Goal: Answer question/provide support: Answer question/provide support

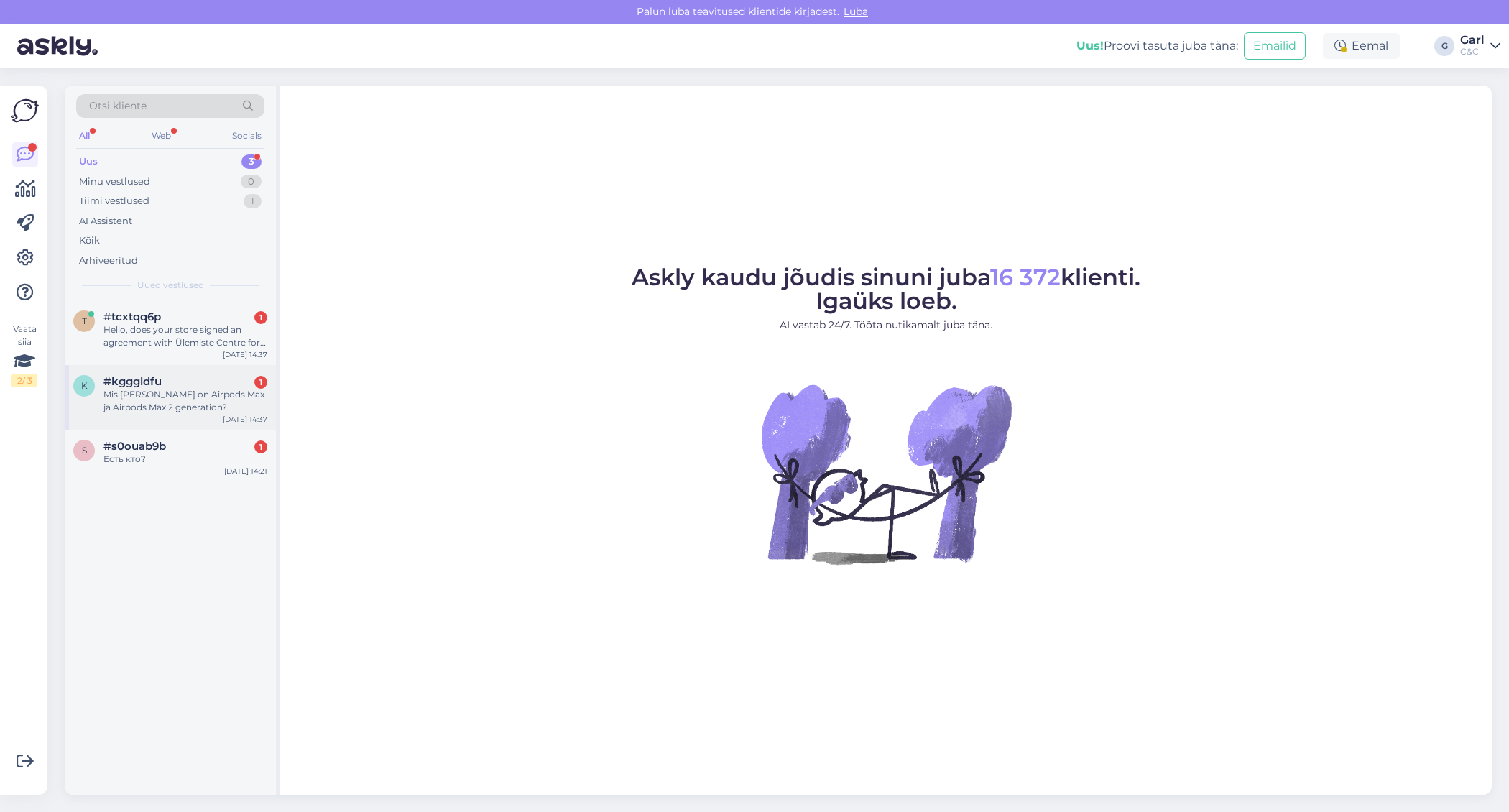
click at [240, 418] on div "Sep 10 14:37" at bounding box center [244, 419] width 44 height 11
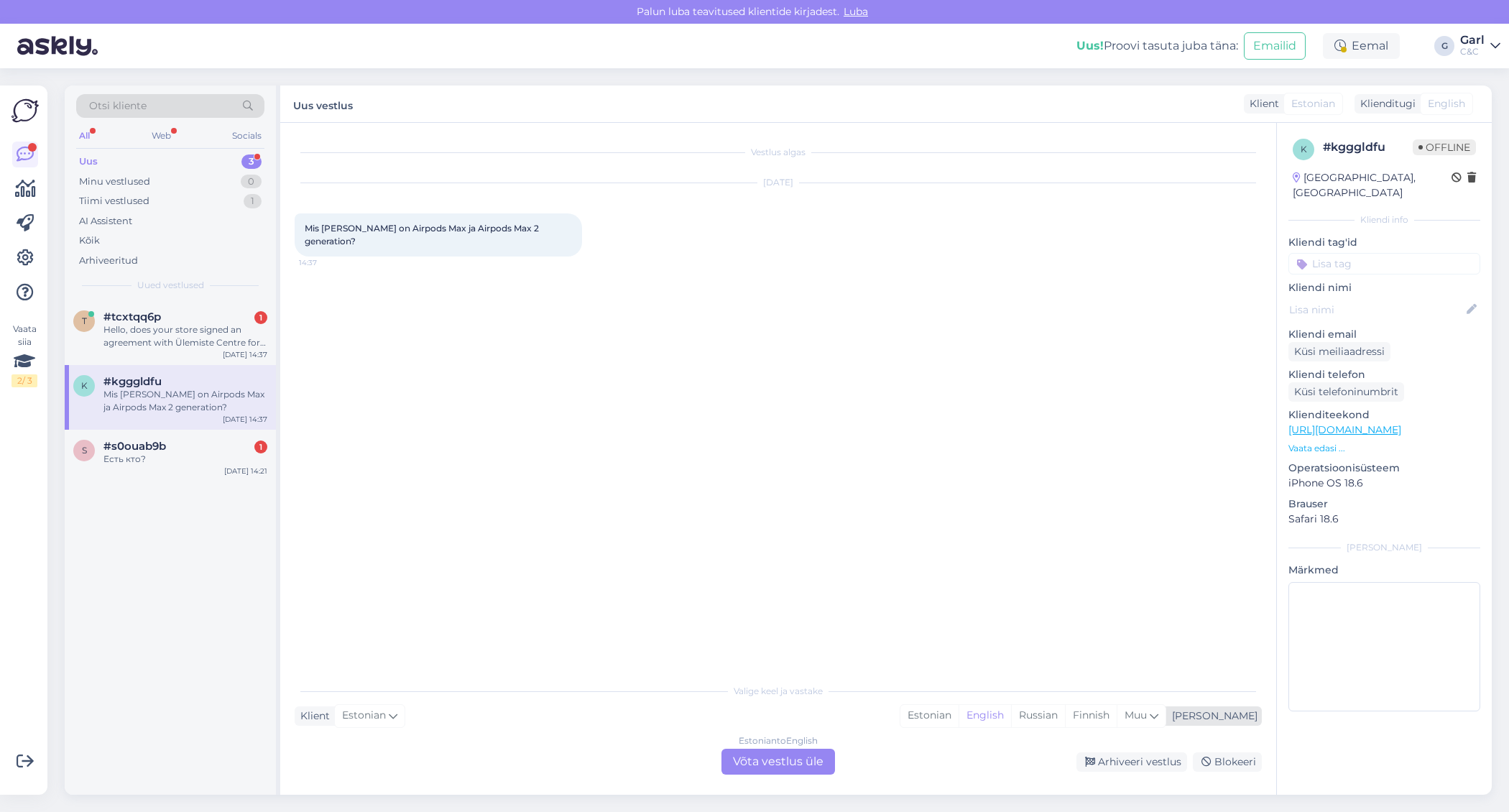
click at [959, 711] on div "Estonian English Russian Finnish Muu" at bounding box center [1033, 716] width 267 height 23
click at [959, 710] on div "Estonian" at bounding box center [929, 716] width 58 height 22
click at [814, 759] on div "Estonian to Estonian Võta vestlus üle" at bounding box center [778, 761] width 113 height 26
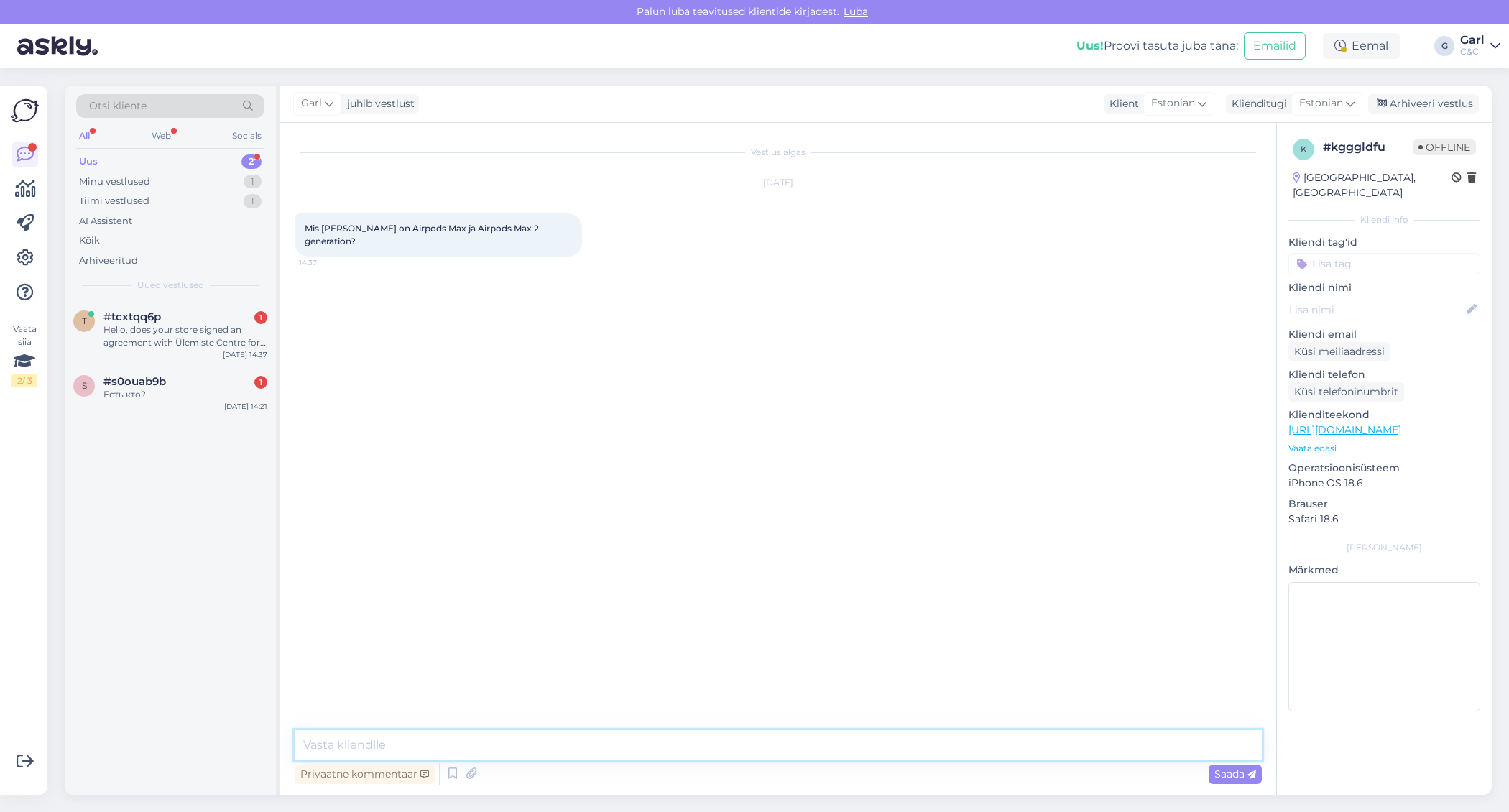
click at [818, 748] on textarea at bounding box center [778, 745] width 967 height 30
type textarea "Tere! AirPods Max 2. generation kõrvaklappe ei ole Apple avalikustanud."
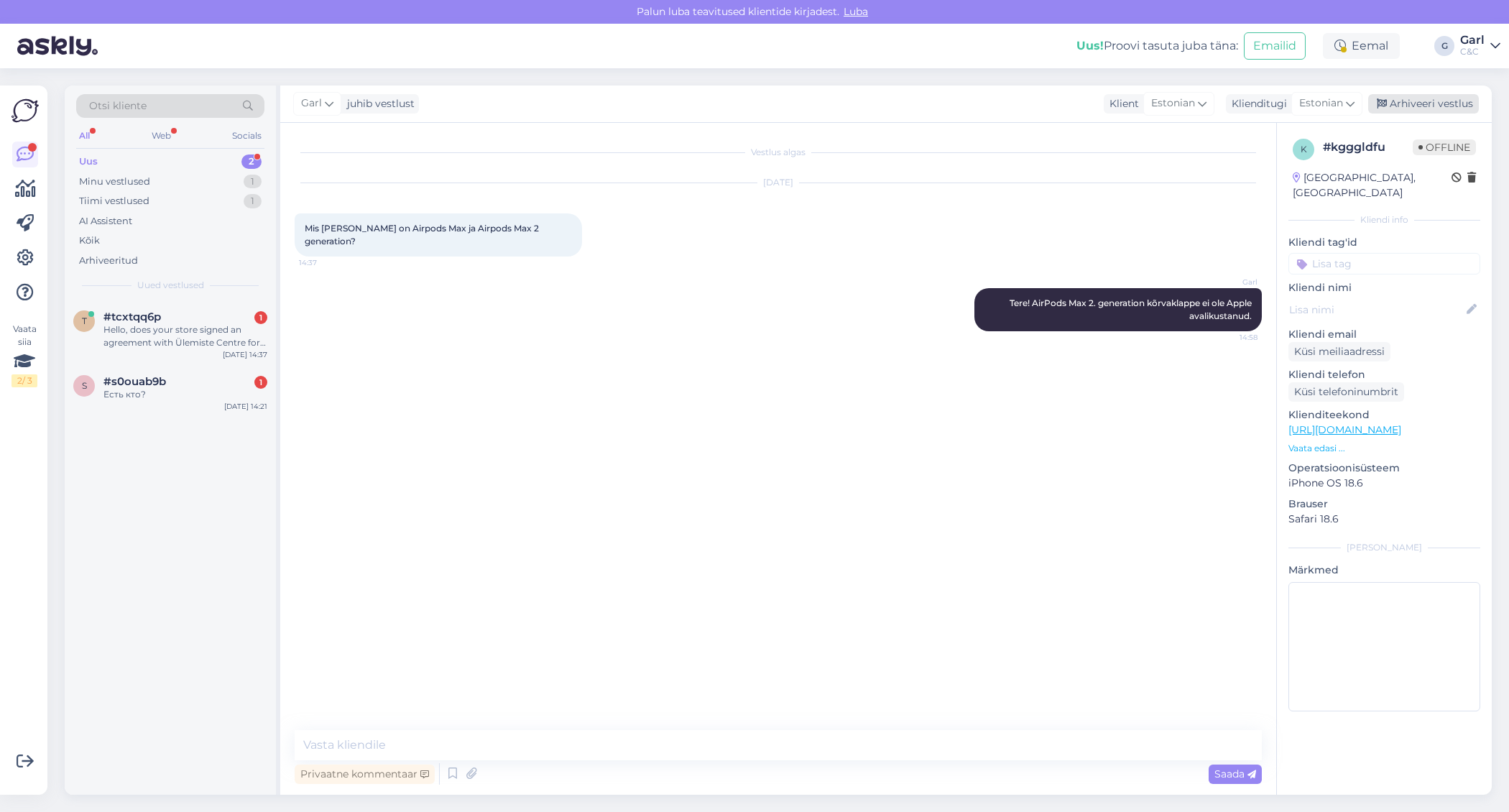
click at [1442, 111] on div "Arhiveeri vestlus" at bounding box center [1423, 103] width 111 height 19
click at [169, 386] on div "#s0ouab9b 1" at bounding box center [185, 381] width 164 height 13
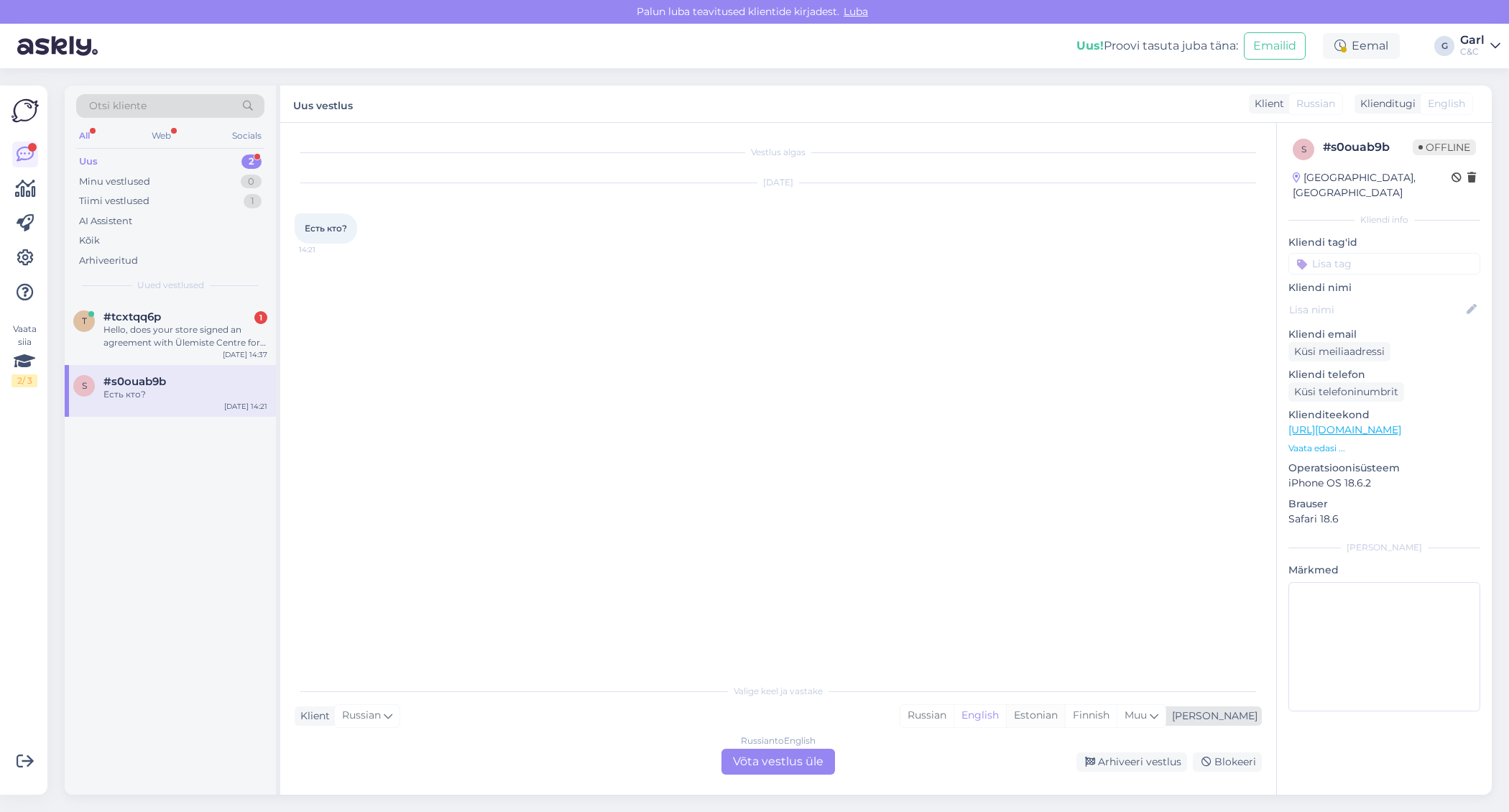
click at [1065, 719] on div "Estonian" at bounding box center [1035, 716] width 59 height 22
click at [785, 751] on div "Russian to Estonian Võta vestlus üle" at bounding box center [778, 761] width 113 height 26
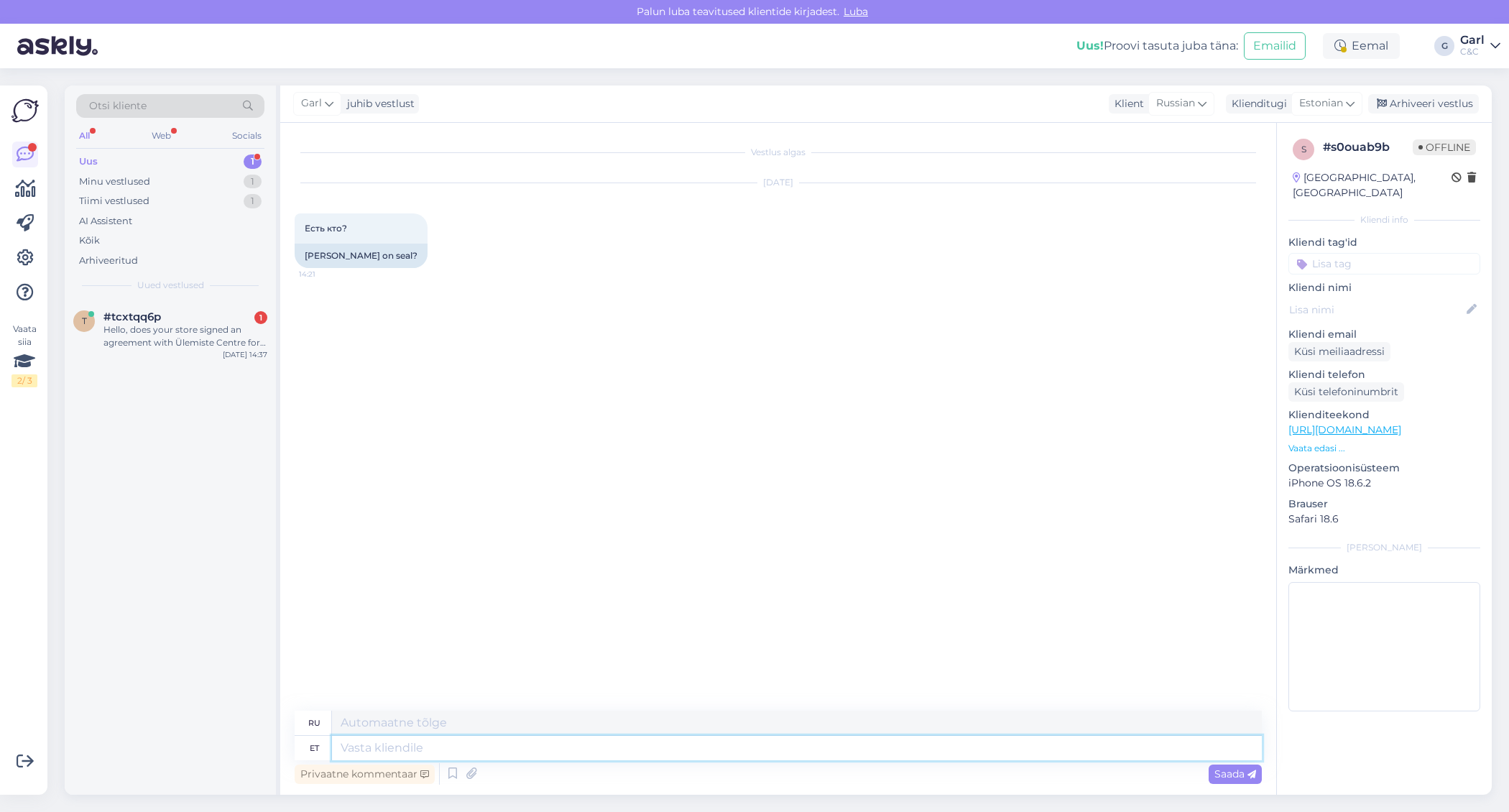
click at [785, 740] on textarea at bounding box center [797, 748] width 930 height 25
type textarea "Tere!"
type textarea "Привет!"
type textarea "Tere! KUidas saa"
type textarea "Привет! КАК?"
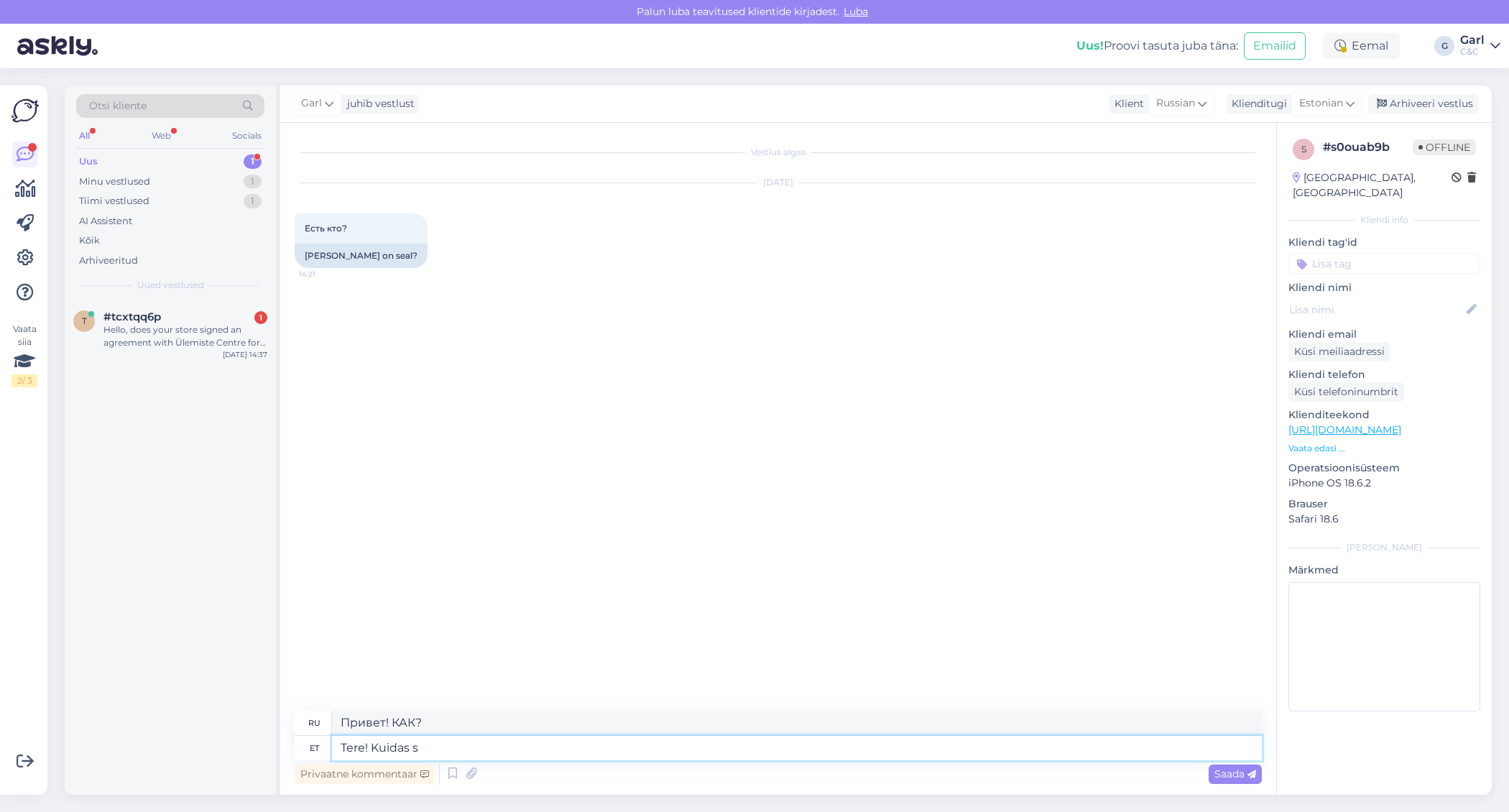
type textarea "Tere! Kuidas sa"
type textarea "Привет, как дела?"
type textarea "Tere! Kuidas saan Teil"
type textarea "Здравствуйте! Как я могу"
type textarea "Tere! Kuidas saan Teile ab"
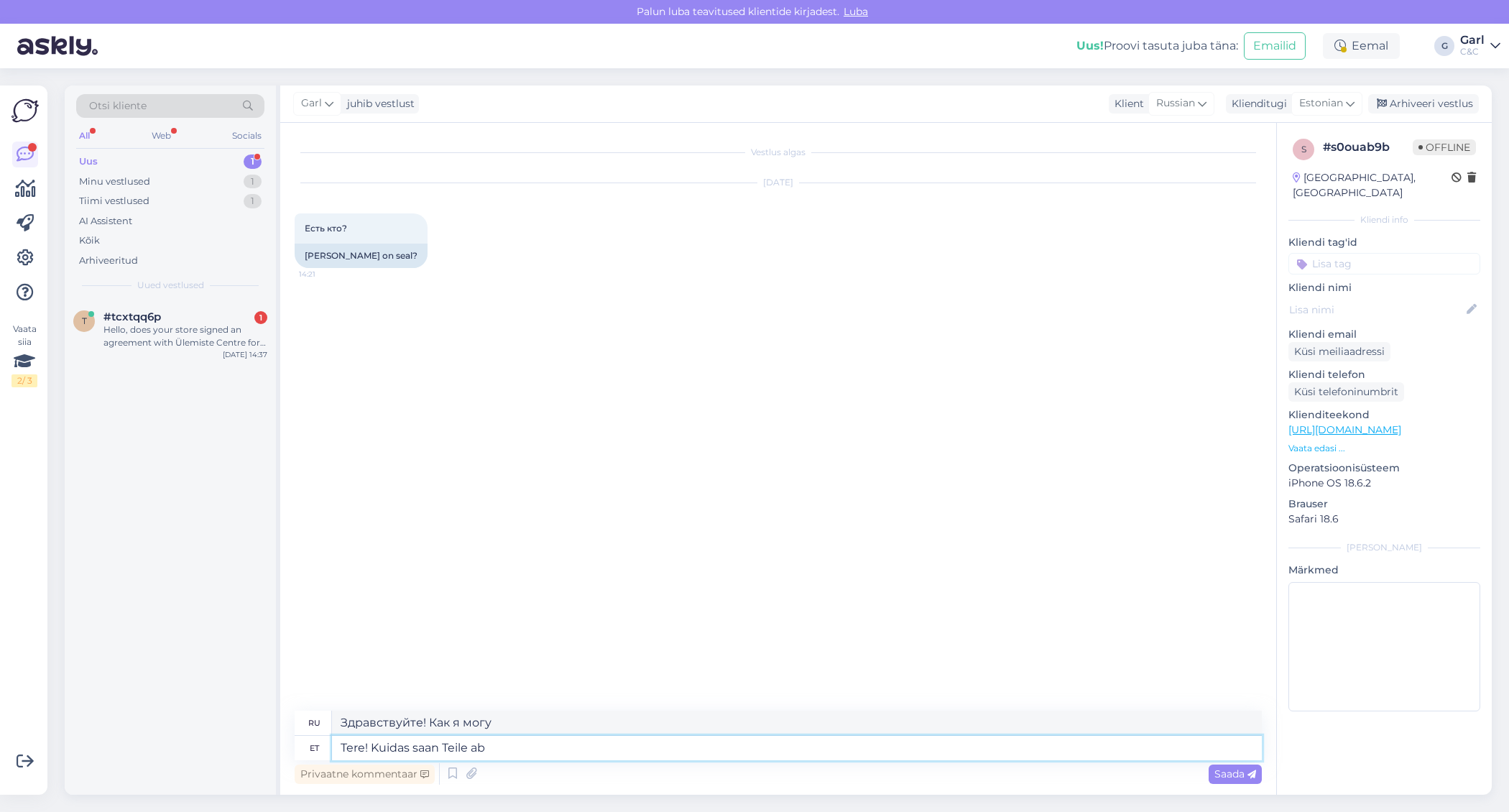
type textarea "Здравствуйте! Как с вами связаться?"
type textarea "Tere! Kuidas saan Teile abiks ol"
type textarea "Здравствуйте! Чем я могу вам помочь?"
type textarea "Tere! Kuidas saan Teile abiks olla?"
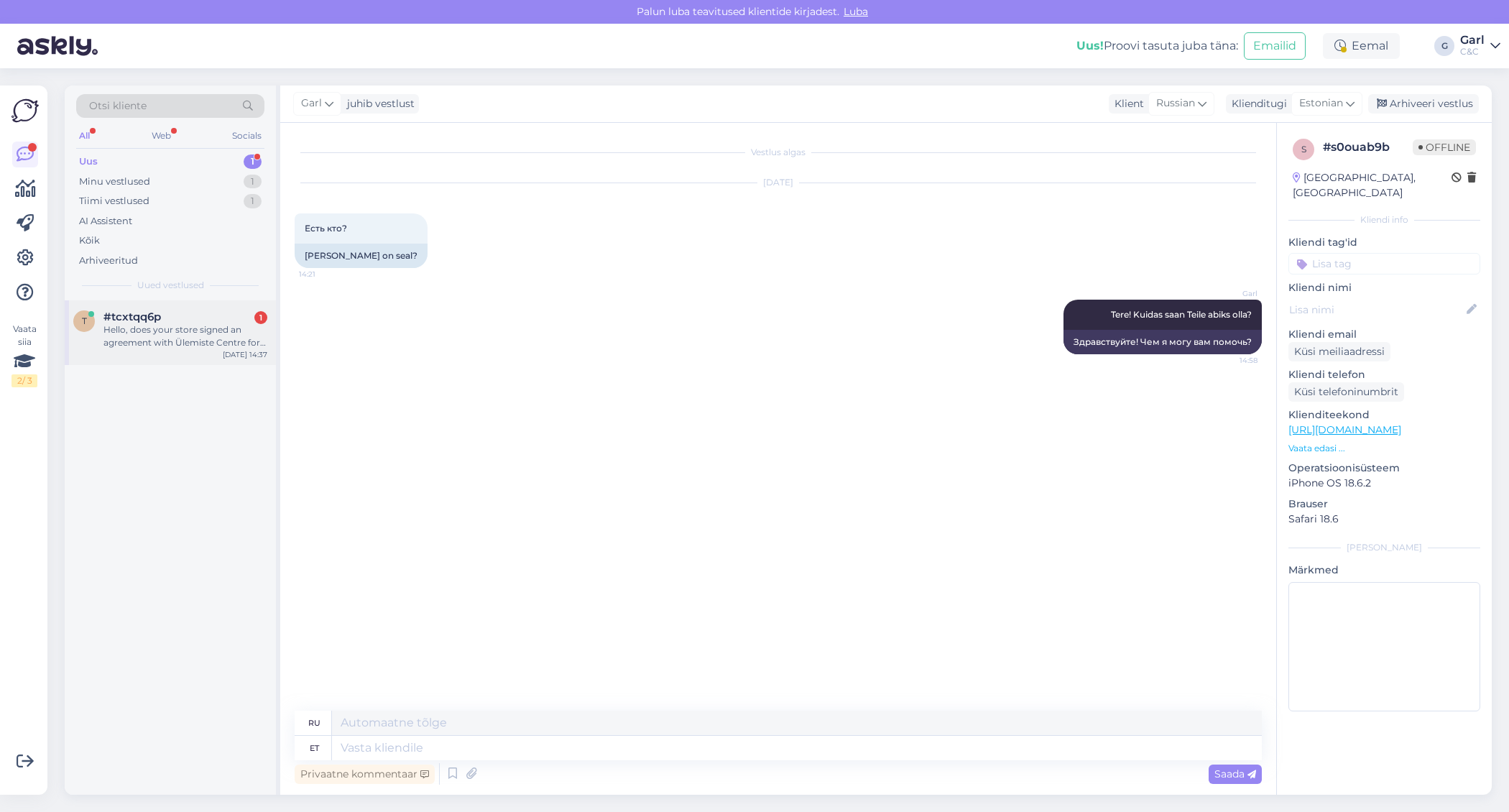
click at [225, 346] on div "Hello, does your store signed an agreement with Ülemiste Centre for using Gift …" at bounding box center [185, 335] width 164 height 26
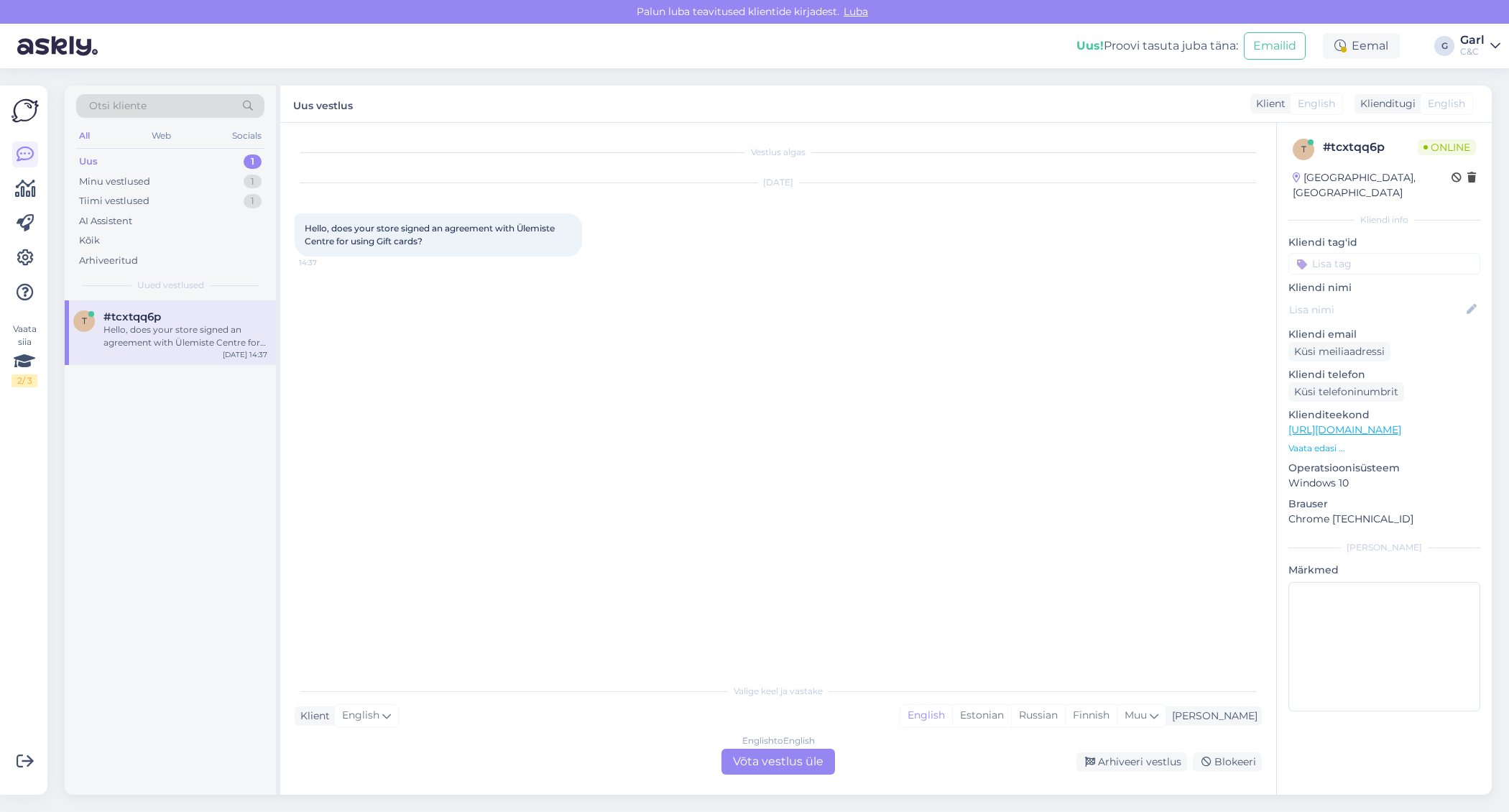
click at [807, 764] on div "English to English Võta vestlus üle" at bounding box center [778, 761] width 113 height 26
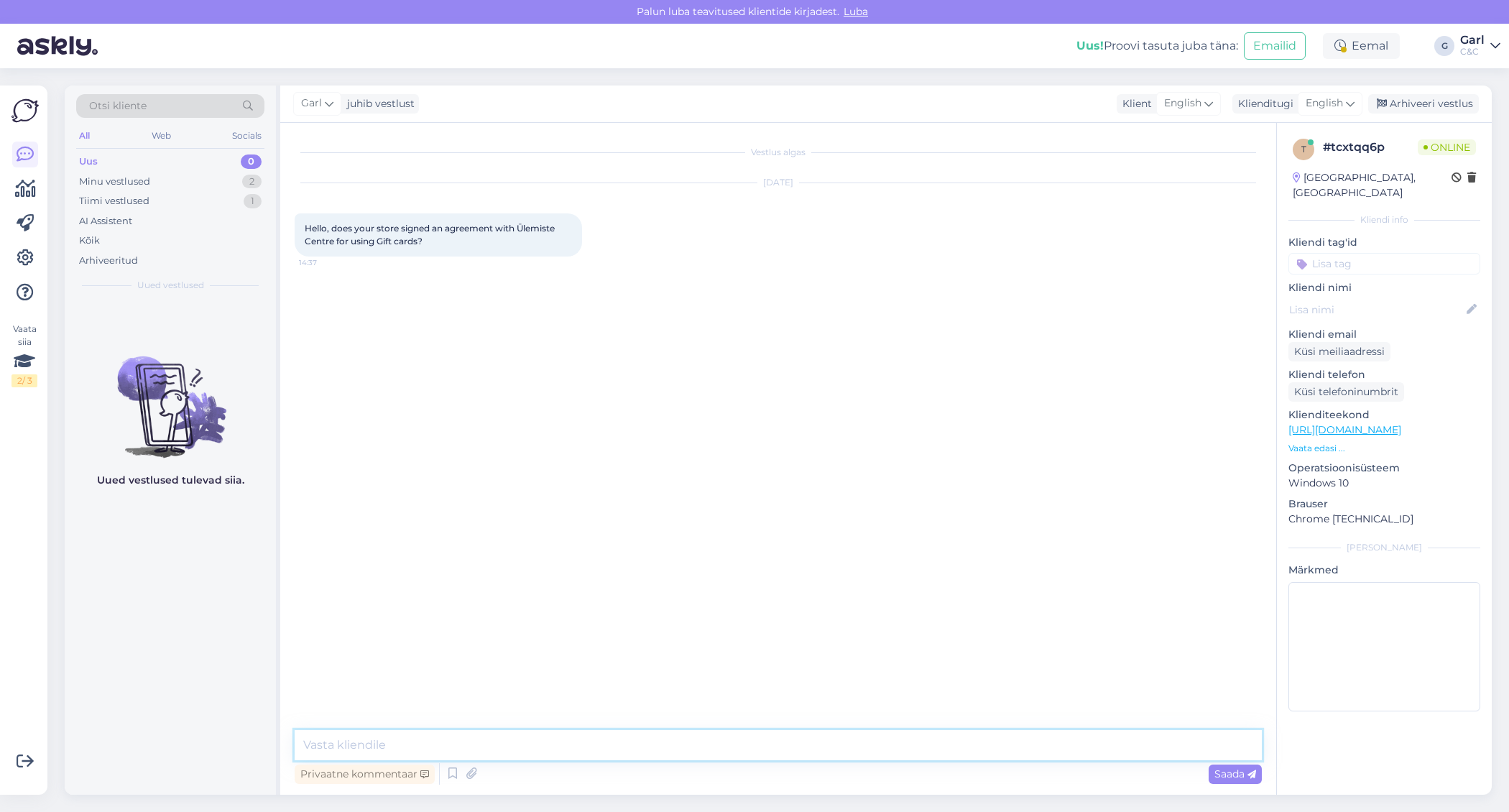
click at [807, 747] on textarea at bounding box center [778, 745] width 967 height 30
click at [805, 747] on textarea at bounding box center [778, 745] width 967 height 30
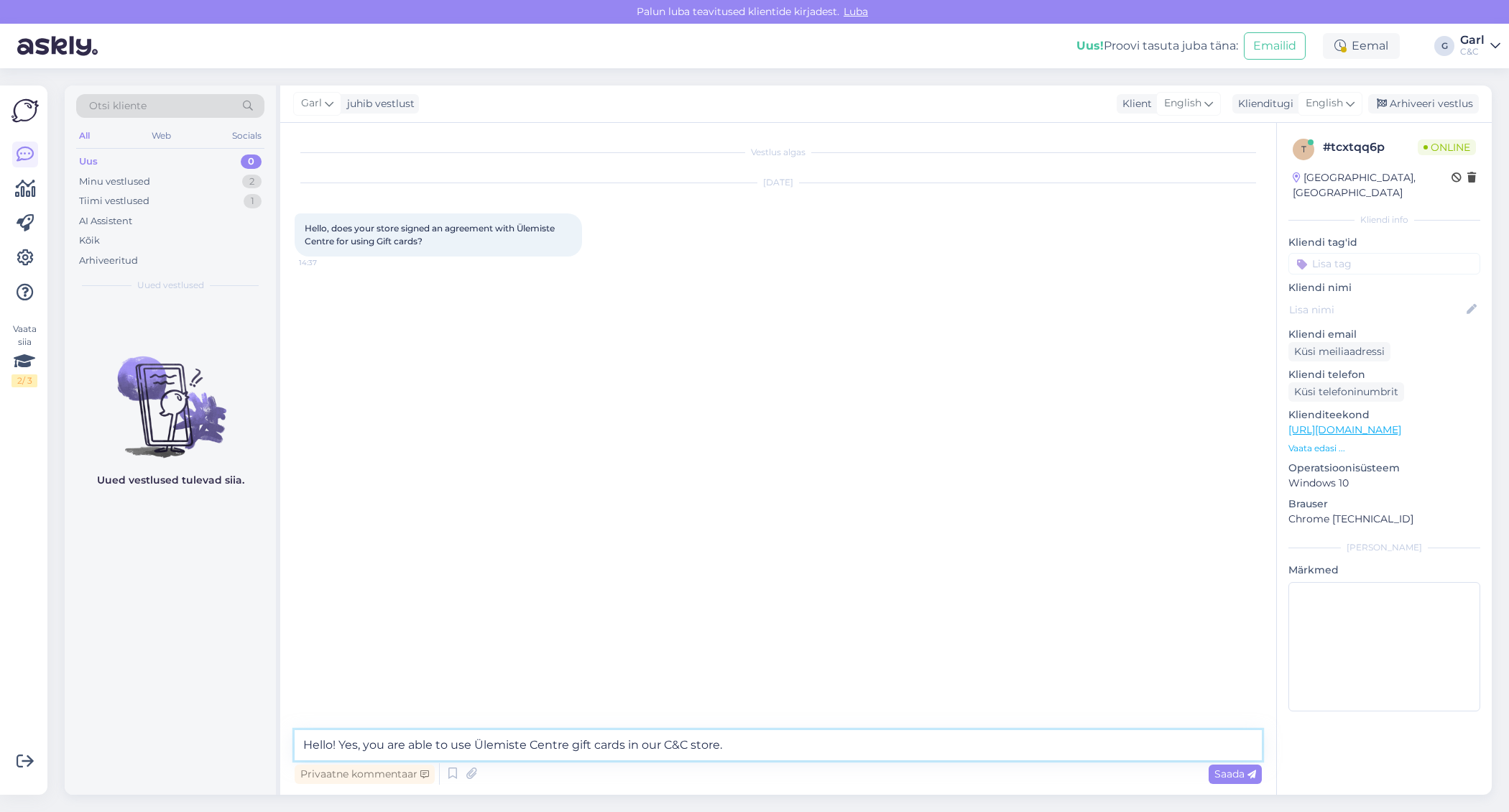
type textarea "Hello! Yes, you are able to use Ülemiste Centre gift cards in our C&C store."
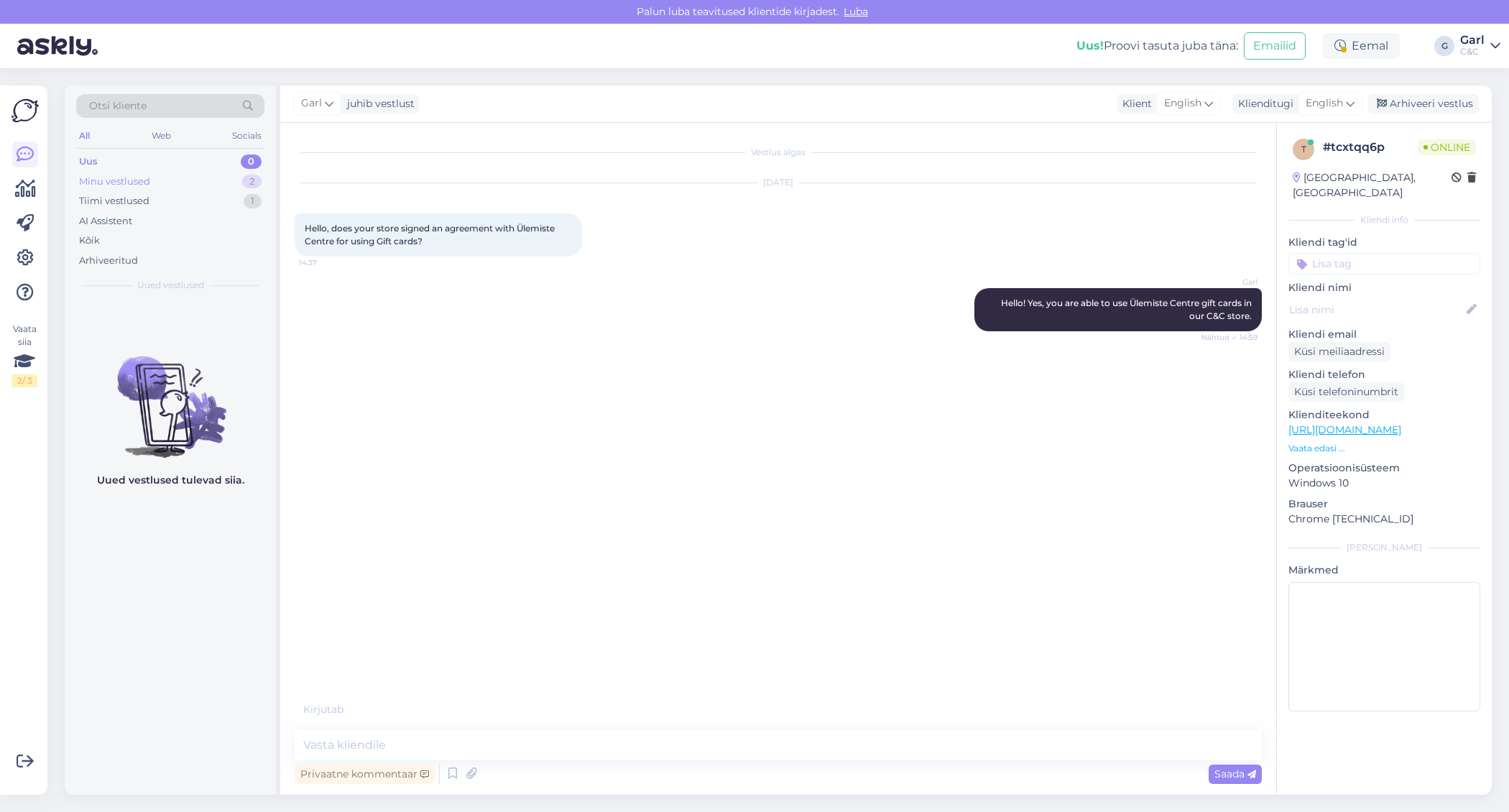
click at [246, 180] on div "2" at bounding box center [251, 181] width 19 height 15
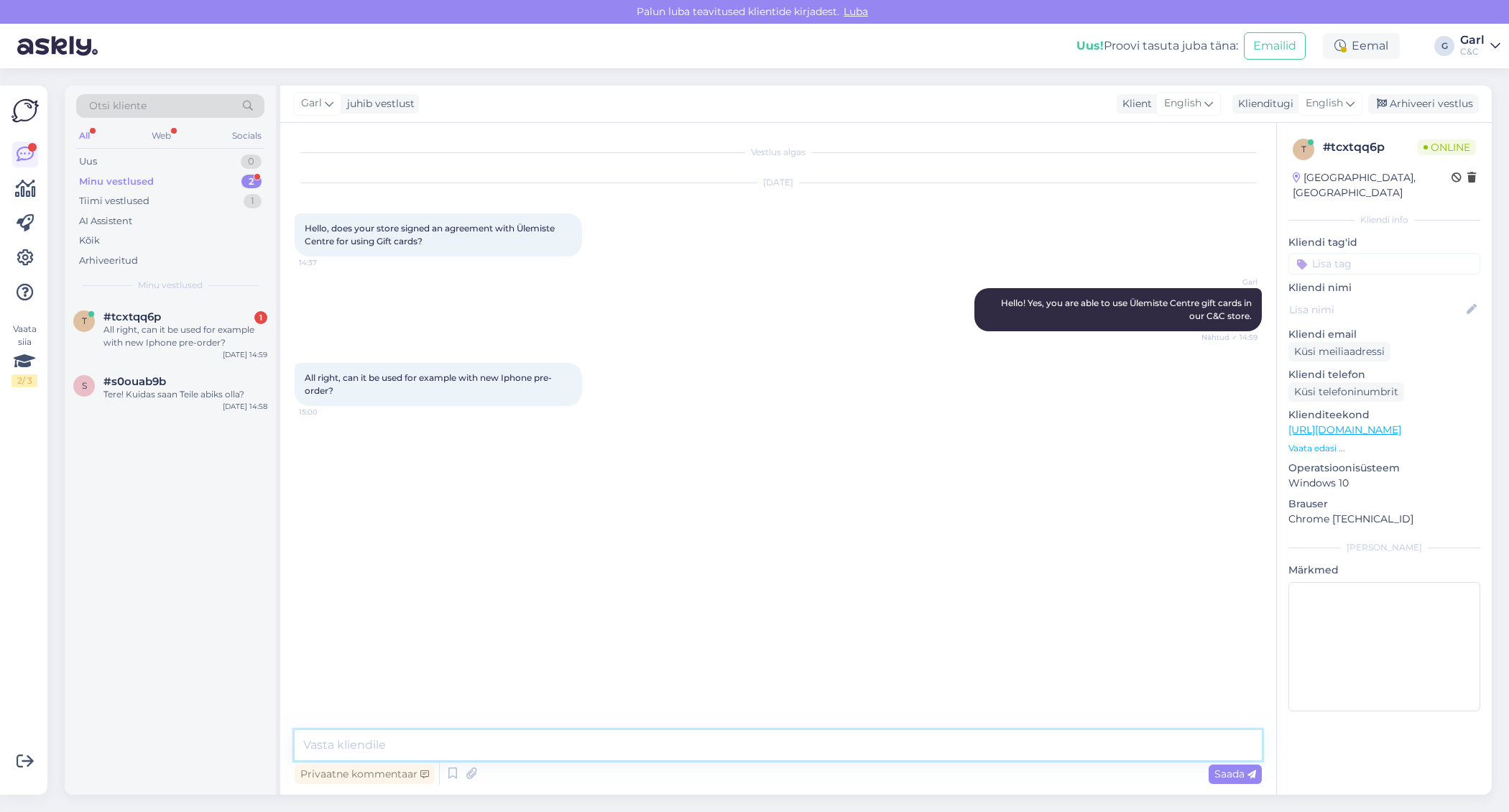
click at [495, 747] on textarea at bounding box center [778, 745] width 967 height 30
type textarea "Yes."
click at [1355, 423] on link "[URL][DOMAIN_NAME]" at bounding box center [1345, 429] width 113 height 13
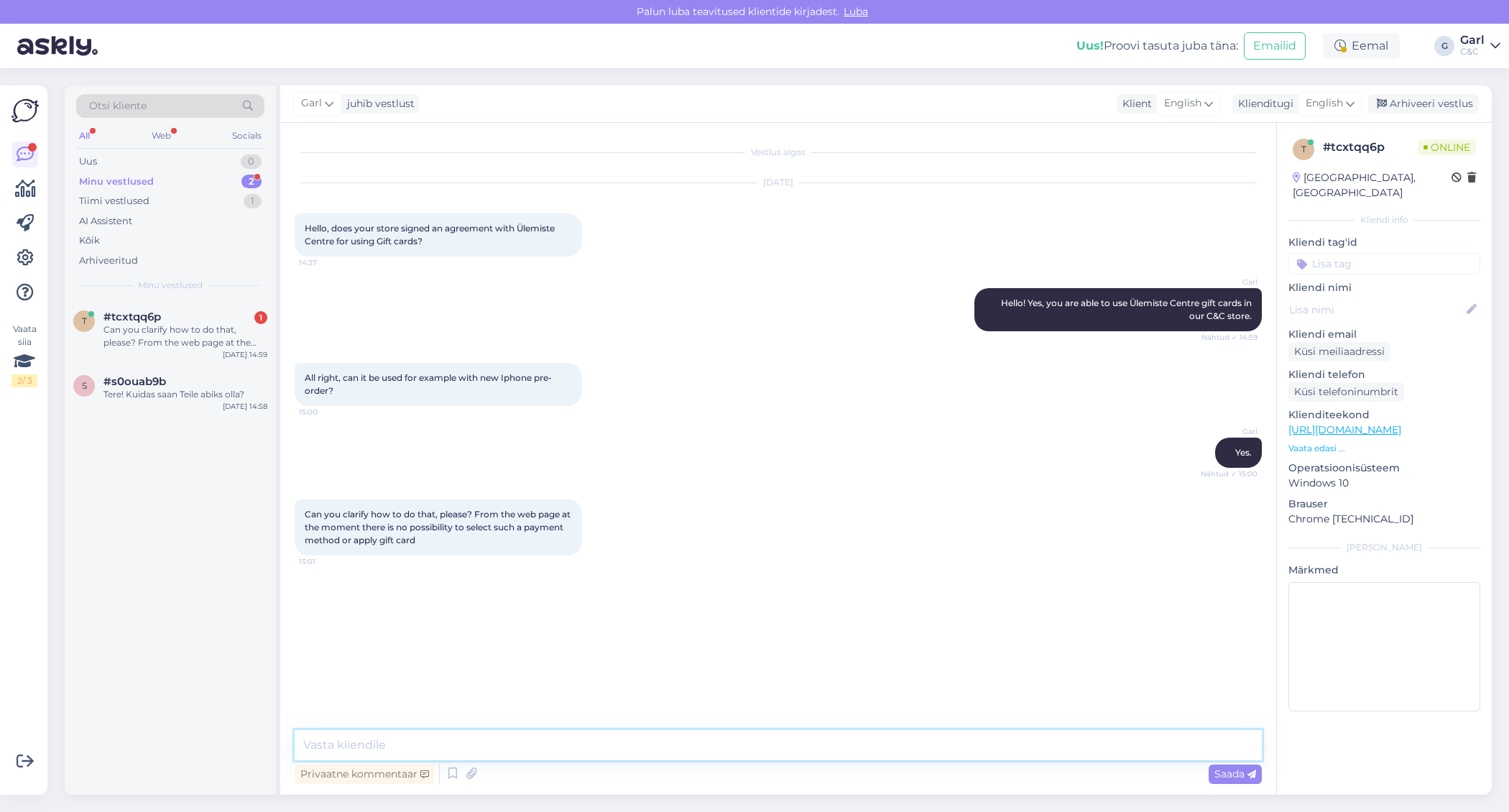
click at [622, 733] on textarea at bounding box center [778, 745] width 967 height 30
type textarea "Y"
type textarea "You can do it in the store."
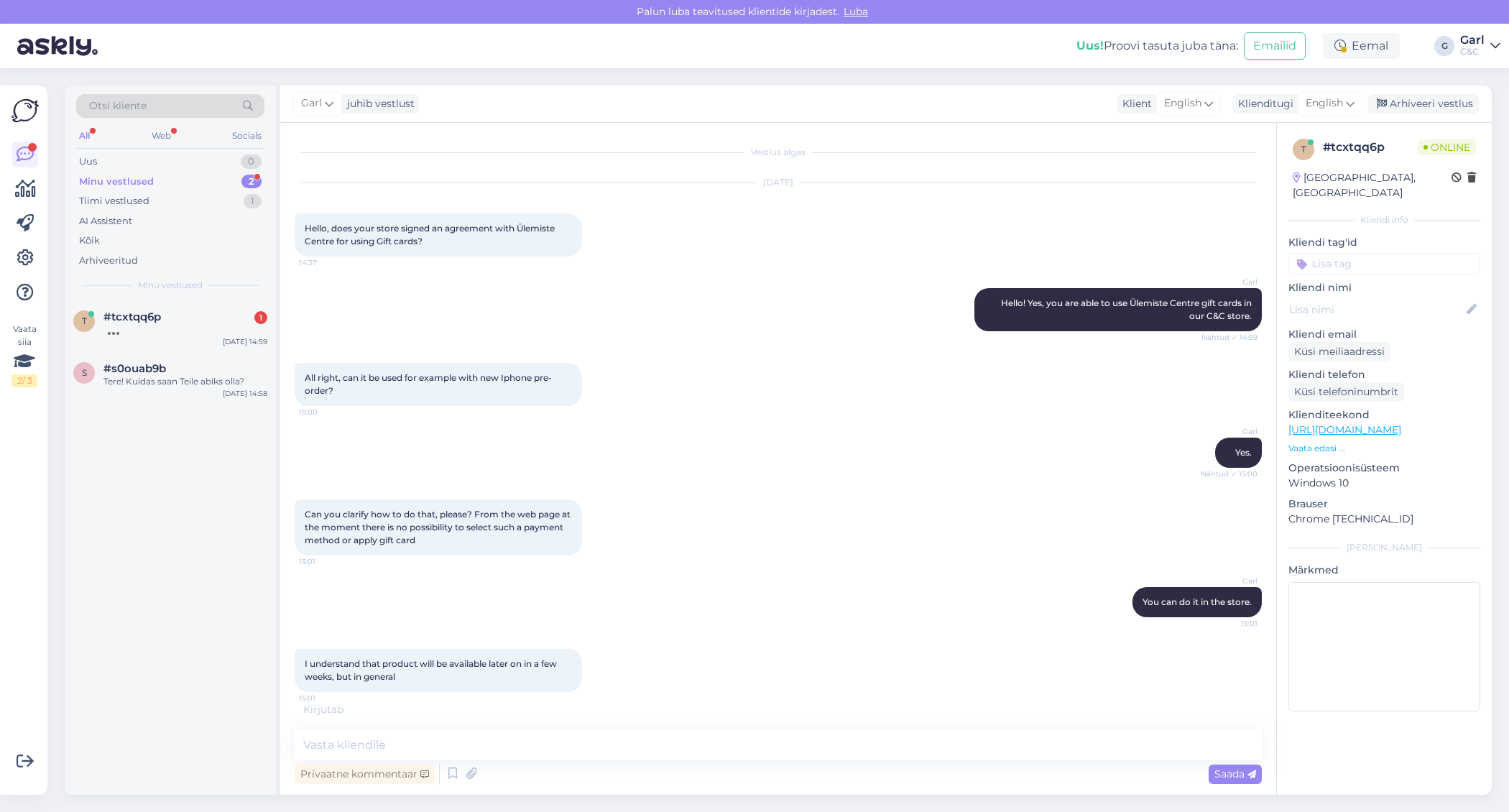
click at [698, 726] on div "Vestlus algas Sep 10 2025 Hello, does your store signed an agreement with Ülemi…" at bounding box center [778, 459] width 996 height 672
click at [649, 744] on textarea at bounding box center [778, 745] width 967 height 30
click at [157, 625] on div "t #tcxtqq6p 1 Sep 10 14:59 s #s0ouab9b Tere! Kuidas saan Teile abiks olla? Sep …" at bounding box center [170, 548] width 212 height 494
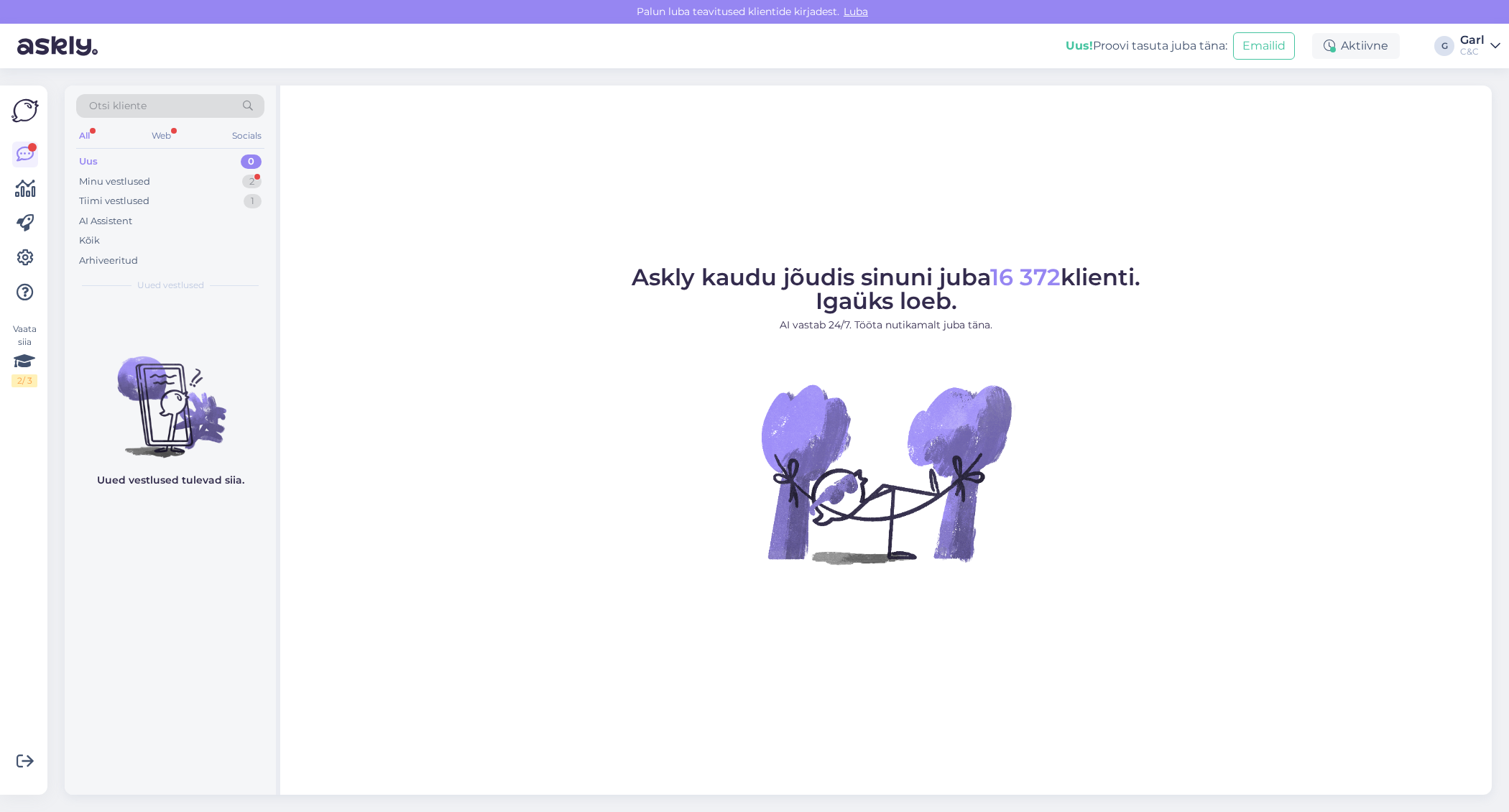
click at [215, 182] on div "Minu vestlused 2" at bounding box center [170, 182] width 188 height 20
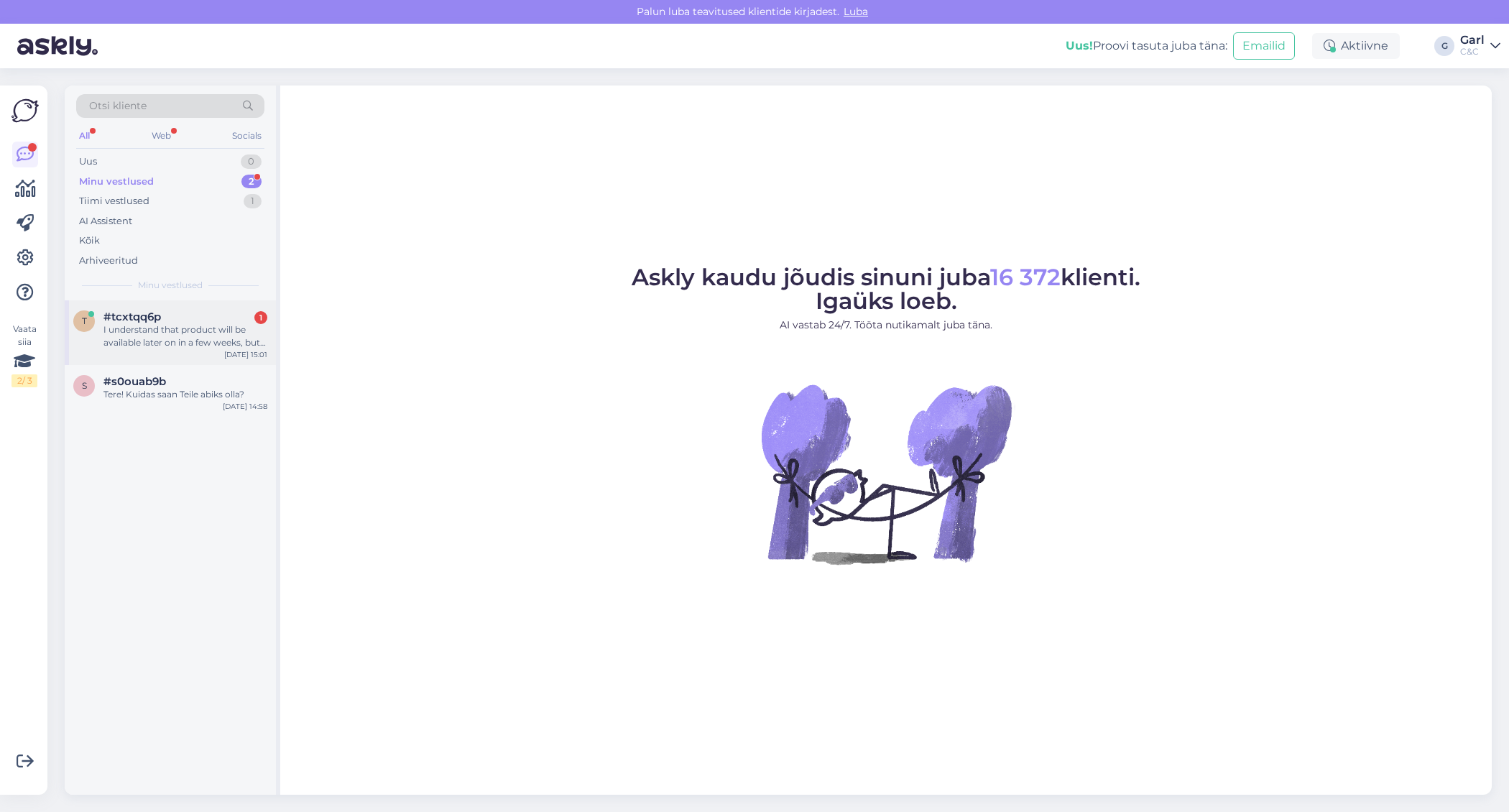
click at [215, 306] on div "t #tcxtqq6p 1 I understand that product will be available later on in a few wee…" at bounding box center [170, 332] width 212 height 64
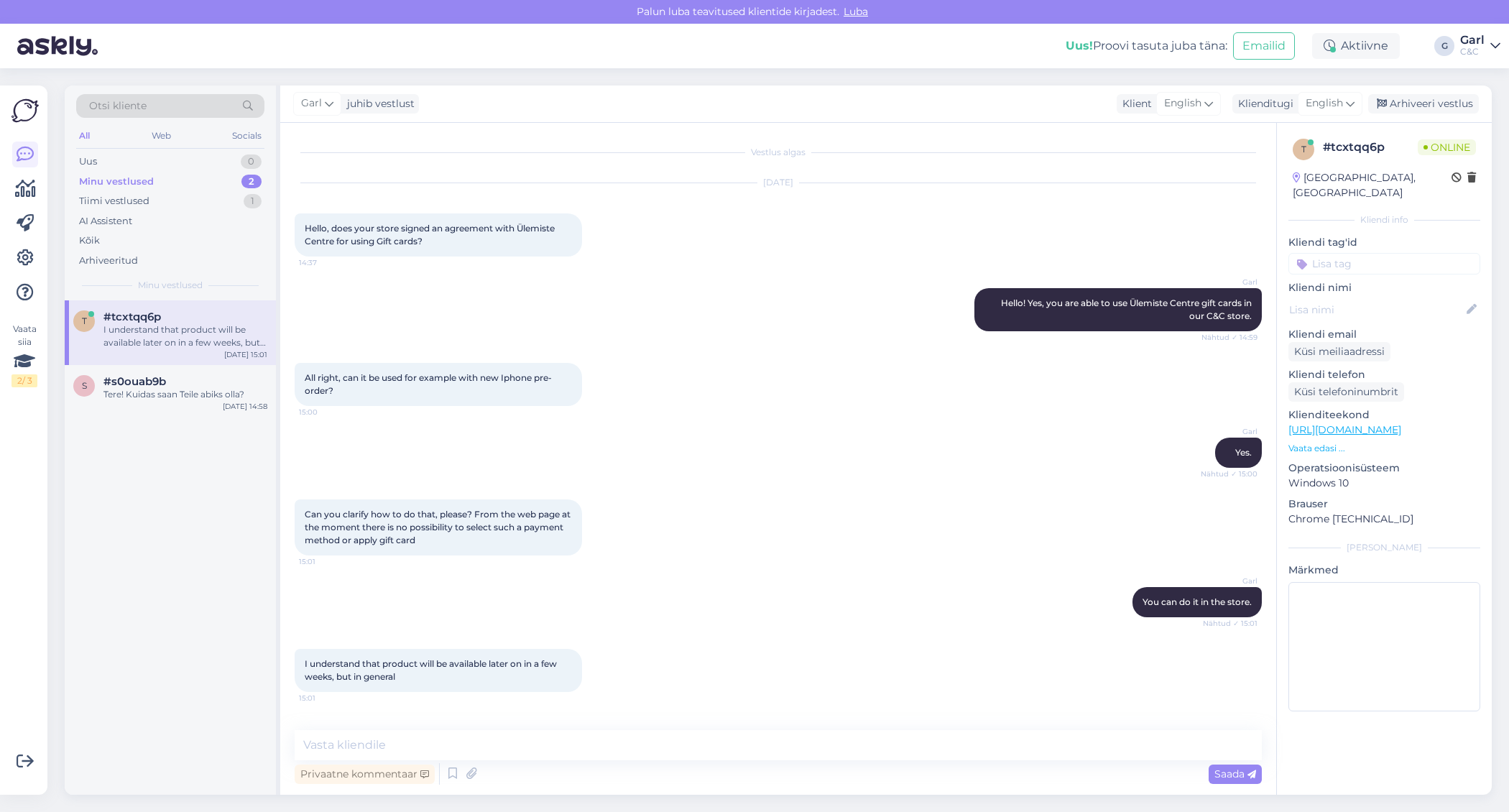
click at [528, 762] on div "Privaatne kommentaar Saada" at bounding box center [778, 773] width 967 height 27
click at [526, 747] on textarea at bounding box center [778, 745] width 967 height 30
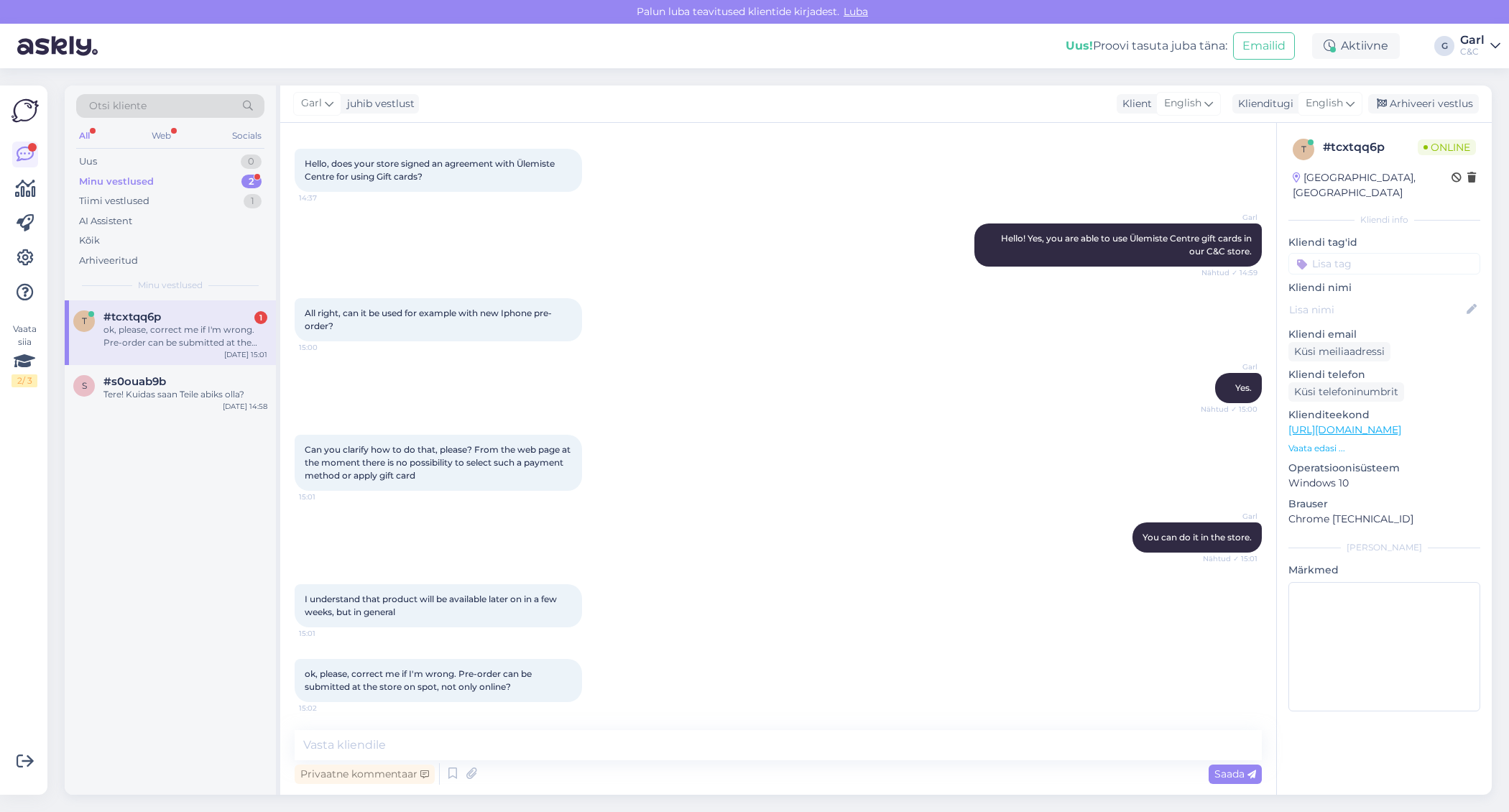
click at [199, 596] on div "t #tcxtqq6p 1 ok, please, correct me if I'm wrong. Pre-order can be submitted a…" at bounding box center [170, 548] width 212 height 494
click at [459, 745] on textarea at bounding box center [778, 745] width 967 height 30
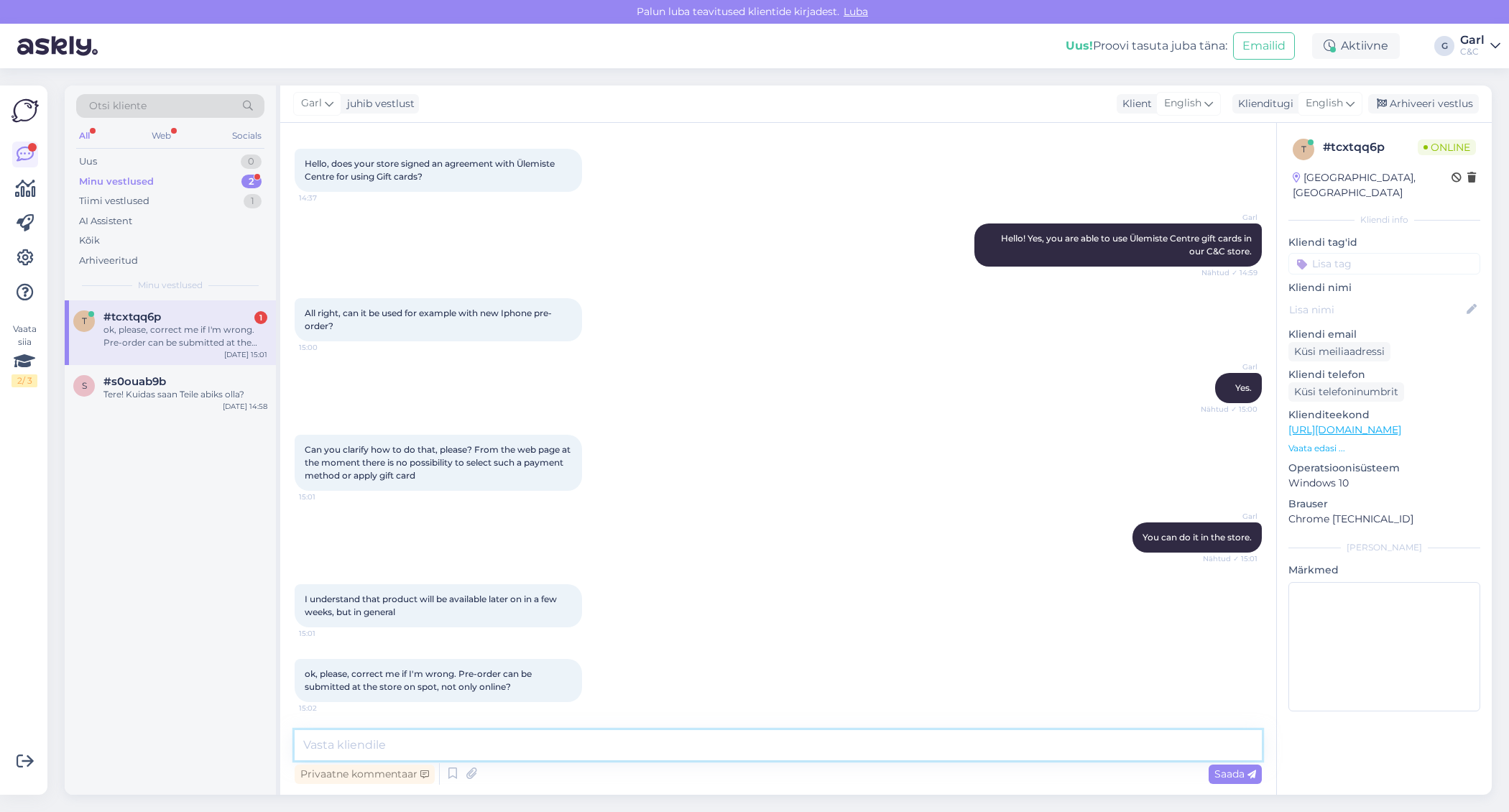
click at [459, 745] on textarea at bounding box center [778, 745] width 967 height 30
type textarea "I"
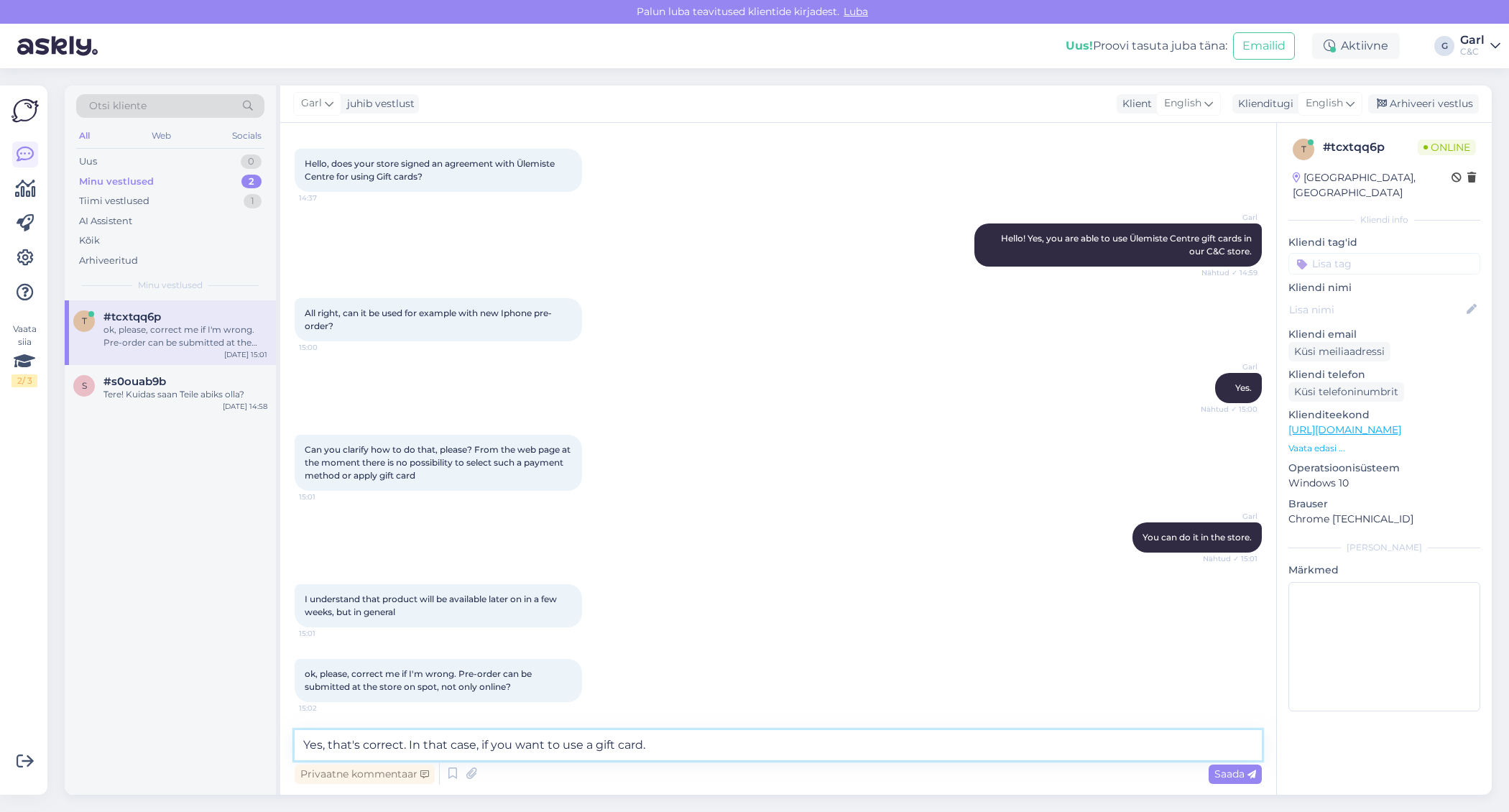
type textarea "Yes, that's correct. In that case, if you want to use a gift card."
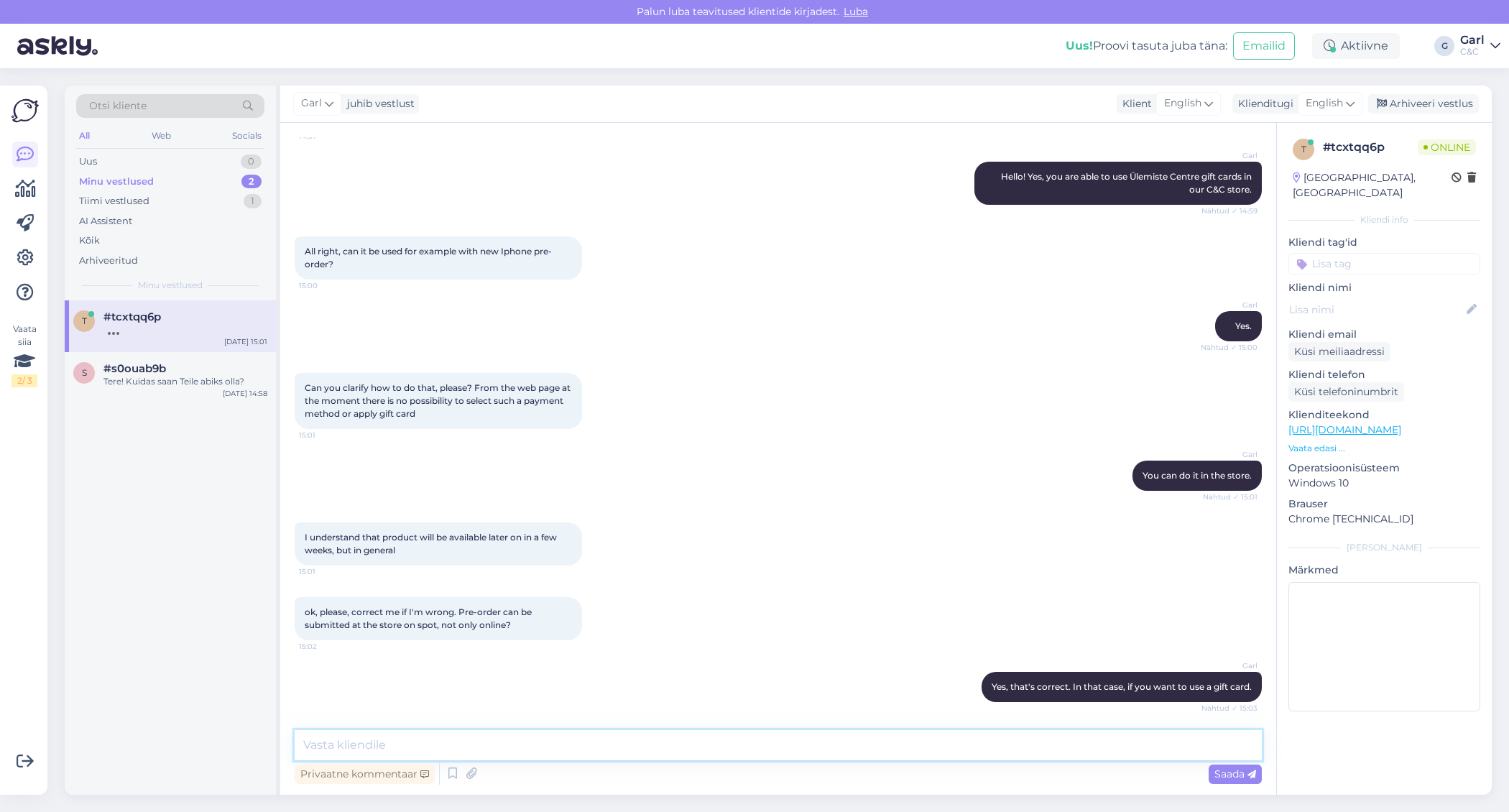
scroll to position [214, 0]
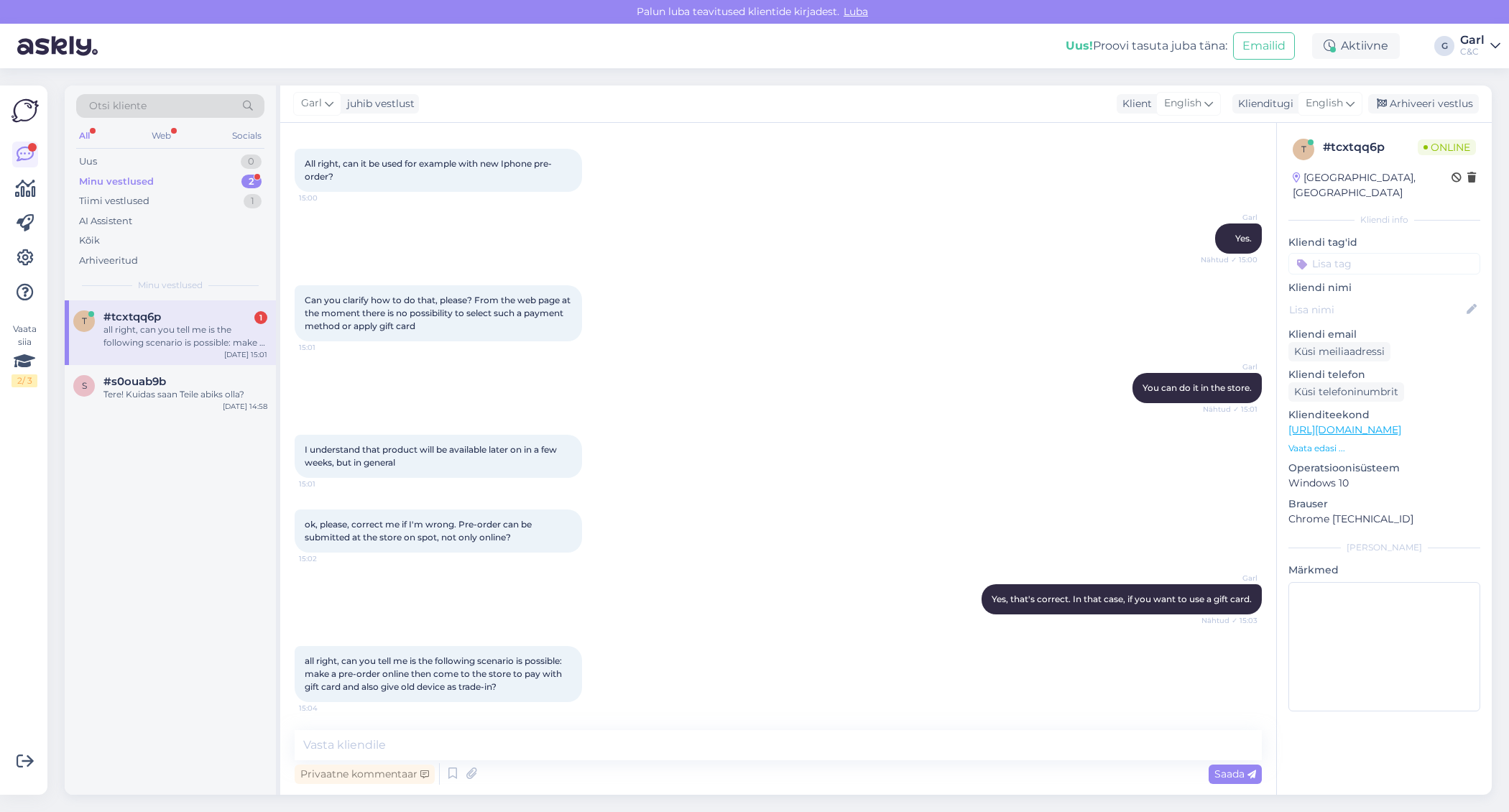
click at [513, 725] on div "Vestlus algas [DATE] Hello, does your store signed an agreement with Ülemiste C…" at bounding box center [778, 459] width 996 height 672
click at [498, 744] on textarea at bounding box center [778, 745] width 967 height 30
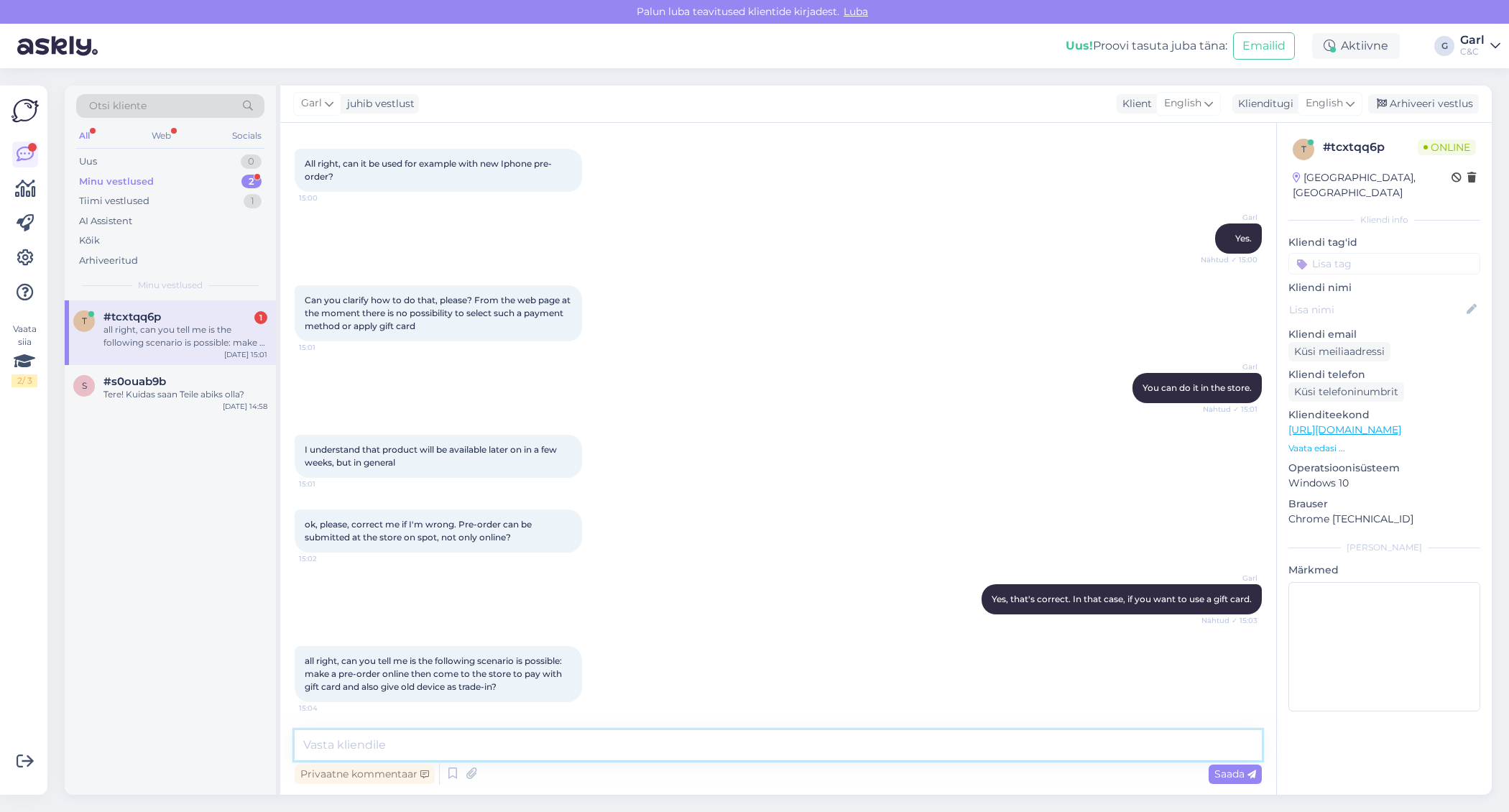
click at [498, 744] on textarea at bounding box center [778, 745] width 967 height 30
type textarea "I"
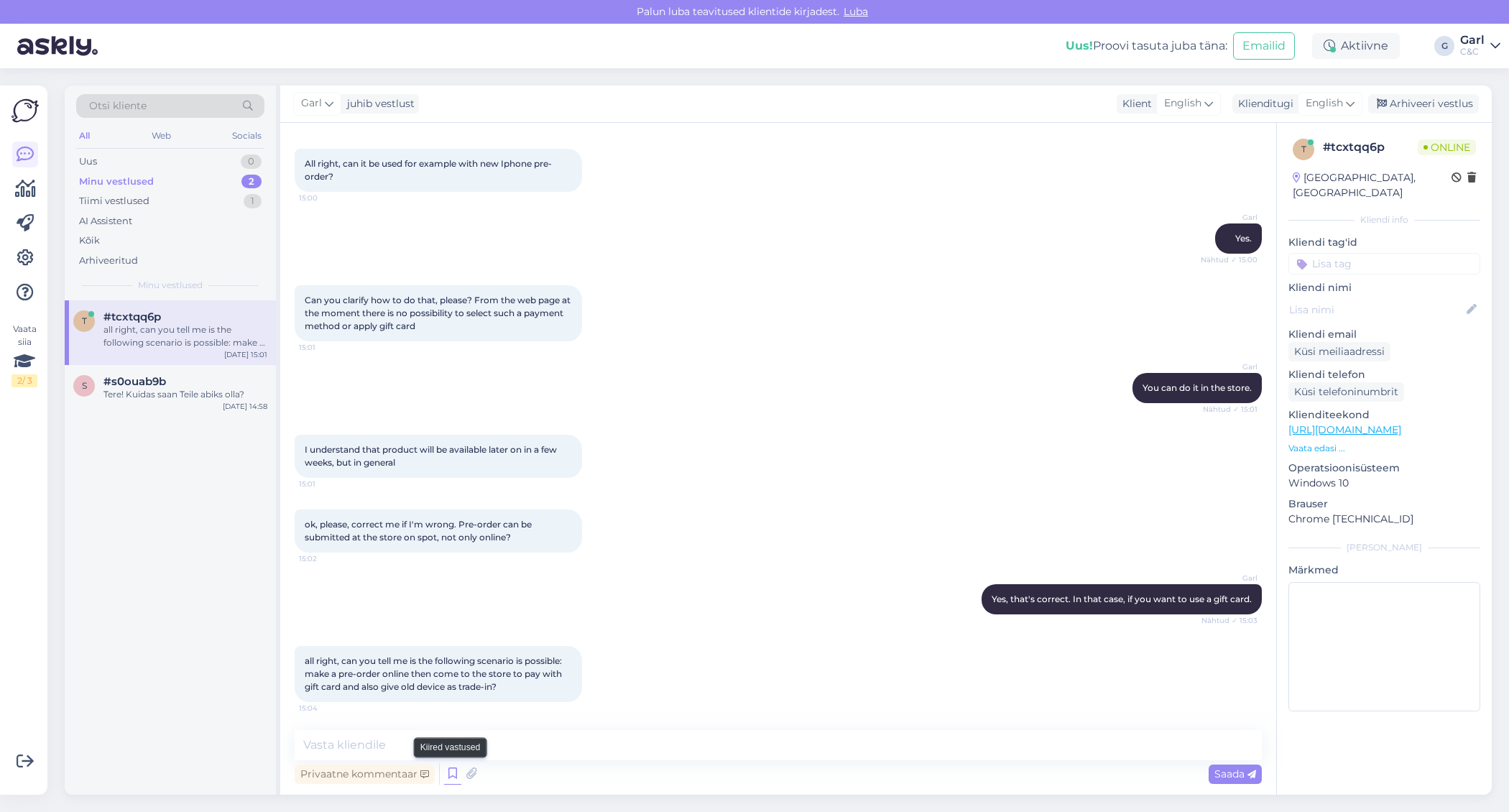
click at [452, 772] on icon at bounding box center [453, 774] width 17 height 22
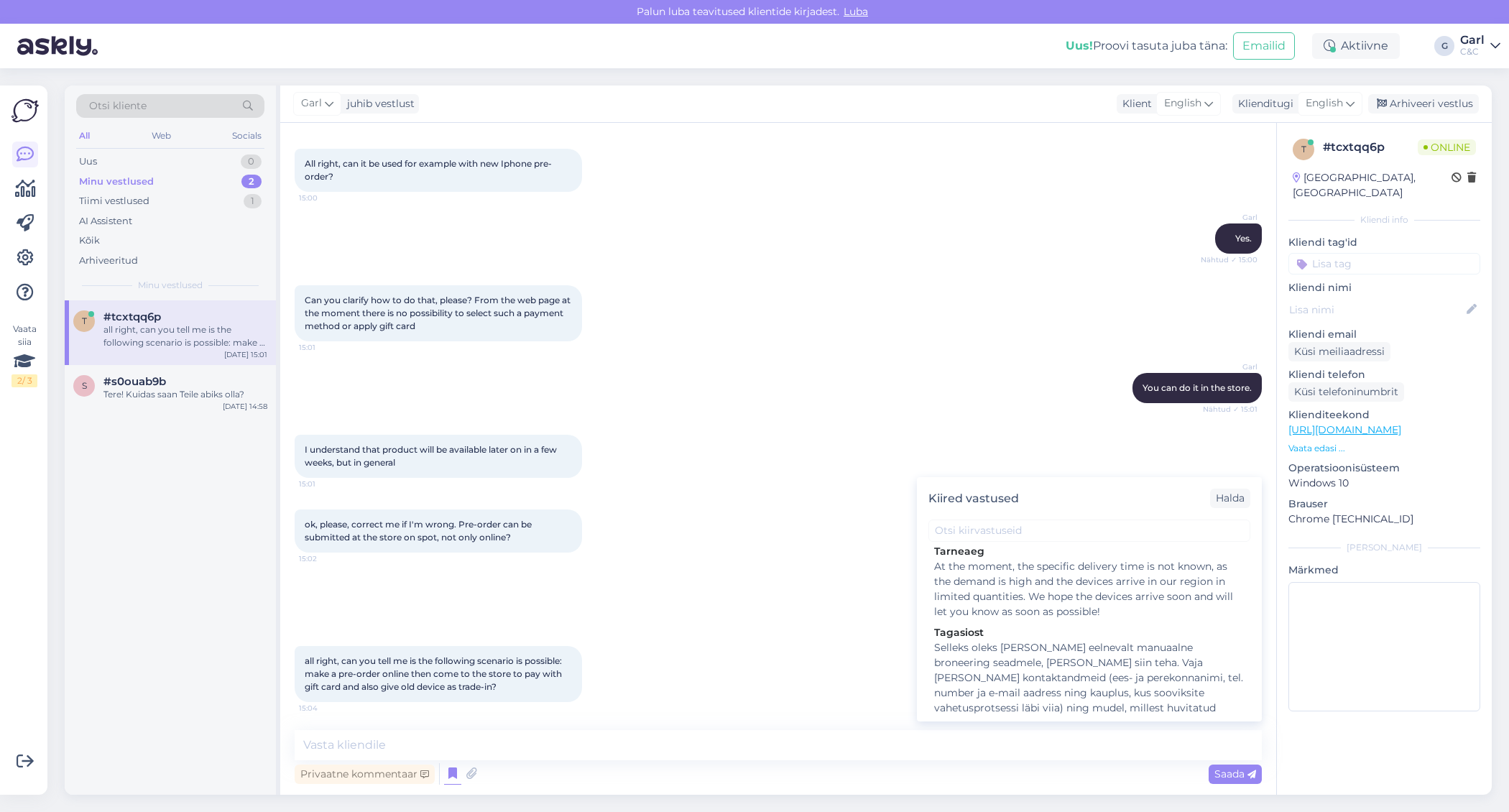
scroll to position [1719, 0]
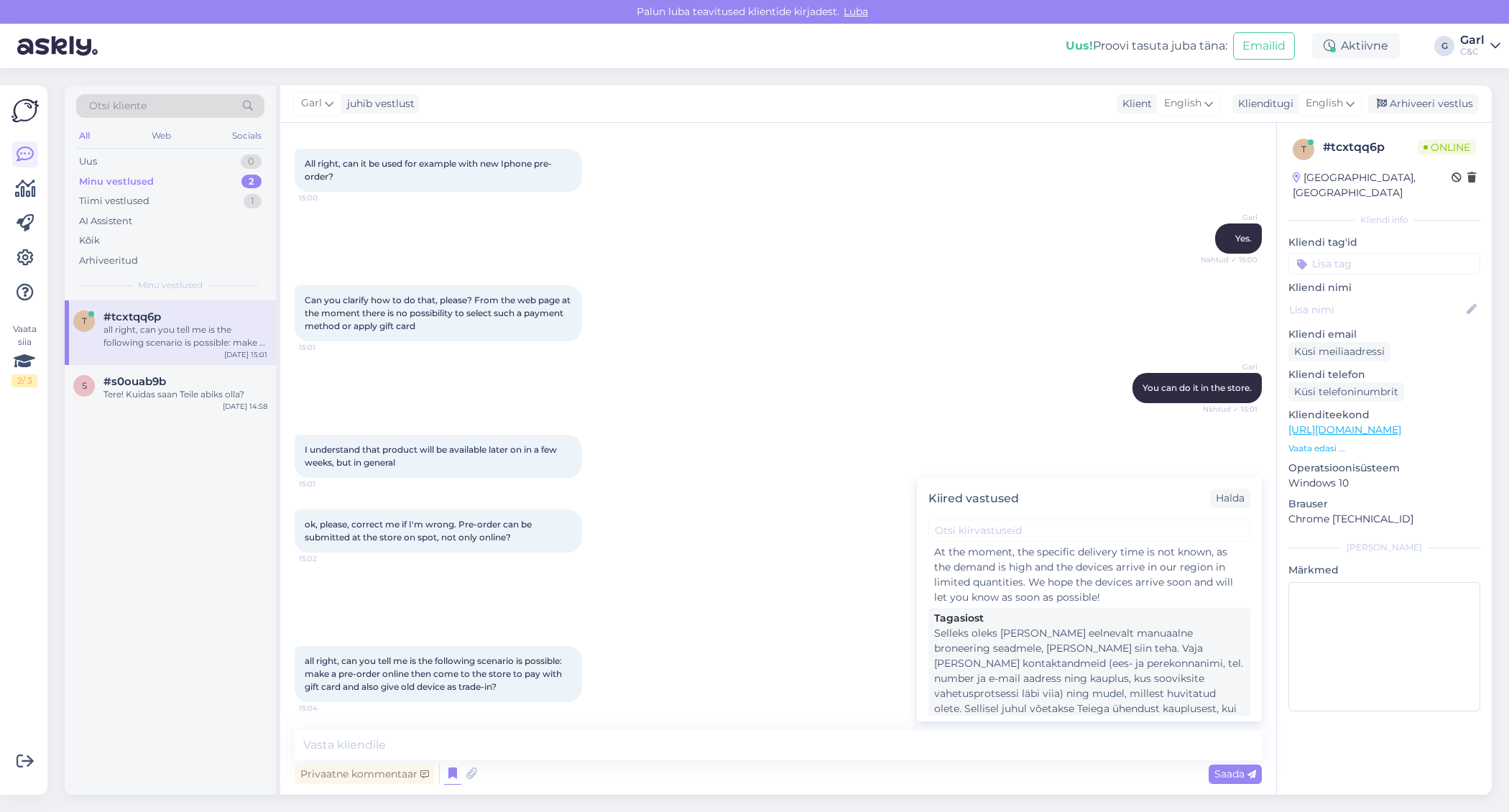
click at [1100, 678] on div "Selleks oleks [PERSON_NAME] eelnevalt manuaalne broneering seadmele, [PERSON_NA…" at bounding box center [1089, 693] width 311 height 136
type textarea "Selleks oleks [PERSON_NAME] eelnevalt manuaalne broneering seadmele, [PERSON_NA…"
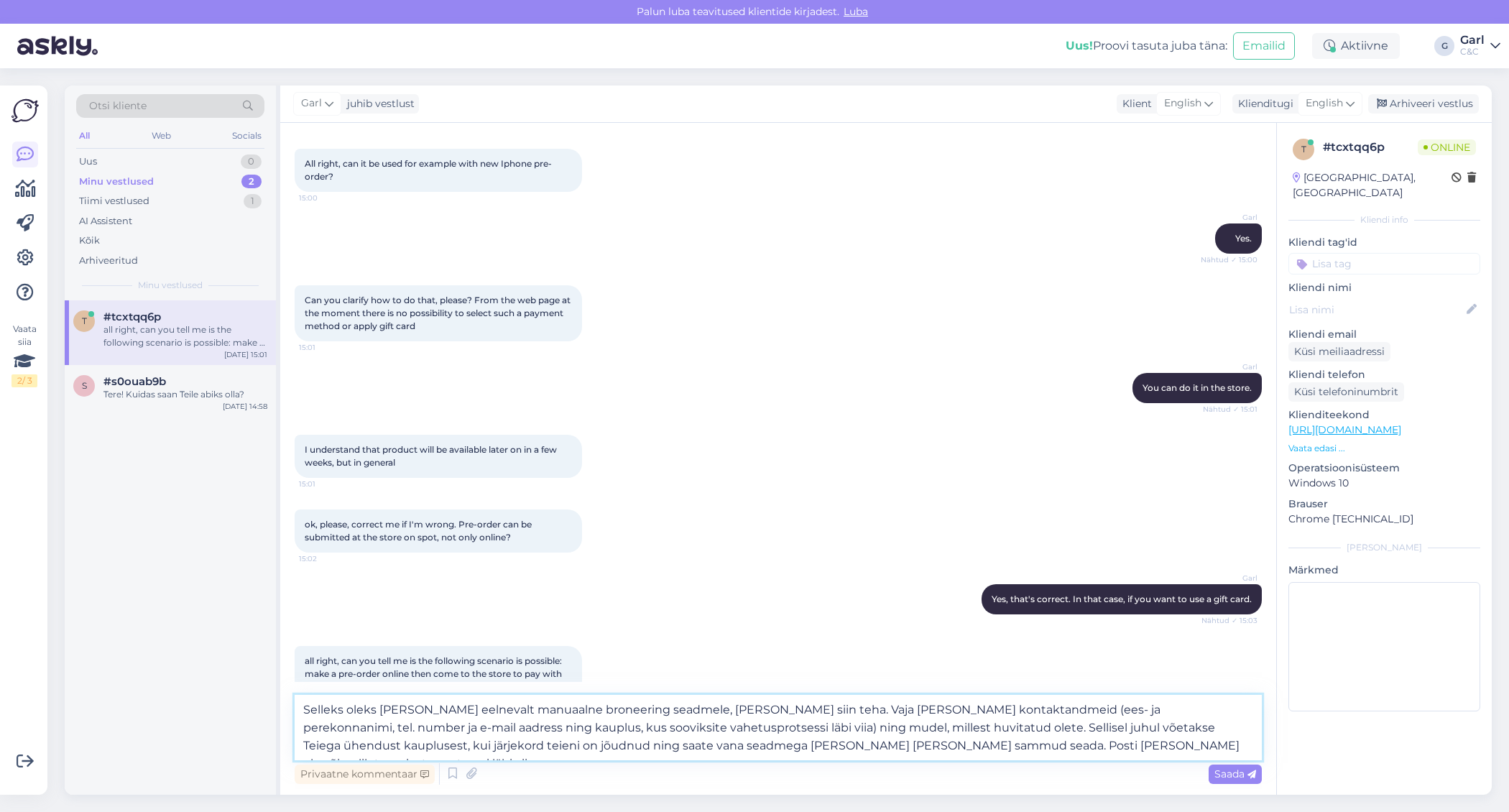
click at [785, 721] on textarea "Selleks oleks [PERSON_NAME] eelnevalt manuaalne broneering seadmele, [PERSON_NA…" at bounding box center [778, 728] width 967 height 65
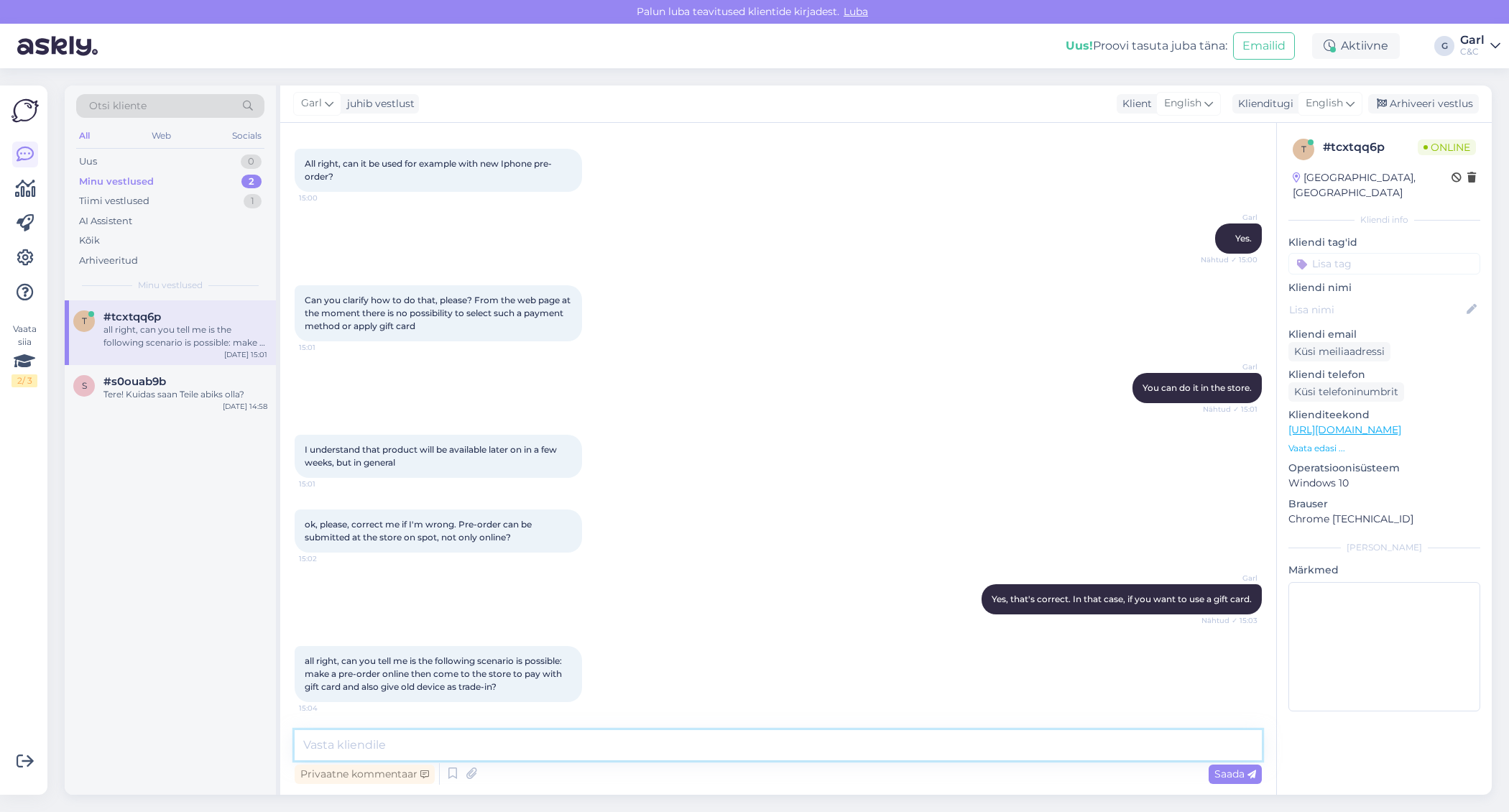
paste textarea "To do this, you would need to make a manual reservation for the device in advan…"
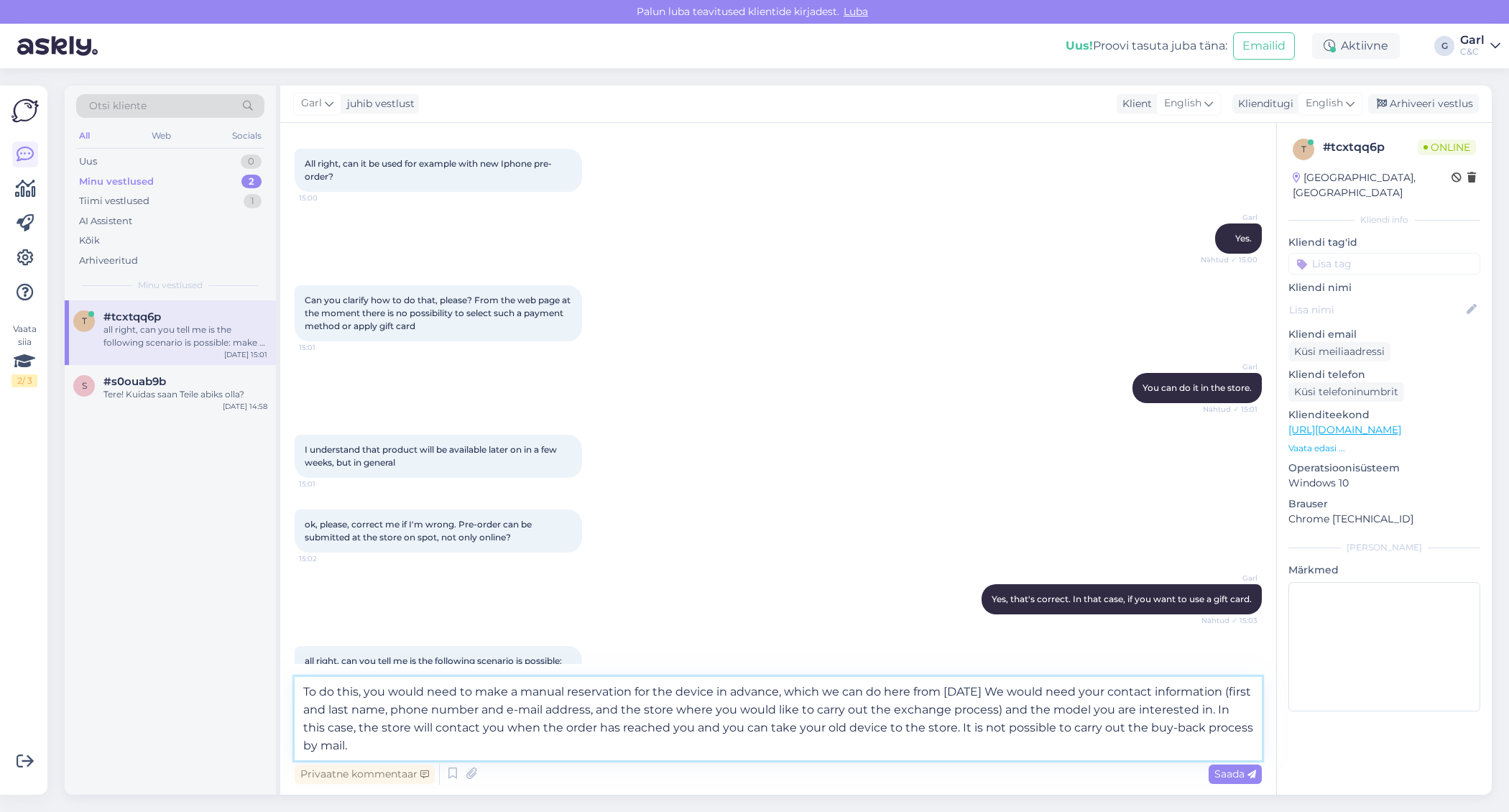
drag, startPoint x: 646, startPoint y: 745, endPoint x: 1051, endPoint y: 731, distance: 405.2
click at [1051, 731] on textarea "To do this, you would need to make a manual reservation for the device in advan…" at bounding box center [778, 718] width 967 height 84
type textarea "To do this, you would need to make a manual reservation for the device in advan…"
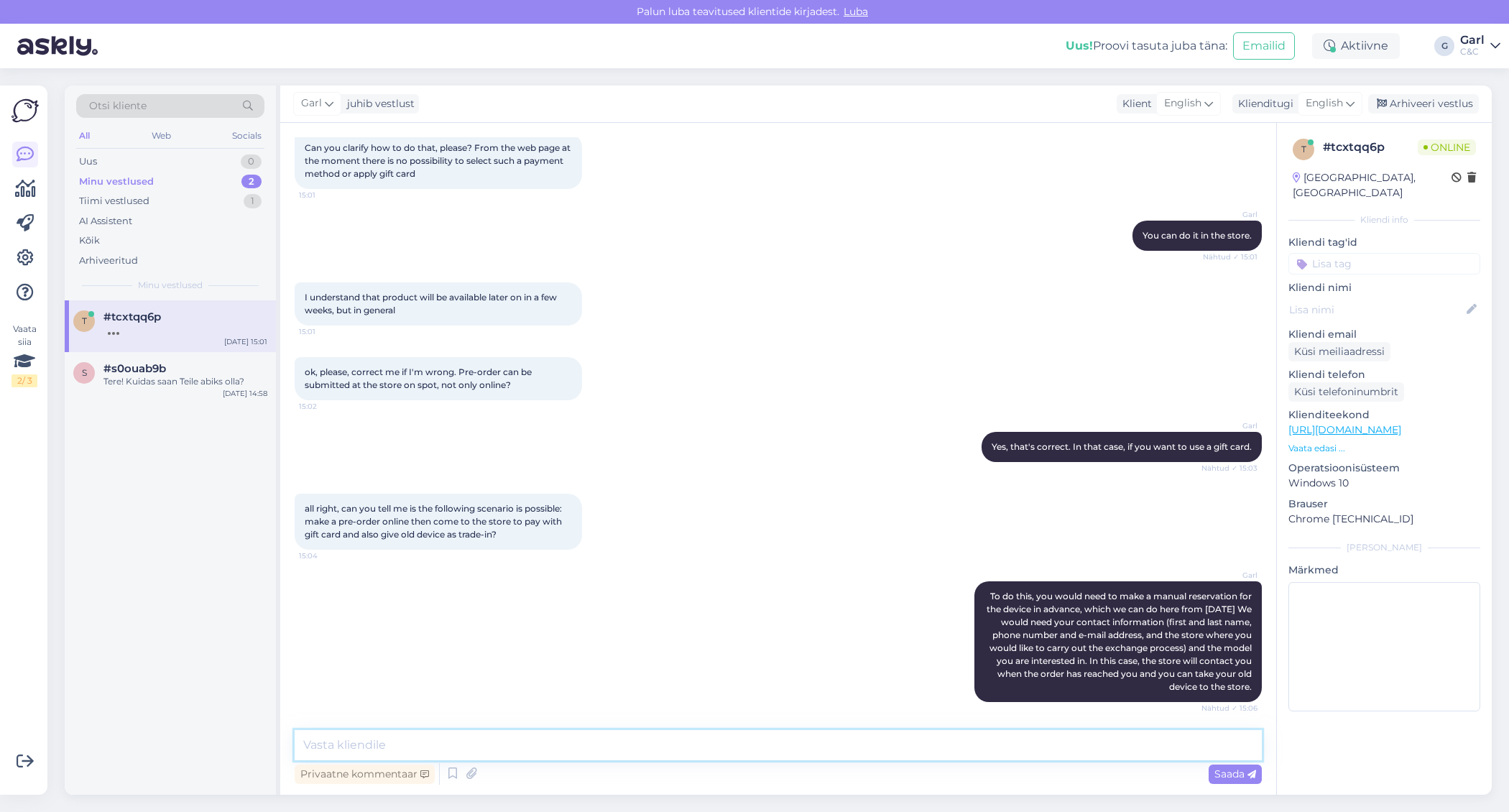
scroll to position [454, 0]
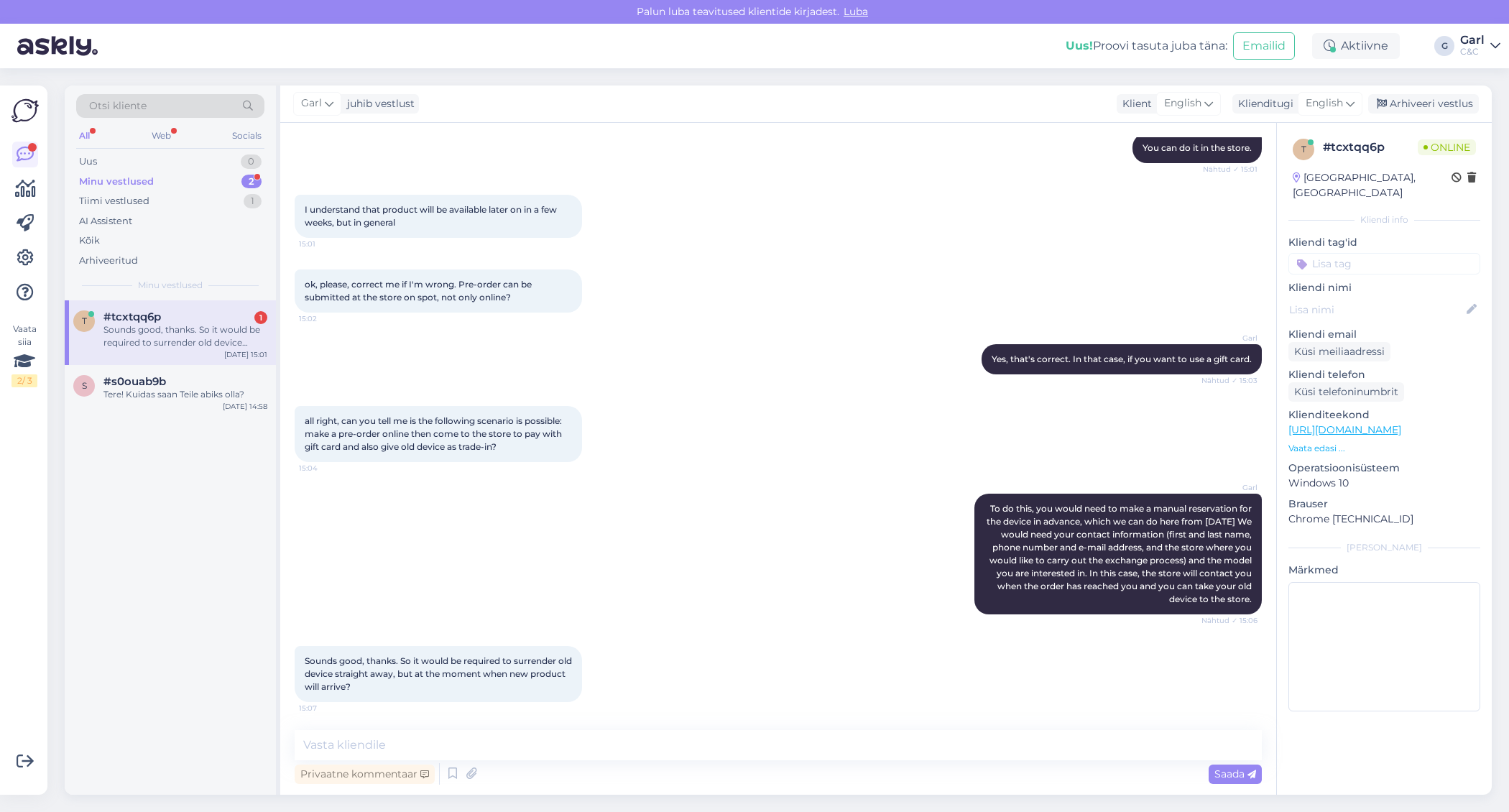
click at [785, 649] on div "Sounds good, thanks. So it would be required to surrender old device straight a…" at bounding box center [778, 673] width 967 height 88
click at [778, 738] on textarea at bounding box center [778, 745] width 967 height 30
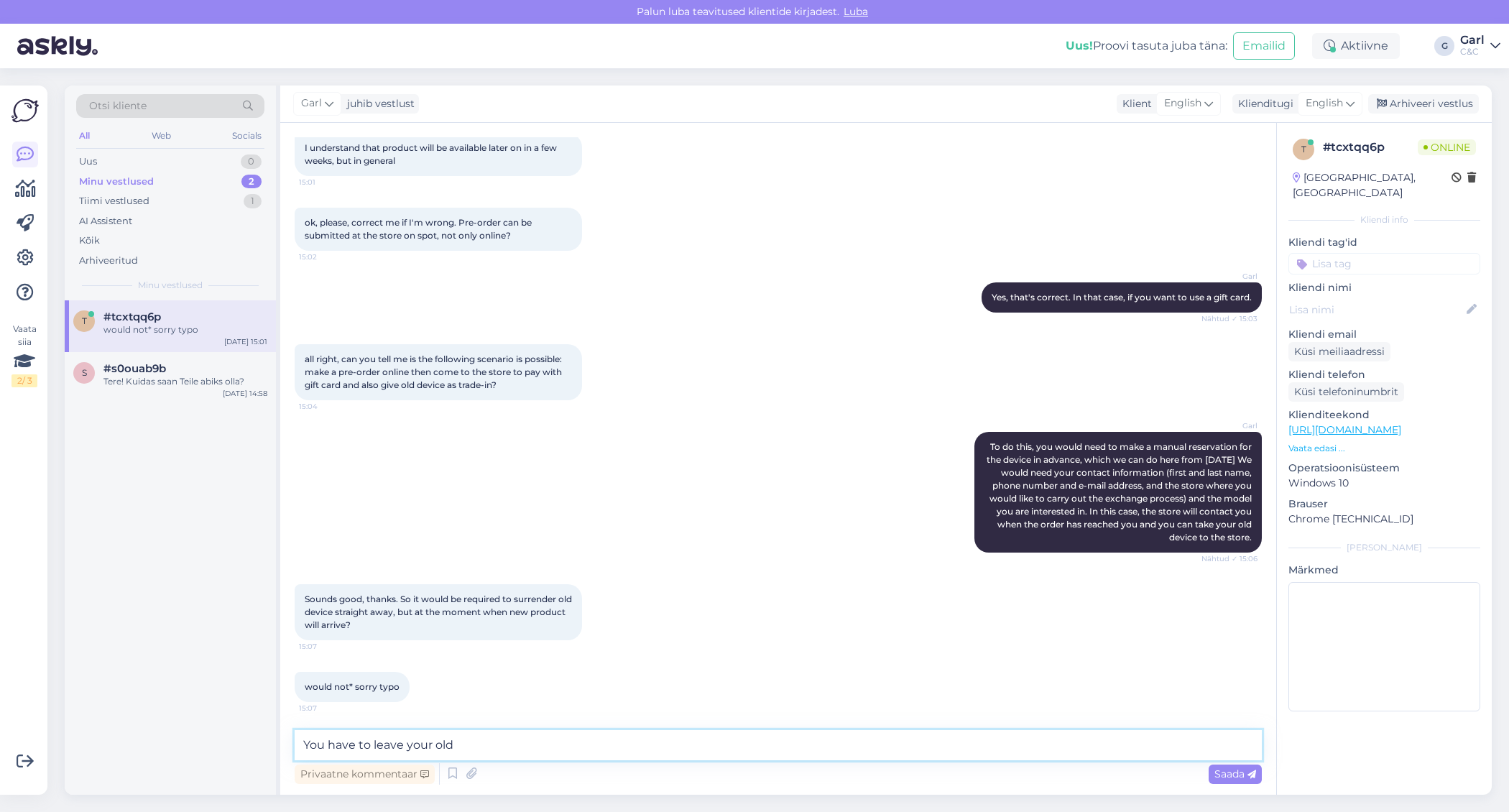
type textarea "You have to leave your old"
click at [778, 742] on textarea at bounding box center [778, 745] width 967 height 30
click at [774, 747] on textarea at bounding box center [778, 745] width 967 height 30
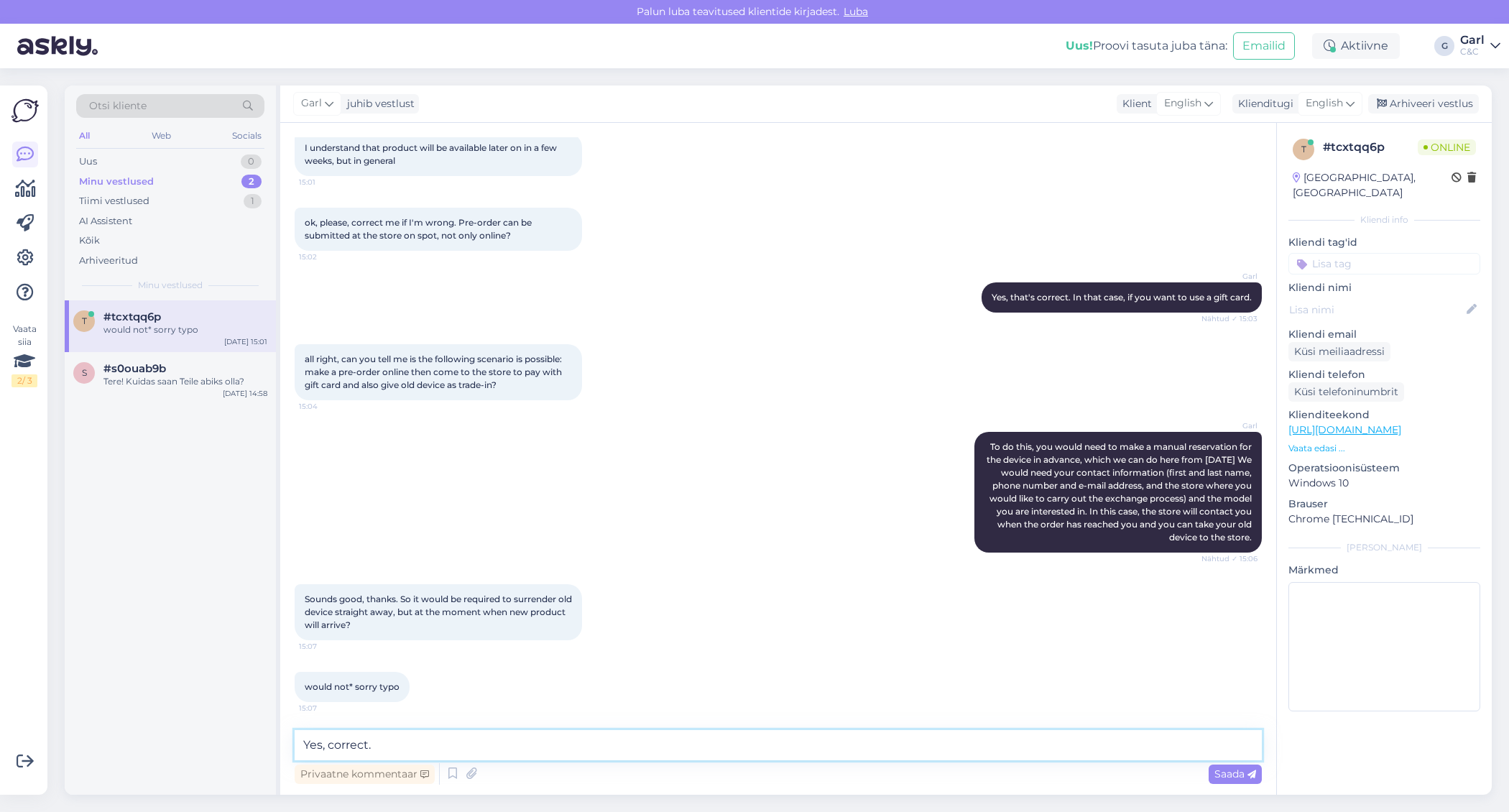
type textarea "Yes, correct."
click at [743, 756] on textarea "Yes, correct." at bounding box center [778, 745] width 967 height 30
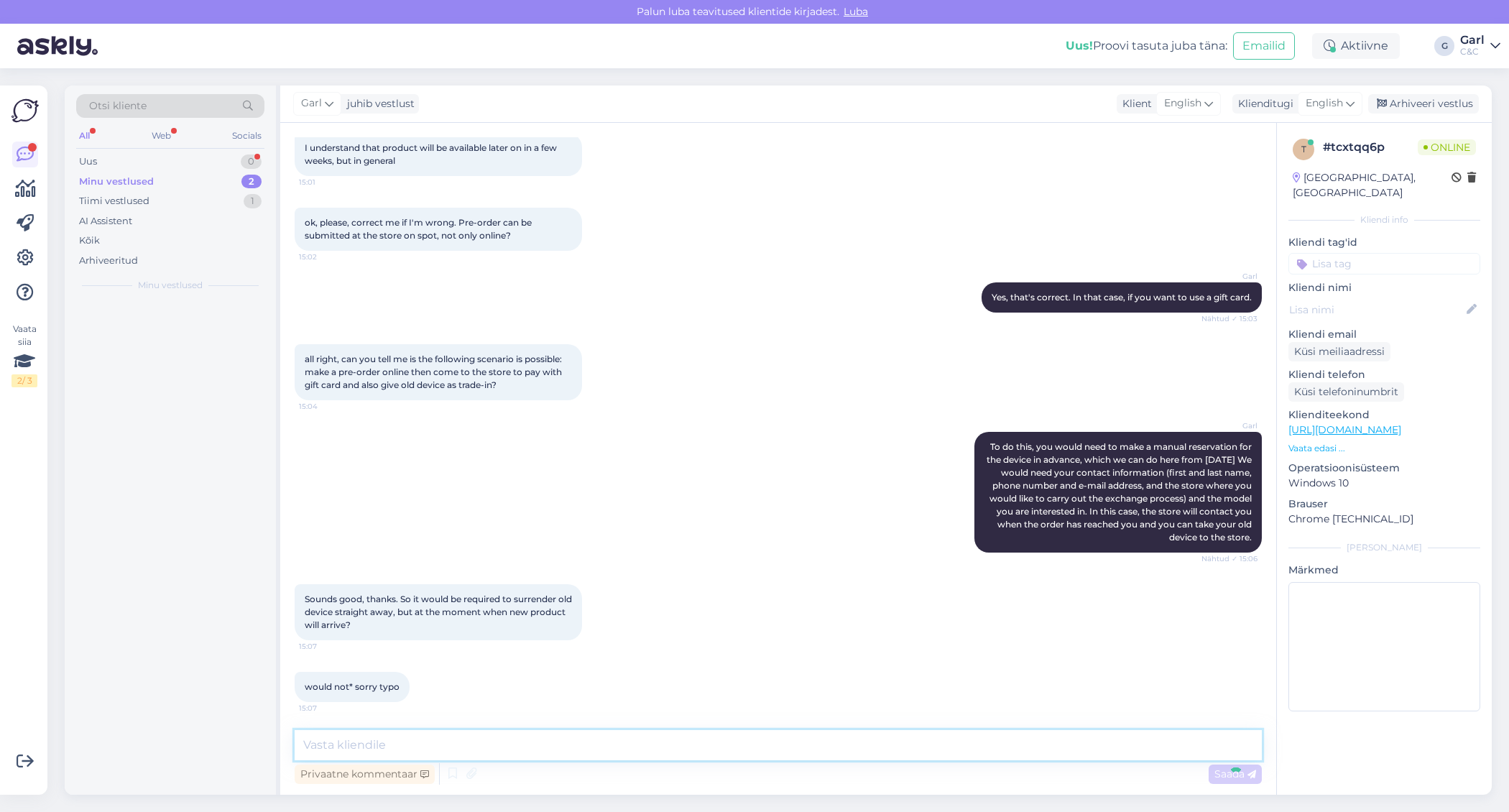
scroll to position [577, 0]
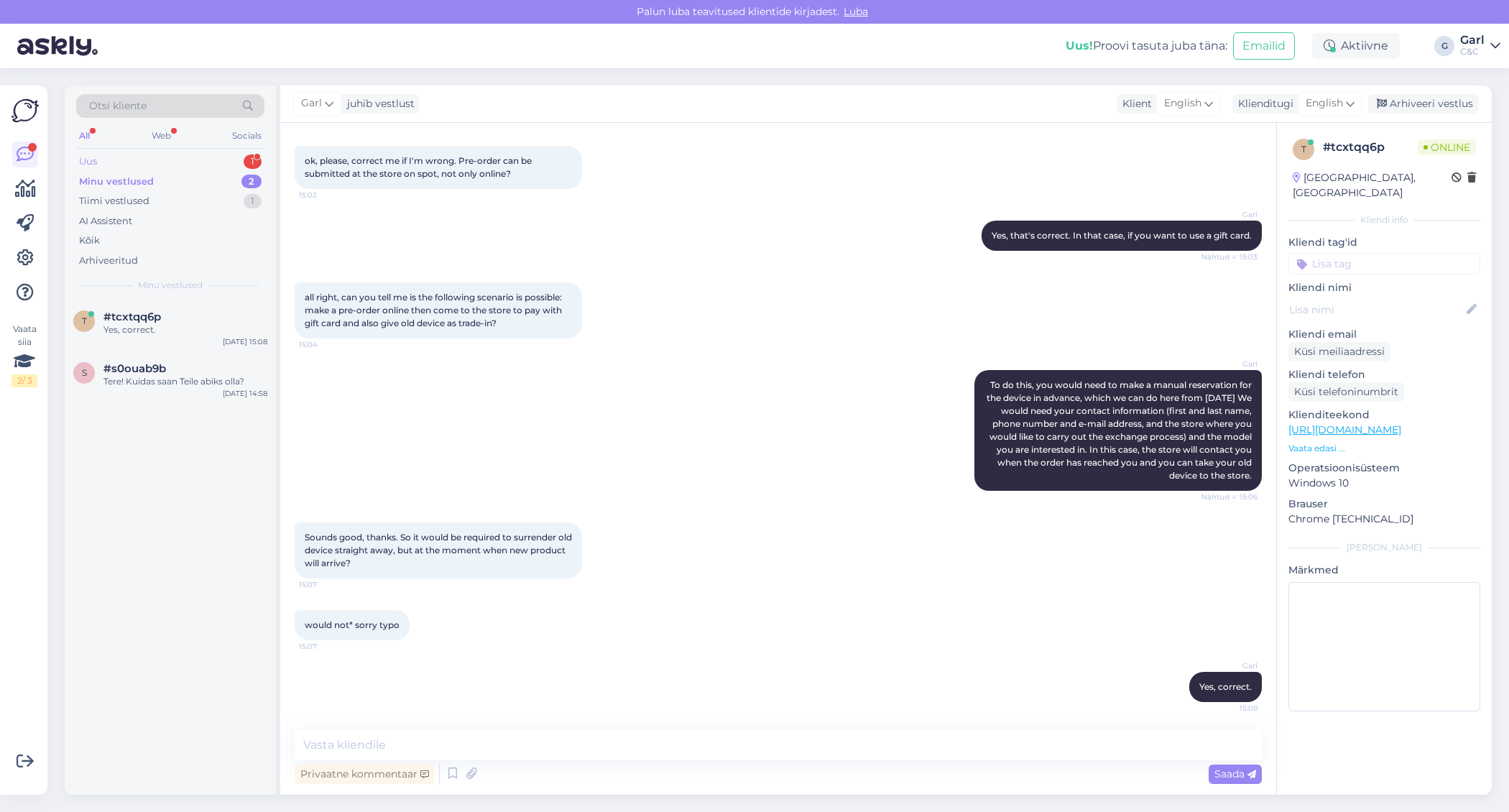
click at [223, 155] on div "Uus 1" at bounding box center [170, 162] width 188 height 20
click at [222, 332] on div "mida tähendab int" at bounding box center [185, 329] width 164 height 13
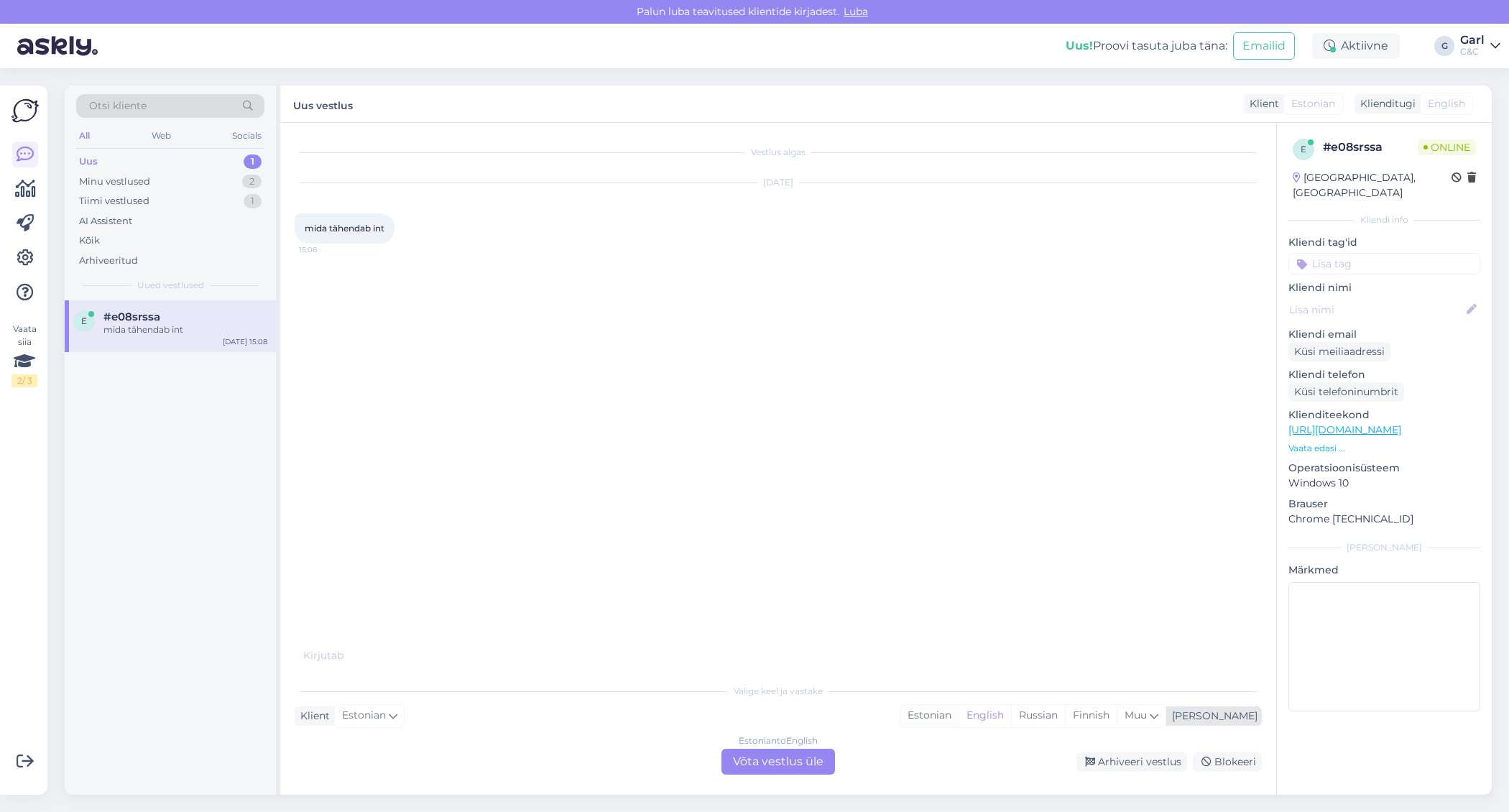
click at [959, 721] on div "Estonian" at bounding box center [929, 716] width 58 height 22
click at [811, 763] on div "Estonian to Estonian Võta vestlus üle" at bounding box center [778, 761] width 113 height 26
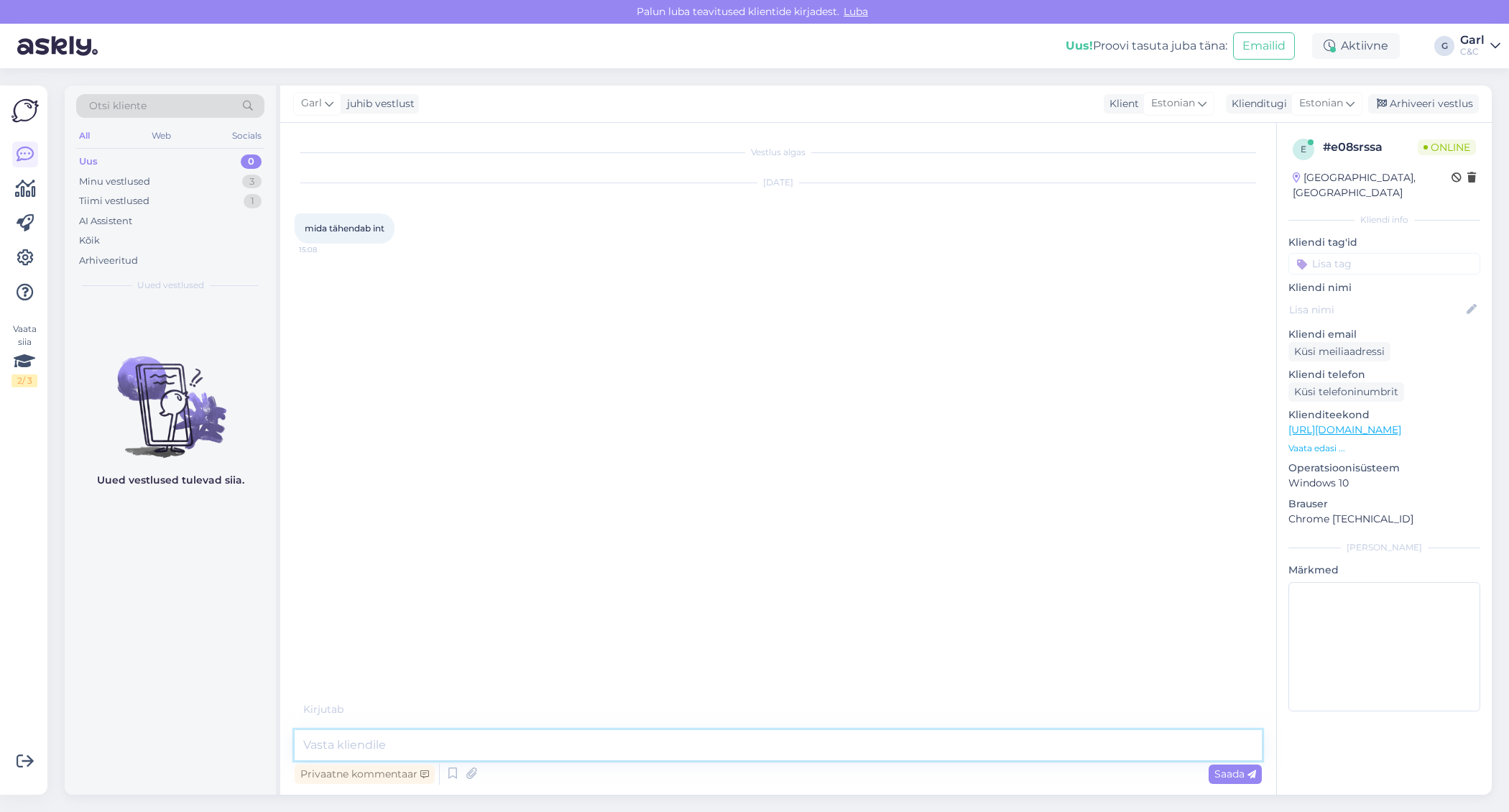
click at [811, 750] on textarea at bounding box center [778, 745] width 967 height 30
type textarea "Tere! International English. Eestis on kõige tavapärasem SWE ehk rootsi keelne …"
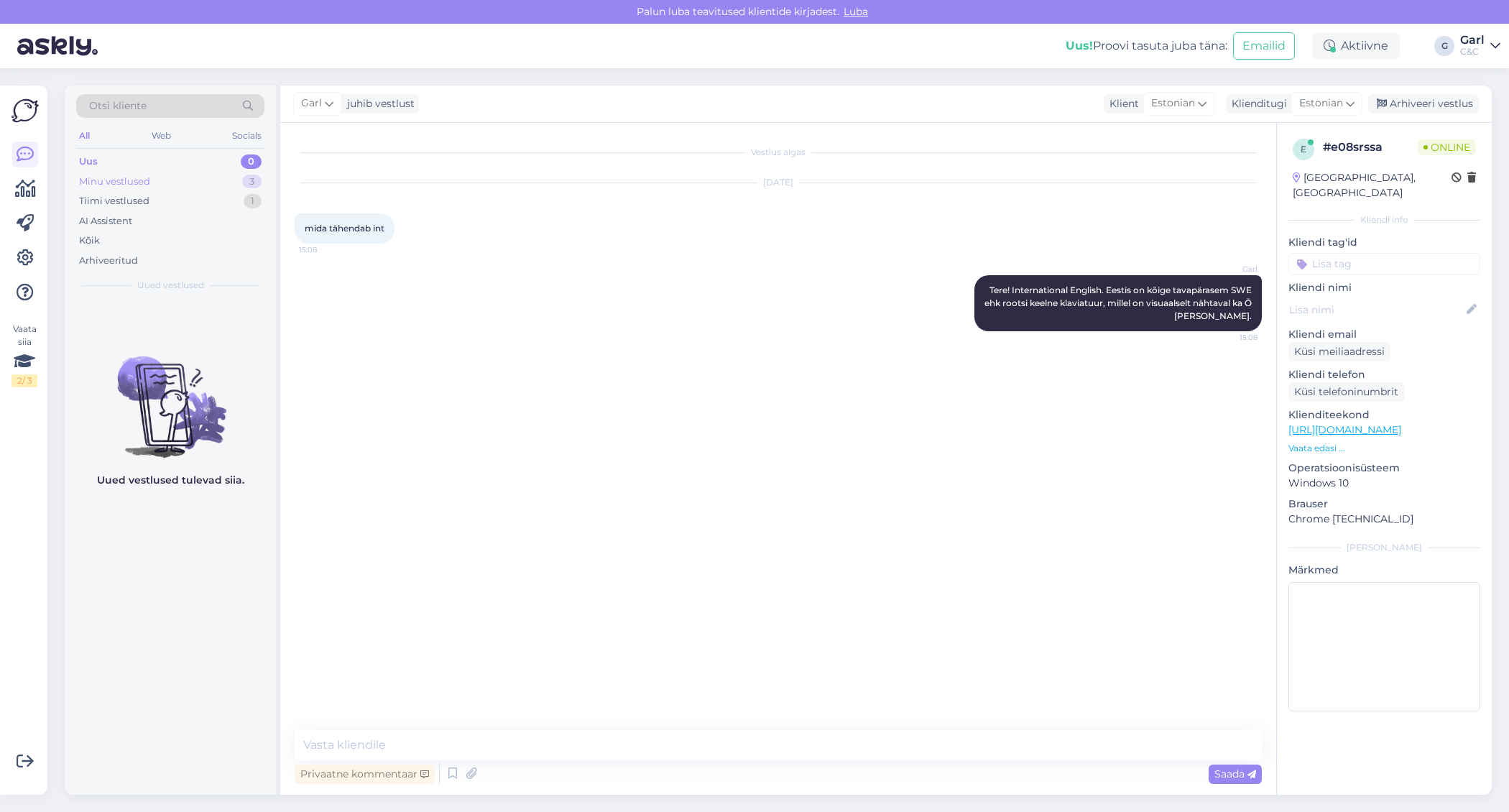
click at [228, 181] on div "Minu vestlused 3" at bounding box center [170, 182] width 188 height 20
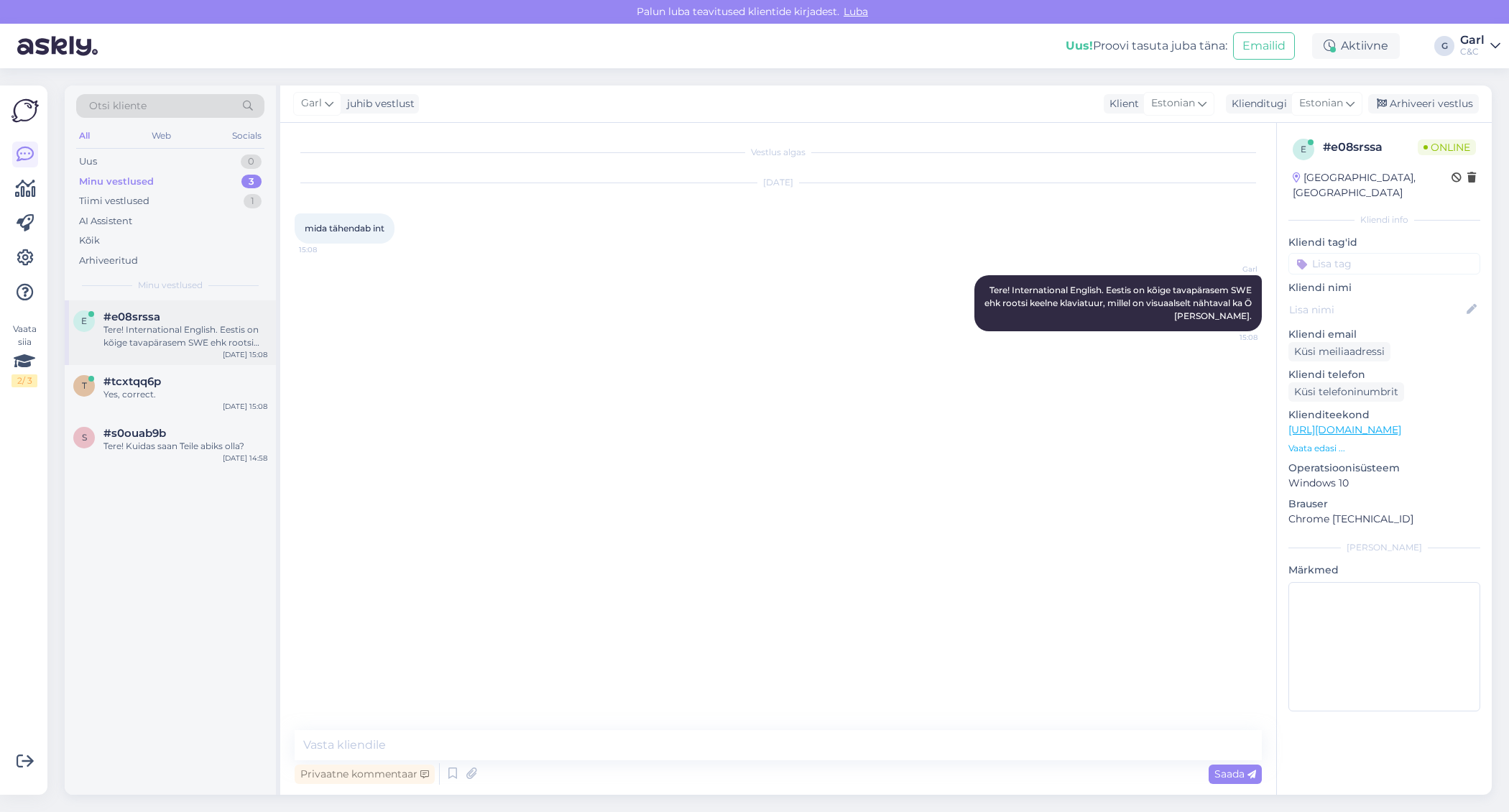
click at [222, 321] on div "#e08srssa" at bounding box center [185, 317] width 164 height 13
click at [199, 377] on div "#tcxtqq6p" at bounding box center [185, 381] width 164 height 13
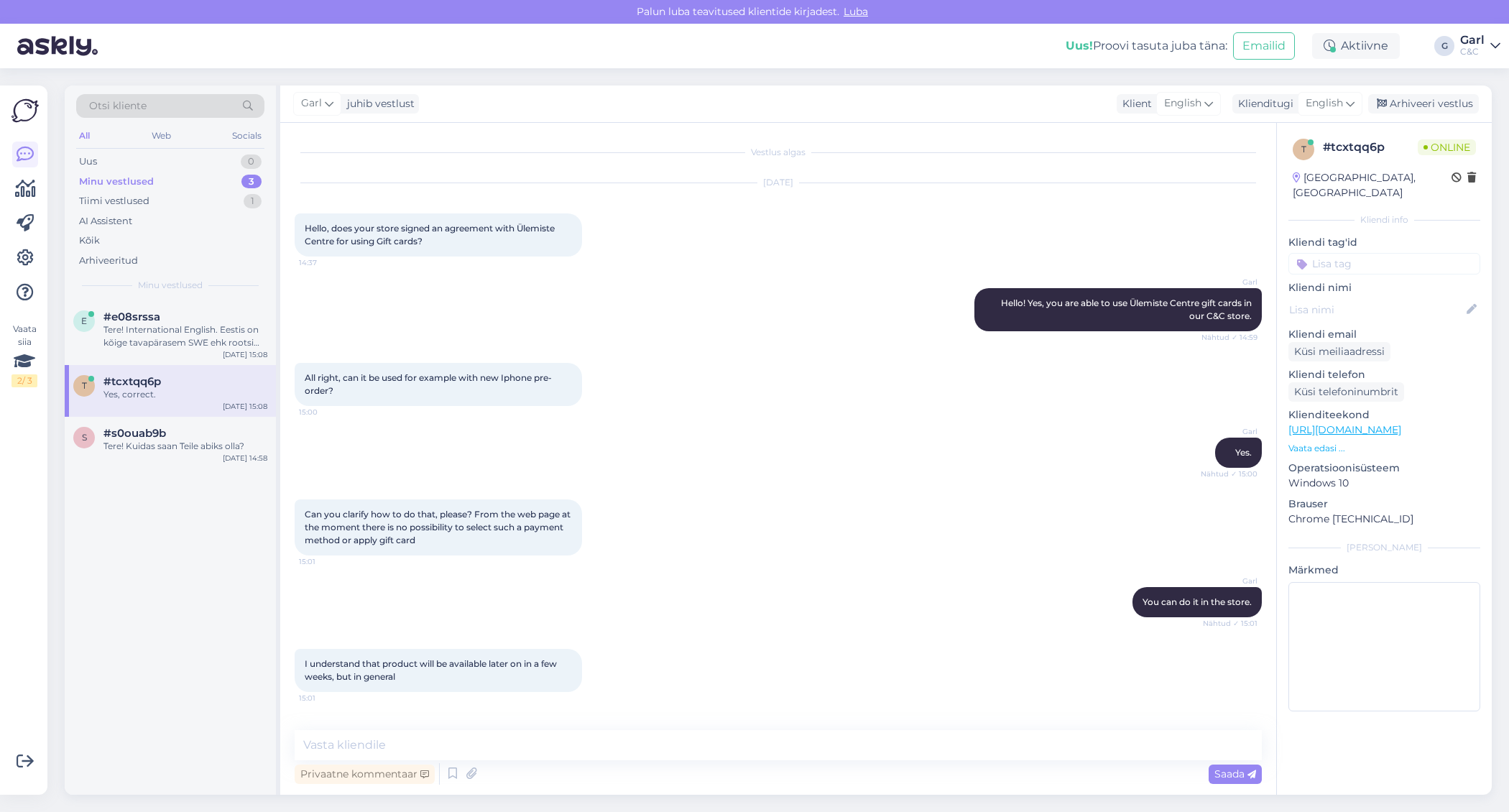
scroll to position [577, 0]
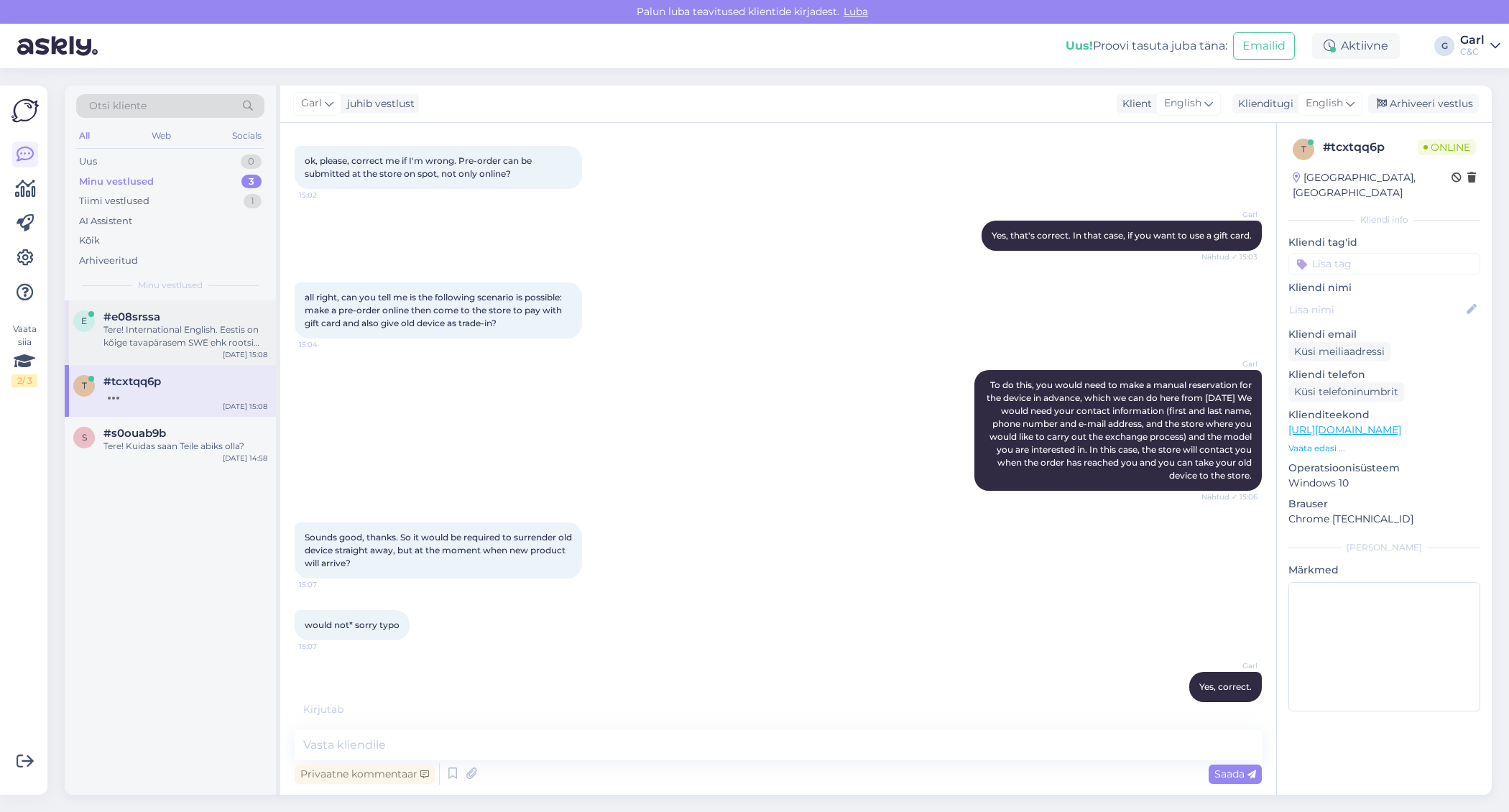
click at [222, 344] on div "Tere! International English. Eestis on kõige tavapärasem SWE ehk rootsi keelne …" at bounding box center [185, 335] width 164 height 26
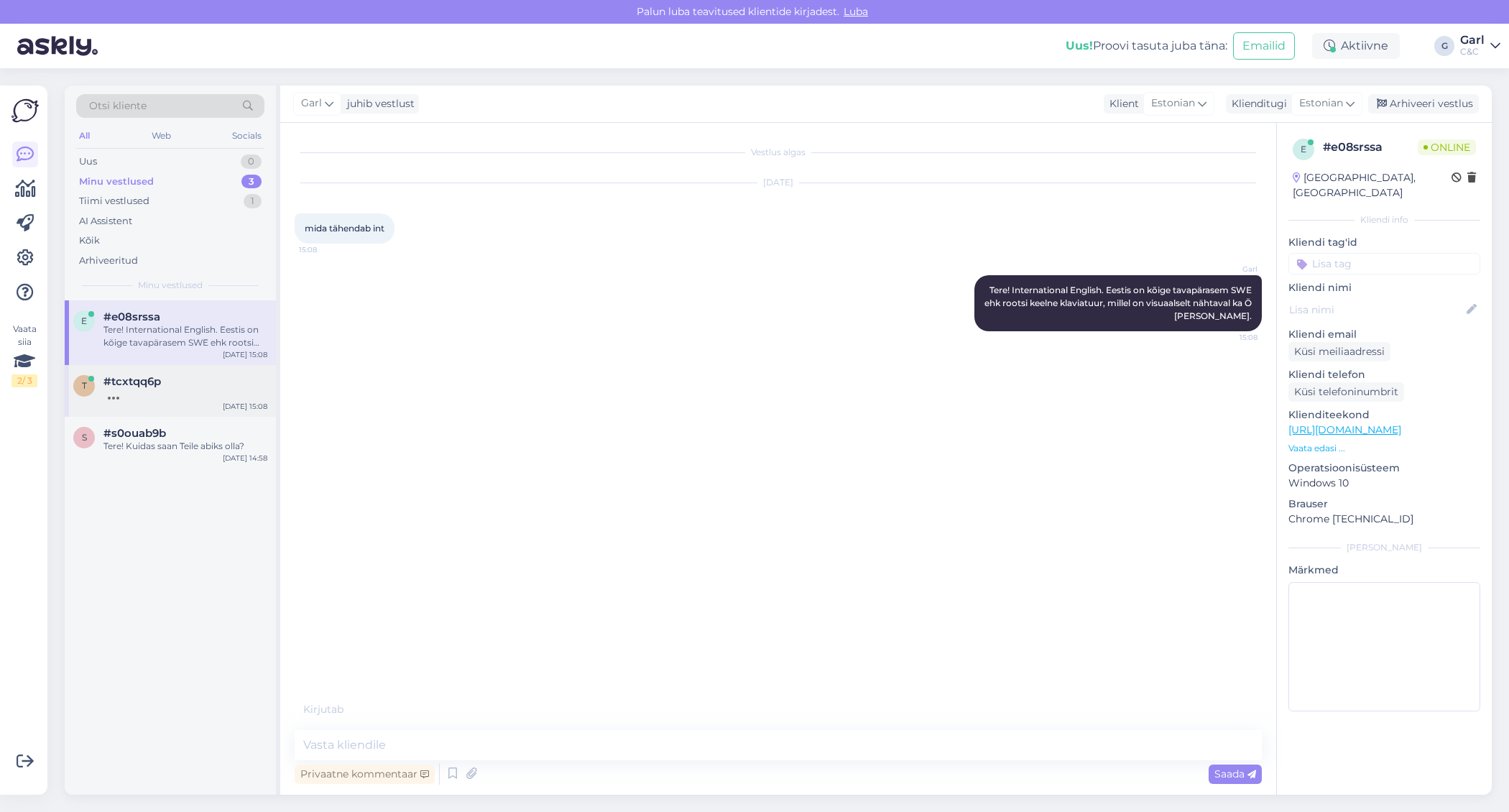
click at [230, 384] on div "#tcxtqq6p" at bounding box center [185, 381] width 164 height 13
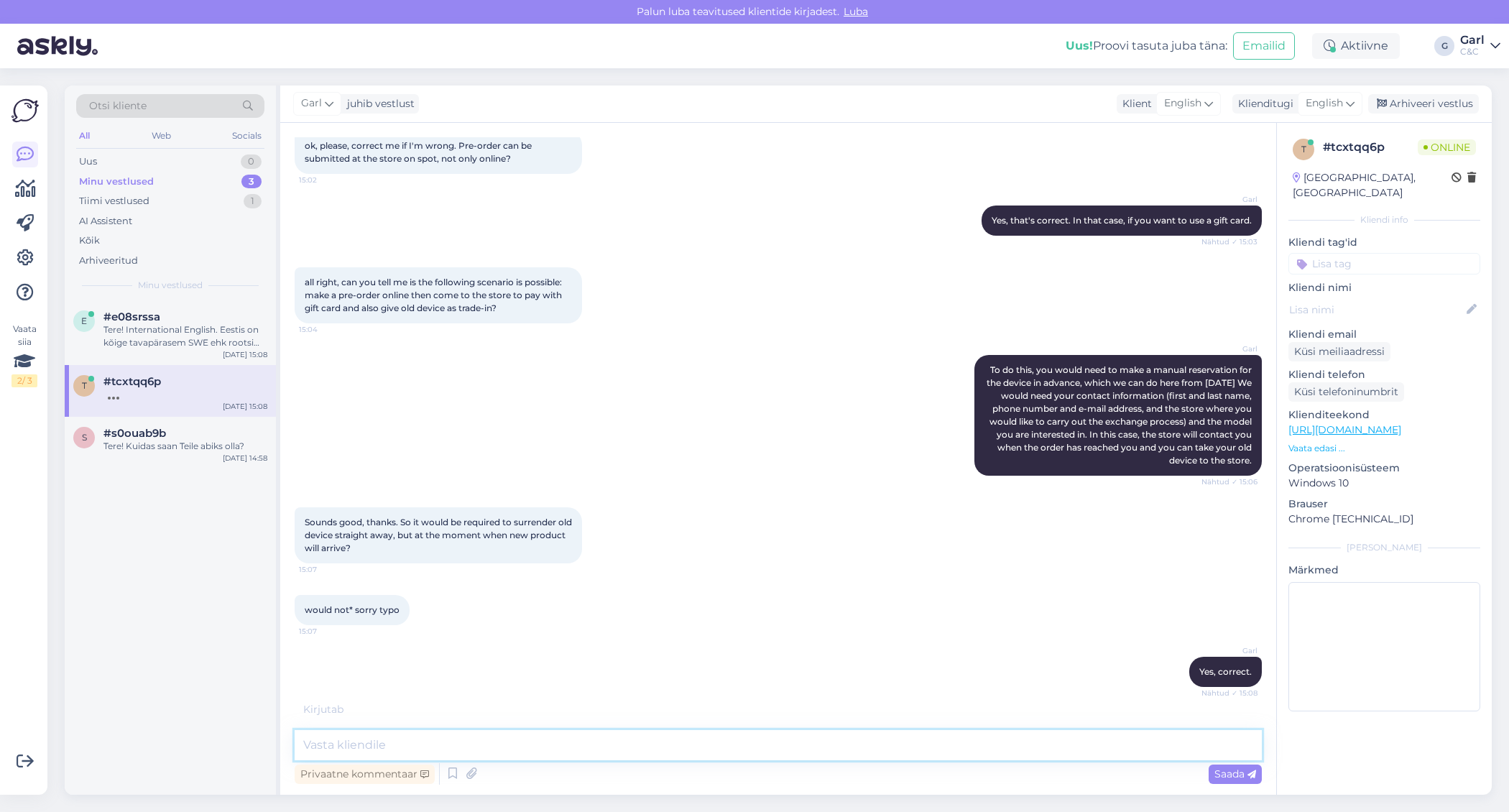
click at [552, 736] on textarea at bounding box center [778, 745] width 967 height 30
click at [550, 731] on textarea at bounding box center [778, 745] width 967 height 30
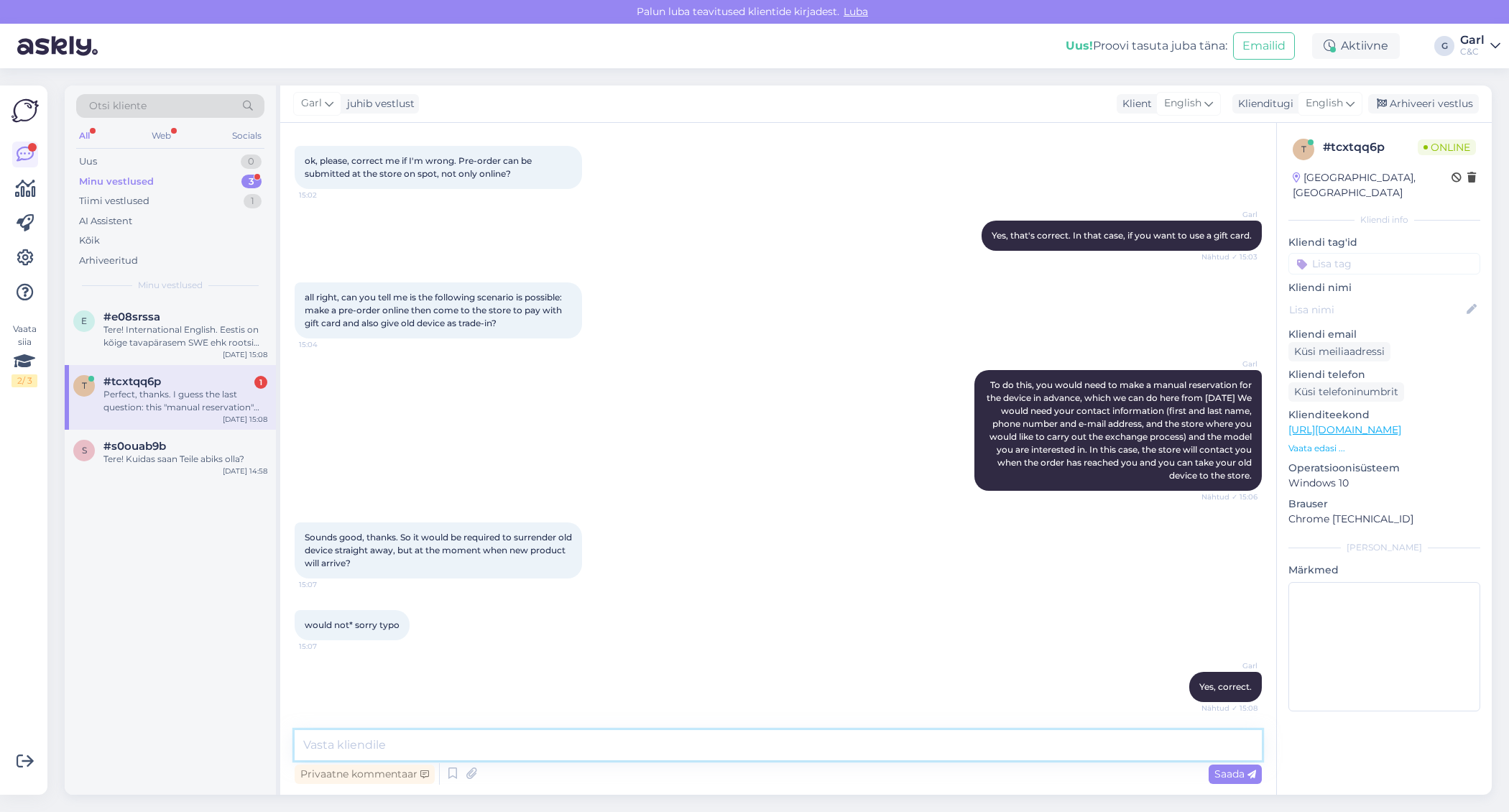
scroll to position [666, 0]
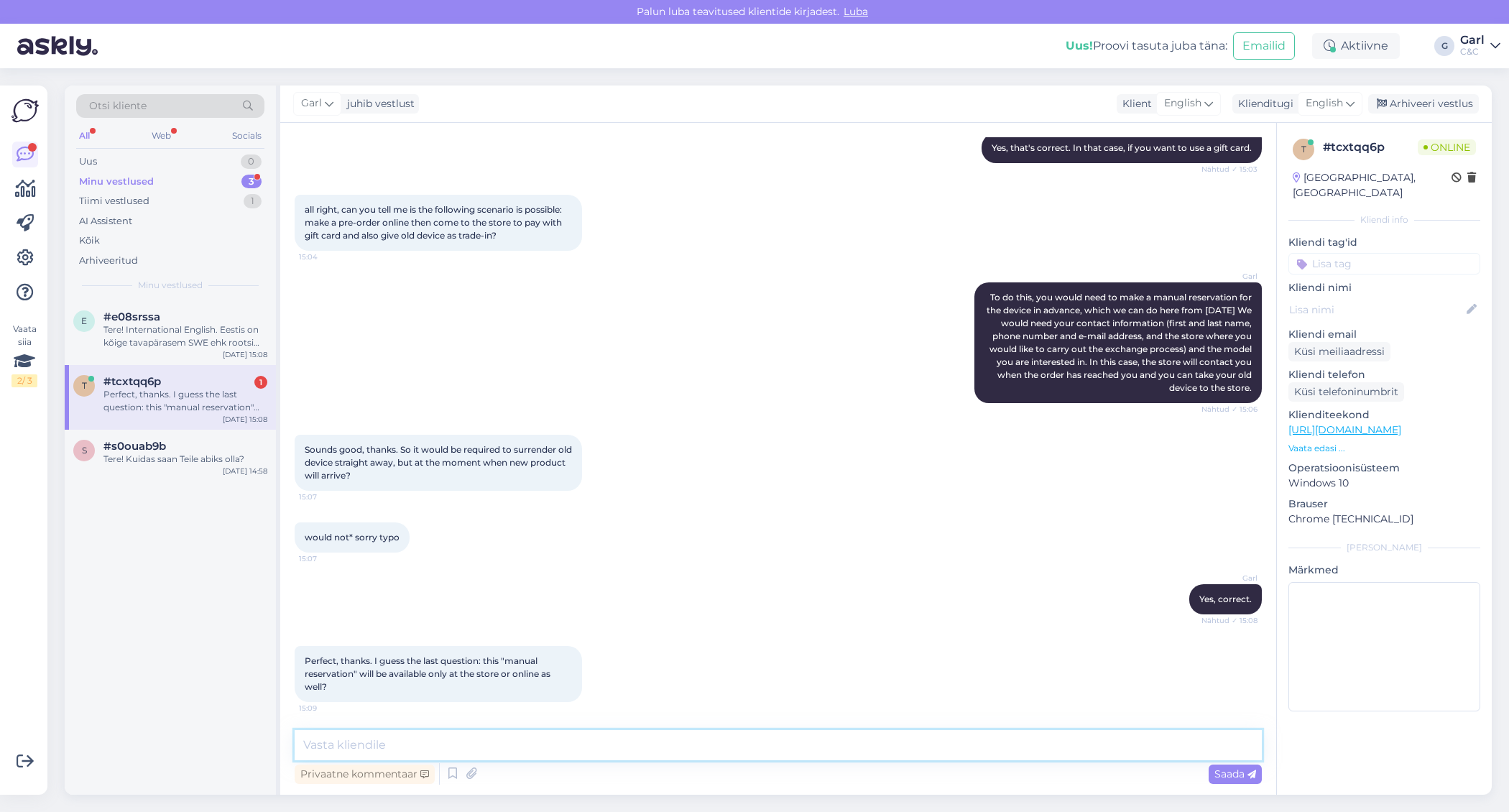
click at [587, 742] on textarea at bounding box center [778, 745] width 967 height 30
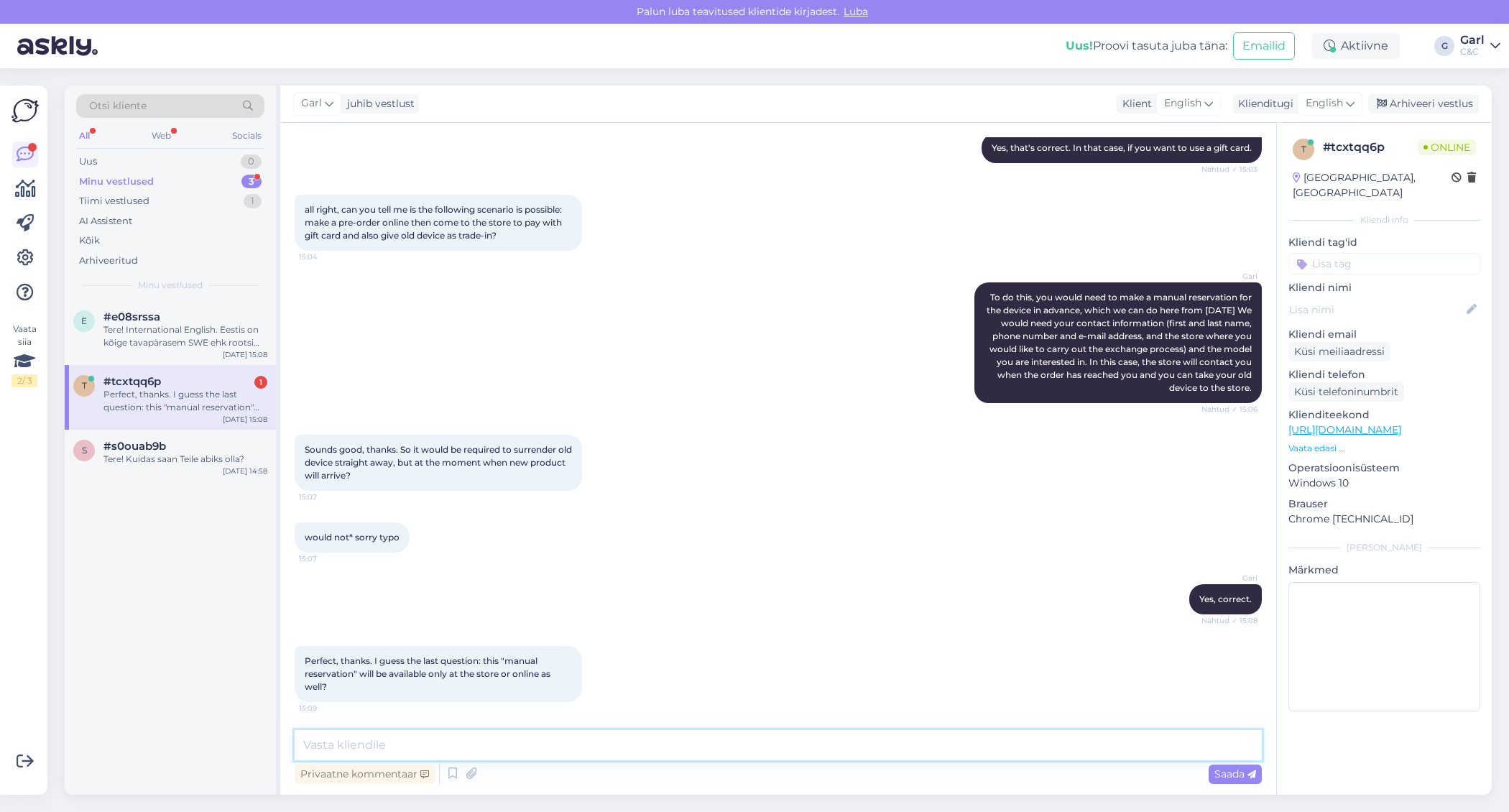
click at [587, 742] on textarea at bounding box center [778, 745] width 967 height 30
click at [587, 743] on textarea at bounding box center [778, 745] width 967 height 30
click at [587, 744] on textarea at bounding box center [778, 745] width 967 height 30
type textarea "It is available here in the chat as well."
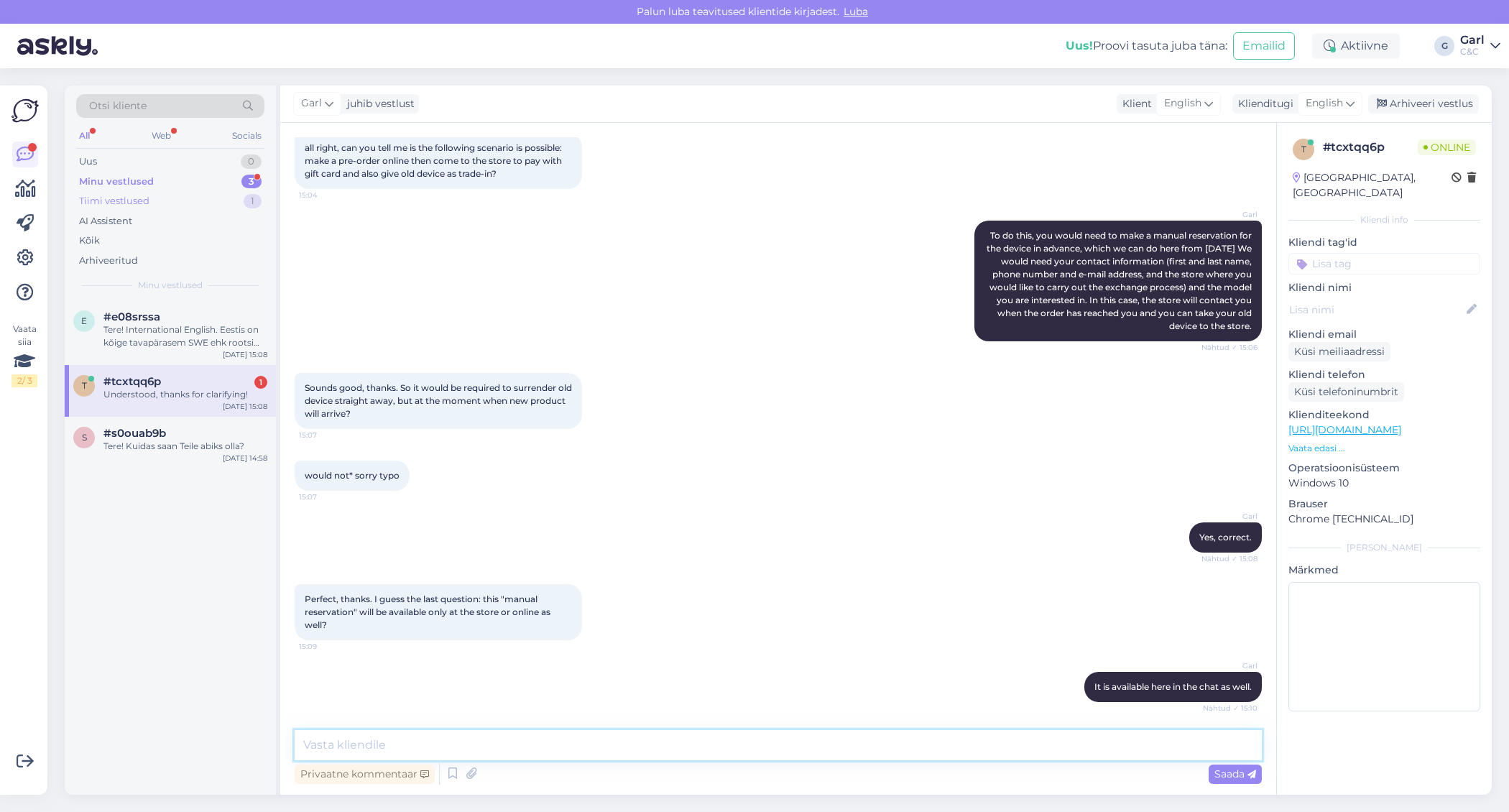
scroll to position [789, 0]
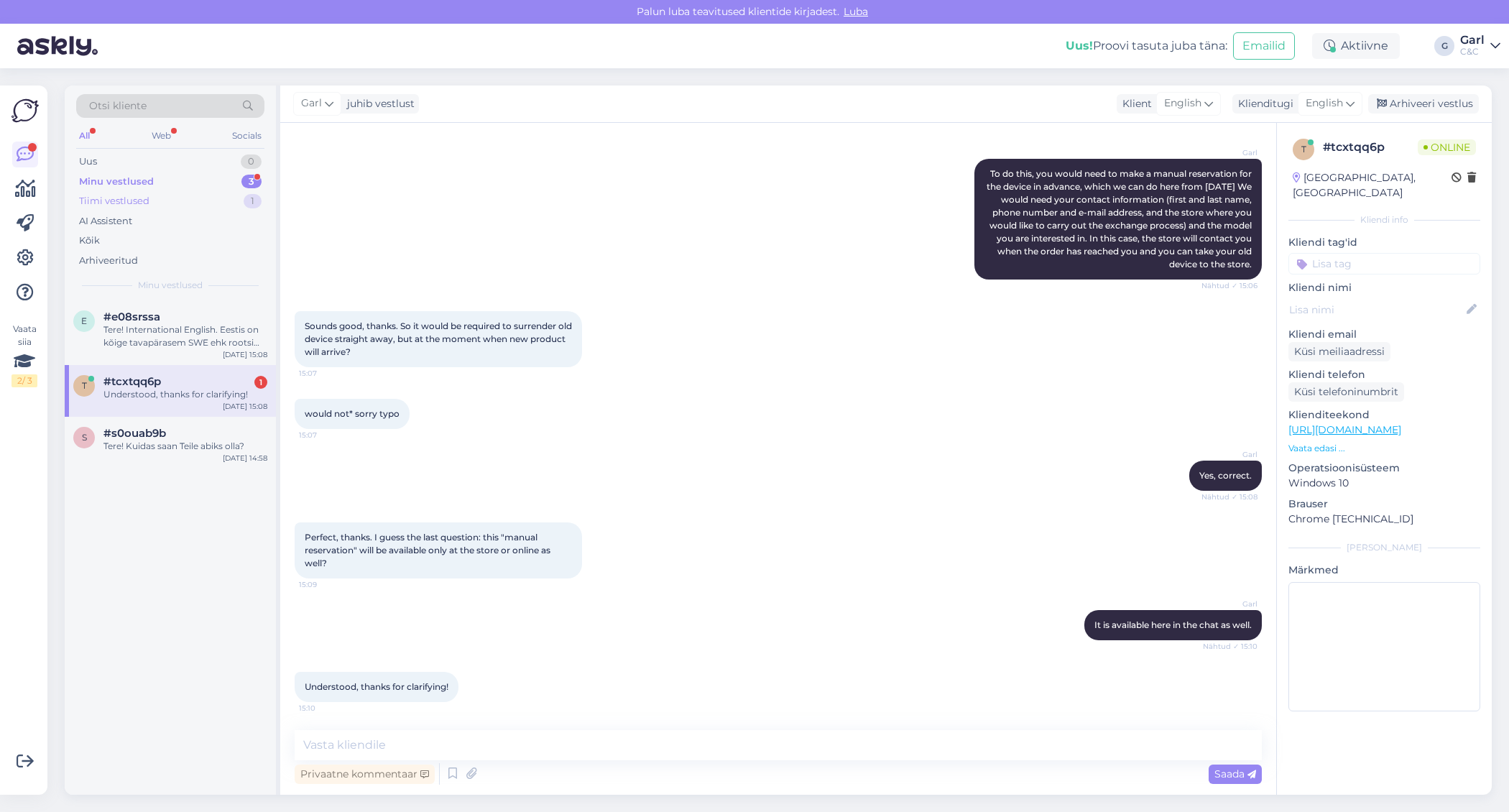
click at [200, 202] on div "Tiimi vestlused 1" at bounding box center [170, 201] width 188 height 20
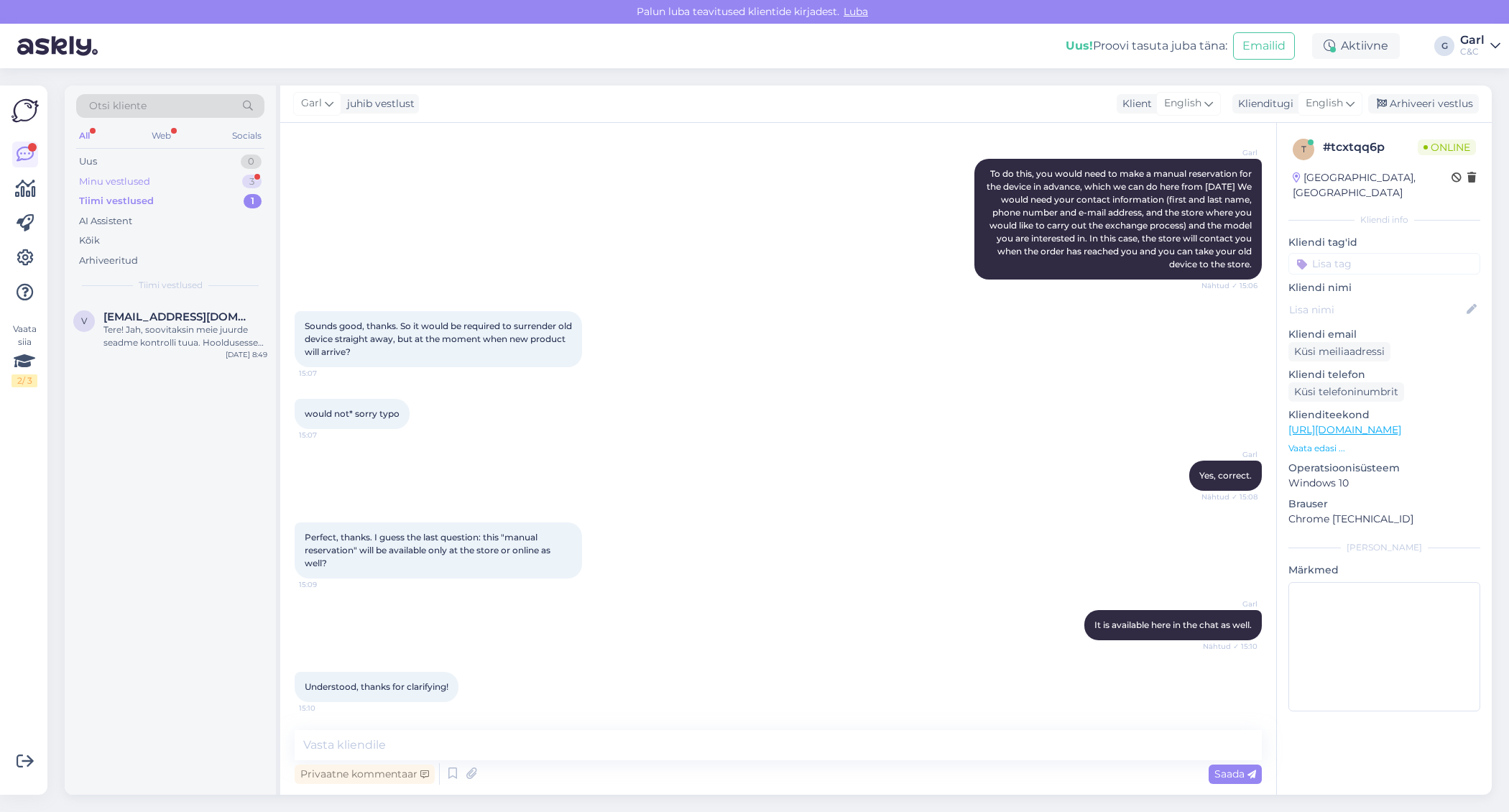
click at [199, 184] on div "Minu vestlused 3" at bounding box center [170, 182] width 188 height 20
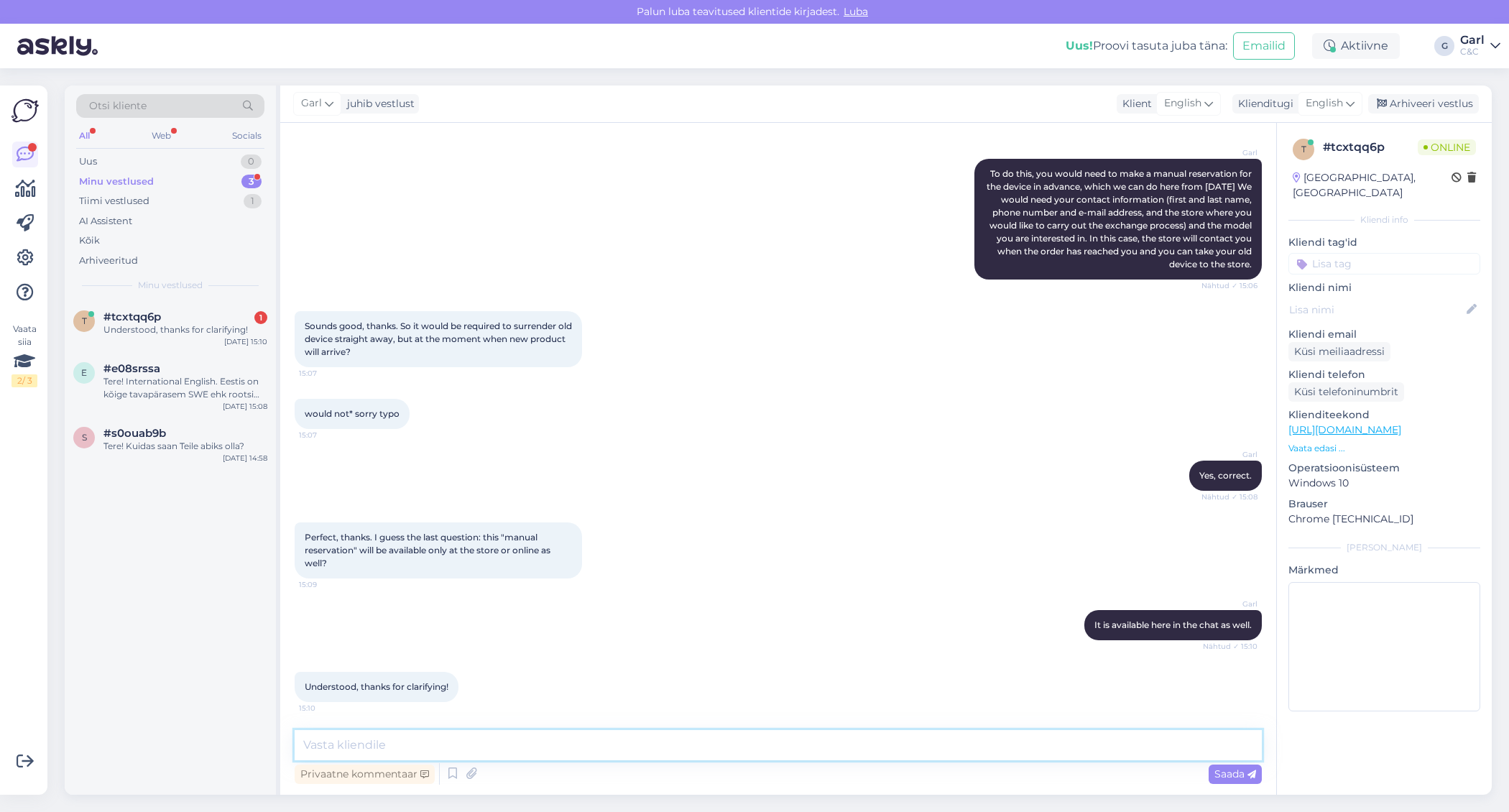
click at [526, 739] on textarea at bounding box center [778, 745] width 967 height 30
type textarea "You're welcome!"
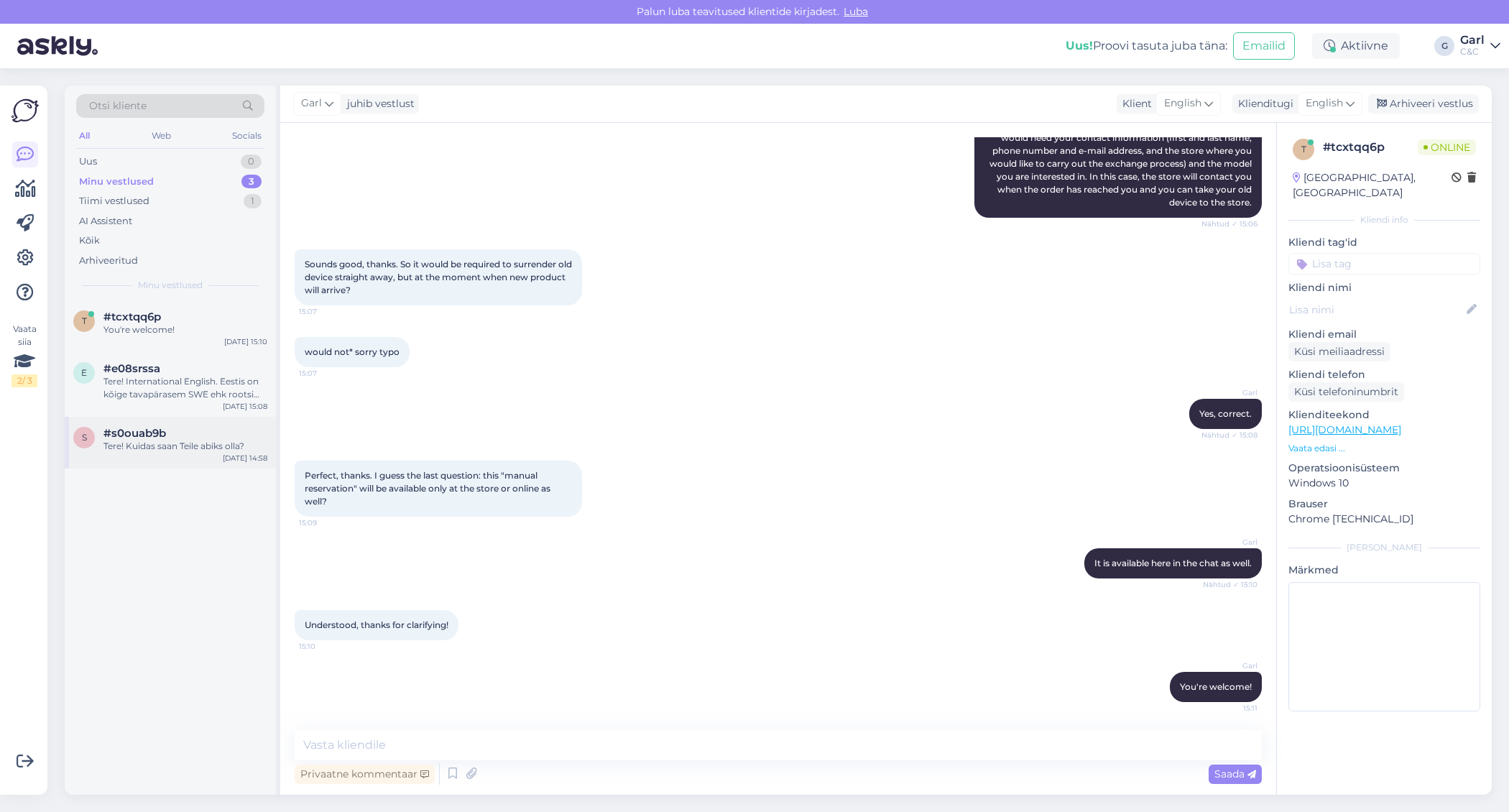
click at [137, 436] on span "#s0ouab9b" at bounding box center [135, 433] width 63 height 13
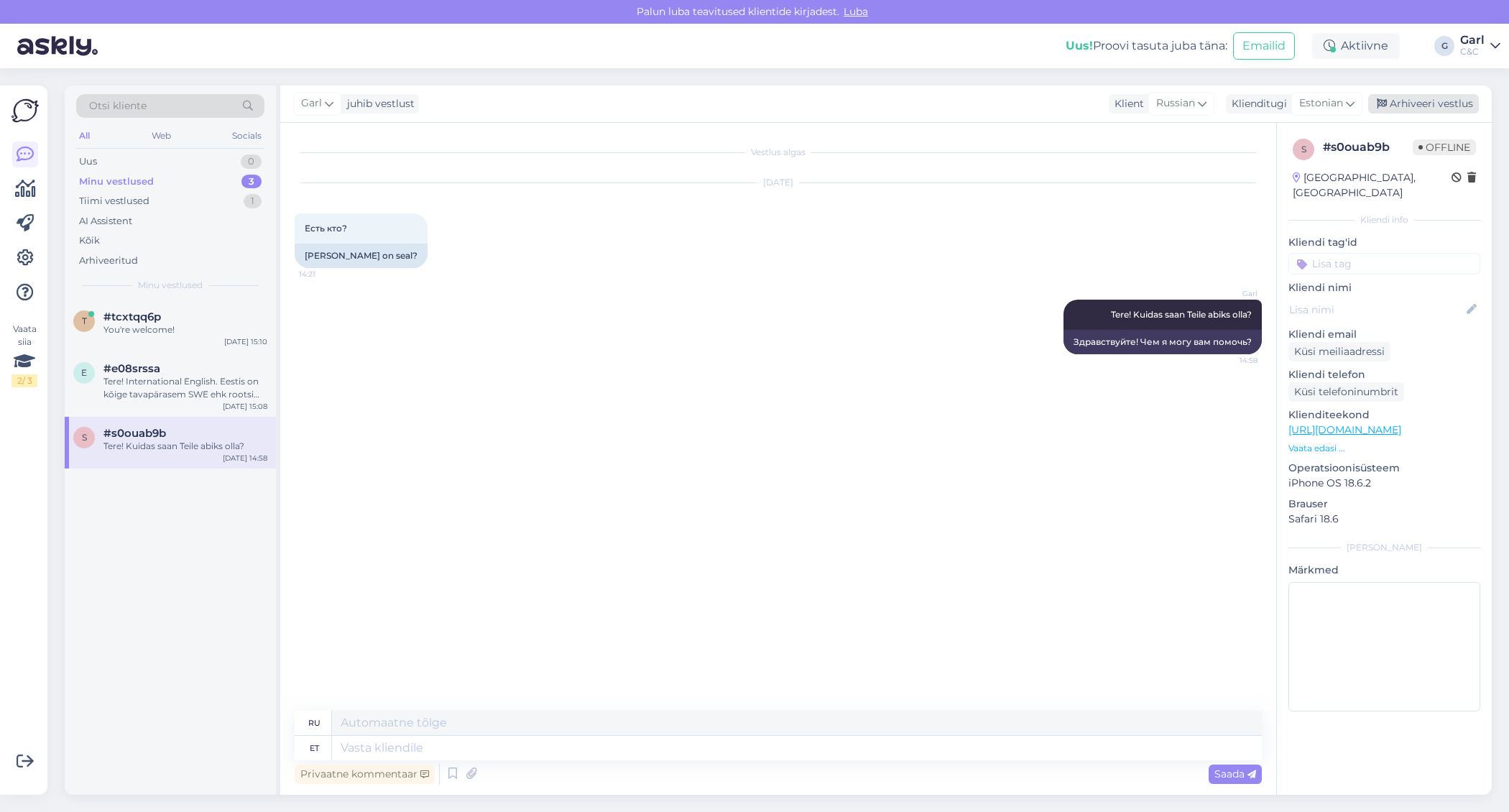
click at [1412, 108] on div "Arhiveeri vestlus" at bounding box center [1423, 103] width 111 height 19
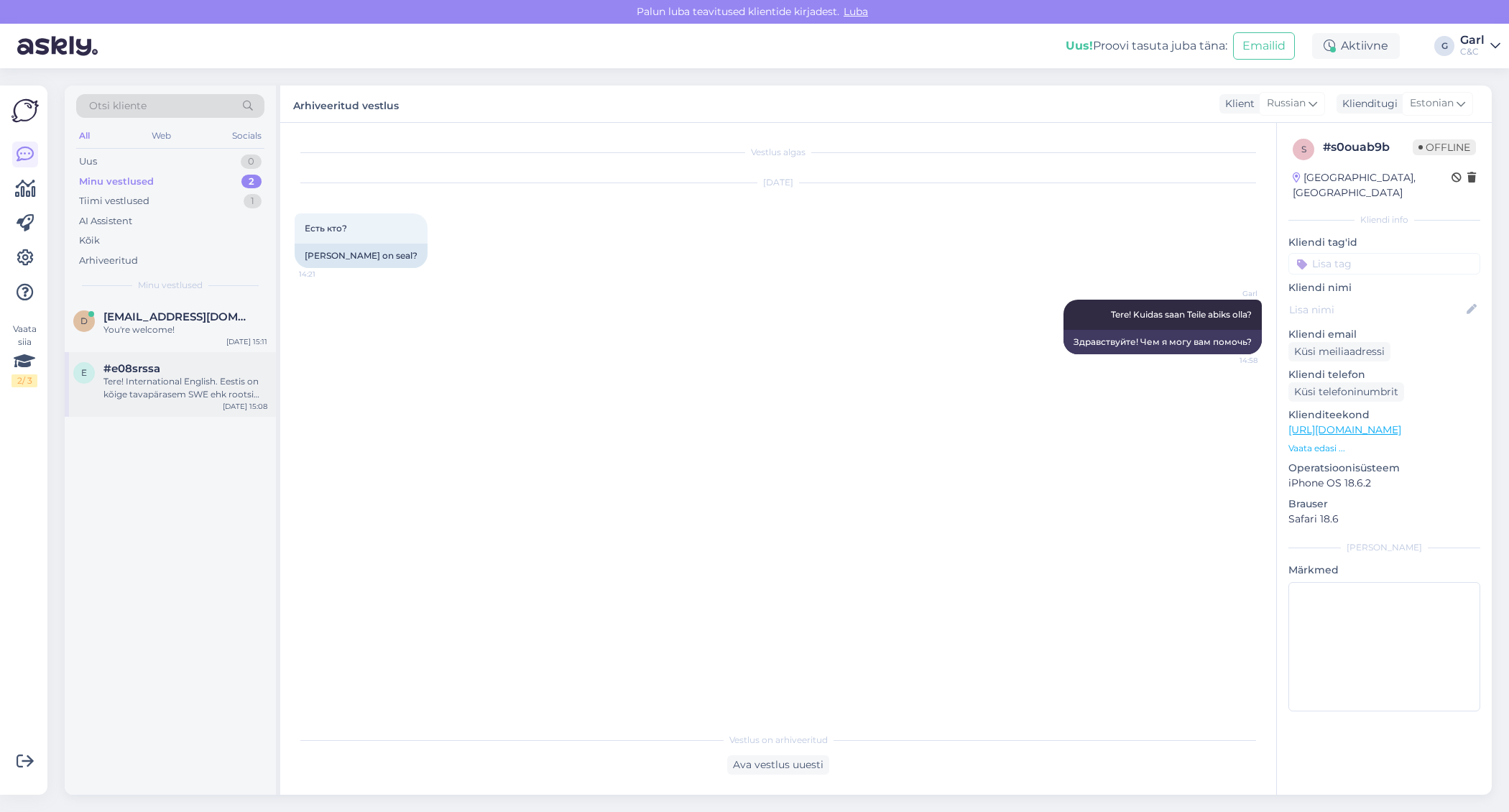
click at [211, 375] on div "Tere! International English. Eestis on kõige tavapärasem SWE ehk rootsi keelne …" at bounding box center [185, 387] width 164 height 26
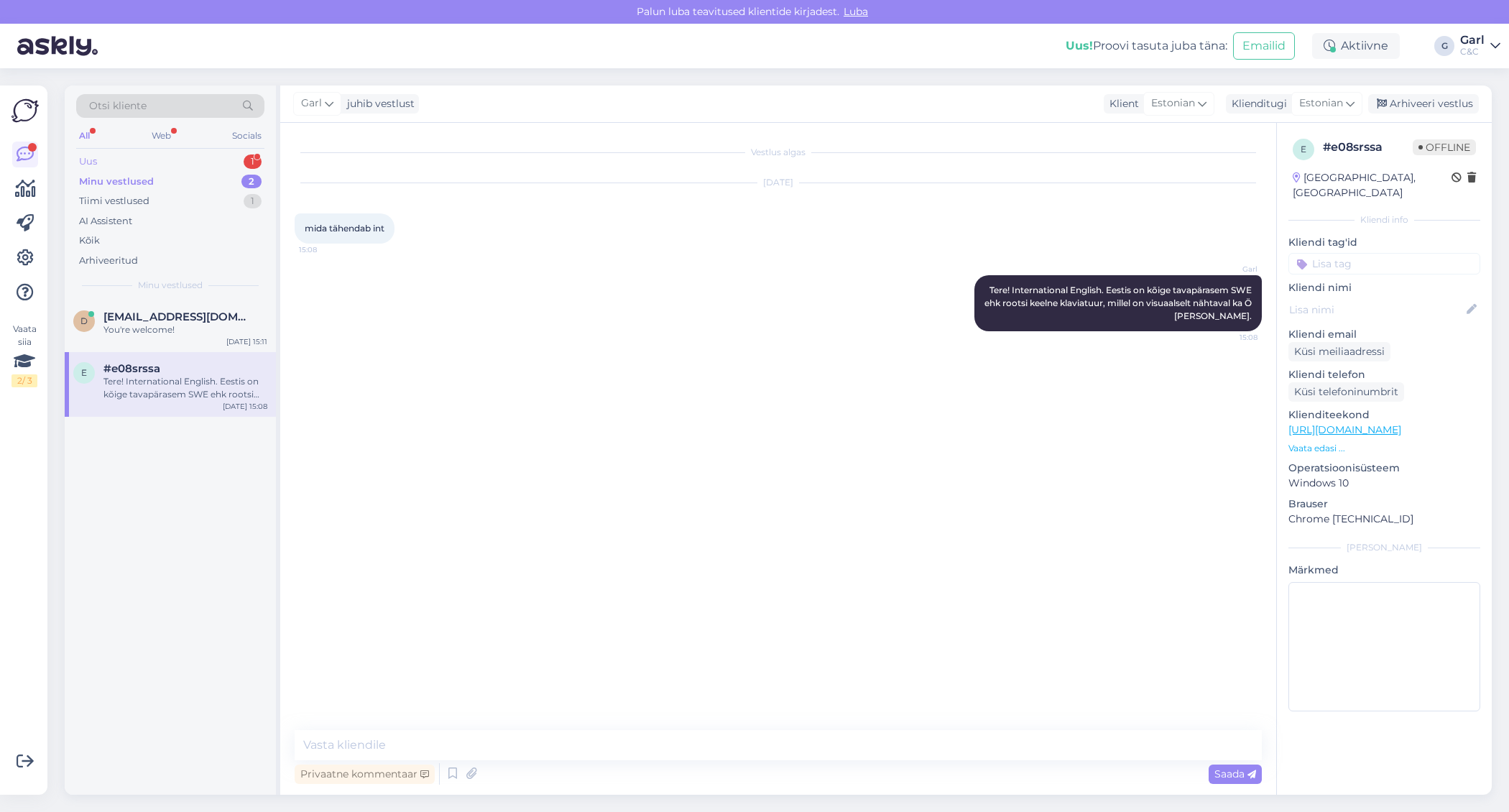
click at [226, 153] on div "Uus 1" at bounding box center [170, 162] width 188 height 20
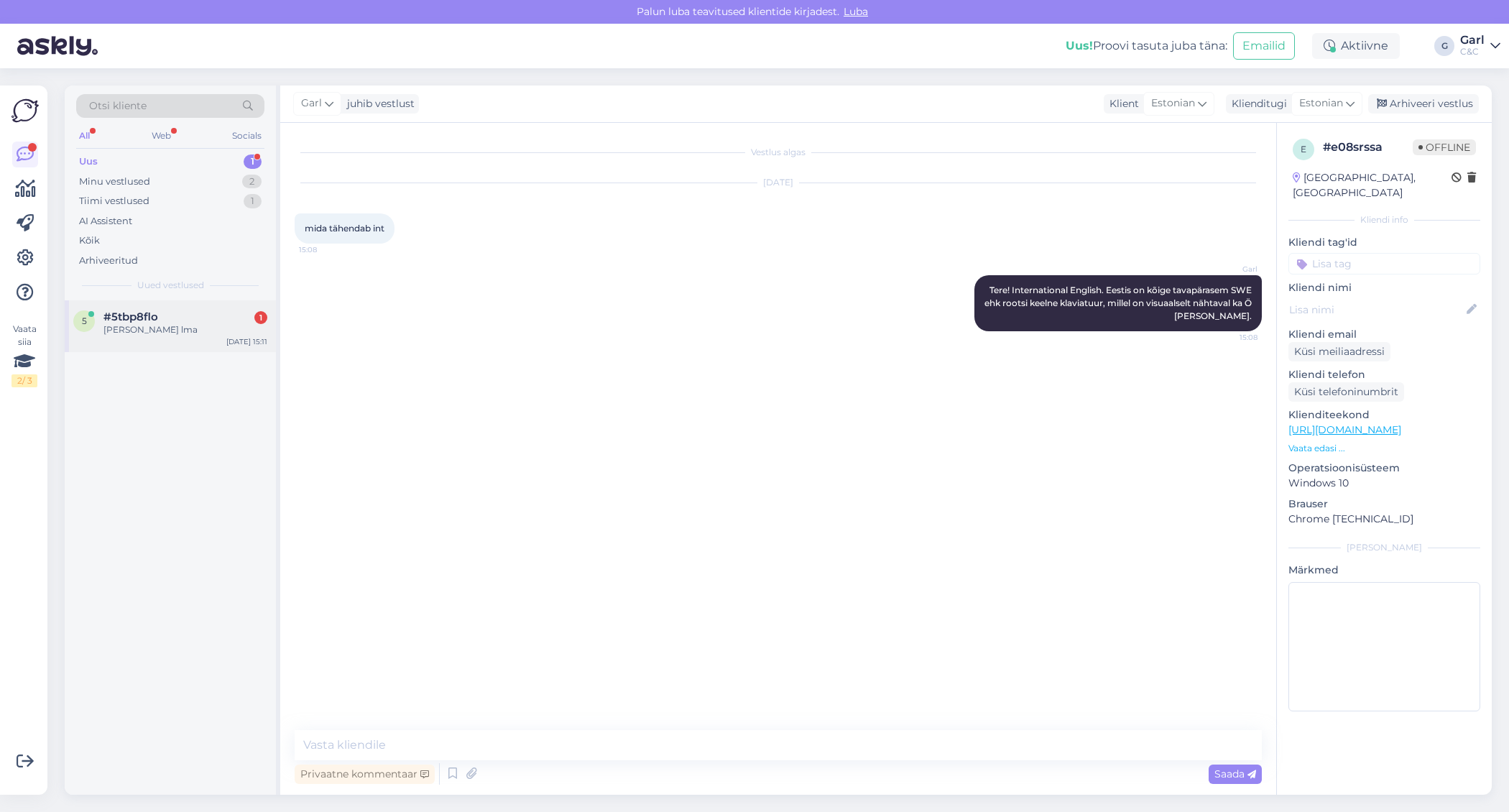
click at [223, 342] on div "5 #5tbp8flo 1 [PERSON_NAME] lma [DATE] 15:11" at bounding box center [170, 326] width 212 height 52
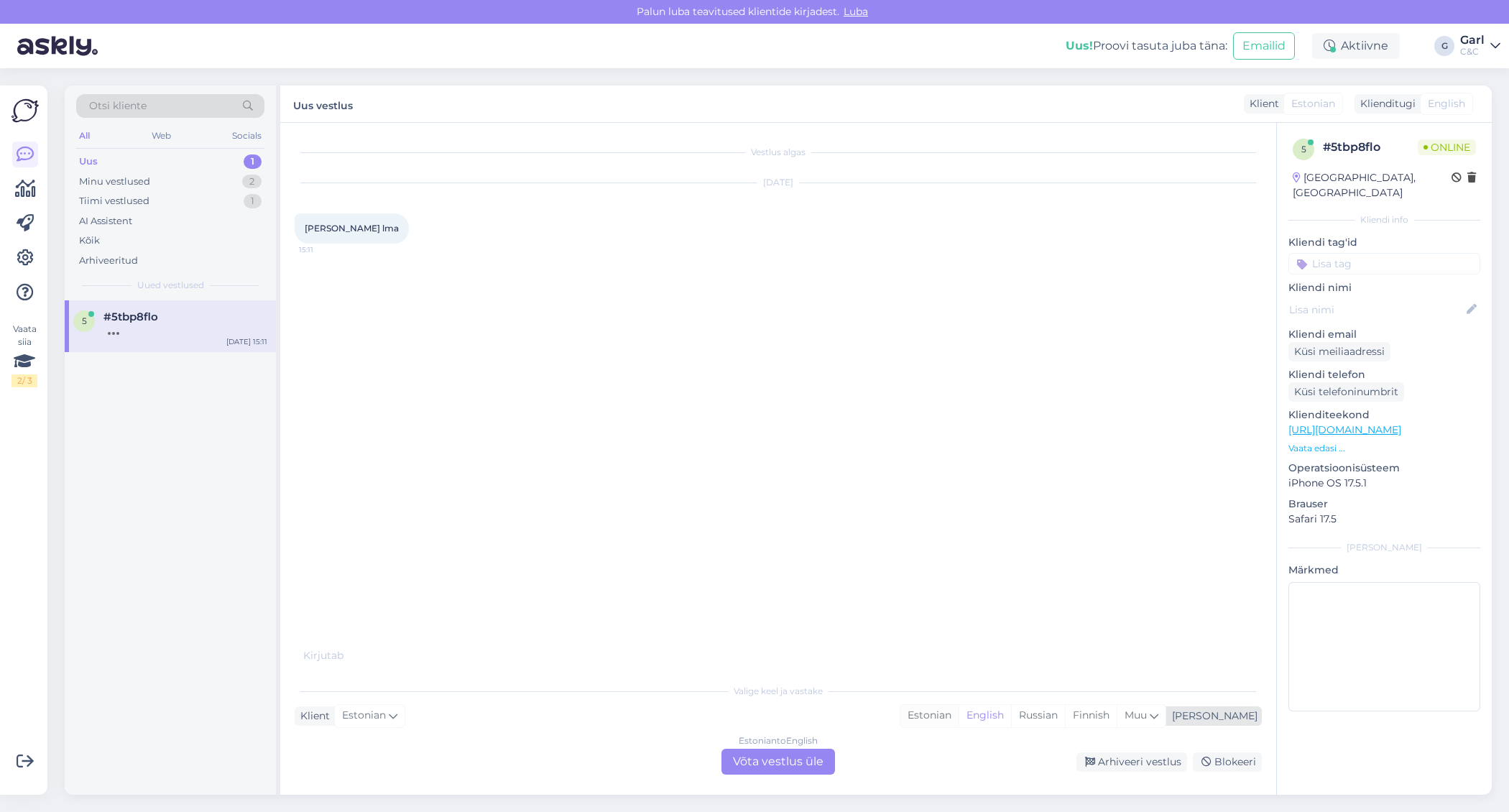
click at [959, 723] on div "Estonian" at bounding box center [929, 716] width 58 height 22
click at [761, 762] on div "Estonian to Estonian Võta vestlus üle" at bounding box center [778, 761] width 113 height 26
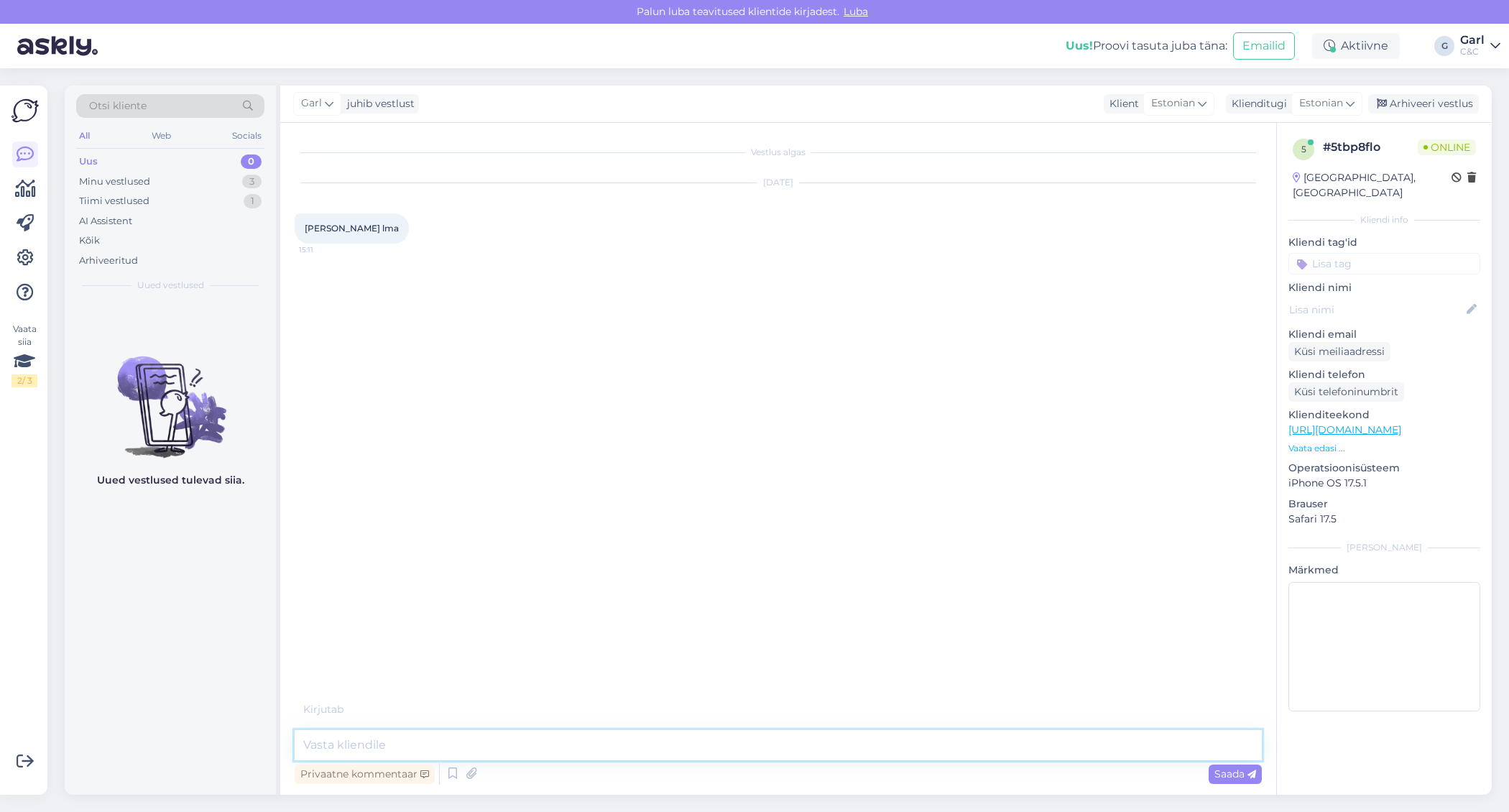
click at [762, 745] on textarea at bounding box center [778, 745] width 967 height 30
type textarea "Tere! Kuidas saan Teile abiks olla?"
click at [184, 179] on div "Minu vestlused 3" at bounding box center [170, 182] width 188 height 20
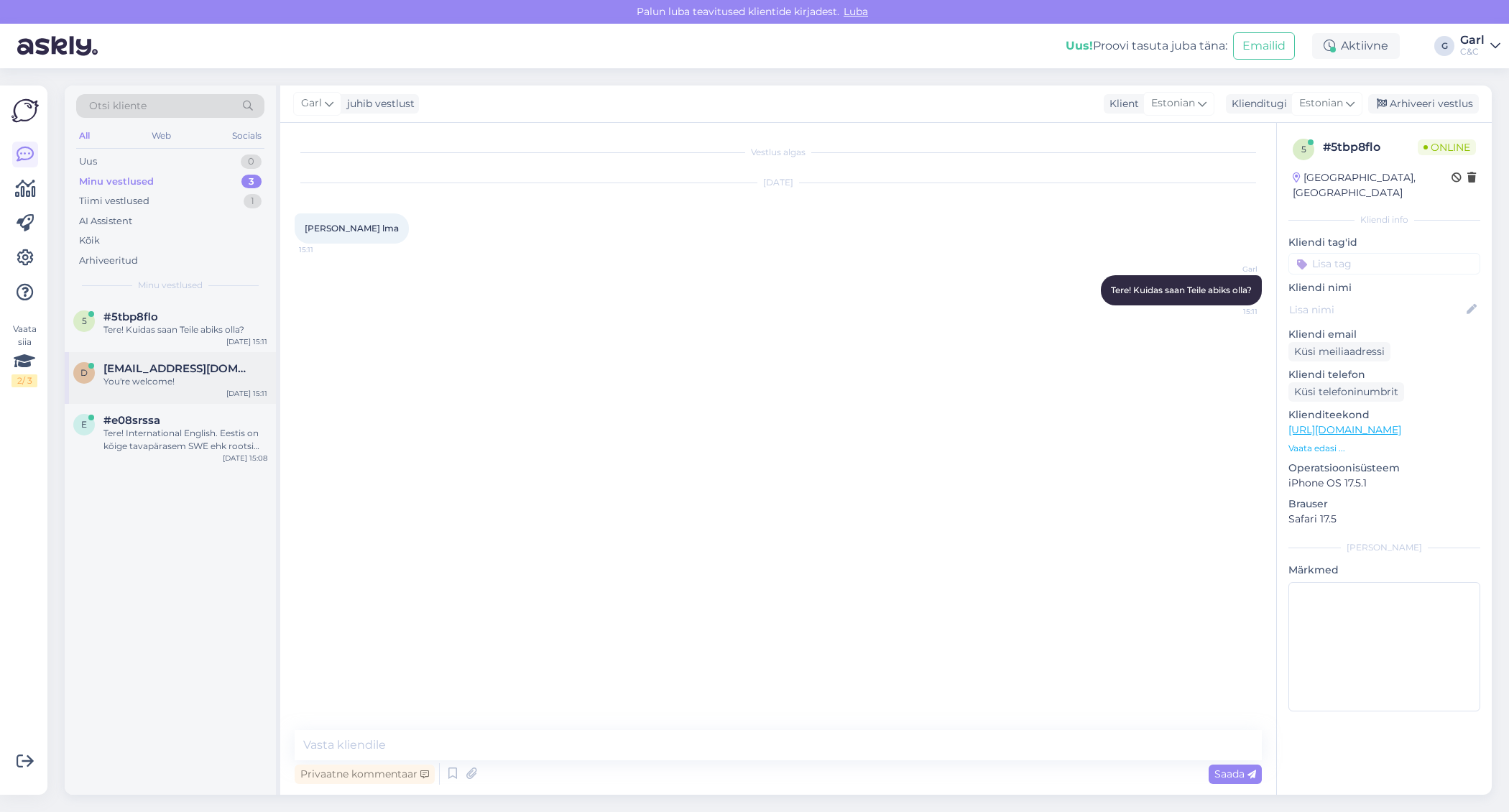
click at [207, 375] on div "You're welcome!" at bounding box center [185, 381] width 164 height 13
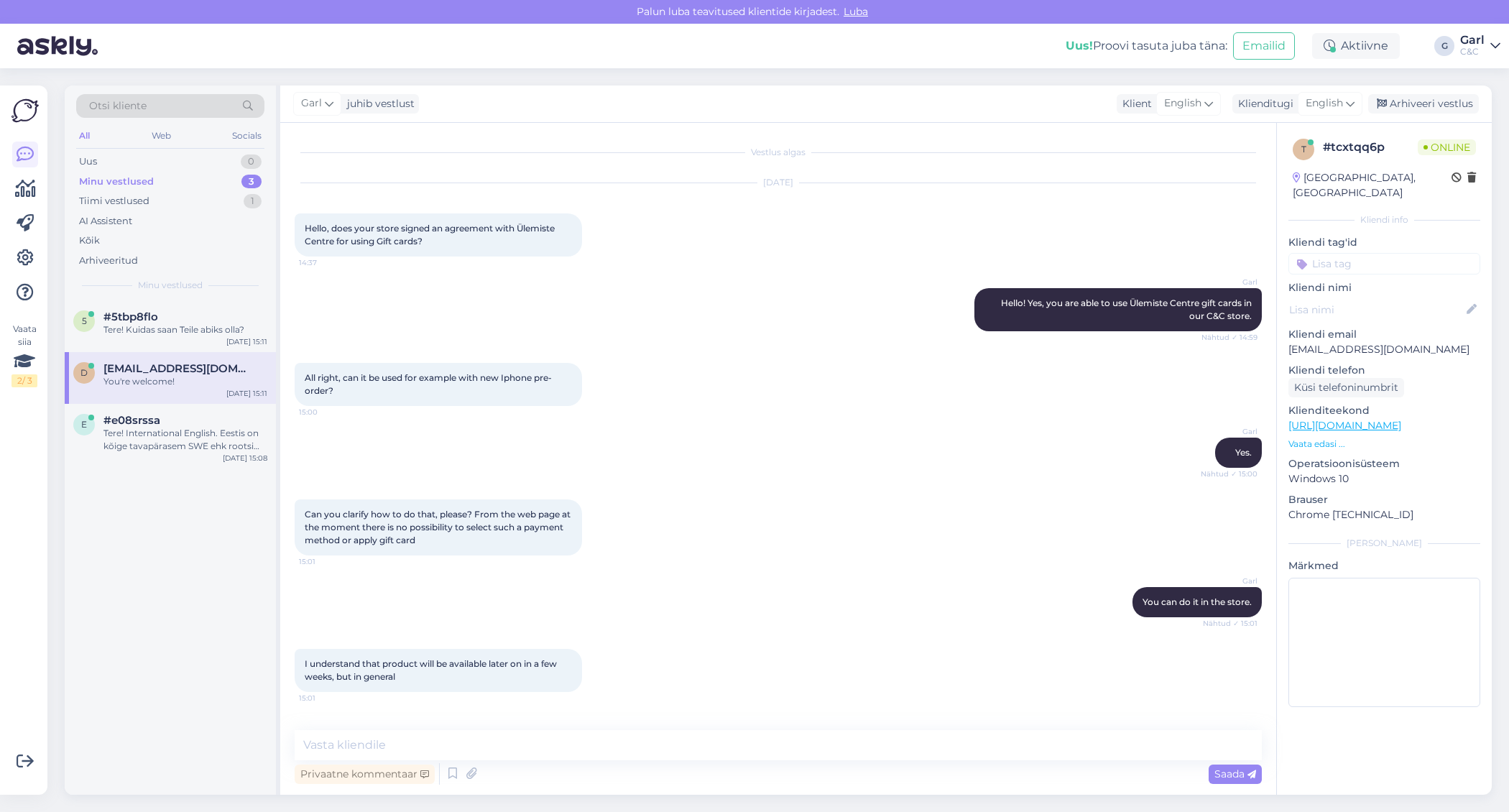
scroll to position [851, 0]
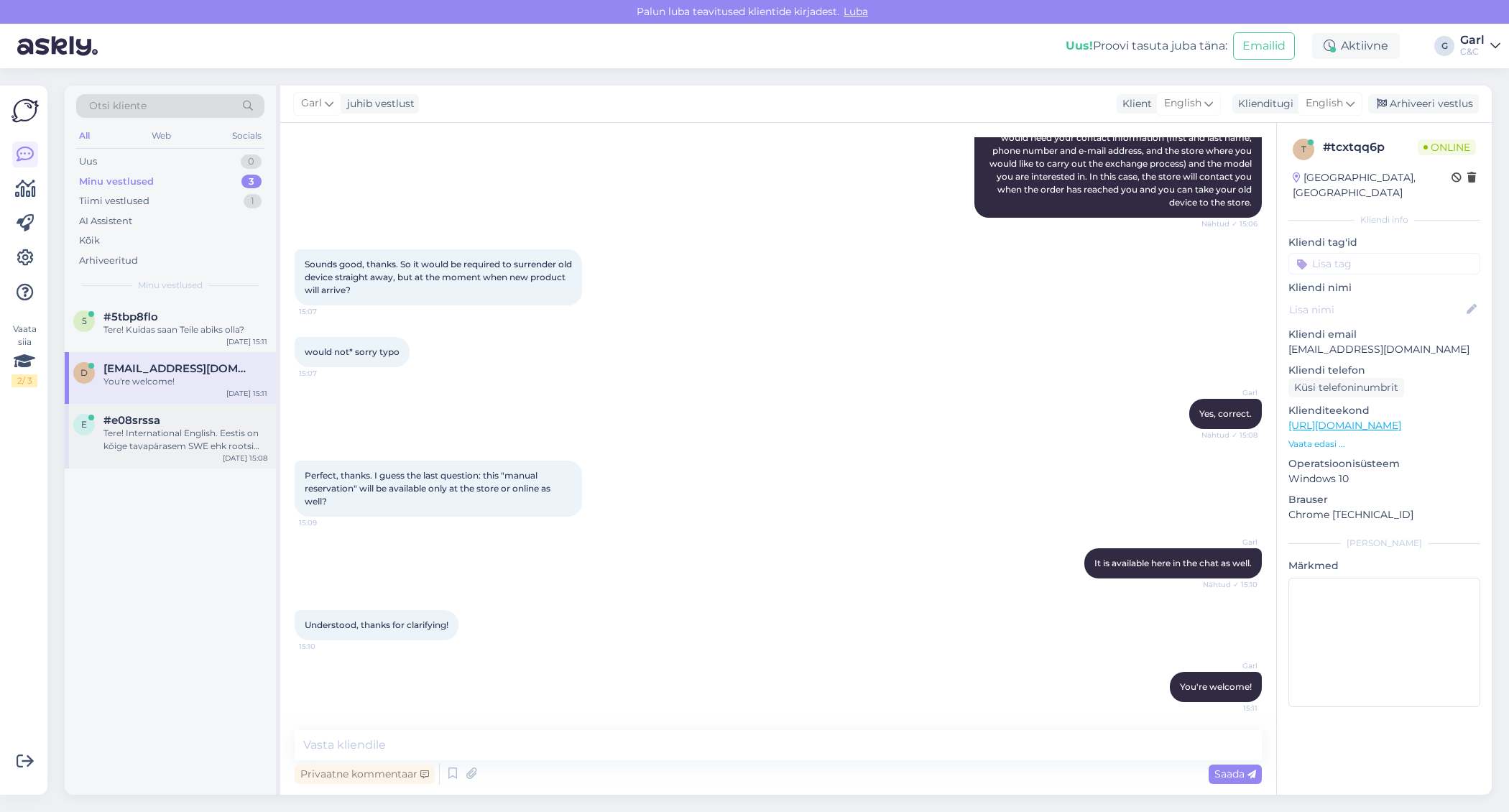
click at [203, 442] on div "Tere! International English. Eestis on kõige tavapärasem SWE ehk rootsi keelne …" at bounding box center [185, 439] width 164 height 26
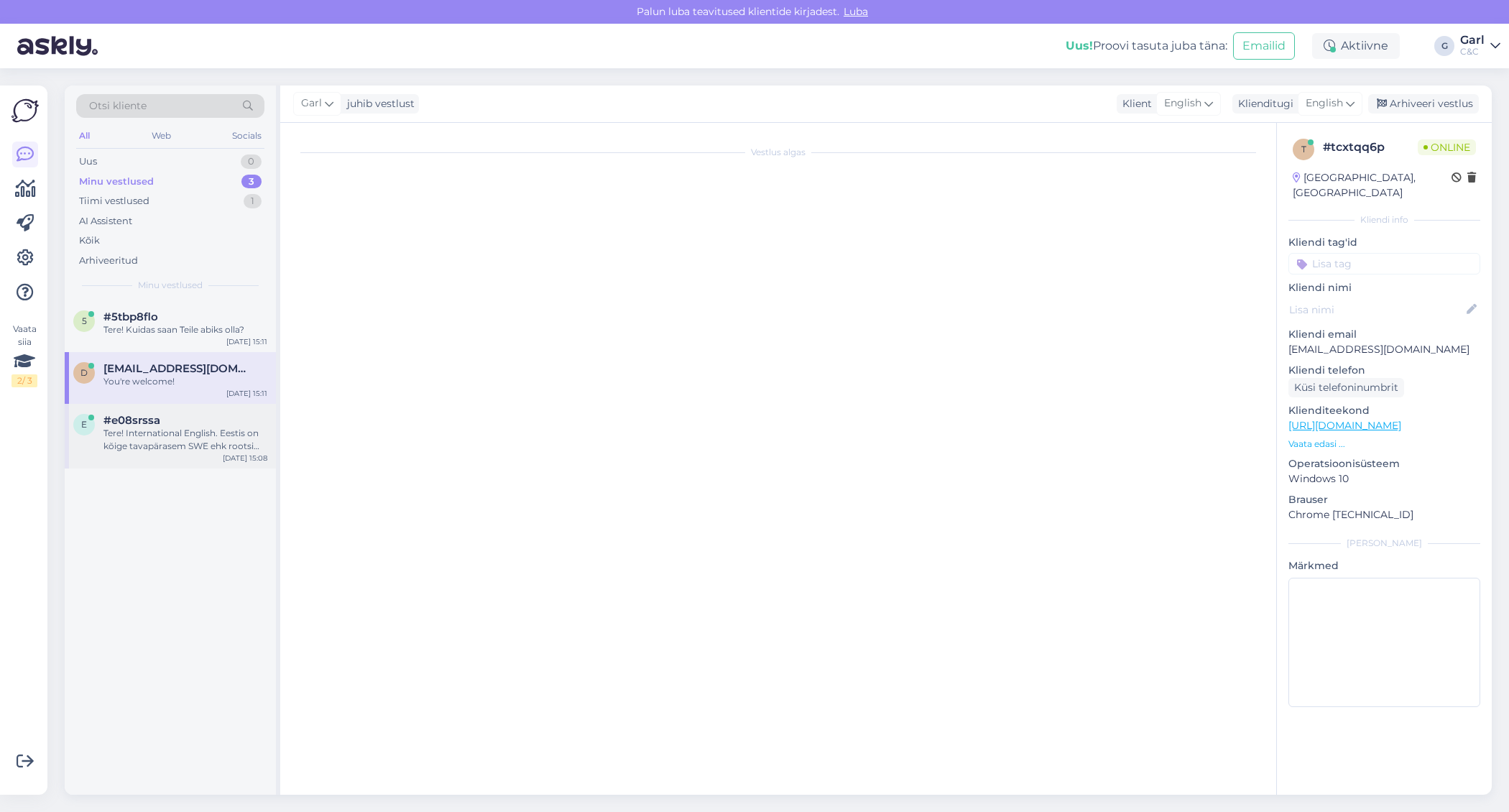
scroll to position [0, 0]
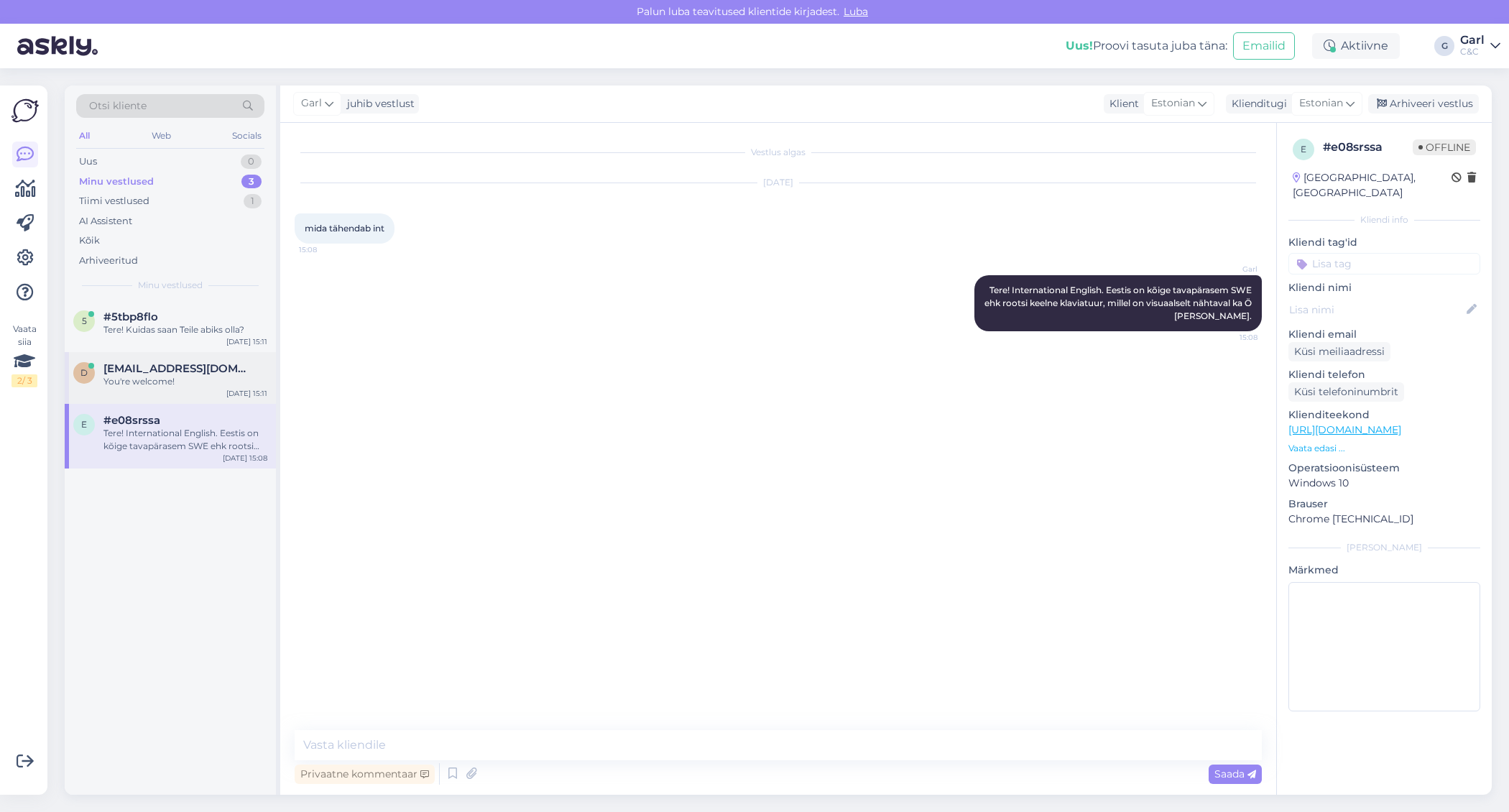
click at [212, 384] on div "You're welcome!" at bounding box center [185, 381] width 164 height 13
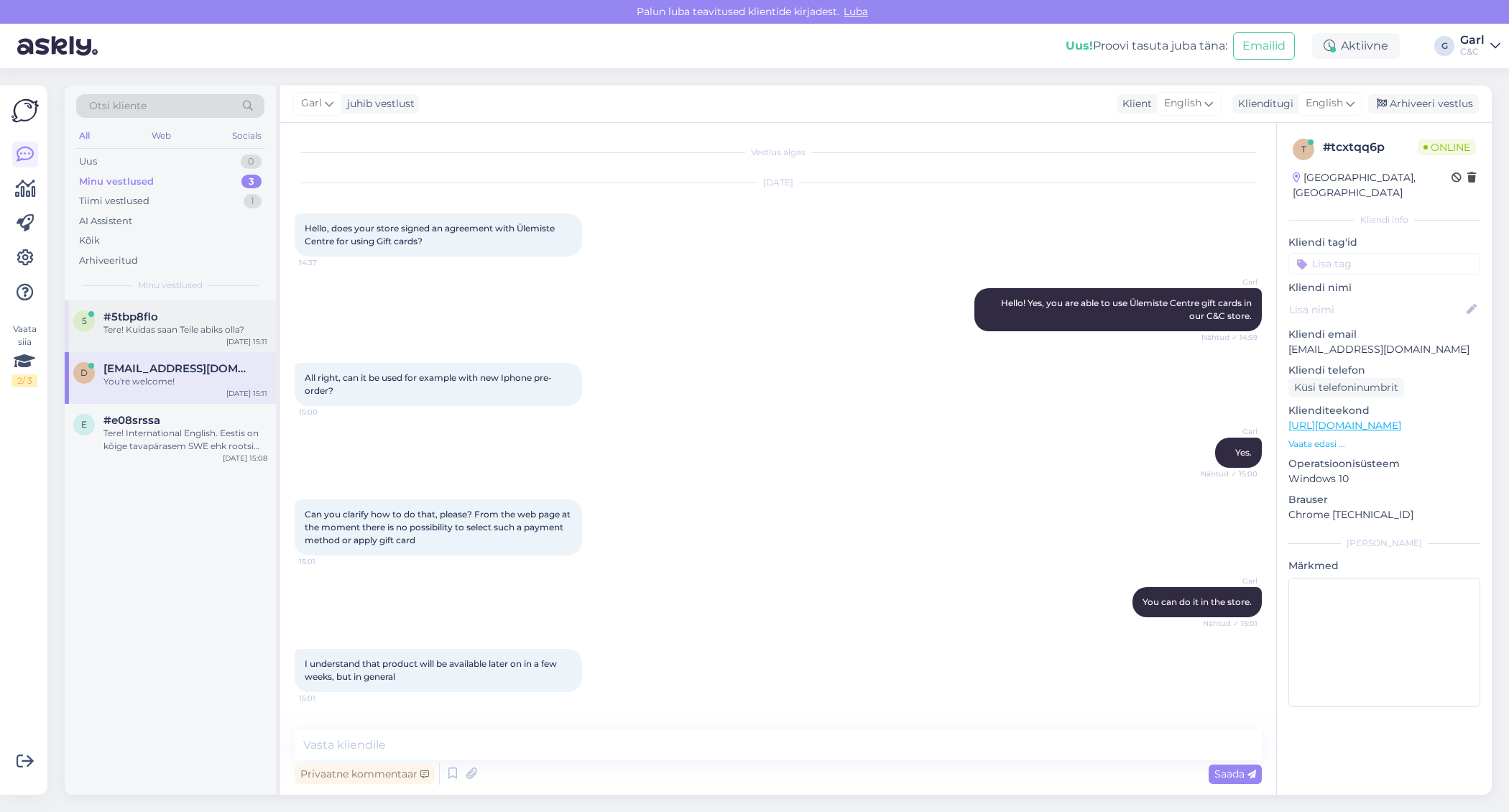
scroll to position [851, 0]
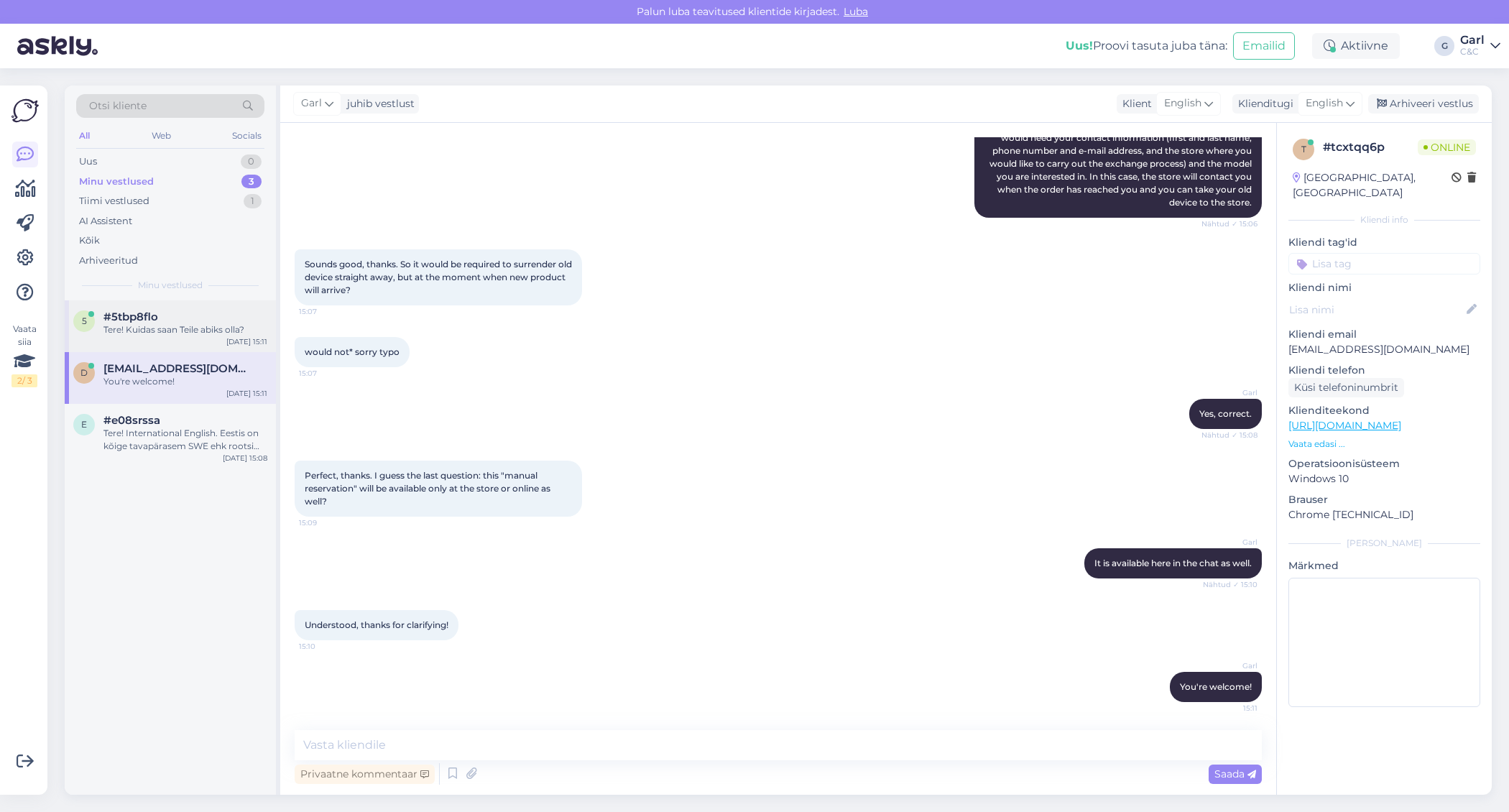
click at [212, 328] on div "Tere! Kuidas saan Teile abiks olla?" at bounding box center [185, 329] width 164 height 13
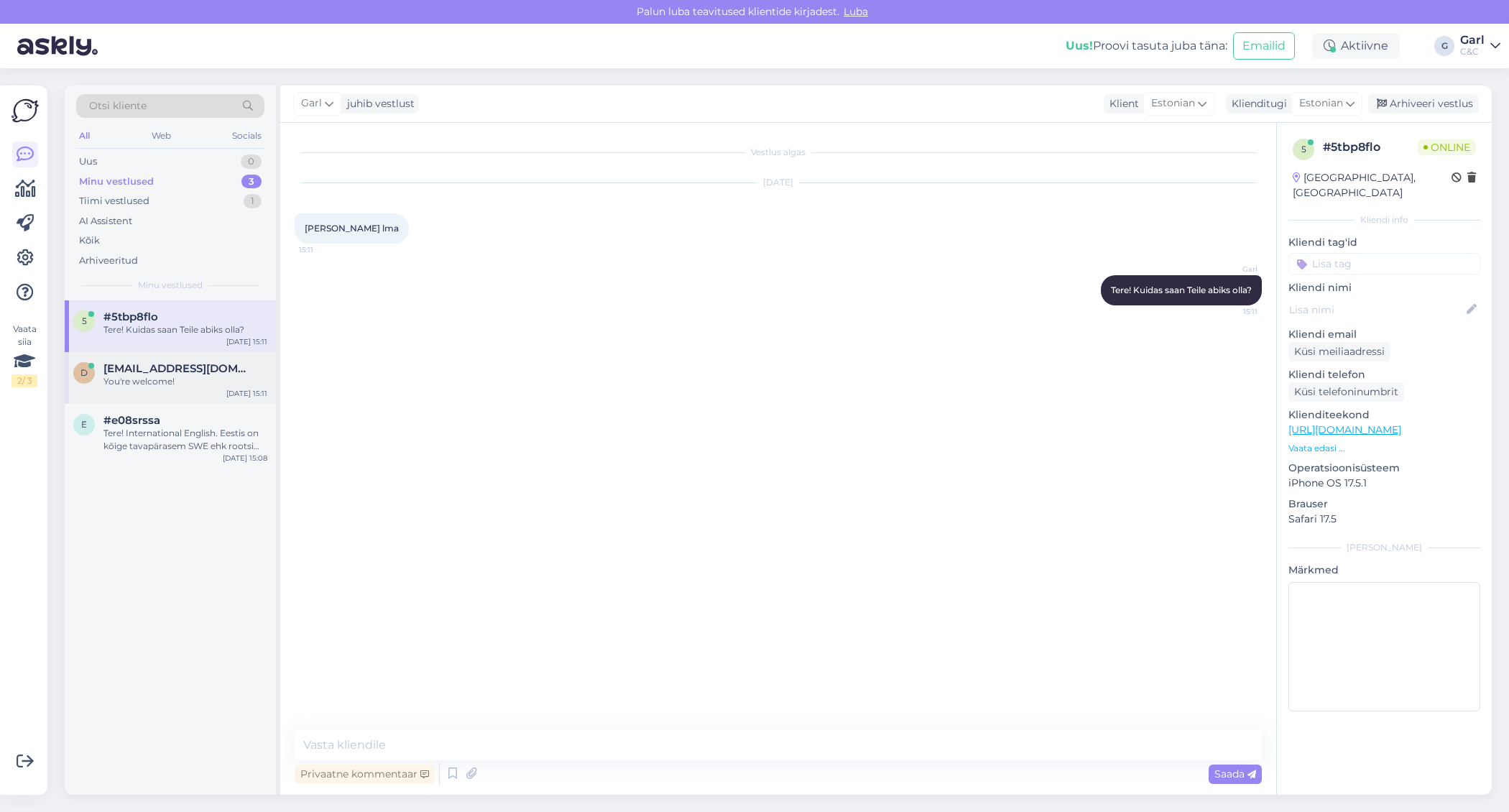
click at [220, 390] on div "d [EMAIL_ADDRESS][DOMAIN_NAME] You're welcome! [DATE] 15:11" at bounding box center [170, 377] width 212 height 52
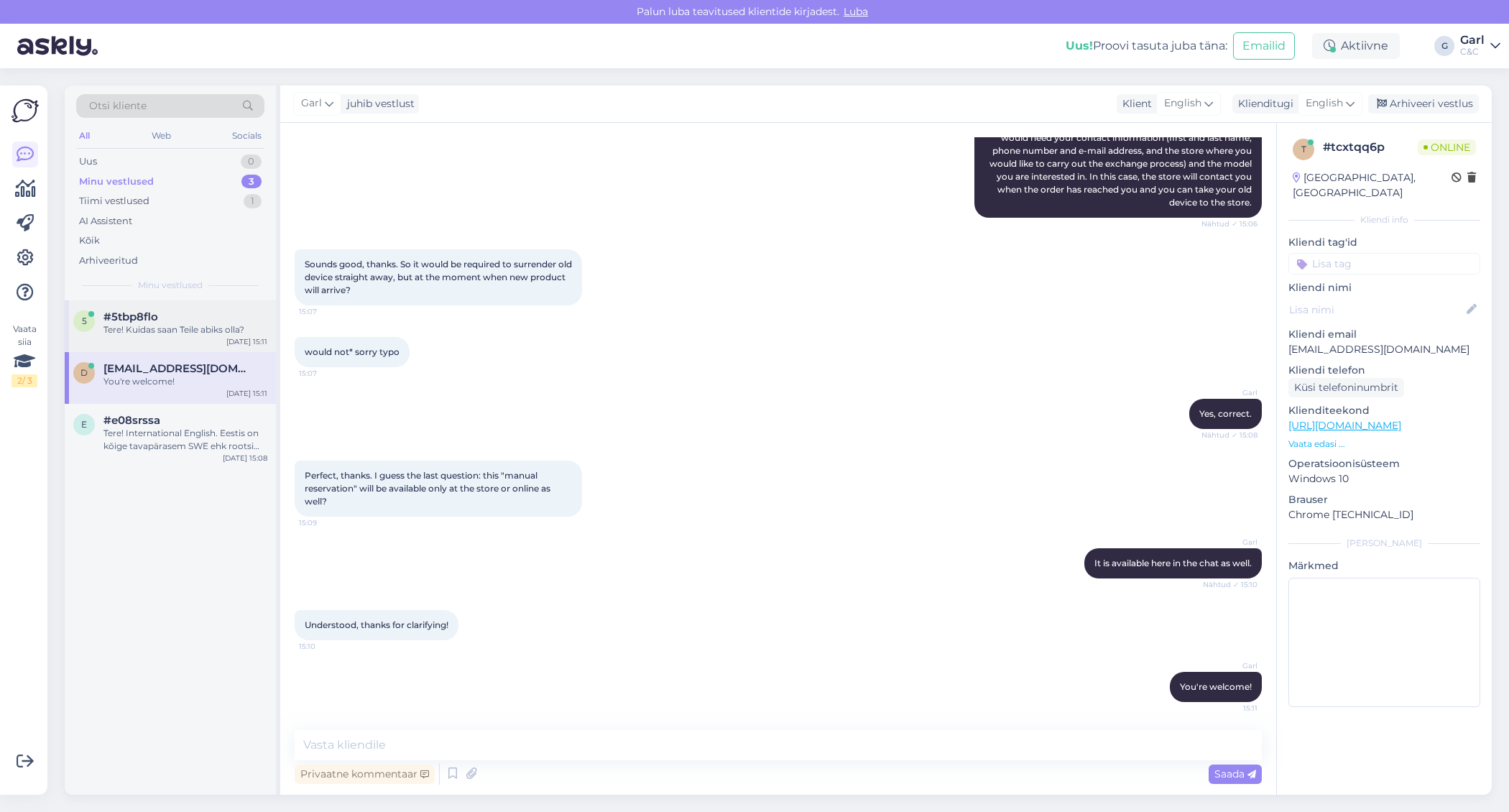
click at [219, 336] on div "5 #5tbp8flo Tere! Kuidas saan Teile abiks olla? [DATE] 15:11" at bounding box center [170, 326] width 212 height 52
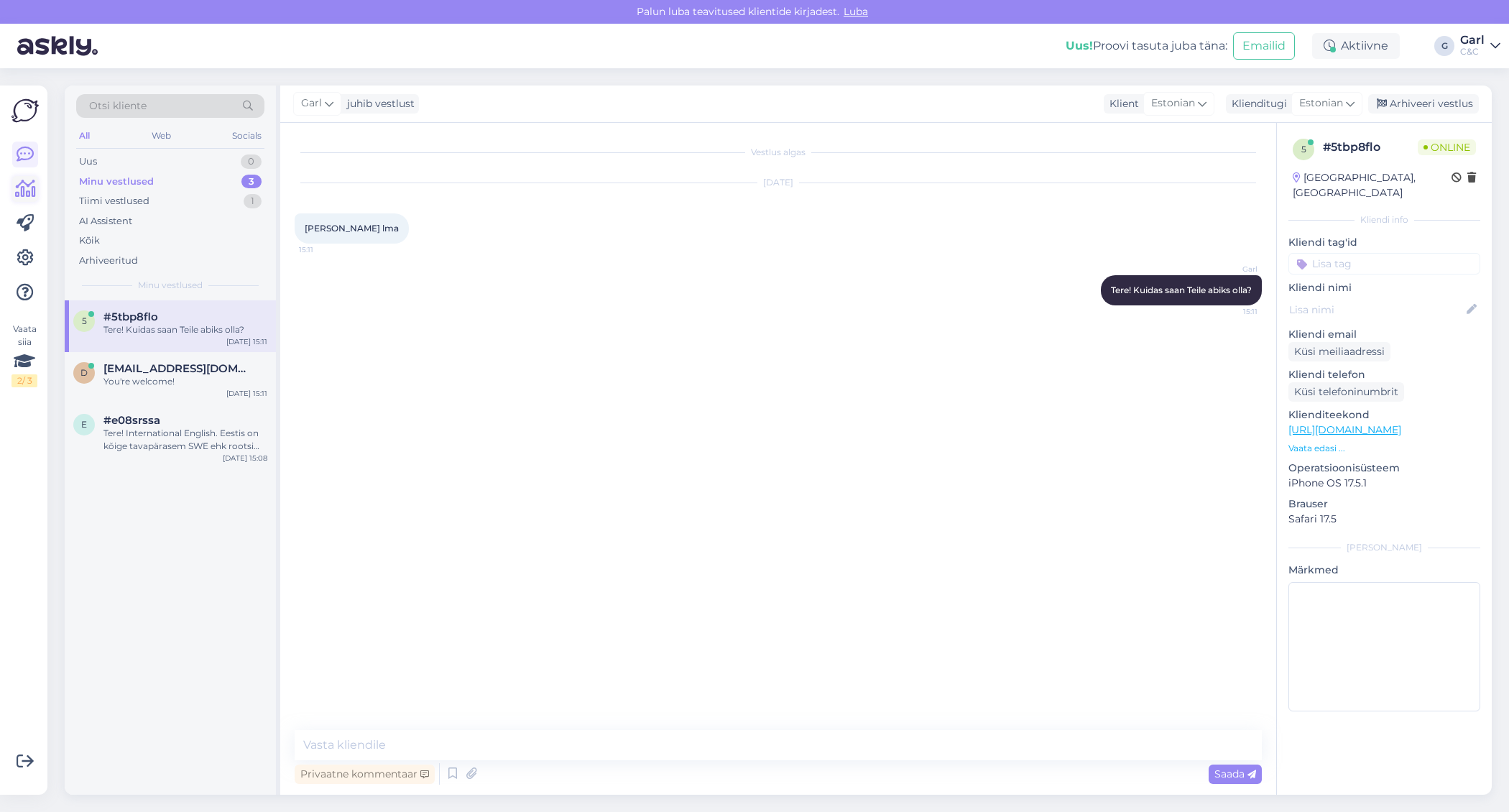
click at [21, 189] on icon at bounding box center [25, 189] width 21 height 17
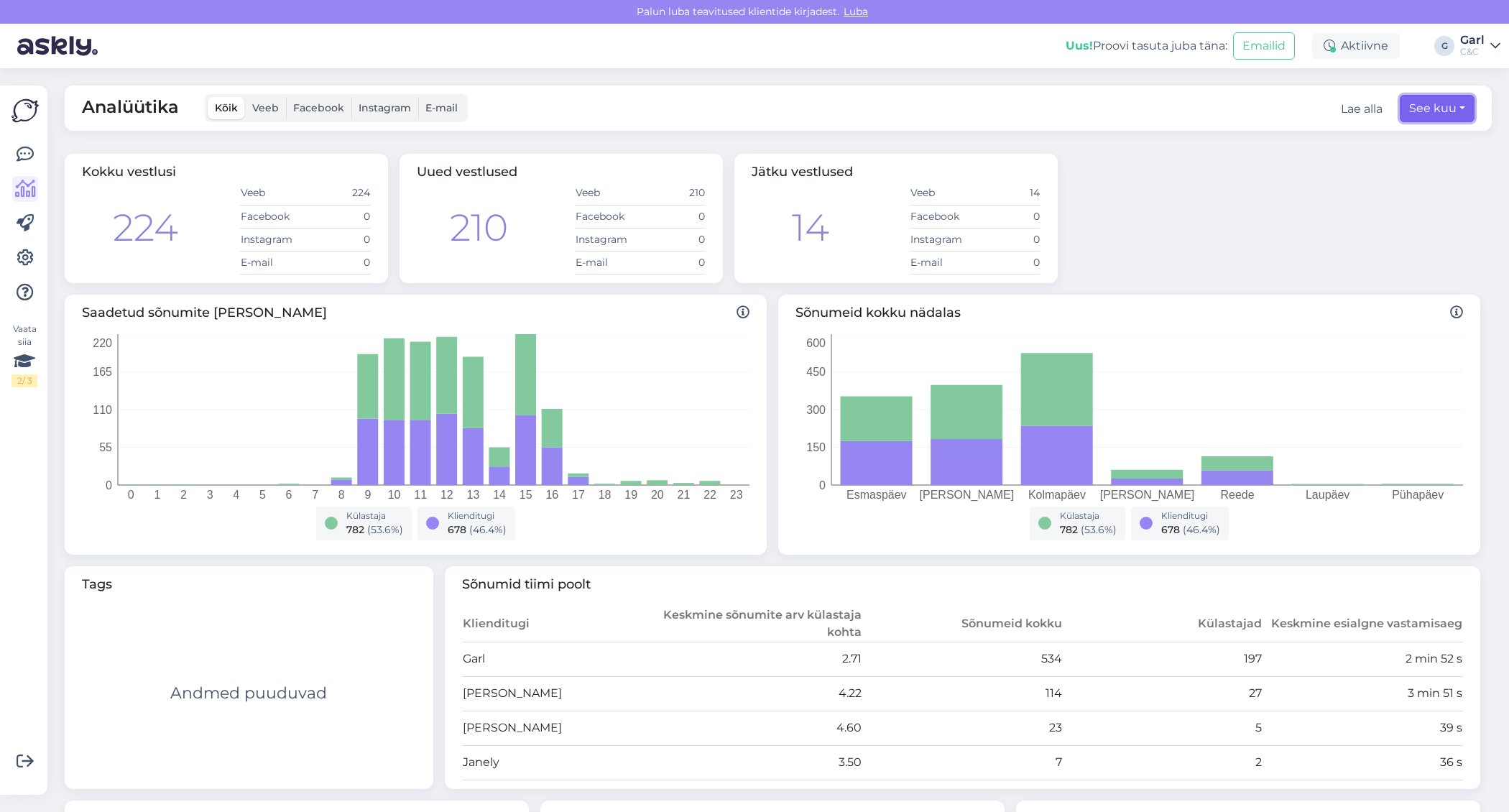
click at [1435, 108] on button "See kuu" at bounding box center [1437, 108] width 74 height 27
select select "8"
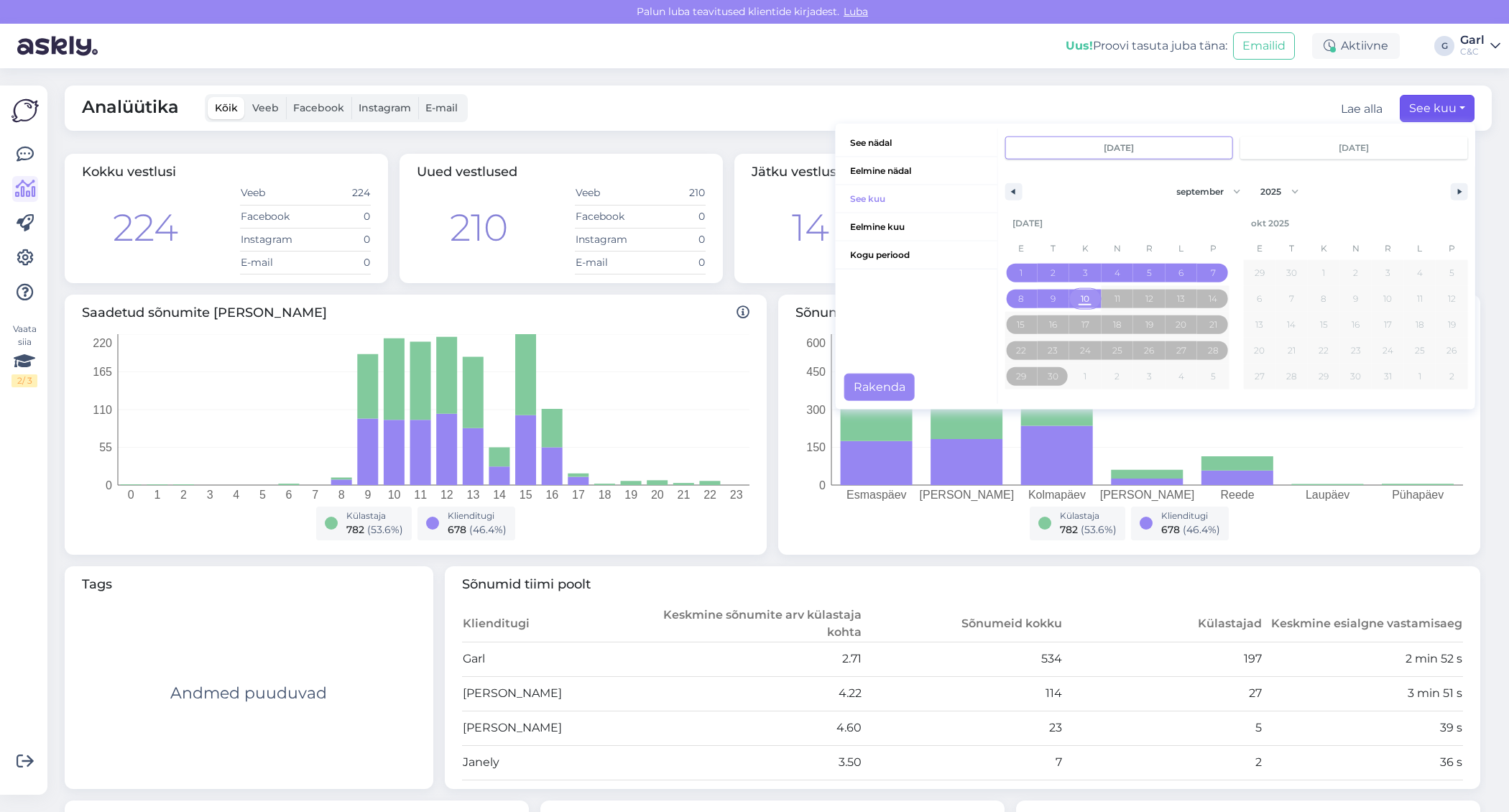
click at [1081, 294] on span "10" at bounding box center [1084, 298] width 9 height 26
type input "[DATE]"
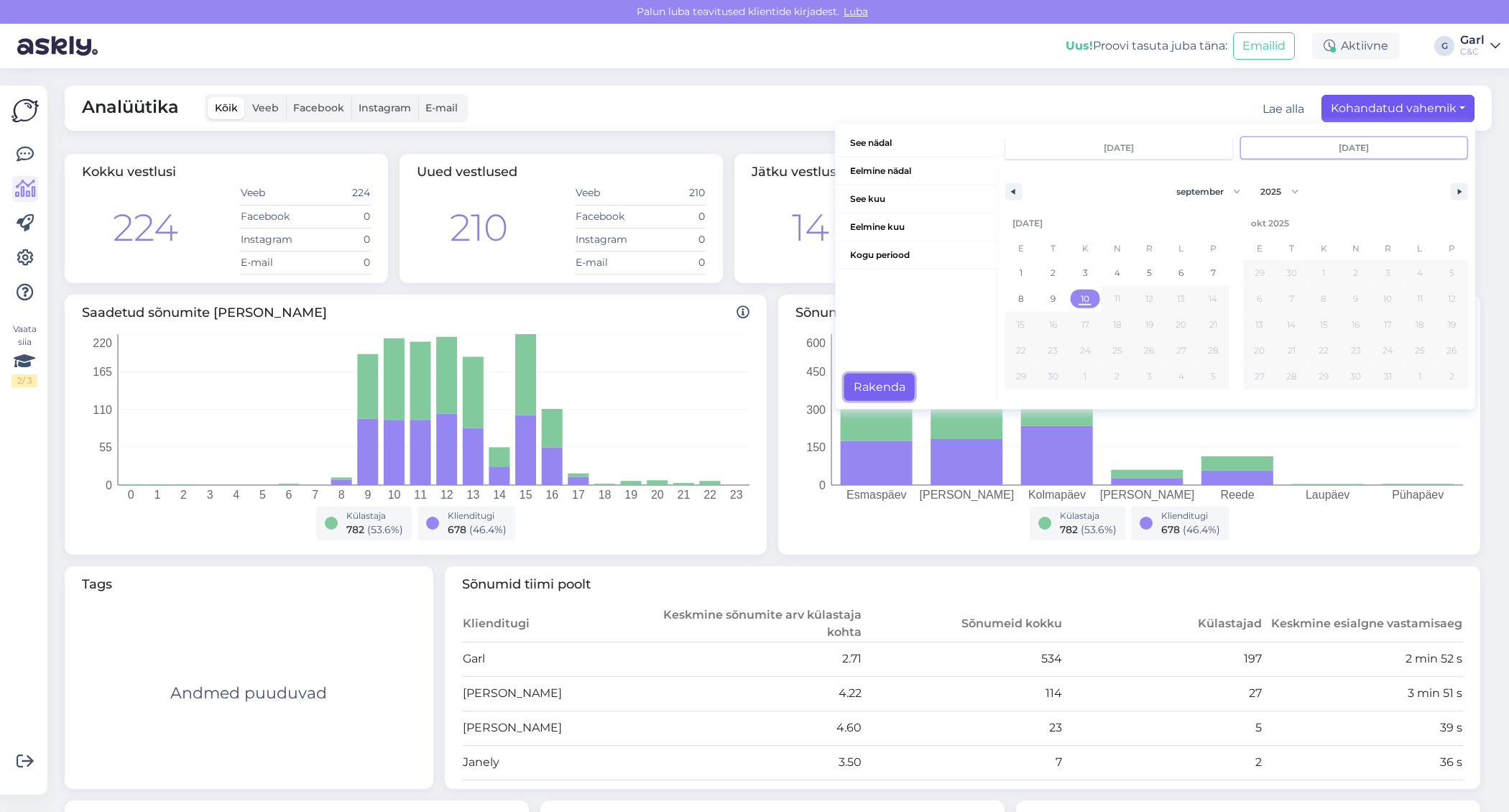
click at [899, 390] on button "Rakenda" at bounding box center [879, 387] width 71 height 27
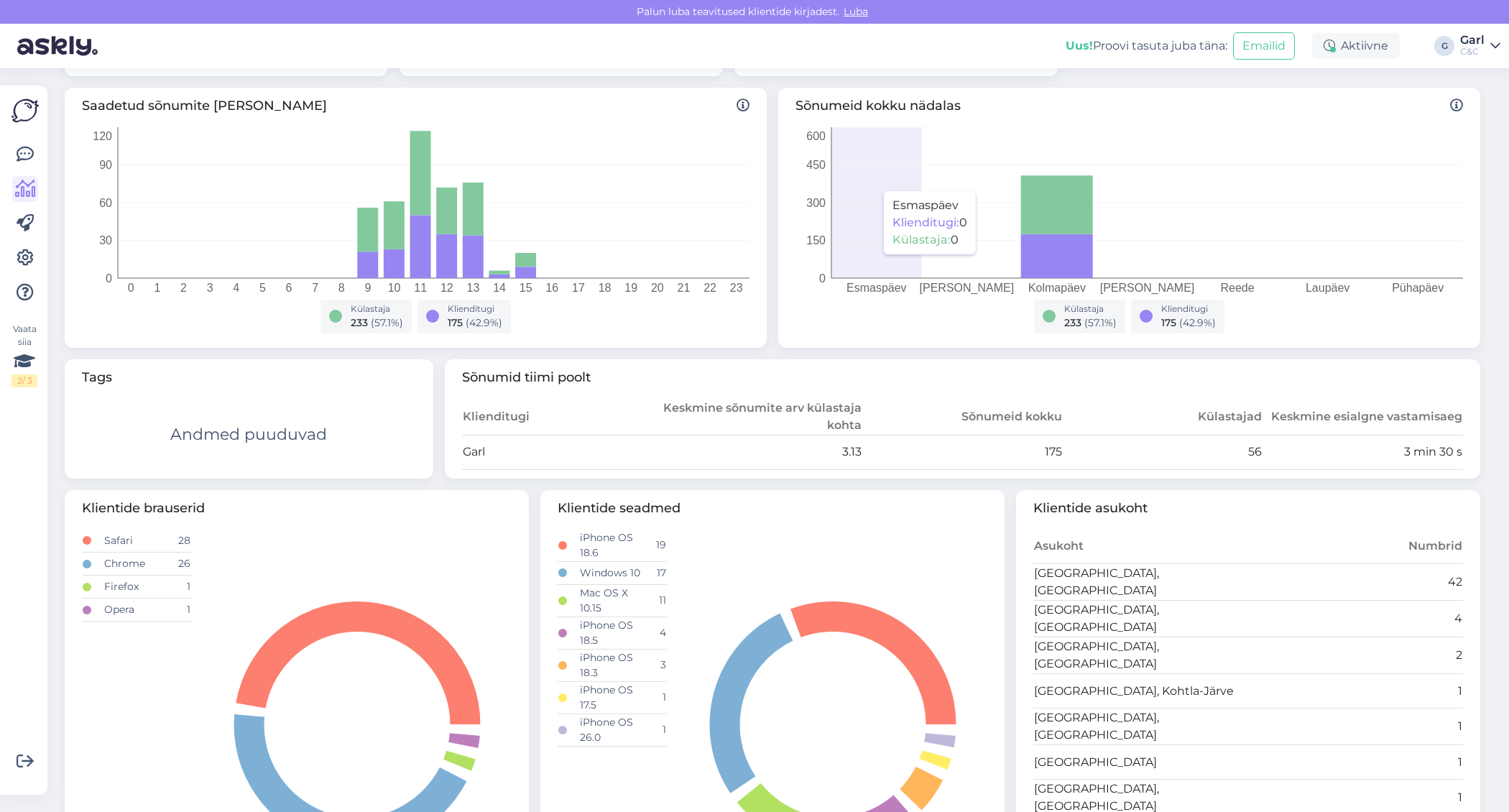
scroll to position [335, 0]
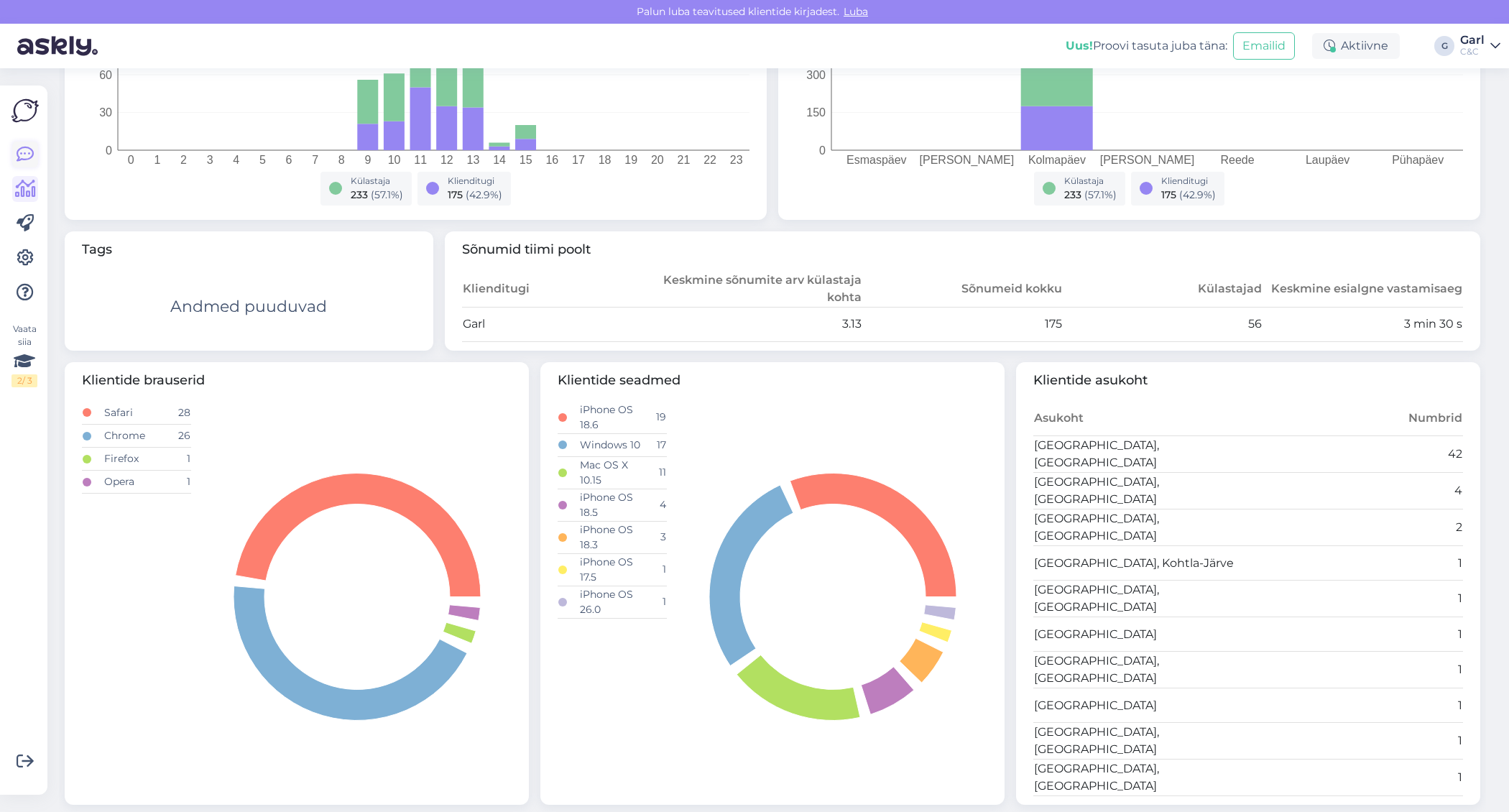
click at [15, 158] on link at bounding box center [25, 154] width 26 height 26
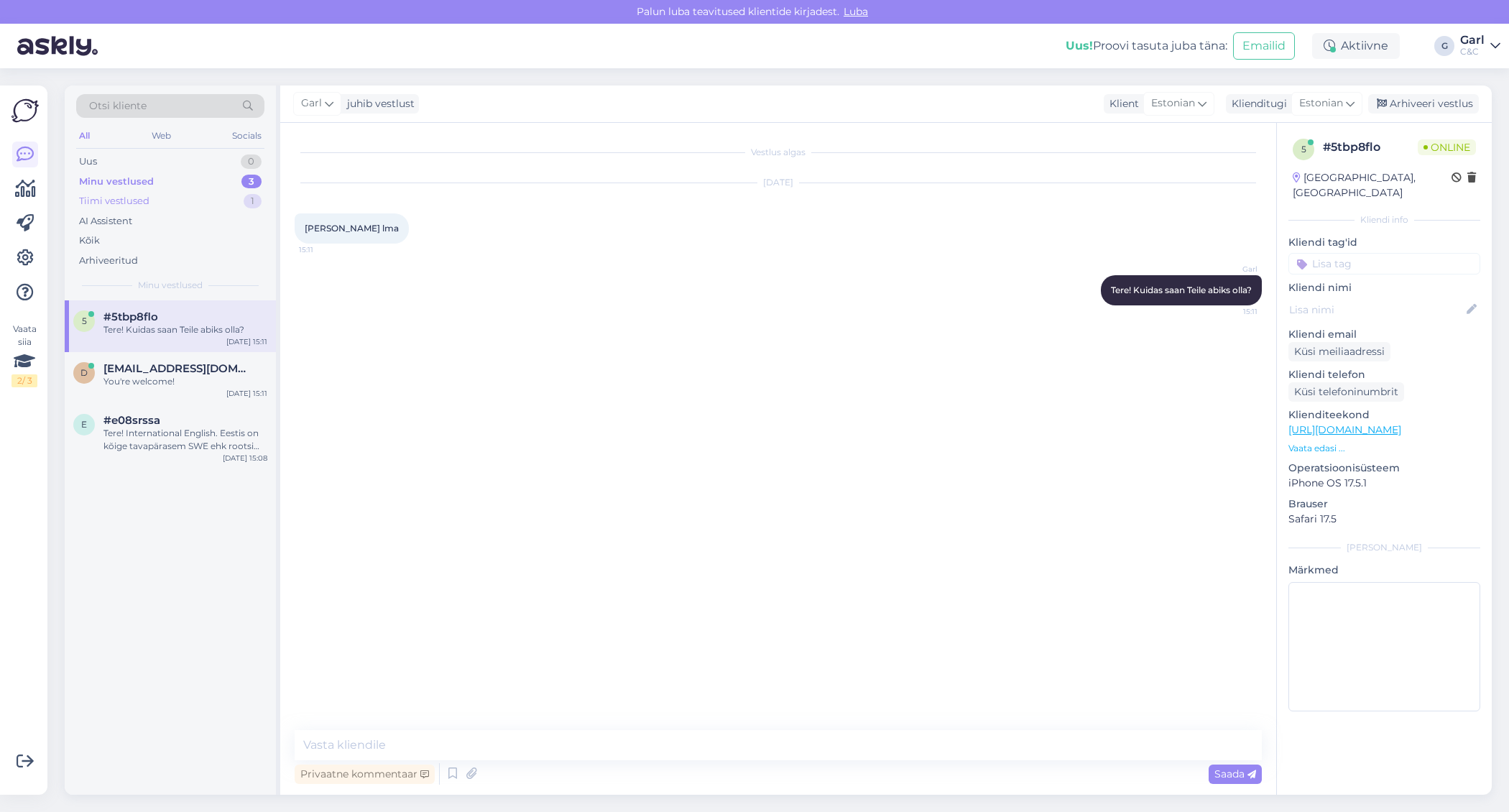
click at [200, 197] on div "Tiimi vestlused 1" at bounding box center [170, 201] width 188 height 20
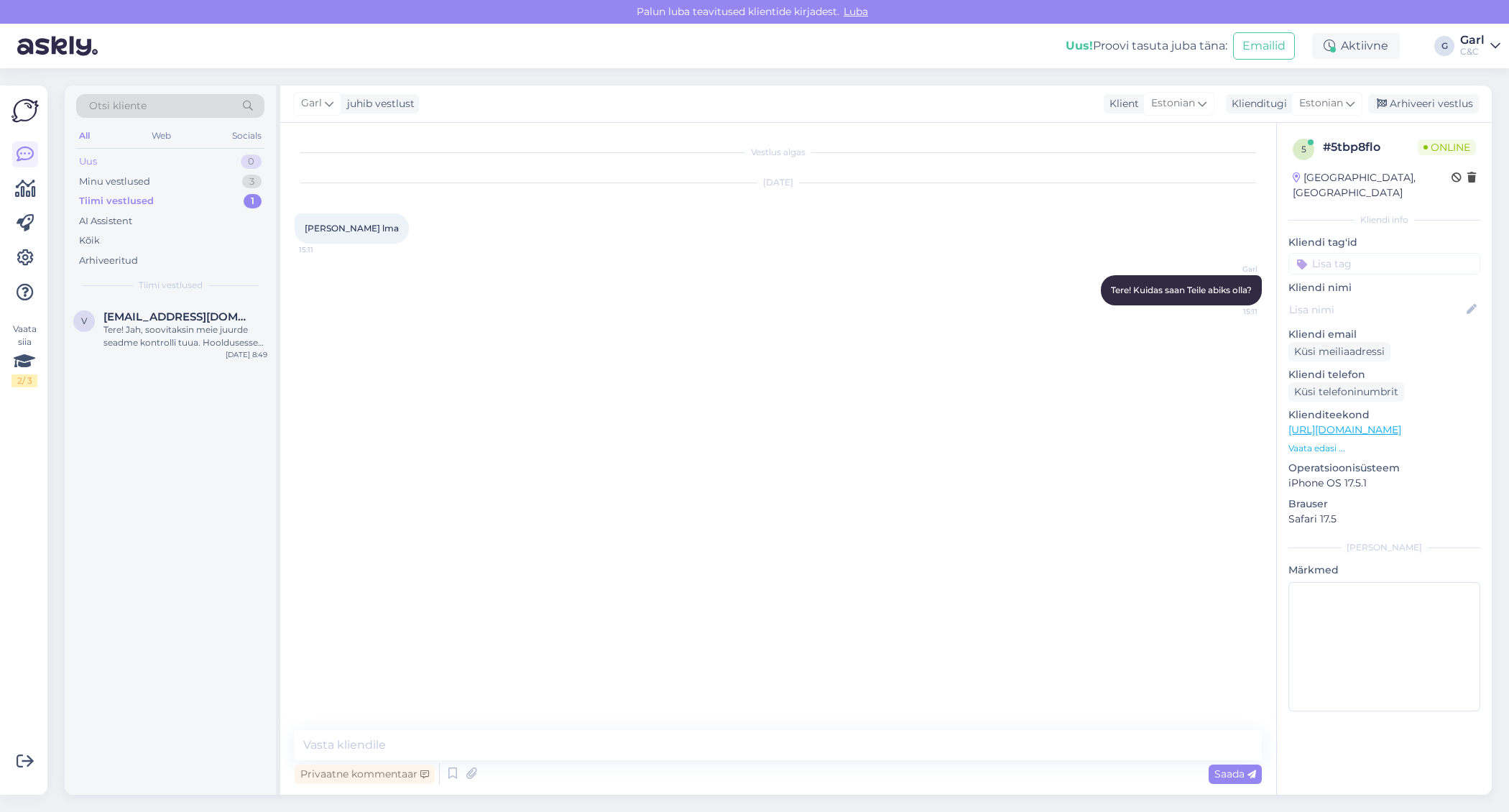
click at [200, 163] on div "Uus 0" at bounding box center [170, 162] width 188 height 20
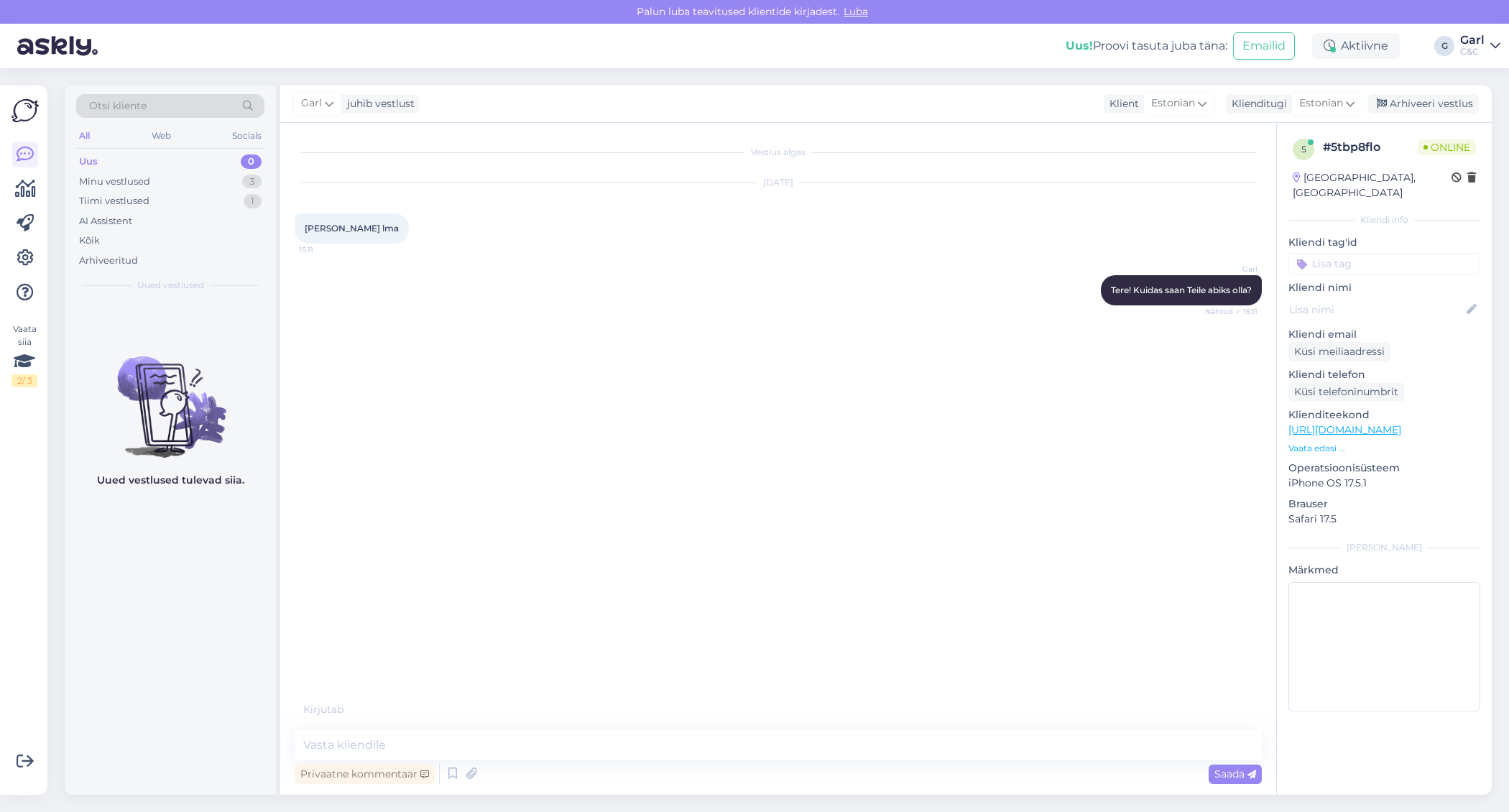
click at [233, 655] on div "Uued vestlused tulevad siia." at bounding box center [170, 548] width 212 height 494
click at [499, 755] on textarea at bounding box center [778, 745] width 967 height 30
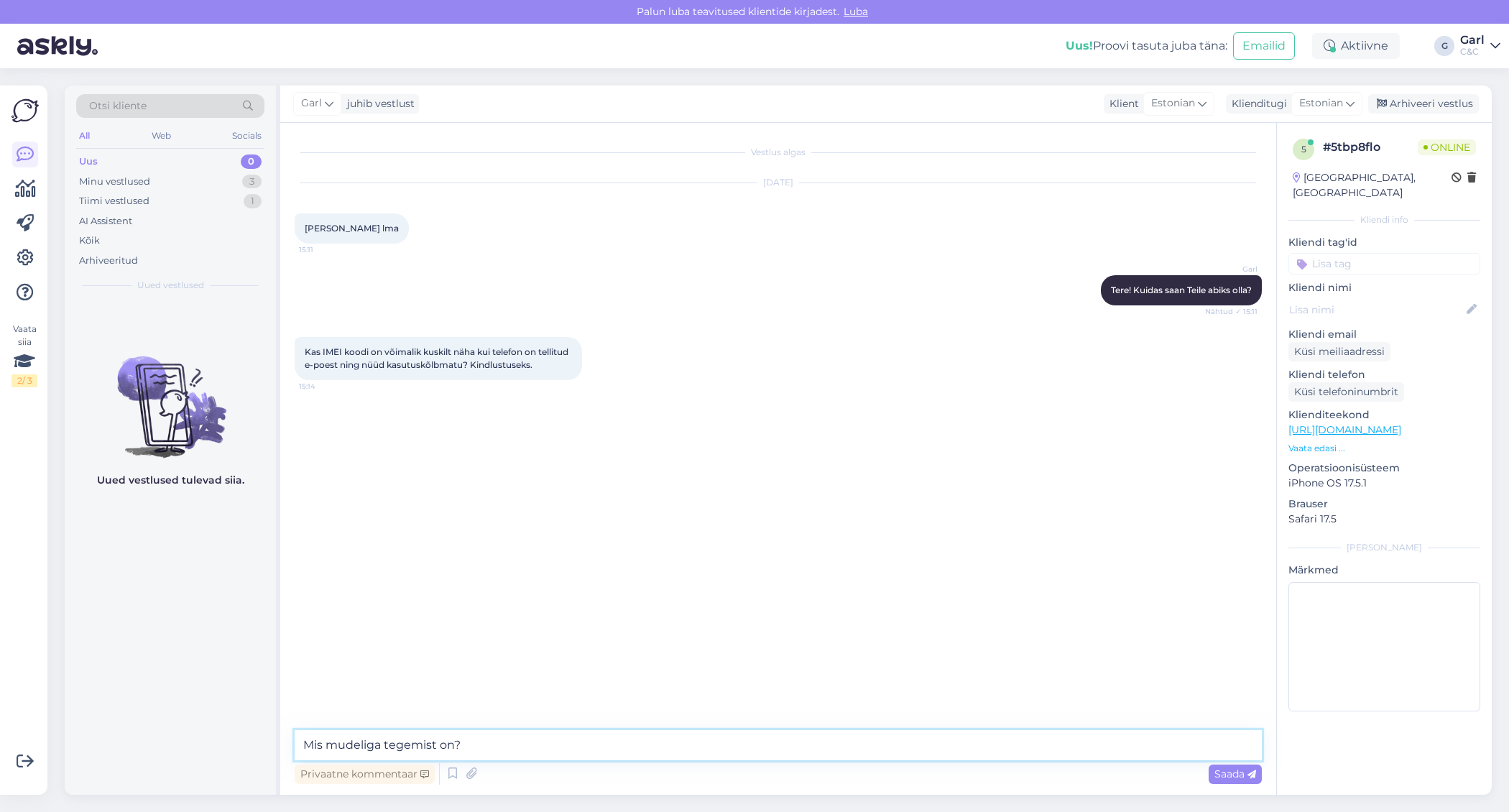
type textarea "Mis mudeliga tegemist on?"
paste textarea "[URL][DOMAIN_NAME]"
type textarea "[URL][DOMAIN_NAME]"
type textarea "Siin on mõningad viisid, kuidas IMEI kood [PERSON_NAME]."
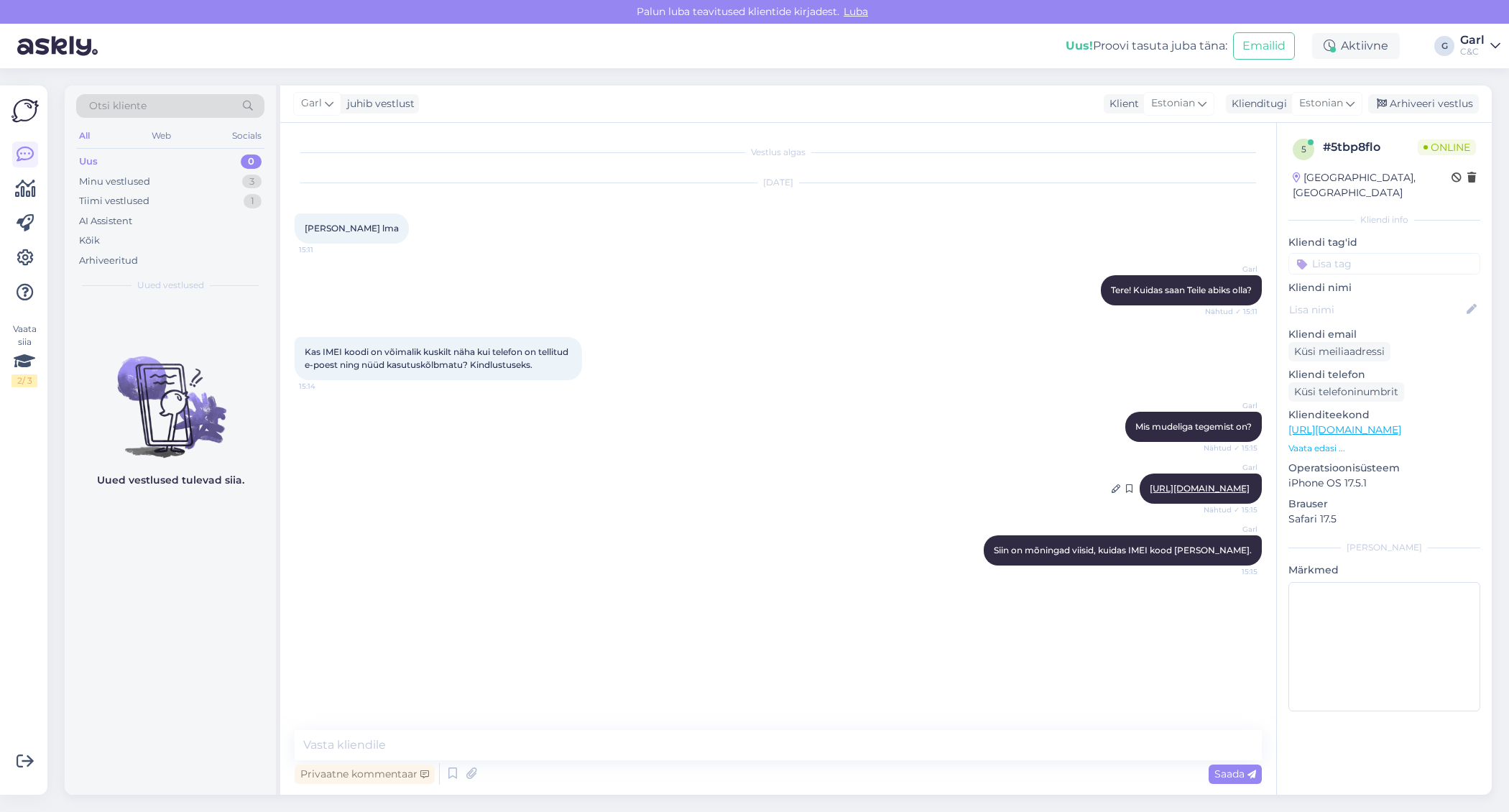
click at [1149, 485] on link "[URL][DOMAIN_NAME]" at bounding box center [1199, 488] width 100 height 11
click at [227, 173] on div "Minu vestlused 3" at bounding box center [170, 182] width 188 height 20
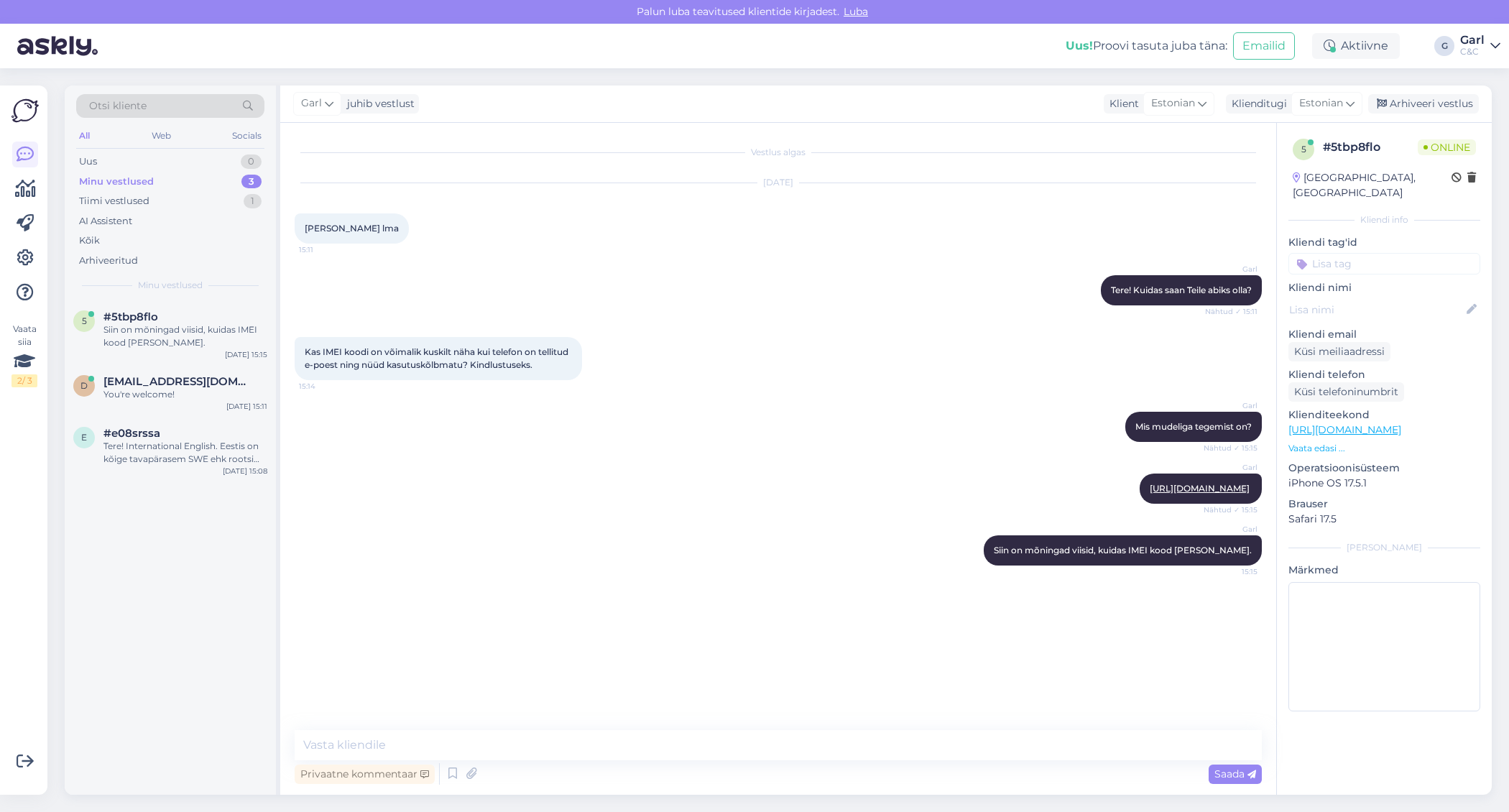
click at [202, 189] on div "Minu vestlused 3" at bounding box center [170, 182] width 188 height 20
click at [233, 407] on div "[DATE] 15:11" at bounding box center [246, 406] width 41 height 11
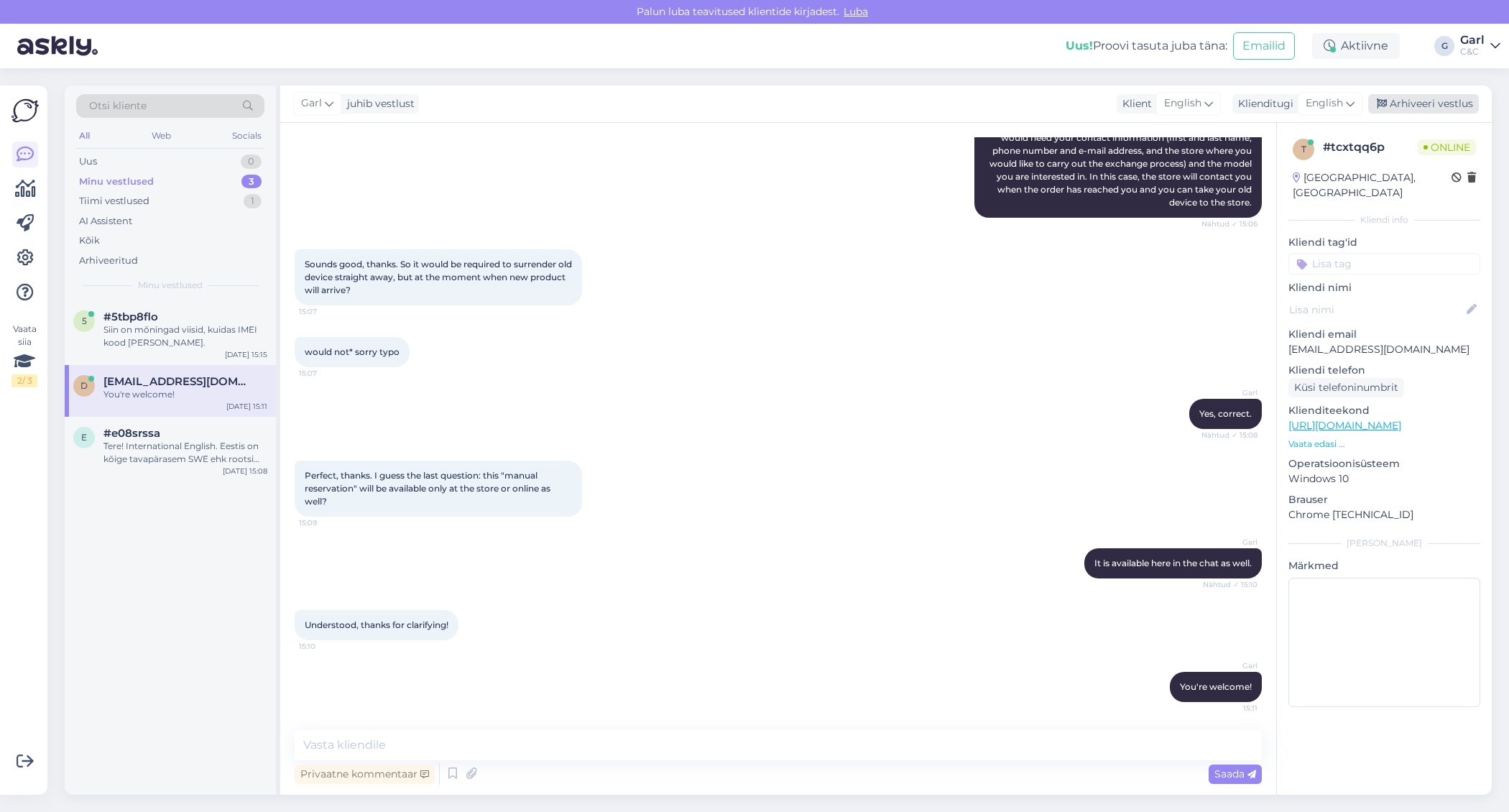
click at [1449, 104] on div "Arhiveeri vestlus" at bounding box center [1423, 103] width 111 height 19
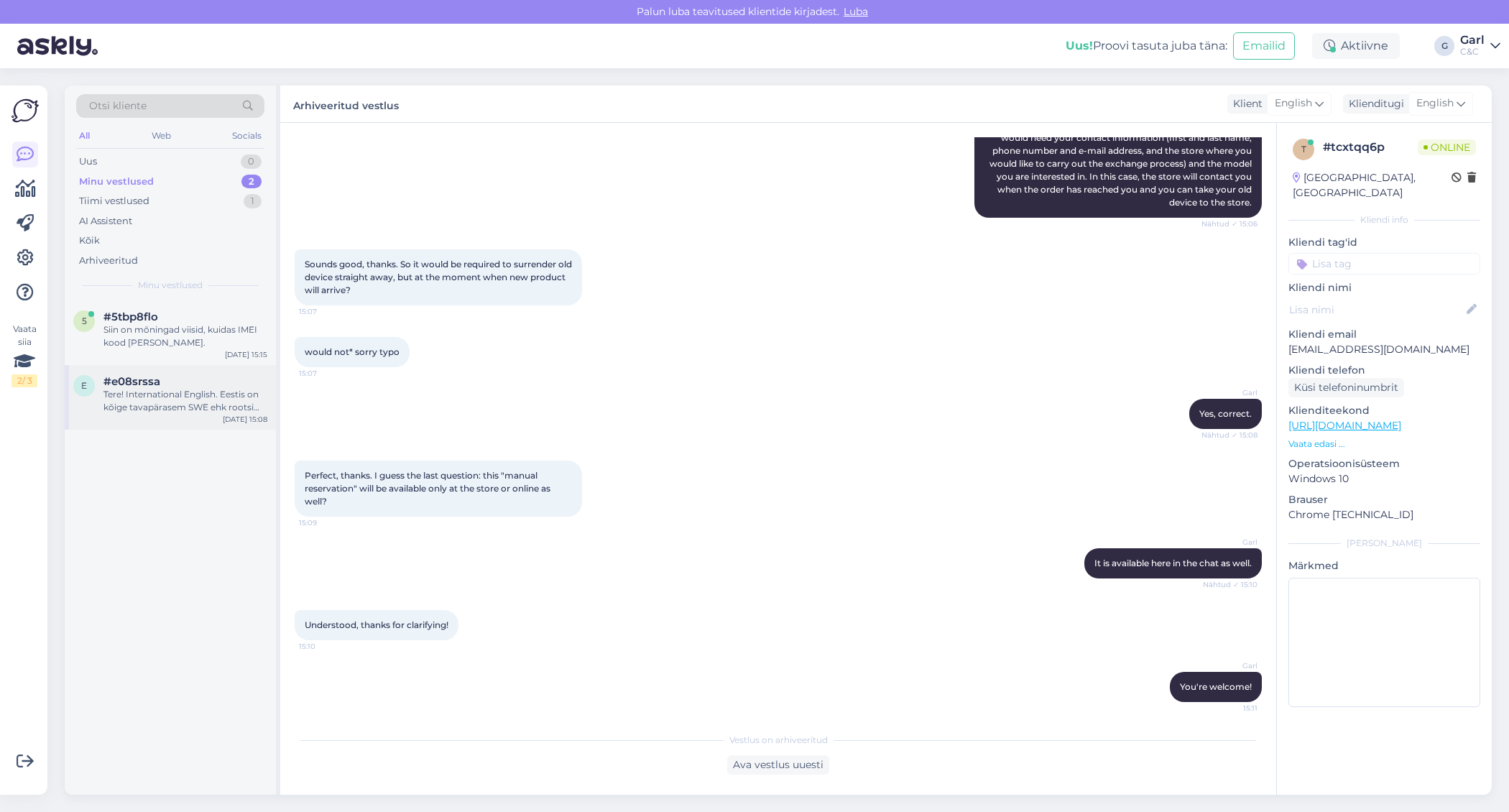
click at [192, 396] on div "Tere! International English. Eestis on kõige tavapärasem SWE ehk rootsi keelne …" at bounding box center [185, 401] width 164 height 26
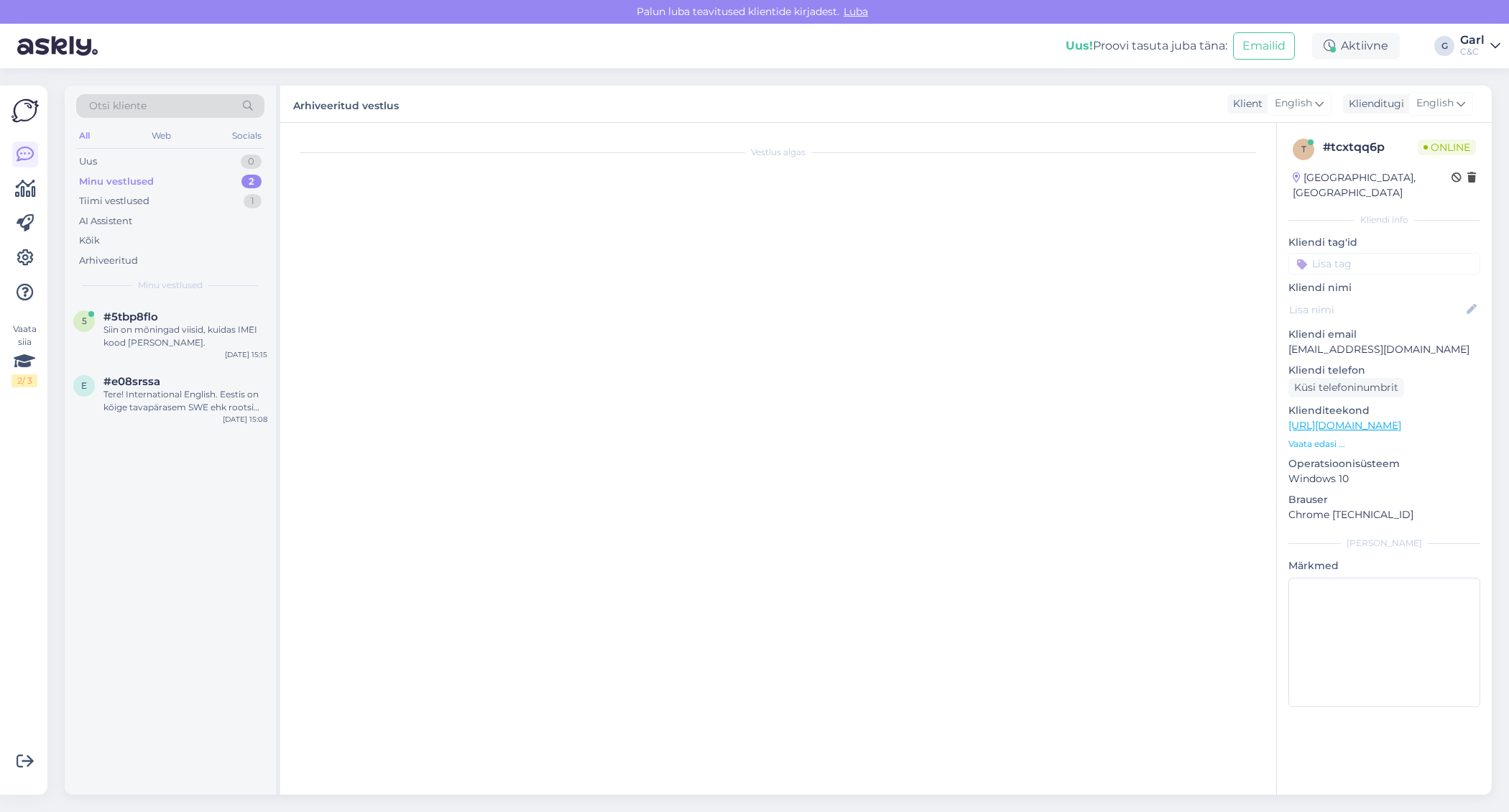
scroll to position [0, 0]
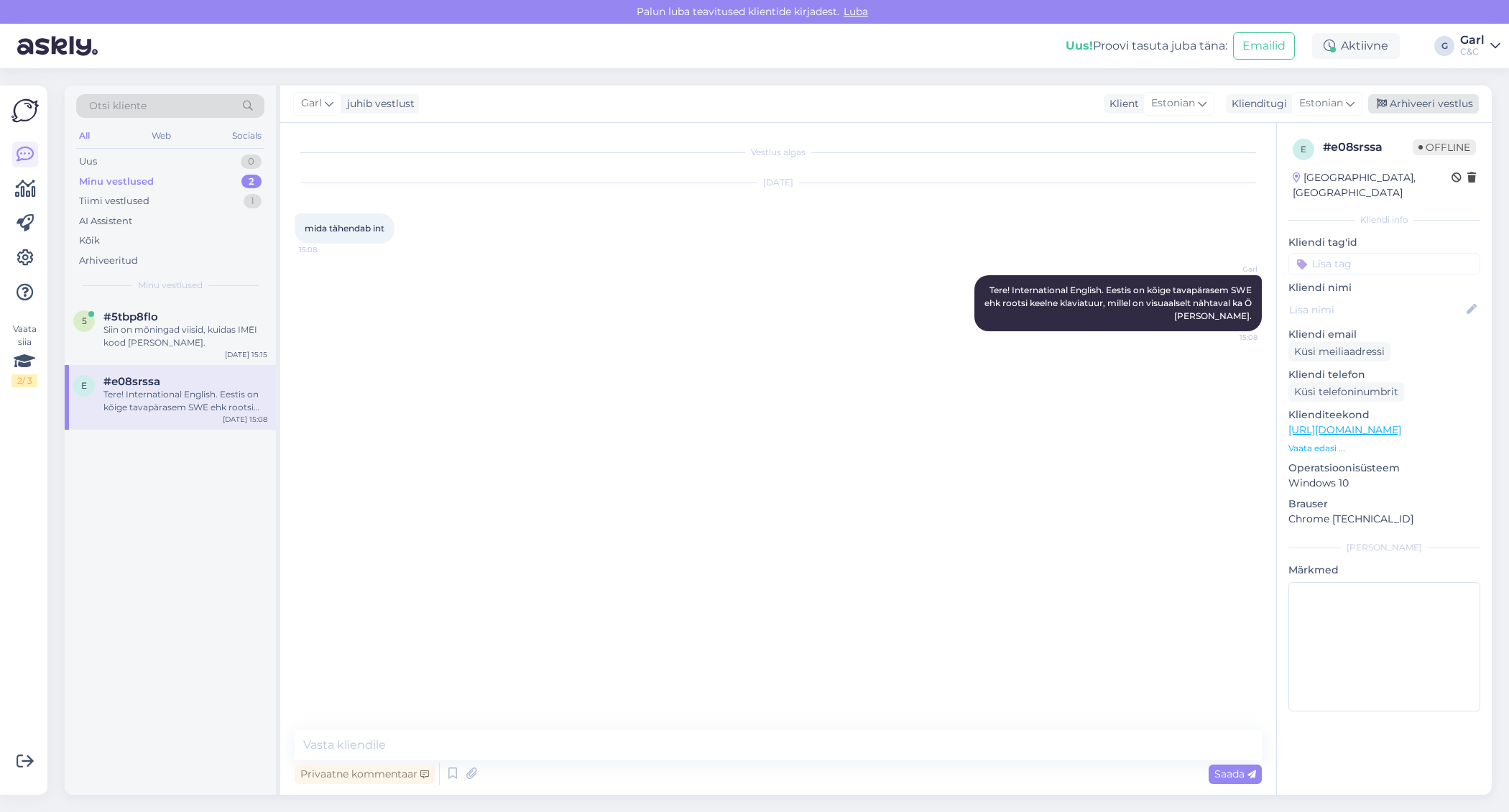
click at [1431, 98] on div "Arhiveeri vestlus" at bounding box center [1423, 103] width 111 height 19
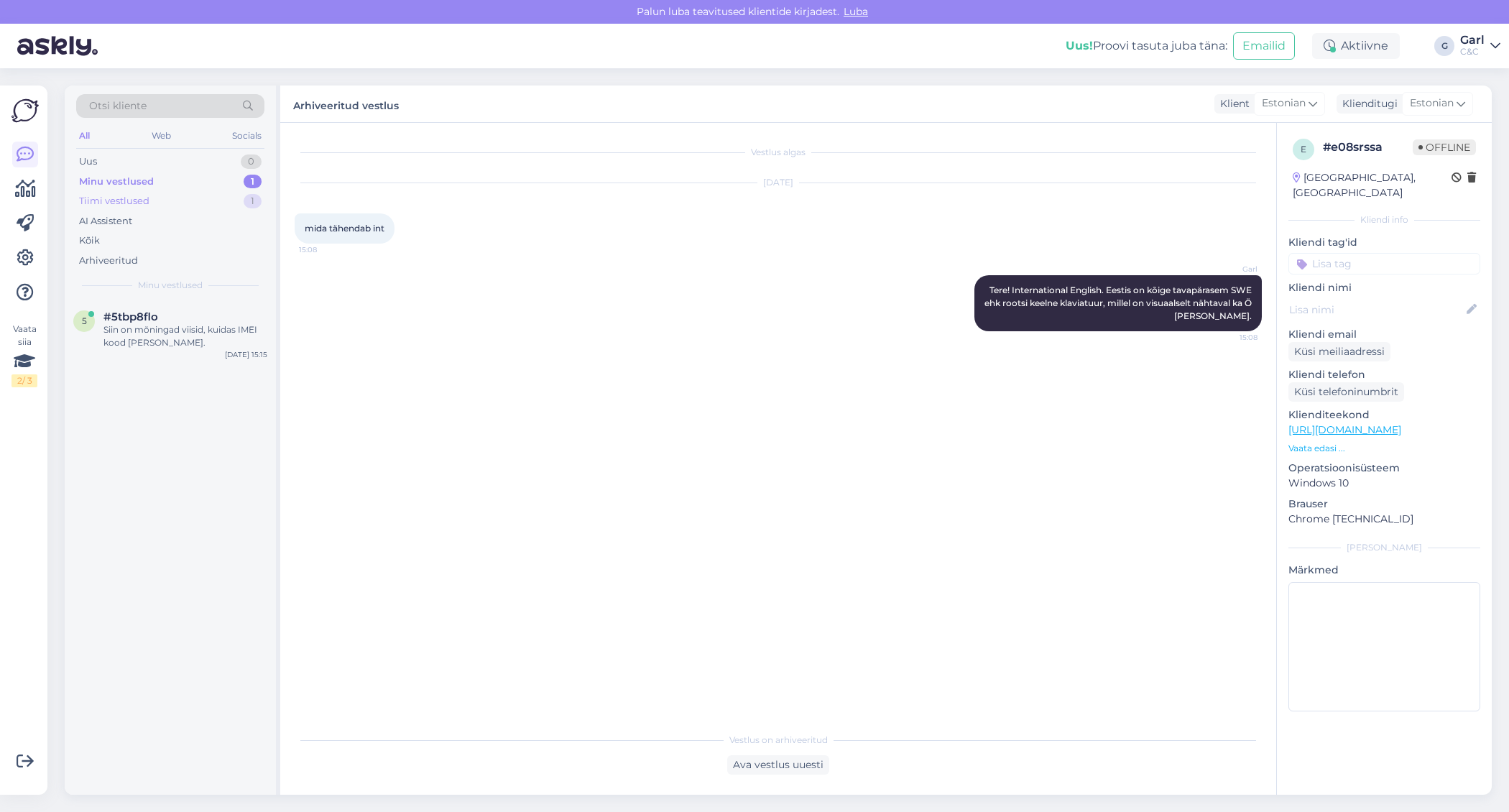
click at [253, 199] on div "1" at bounding box center [252, 201] width 18 height 15
click at [243, 175] on div "Minu vestlused 1" at bounding box center [170, 182] width 188 height 20
click at [241, 198] on div "Tiimi vestlused 1" at bounding box center [170, 201] width 188 height 20
click at [241, 182] on div "Minu vestlused 1" at bounding box center [170, 182] width 188 height 20
click at [239, 159] on div "Uus 2" at bounding box center [170, 162] width 188 height 20
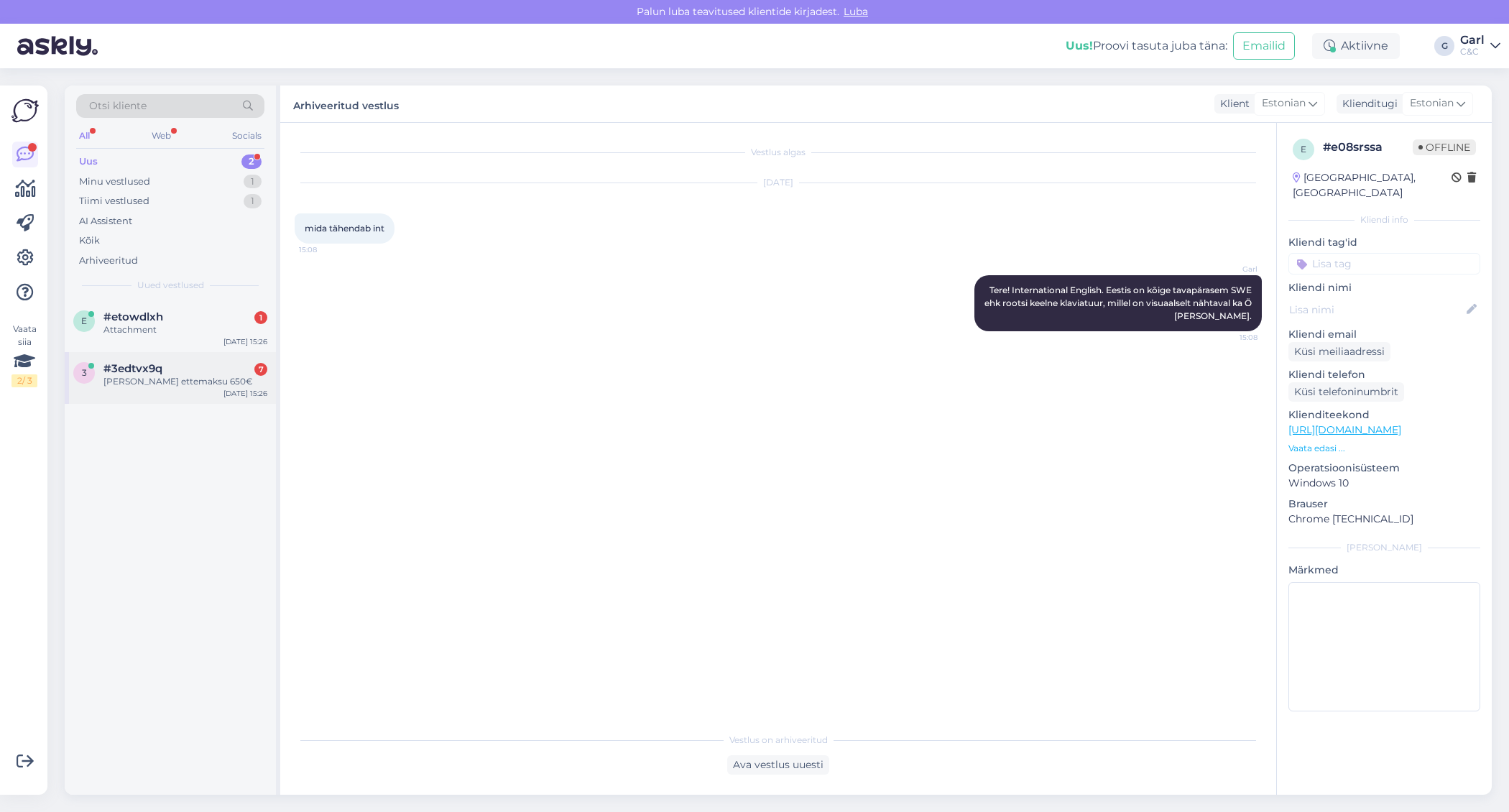
click at [197, 370] on div "#3edtvx9q 7" at bounding box center [185, 368] width 164 height 13
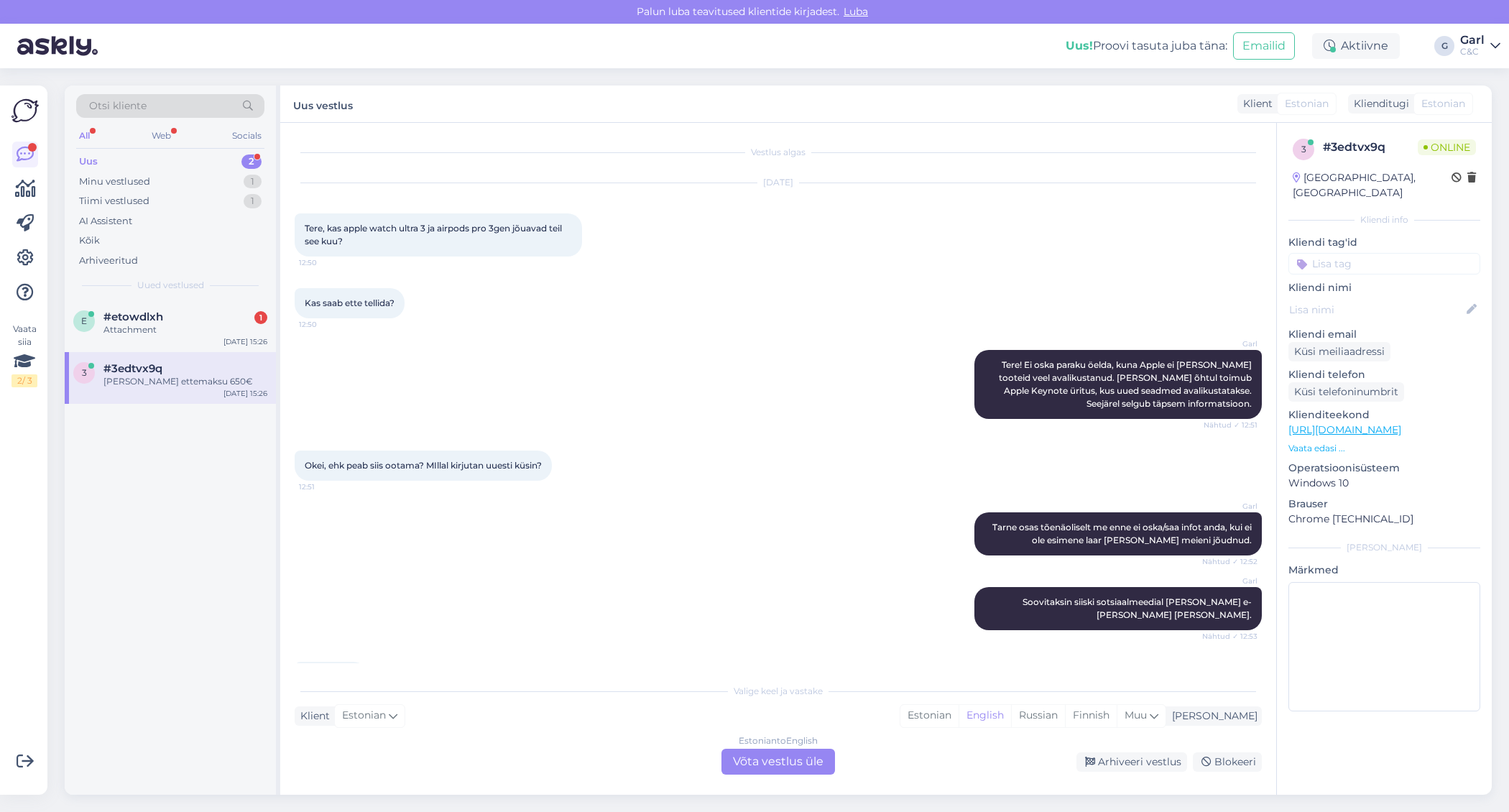
scroll to position [594, 0]
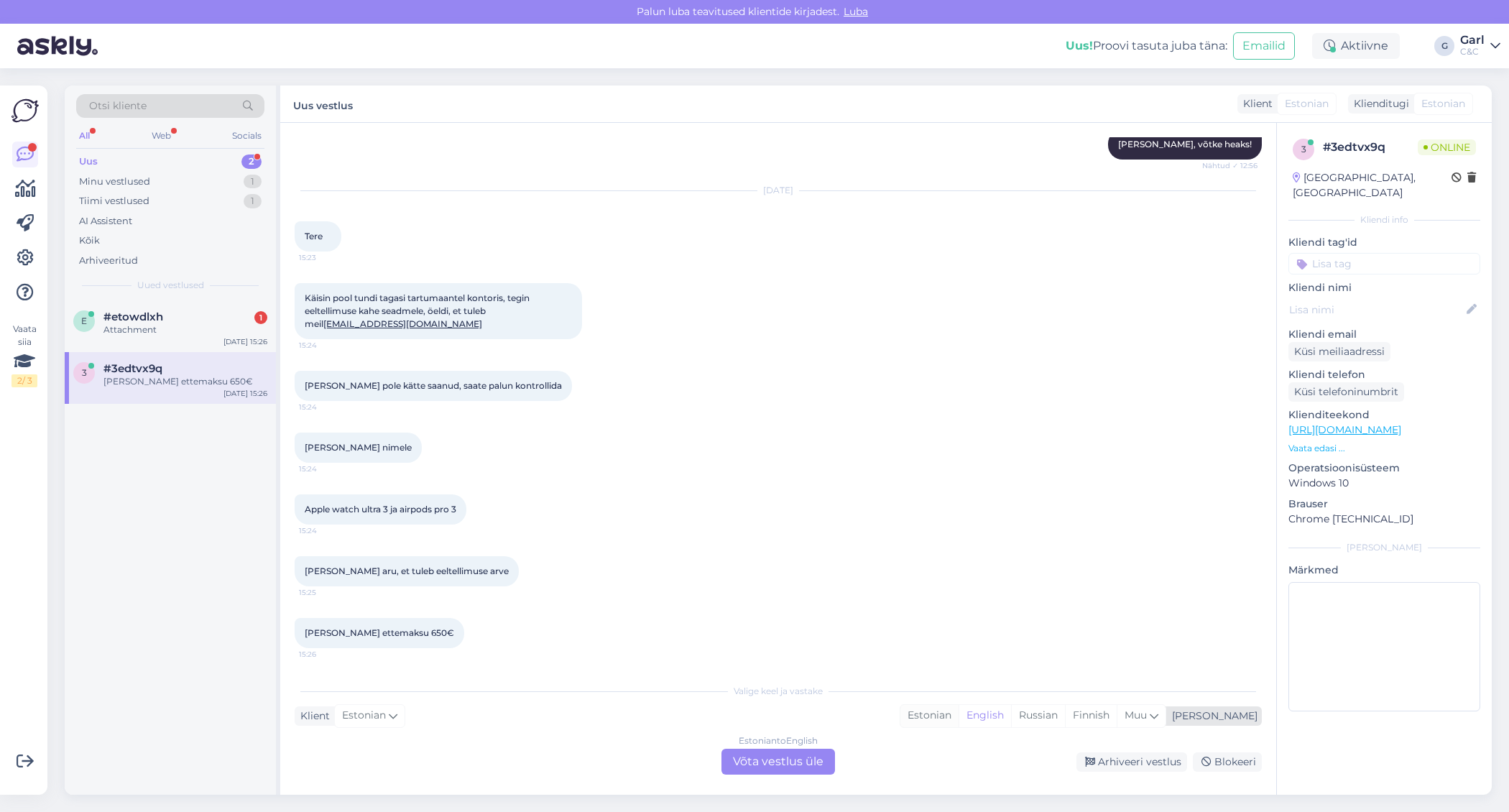
click at [959, 716] on div "Estonian" at bounding box center [929, 716] width 58 height 22
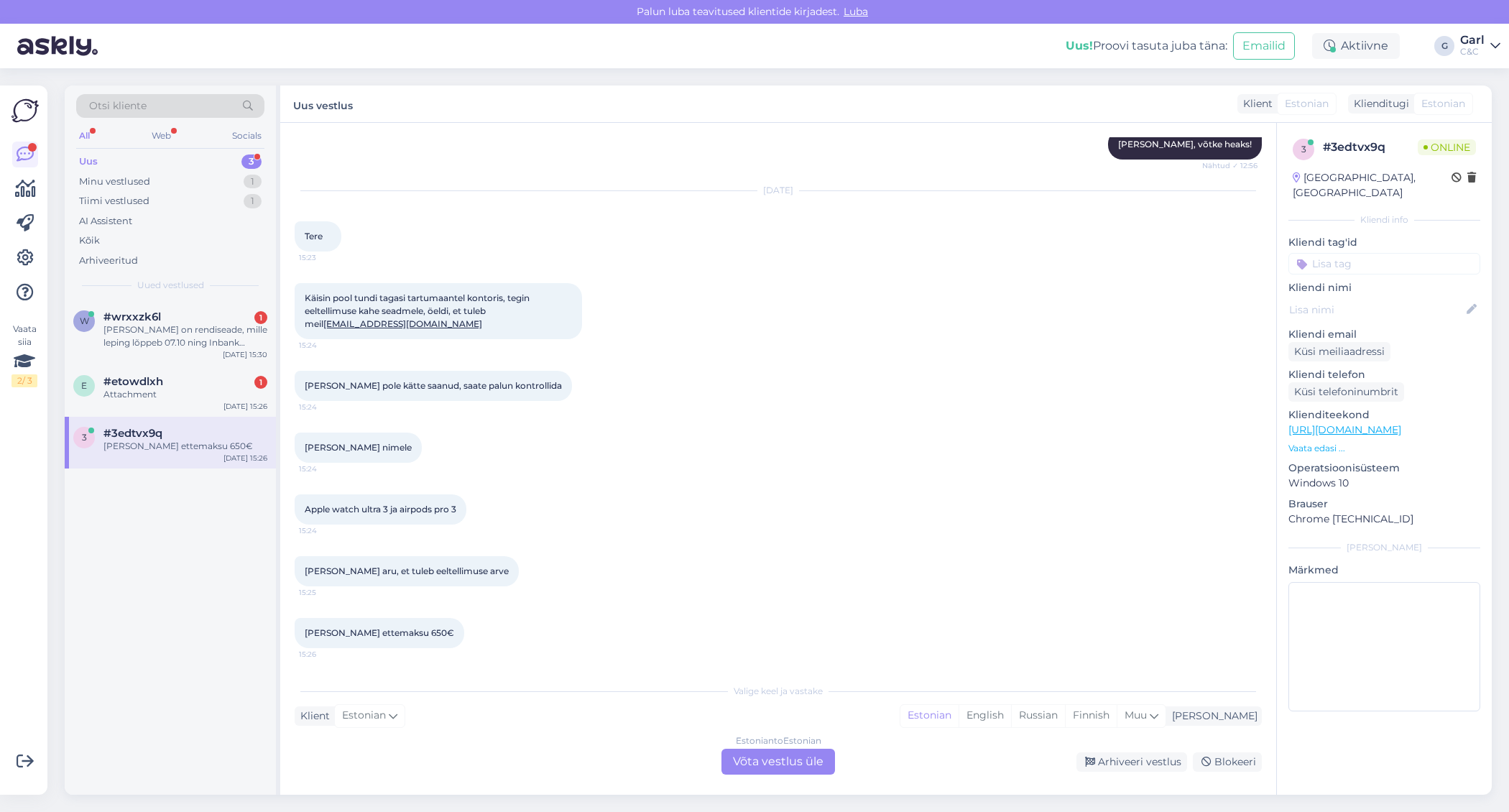
click at [788, 769] on div "Estonian to Estonian Võta vestlus üle" at bounding box center [778, 761] width 113 height 26
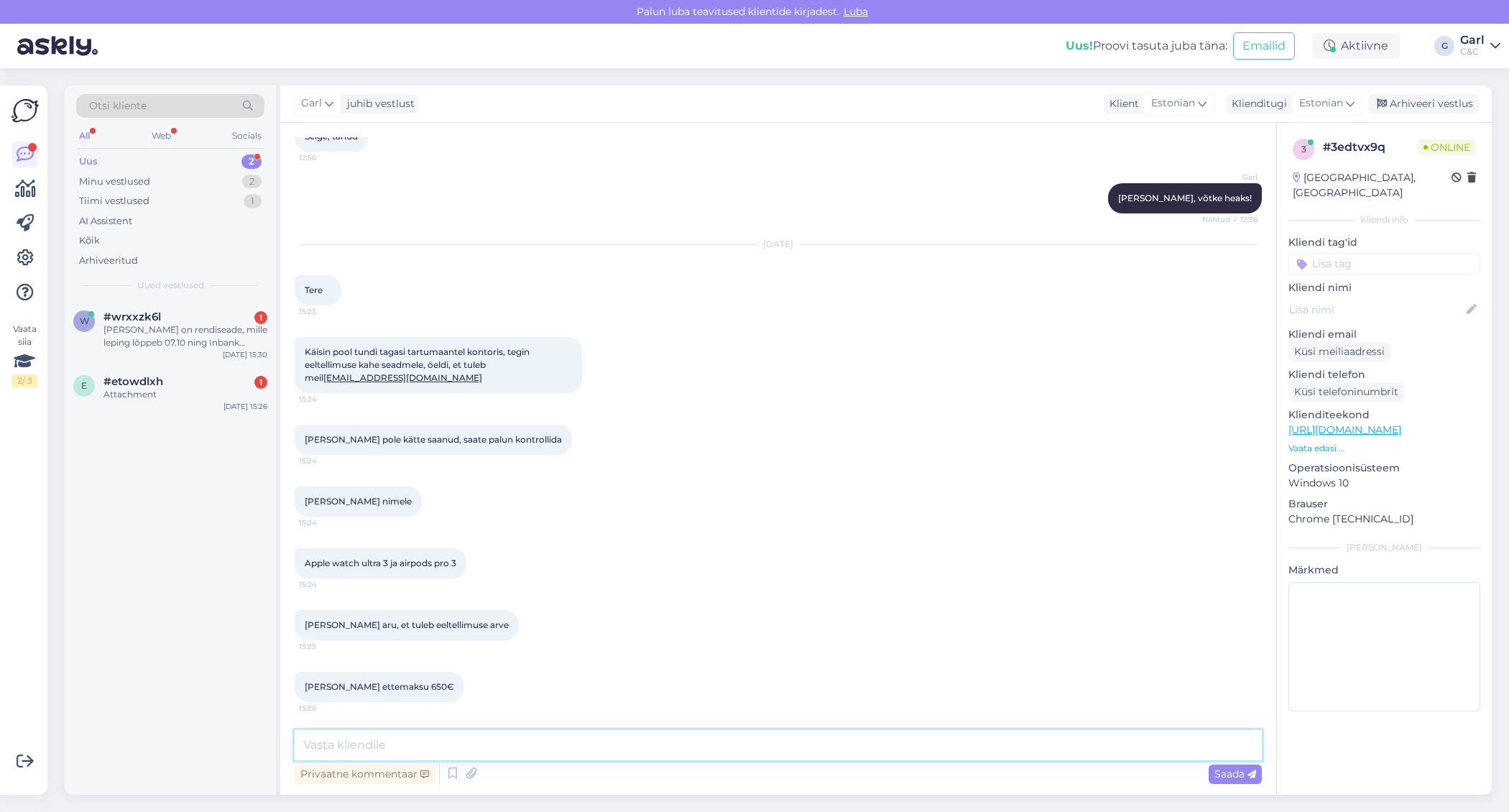
click at [749, 749] on textarea at bounding box center [778, 745] width 967 height 30
type textarea "Tere! Üks hetk, vaatame kohe üle."
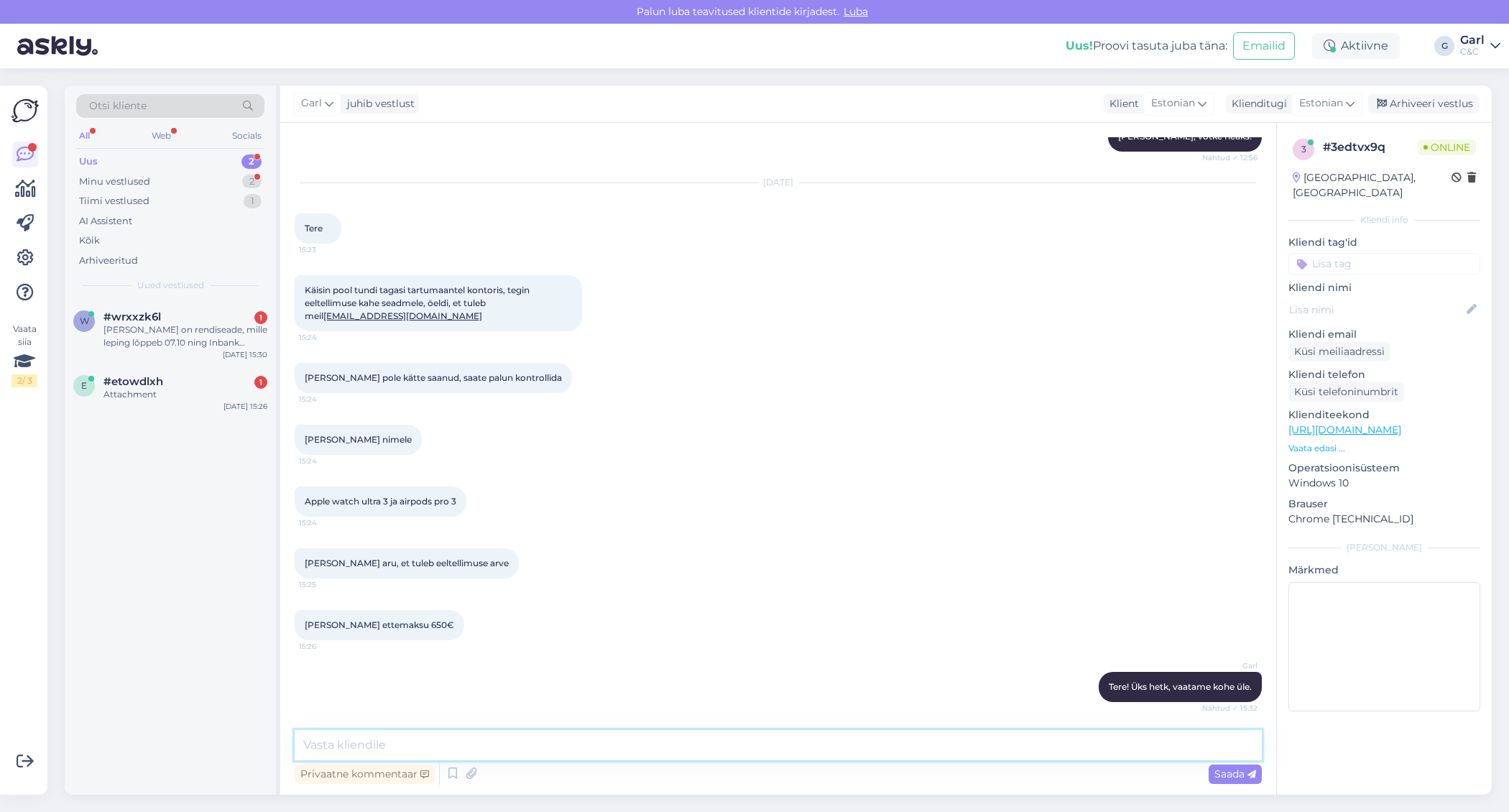
scroll to position [664, 0]
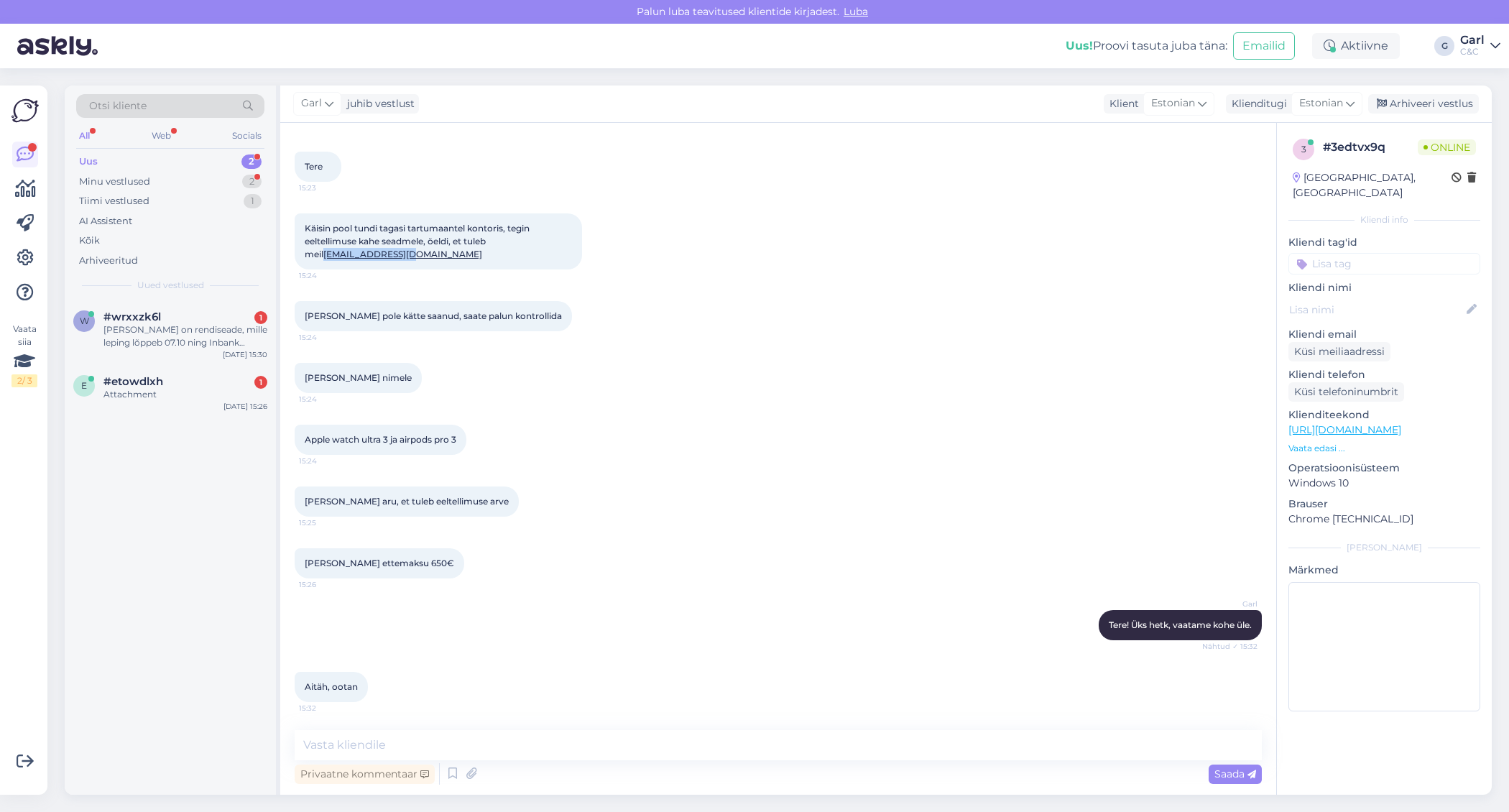
drag, startPoint x: 512, startPoint y: 239, endPoint x: 540, endPoint y: 253, distance: 31.3
click at [540, 253] on div "Käisin pool tundi tagasi tartumaantel kontoris, tegin eeltellimuse kahe seadmel…" at bounding box center [438, 241] width 288 height 56
copy span "[EMAIL_ADDRESS][DOMAIN_NAME]"
click at [553, 745] on textarea at bounding box center [778, 745] width 967 height 30
type textarea "Arve edastatud."
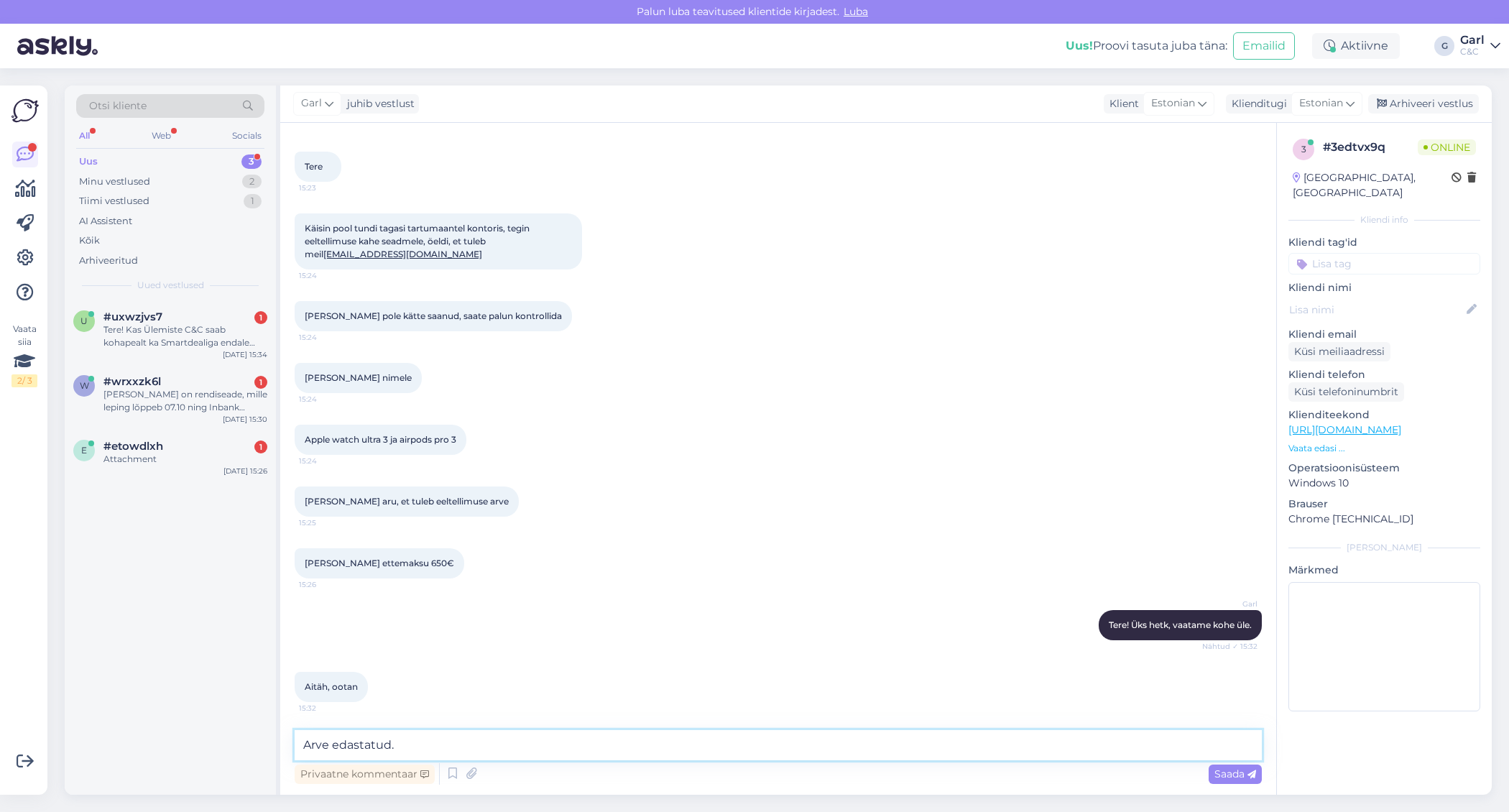
click at [451, 745] on textarea "Arve edastatud." at bounding box center [778, 745] width 967 height 30
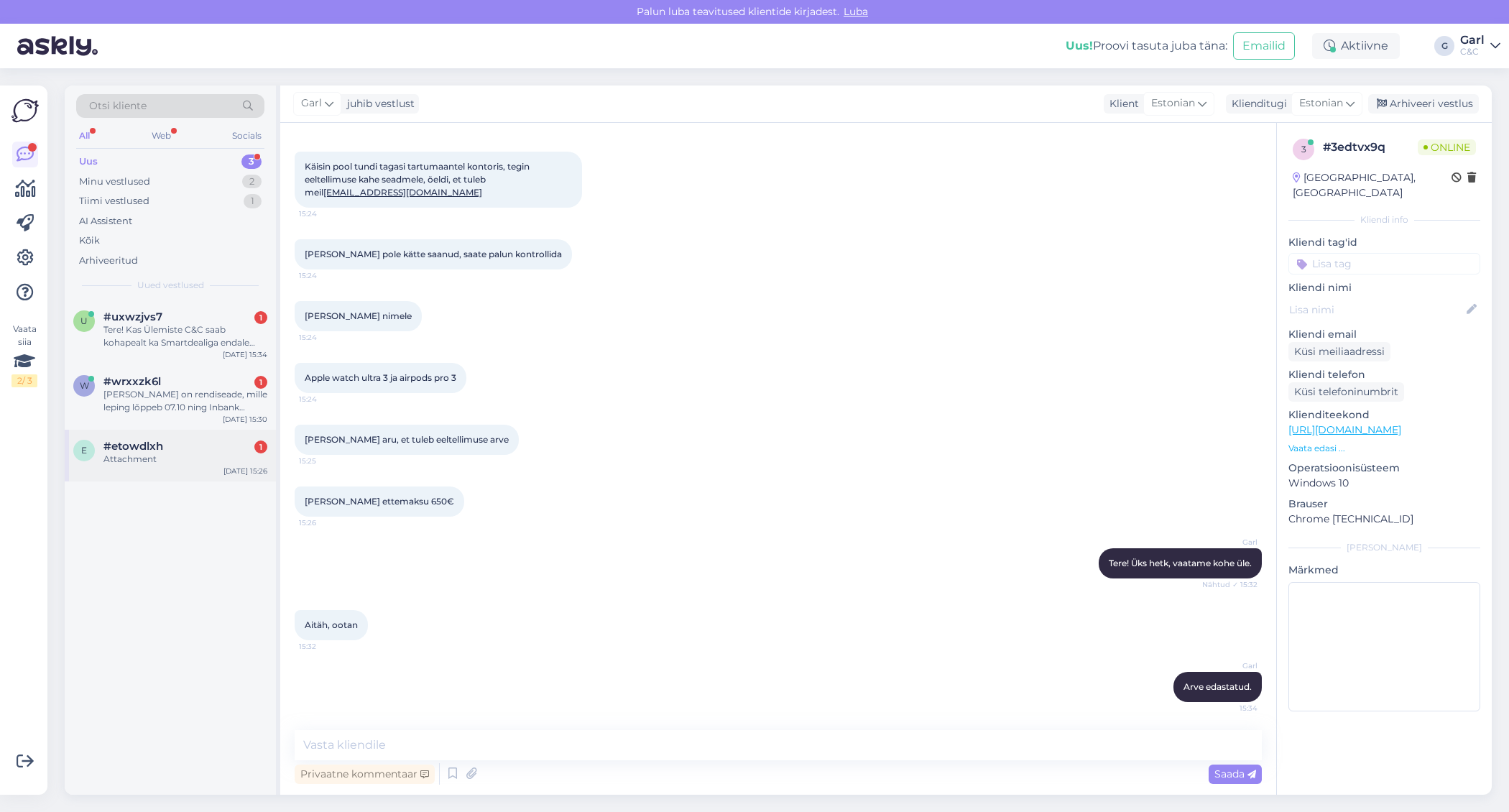
click at [202, 461] on div "Attachment" at bounding box center [185, 459] width 164 height 13
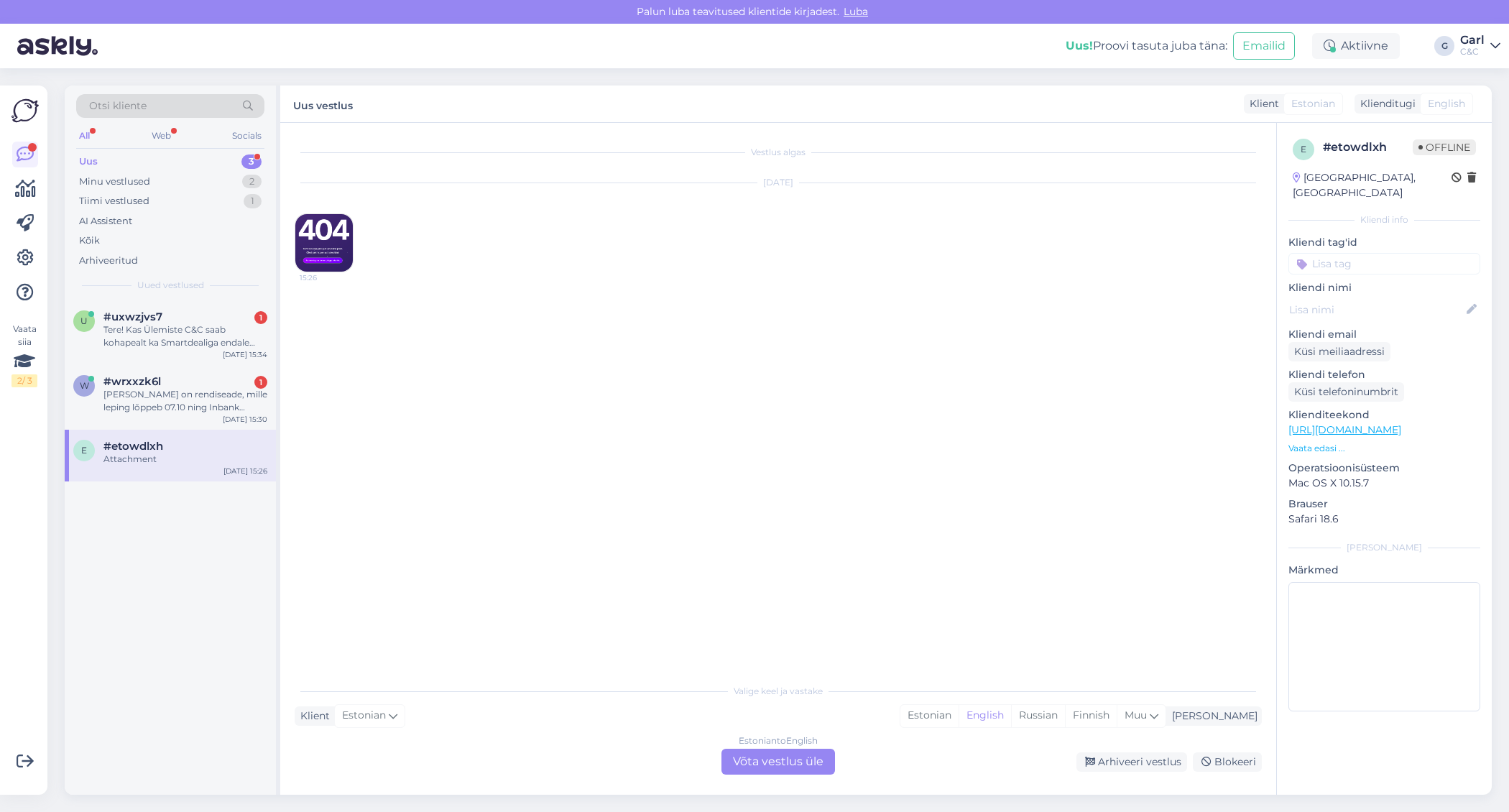
click at [328, 247] on img at bounding box center [324, 243] width 57 height 57
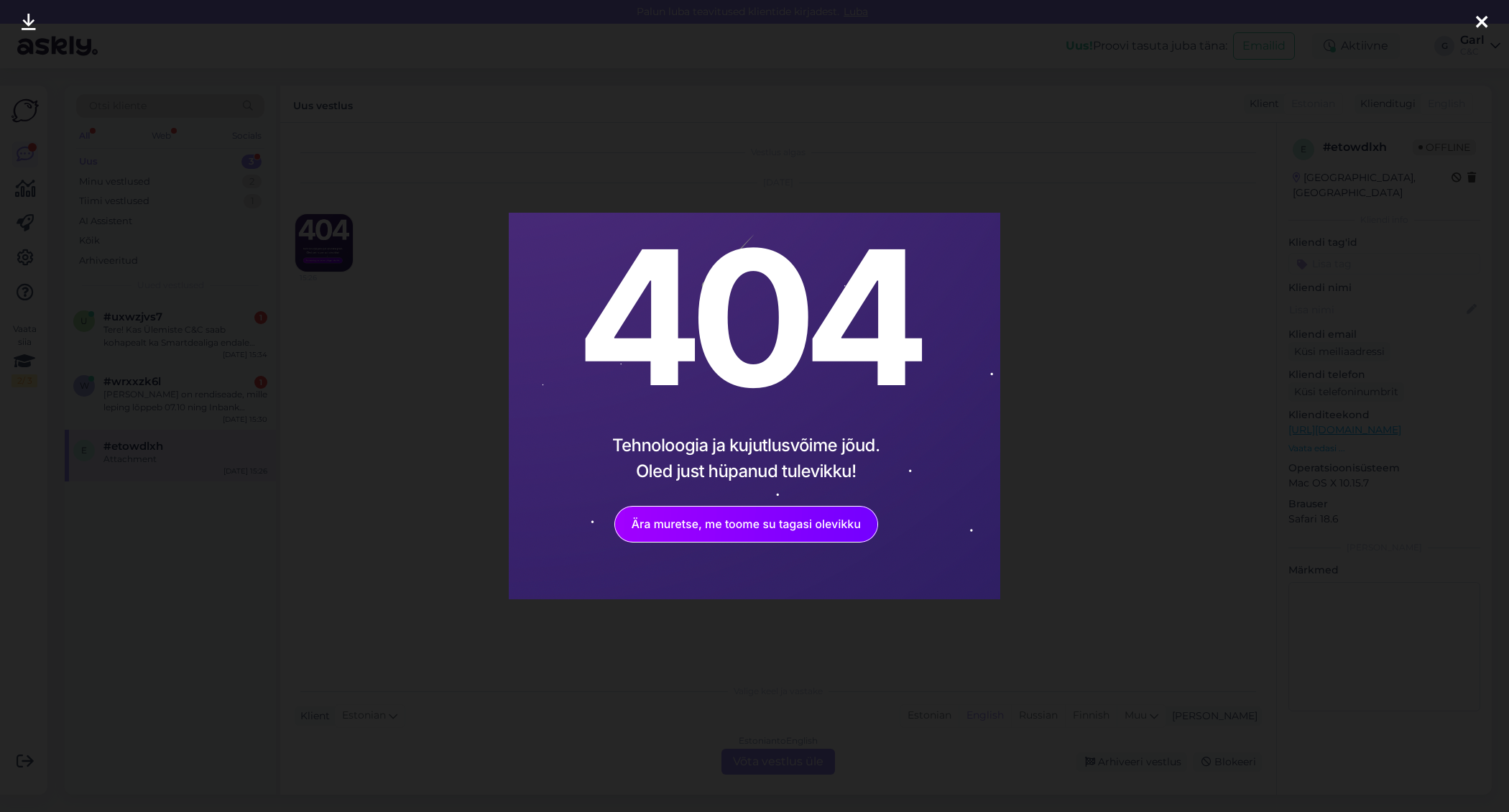
click at [418, 422] on div at bounding box center [754, 406] width 1509 height 812
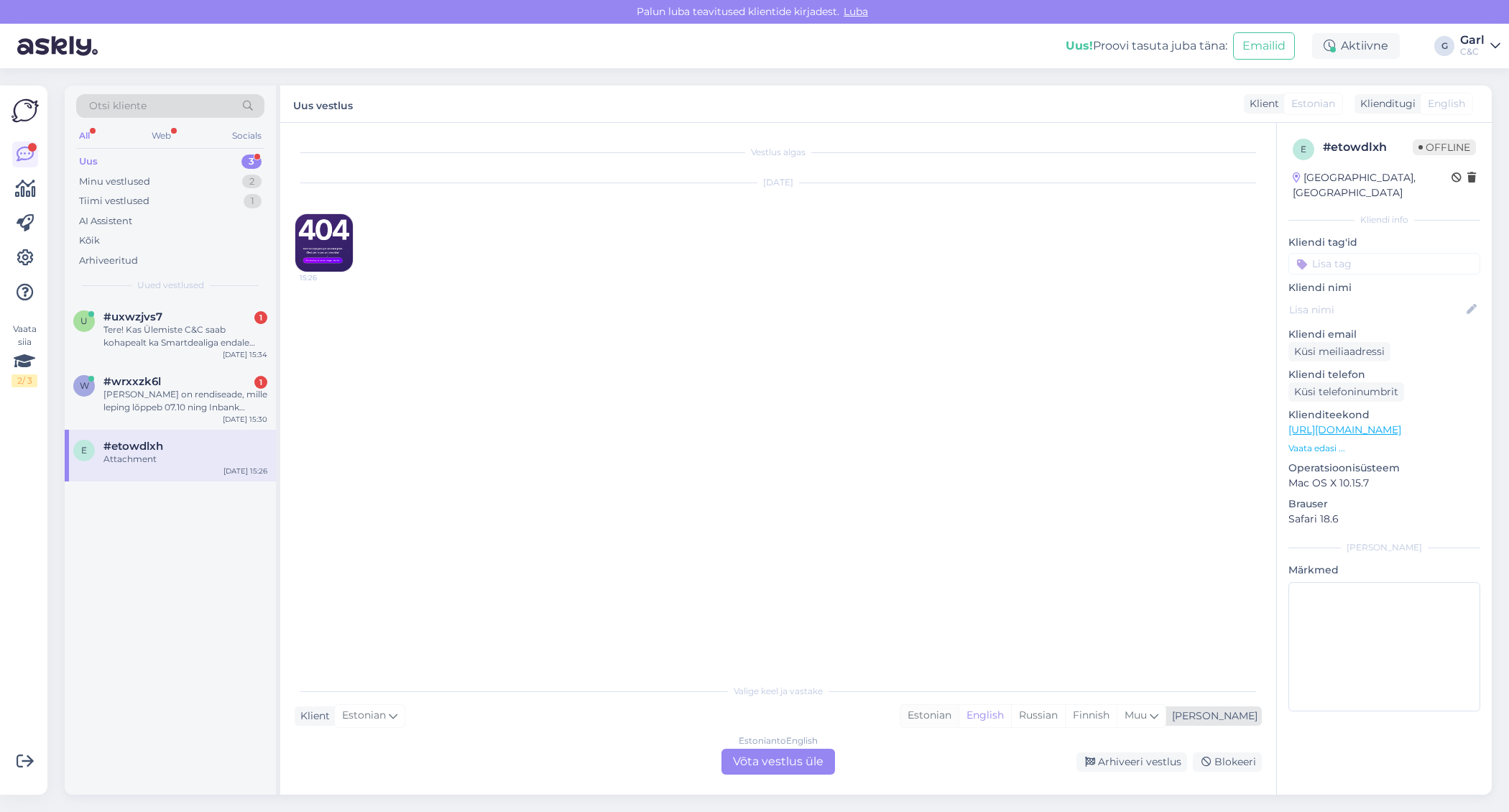
click at [959, 720] on div "Estonian" at bounding box center [929, 716] width 58 height 22
click at [757, 756] on div "Estonian to Estonian Võta vestlus üle" at bounding box center [778, 761] width 113 height 26
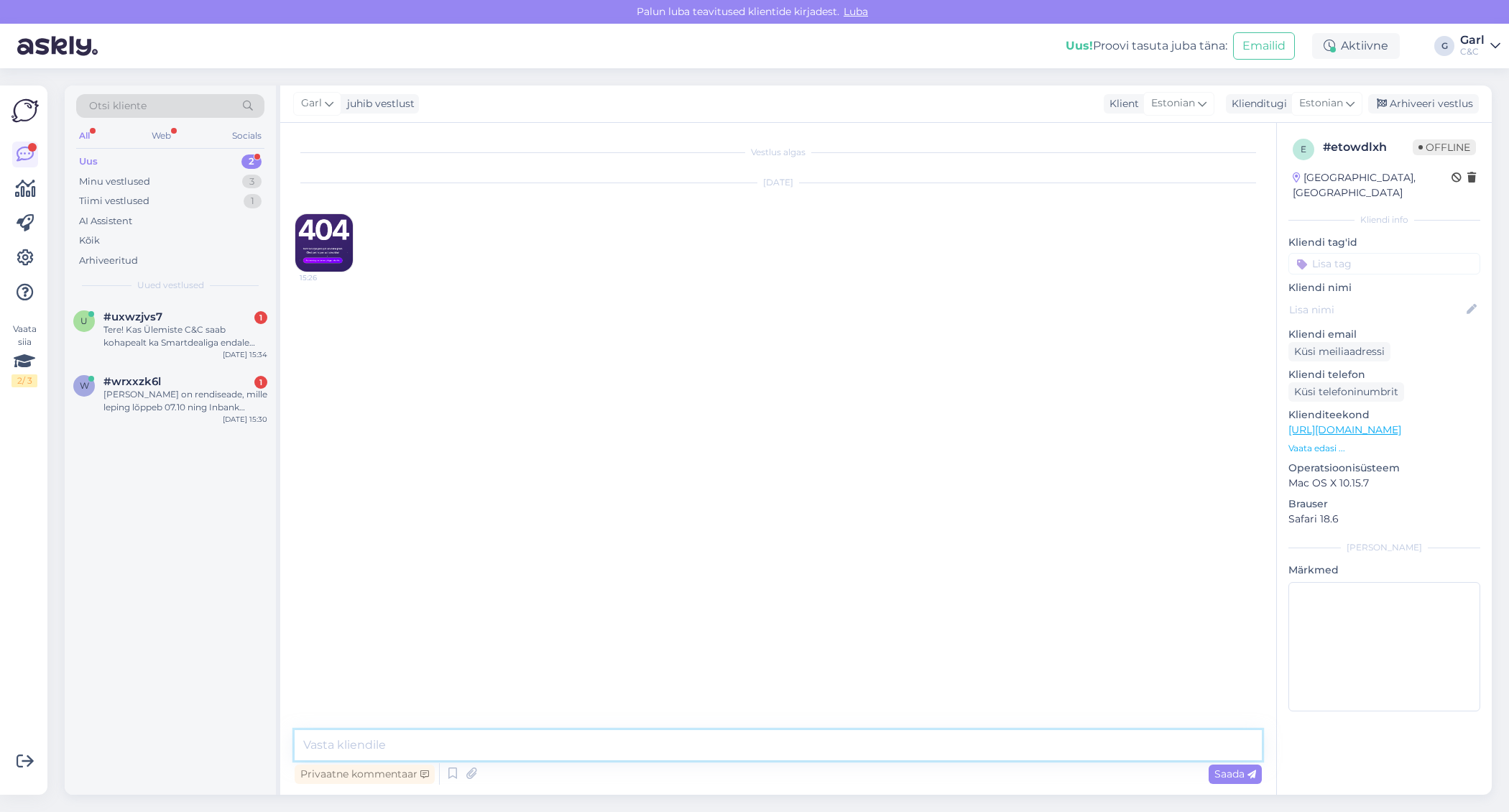
click at [757, 745] on textarea at bounding box center [778, 745] width 967 height 30
type textarea "Tere! Kuidas saan Teile abiks olla?"
click at [242, 406] on div "[PERSON_NAME] on rendiseade, mille leping lõppeb 07.10 ning Inbank annab teade,…" at bounding box center [185, 401] width 164 height 26
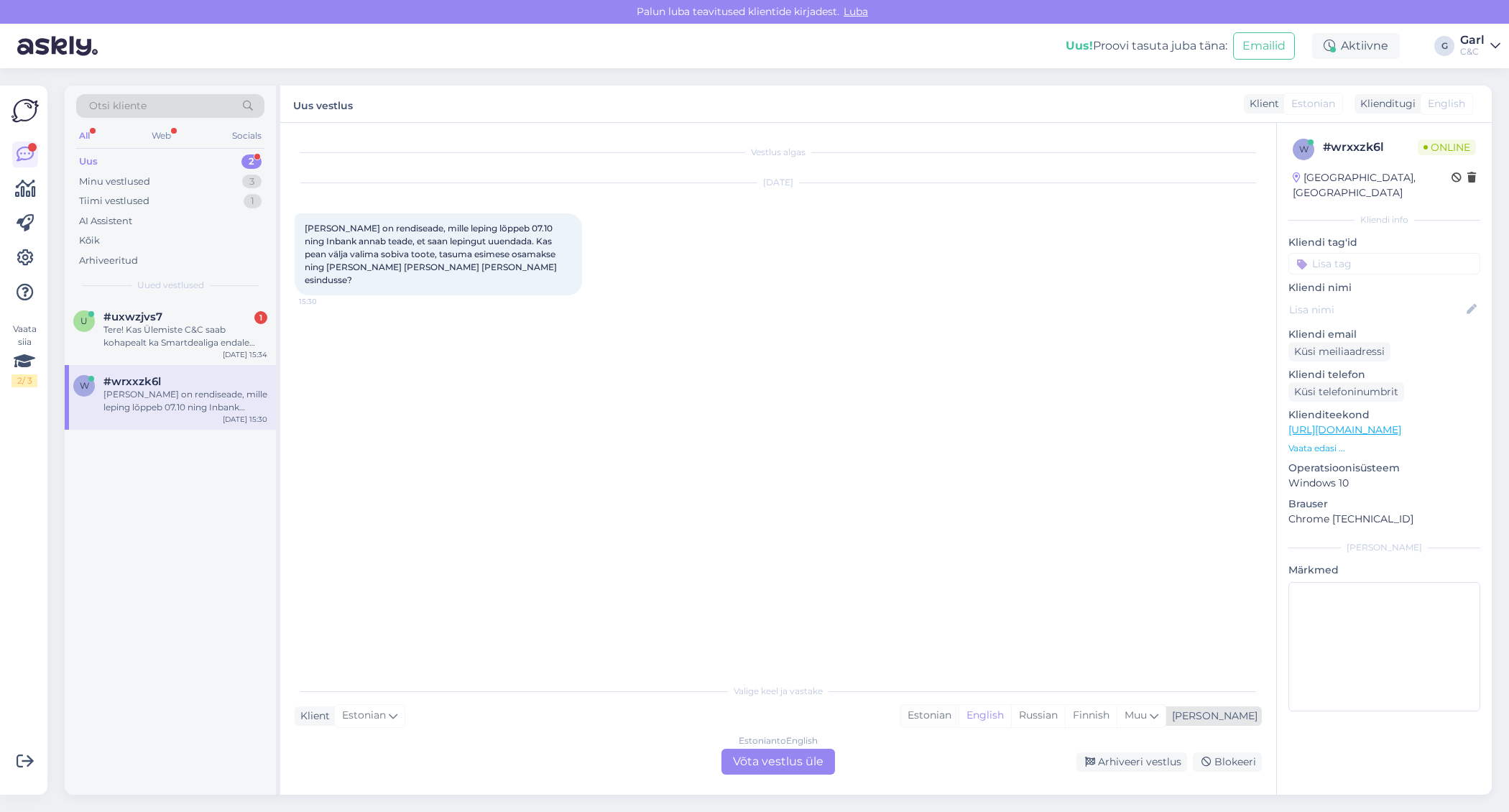
click at [959, 719] on div "Estonian" at bounding box center [929, 716] width 58 height 22
click at [774, 754] on div "Estonian to Estonian Võta vestlus üle" at bounding box center [778, 761] width 113 height 26
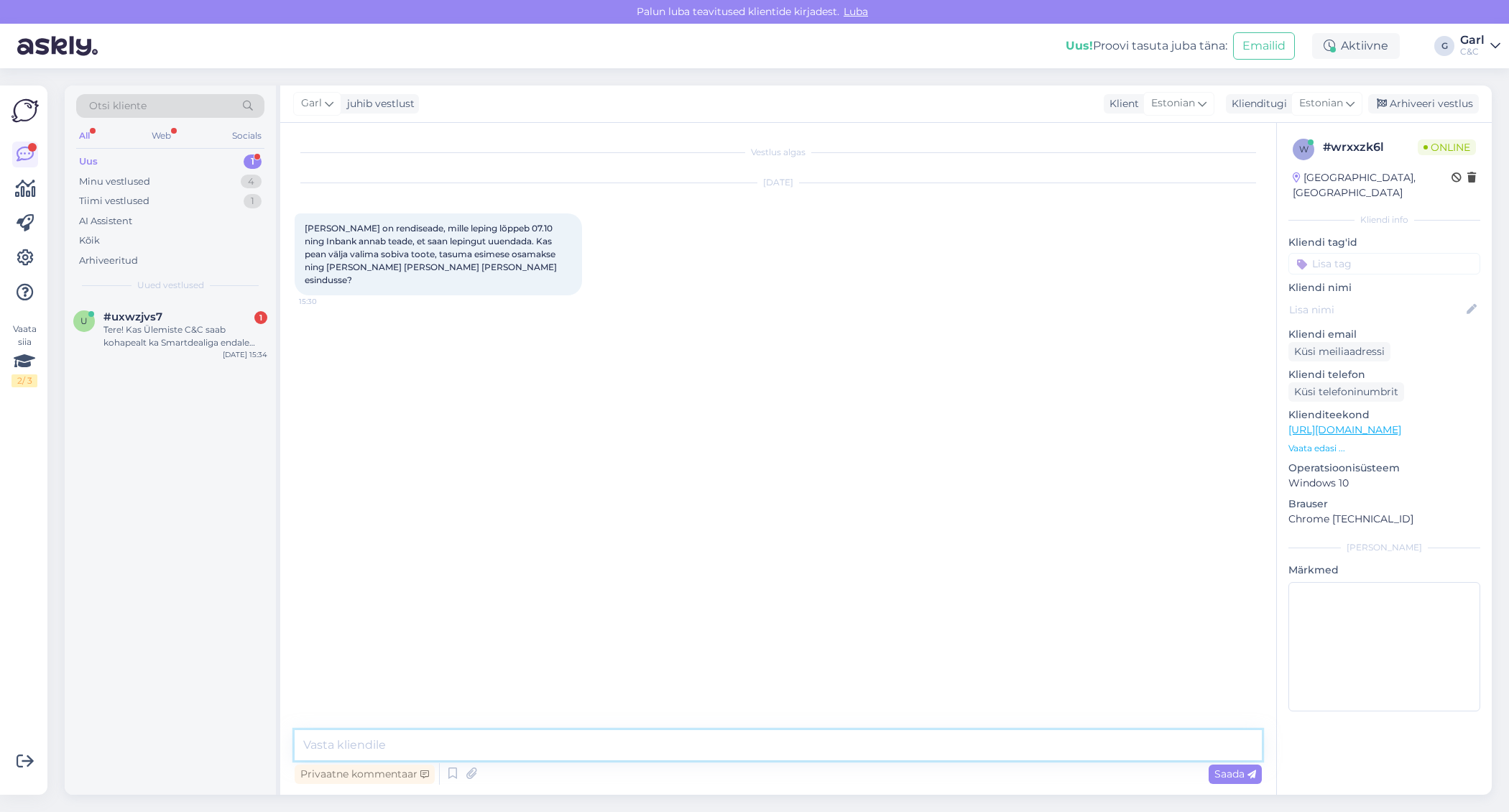
click at [765, 749] on textarea at bounding box center [778, 745] width 967 height 30
type textarea "Tere! Juhul, kui Teile see teavitus on saadetud, siis [PERSON_NAME]."
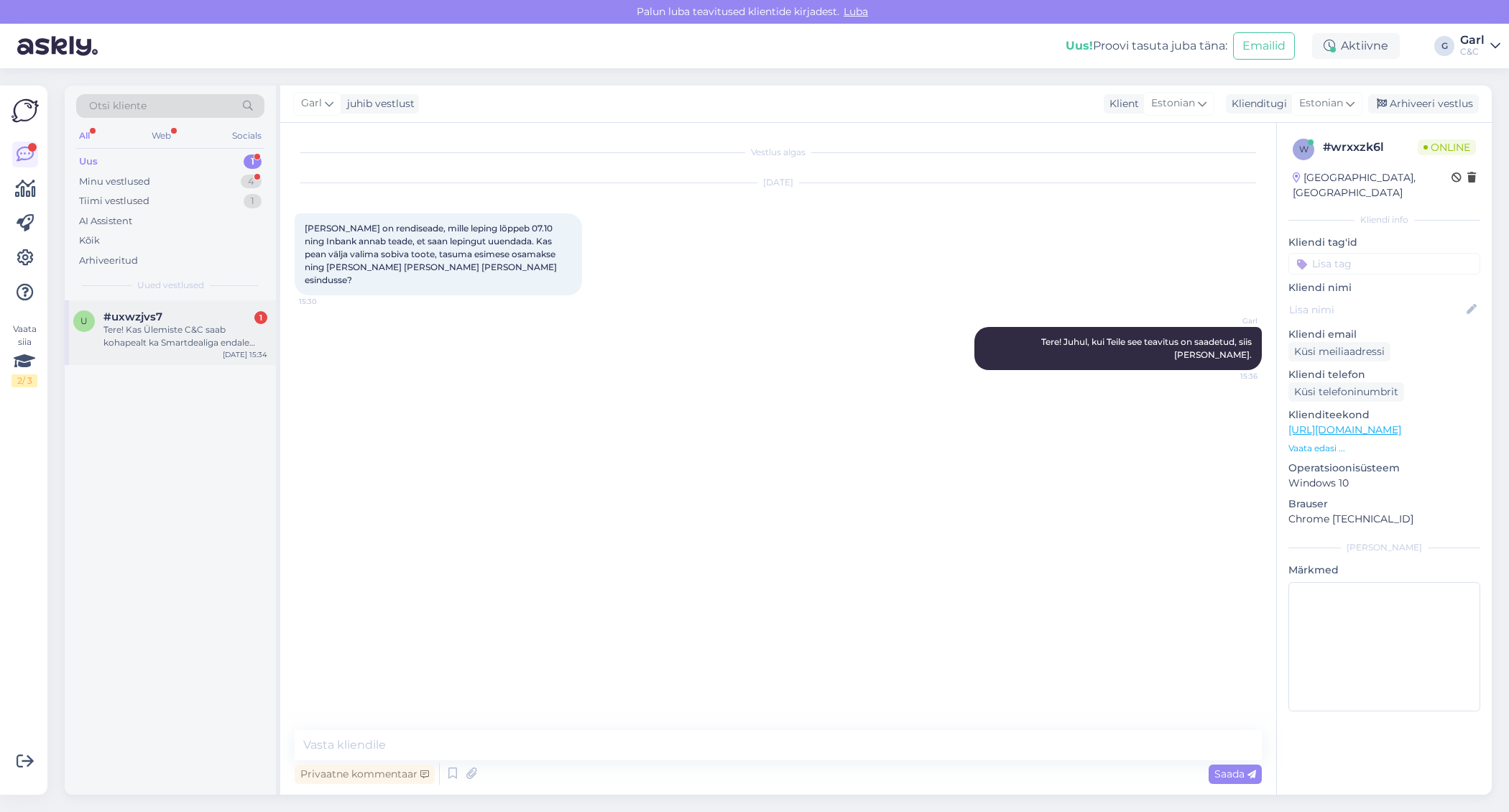
click at [231, 342] on div "Tere! Kas Ülemiste C&C saab kohapealt ka Smartdealiga endale Iphone osta?" at bounding box center [185, 335] width 164 height 26
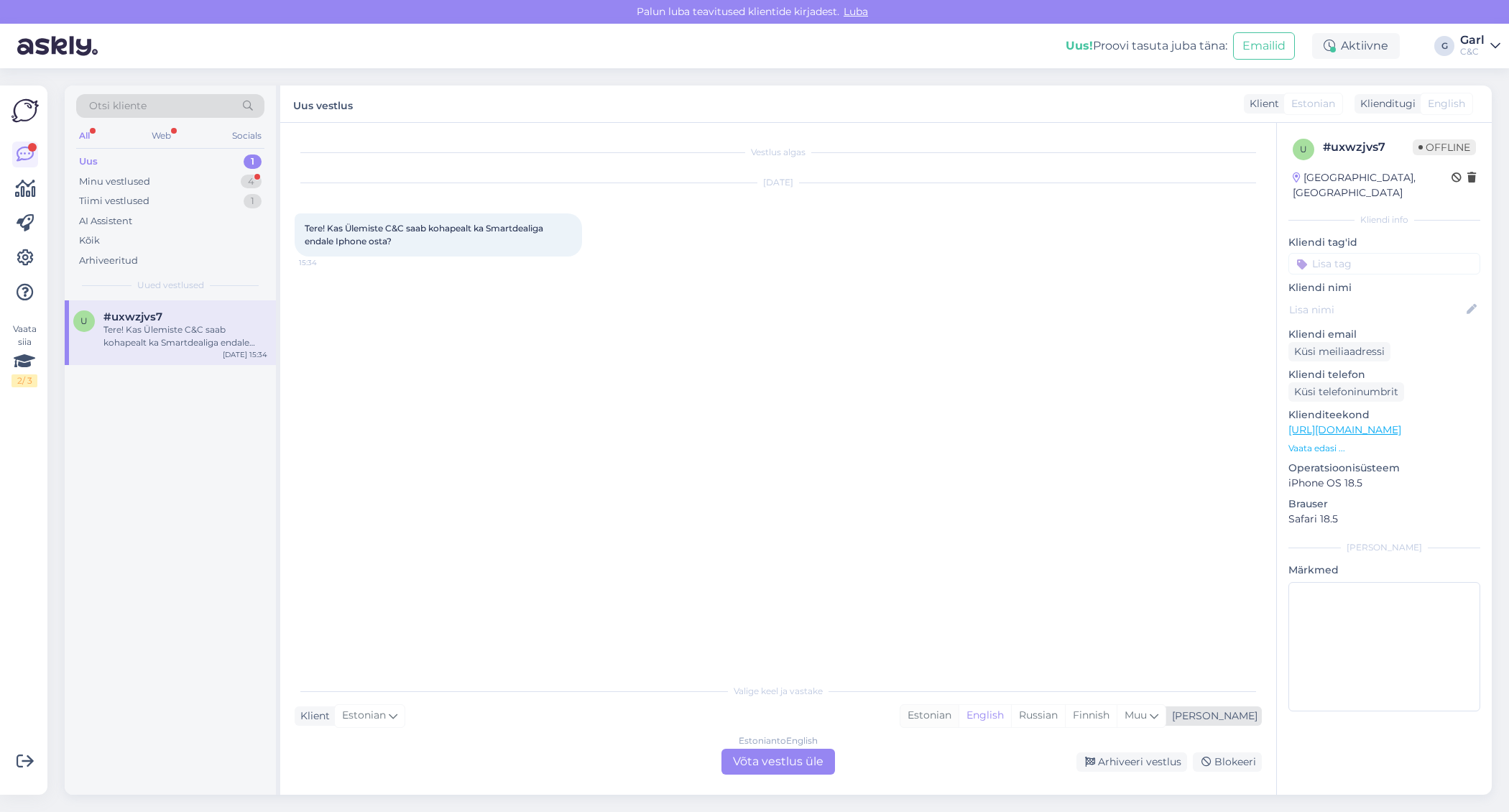
click at [959, 711] on div "Estonian" at bounding box center [929, 716] width 58 height 22
click at [766, 764] on div "Estonian to Estonian Võta vestlus üle" at bounding box center [778, 761] width 113 height 26
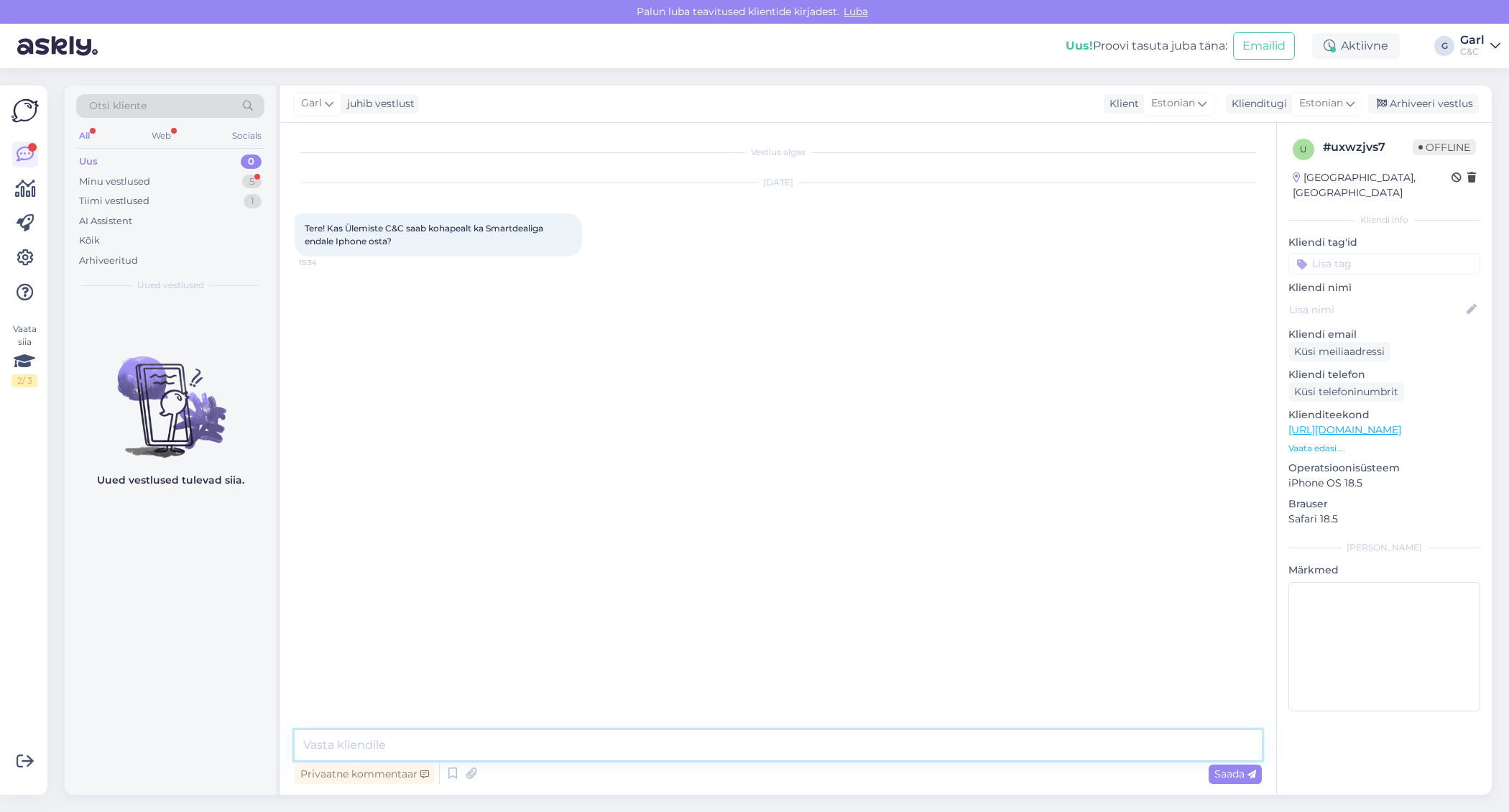
click at [774, 746] on textarea at bounding box center [778, 745] width 967 height 30
type textarea "Tere! Ikka saab."
click at [222, 176] on div "Minu vestlused 5" at bounding box center [170, 182] width 188 height 20
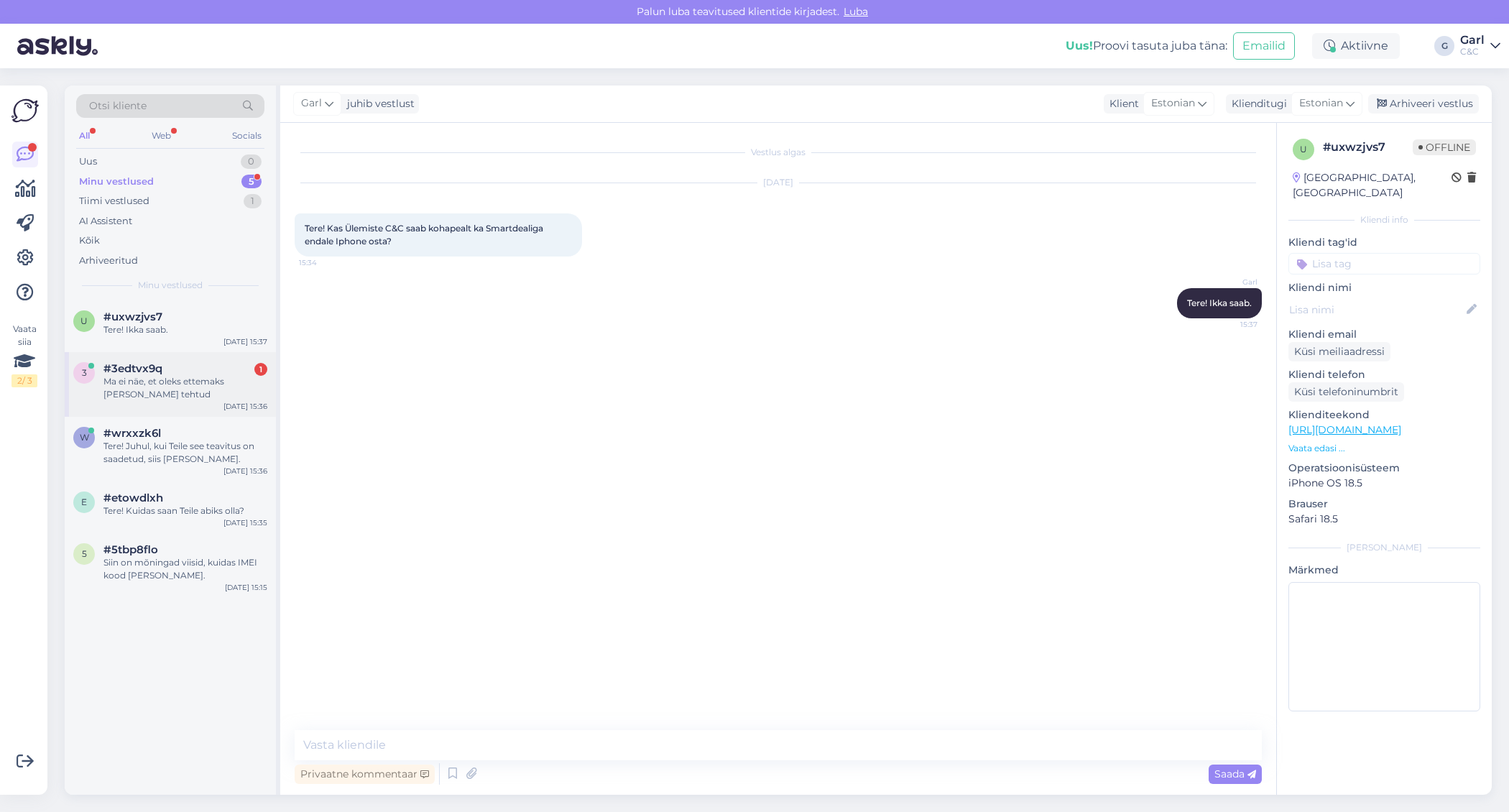
click at [216, 381] on div "Ma ei näe, et oleks ettemaks [PERSON_NAME] tehtud" at bounding box center [185, 387] width 164 height 26
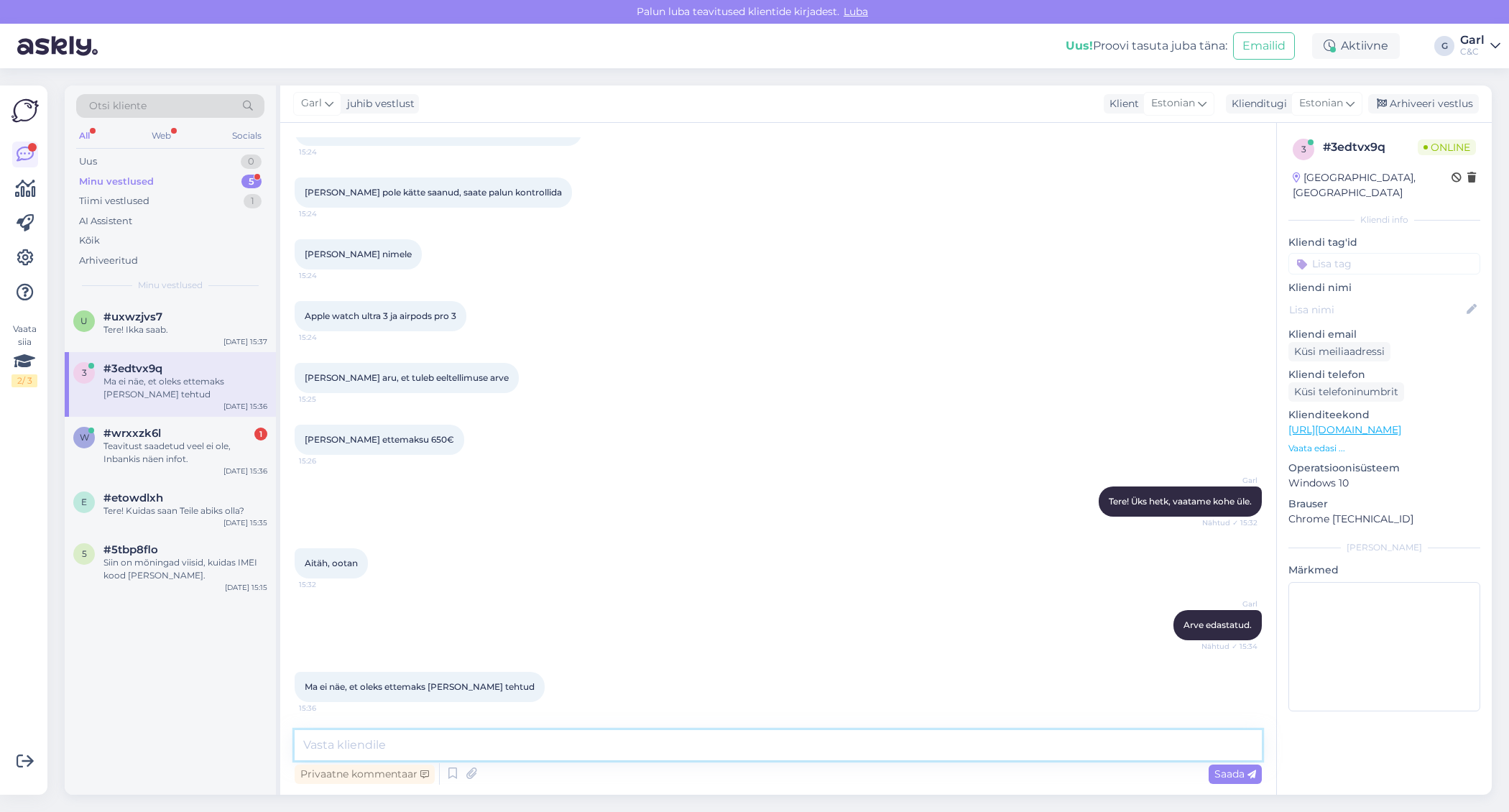
click at [412, 743] on textarea at bounding box center [778, 745] width 967 height 30
type textarea "Tellimuse kinnitusel tõepoolest hetkel ettemaksu ei kajastu, kuid see kajastub …"
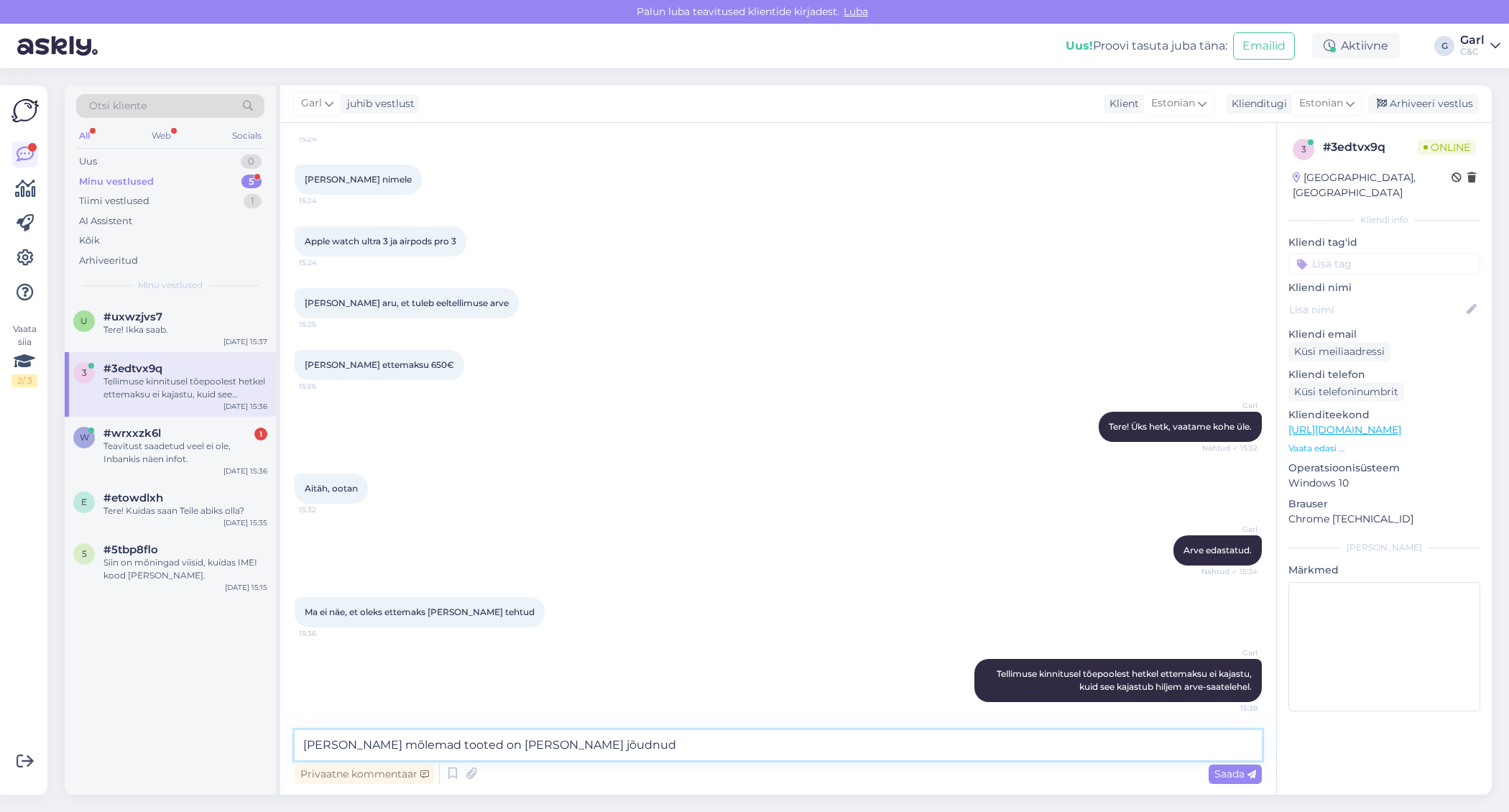
type textarea "[PERSON_NAME] mõlemad tooted on [PERSON_NAME] jõudnud."
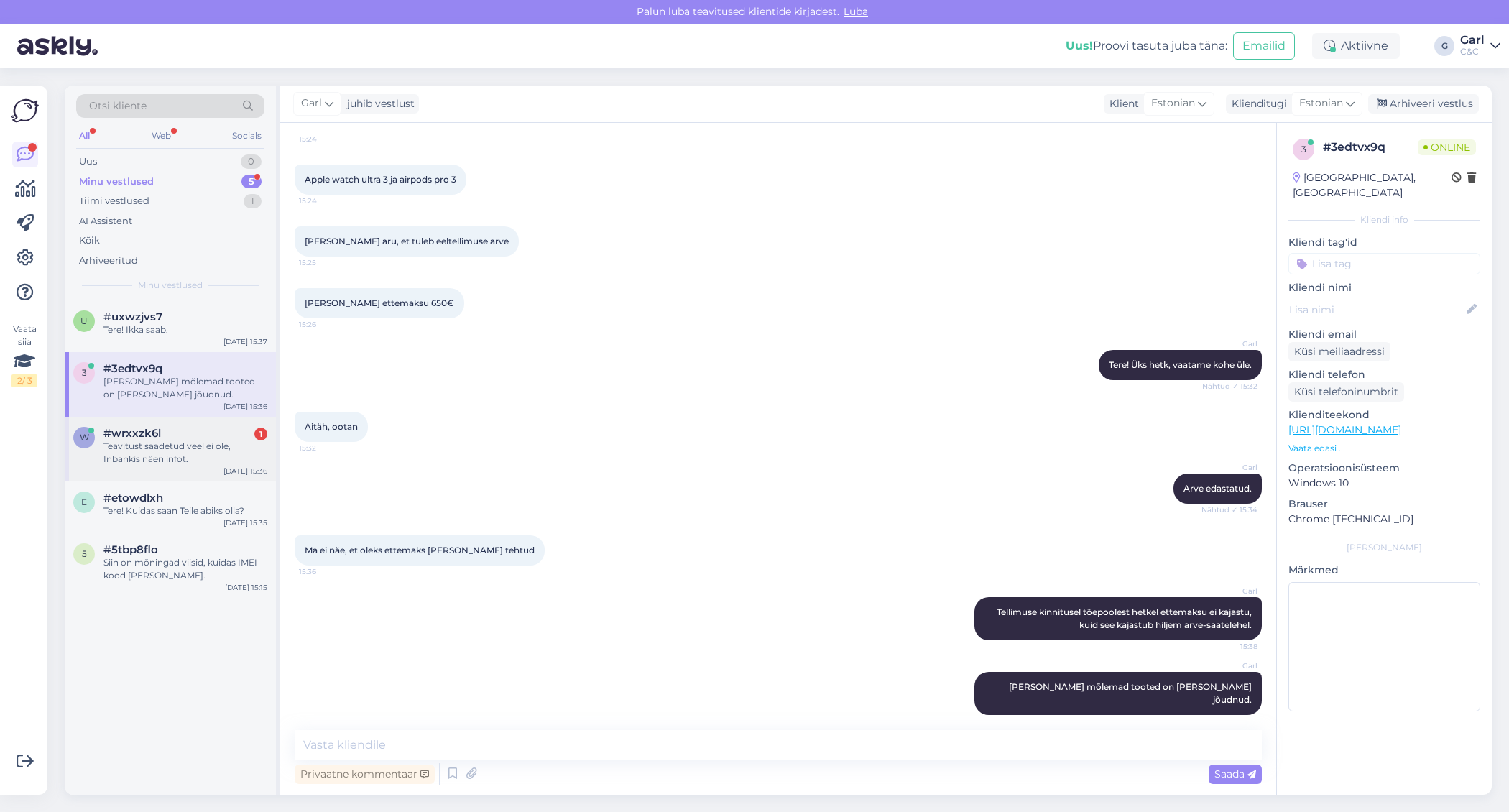
click at [184, 451] on div "Teavitust saadetud veel ei ole, Inbankis näen infot." at bounding box center [185, 452] width 164 height 26
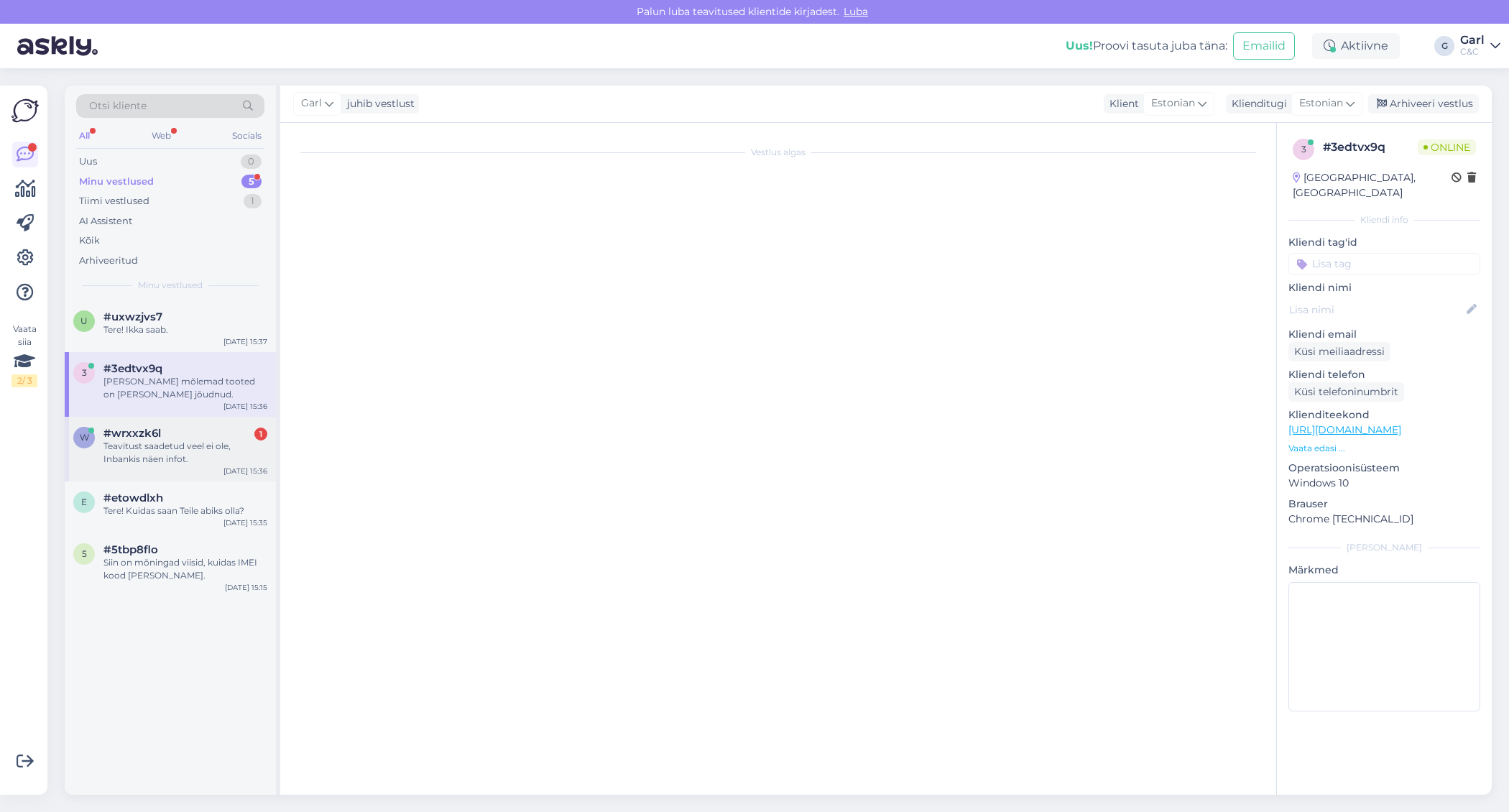
scroll to position [0, 0]
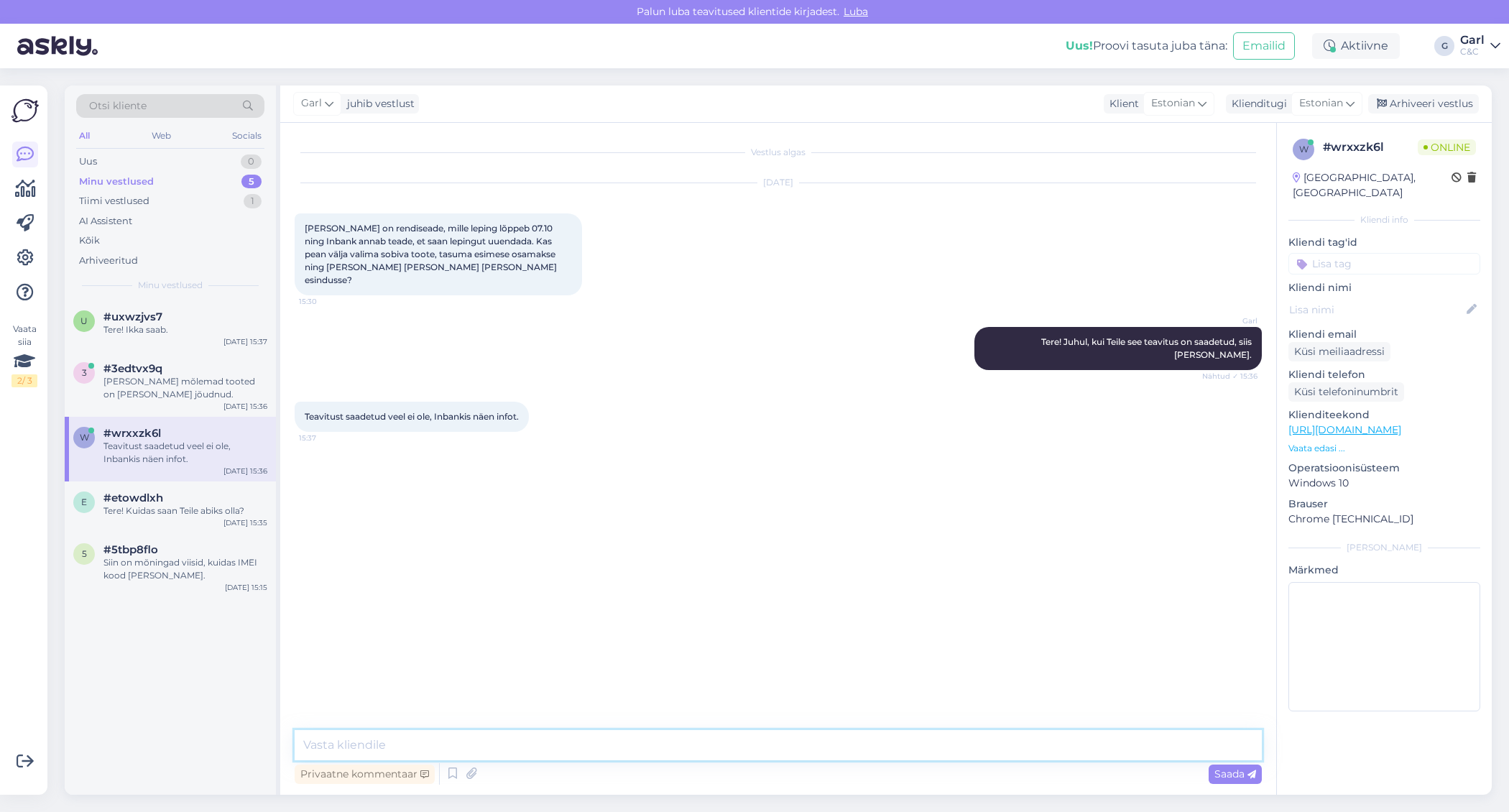
click at [483, 754] on textarea at bounding box center [778, 745] width 967 height 30
type textarea "[PERSON_NAME] on ees- ja perekonnanimi?"
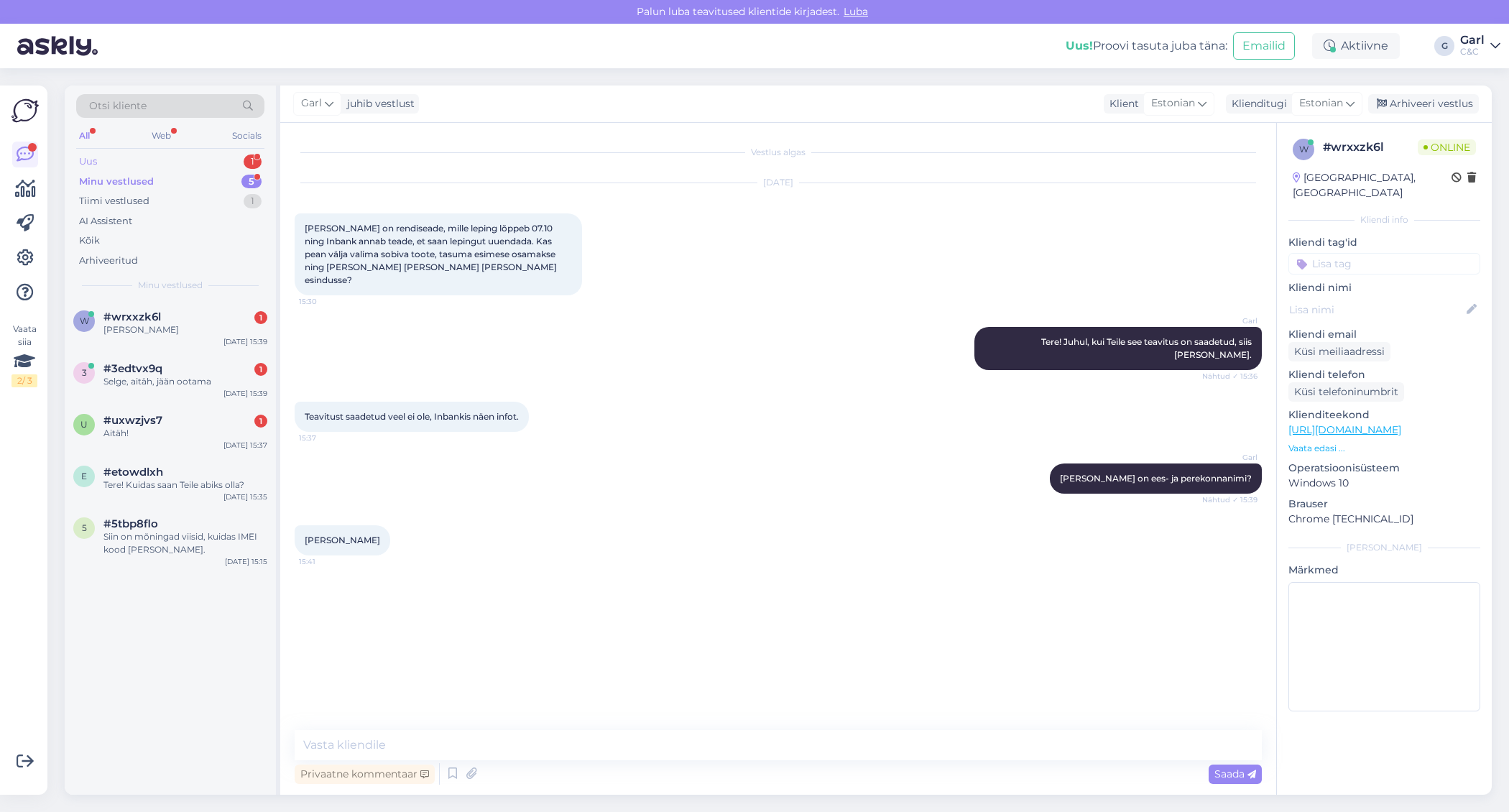
click at [229, 167] on div "Uus 1" at bounding box center [170, 162] width 188 height 20
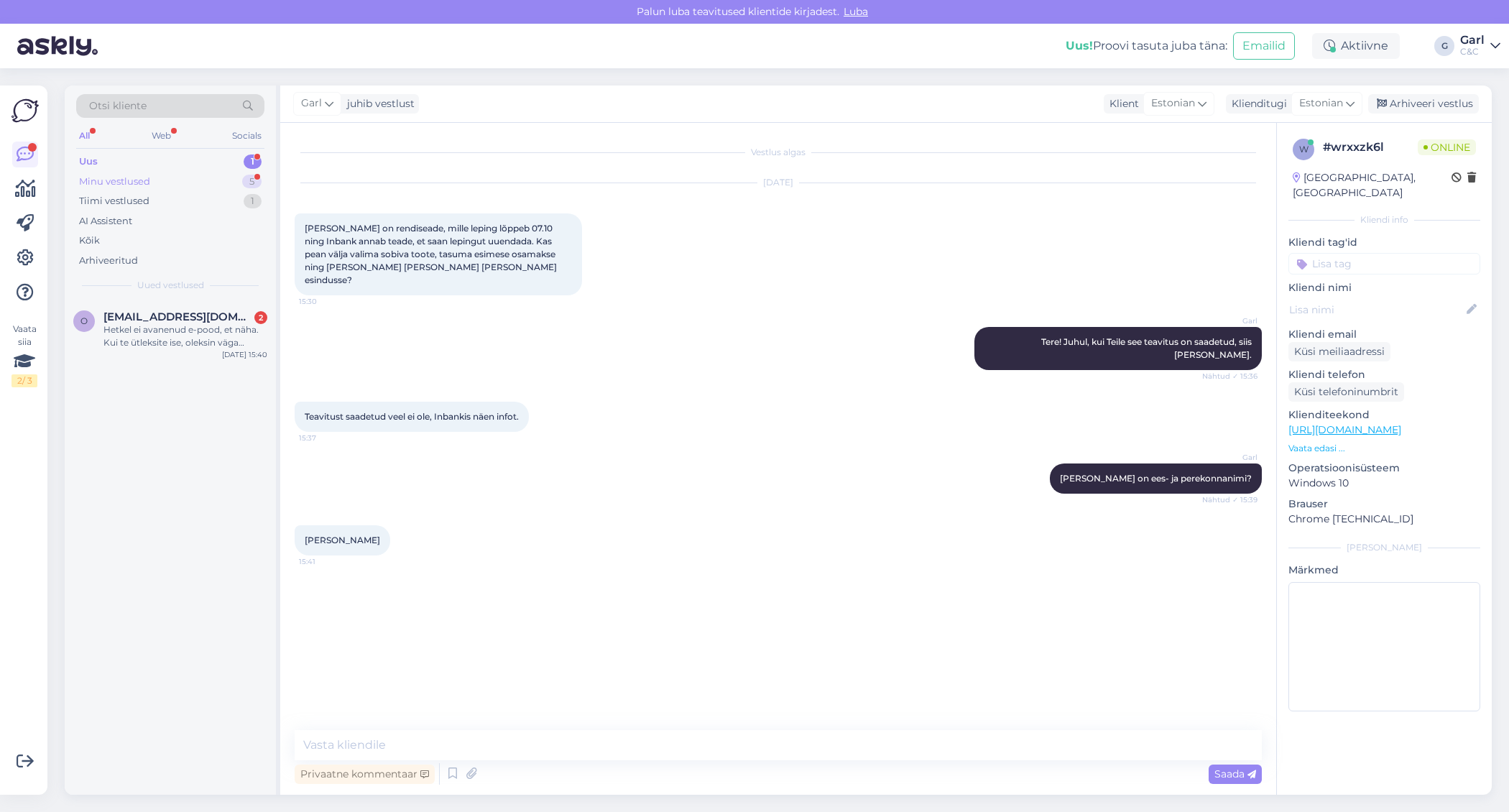
click at [222, 180] on div "Minu vestlused 5" at bounding box center [170, 182] width 188 height 20
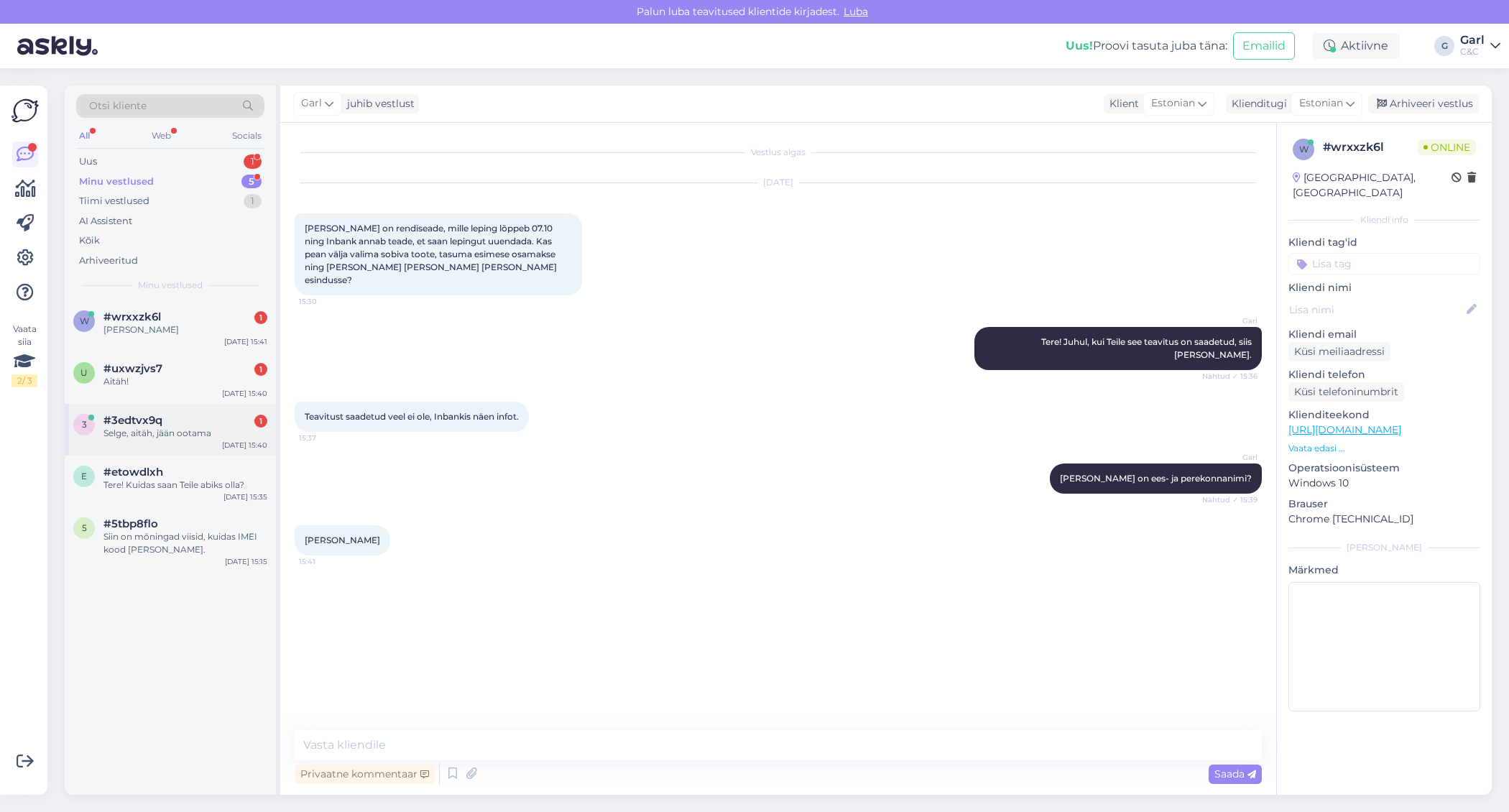
click at [184, 431] on div "Selge, aitäh, jään ootama" at bounding box center [185, 433] width 164 height 13
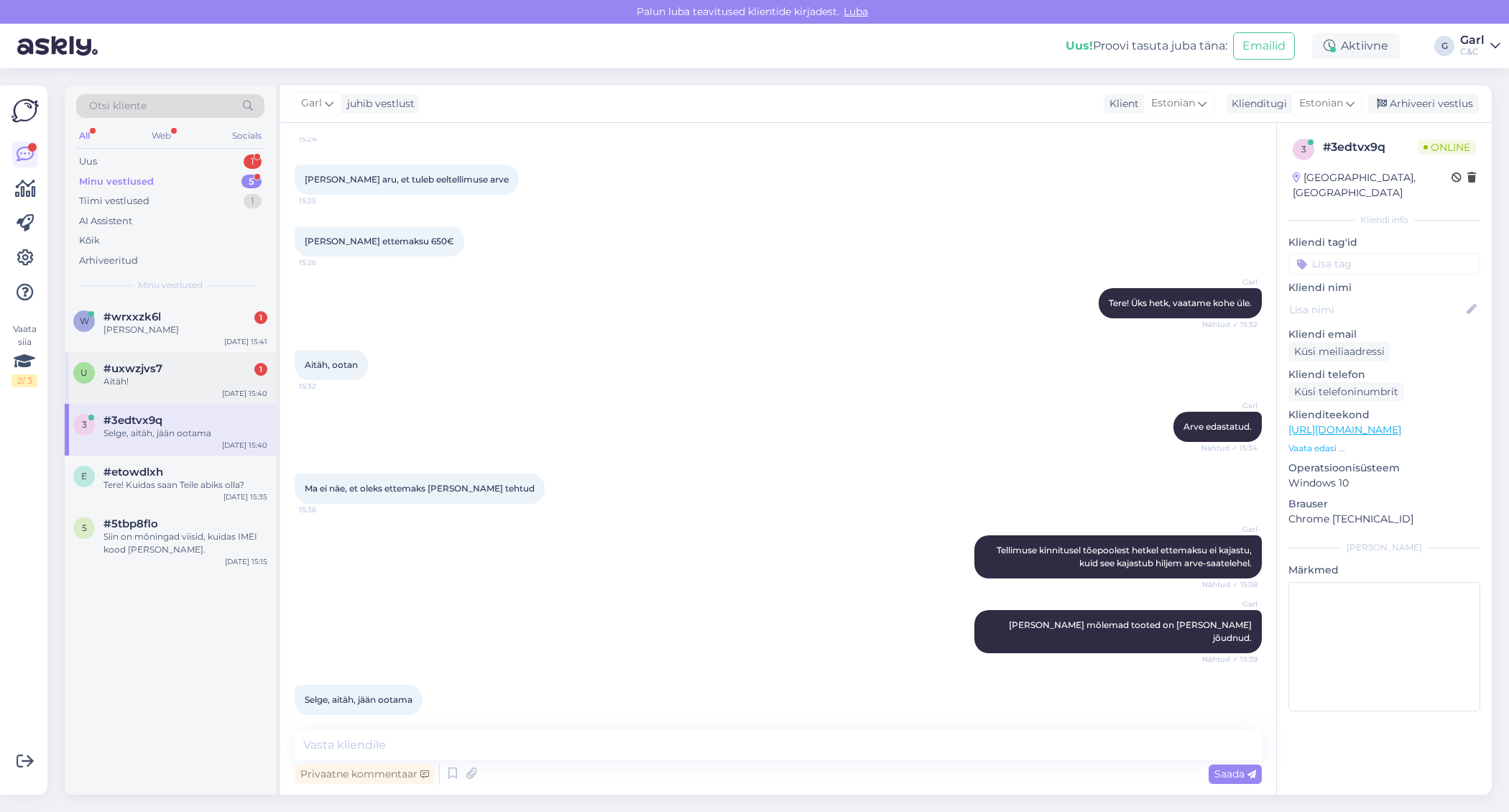
click at [185, 380] on div "Aitäh!" at bounding box center [185, 381] width 164 height 13
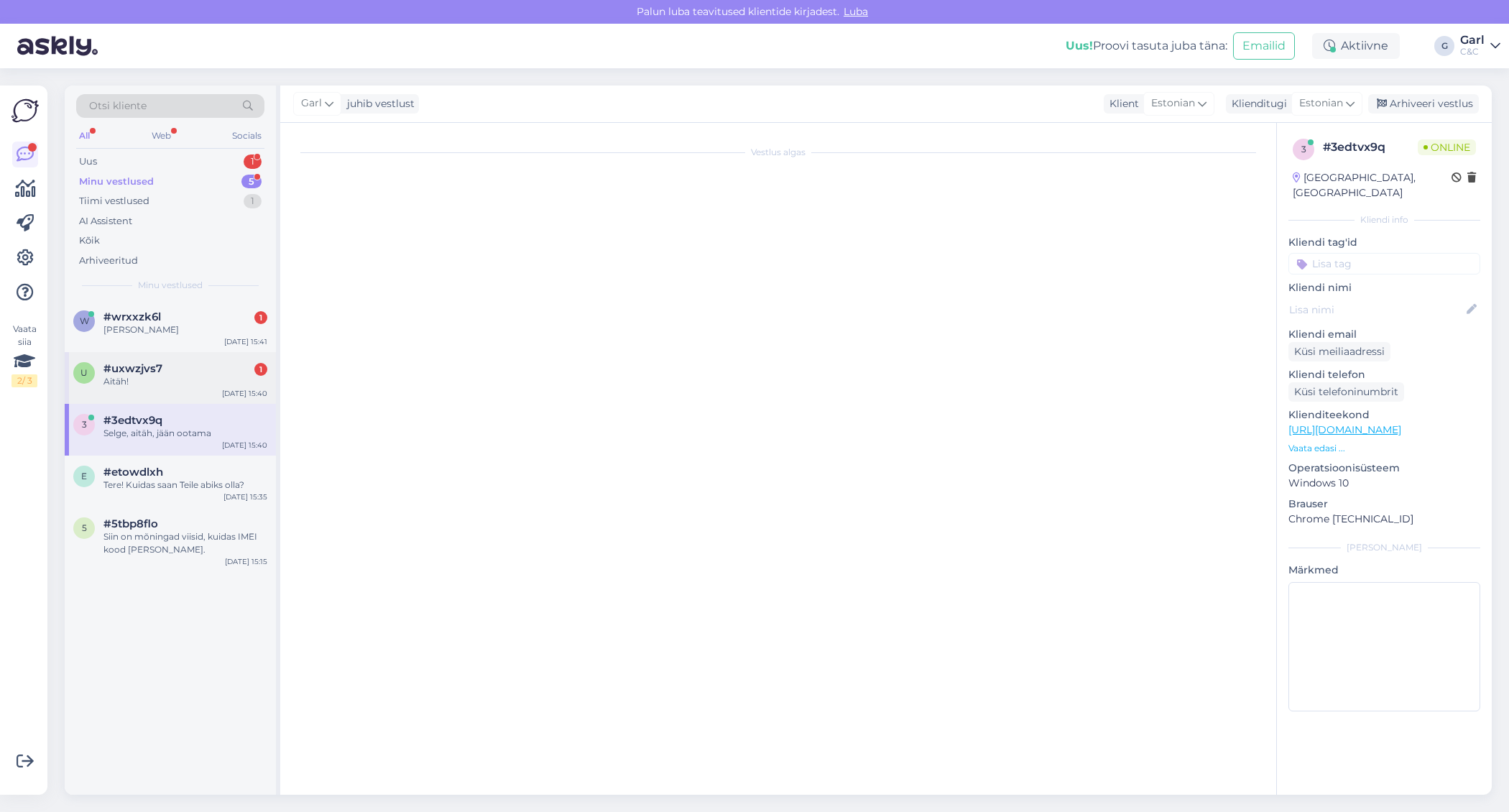
scroll to position [0, 0]
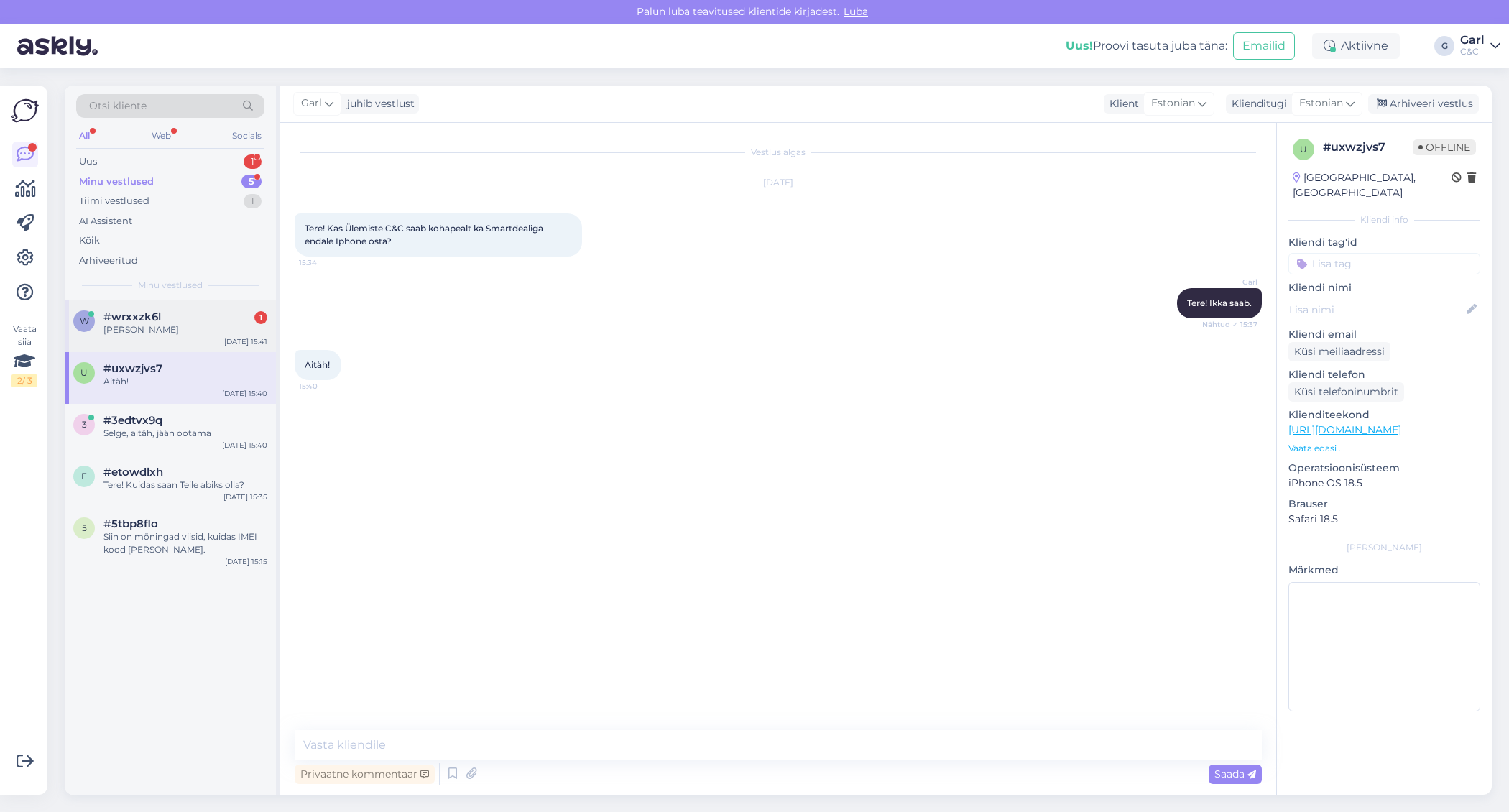
click at [216, 333] on div "[PERSON_NAME]" at bounding box center [185, 329] width 164 height 13
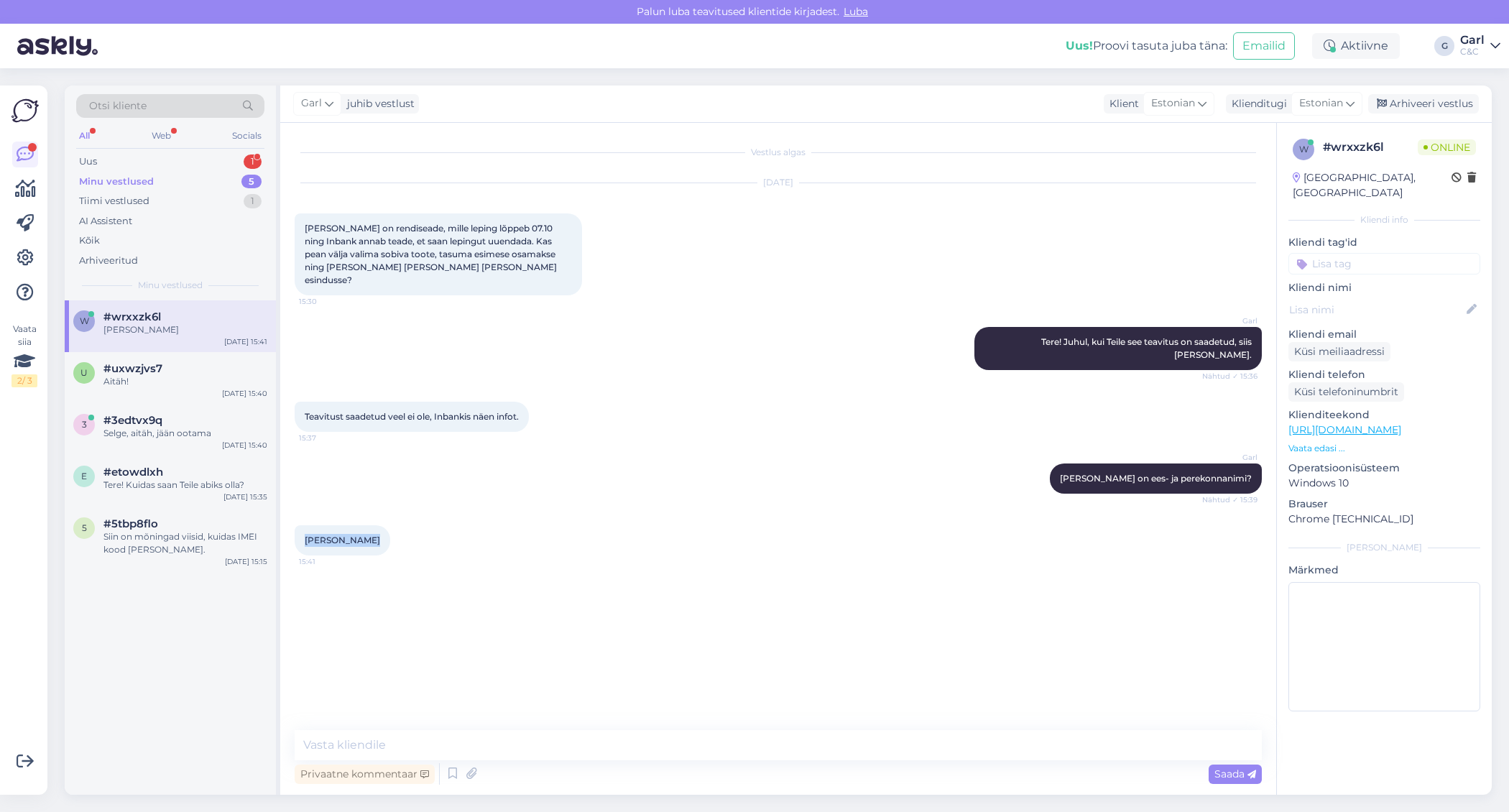
drag, startPoint x: 304, startPoint y: 528, endPoint x: 369, endPoint y: 525, distance: 65.1
click at [369, 525] on div "[PERSON_NAME] 15:41" at bounding box center [342, 540] width 95 height 30
copy span "[PERSON_NAME]"
click at [463, 750] on textarea at bounding box center [778, 745] width 967 height 30
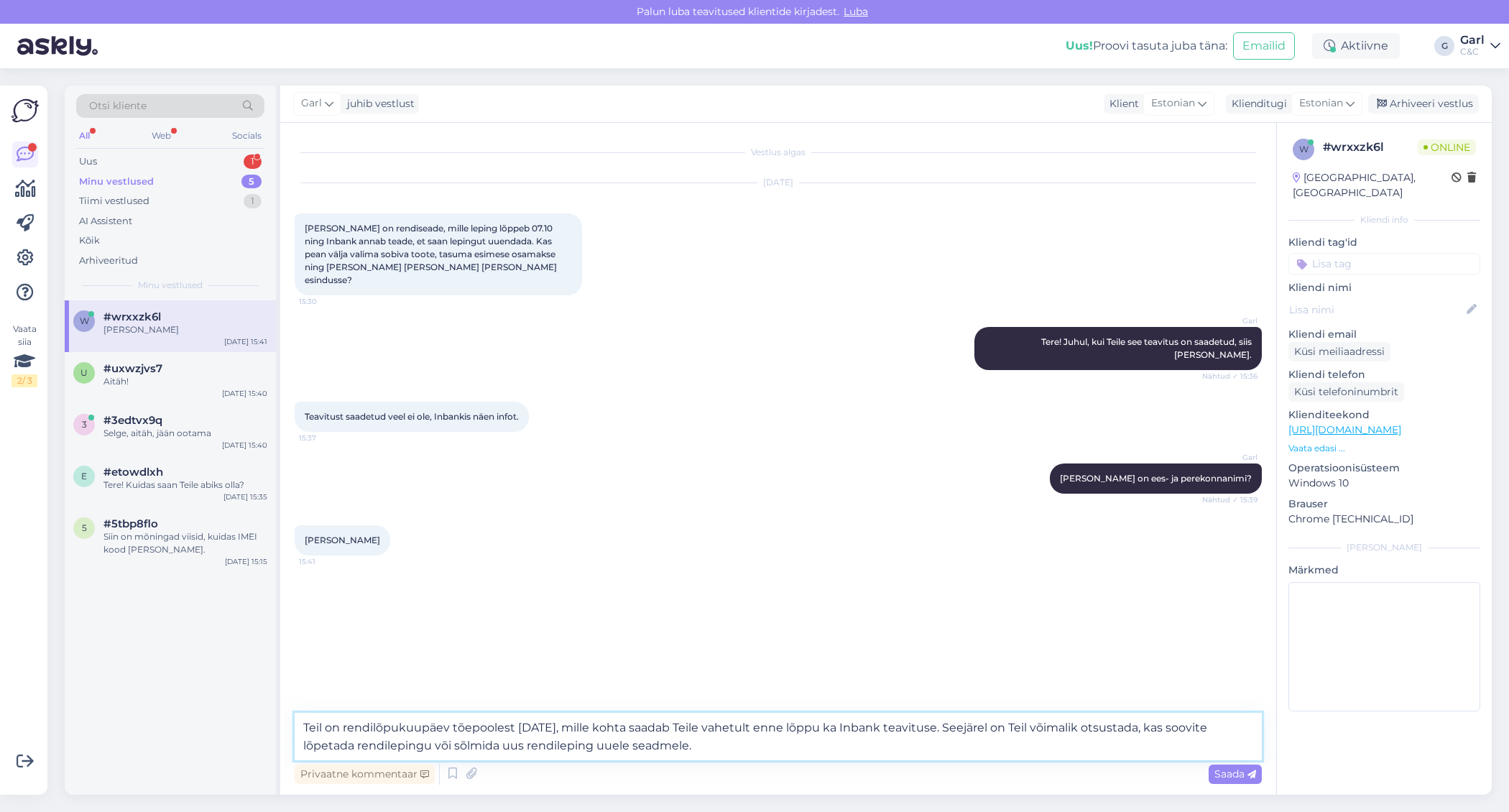
type textarea "Teil on rendilõpukuupäev tõepoolest [DATE], mille kohta saadab Teile vahetult e…"
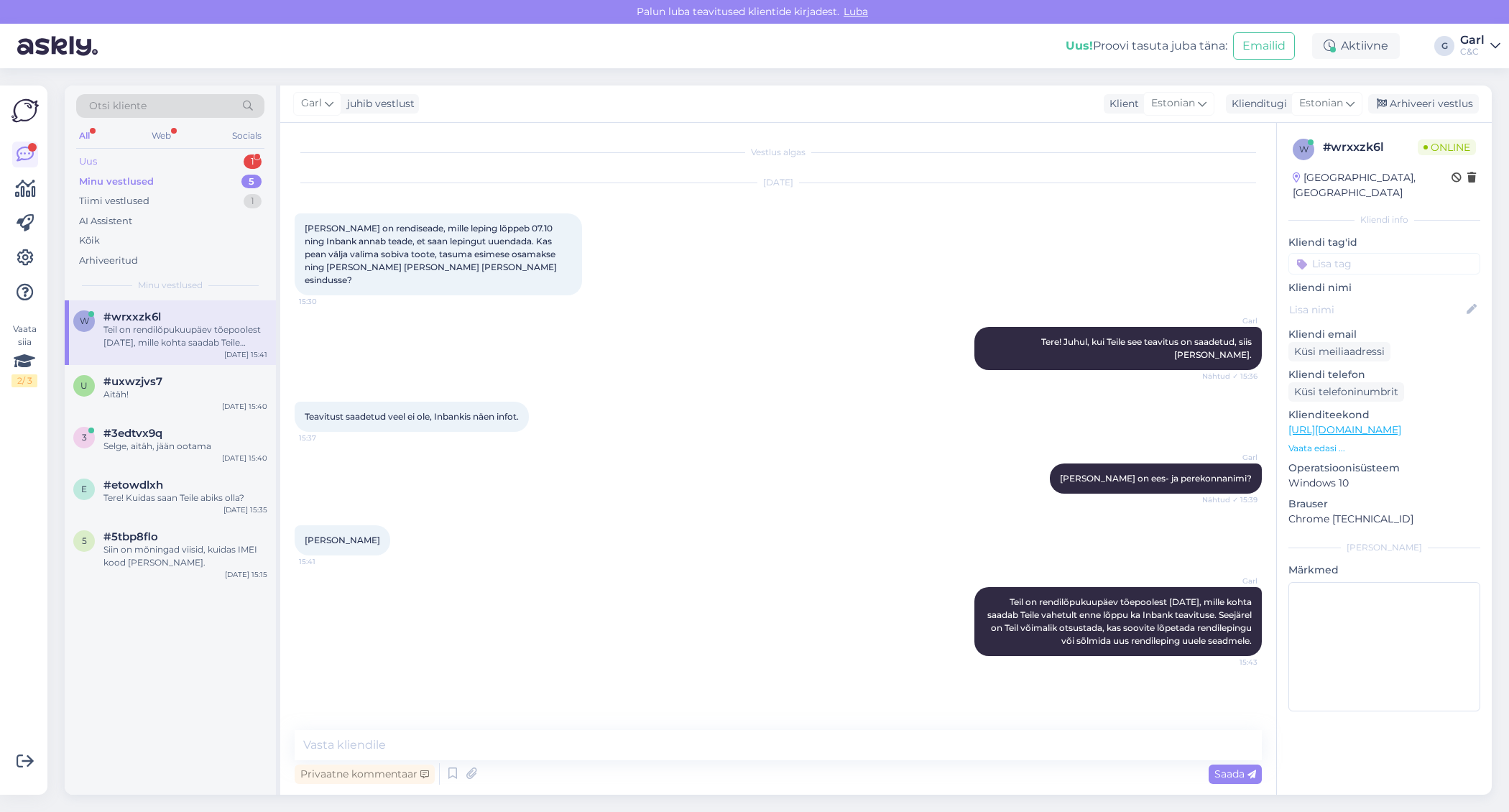
click at [142, 160] on div "Uus 1" at bounding box center [170, 162] width 188 height 20
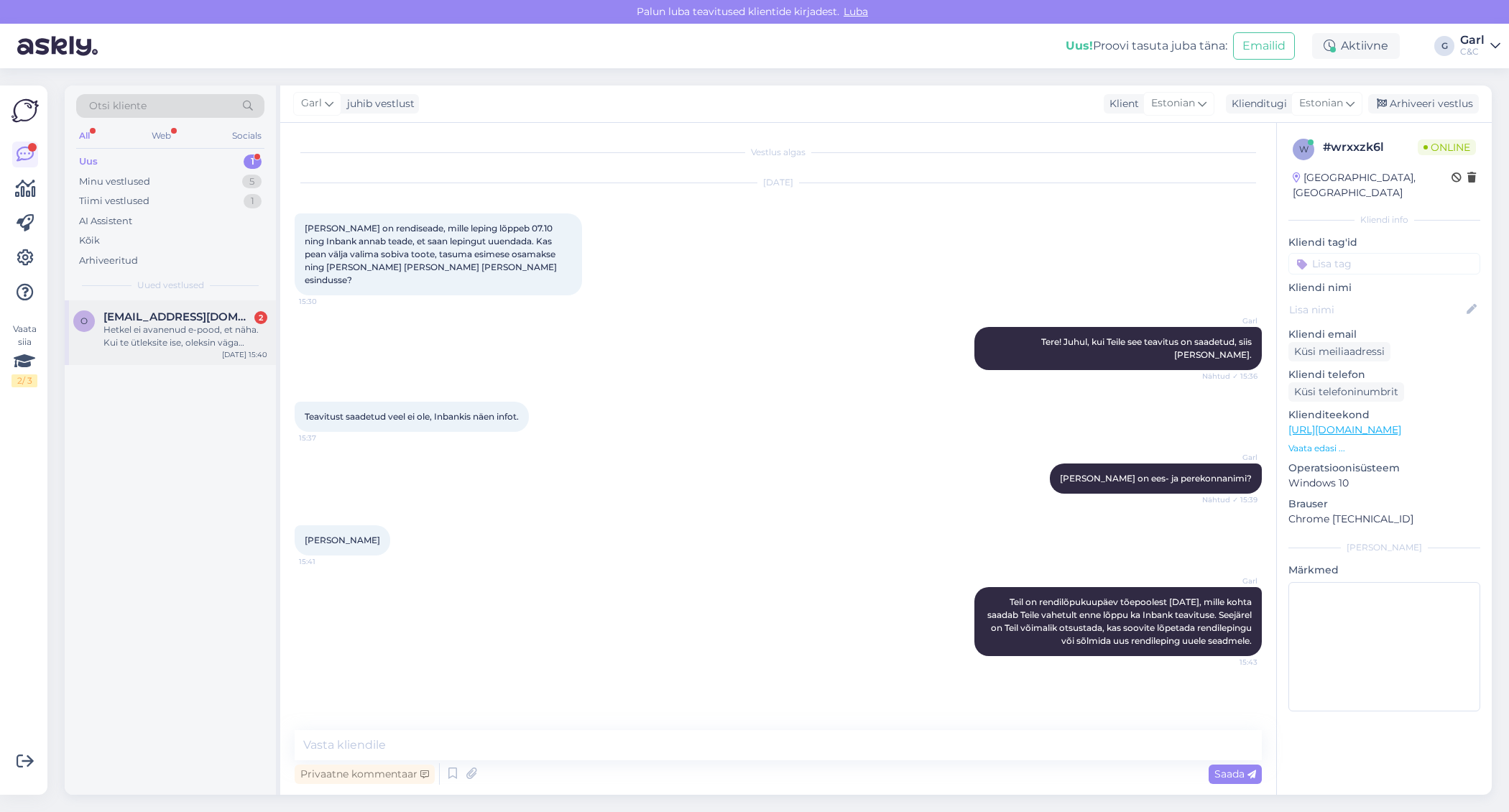
click at [217, 346] on div "Hetkel ei avanenud e-pood, et näha. Kui te ütleksite ise, oleksin väga tänulik!…" at bounding box center [185, 335] width 164 height 26
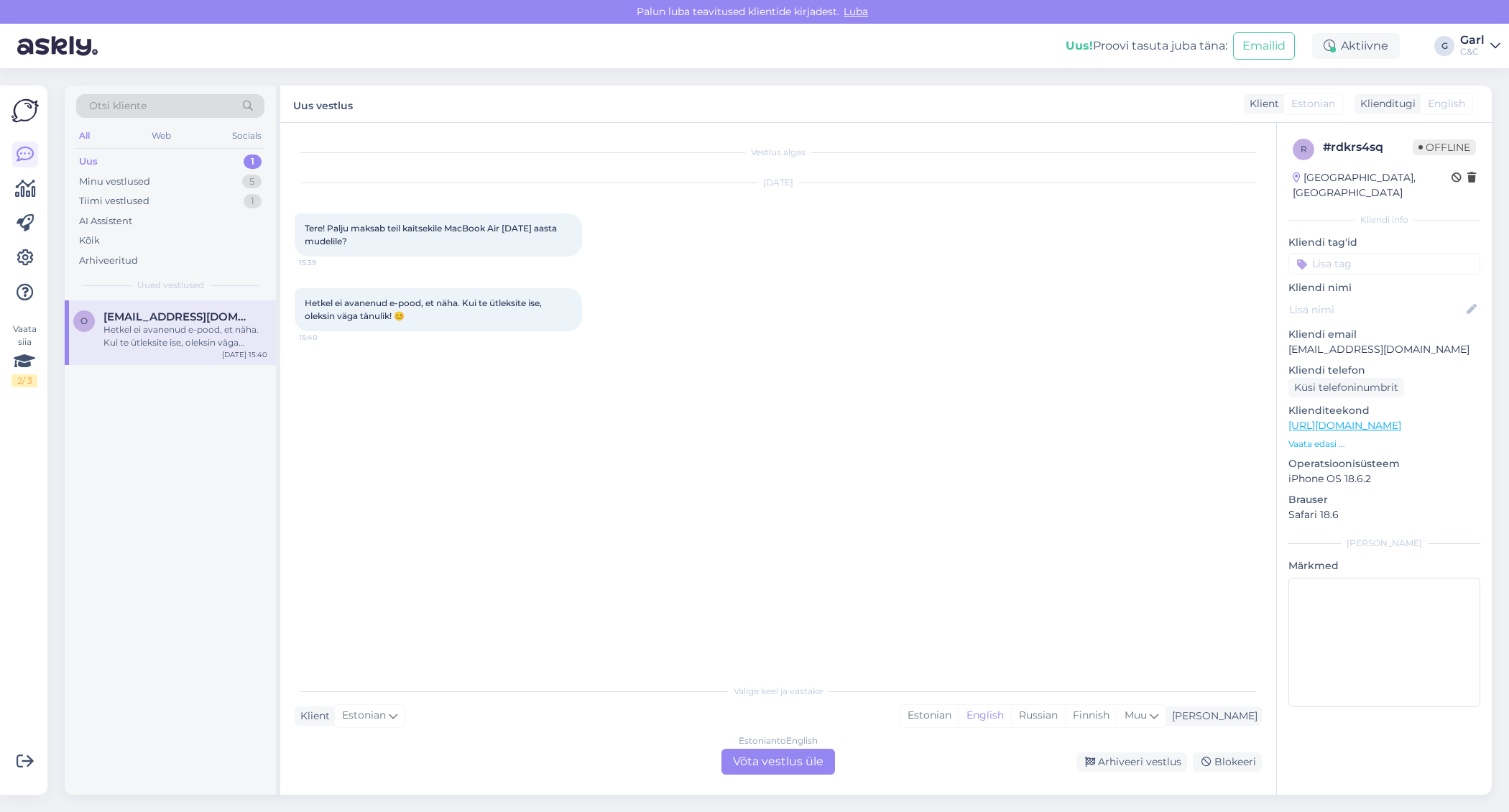
click at [482, 323] on div "Hetkel ei avanenud e-pood, et näha. Kui te ütleksite ise, oleksin väga tänulik!…" at bounding box center [438, 310] width 288 height 43
click at [959, 716] on div "Estonian" at bounding box center [929, 716] width 58 height 22
click at [791, 754] on div "Estonian to Estonian Võta vestlus üle" at bounding box center [778, 761] width 113 height 26
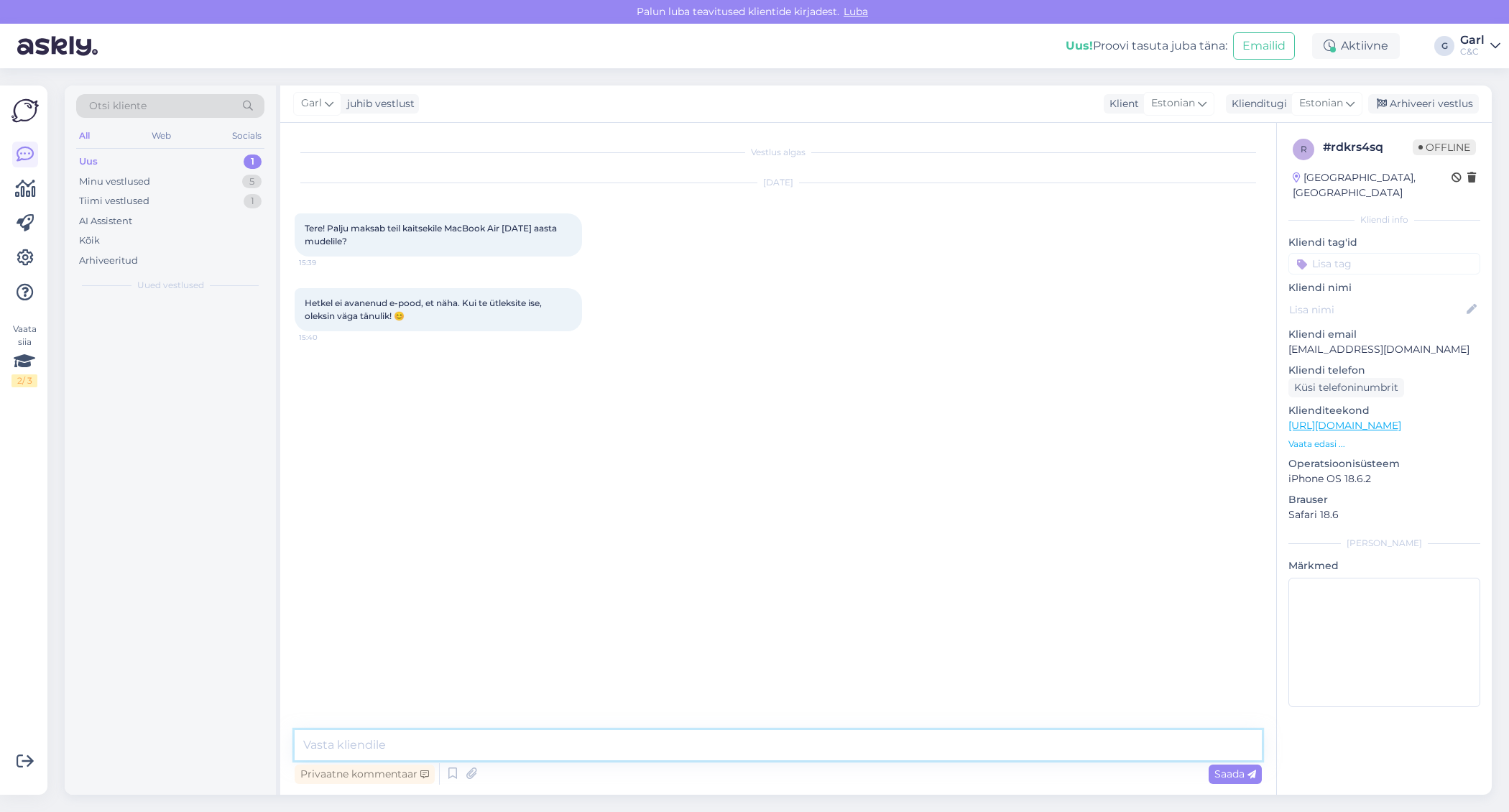
click at [791, 745] on textarea at bounding box center [778, 745] width 967 height 30
click at [644, 746] on textarea "Tere! Paraku meie kaitsekilede valik eriti [PERSON_NAME] ole." at bounding box center [778, 745] width 967 height 30
paste textarea "[URL][DOMAIN_NAME]"
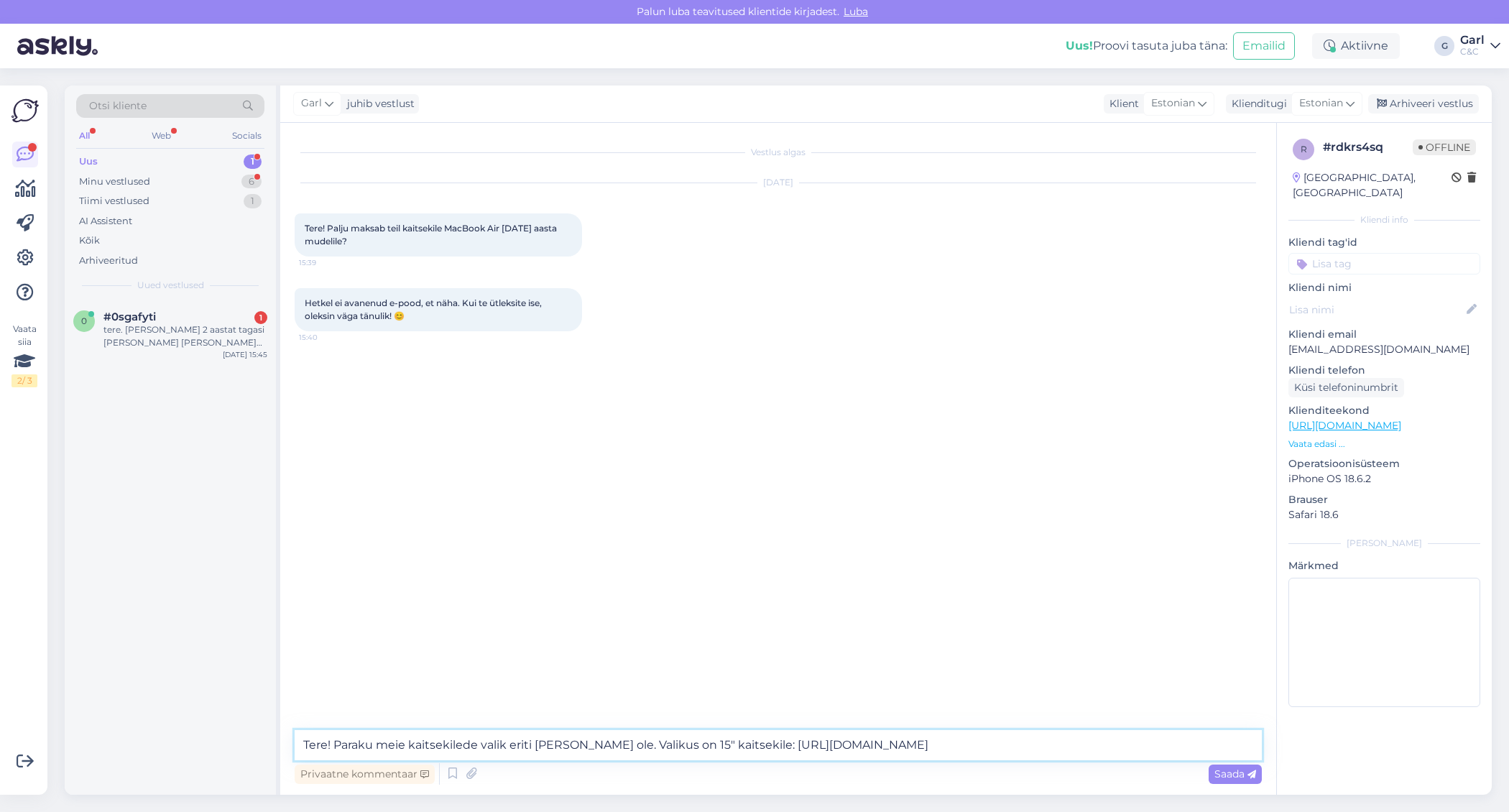
type textarea "Tere! Paraku meie kaitsekilede valik eriti [PERSON_NAME] ole. Valikus on 15" ka…"
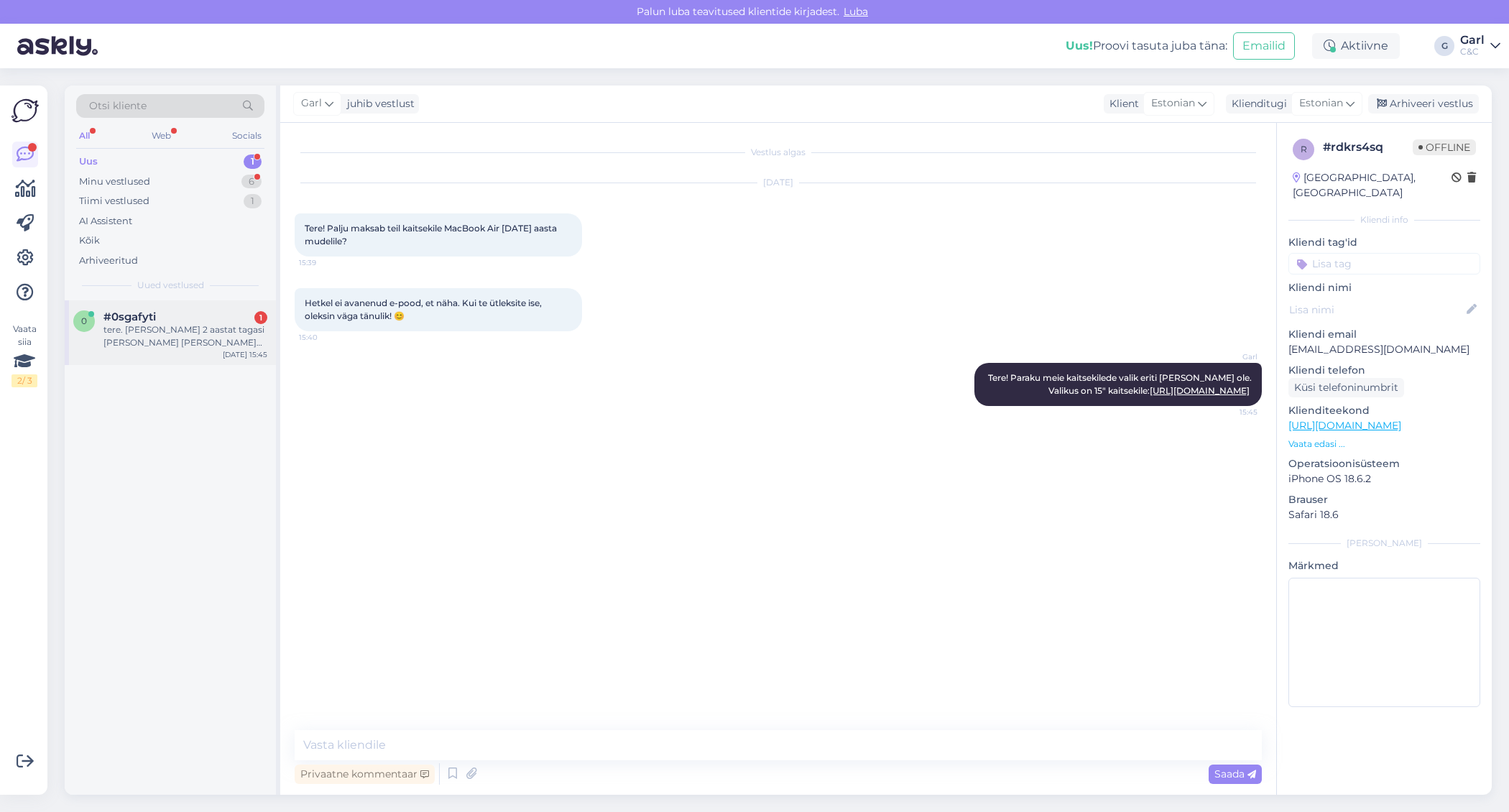
click at [183, 321] on div "#0sgafyti 1" at bounding box center [185, 317] width 164 height 13
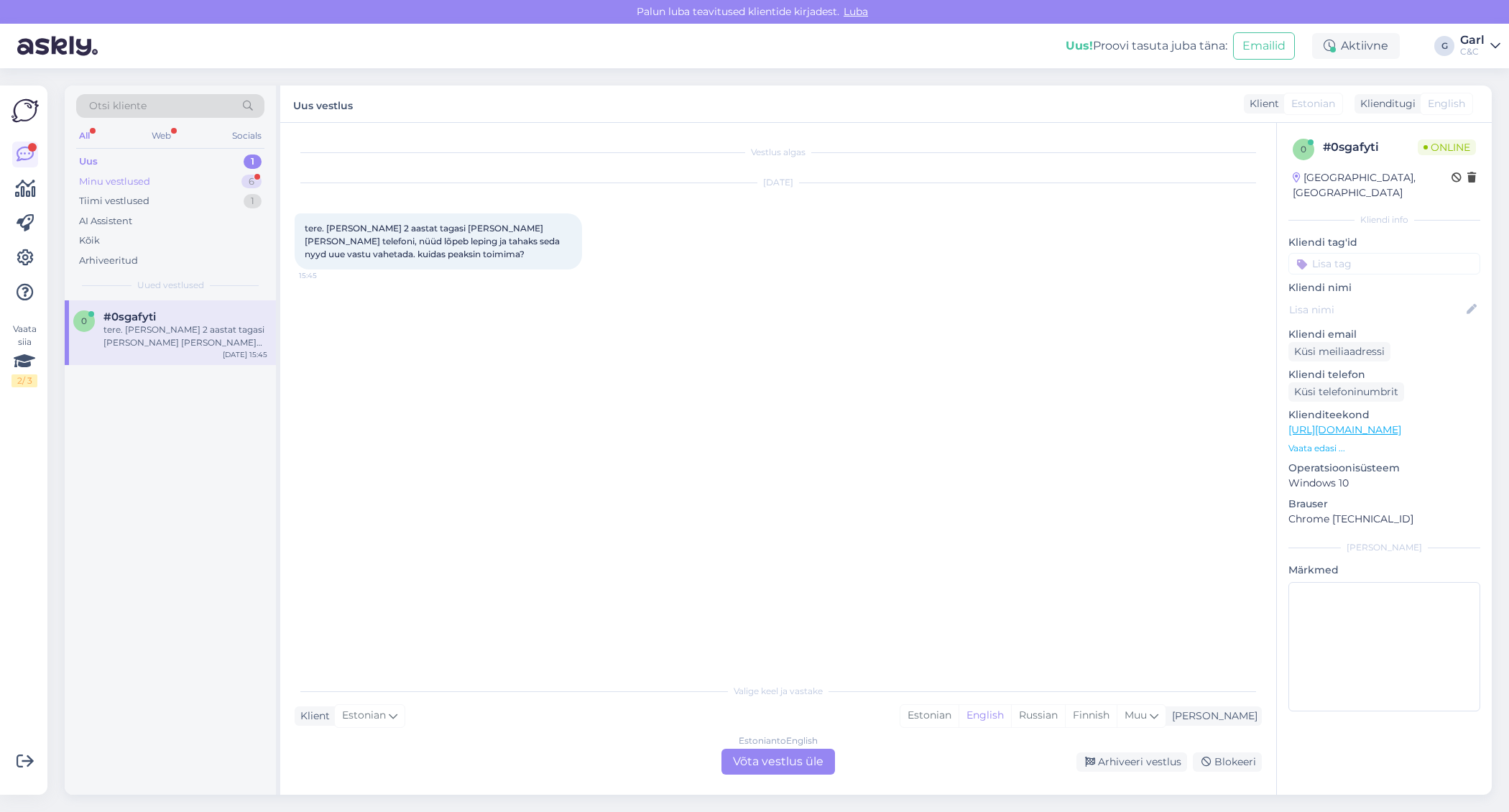
click at [229, 184] on div "Minu vestlused 6" at bounding box center [170, 182] width 188 height 20
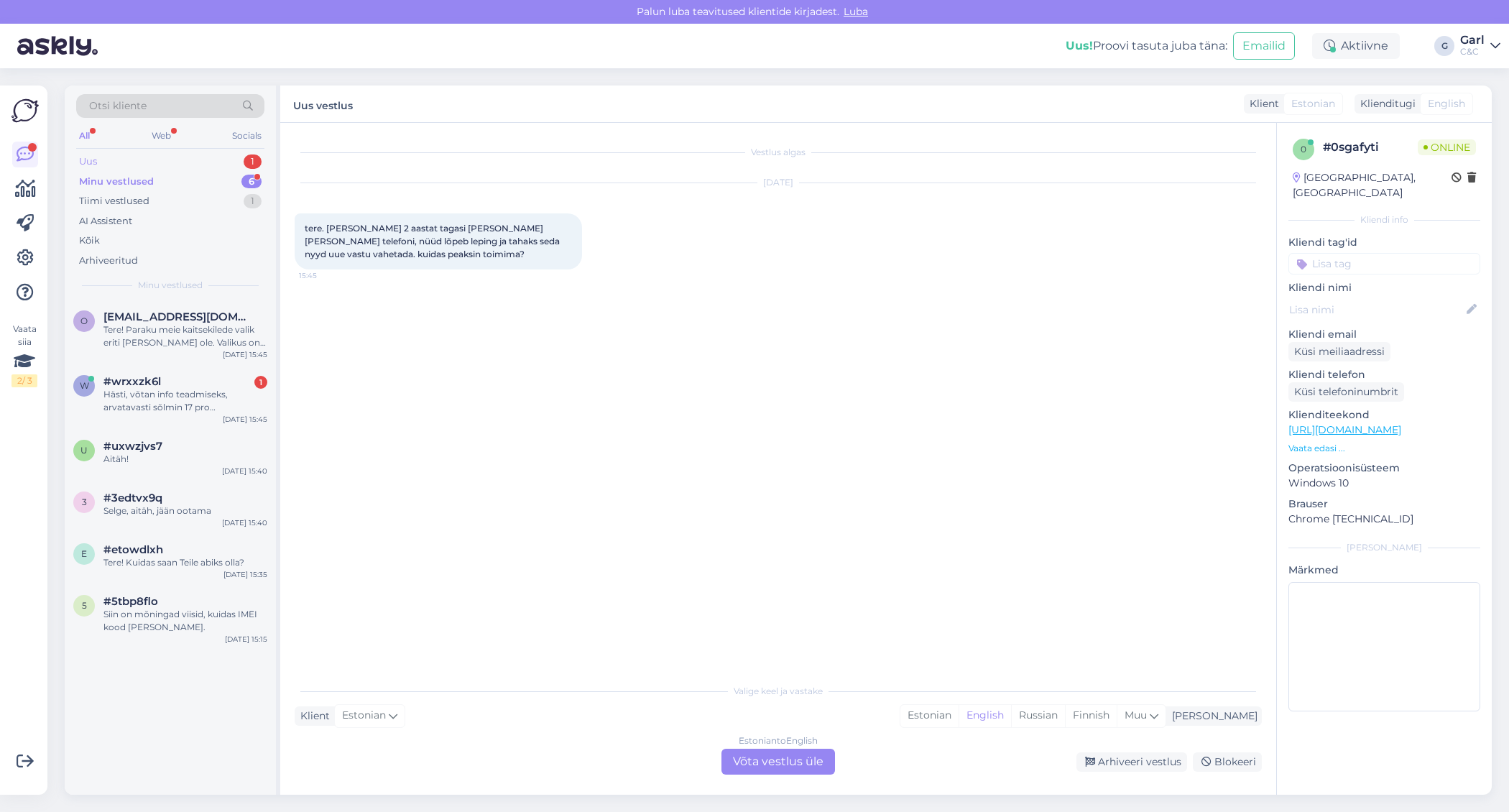
click at [239, 161] on div "Uus 1" at bounding box center [170, 162] width 188 height 20
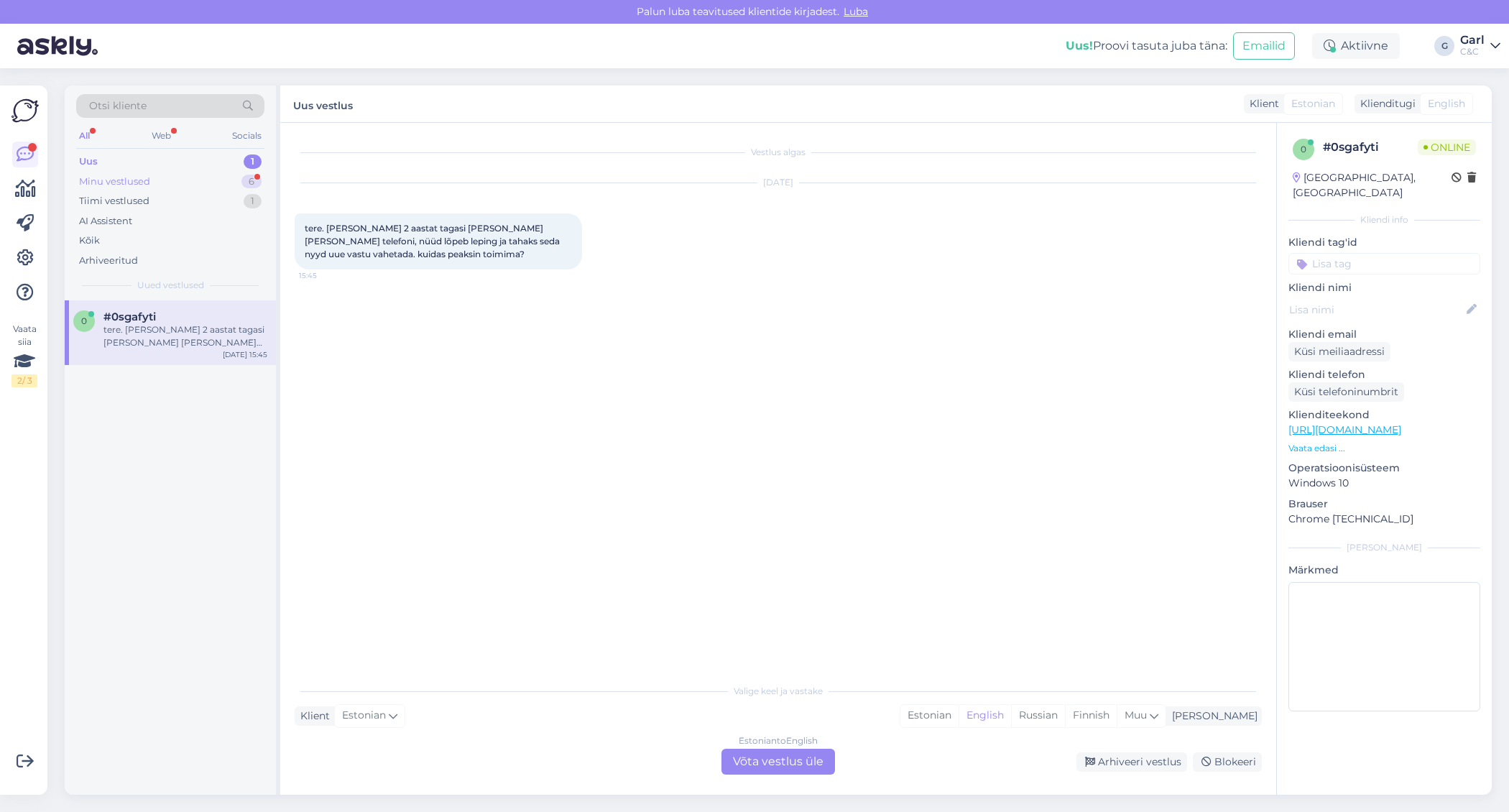
click at [229, 176] on div "Minu vestlused 6" at bounding box center [170, 182] width 188 height 20
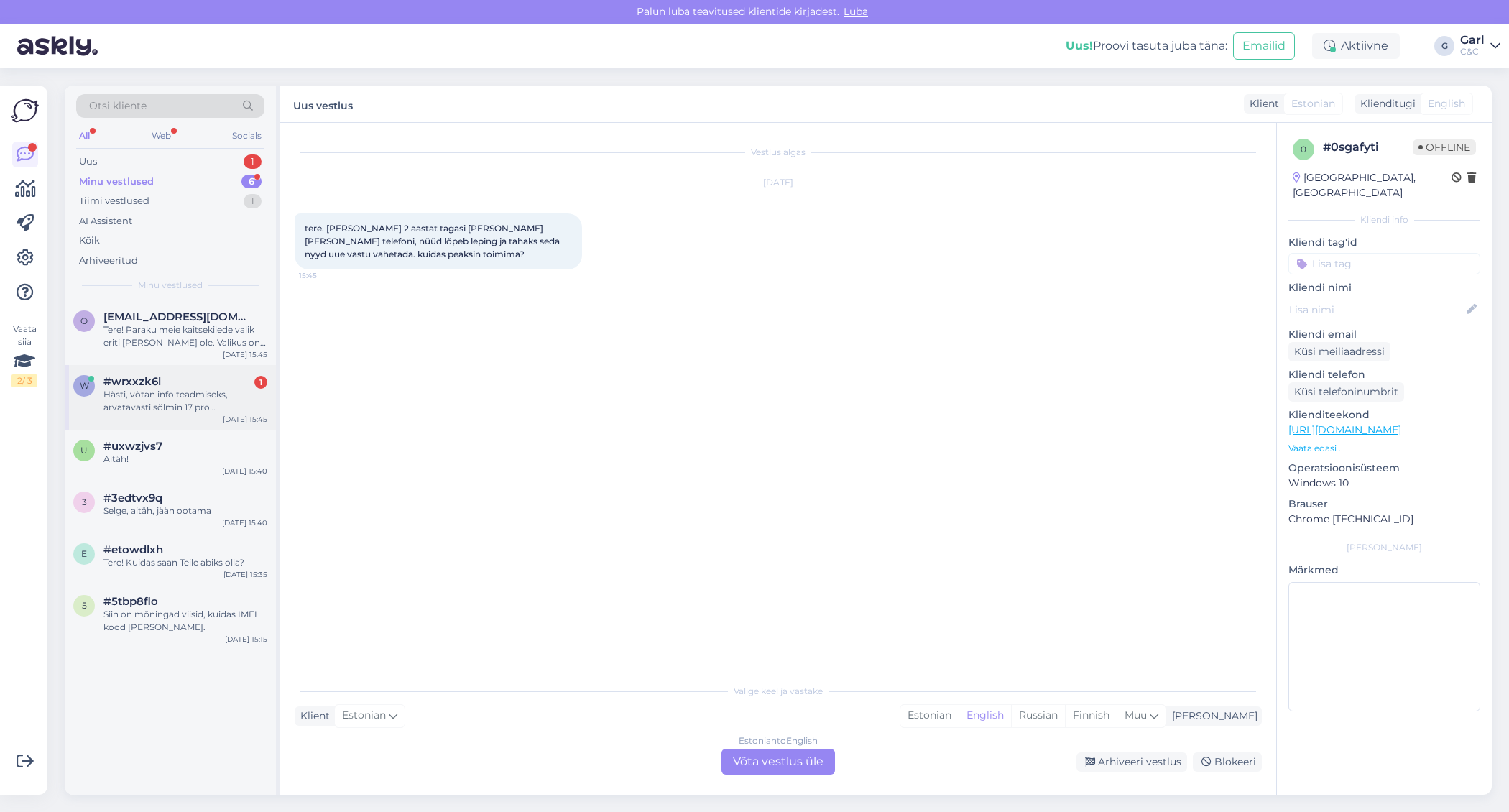
click at [240, 397] on div "Hästi, võtan info teadmiseks, arvatavasti sõlmin 17 pro [PERSON_NAME] uue seadm…" at bounding box center [185, 401] width 164 height 26
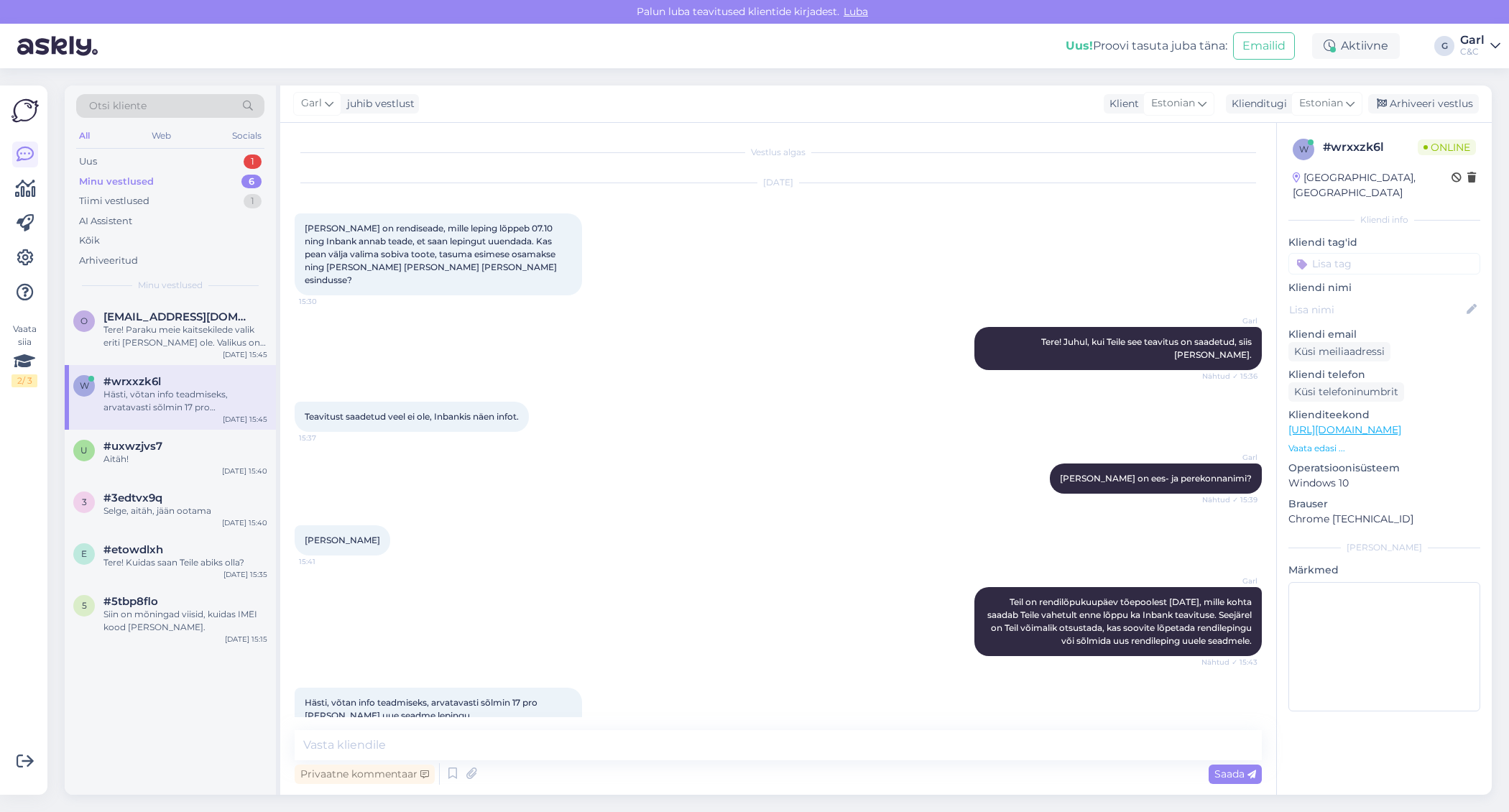
scroll to position [16, 0]
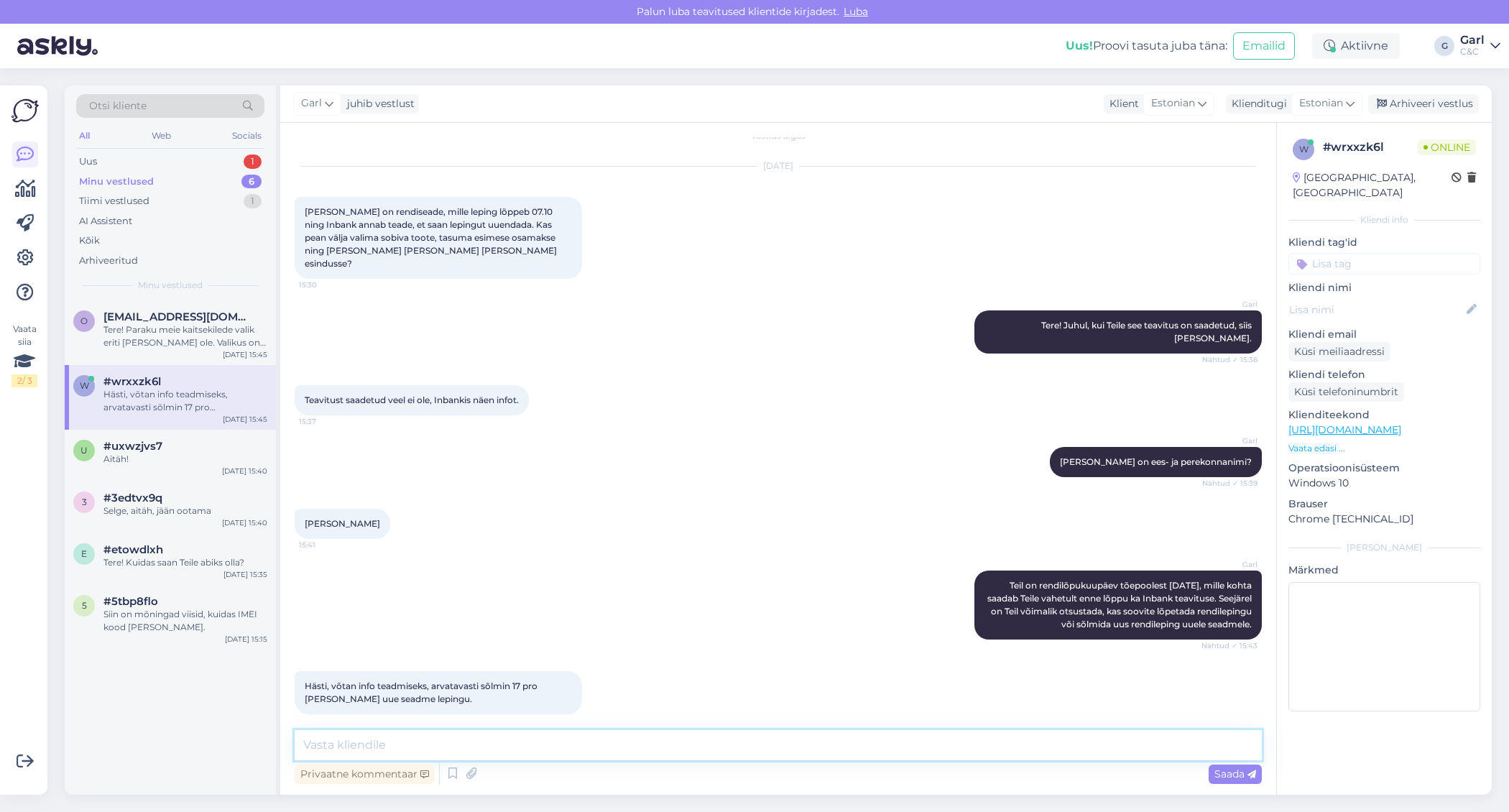
click at [487, 755] on textarea at bounding box center [778, 745] width 967 height 30
click at [511, 744] on textarea at bounding box center [778, 745] width 967 height 30
type textarea "Hästi, teeme nii!"
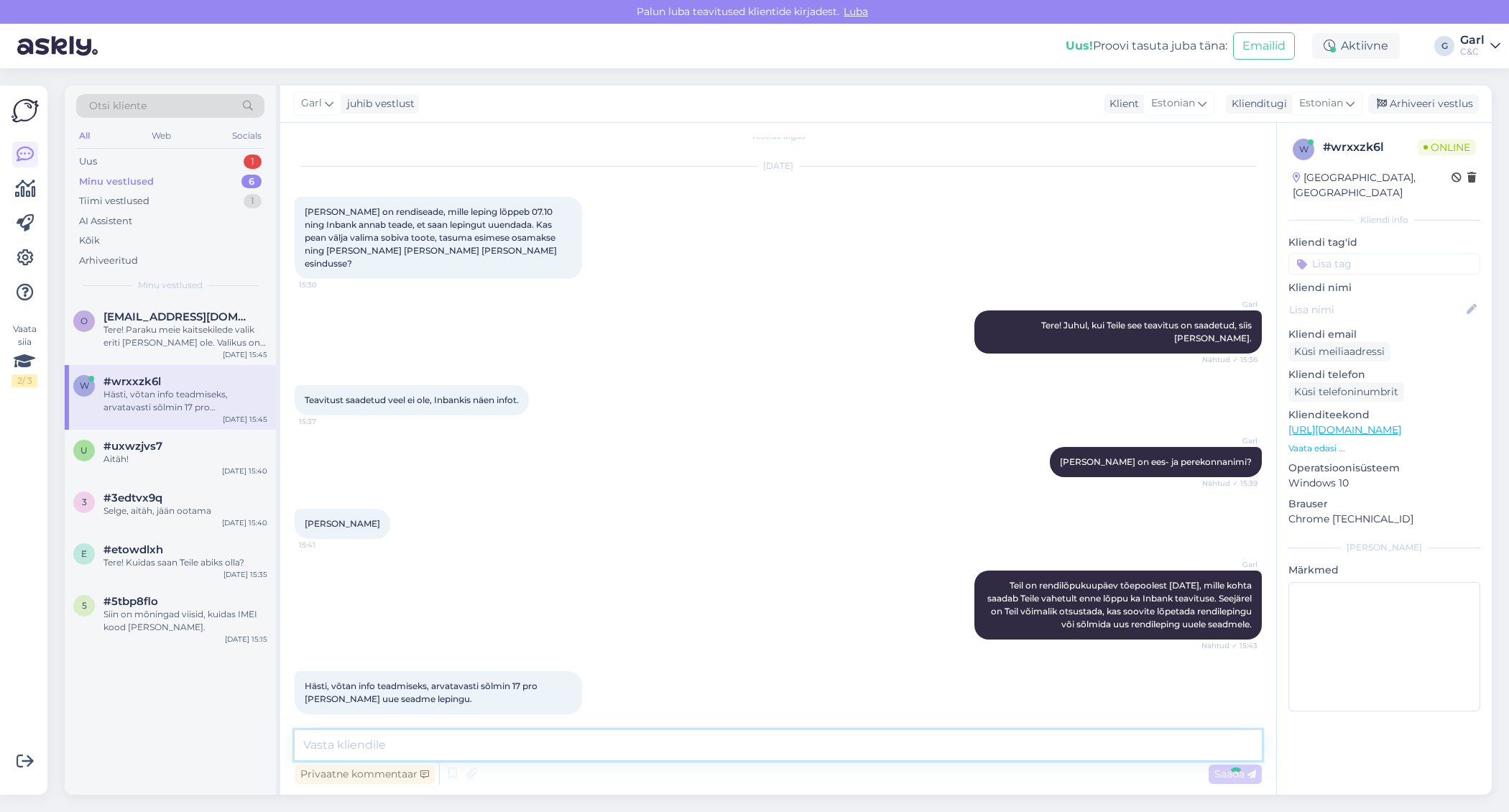
scroll to position [77, 0]
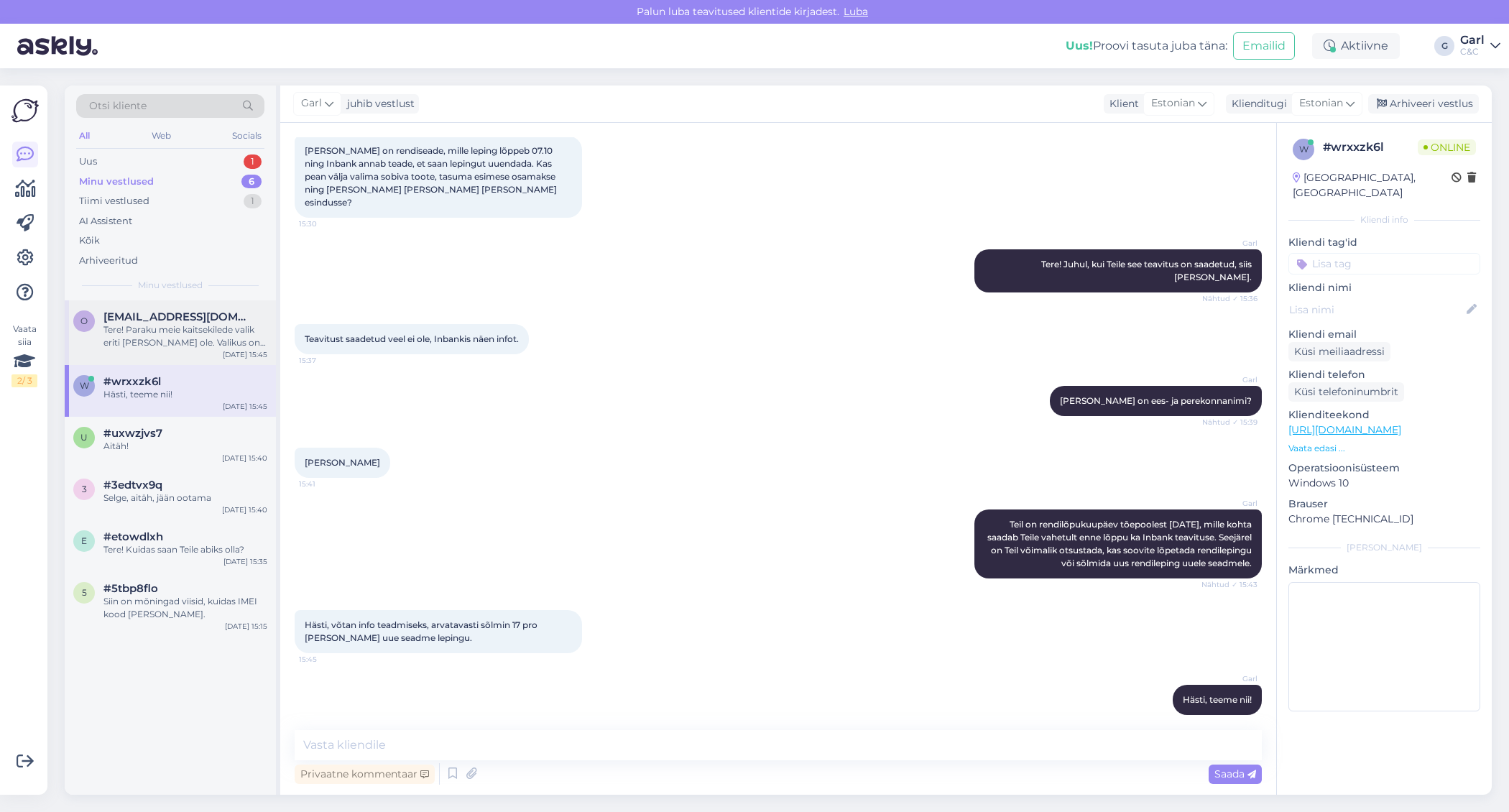
click at [202, 326] on div "Tere! Paraku meie kaitsekilede valik eriti [PERSON_NAME] ole. Valikus on 15" ka…" at bounding box center [185, 335] width 164 height 26
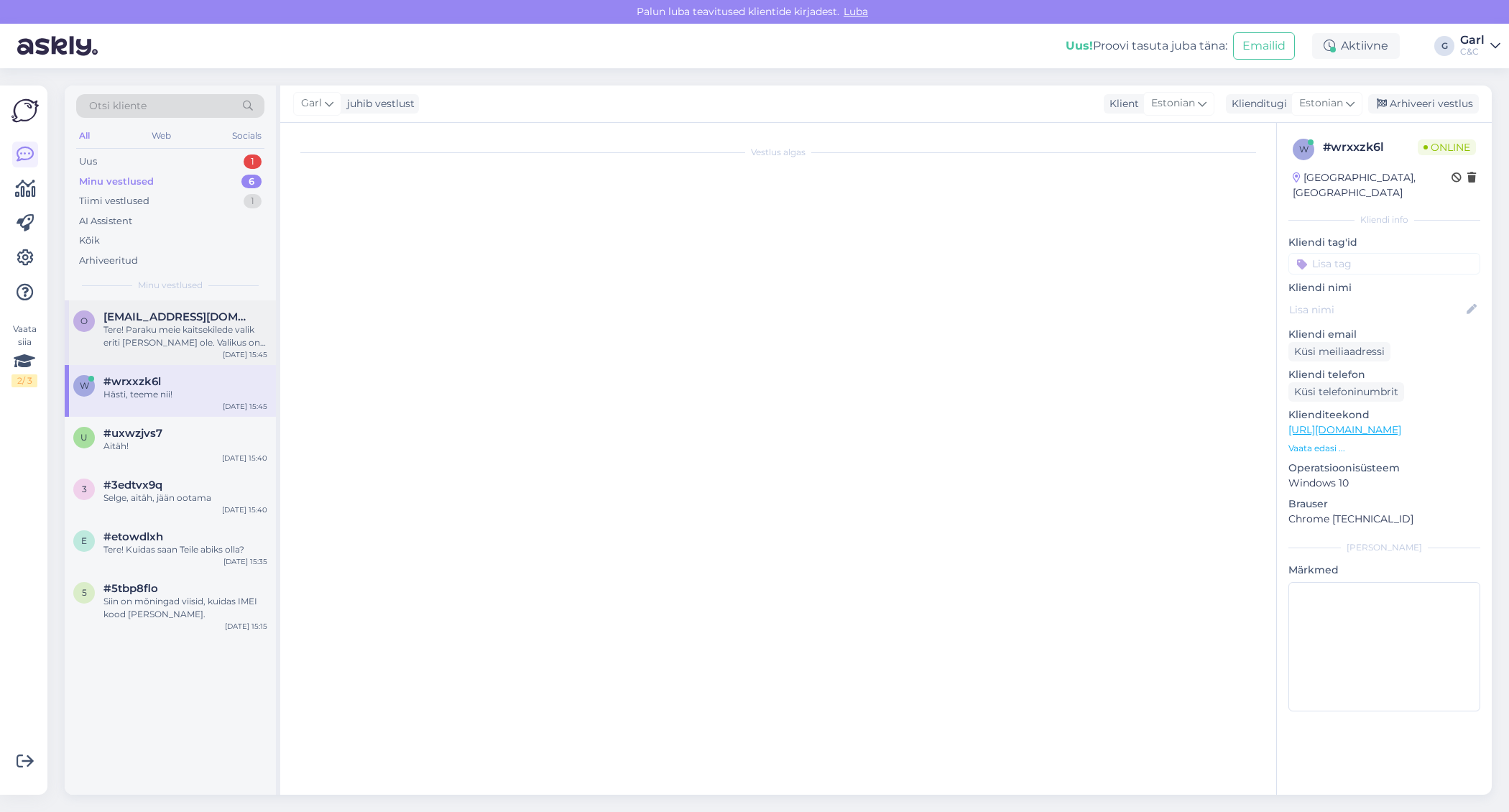
scroll to position [0, 0]
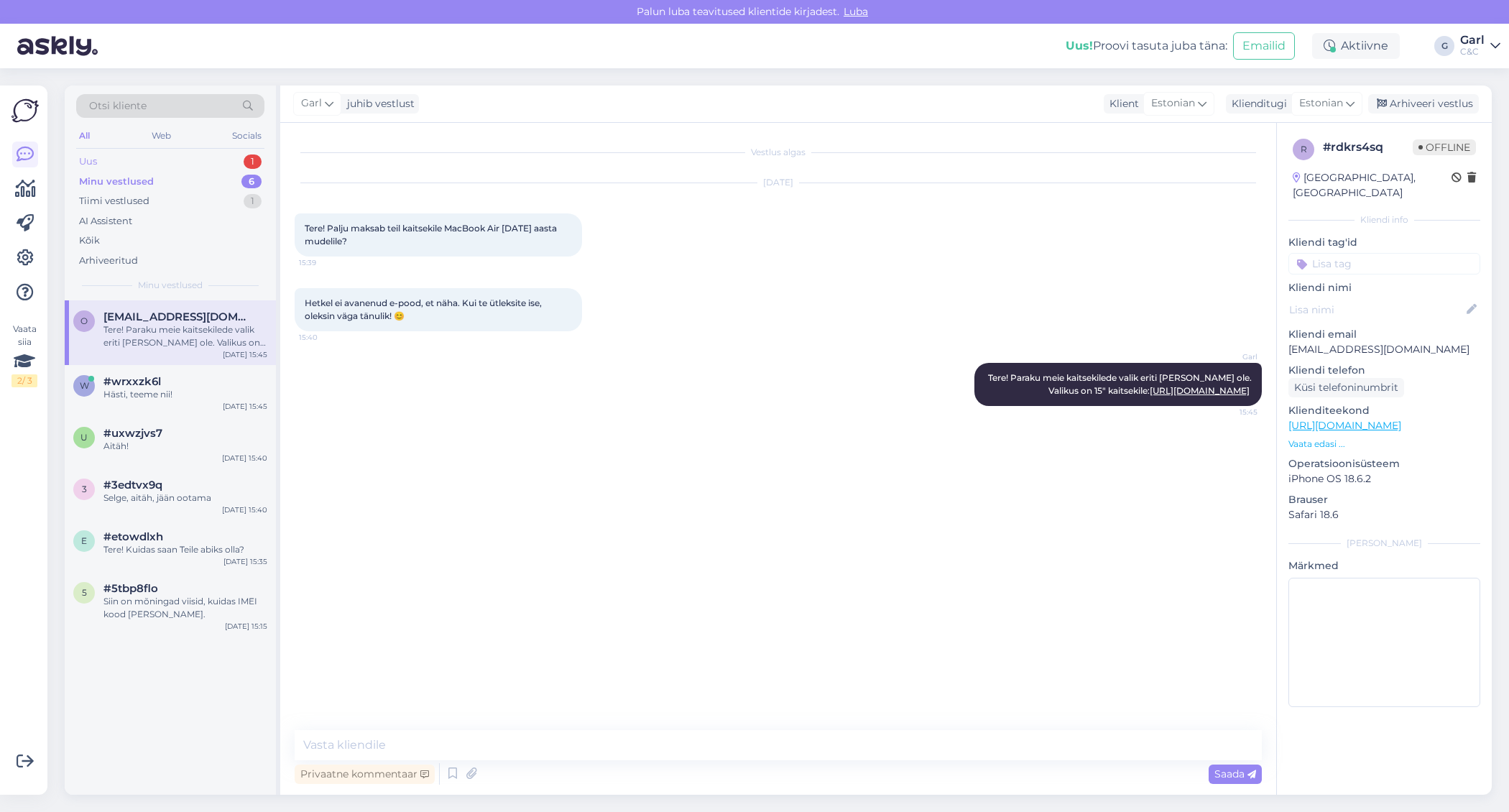
click at [202, 159] on div "Uus 1" at bounding box center [170, 162] width 188 height 20
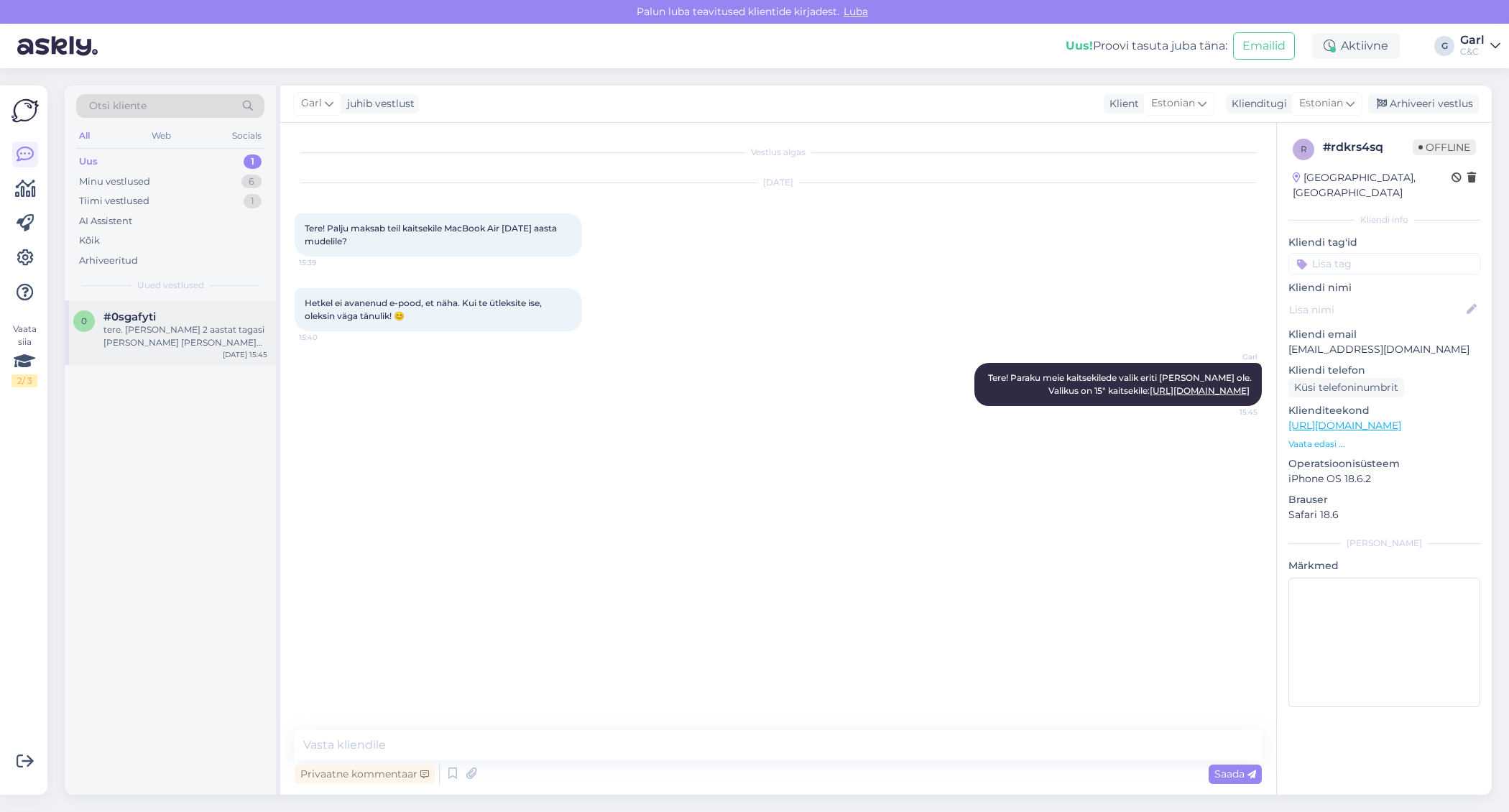
click at [181, 320] on div "#0sgafyti" at bounding box center [185, 317] width 164 height 13
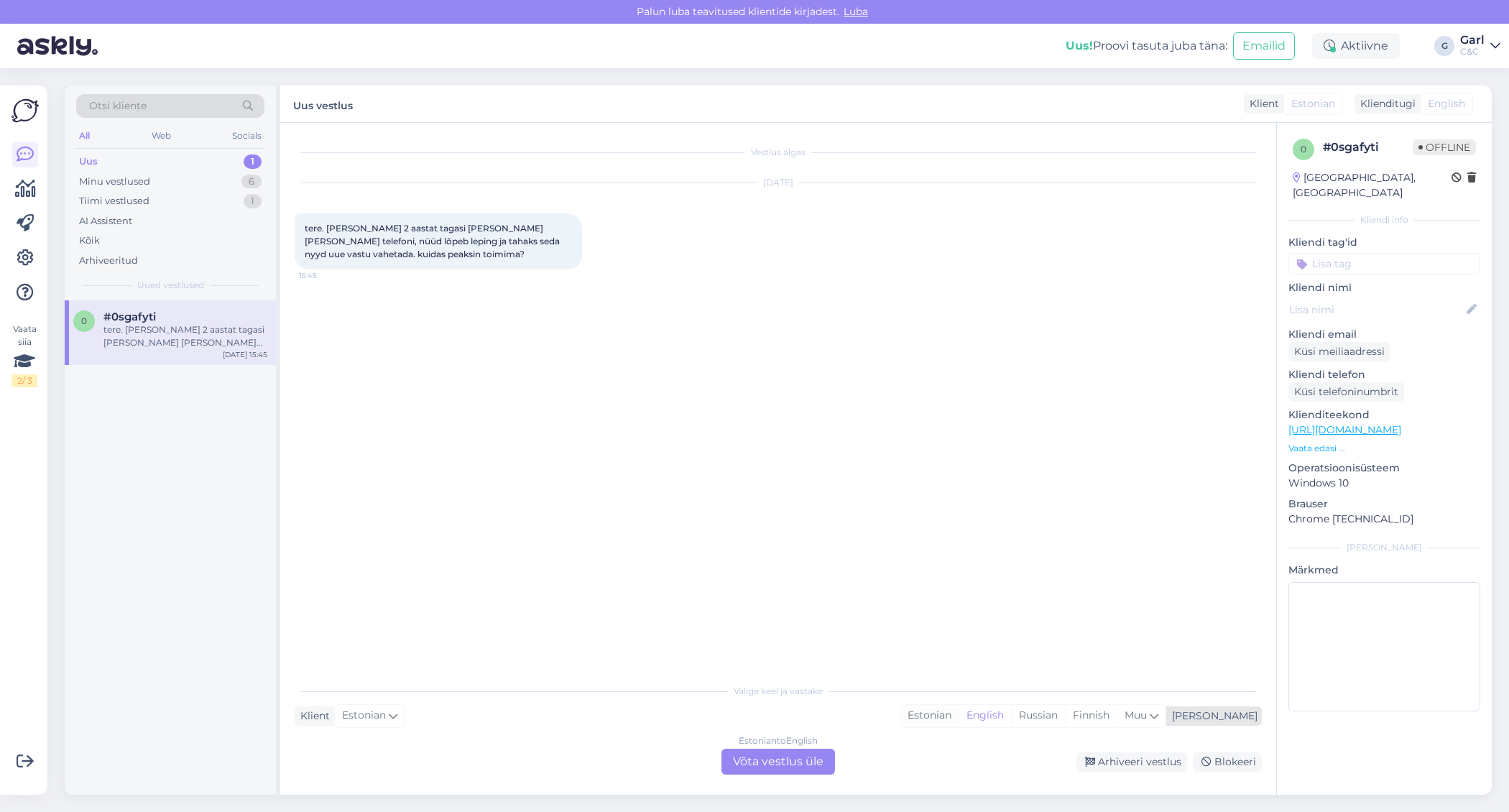
click at [959, 716] on div "Estonian" at bounding box center [929, 716] width 58 height 22
click at [807, 767] on div "Estonian to Estonian Võta vestlus üle" at bounding box center [778, 761] width 113 height 26
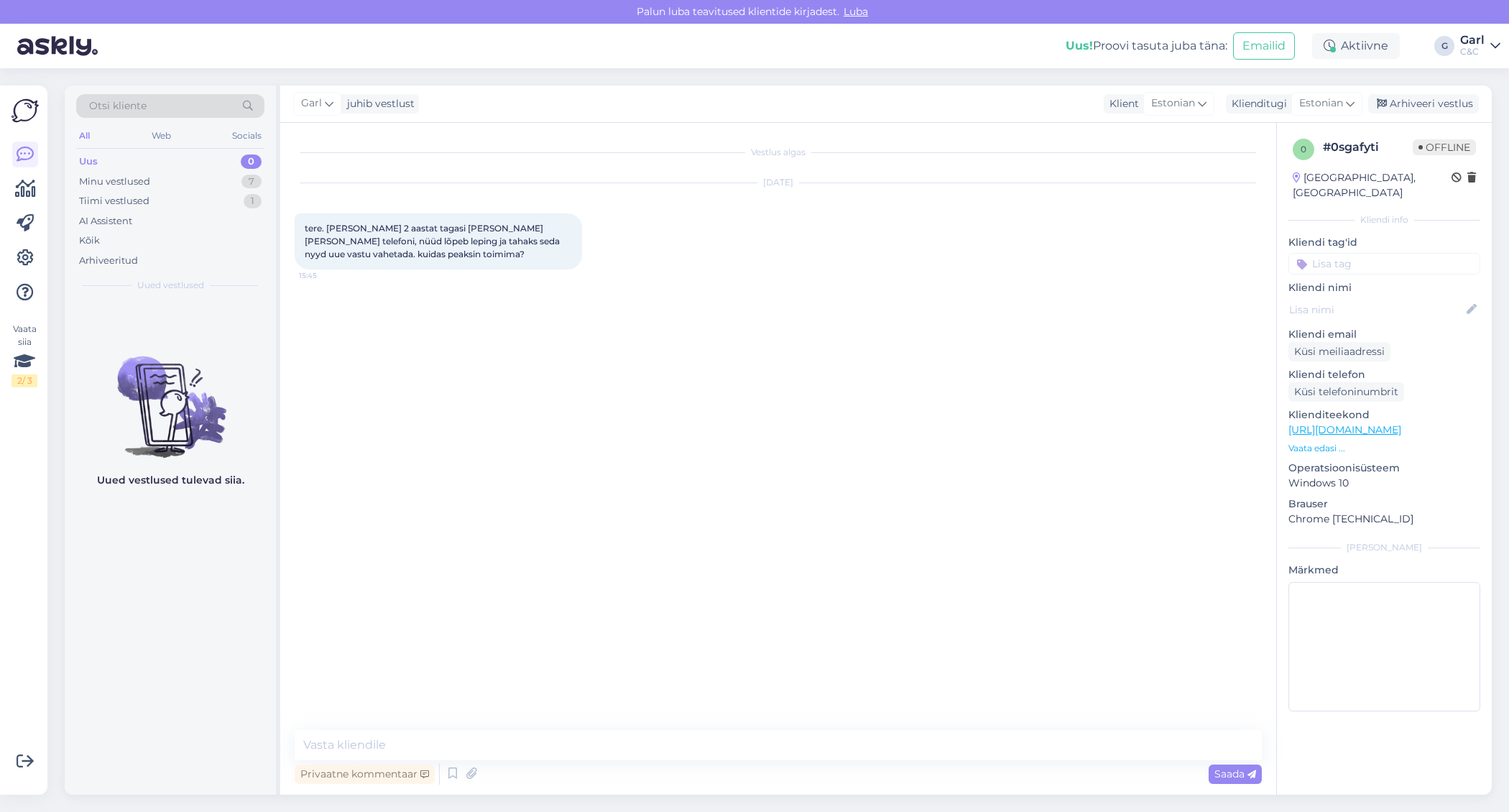
click at [791, 760] on div "Privaatne kommentaar Saada" at bounding box center [778, 773] width 967 height 27
click at [784, 738] on textarea at bounding box center [778, 745] width 967 height 30
click at [527, 746] on textarea "Tere! Sellisel juhul on Teil võimalik tulla kauplusesse kohapeale" at bounding box center [778, 745] width 967 height 30
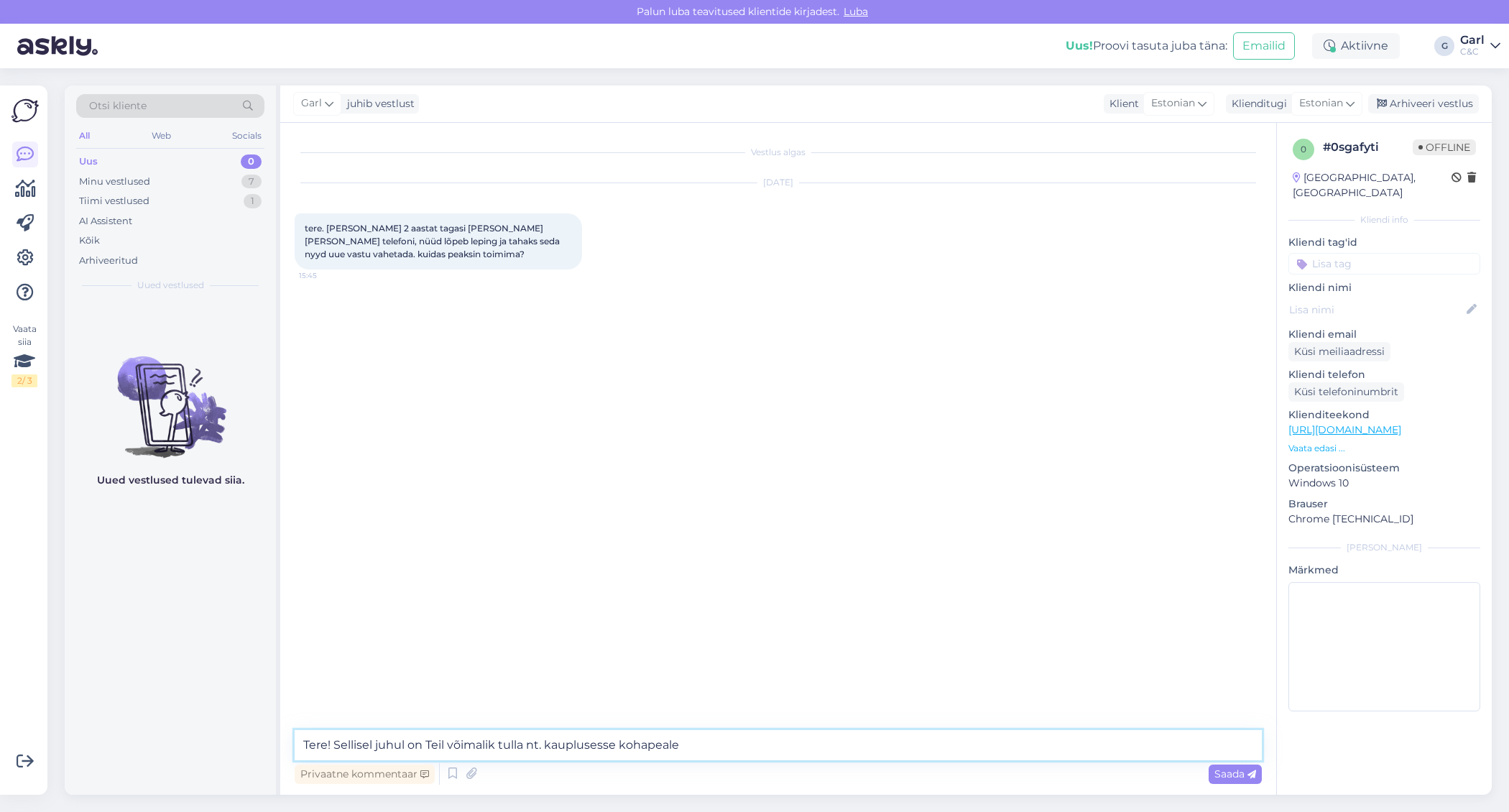
click at [769, 737] on textarea "Tere! Sellisel juhul on Teil võimalik tulla nt. kauplusesse kohapeale" at bounding box center [778, 745] width 967 height 30
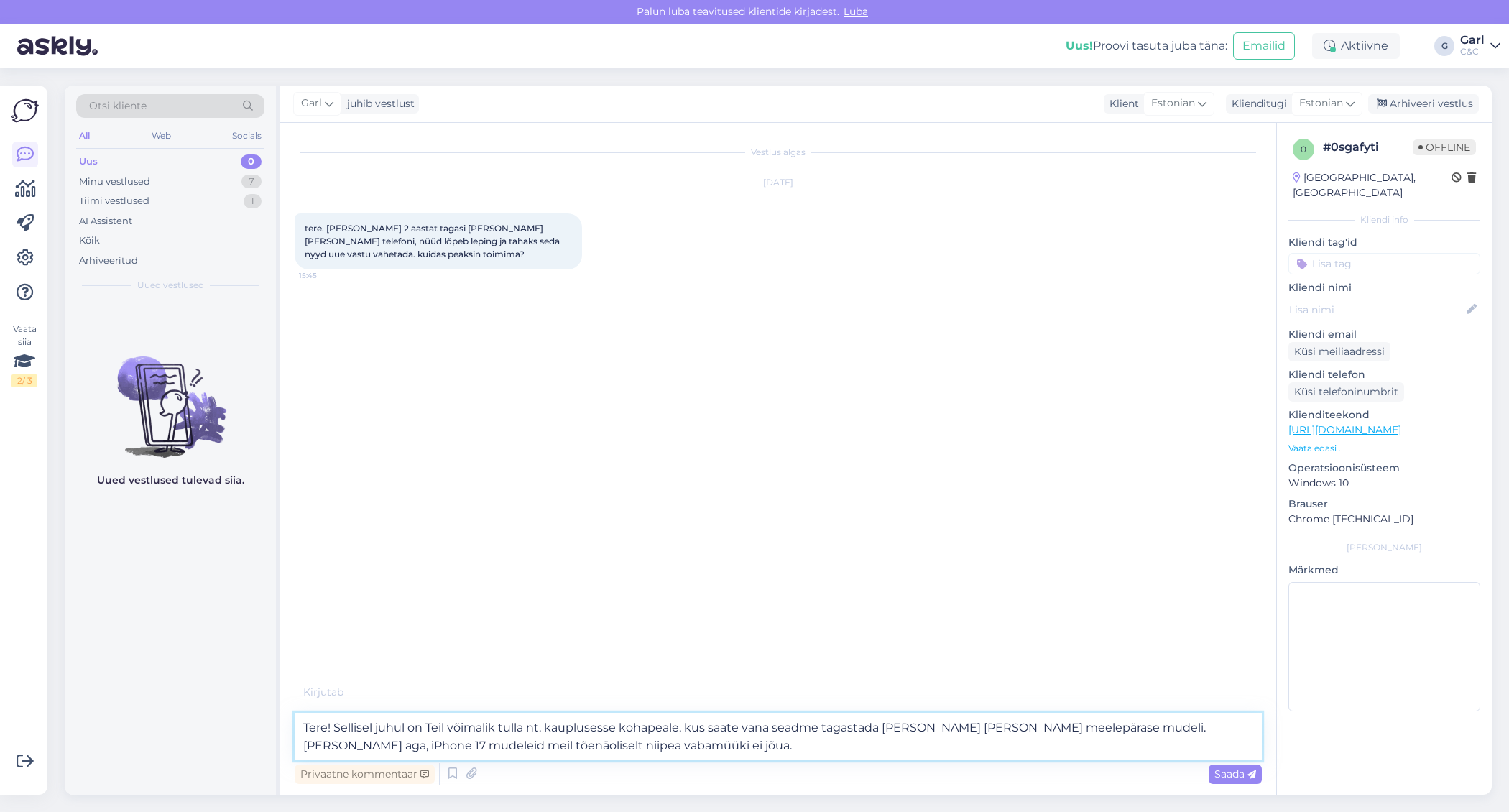
type textarea "Tere! Sellisel juhul on Teil võimalik tulla nt. kauplusesse kohapeale, kus saat…"
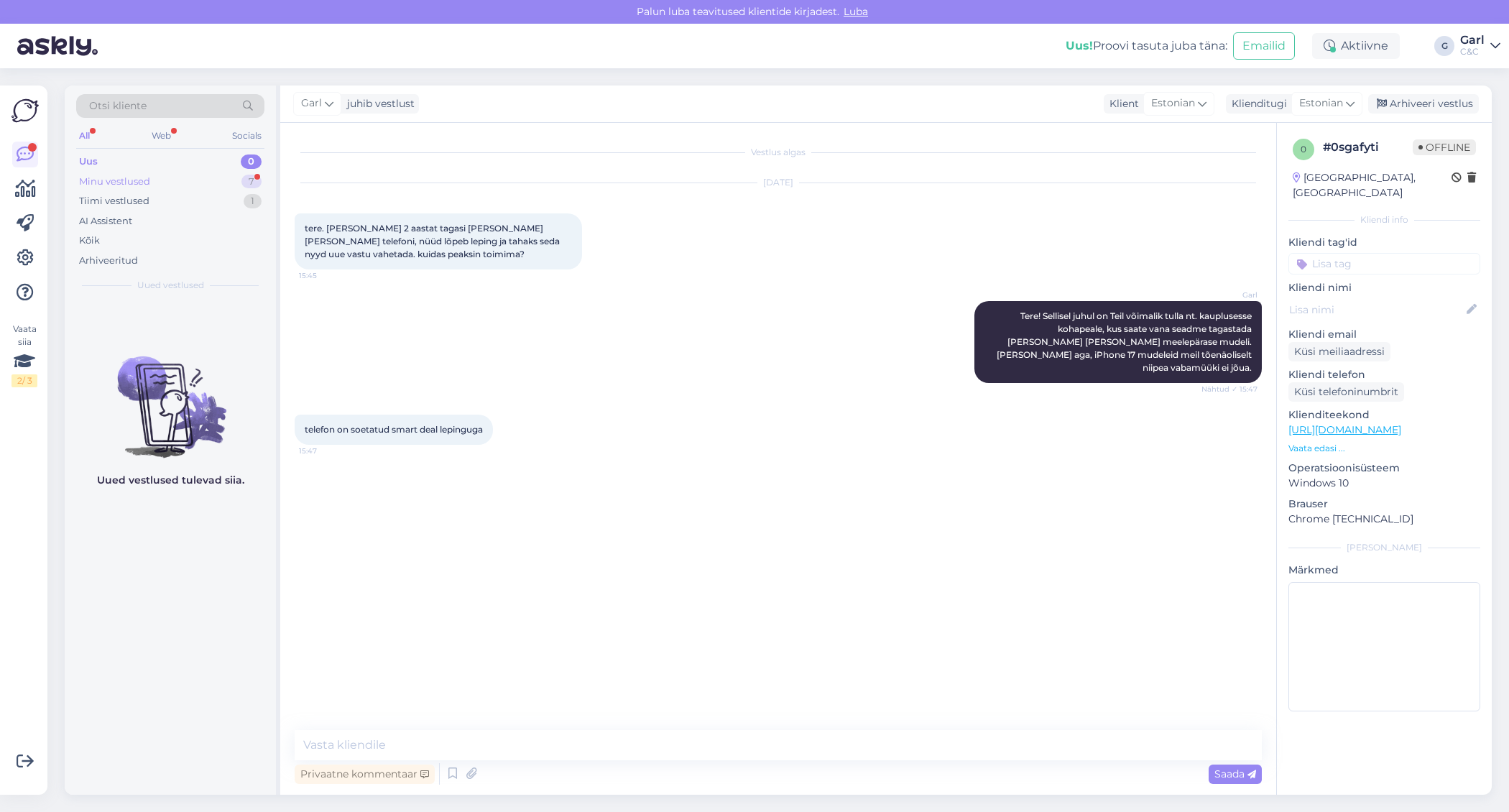
click at [212, 180] on div "Minu vestlused 7" at bounding box center [170, 182] width 188 height 20
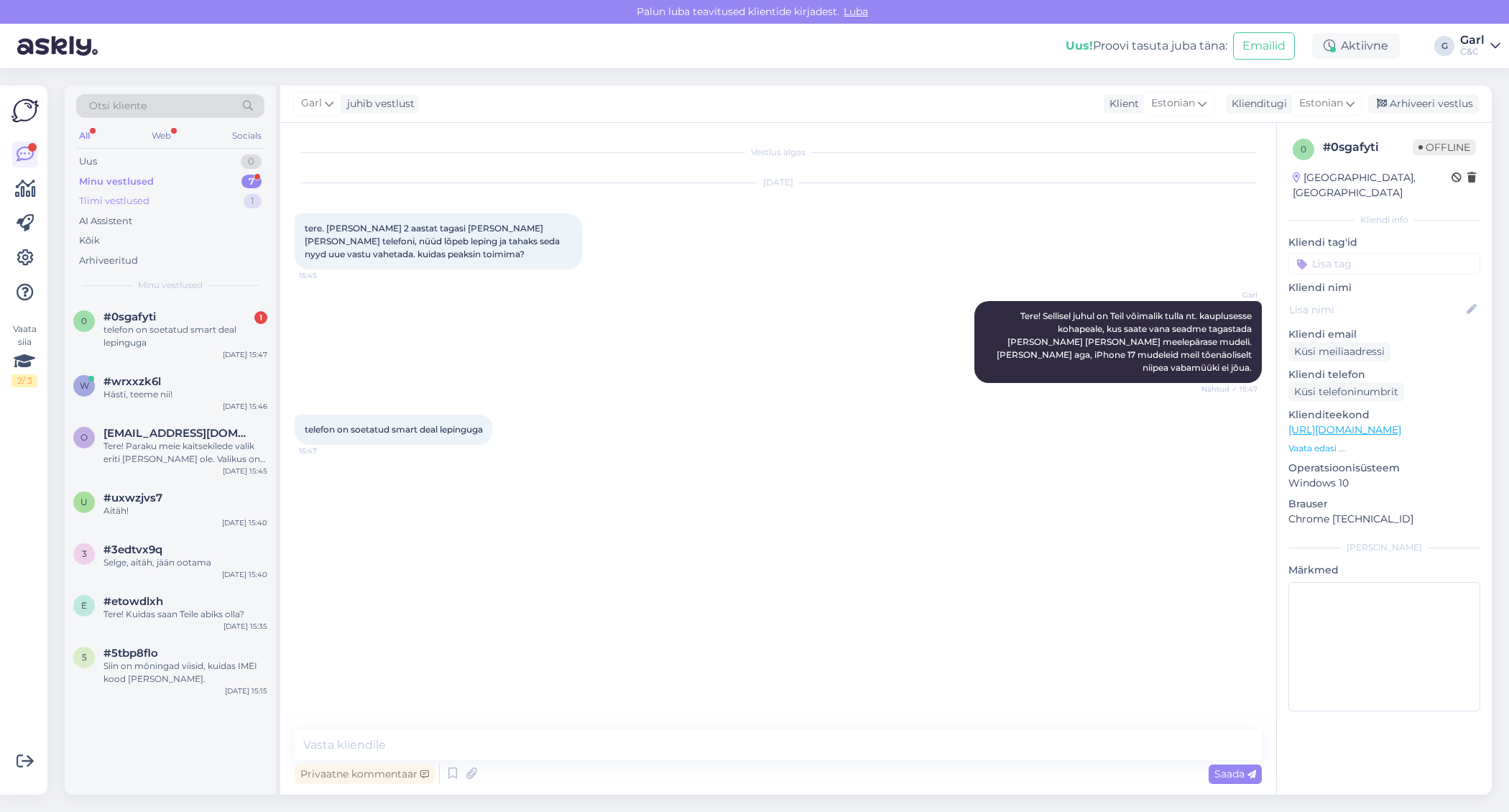
click at [215, 194] on div "Tiimi vestlused 1" at bounding box center [170, 201] width 188 height 20
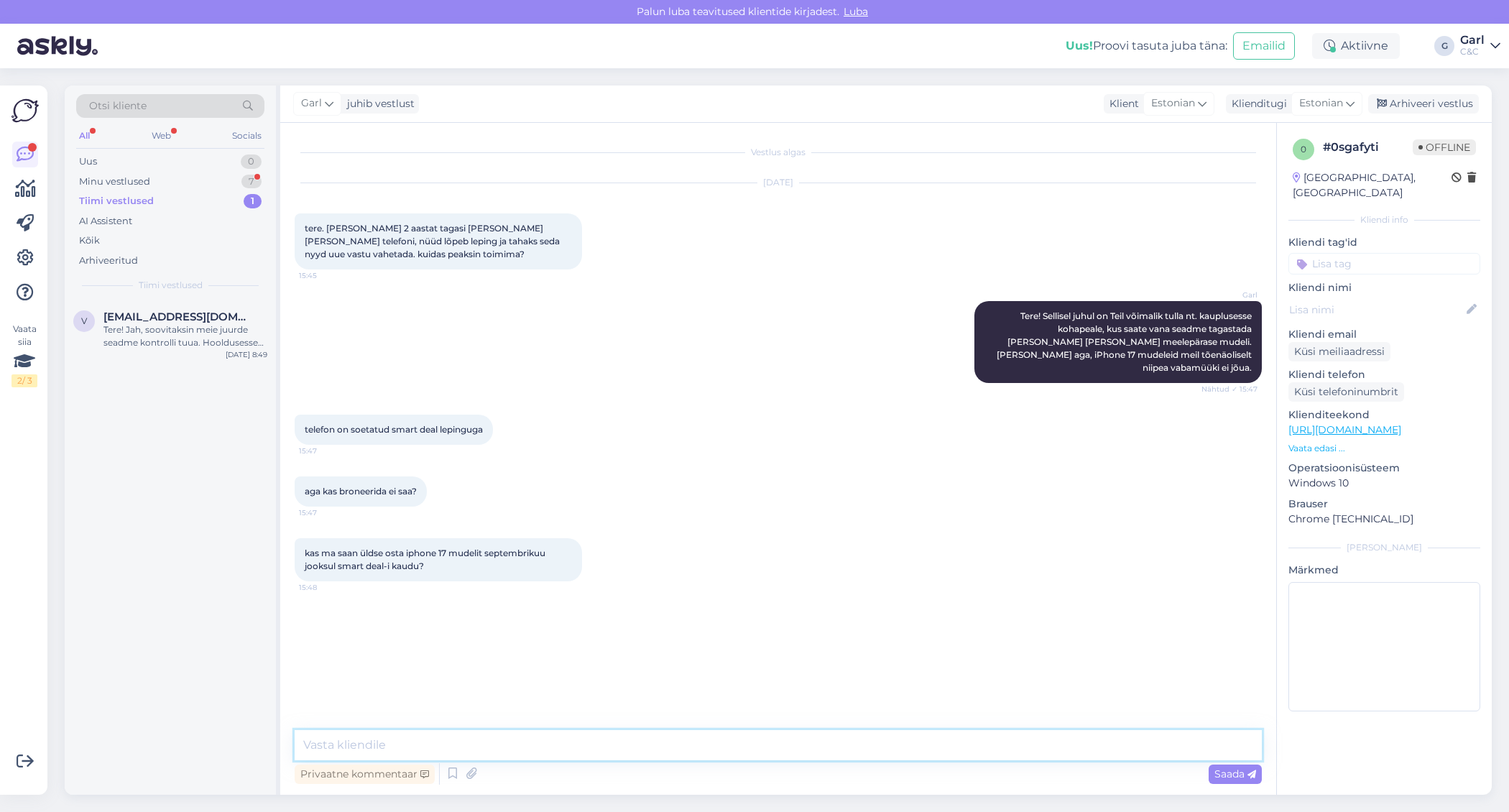
click at [484, 739] on textarea at bounding box center [778, 745] width 967 height 30
click at [441, 775] on div "Privaatne kommentaar Saada" at bounding box center [778, 773] width 967 height 27
click at [450, 776] on icon at bounding box center [453, 774] width 17 height 22
click at [476, 744] on textarea at bounding box center [778, 745] width 967 height 30
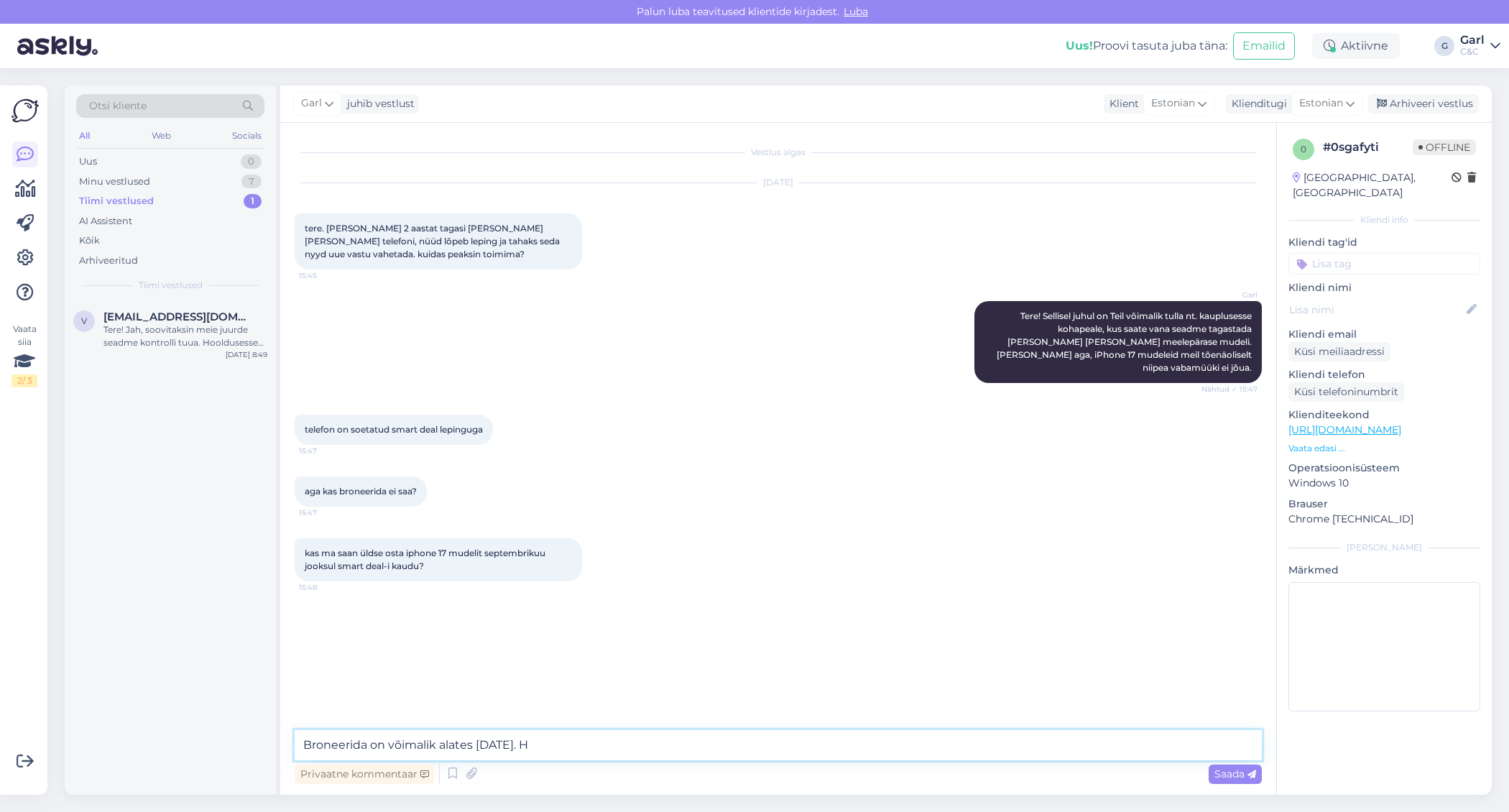
type textarea "Broneerida on võimalik alates [DATE]."
click at [449, 774] on icon at bounding box center [453, 774] width 17 height 22
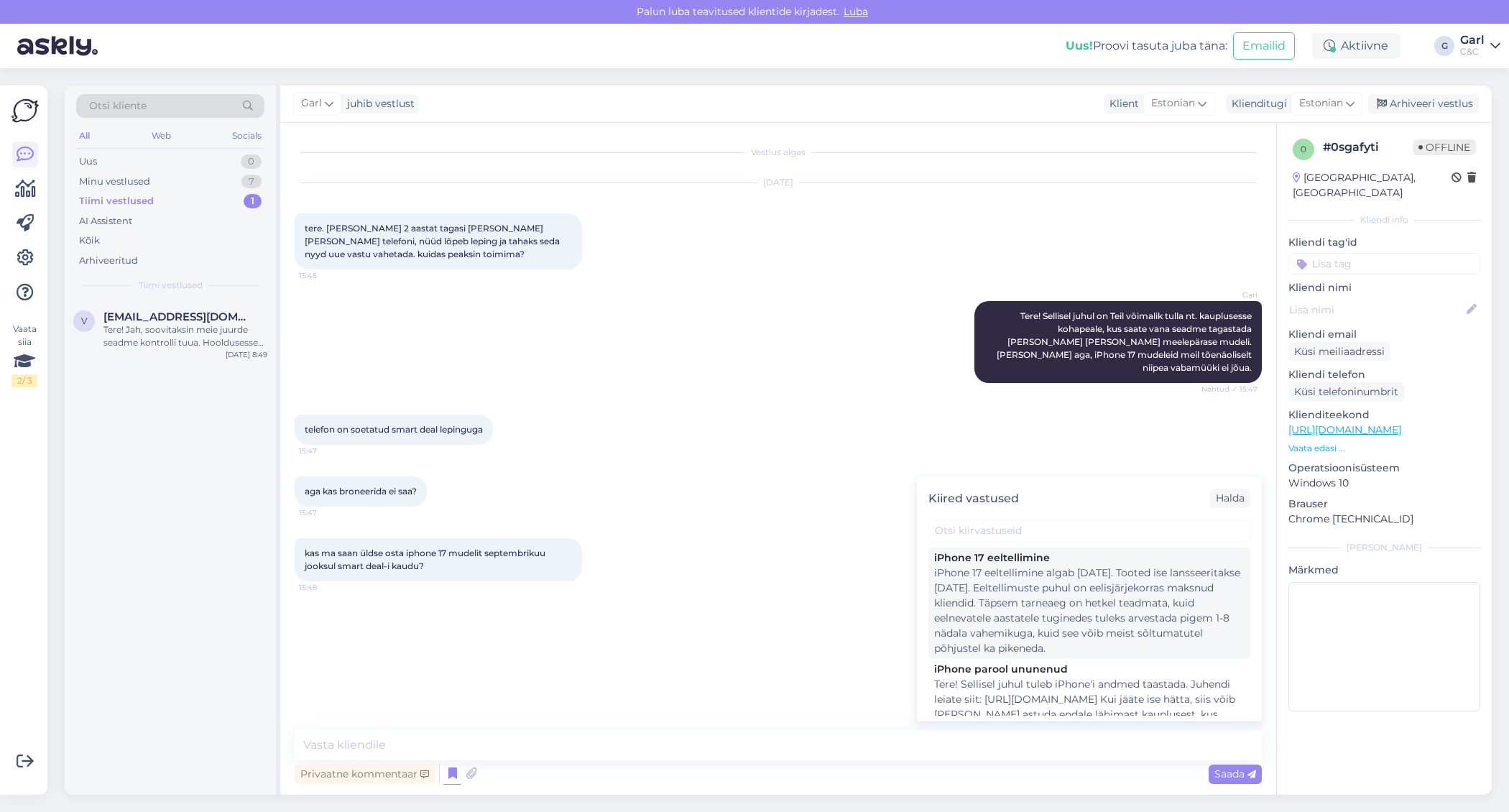
click at [1041, 630] on div "iPhone 17 eeltellimine algab [DATE]. Tooted ise lansseeritakse [DATE]. Eeltelli…" at bounding box center [1089, 611] width 311 height 91
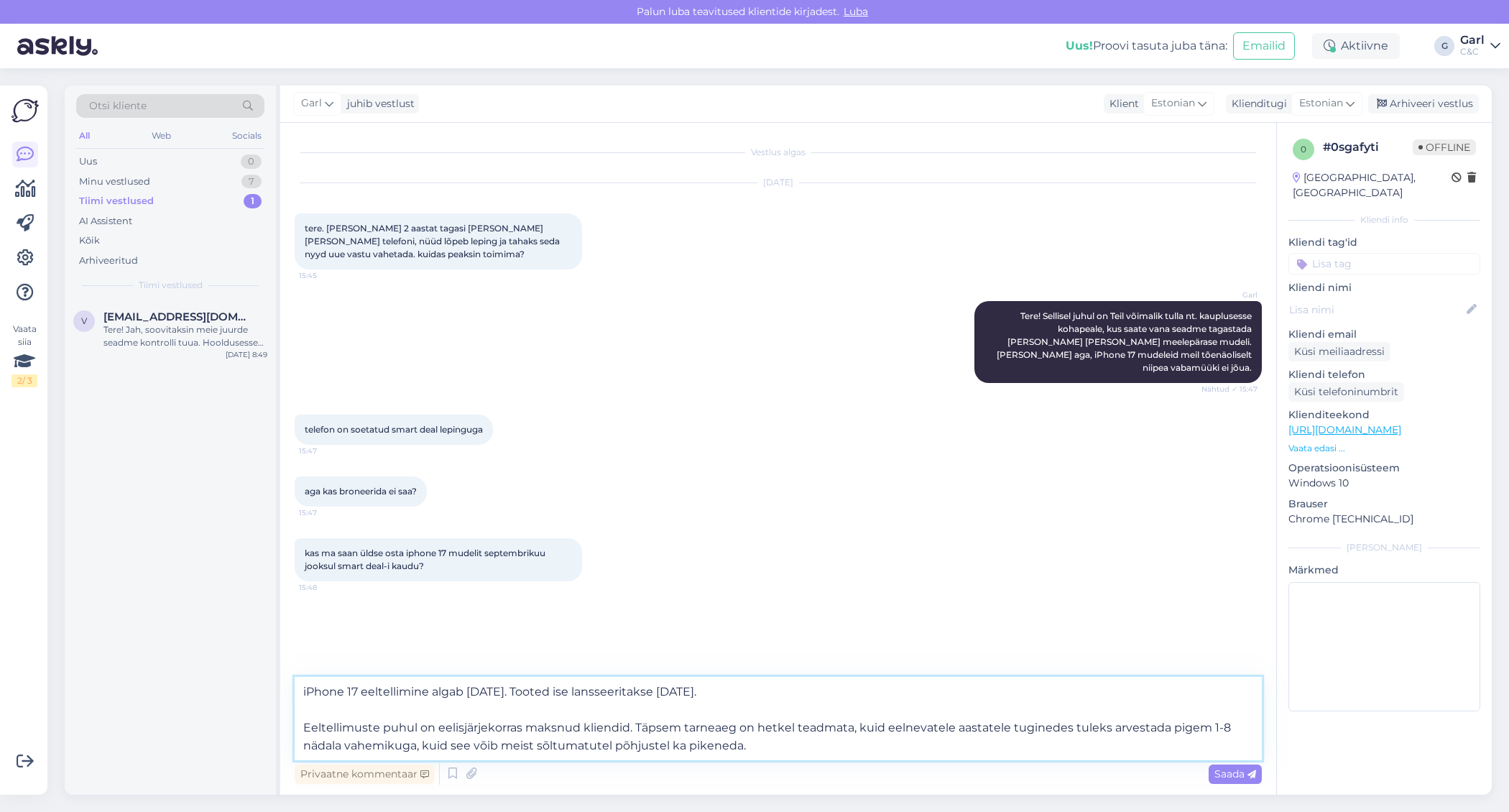
click at [366, 701] on textarea "iPhone 17 eeltellimine algab [DATE]. Tooted ise lansseeritakse [DATE]. Eeltelli…" at bounding box center [778, 718] width 967 height 84
click at [538, 700] on textarea "iPhone 17 eeltellimine algab [DATE]. Tooted ise lansseeritakse [DATE]. Eeltelli…" at bounding box center [778, 718] width 967 height 84
click at [552, 693] on textarea "iPhone 17 eeltellimine algab [DATE]. Tooted ise lansseeritakse [DATE]. Eeltelli…" at bounding box center [778, 718] width 967 height 84
type textarea "iPhone 17 eeltellimine algab [DATE], siis on võimalik ka broneerida. Tooted ise…"
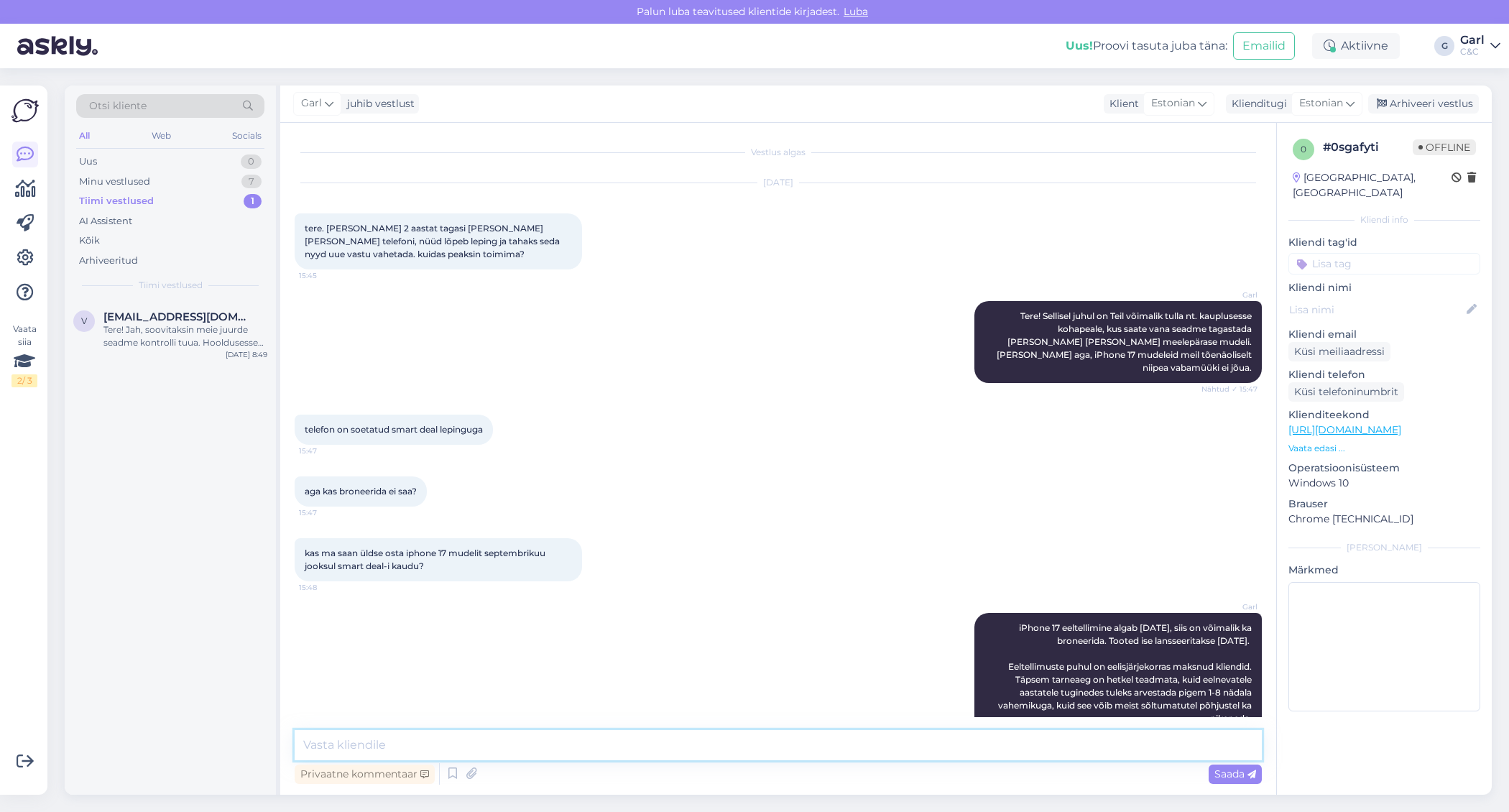
scroll to position [19, 0]
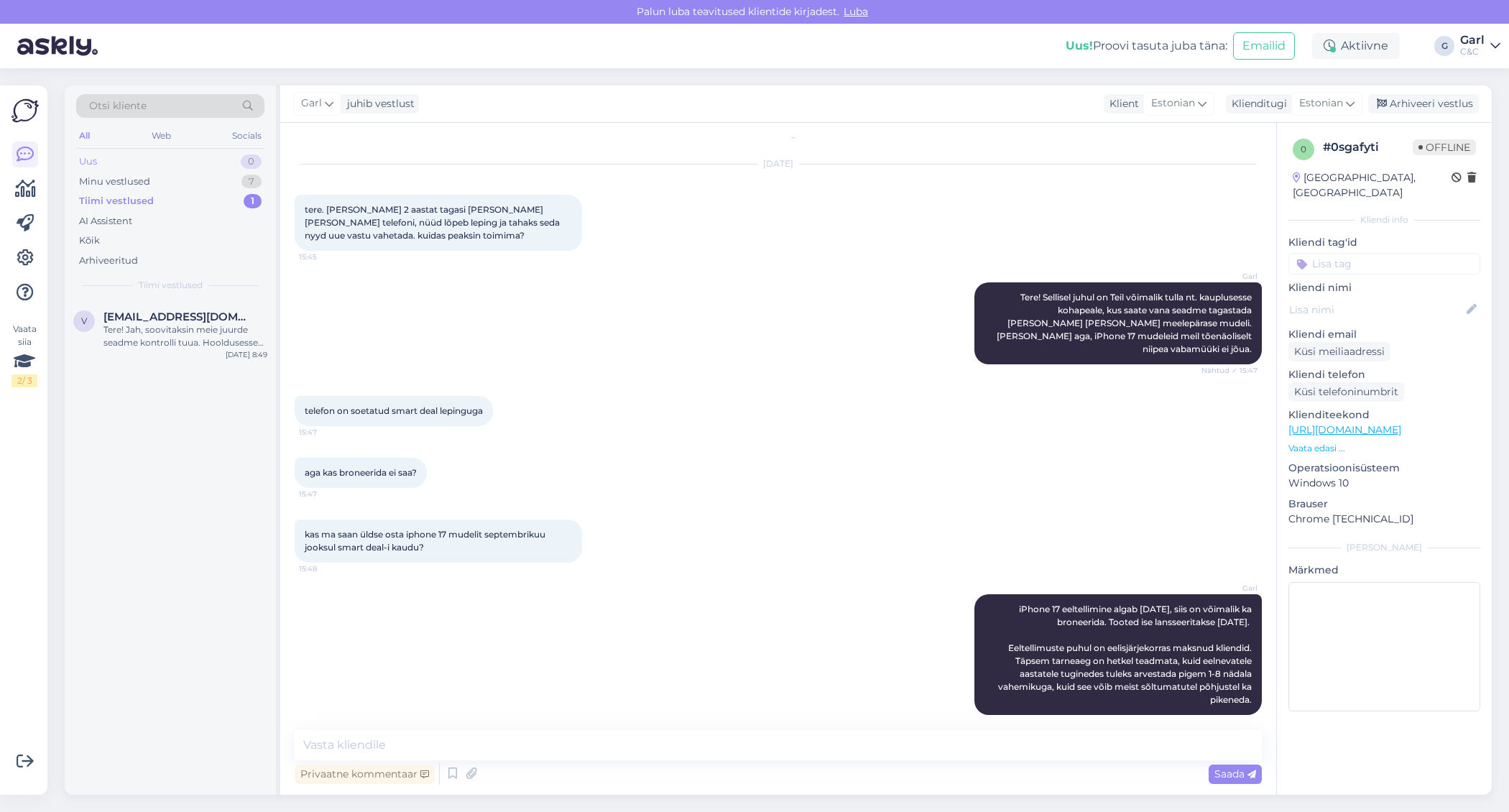
click at [193, 167] on div "Uus 0" at bounding box center [170, 162] width 188 height 20
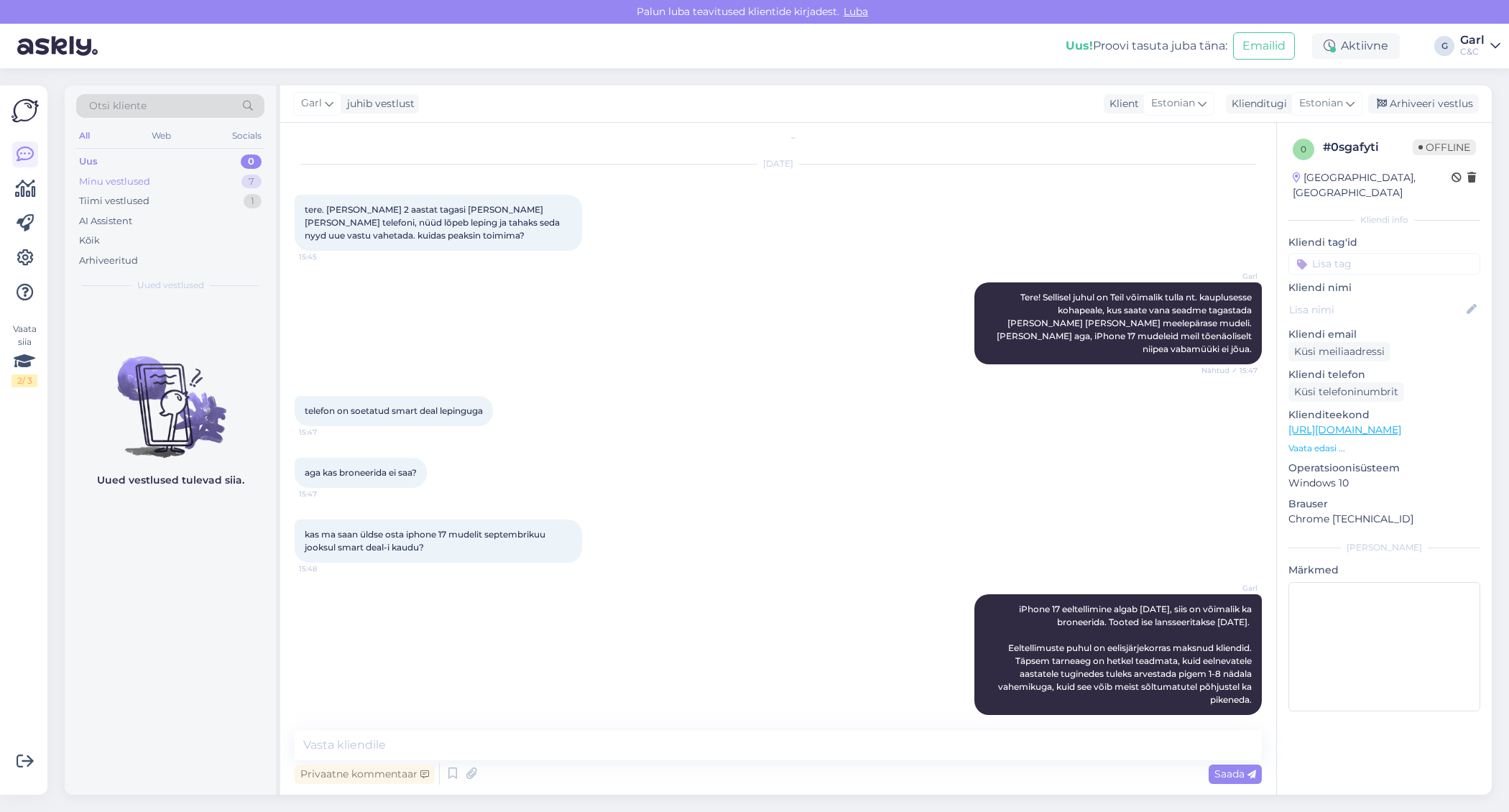
click at [193, 170] on div "Uus 0 Minu vestlused 7 Tiimi vestlused 1 AI Assistent Kõik Arhiveeritud" at bounding box center [170, 211] width 188 height 119
click at [192, 177] on div "Minu vestlused 7" at bounding box center [170, 182] width 188 height 20
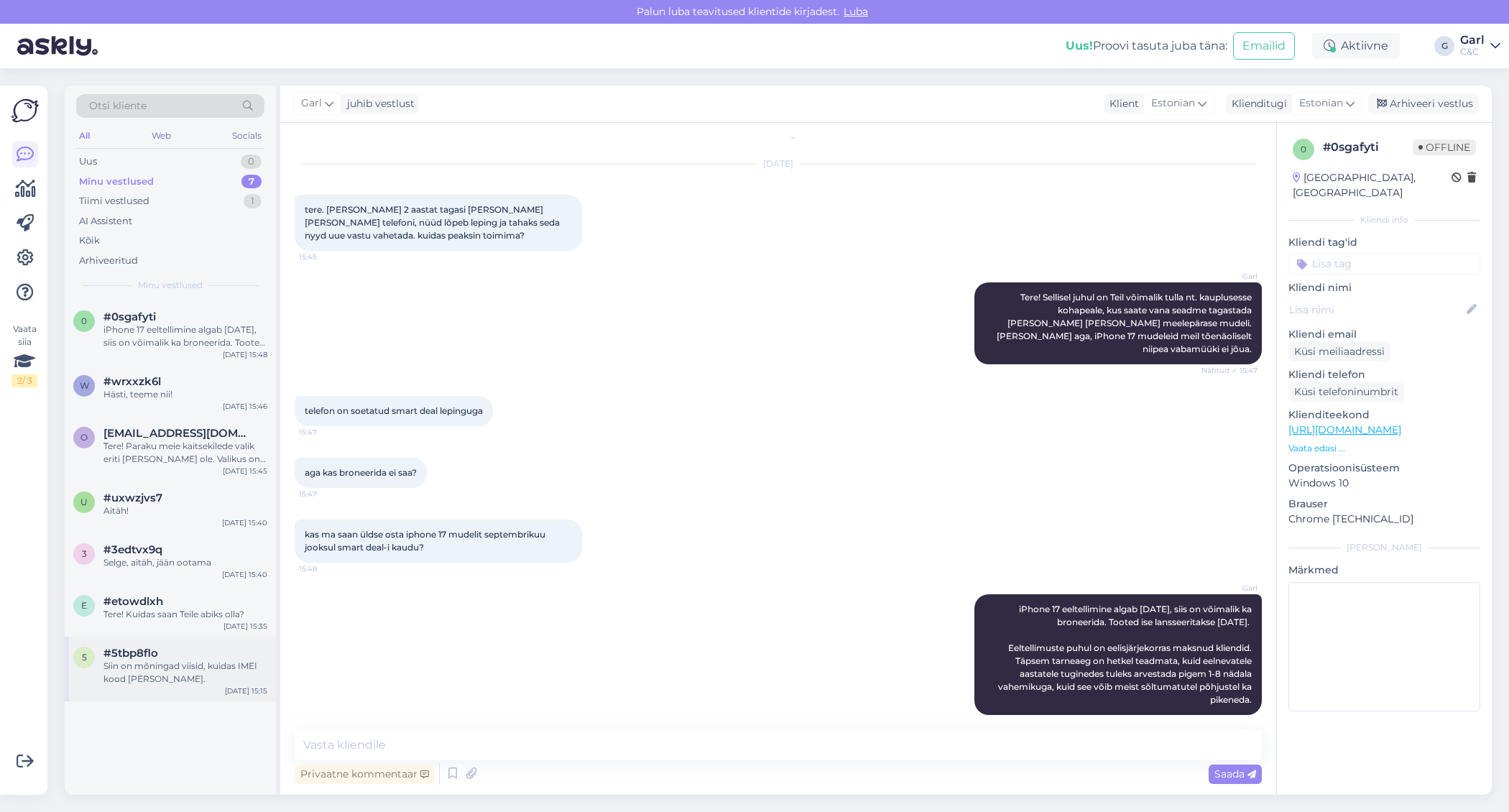
click at [184, 676] on div "Siin on mõningad viisid, kuidas IMEI kood [PERSON_NAME]." at bounding box center [185, 672] width 164 height 26
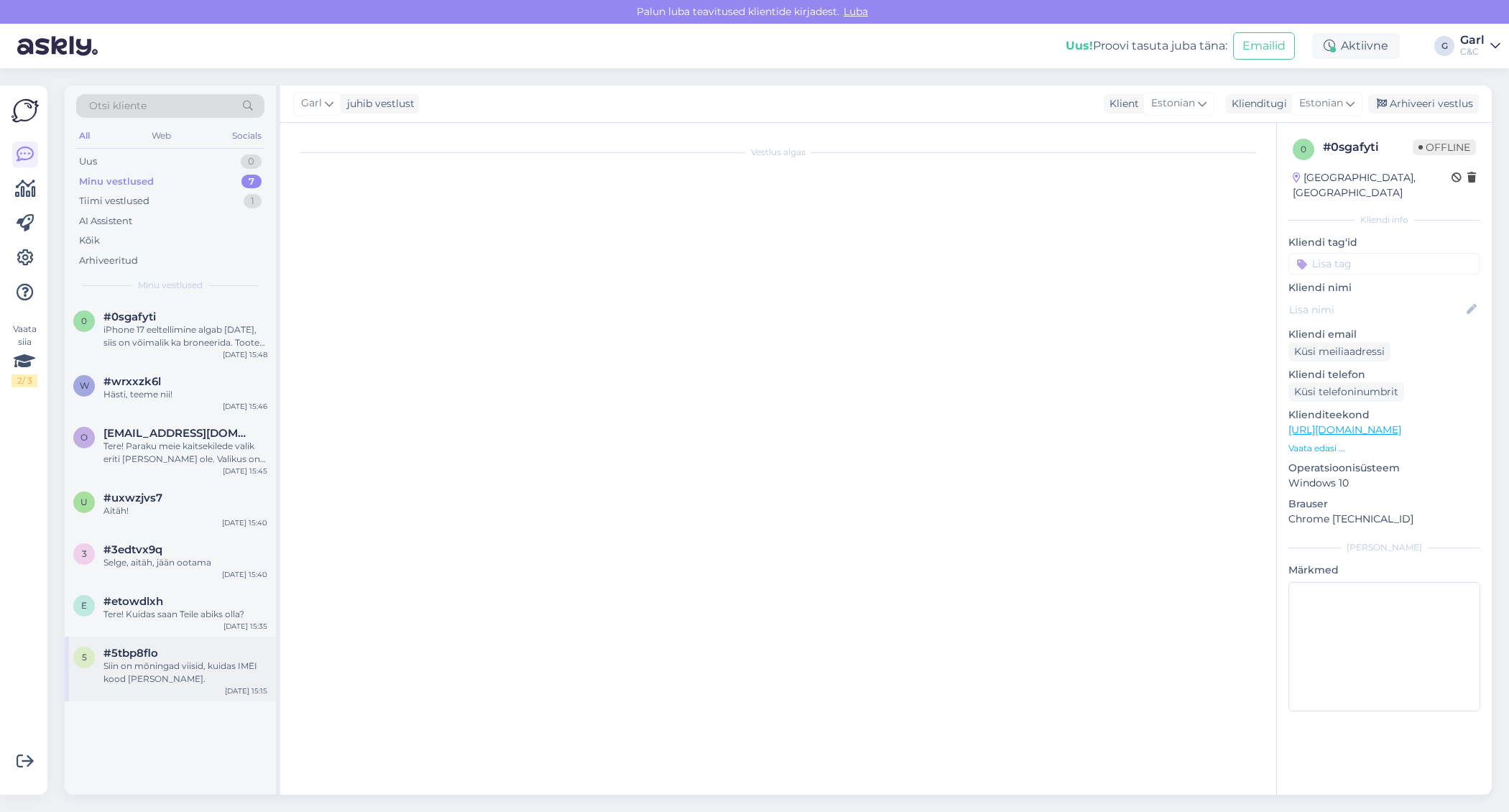
scroll to position [0, 0]
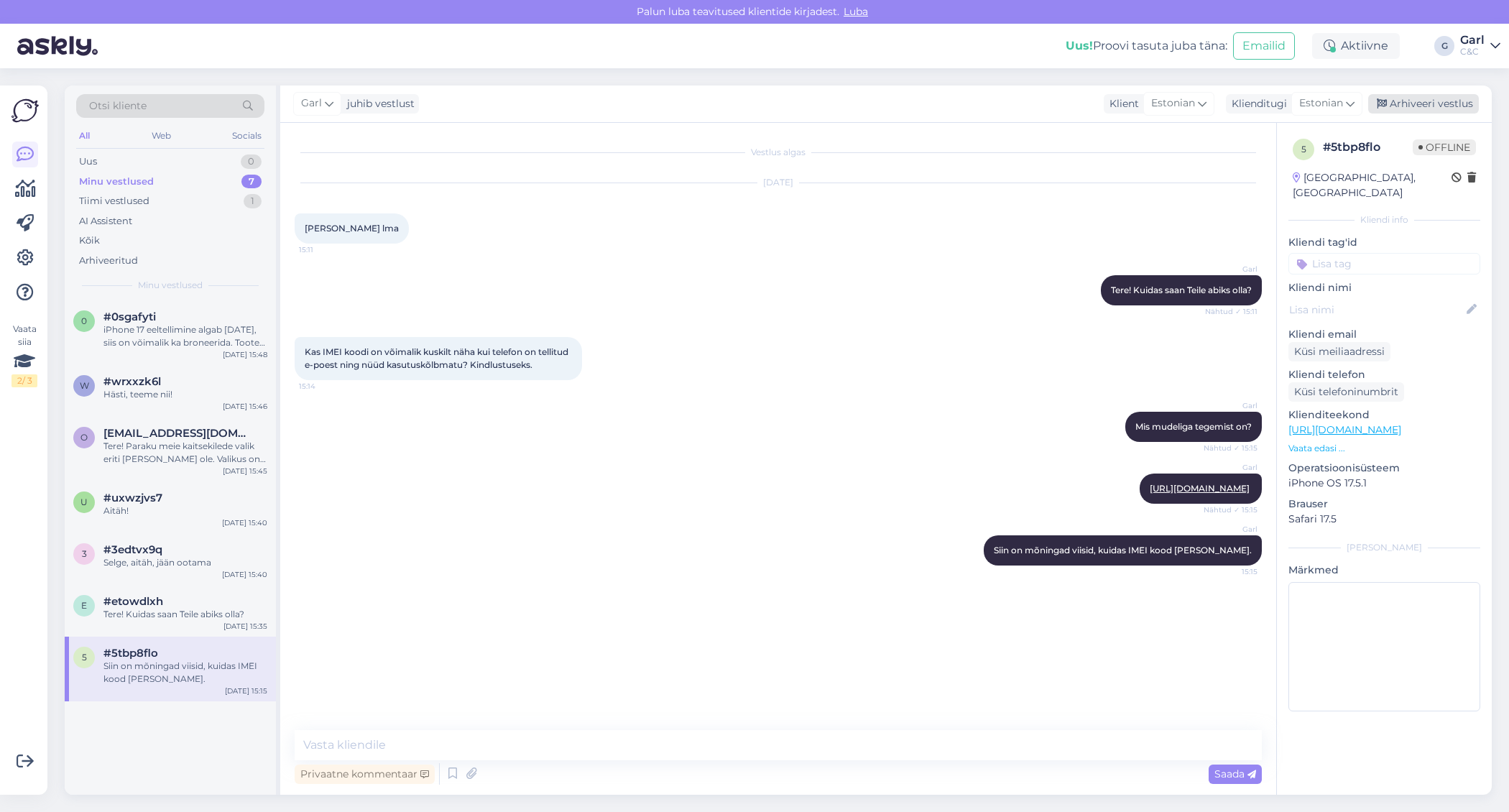
click at [1425, 106] on div "Arhiveeri vestlus" at bounding box center [1423, 103] width 111 height 19
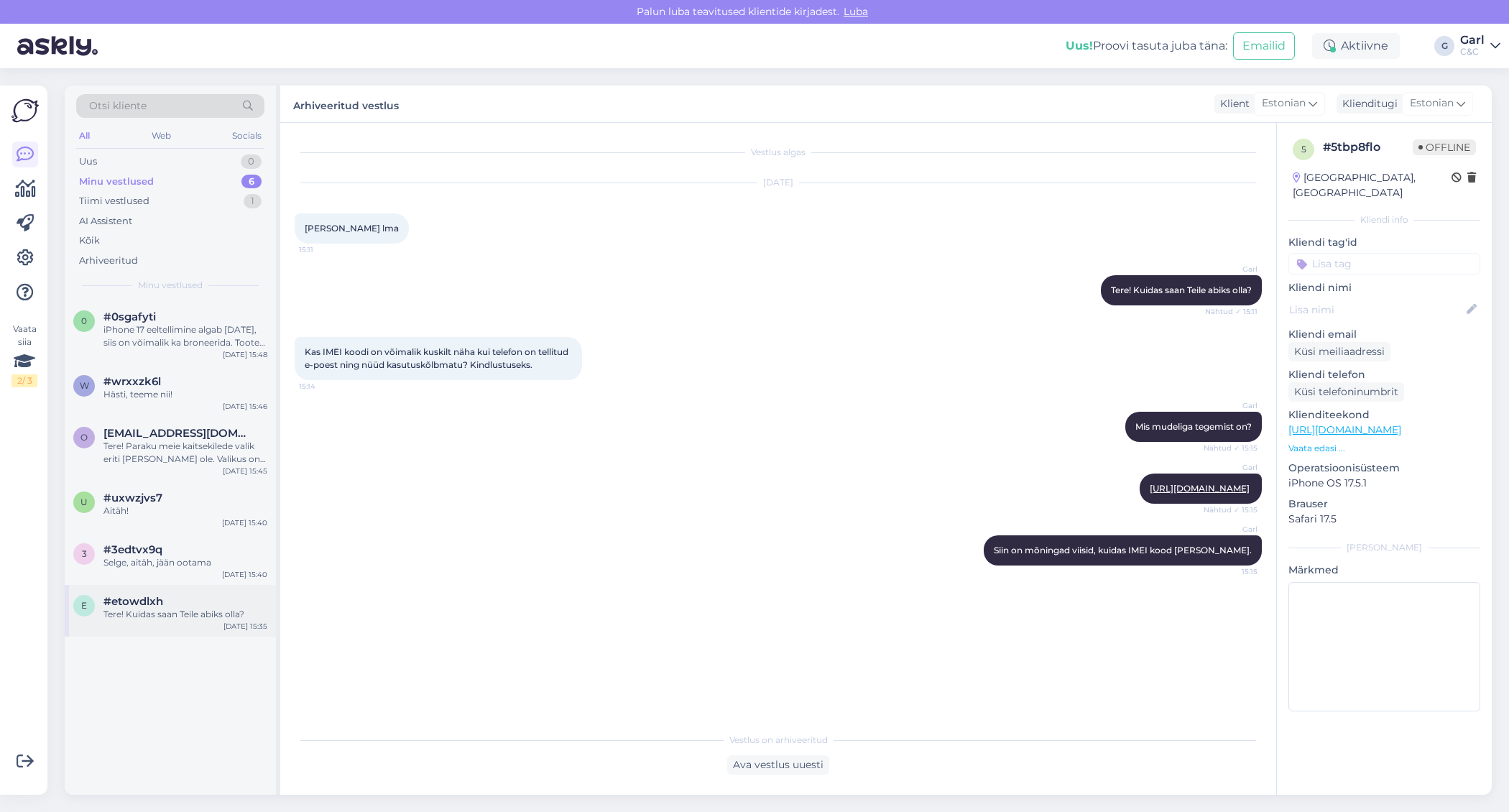
click at [188, 601] on div "#etowdlxh" at bounding box center [185, 601] width 164 height 13
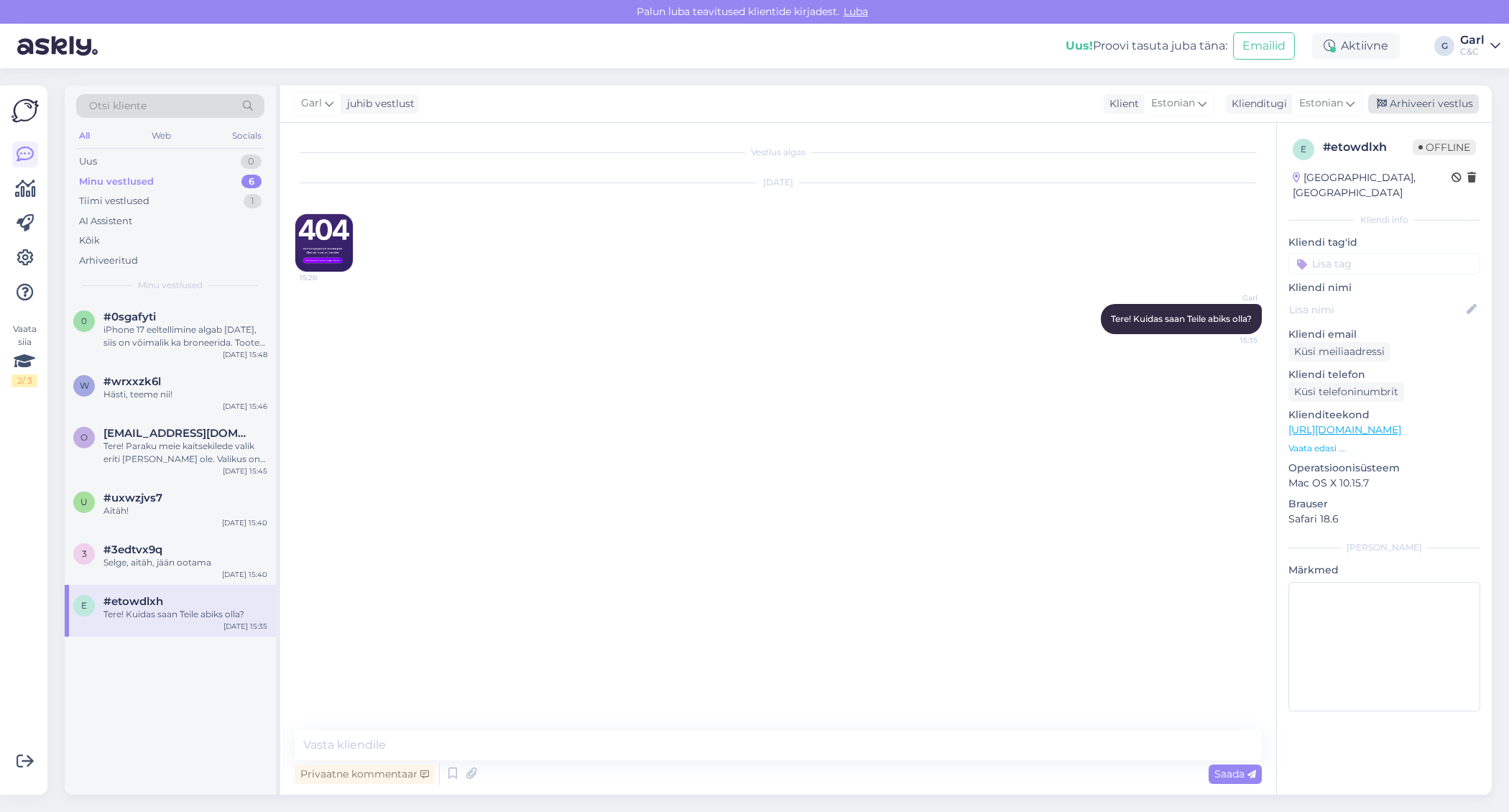
click at [1422, 103] on div "Arhiveeri vestlus" at bounding box center [1423, 103] width 111 height 19
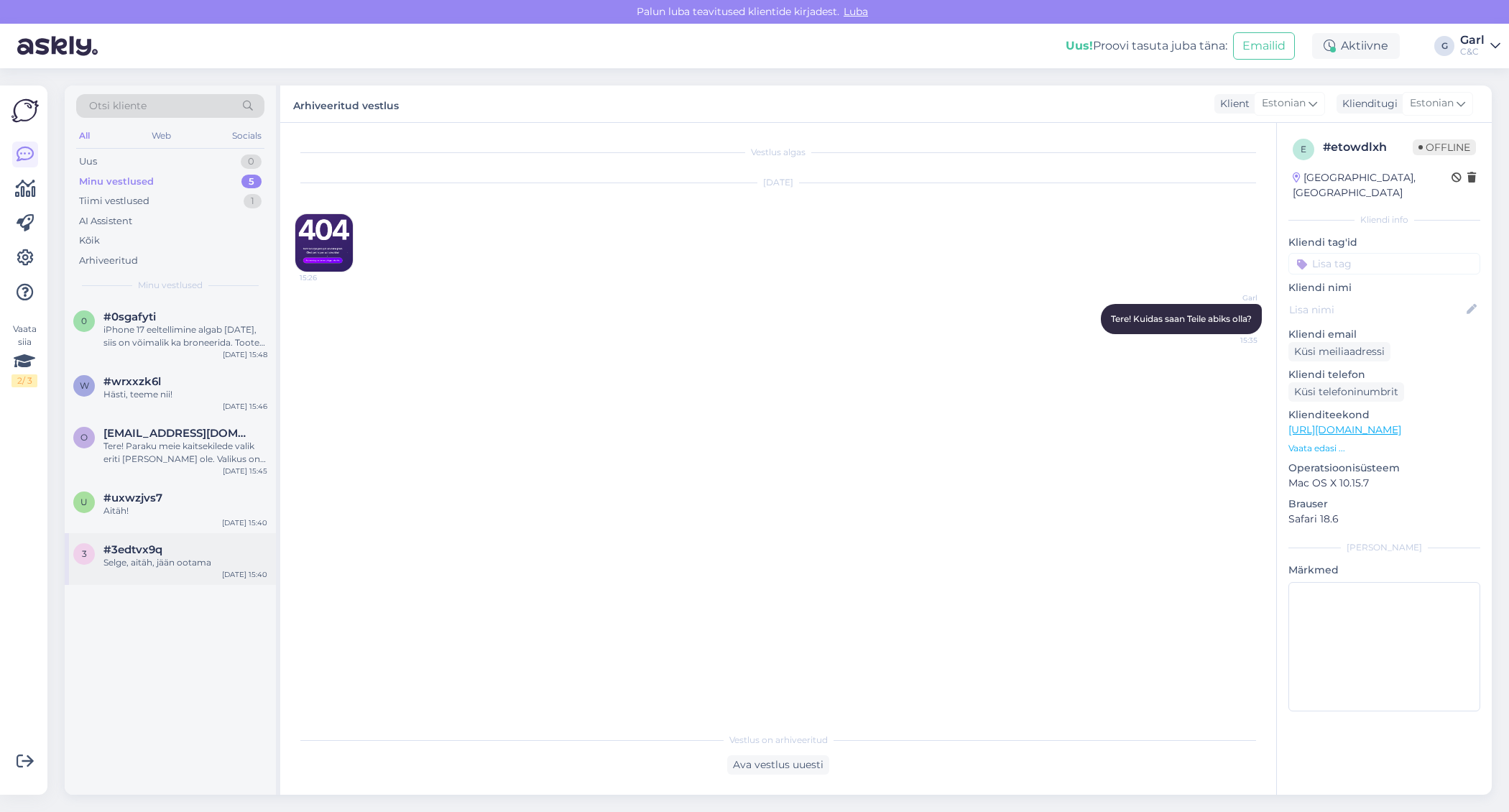
click at [165, 557] on div "Selge, aitäh, jään ootama" at bounding box center [185, 563] width 164 height 13
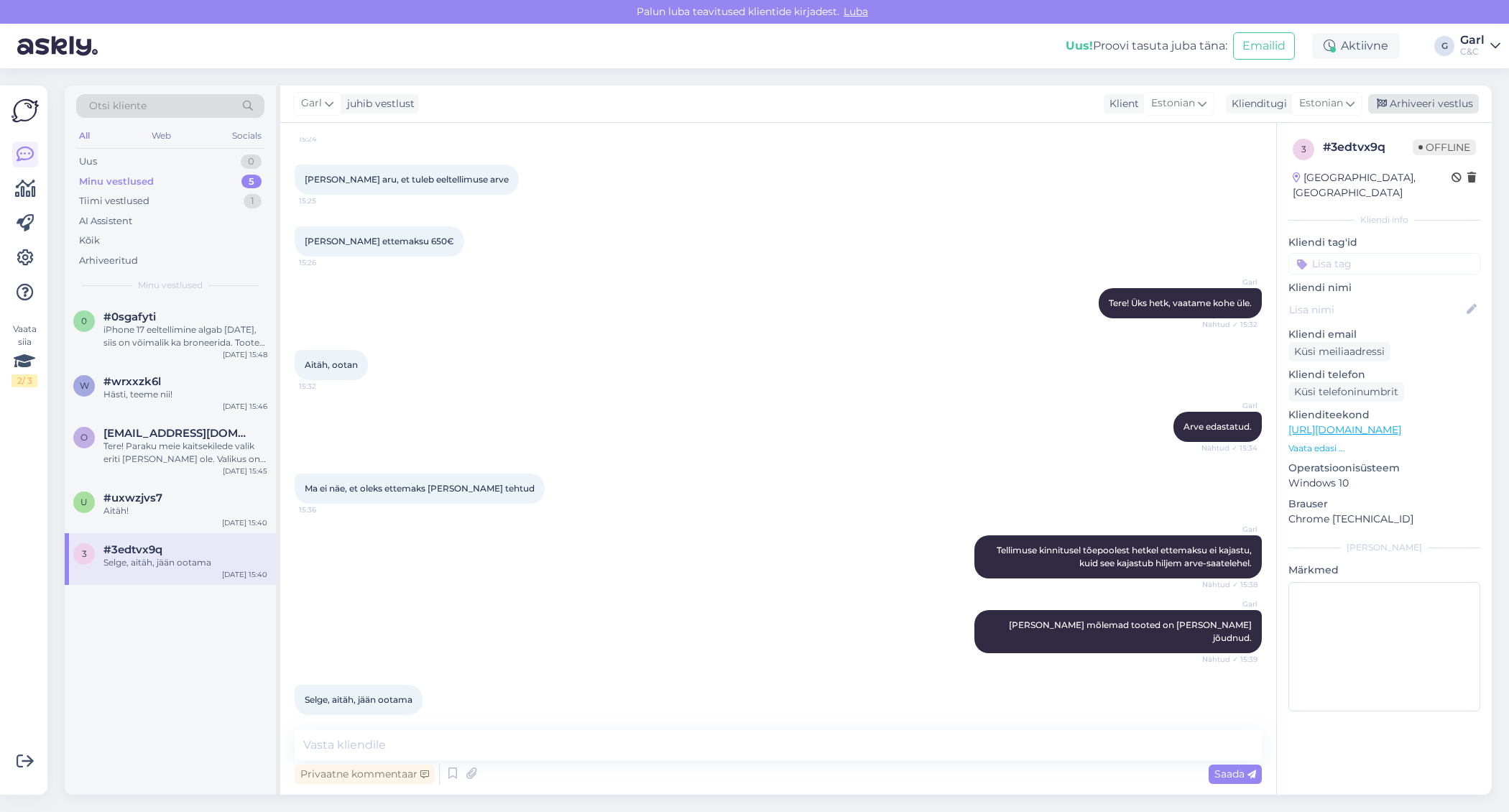
click at [1414, 101] on div "Arhiveeri vestlus" at bounding box center [1423, 103] width 111 height 19
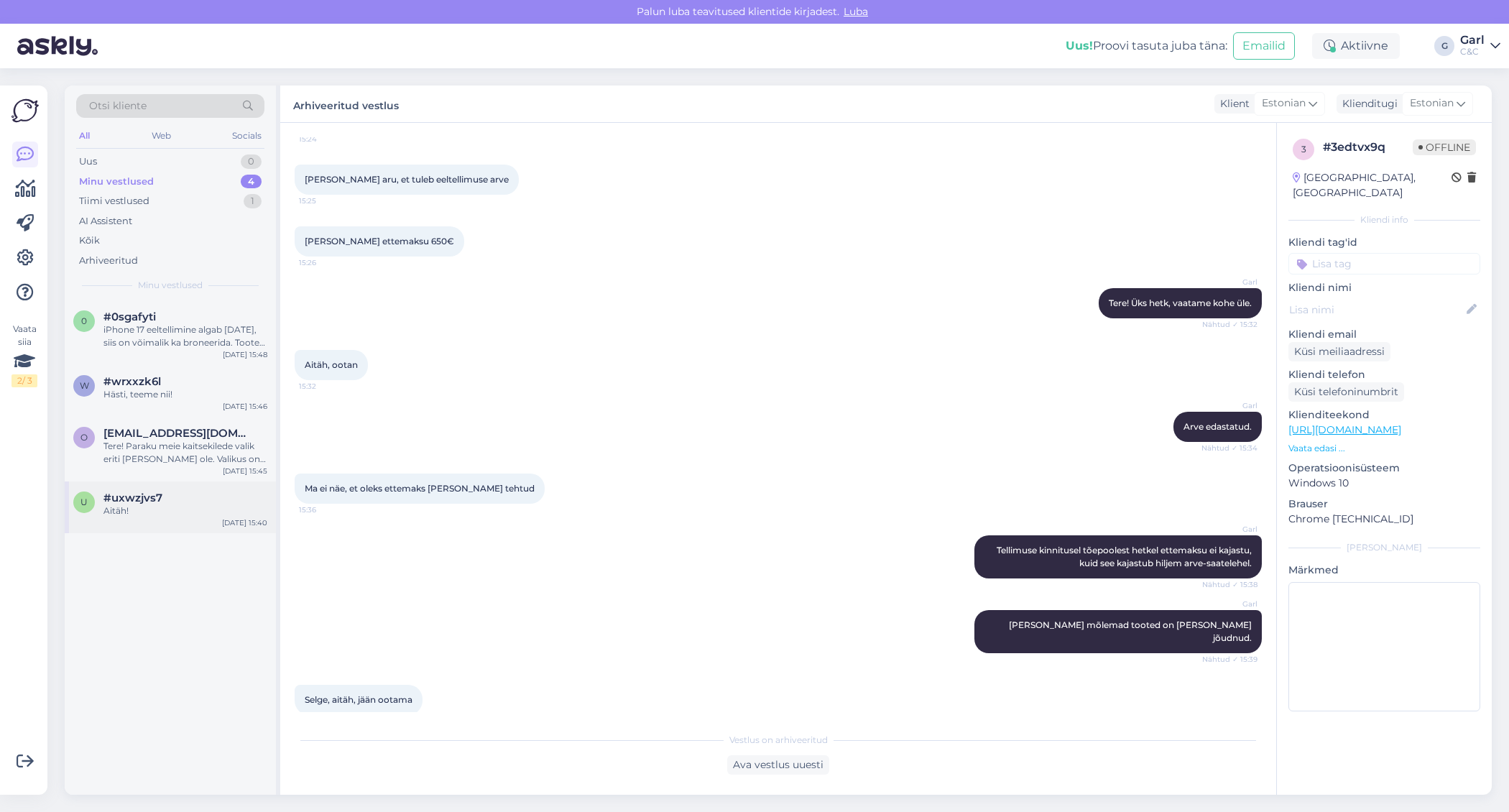
click at [176, 511] on div "Aitäh!" at bounding box center [185, 511] width 164 height 13
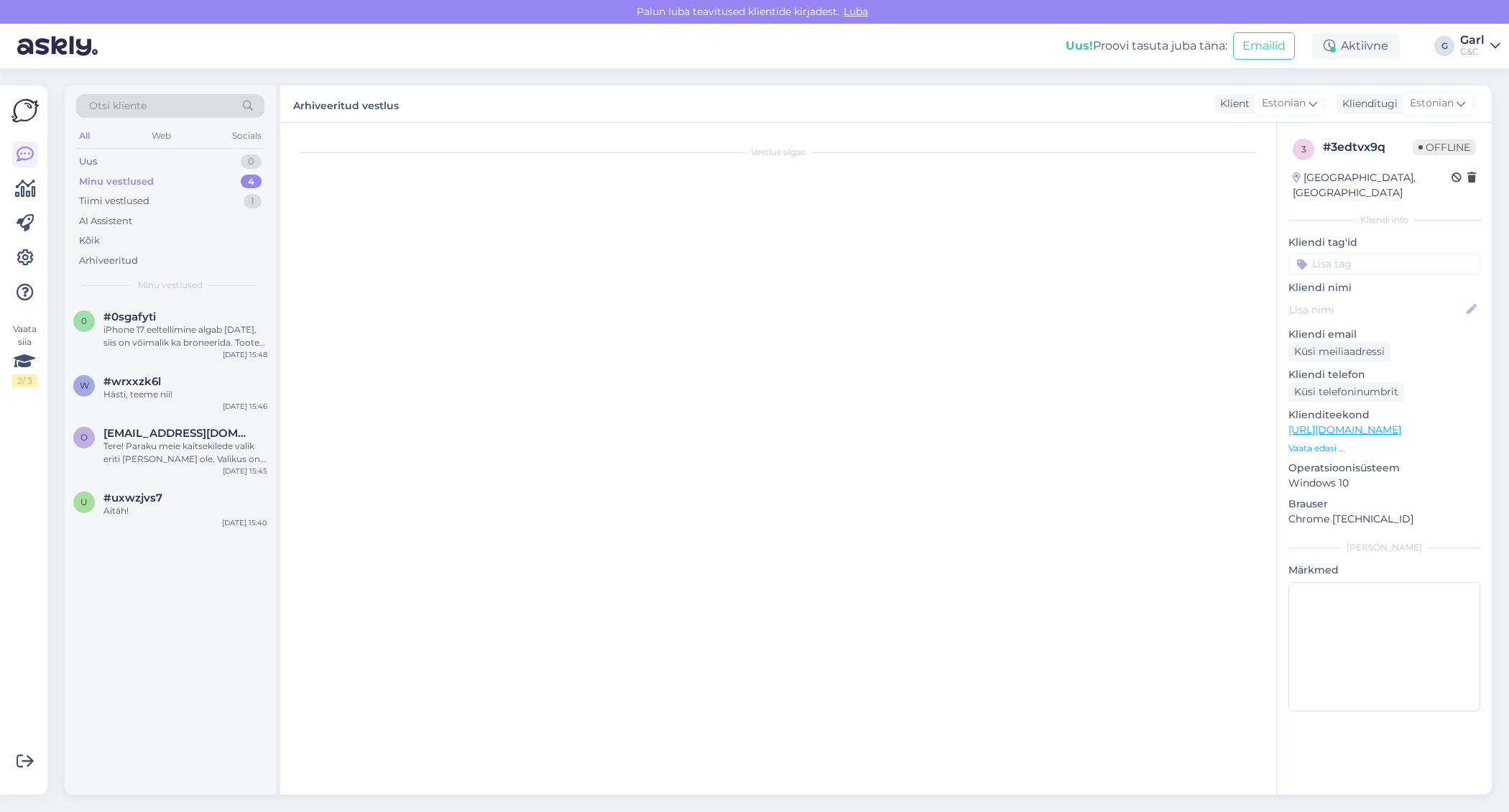
scroll to position [0, 0]
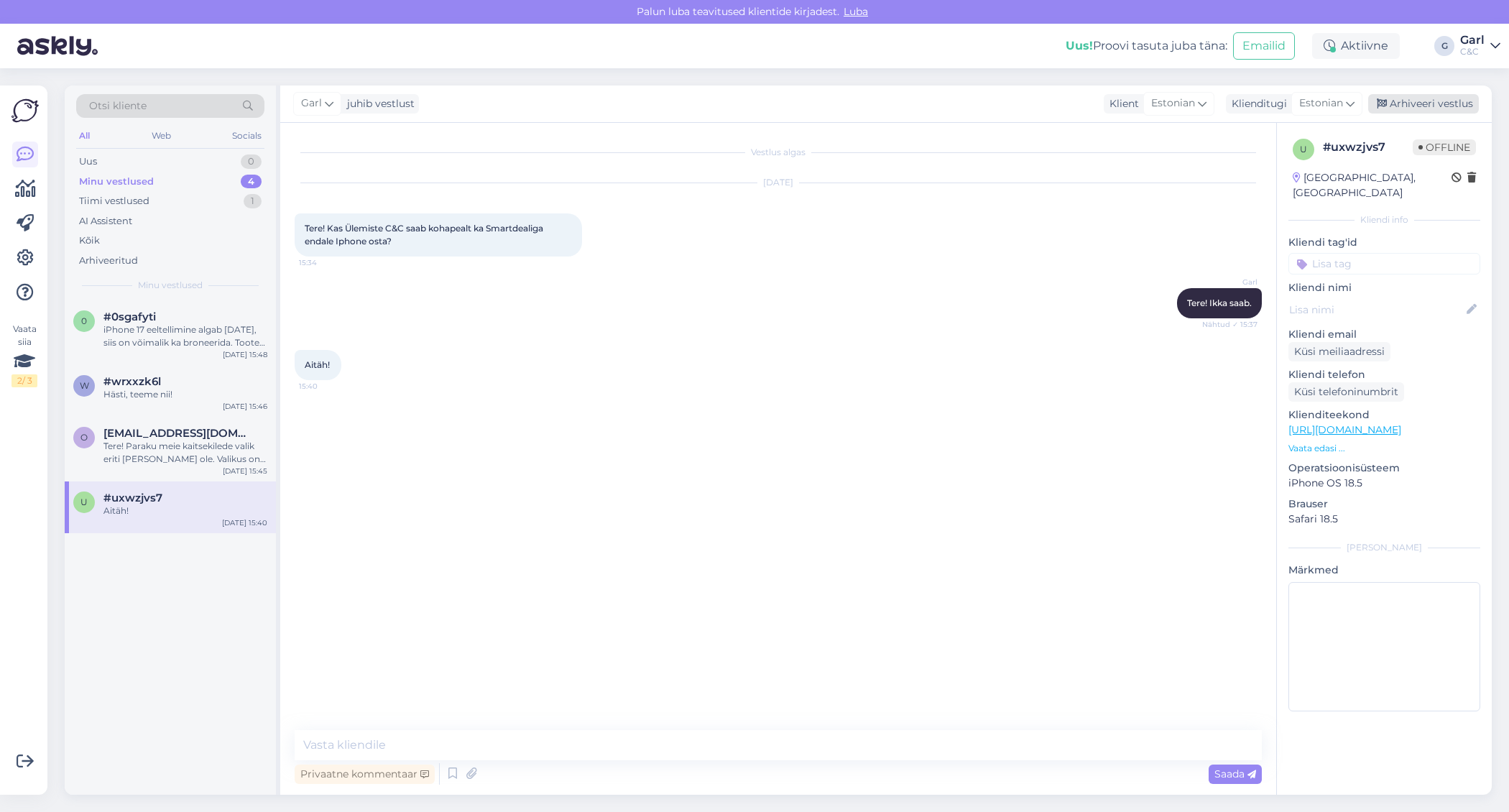
click at [1420, 112] on div "Arhiveeri vestlus" at bounding box center [1423, 103] width 111 height 19
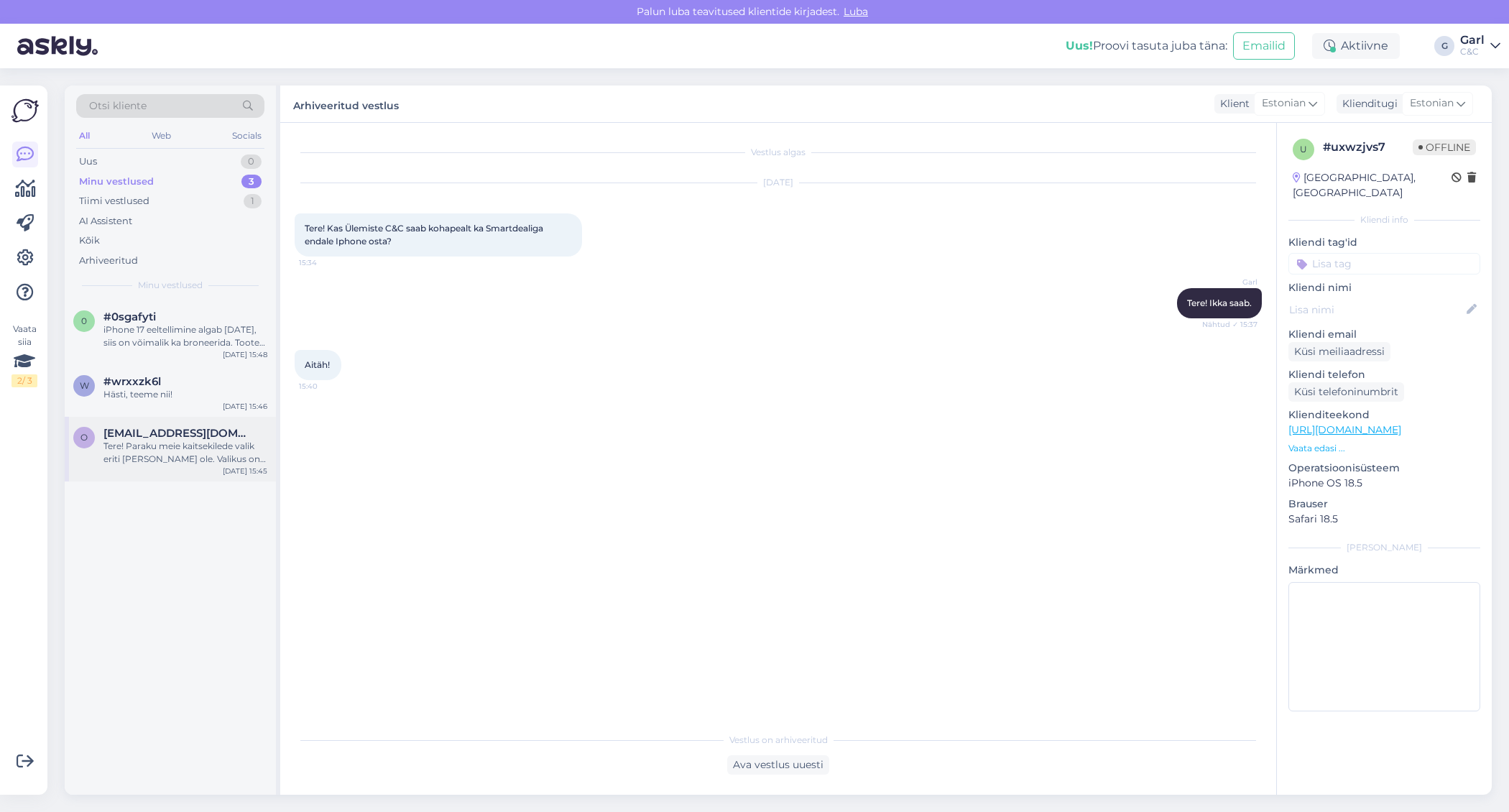
click at [222, 458] on div "Tere! Paraku meie kaitsekilede valik eriti [PERSON_NAME] ole. Valikus on 15" ka…" at bounding box center [185, 452] width 164 height 26
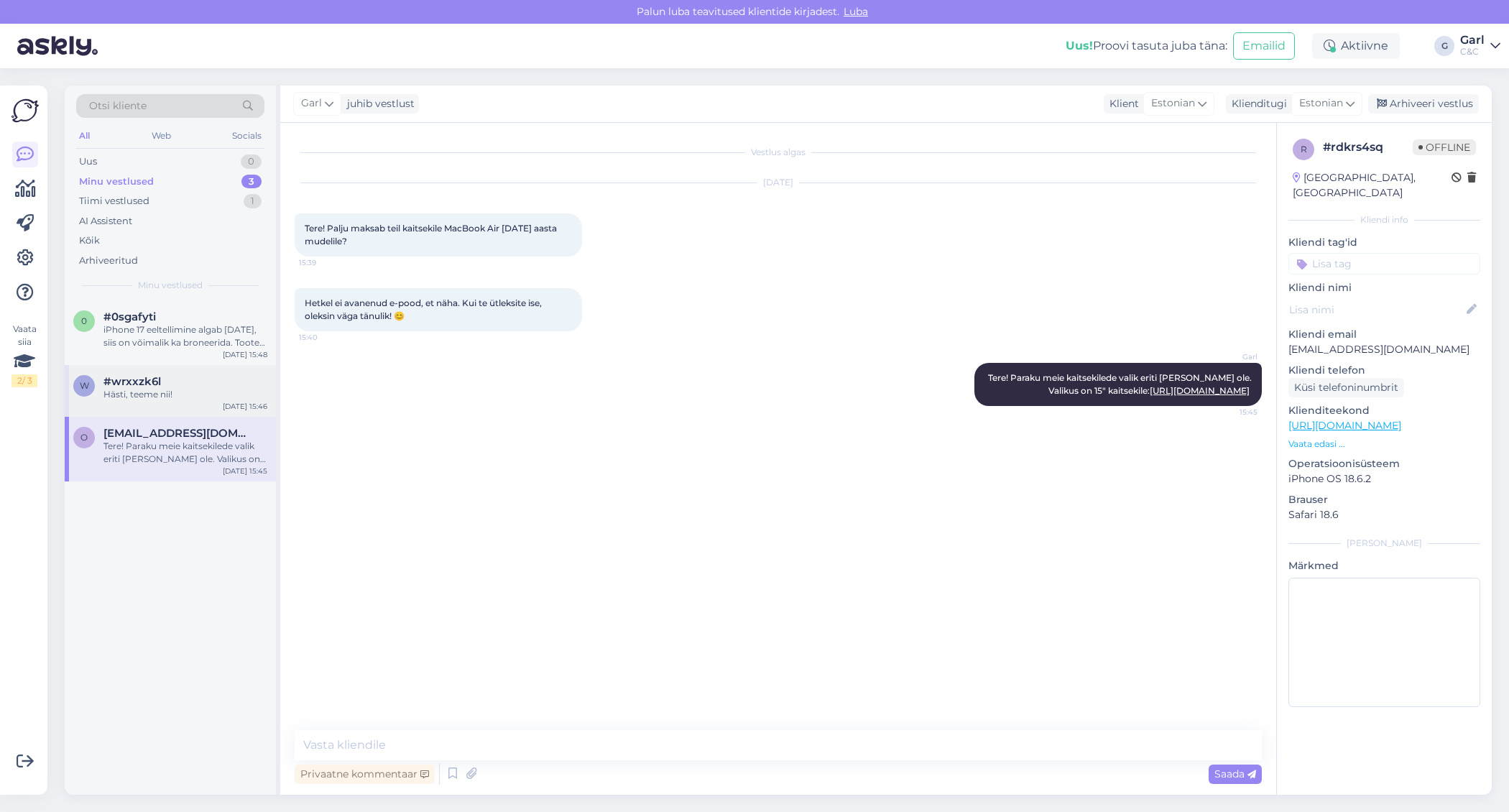
click at [212, 376] on div "#wrxxzk6l" at bounding box center [185, 381] width 164 height 13
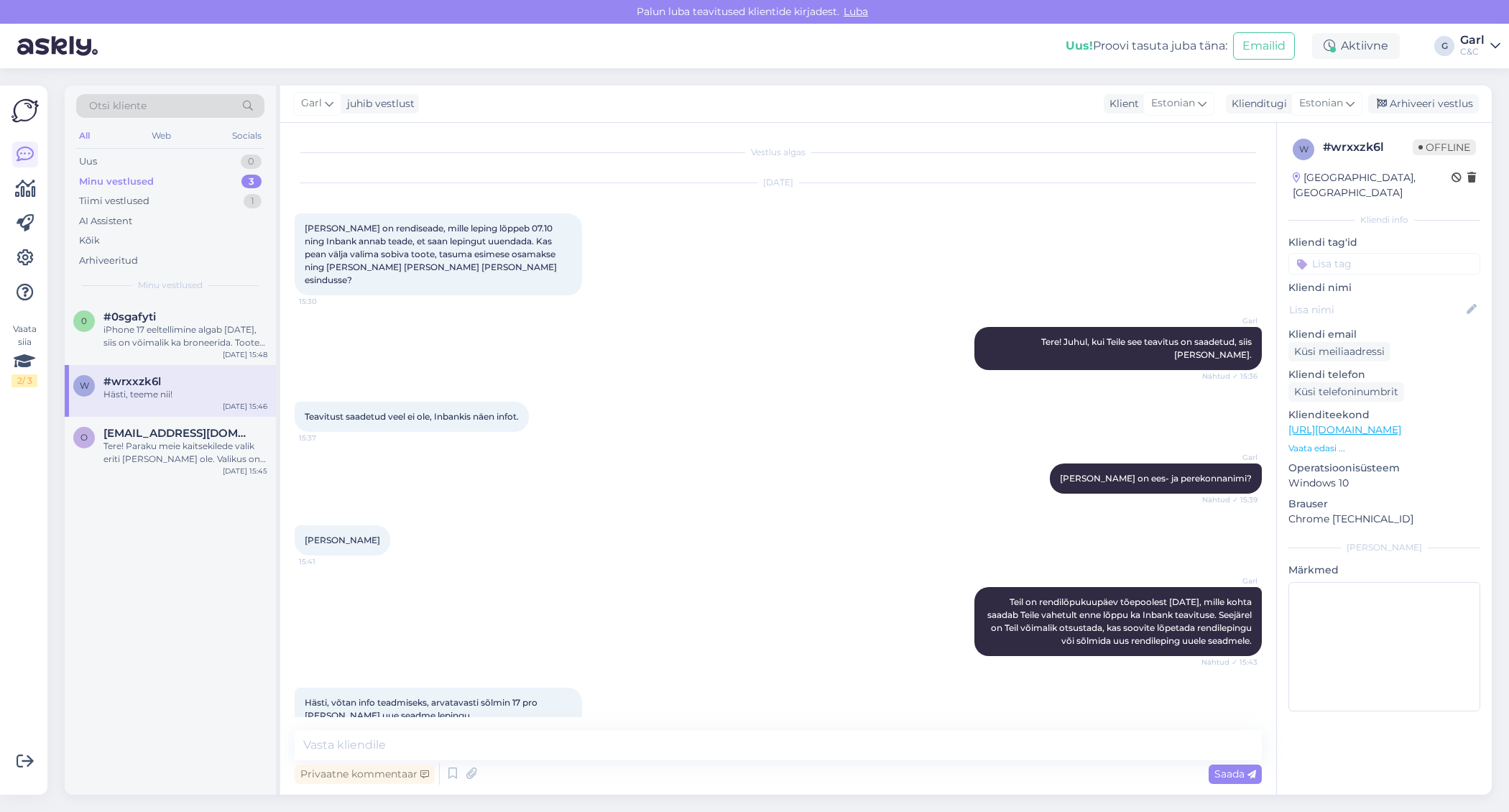
scroll to position [77, 0]
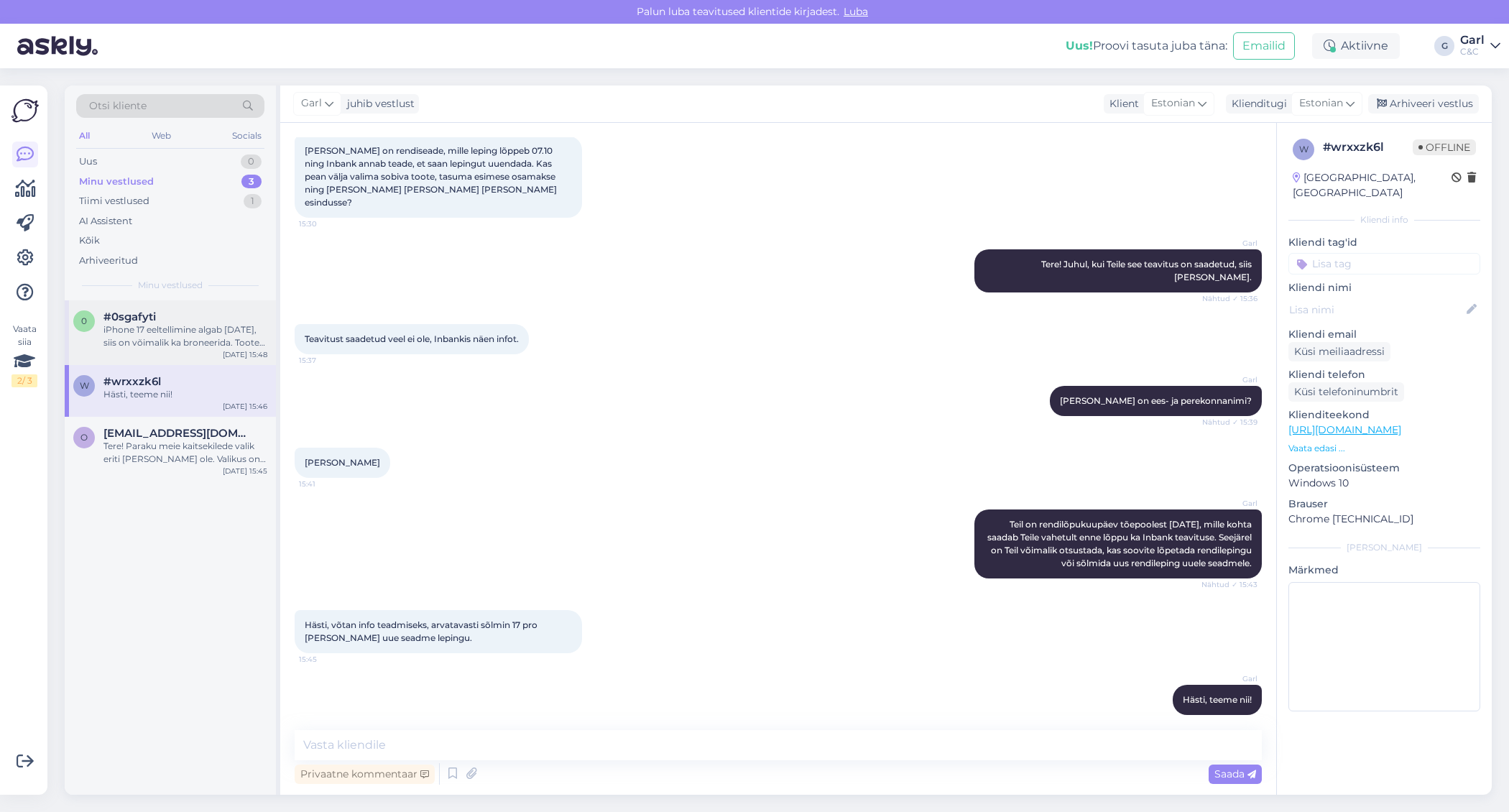
click at [212, 344] on div "iPhone 17 eeltellimine algab [DATE], siis on võimalik ka broneerida. Tooted ise…" at bounding box center [185, 335] width 164 height 26
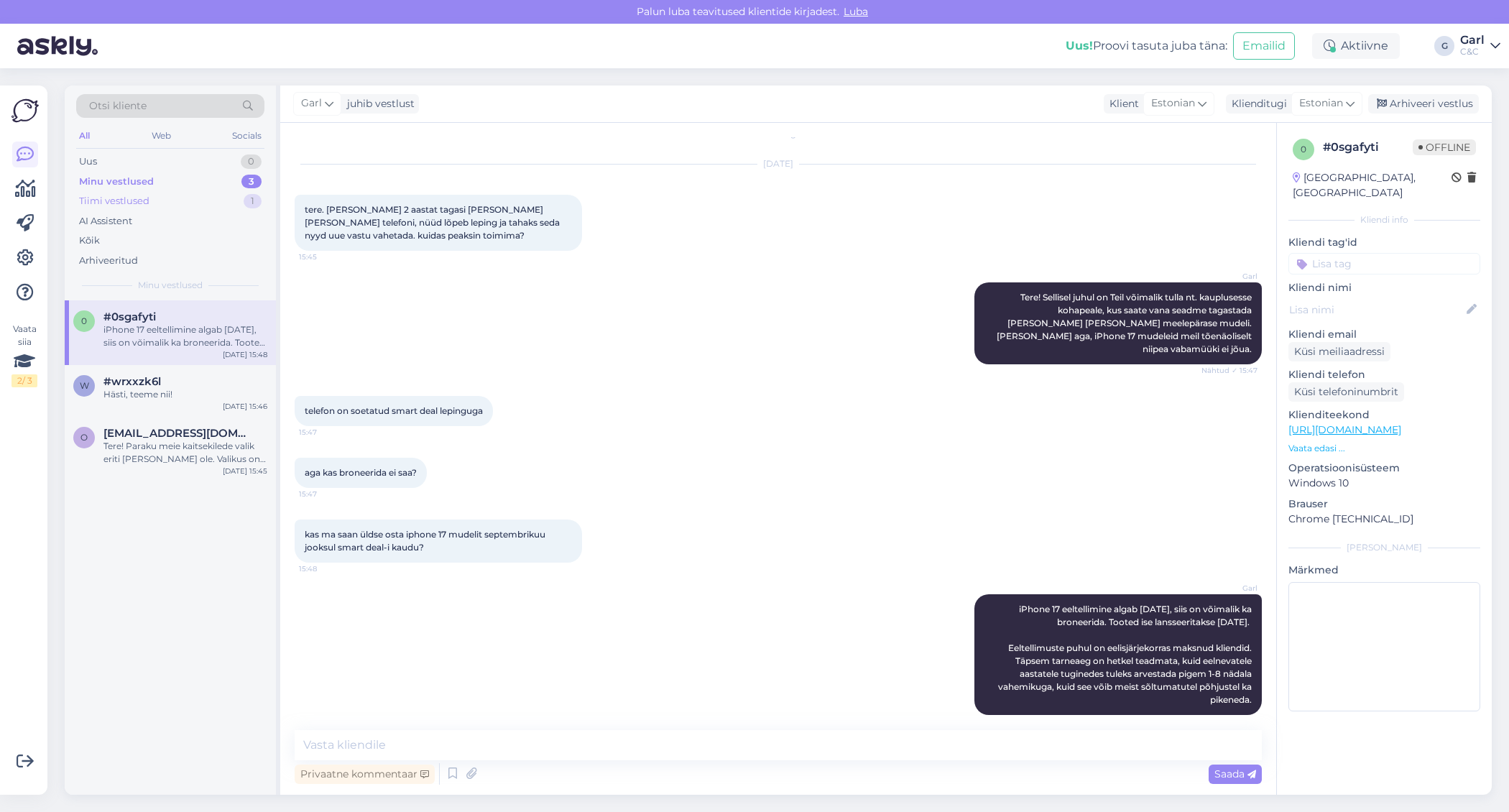
click at [198, 197] on div "Tiimi vestlused 1" at bounding box center [170, 201] width 188 height 20
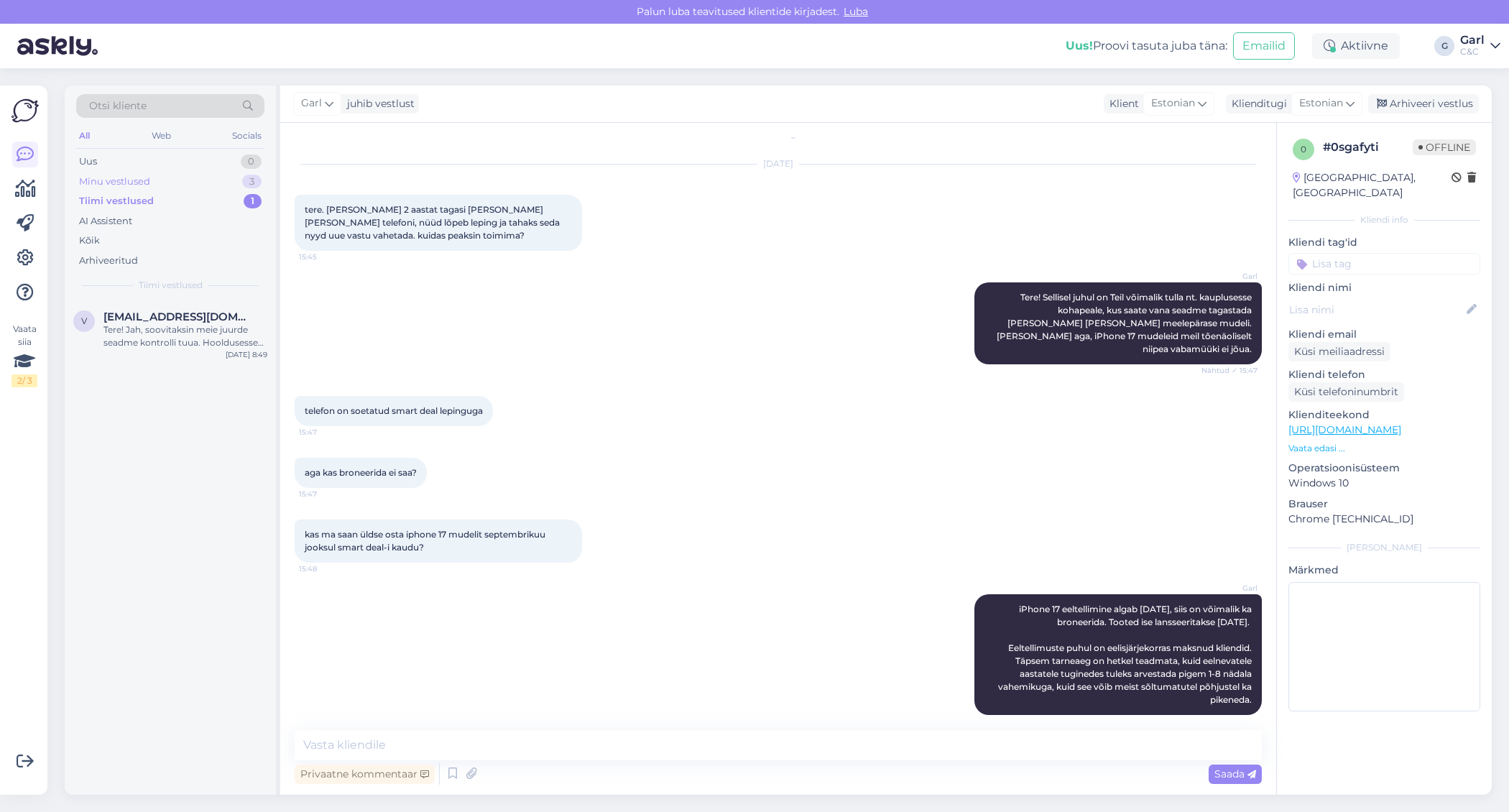
click at [184, 177] on div "Minu vestlused 3" at bounding box center [170, 182] width 188 height 20
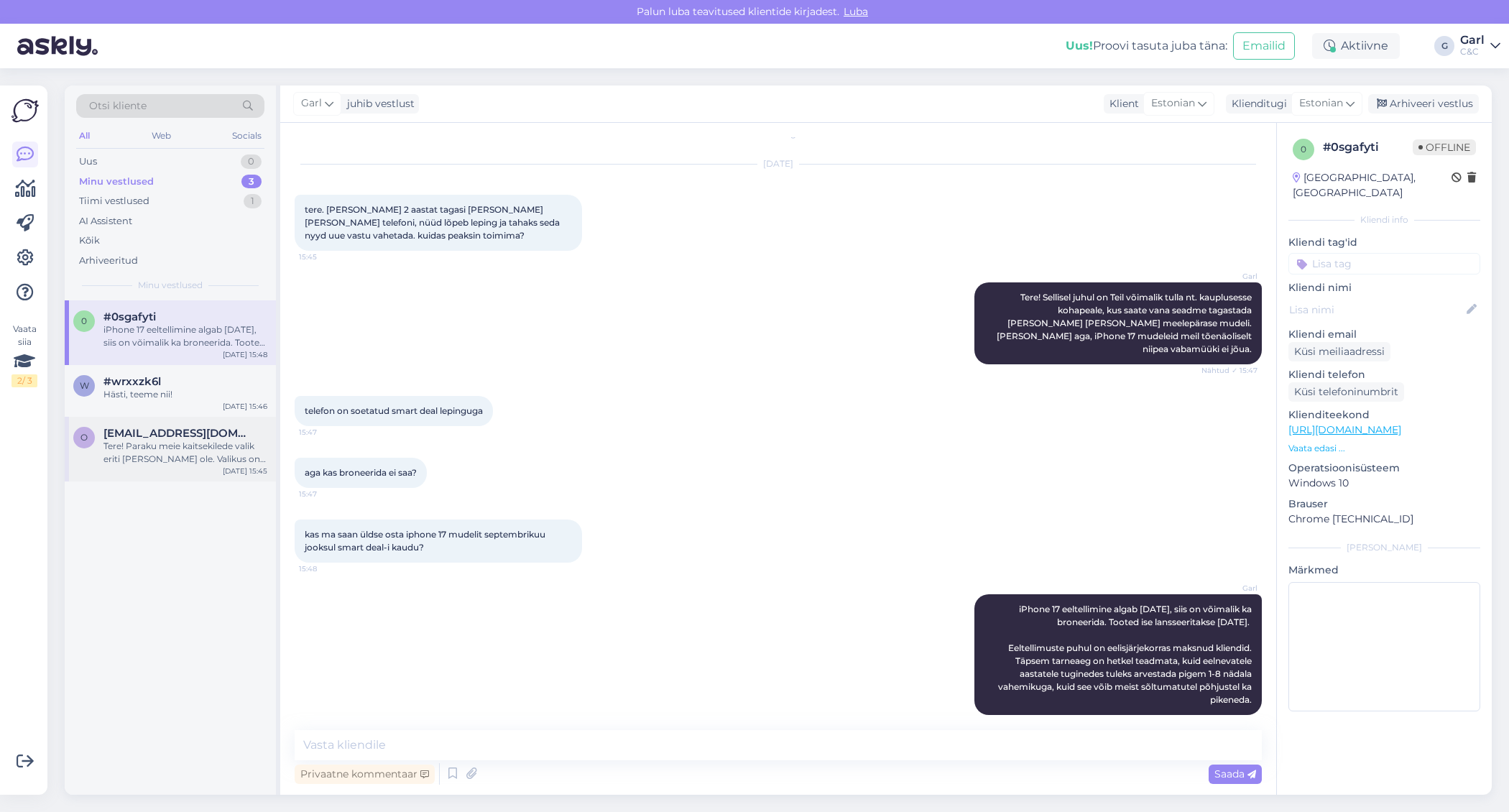
click at [203, 446] on div "Tere! Paraku meie kaitsekilede valik eriti [PERSON_NAME] ole. Valikus on 15" ka…" at bounding box center [185, 452] width 164 height 26
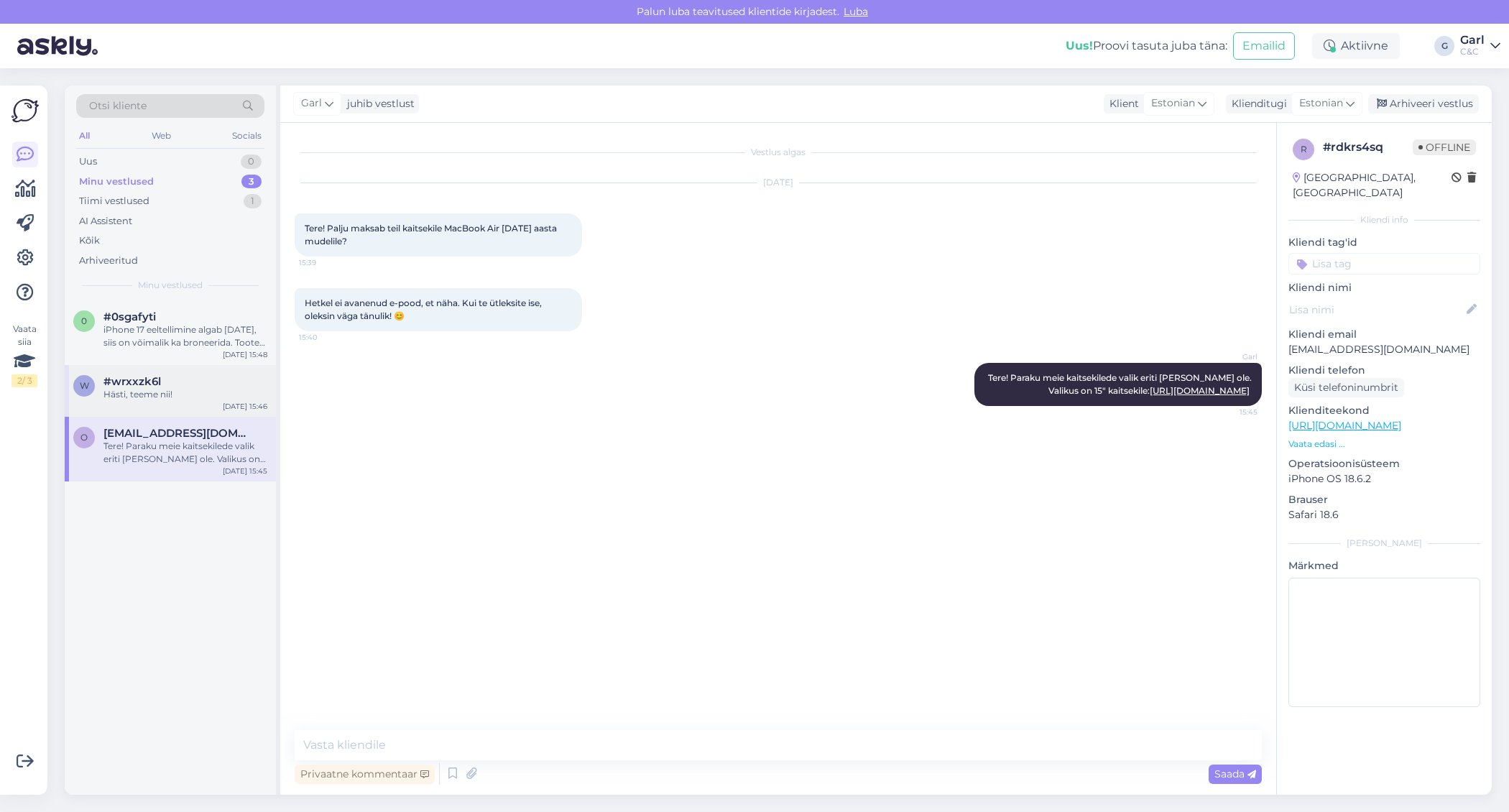
click at [191, 401] on div "w #wrxxzk6l Hästi, teeme nii! [DATE] 15:46" at bounding box center [170, 391] width 212 height 52
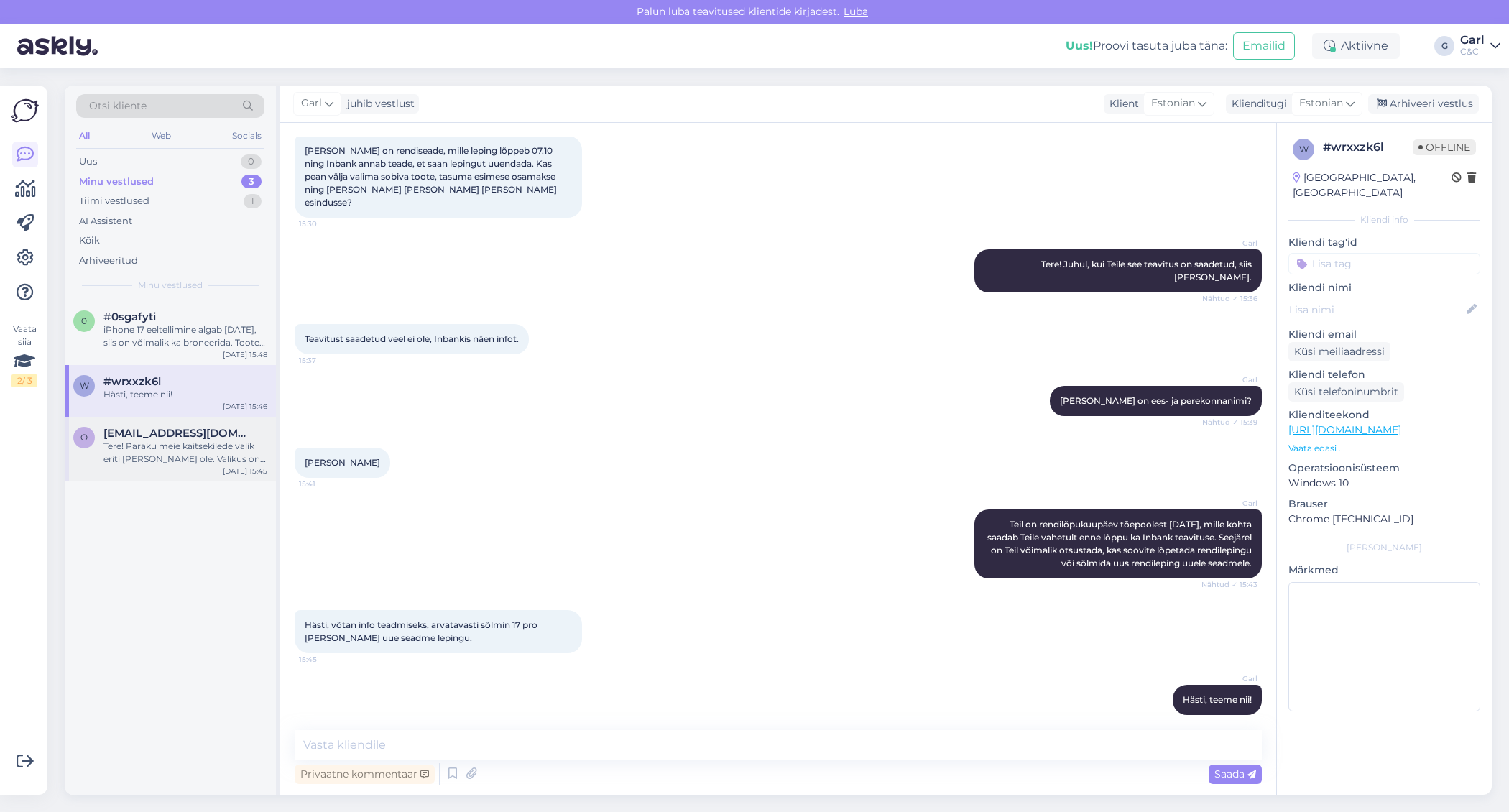
click at [207, 445] on div "Tere! Paraku meie kaitsekilede valik eriti [PERSON_NAME] ole. Valikus on 15" ka…" at bounding box center [185, 452] width 164 height 26
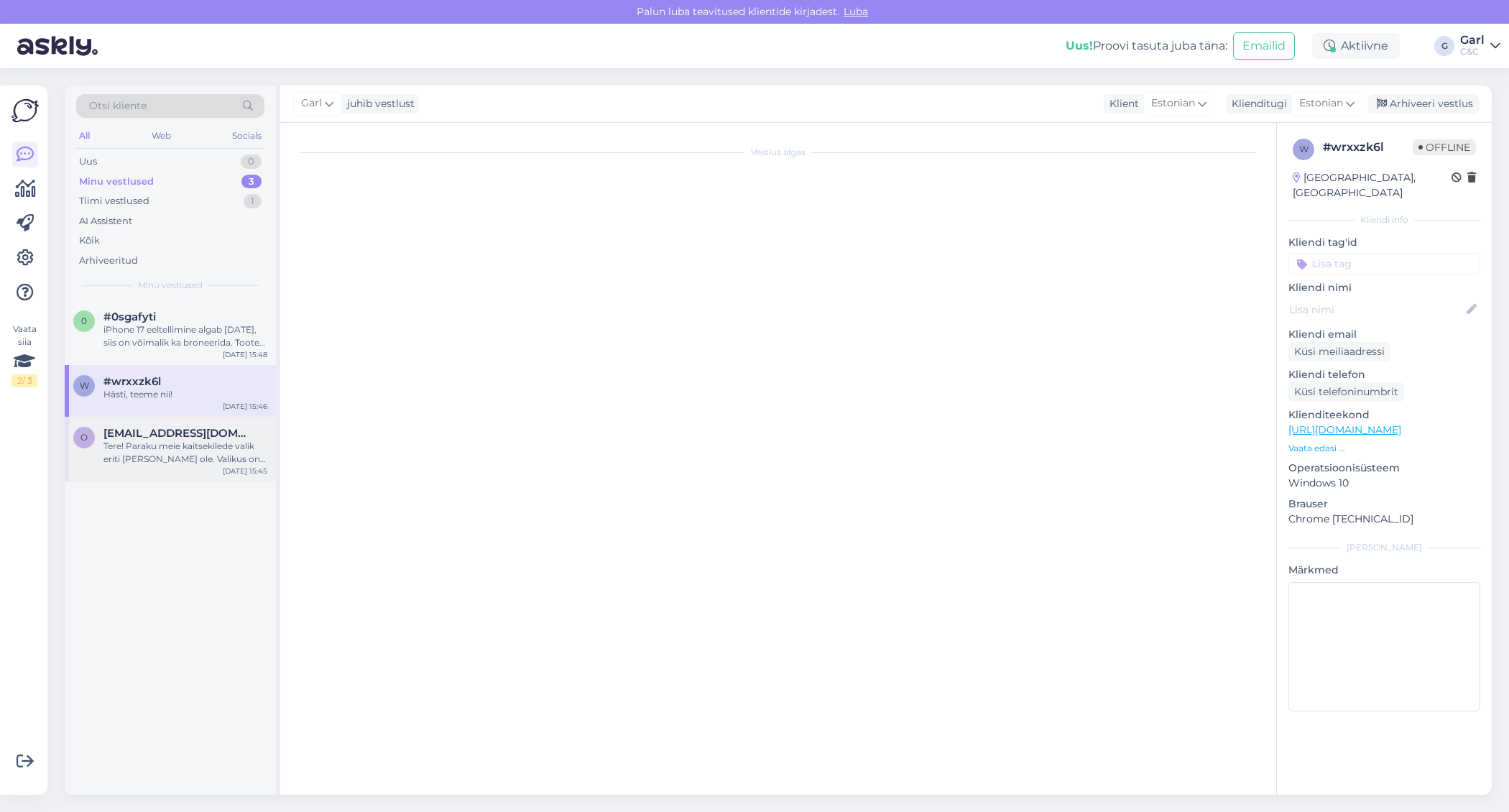
scroll to position [0, 0]
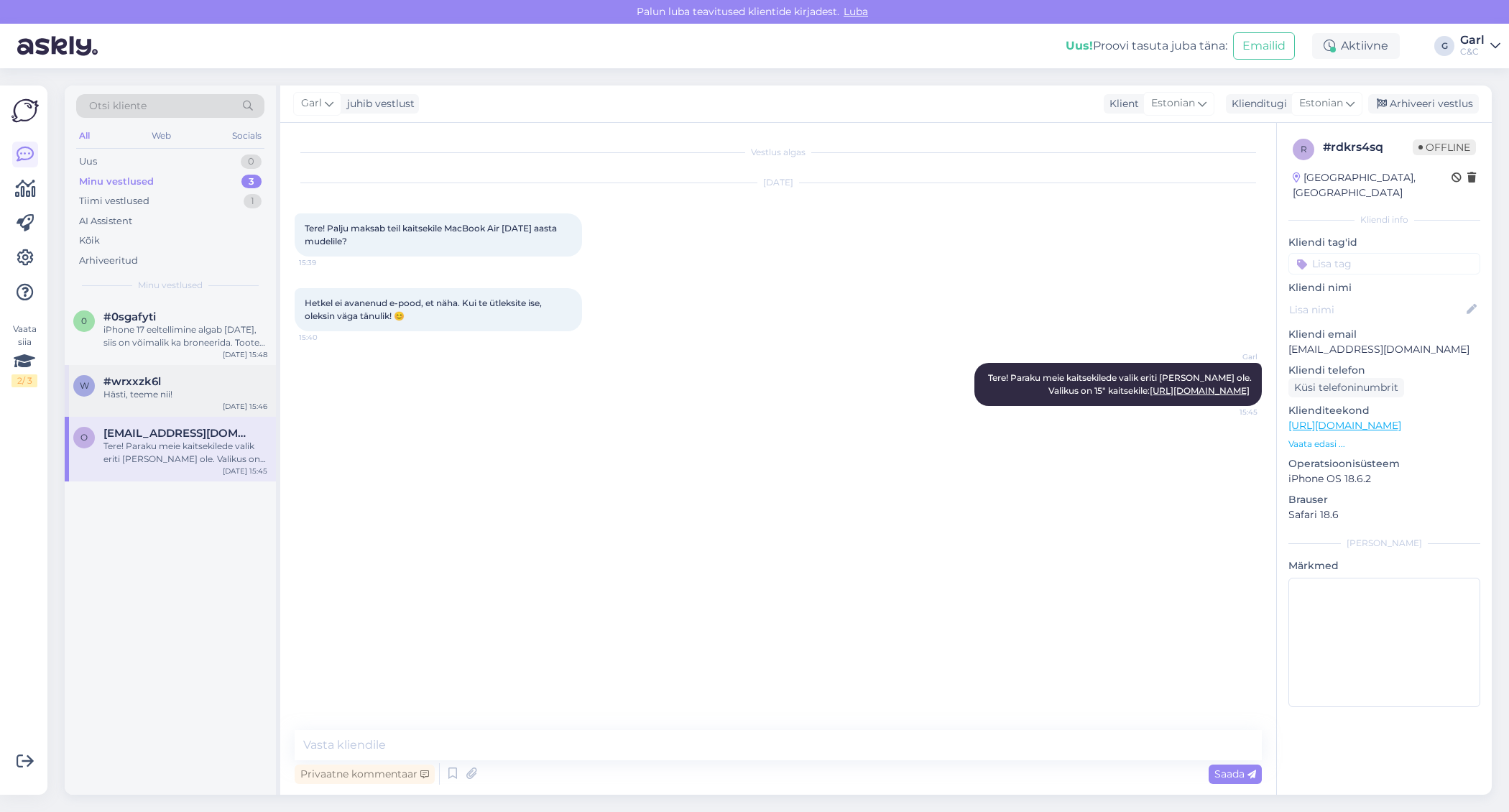
click at [188, 396] on div "Hästi, teeme nii!" at bounding box center [185, 394] width 164 height 13
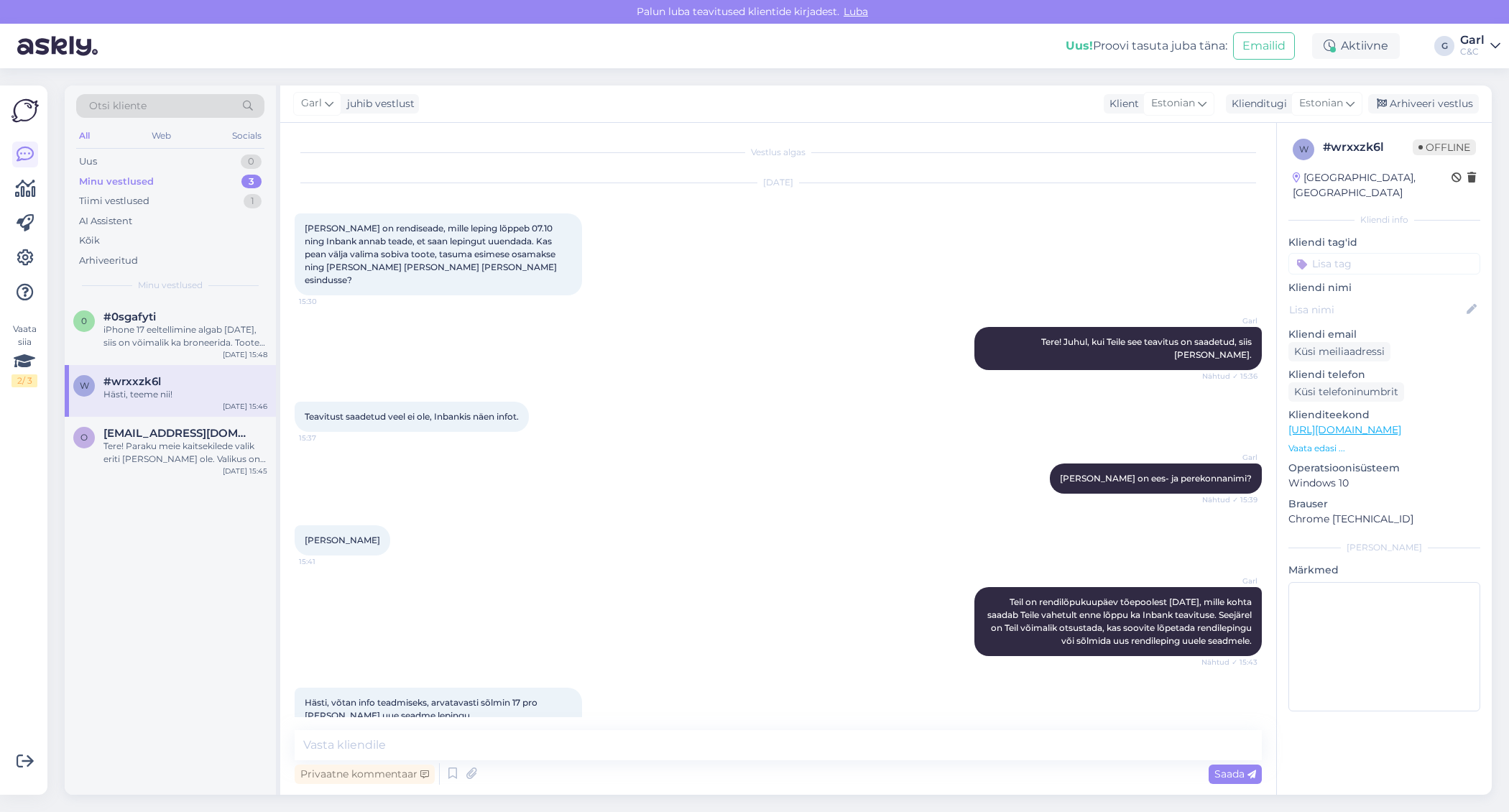
scroll to position [77, 0]
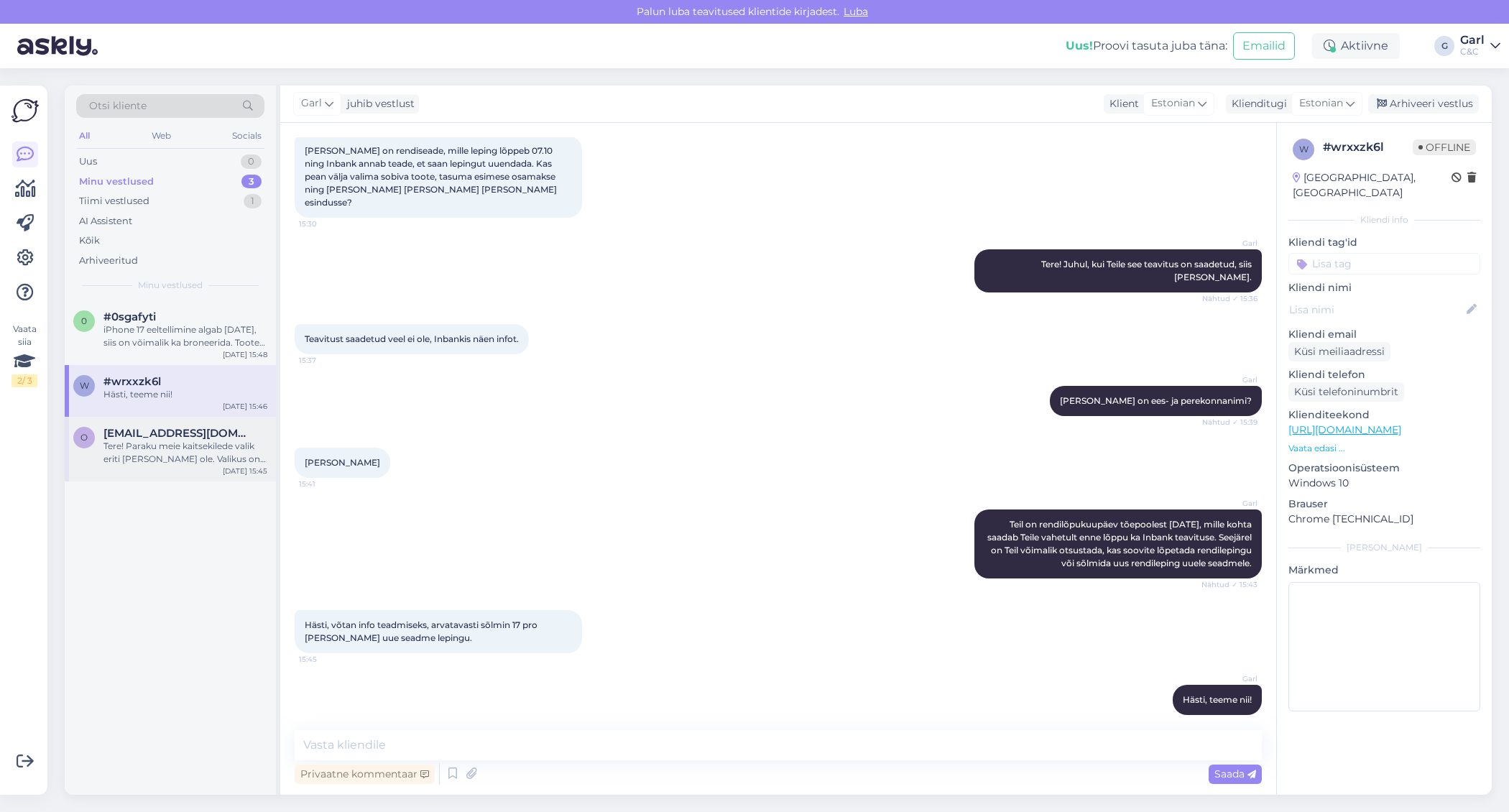
click at [203, 438] on span "[EMAIL_ADDRESS][DOMAIN_NAME]" at bounding box center [178, 433] width 150 height 13
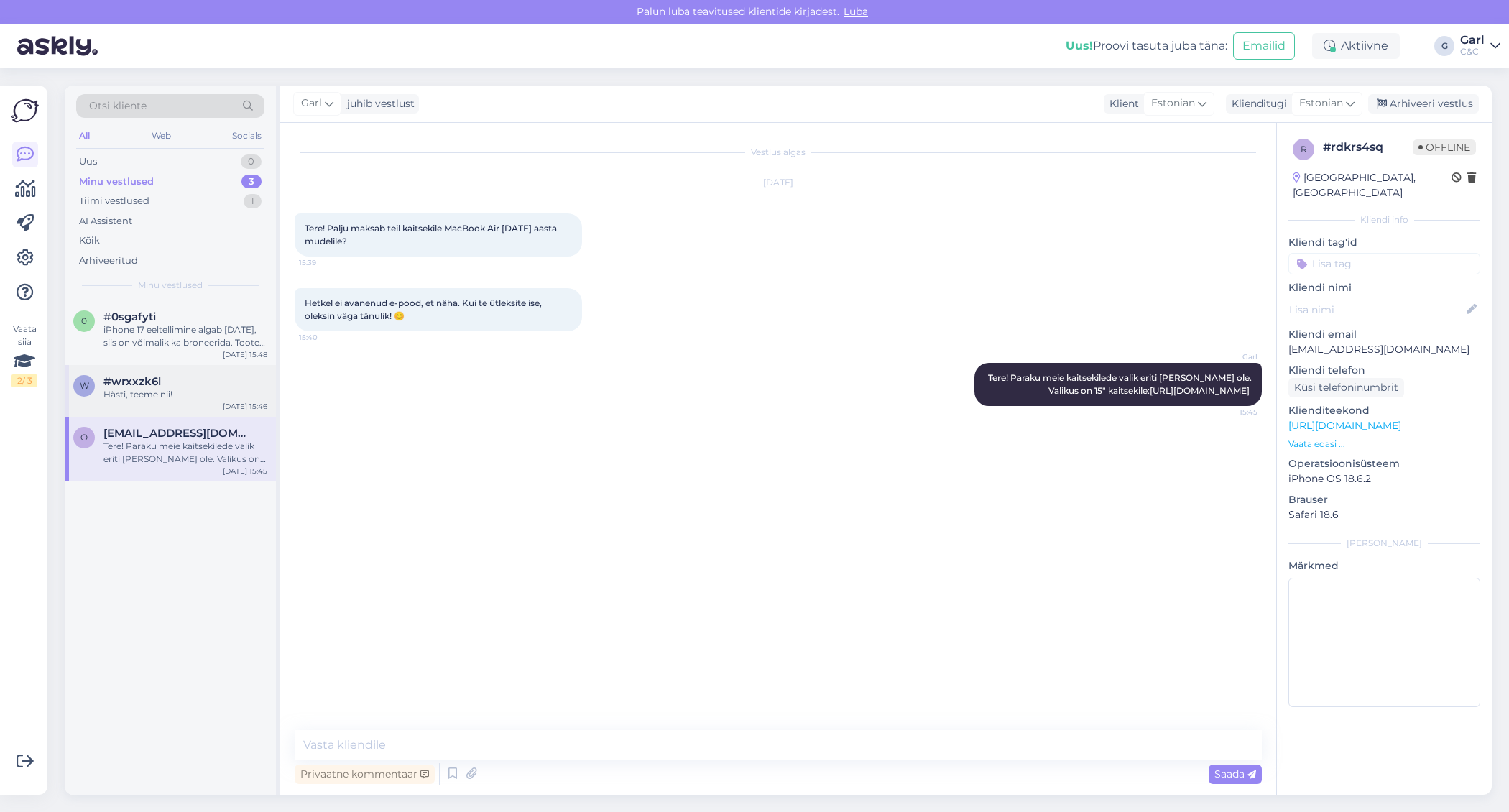
click at [189, 393] on div "Hästi, teeme nii!" at bounding box center [185, 394] width 164 height 13
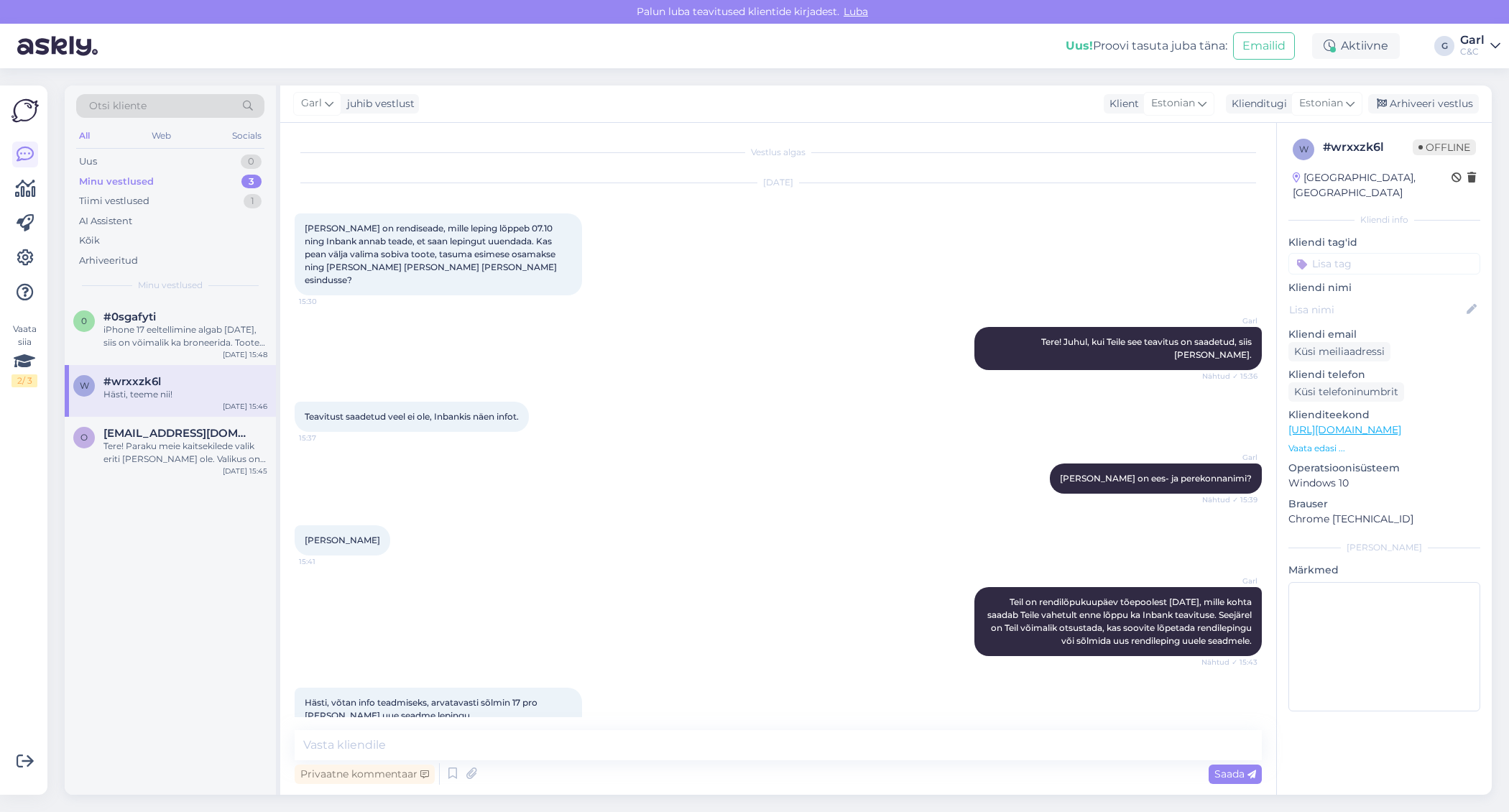
scroll to position [77, 0]
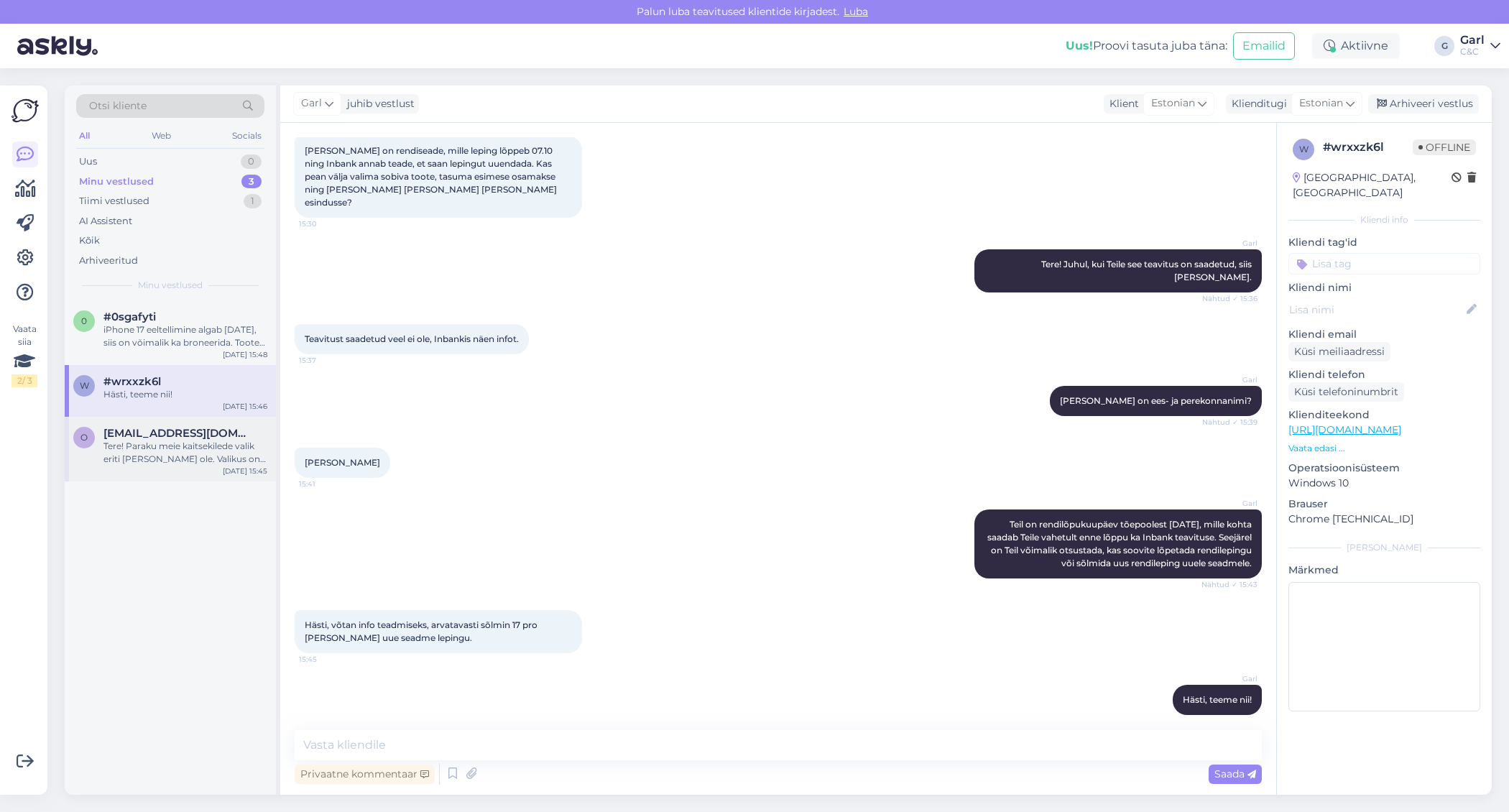
click at [194, 431] on span "[EMAIL_ADDRESS][DOMAIN_NAME]" at bounding box center [178, 433] width 150 height 13
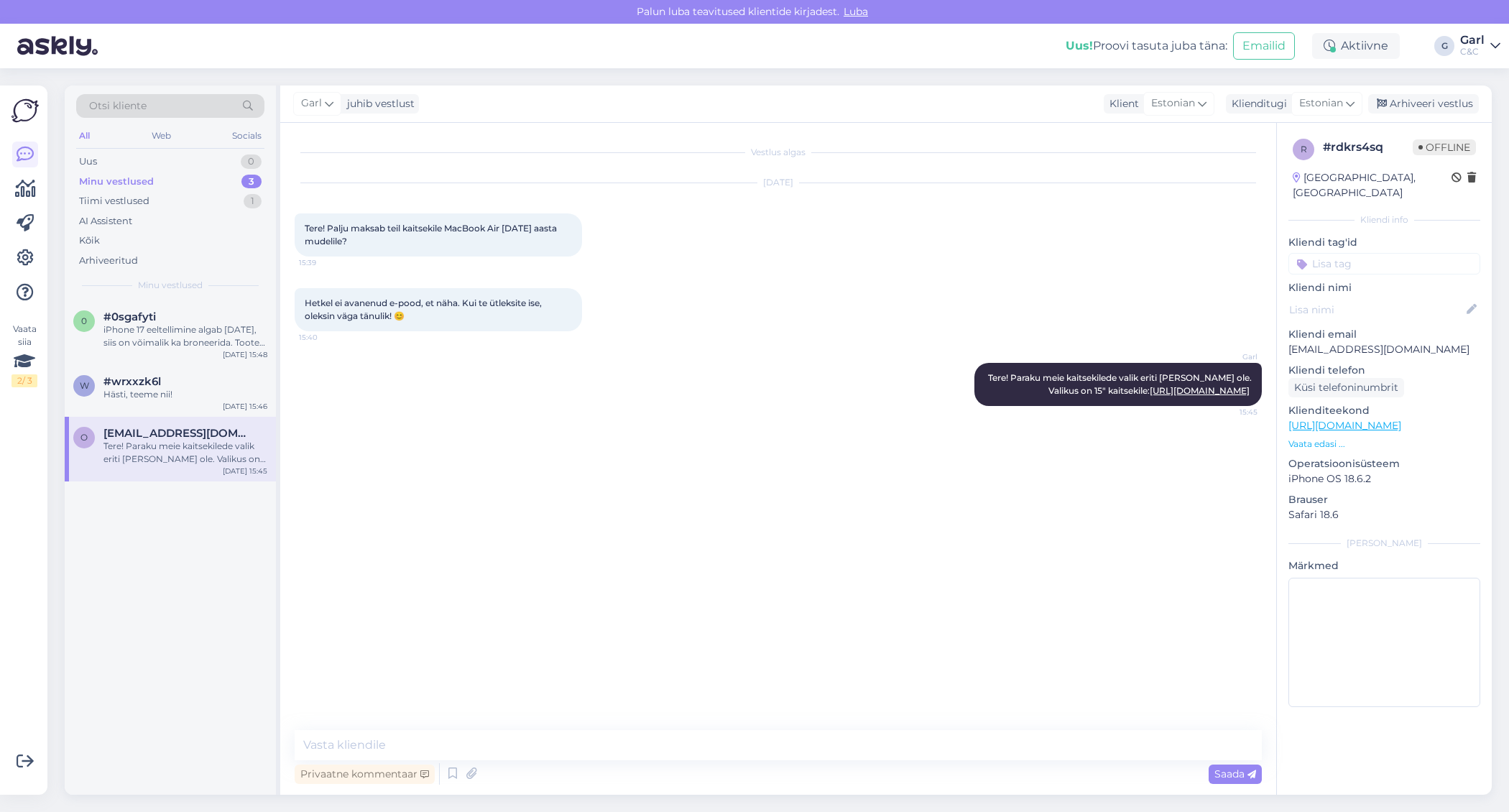
scroll to position [0, 0]
click at [182, 388] on div "Hästi, teeme nii!" at bounding box center [185, 394] width 164 height 13
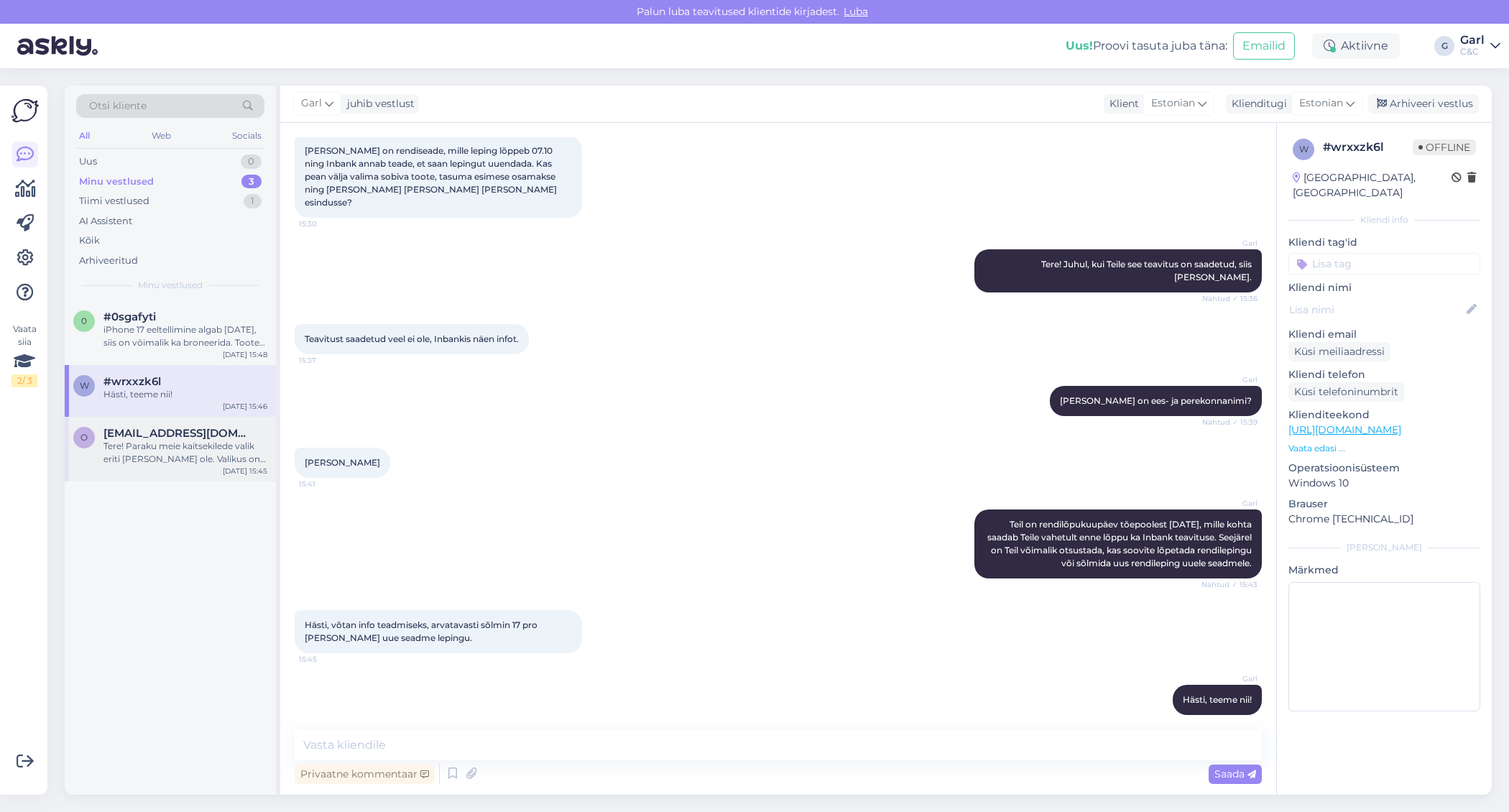
click at [189, 427] on span "[EMAIL_ADDRESS][DOMAIN_NAME]" at bounding box center [178, 433] width 150 height 13
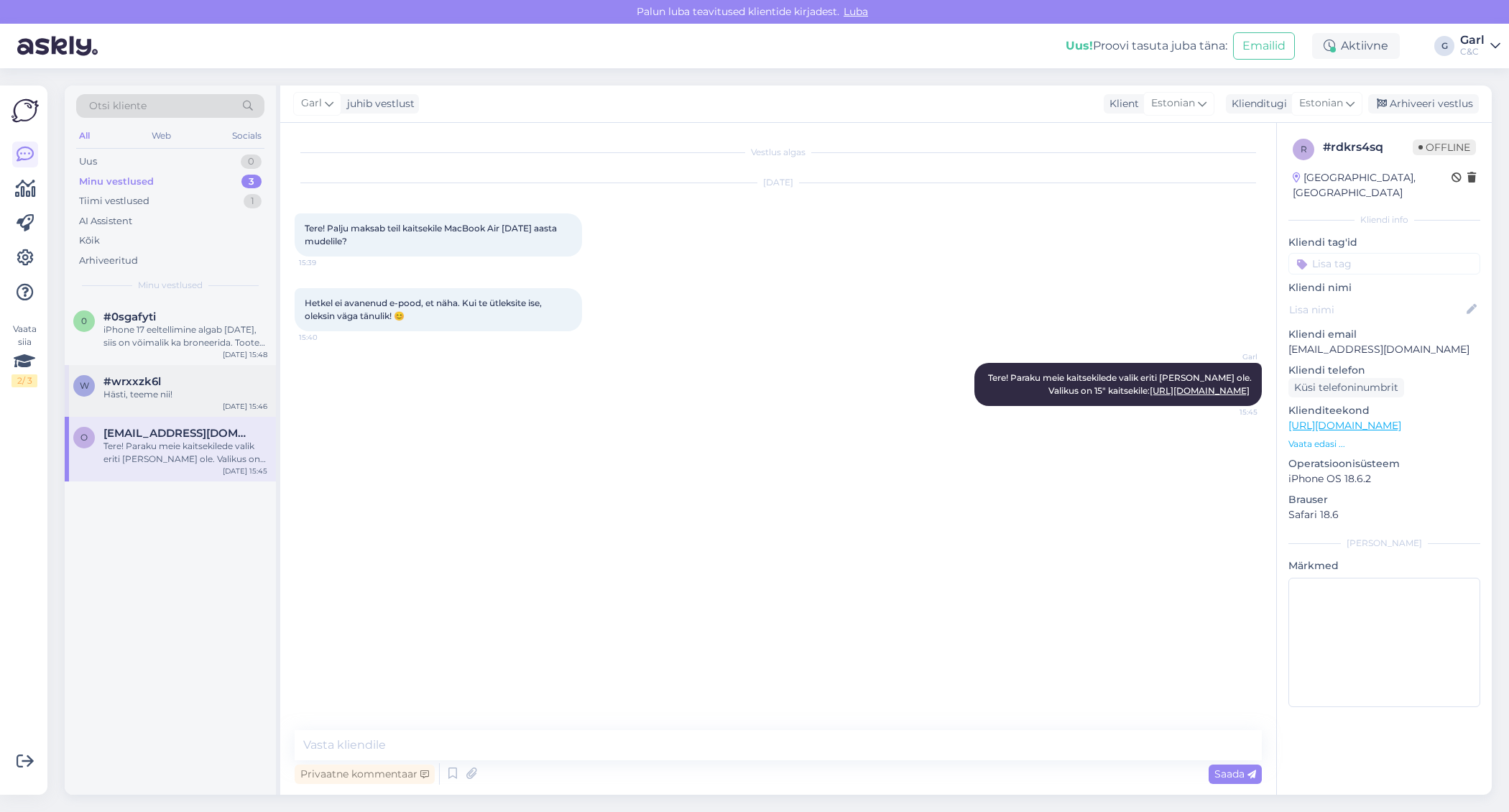
click at [186, 408] on div "w #wrxxzk6l Hästi, teeme nii! [DATE] 15:46" at bounding box center [170, 391] width 212 height 52
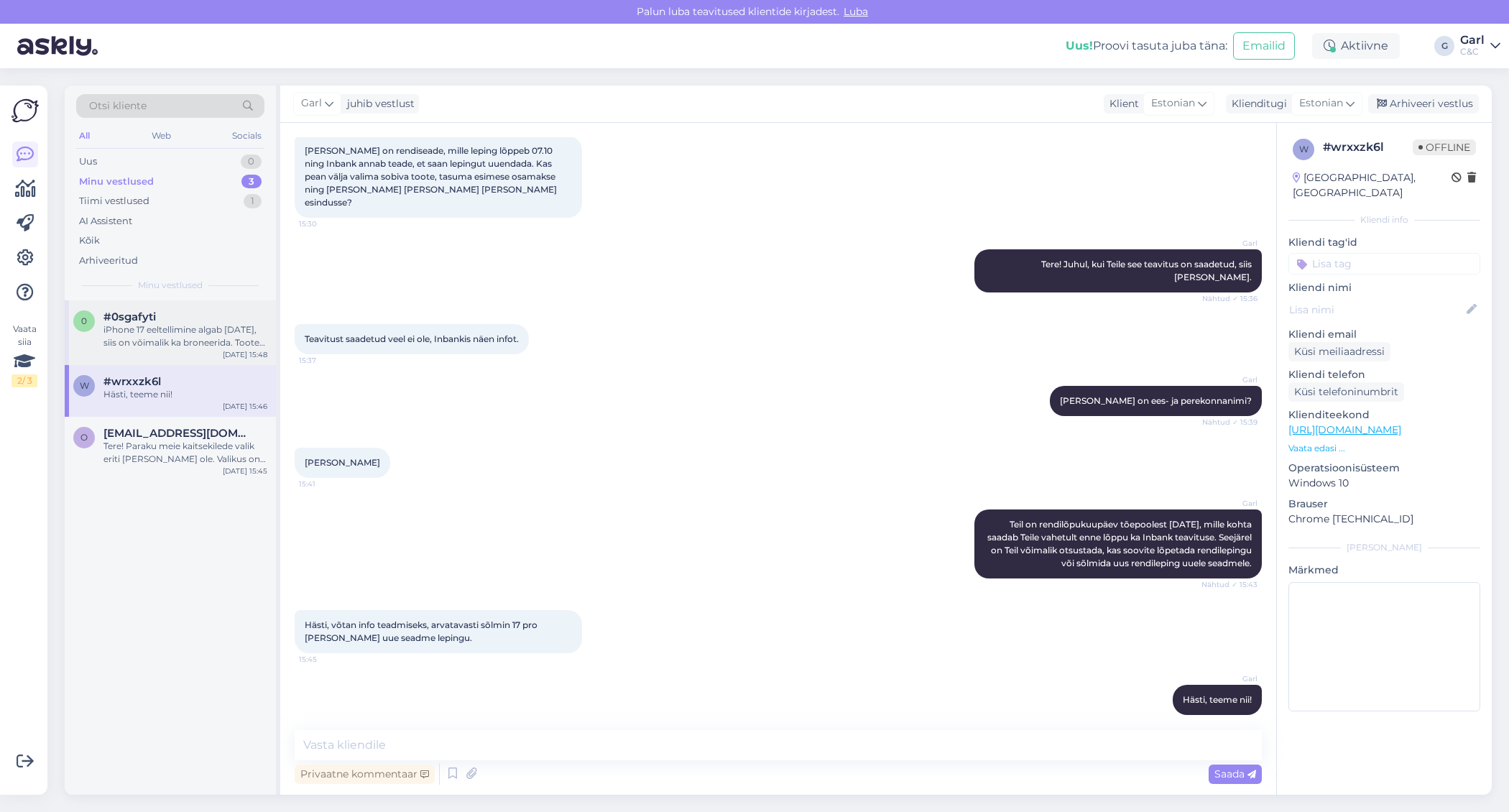
click at [176, 348] on div "iPhone 17 eeltellimine algab [DATE], siis on võimalik ka broneerida. Tooted ise…" at bounding box center [185, 335] width 164 height 26
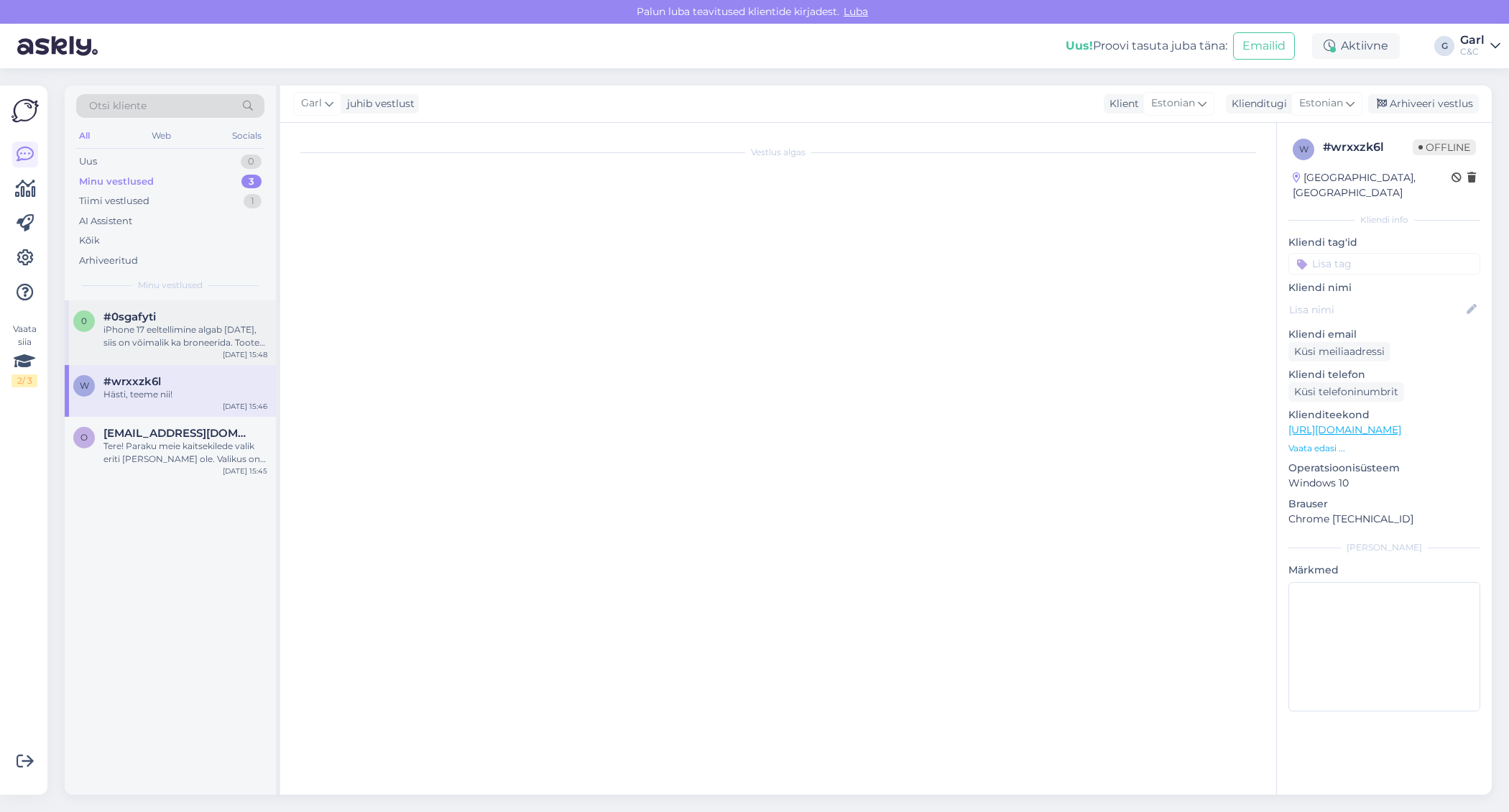
scroll to position [19, 0]
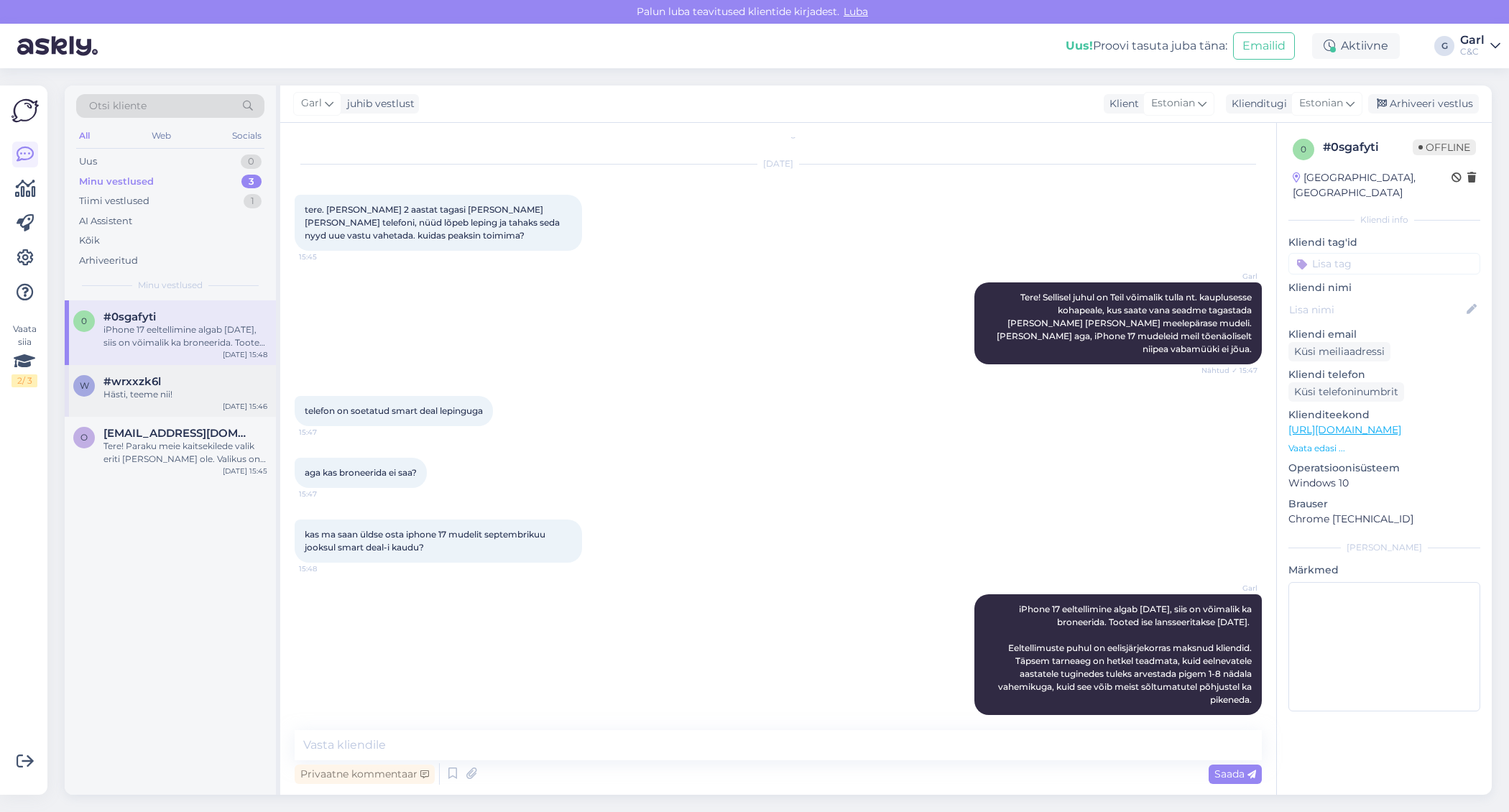
click at [177, 401] on div "w #wrxxzk6l Hästi, teeme nii! [DATE] 15:46" at bounding box center [170, 391] width 212 height 52
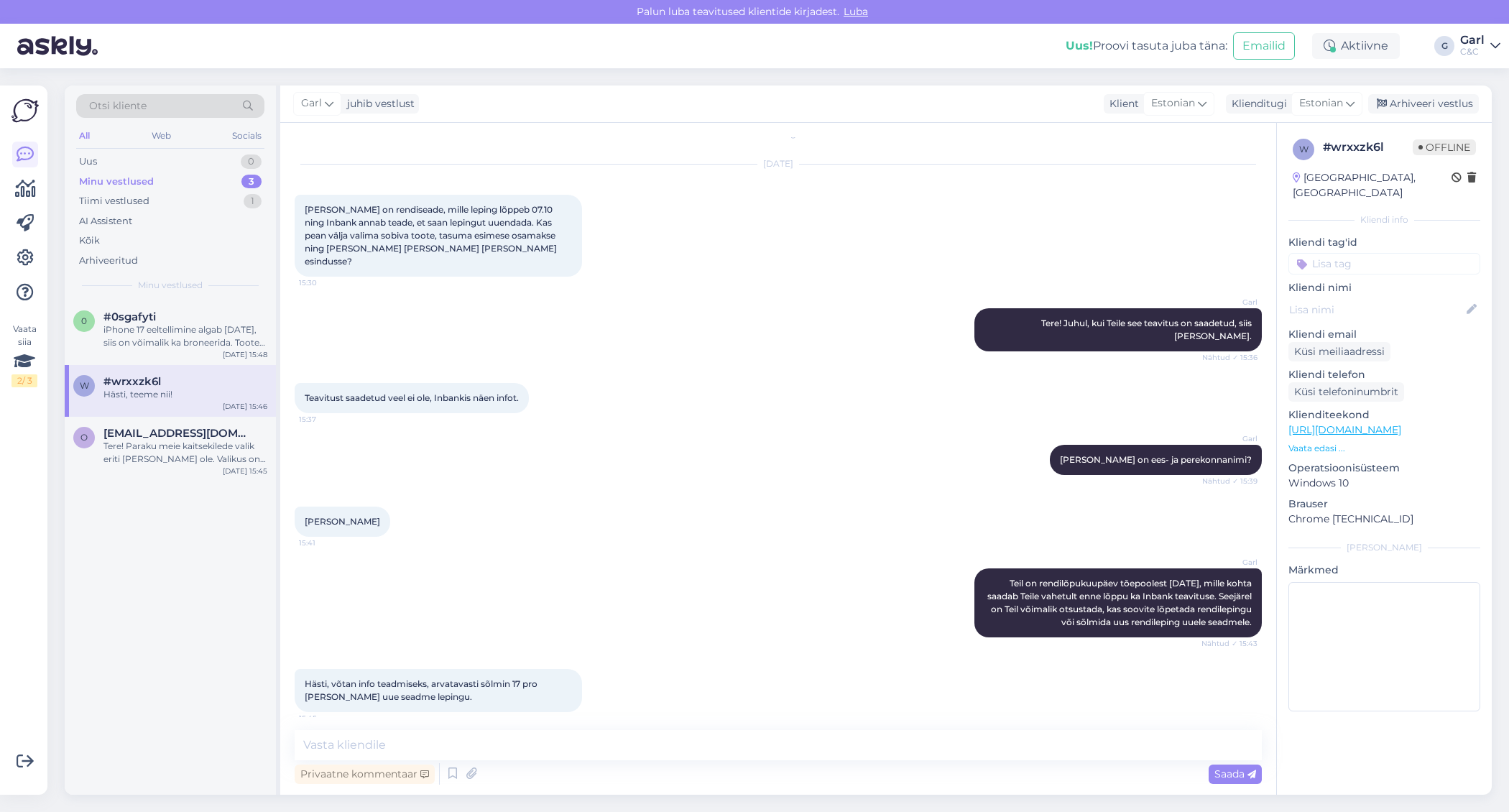
scroll to position [77, 0]
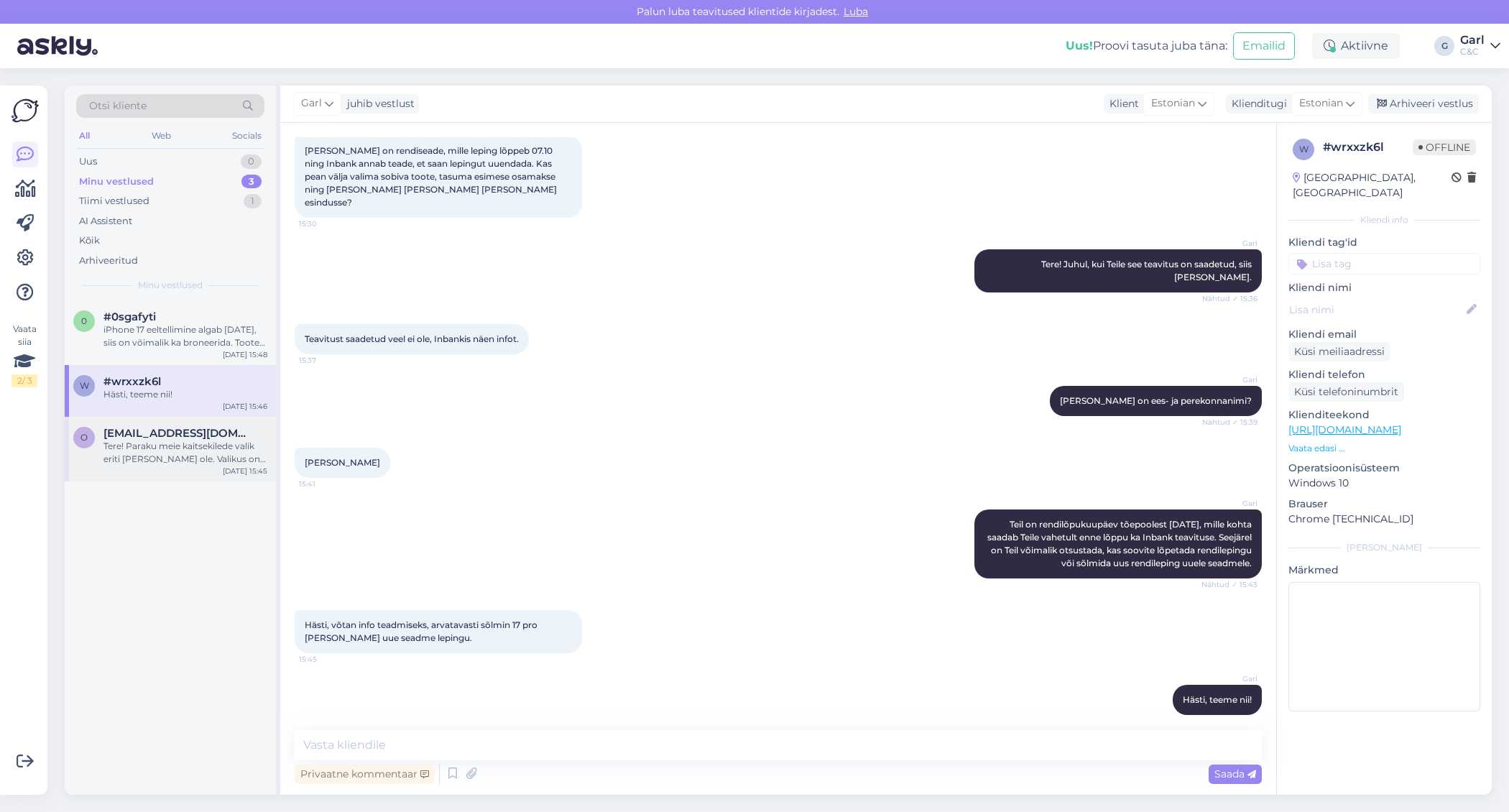
click at [207, 439] on div "Tere! Paraku meie kaitsekilede valik eriti [PERSON_NAME] ole. Valikus on 15" ka…" at bounding box center [185, 452] width 164 height 26
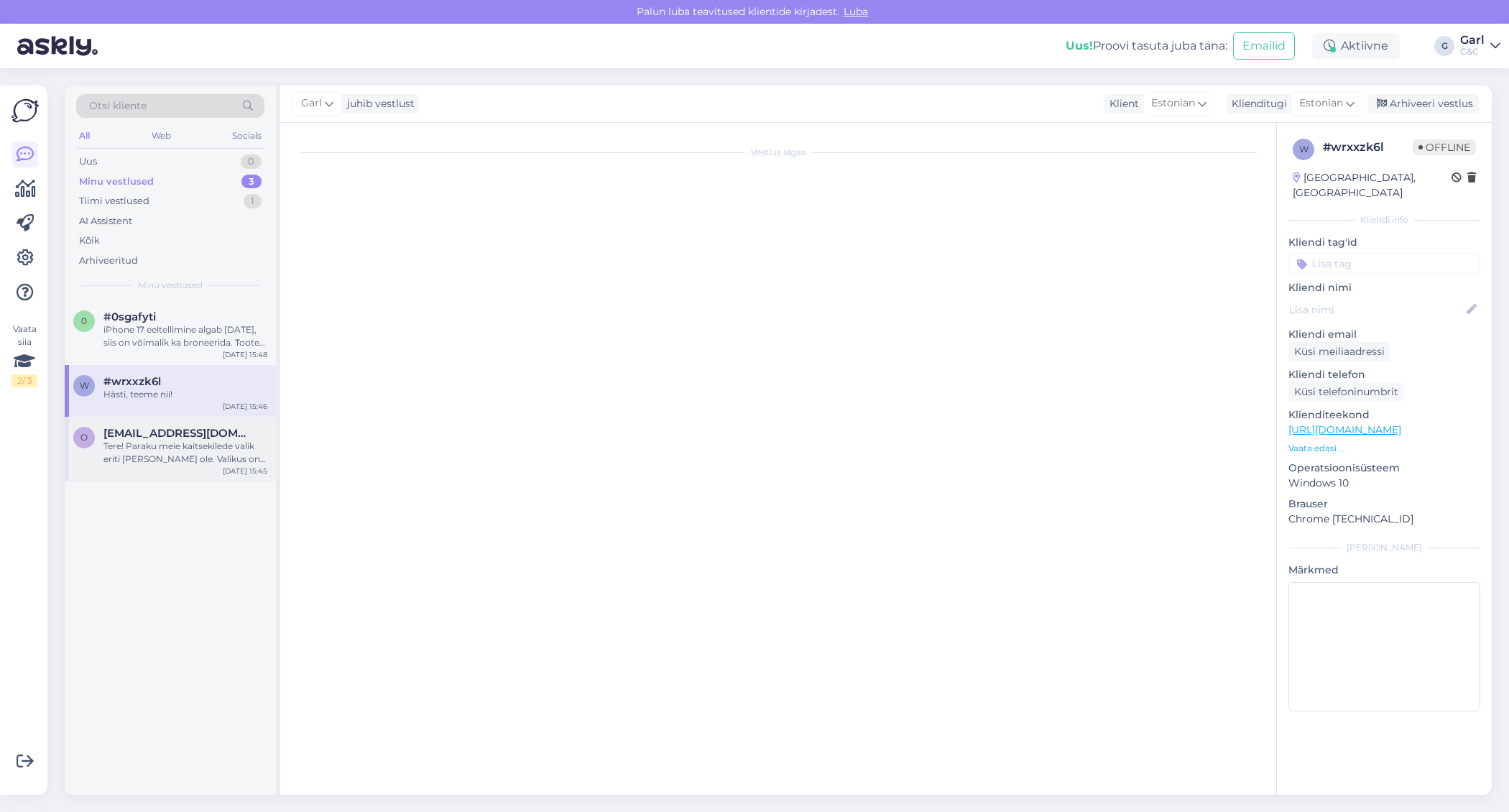
scroll to position [0, 0]
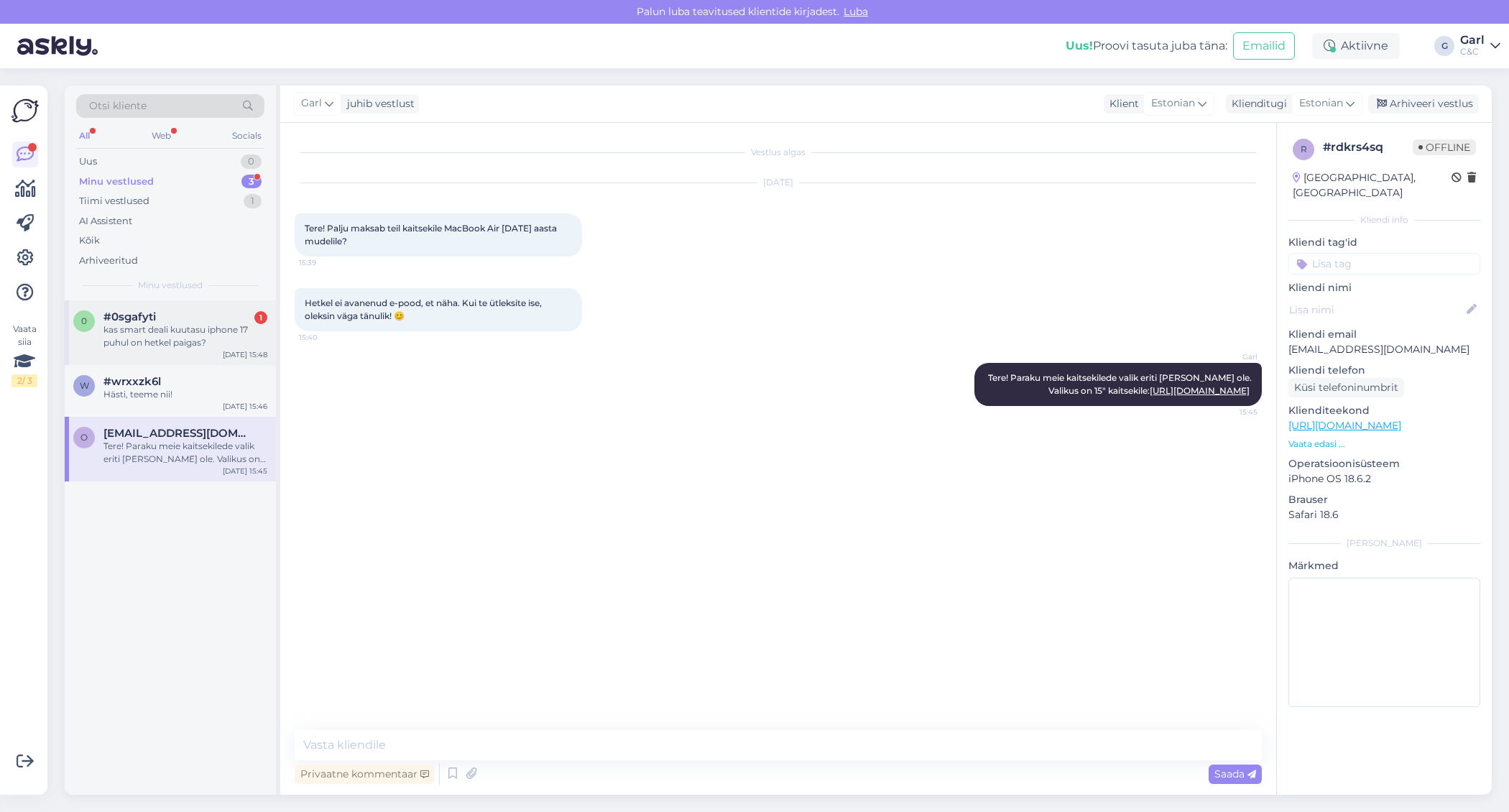
click at [232, 320] on div "#0sgafyti 1" at bounding box center [185, 317] width 164 height 13
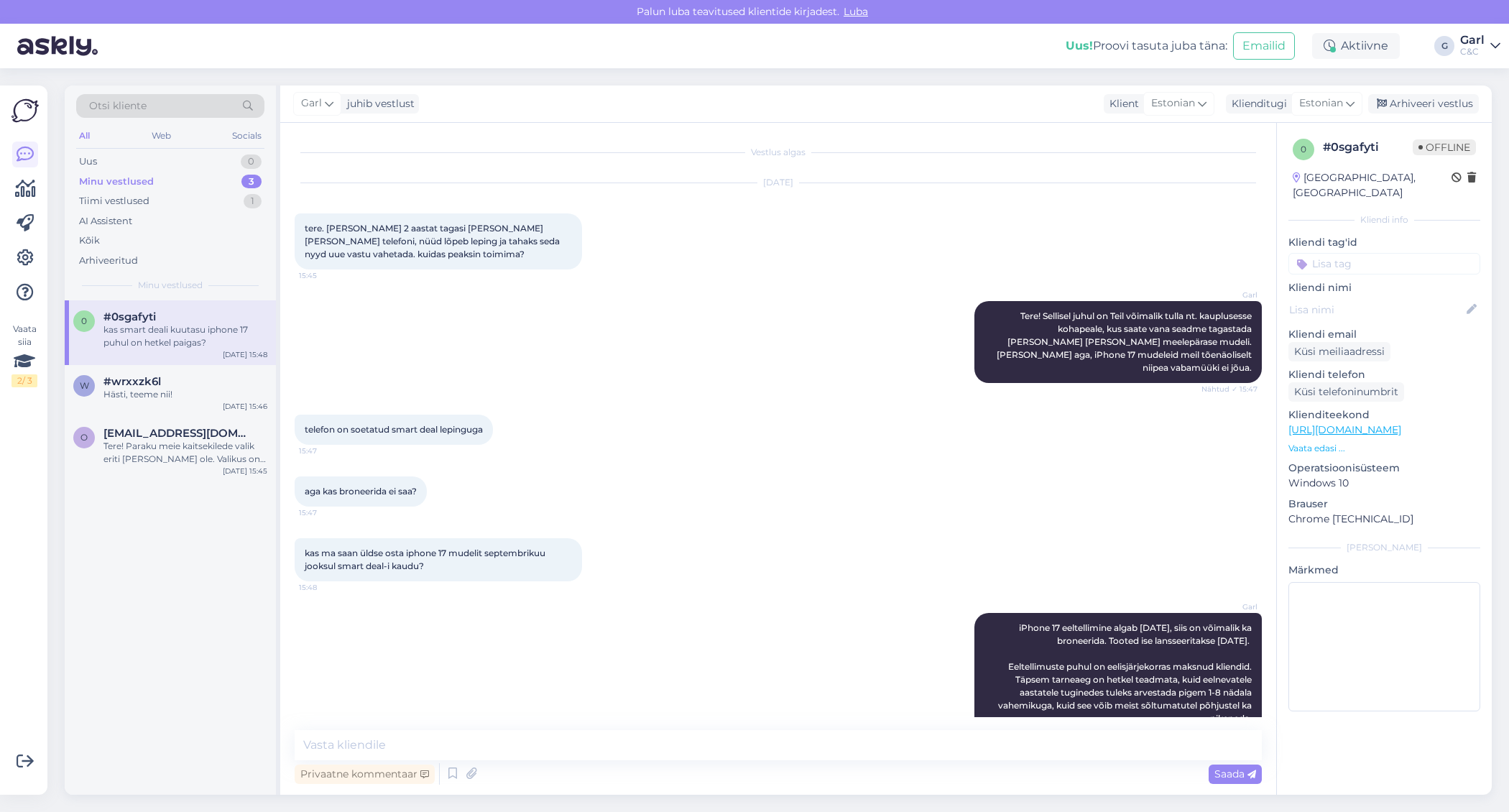
scroll to position [81, 0]
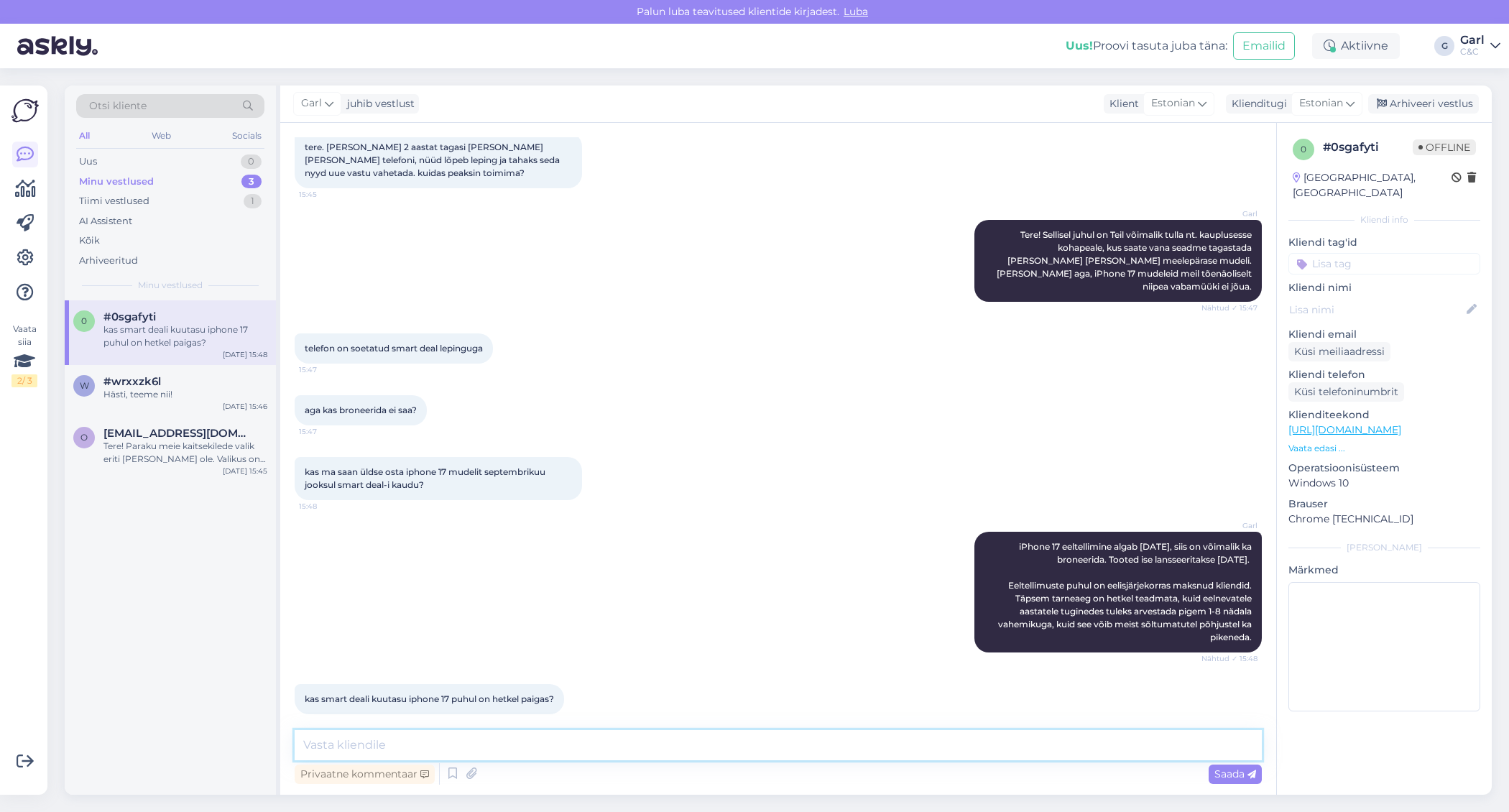
click at [508, 745] on textarea at bounding box center [778, 745] width 967 height 30
type textarea "Hetkel veel ei ole."
click at [1401, 423] on link "[URL][DOMAIN_NAME]" at bounding box center [1345, 429] width 113 height 13
drag, startPoint x: 528, startPoint y: 753, endPoint x: 251, endPoint y: 754, distance: 277.0
click at [250, 754] on div "Otsi kliente All Web Socials Uus 0 Minu vestlused 3 Tiimi vestlused 1 AI Assist…" at bounding box center [777, 439] width 1427 height 709
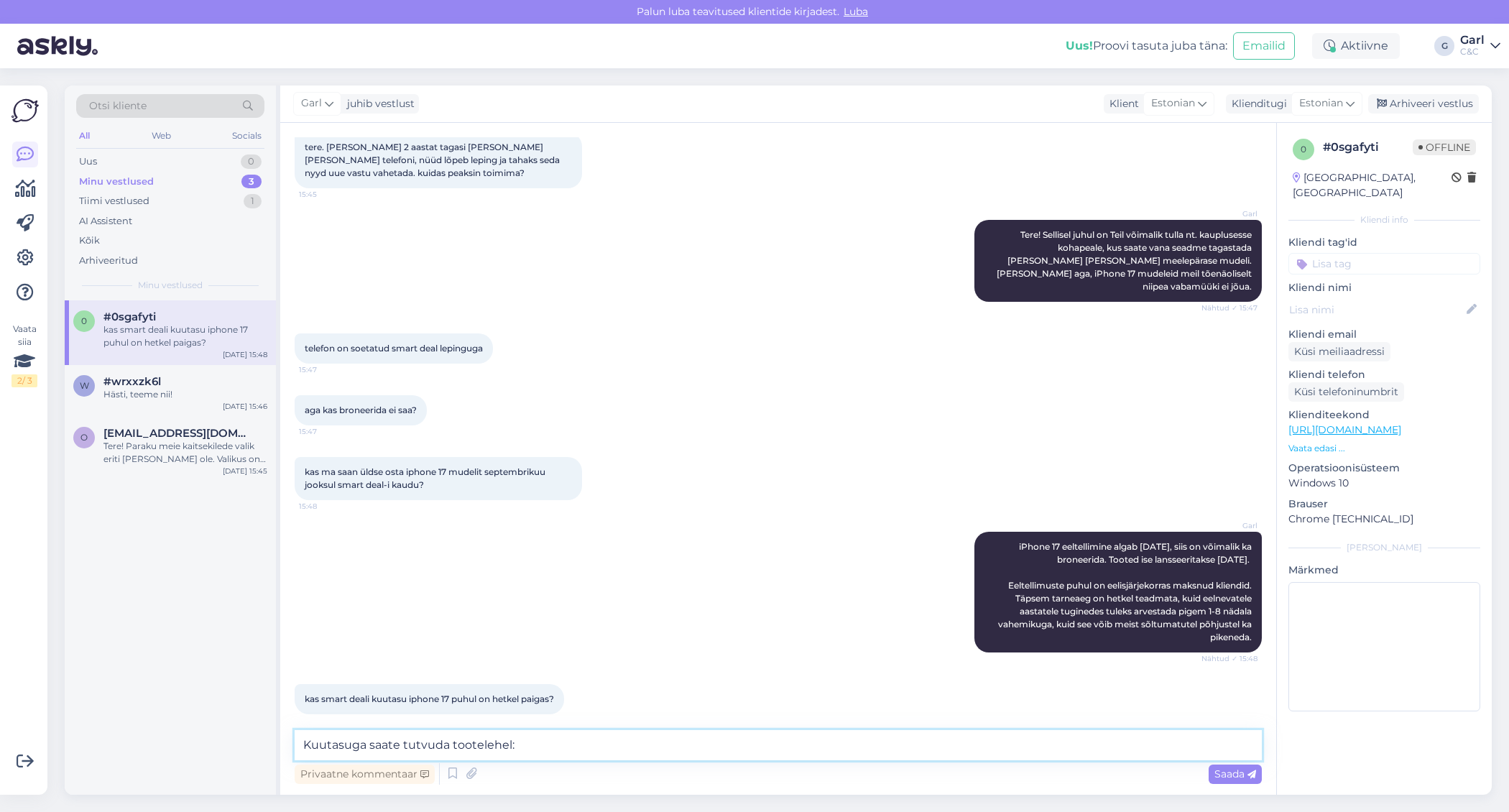
paste textarea "[URL][DOMAIN_NAME]"
type textarea "Kuutasuga saate tutvuda tootelehel: [URL][DOMAIN_NAME]"
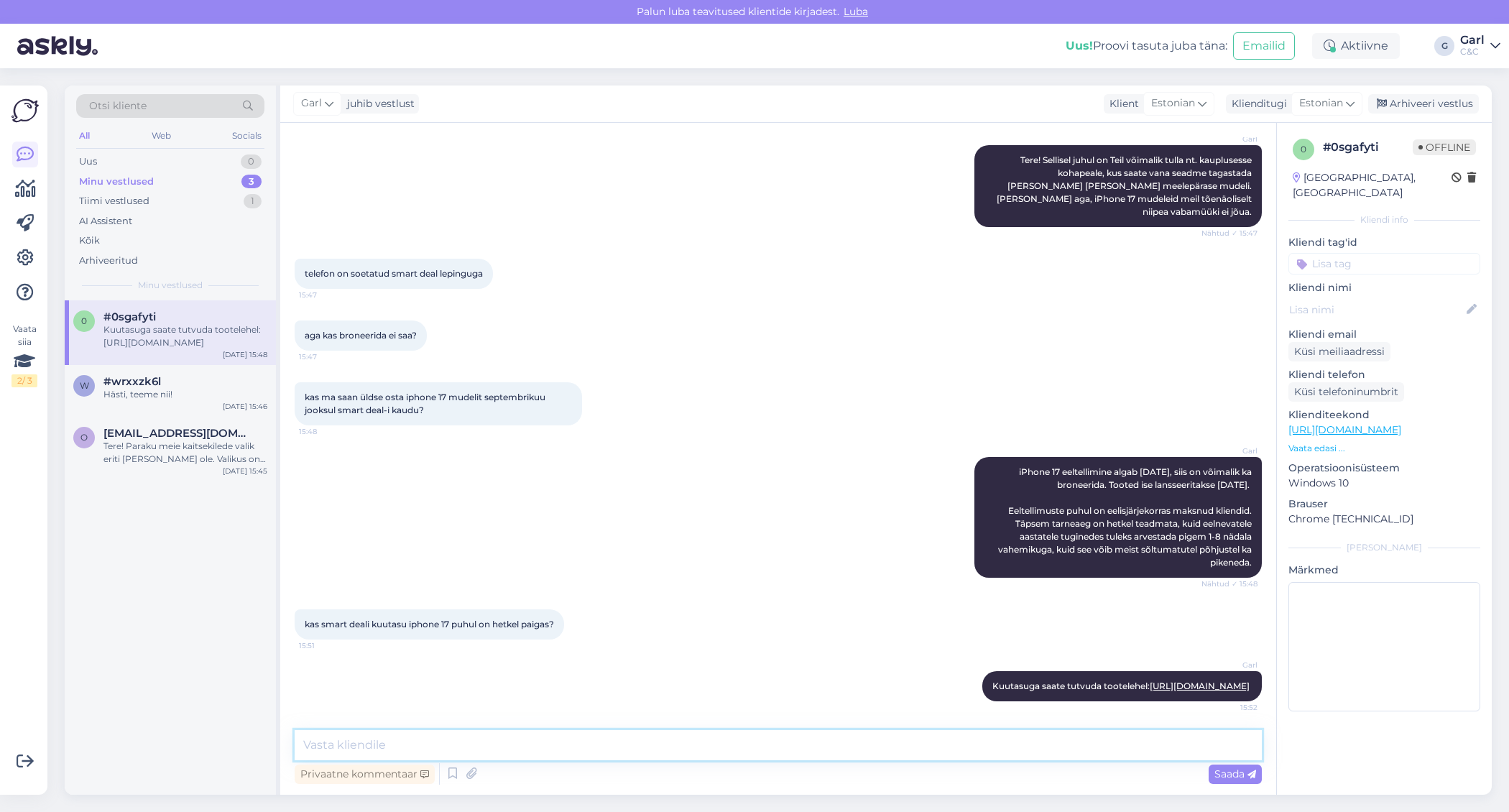
click at [607, 750] on textarea at bounding box center [778, 745] width 967 height 30
click at [186, 427] on span "[EMAIL_ADDRESS][DOMAIN_NAME]" at bounding box center [178, 433] width 150 height 13
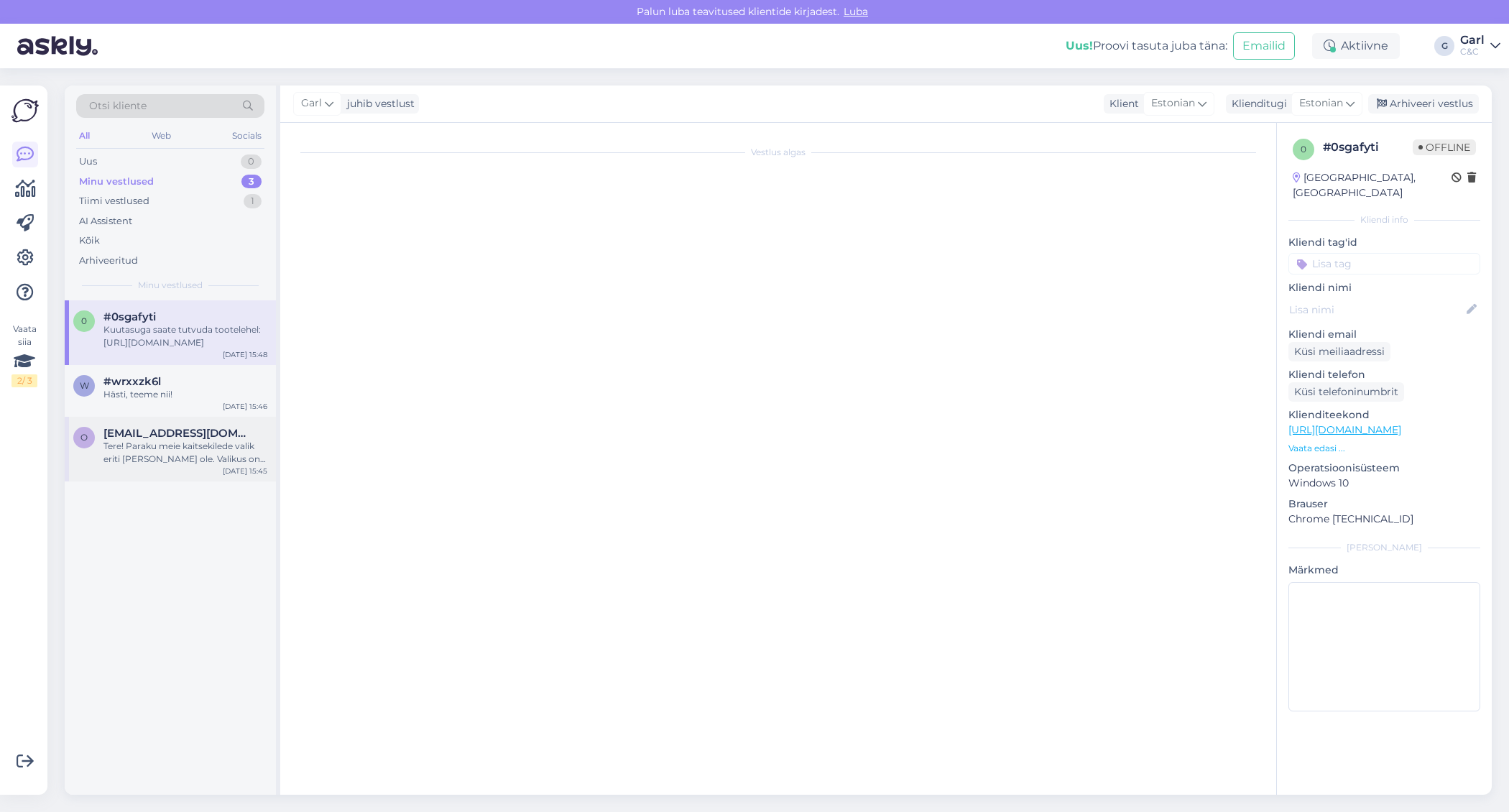
scroll to position [0, 0]
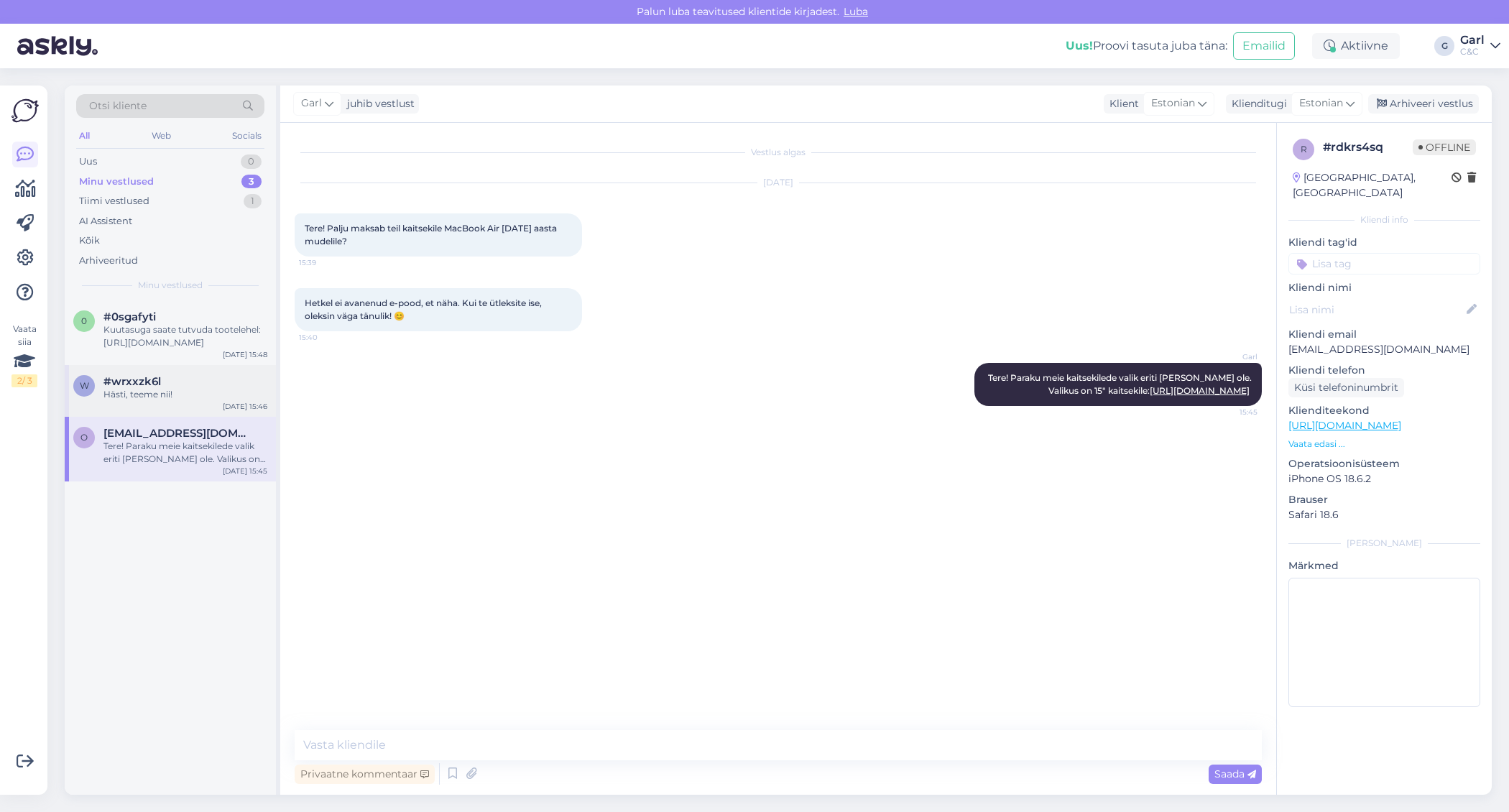
click at [188, 386] on div "#wrxxzk6l" at bounding box center [185, 381] width 164 height 13
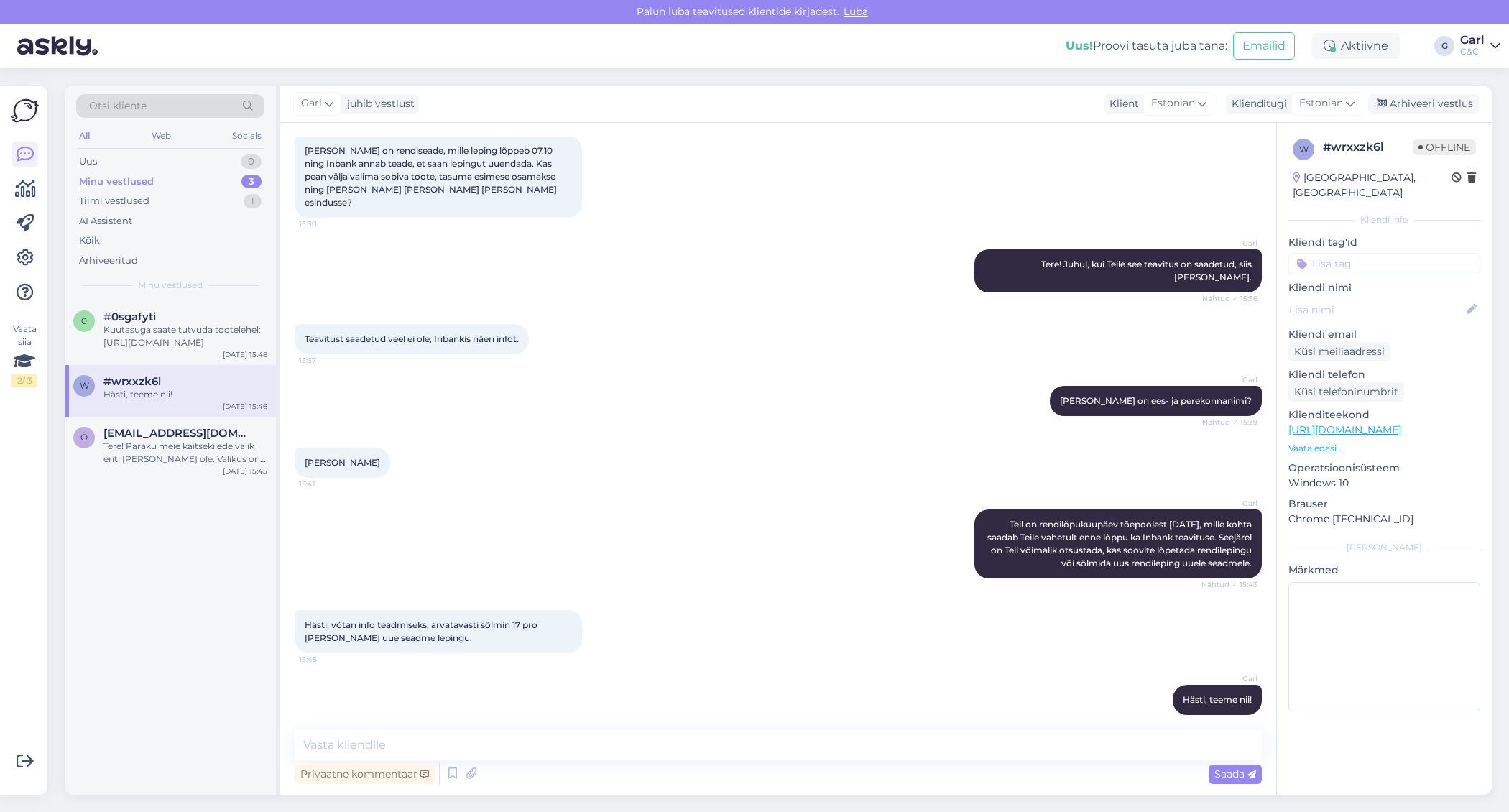
click at [206, 483] on div "0 #0sgafyti Kuutasuga saate tutvuda tootelehel: [URL][DOMAIN_NAME] [DATE] 15:48…" at bounding box center [170, 548] width 212 height 494
click at [206, 453] on div "Tere! Paraku meie kaitsekilede valik eriti [PERSON_NAME] ole. Valikus on 15" ka…" at bounding box center [185, 452] width 164 height 26
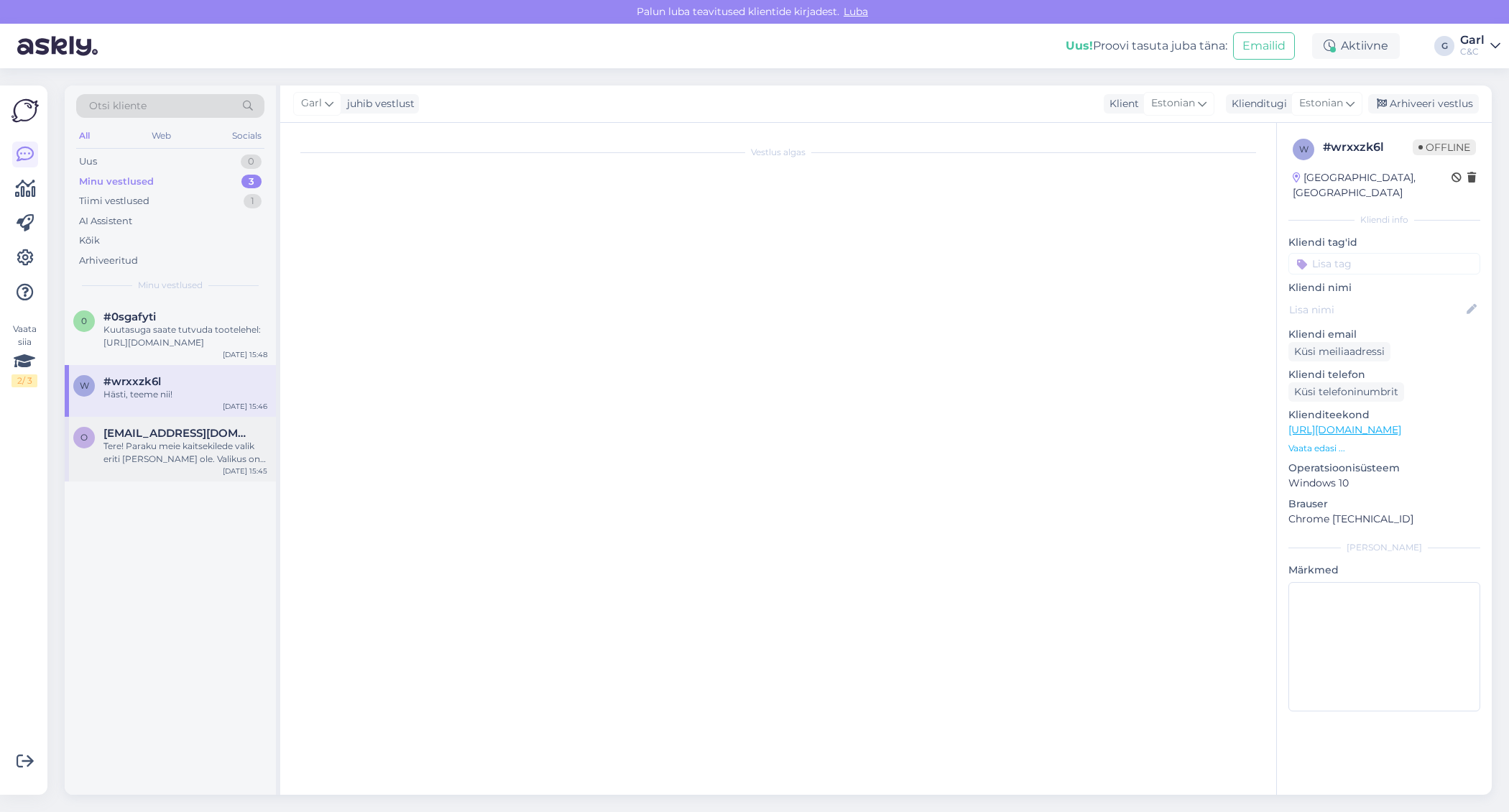
scroll to position [0, 0]
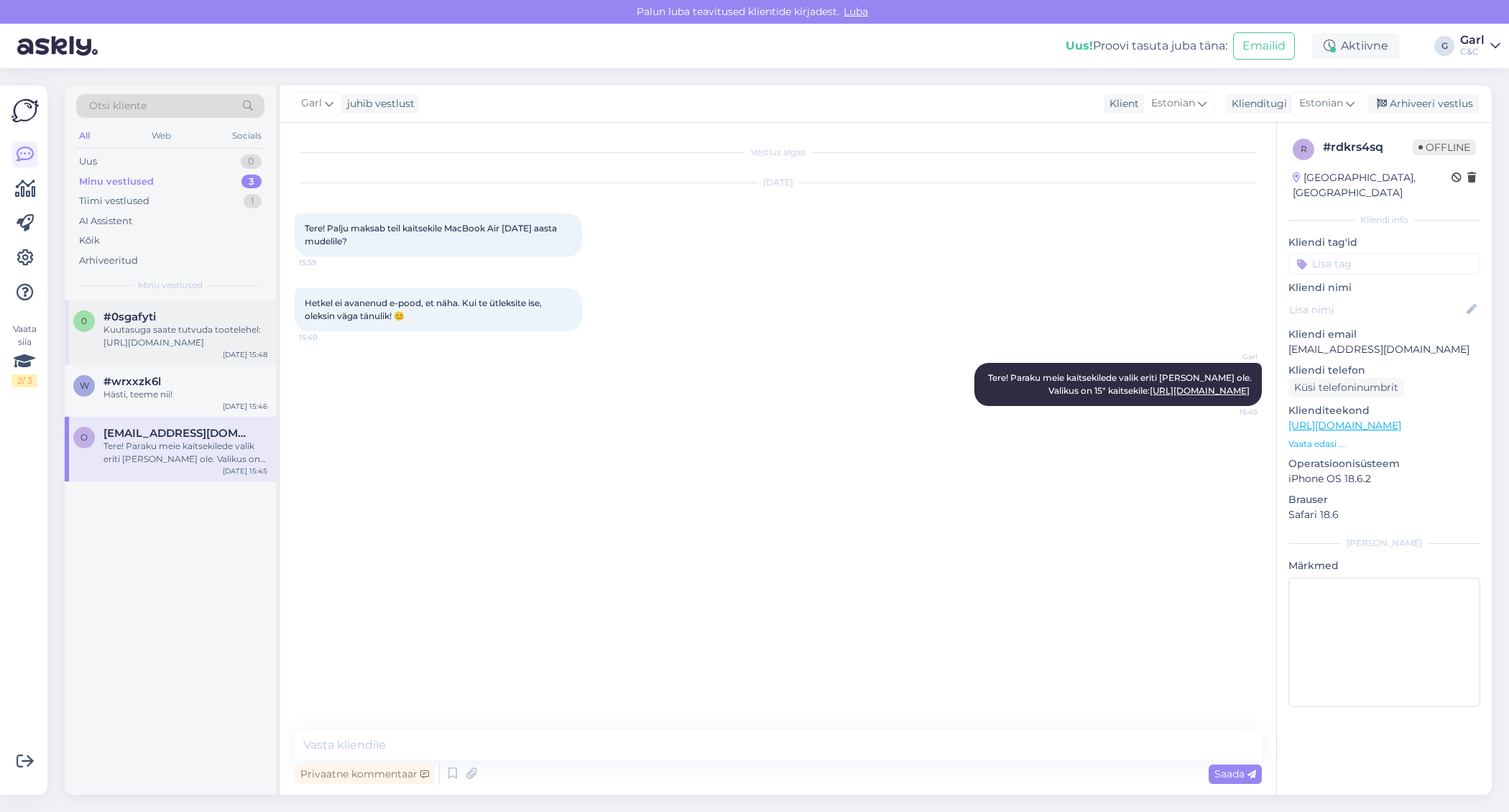
click at [210, 328] on div "Kuutasuga saate tutvuda tootelehel: [URL][DOMAIN_NAME]" at bounding box center [185, 335] width 164 height 26
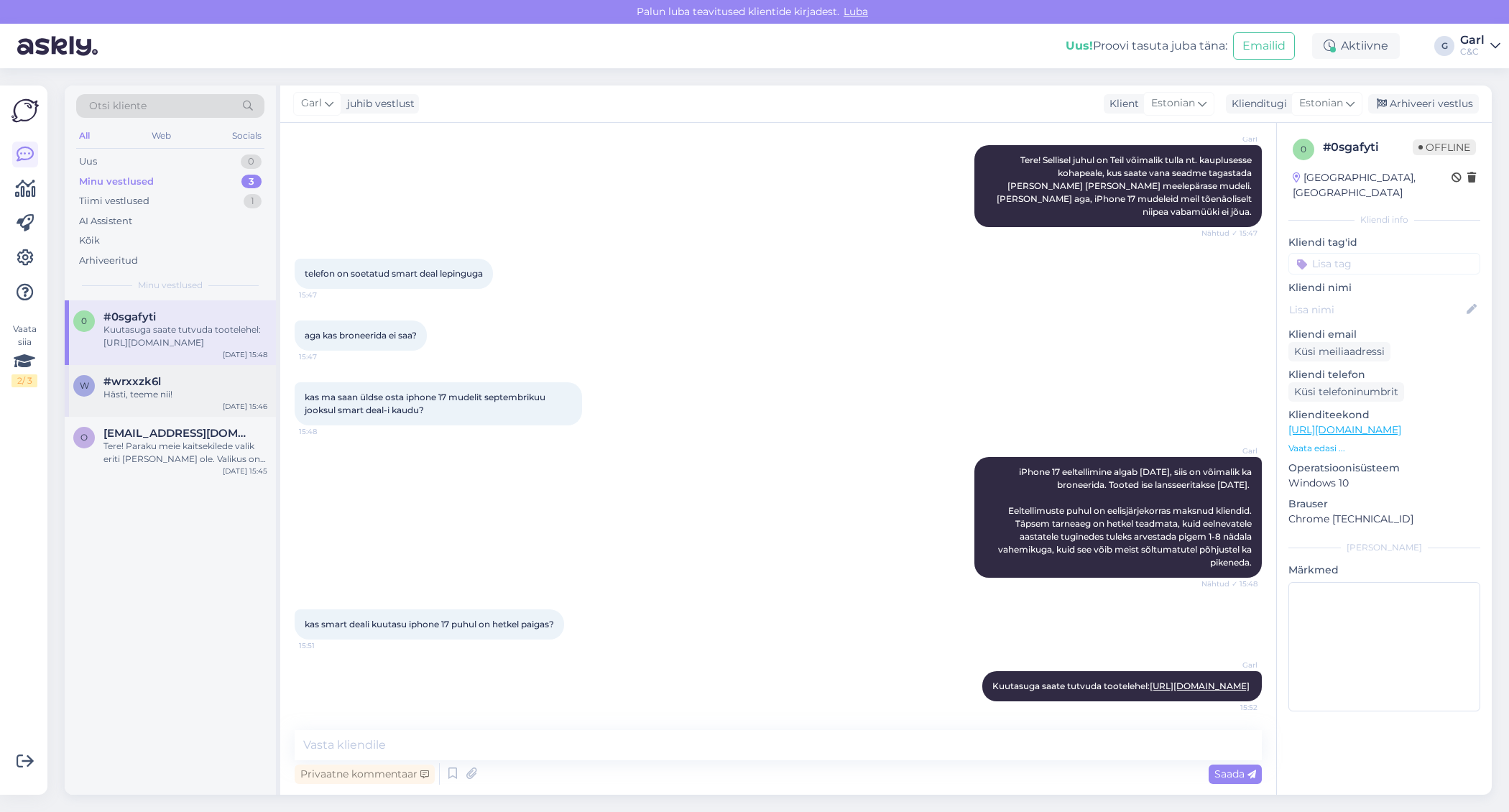
click at [226, 401] on div "[DATE] 15:46" at bounding box center [244, 406] width 44 height 11
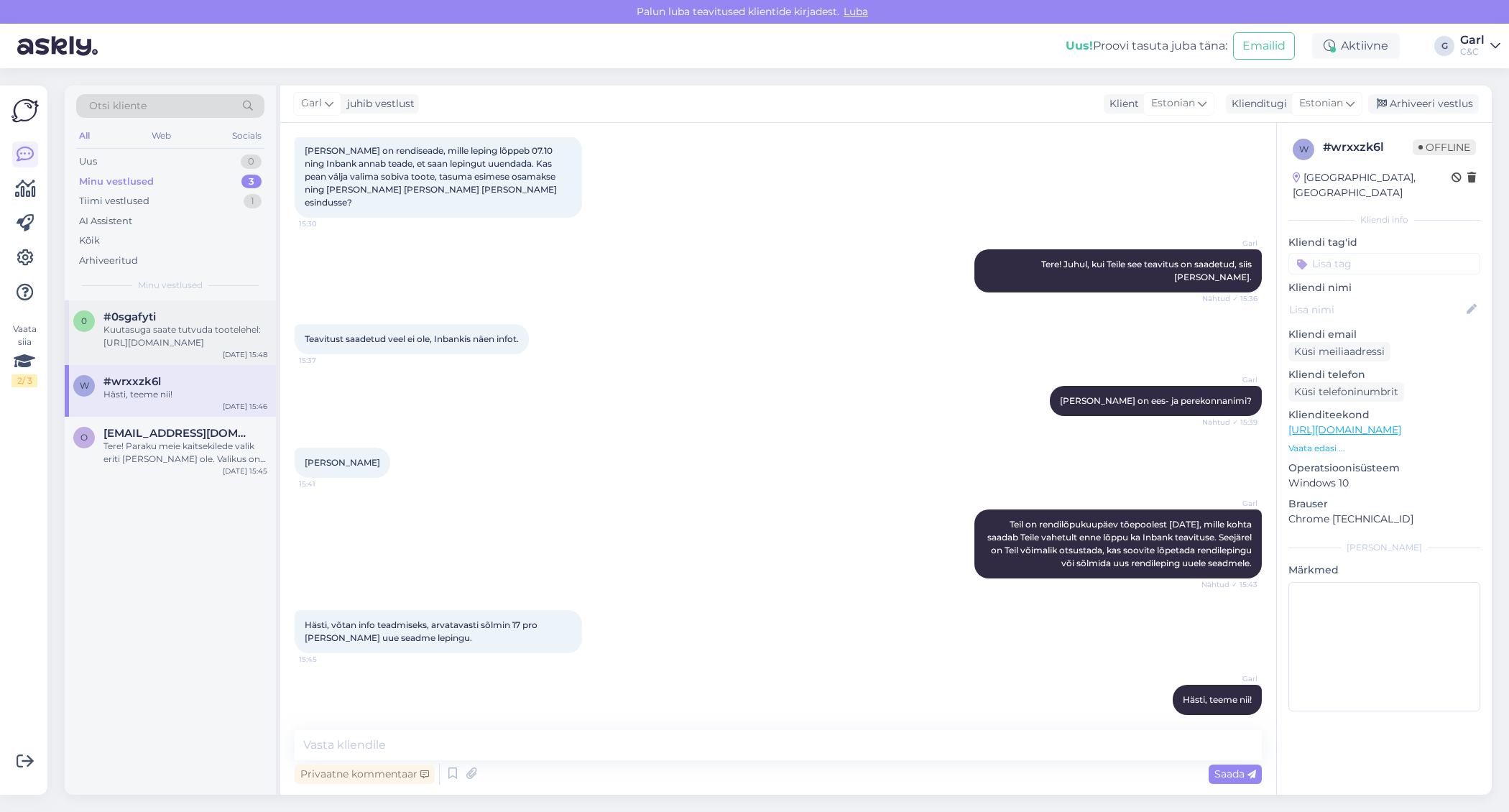
click at [216, 333] on div "Kuutasuga saate tutvuda tootelehel: [URL][DOMAIN_NAME]" at bounding box center [185, 335] width 164 height 26
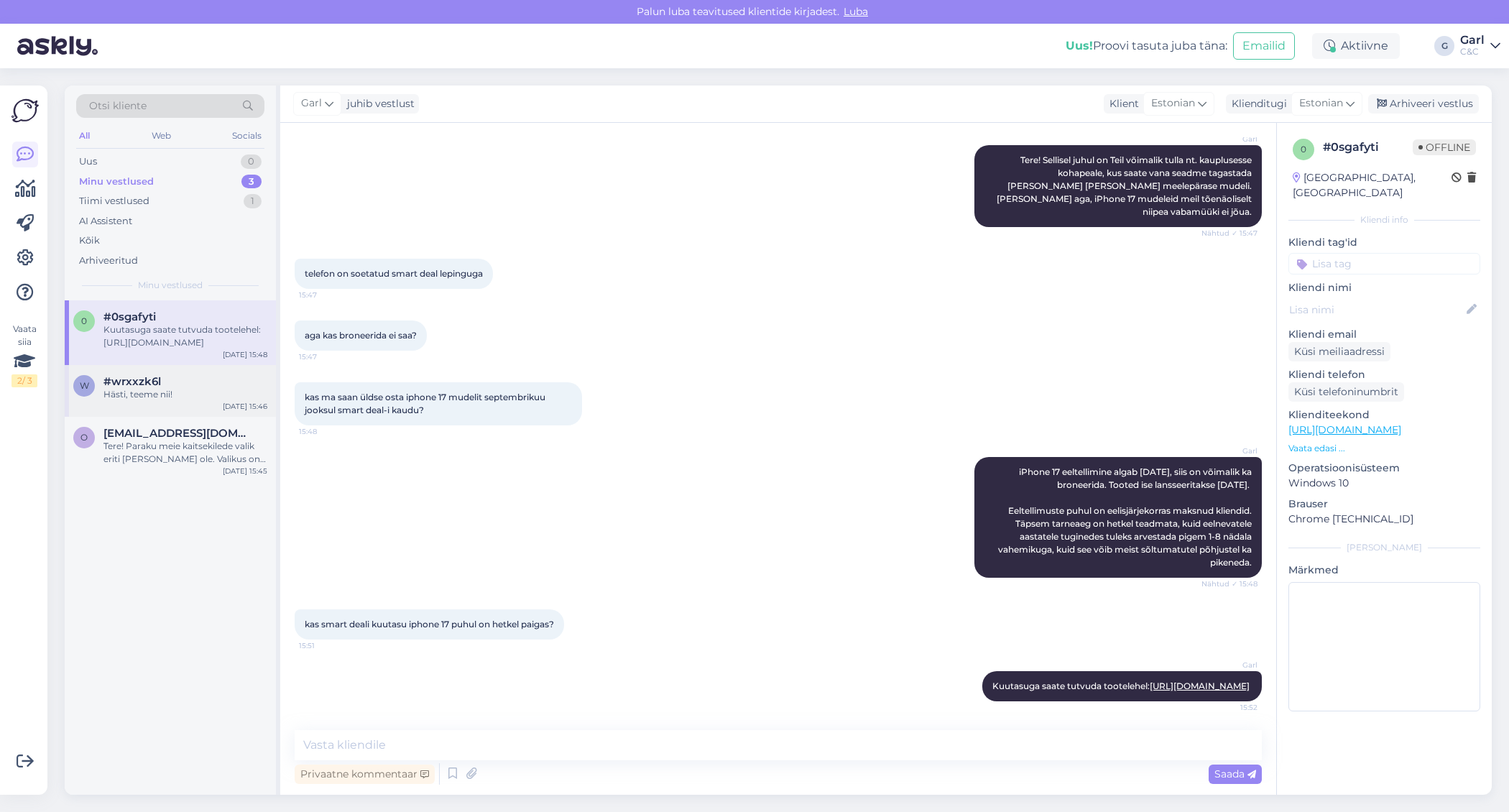
click at [208, 383] on div "#wrxxzk6l" at bounding box center [185, 381] width 164 height 13
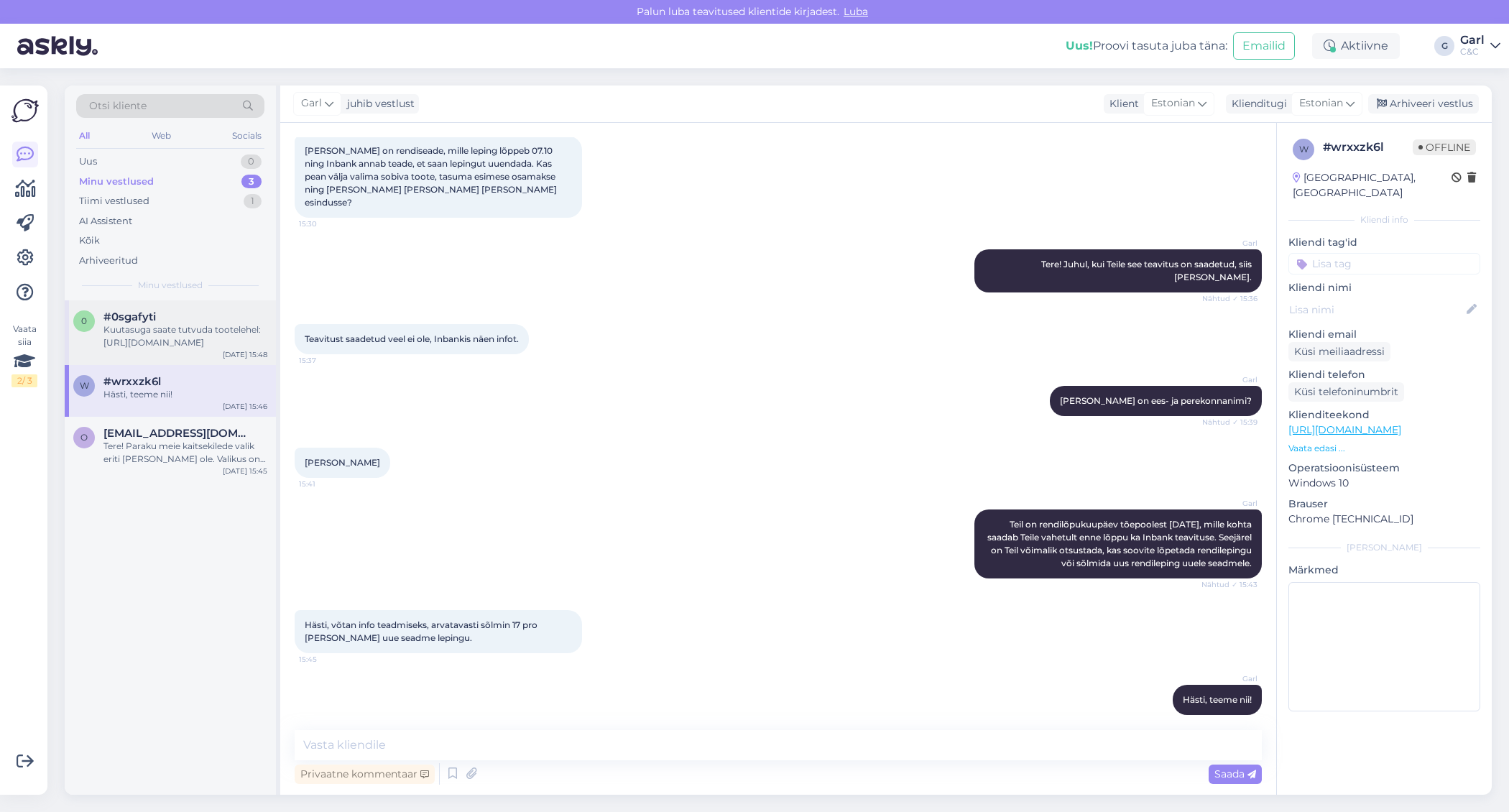
click at [220, 325] on div "Kuutasuga saate tutvuda tootelehel: [URL][DOMAIN_NAME]" at bounding box center [185, 335] width 164 height 26
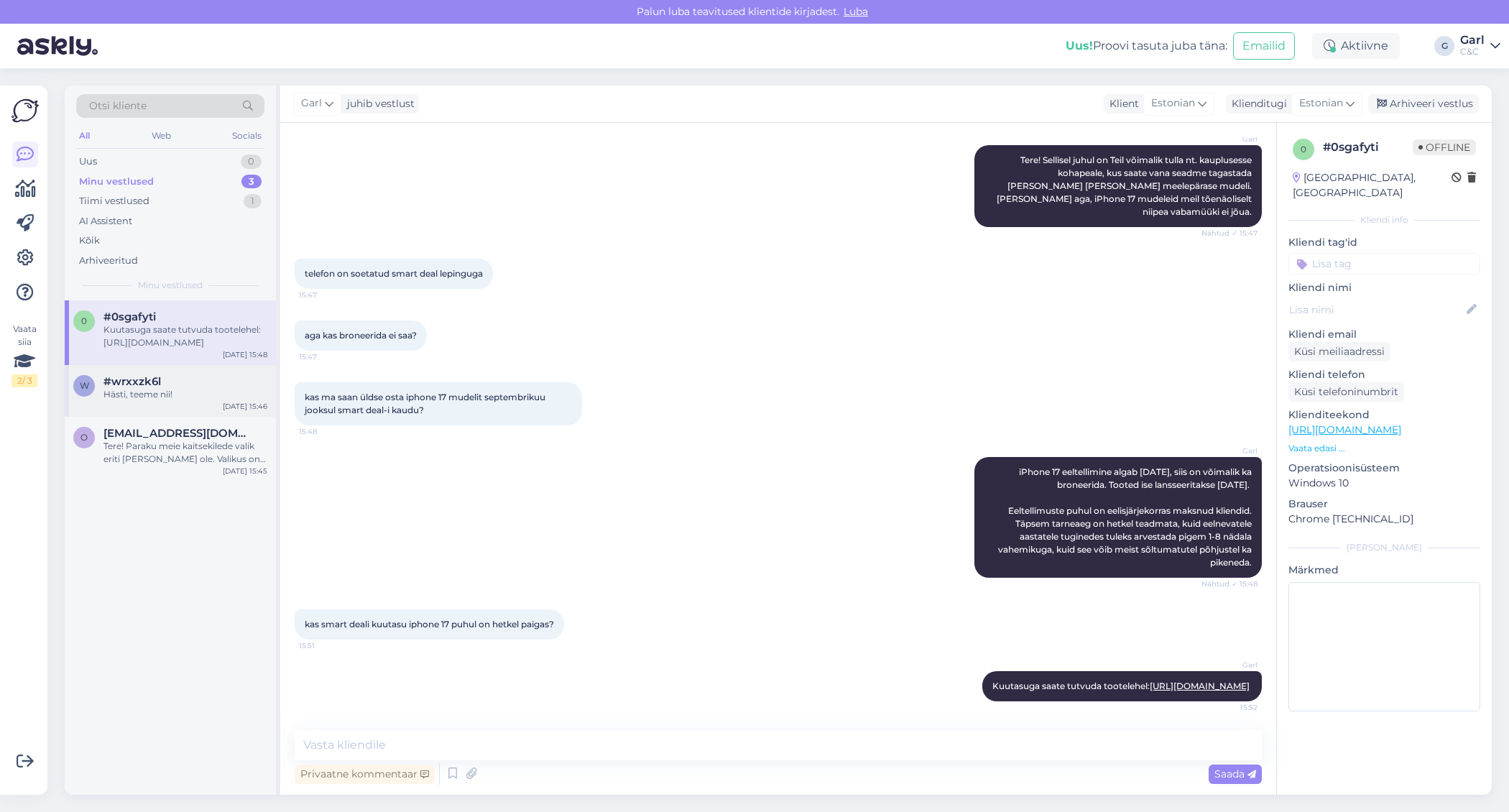
click at [196, 400] on div "w #wrxxzk6l Hästi, teeme nii! [DATE] 15:46" at bounding box center [170, 391] width 212 height 52
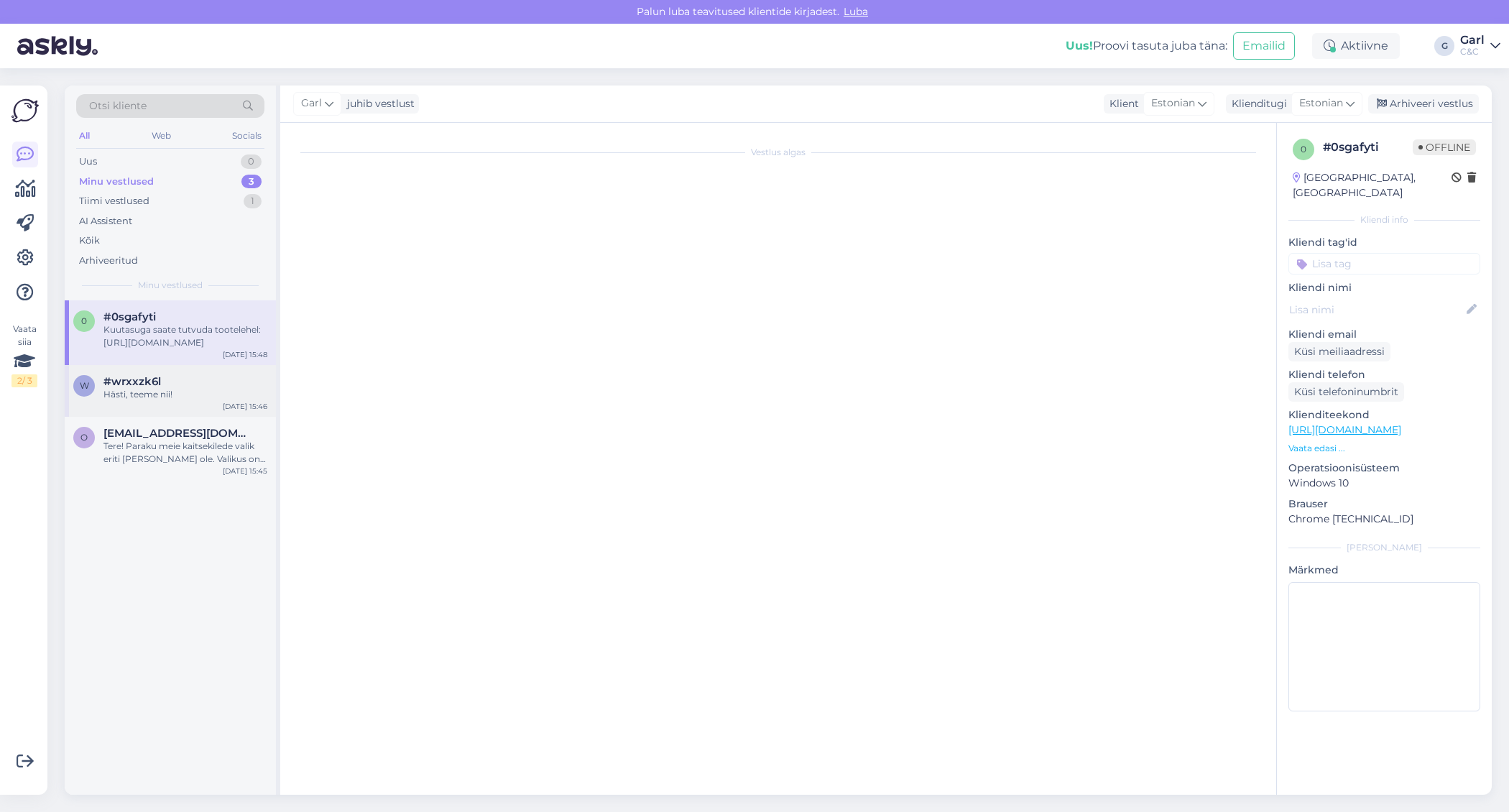
scroll to position [77, 0]
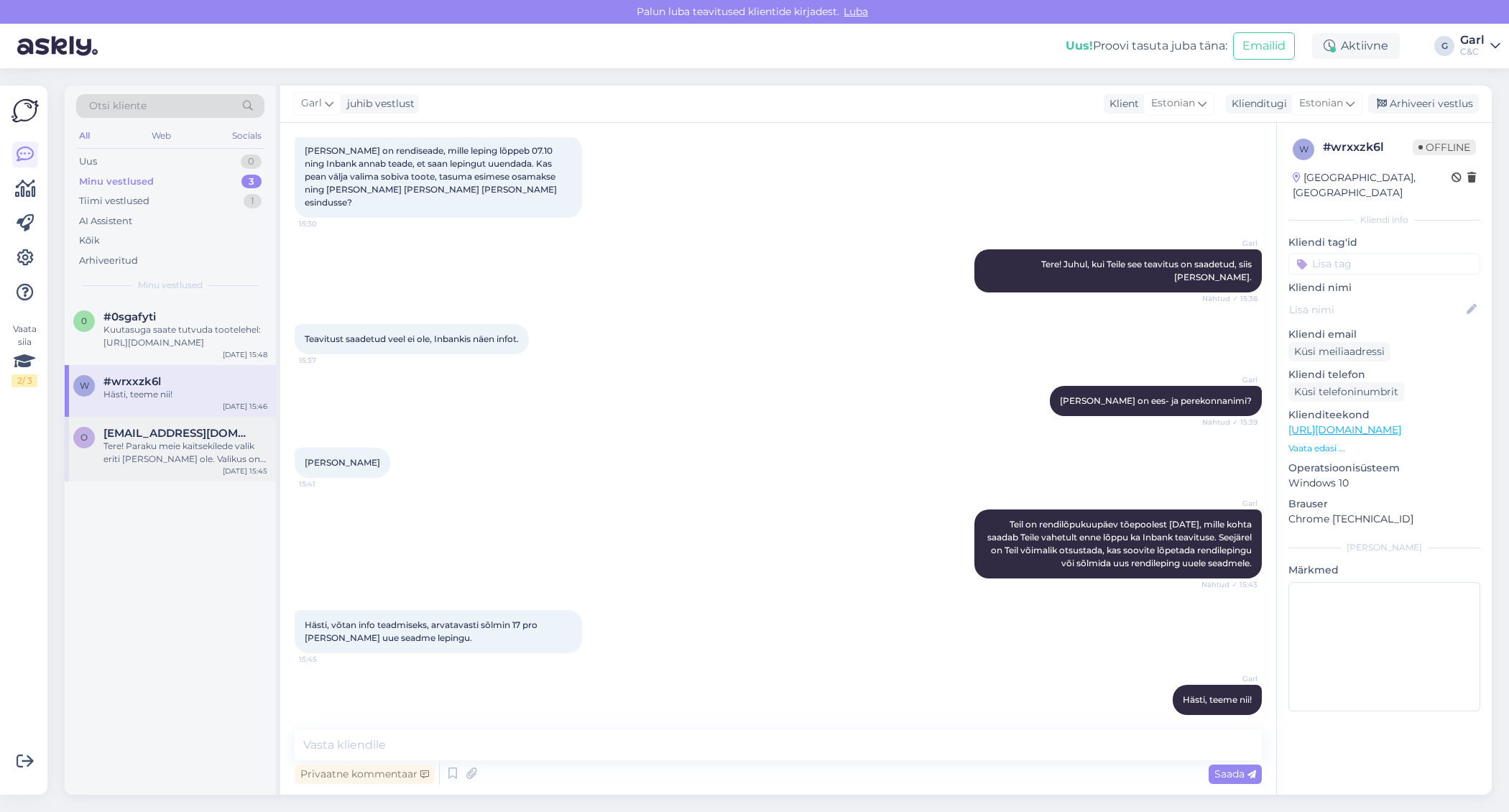
click at [198, 432] on span "[EMAIL_ADDRESS][DOMAIN_NAME]" at bounding box center [178, 433] width 150 height 13
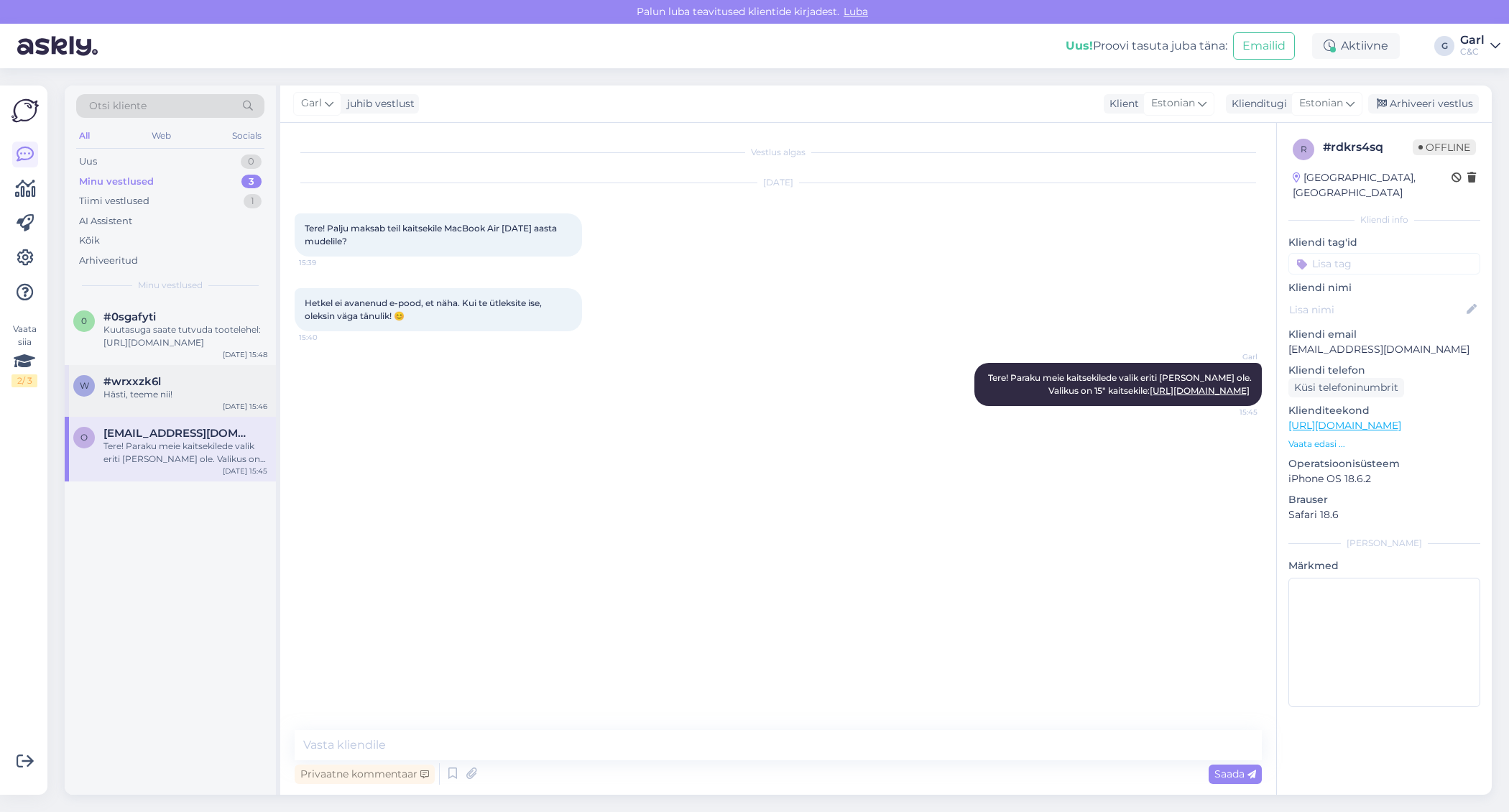
click at [190, 384] on div "#wrxxzk6l" at bounding box center [185, 381] width 164 height 13
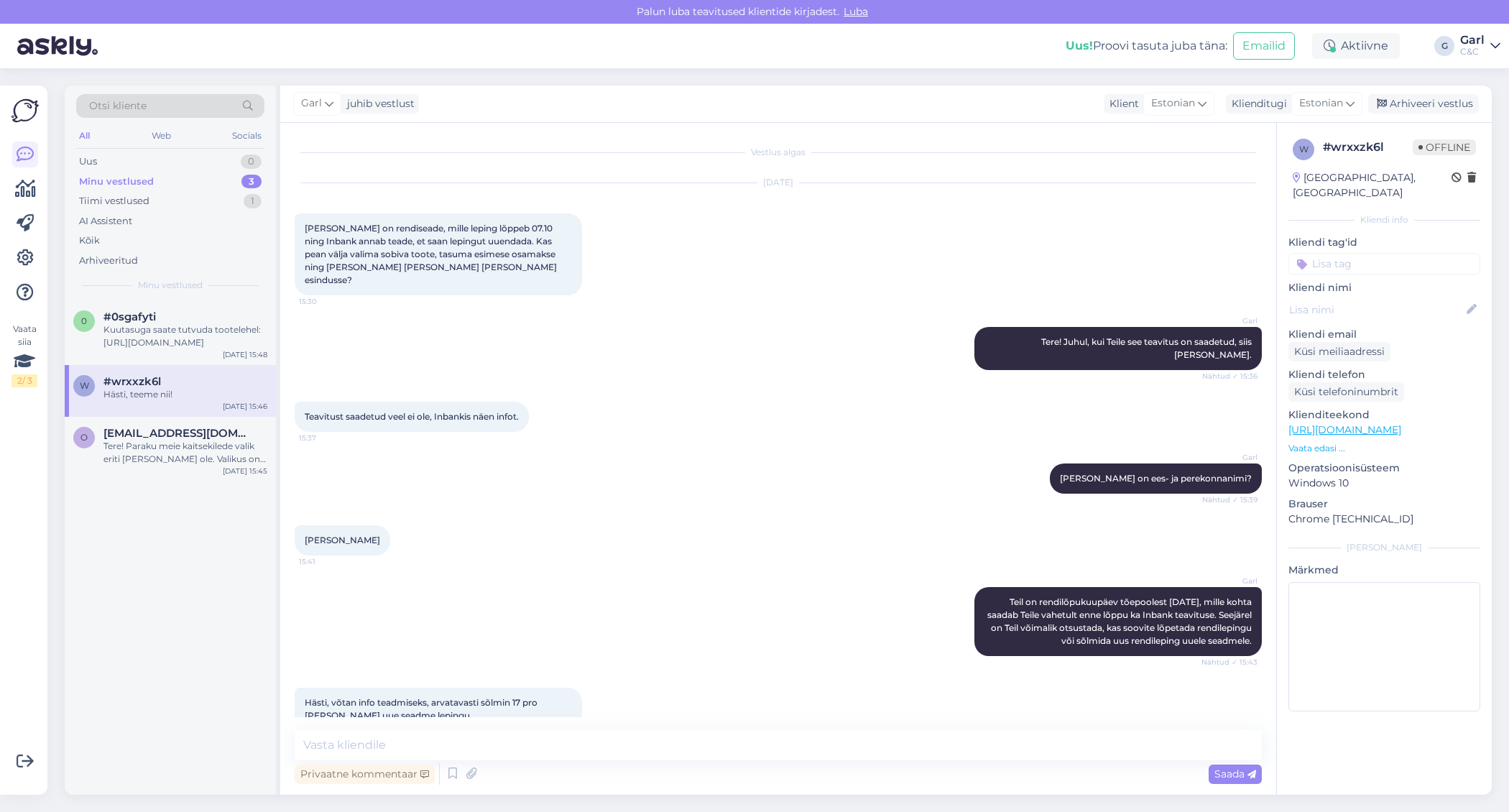
scroll to position [77, 0]
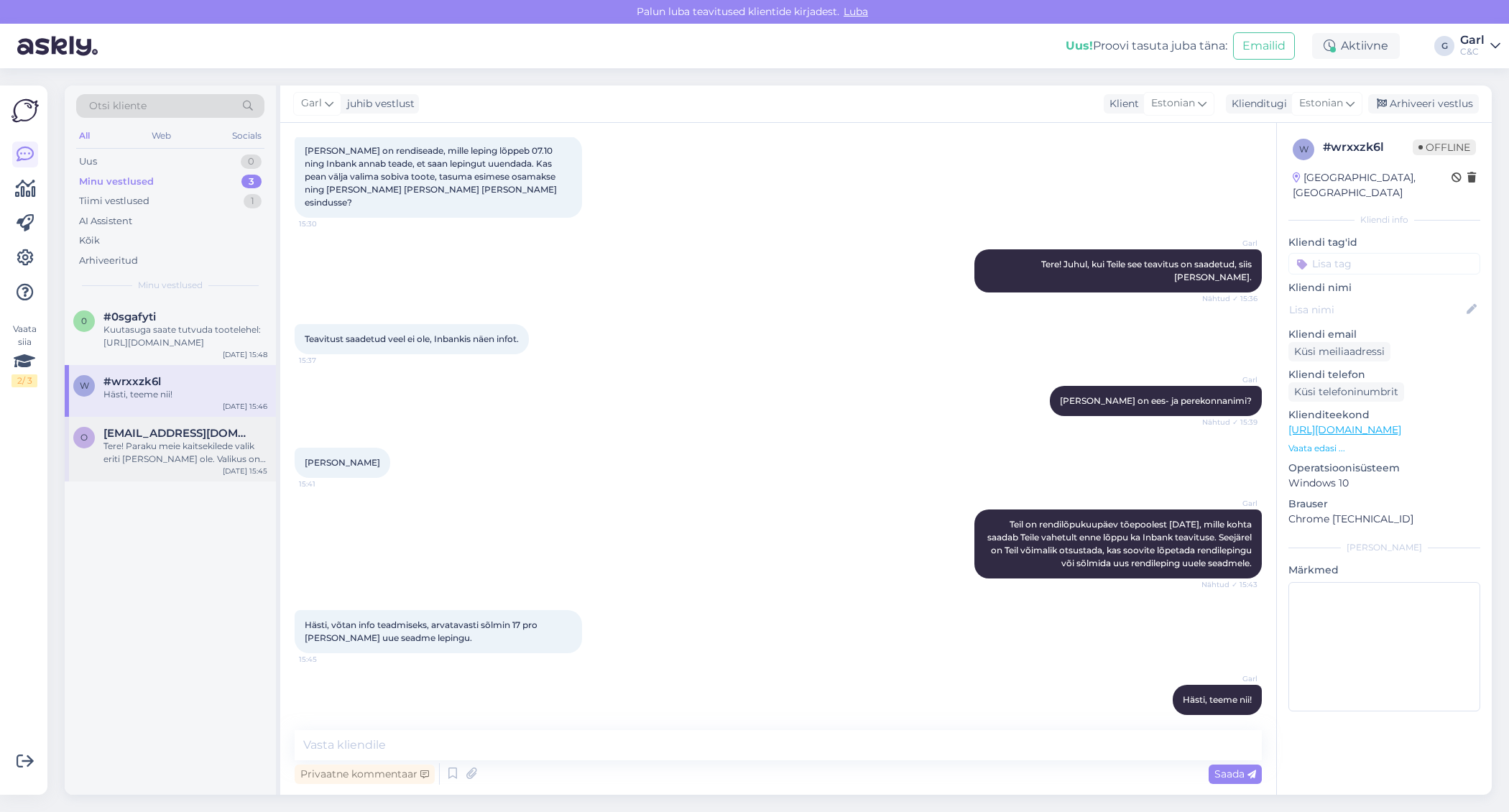
click at [198, 429] on span "[EMAIL_ADDRESS][DOMAIN_NAME]" at bounding box center [178, 433] width 150 height 13
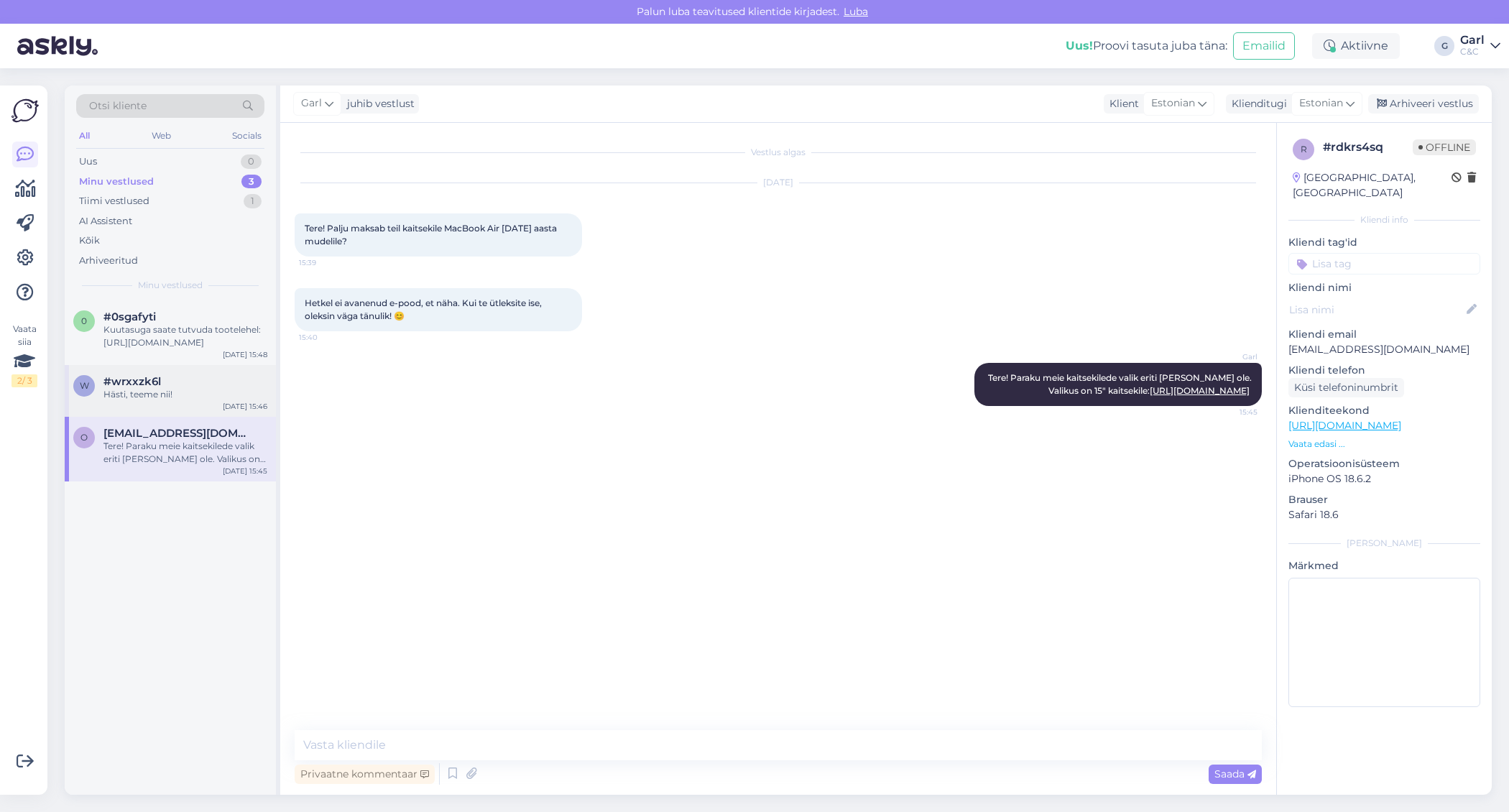
click at [182, 388] on div "Hästi, teeme nii!" at bounding box center [185, 394] width 164 height 13
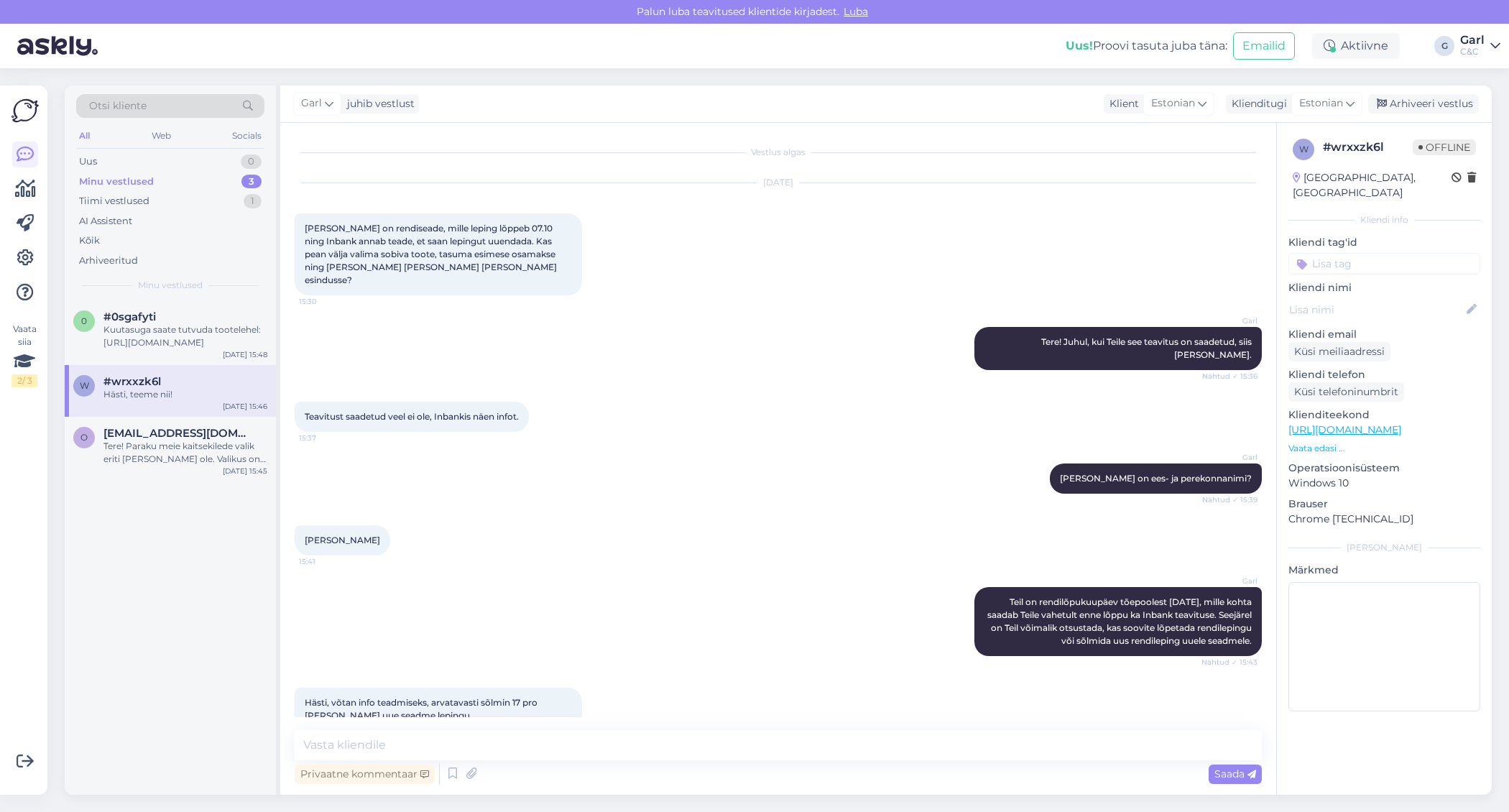
scroll to position [77, 0]
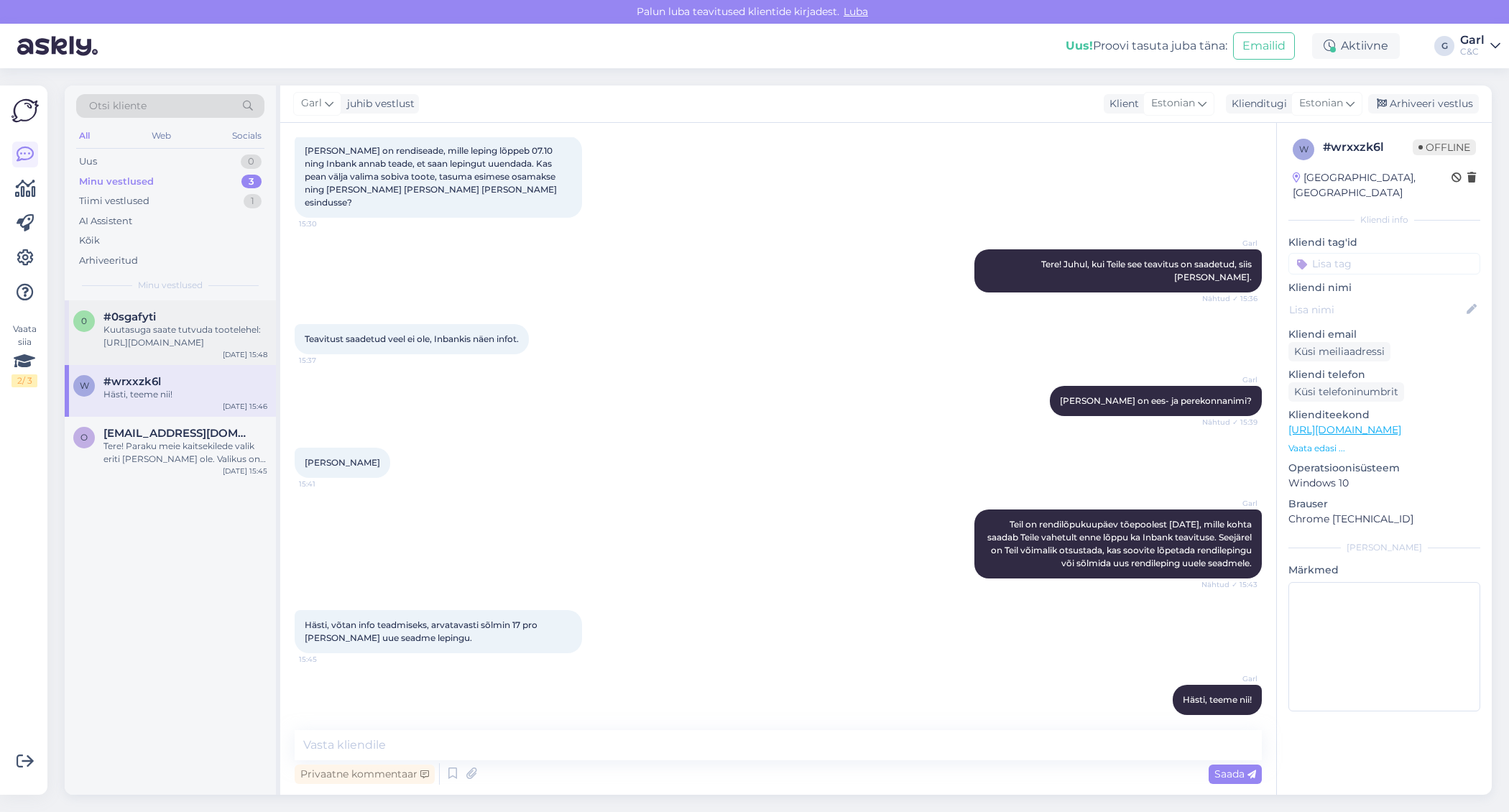
click at [163, 311] on div "#0sgafyti" at bounding box center [185, 317] width 164 height 13
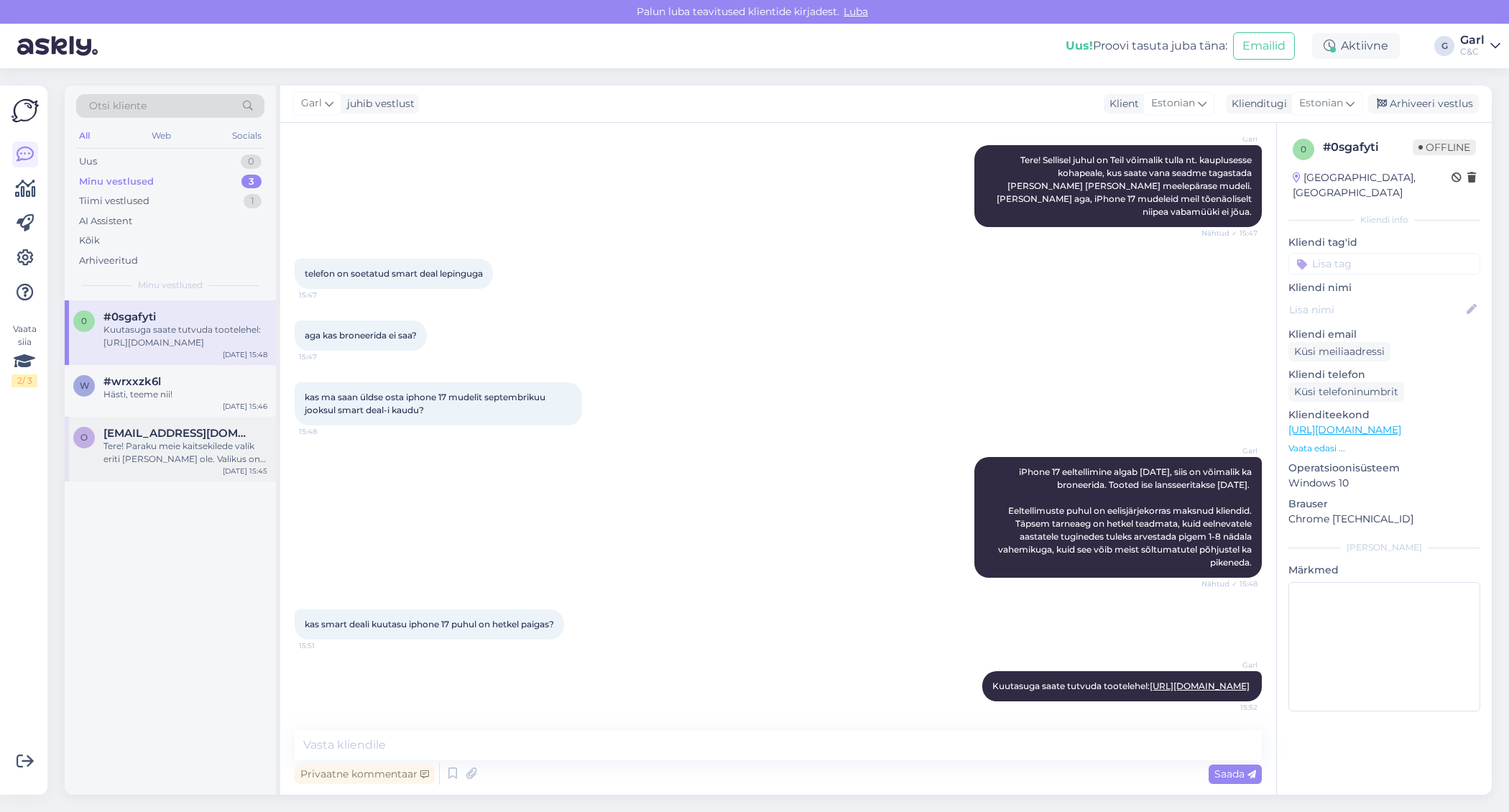
click at [174, 432] on span "[EMAIL_ADDRESS][DOMAIN_NAME]" at bounding box center [178, 433] width 150 height 13
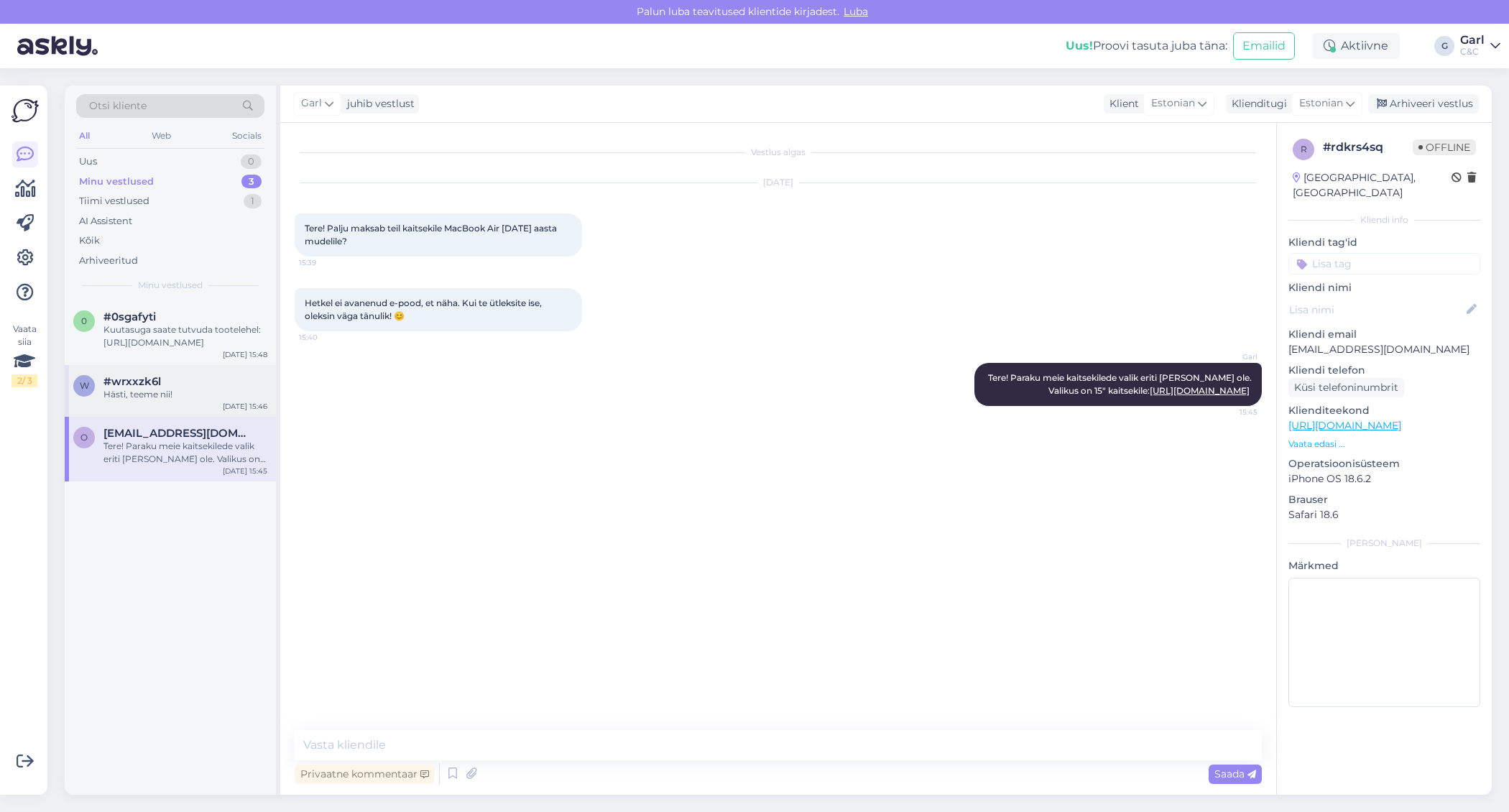
click at [184, 380] on div "#wrxxzk6l" at bounding box center [185, 381] width 164 height 13
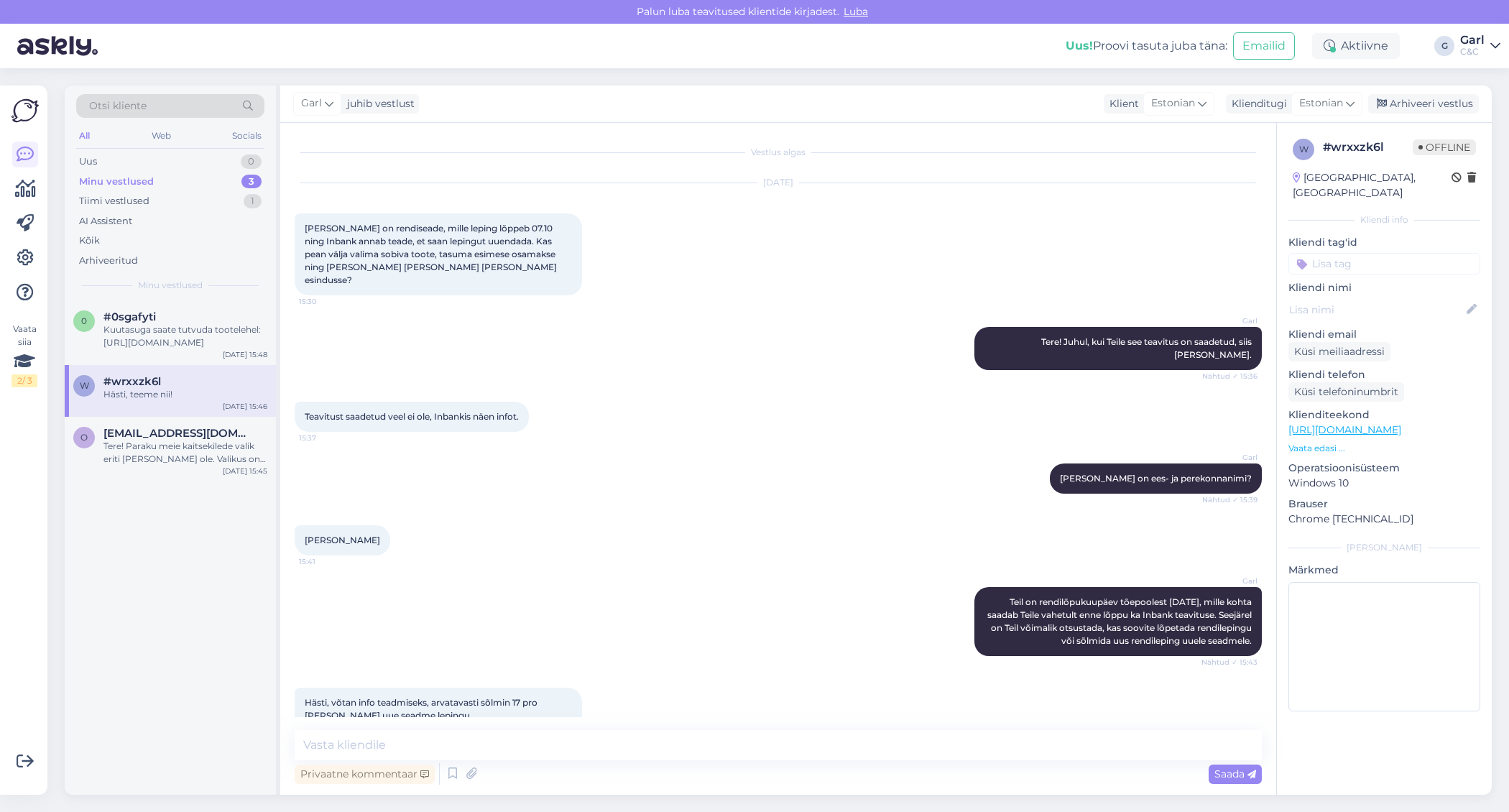
scroll to position [77, 0]
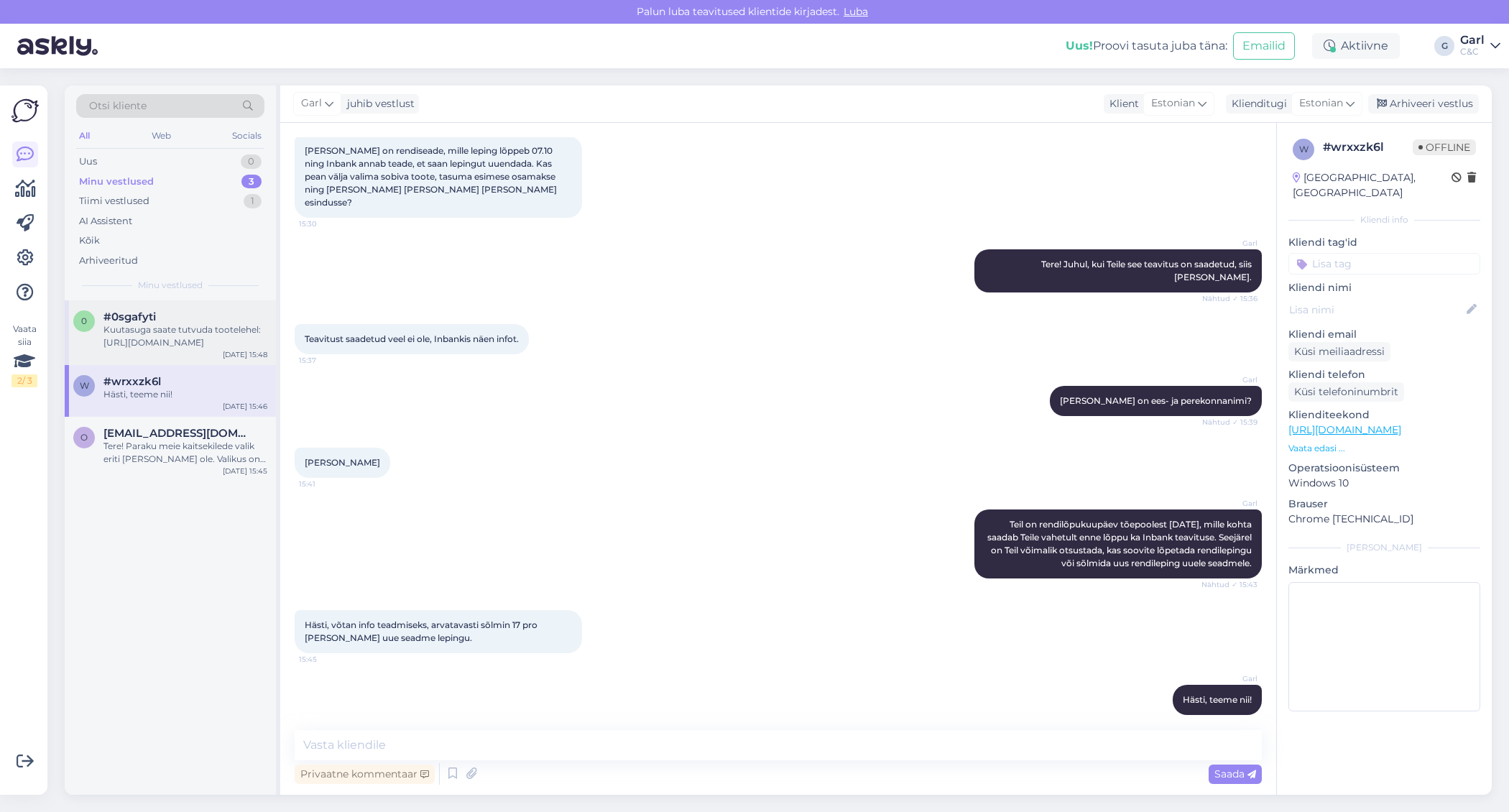
click at [163, 340] on div "Kuutasuga saate tutvuda tootelehel: [URL][DOMAIN_NAME]" at bounding box center [185, 335] width 164 height 26
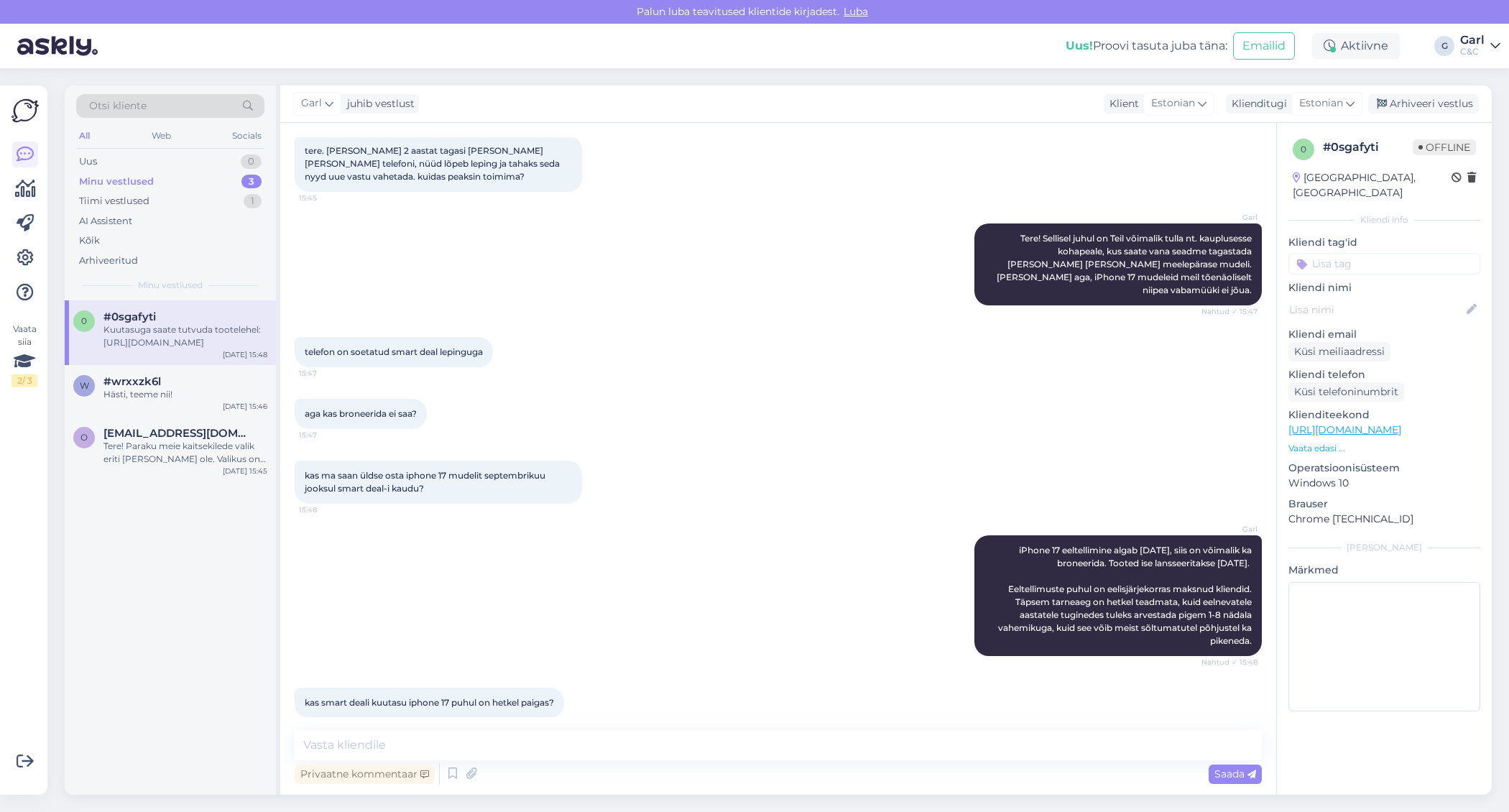
scroll to position [169, 0]
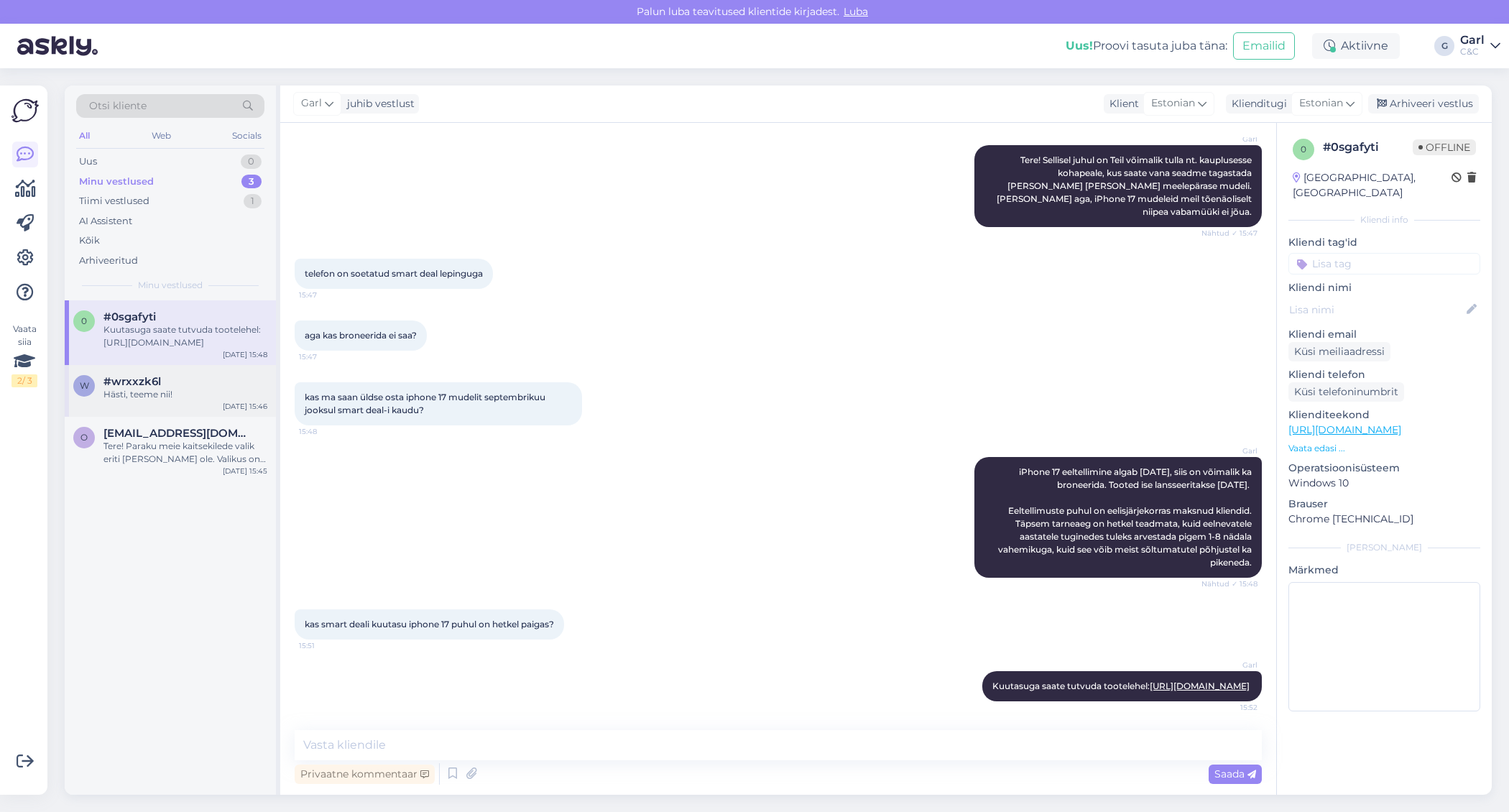
click at [150, 411] on div "w #wrxxzk6l Hästi, teeme nii! [DATE] 15:46" at bounding box center [170, 391] width 212 height 52
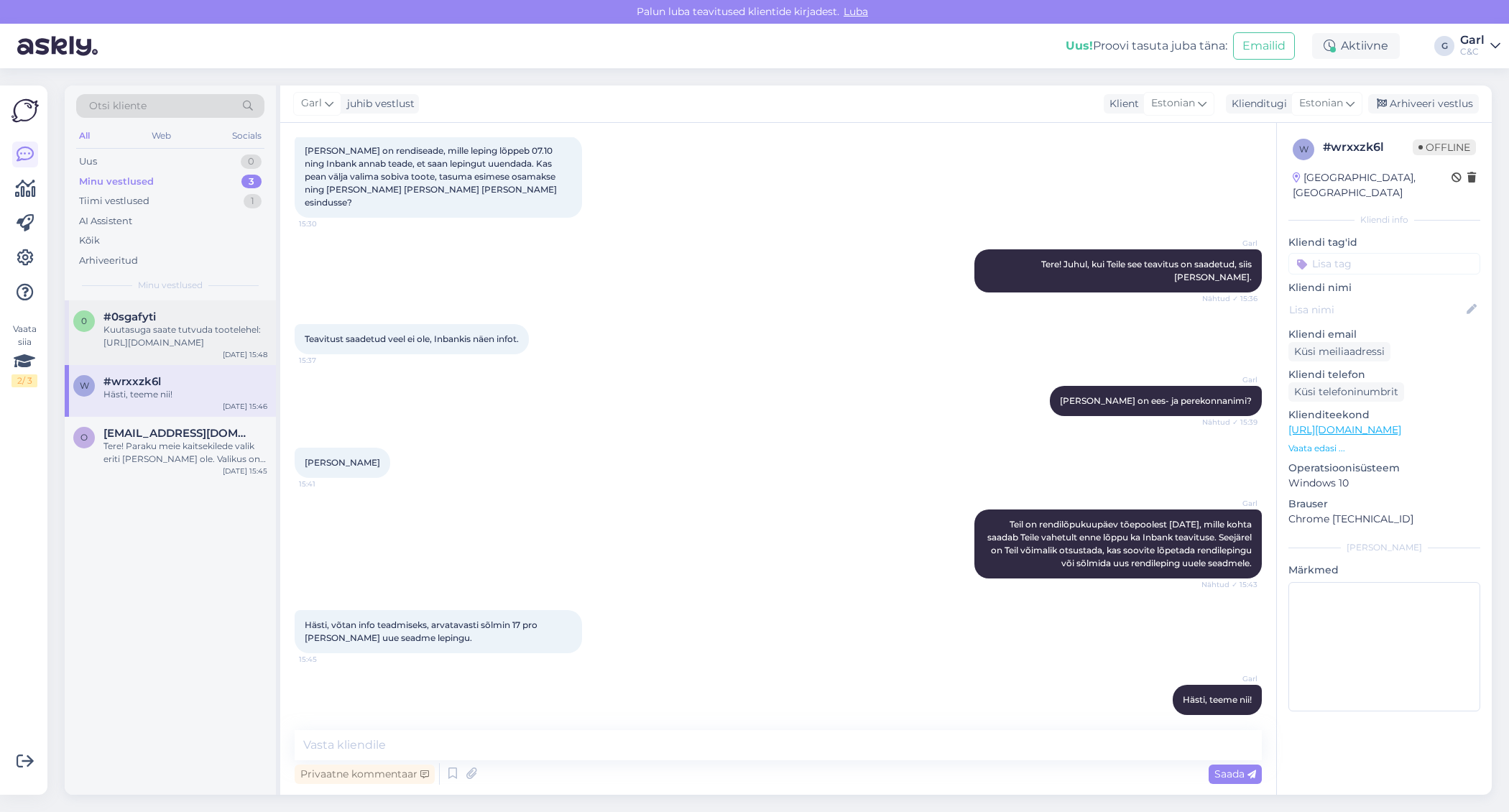
click at [161, 342] on div "Kuutasuga saate tutvuda tootelehel: [URL][DOMAIN_NAME]" at bounding box center [185, 335] width 164 height 26
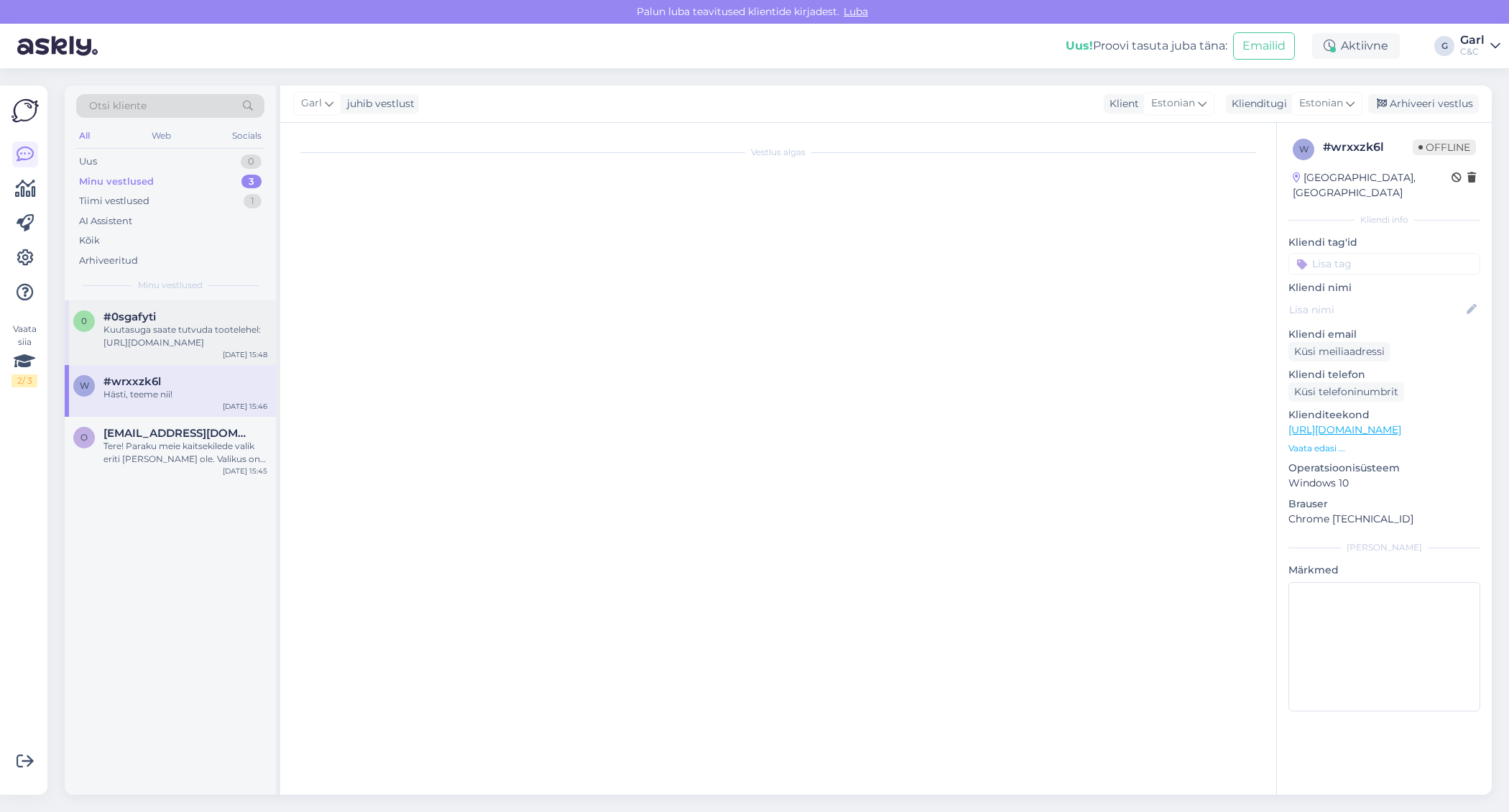
scroll to position [169, 0]
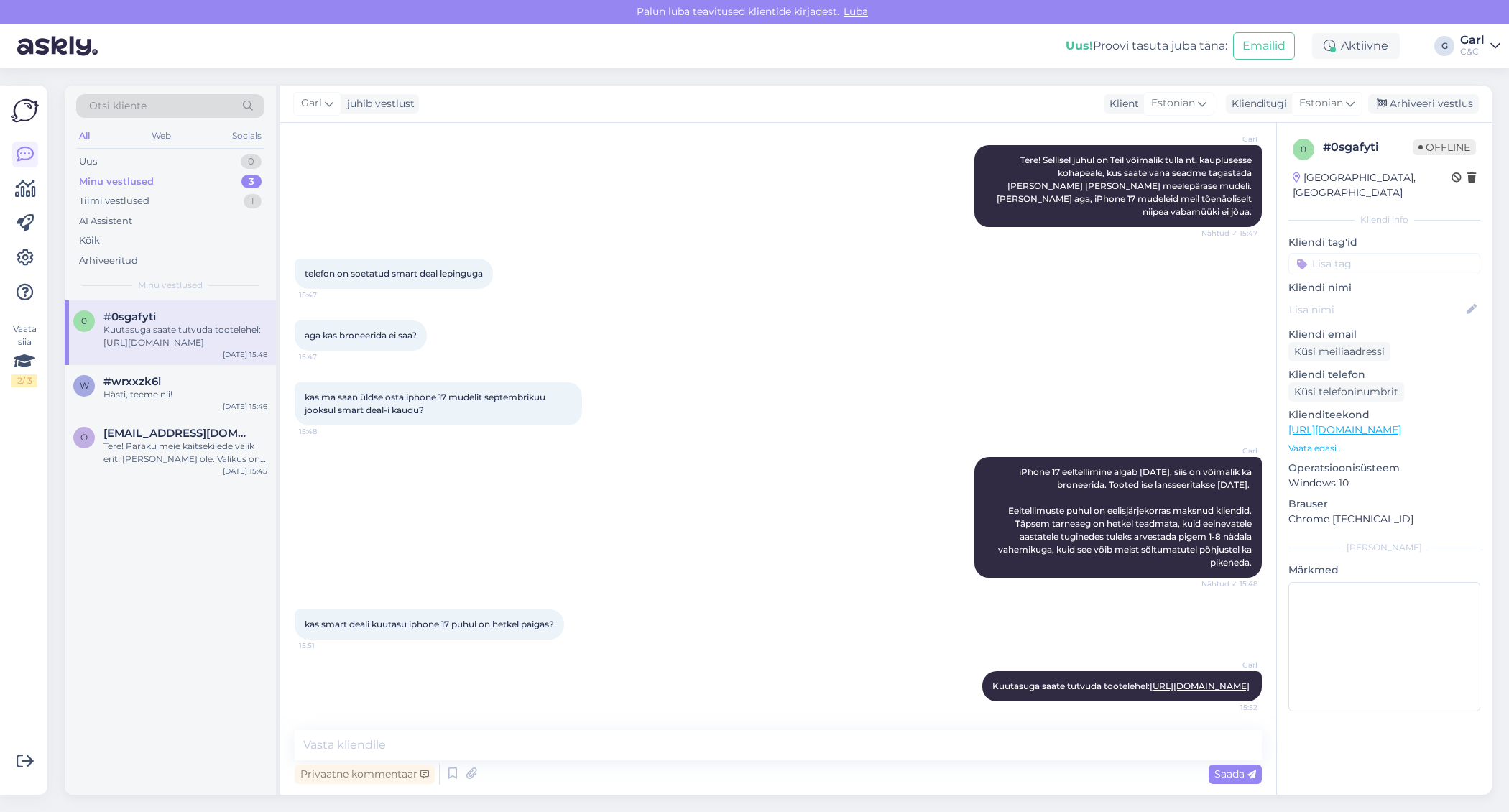
click at [500, 728] on div "Vestlus algas [DATE] tere. [PERSON_NAME] 2 aastat tagasi [PERSON_NAME] [PERSON_…" at bounding box center [778, 459] width 996 height 672
click at [494, 749] on textarea at bounding box center [778, 745] width 967 height 30
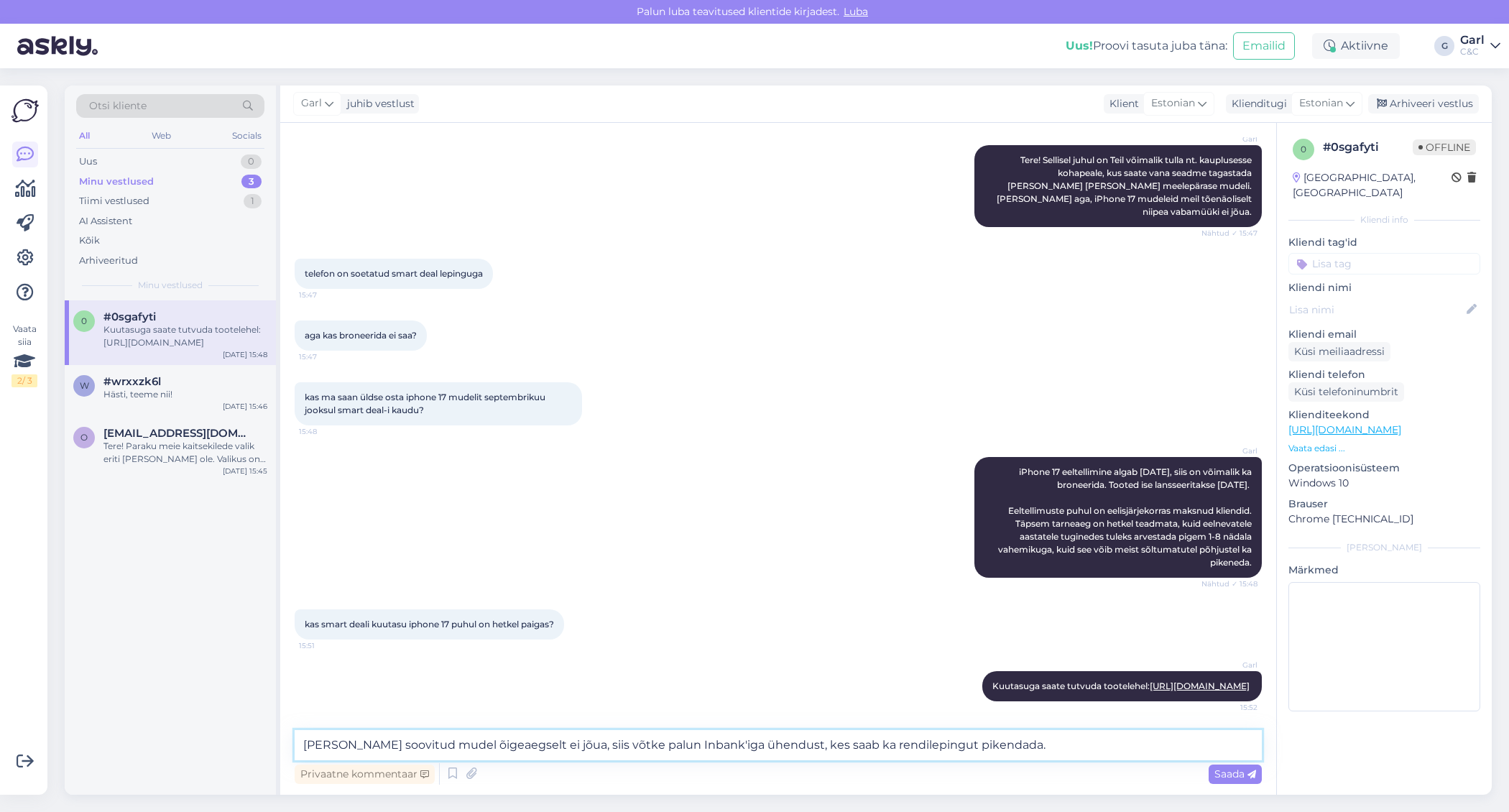
type textarea "[PERSON_NAME] soovitud mudel õigeaegselt ei jõua, siis võtke palun Inbank'iga ü…"
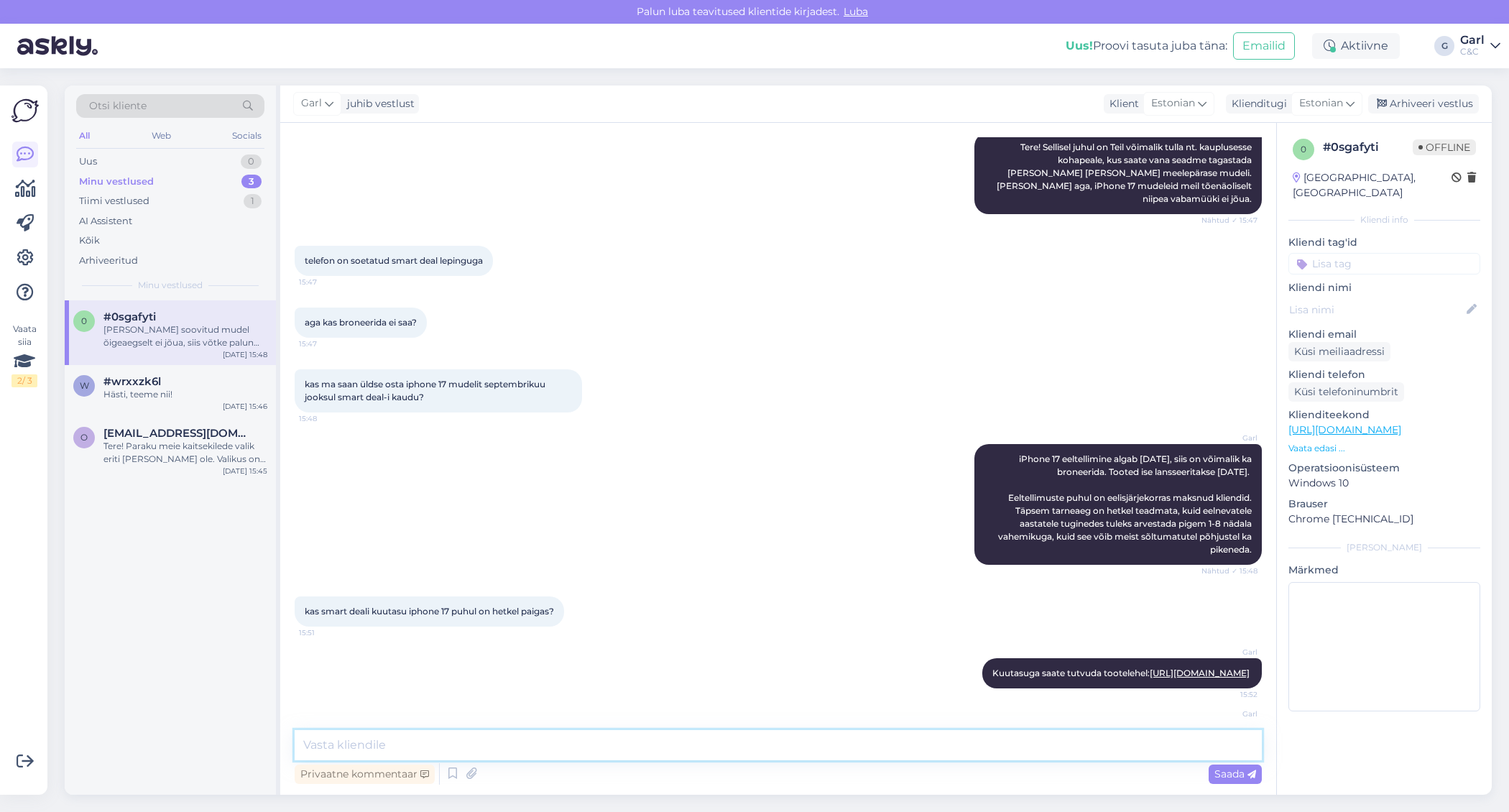
scroll to position [243, 0]
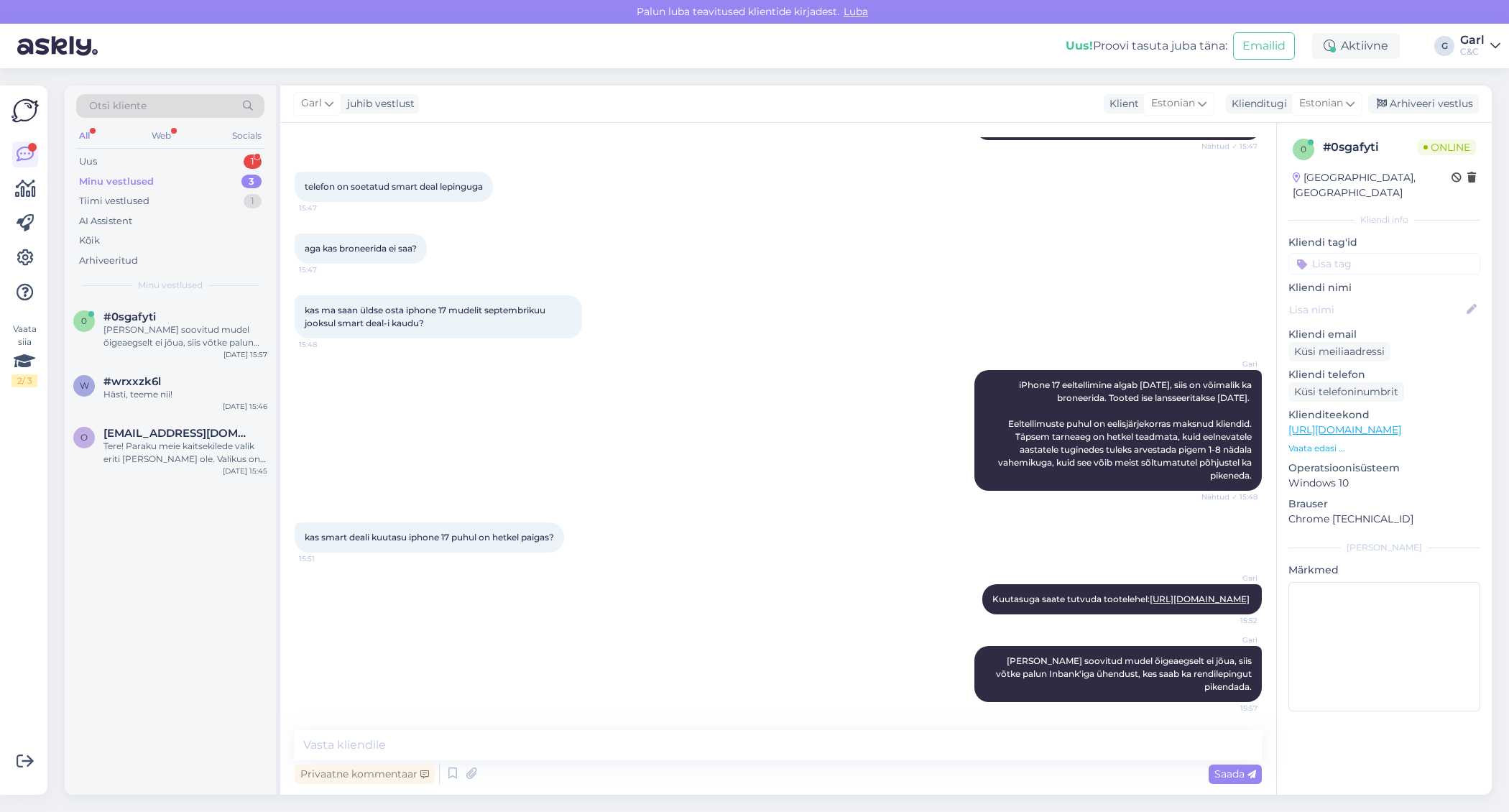
click at [231, 143] on div "All Web Socials" at bounding box center [170, 137] width 188 height 22
click at [231, 153] on div "Uus 1" at bounding box center [170, 162] width 188 height 20
click at [224, 318] on div "#9gojfvgj 1" at bounding box center [185, 317] width 164 height 13
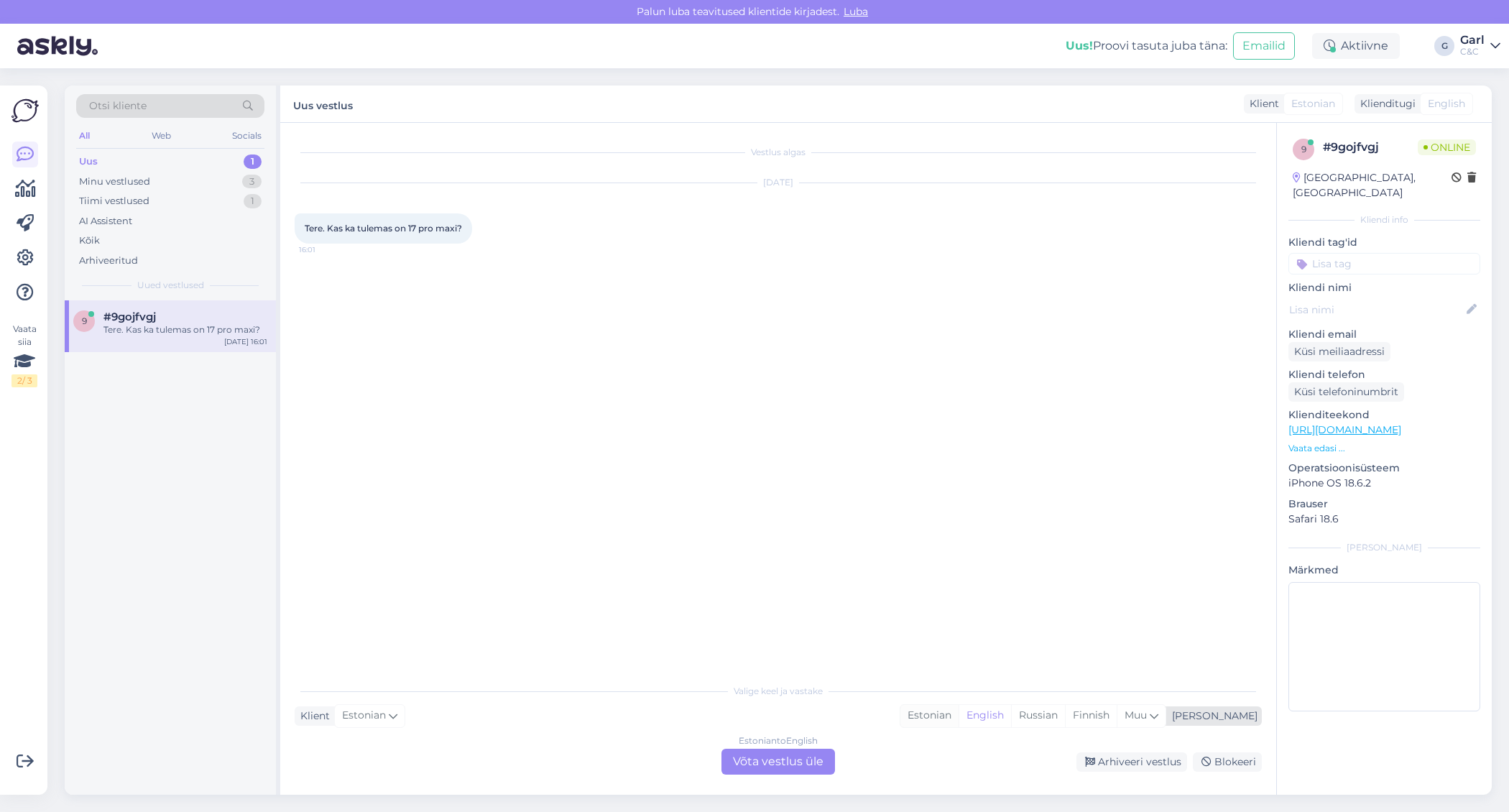
click at [959, 715] on div "Estonian" at bounding box center [929, 716] width 58 height 22
click at [771, 765] on div "Estonian to Estonian Võta vestlus üle" at bounding box center [778, 761] width 113 height 26
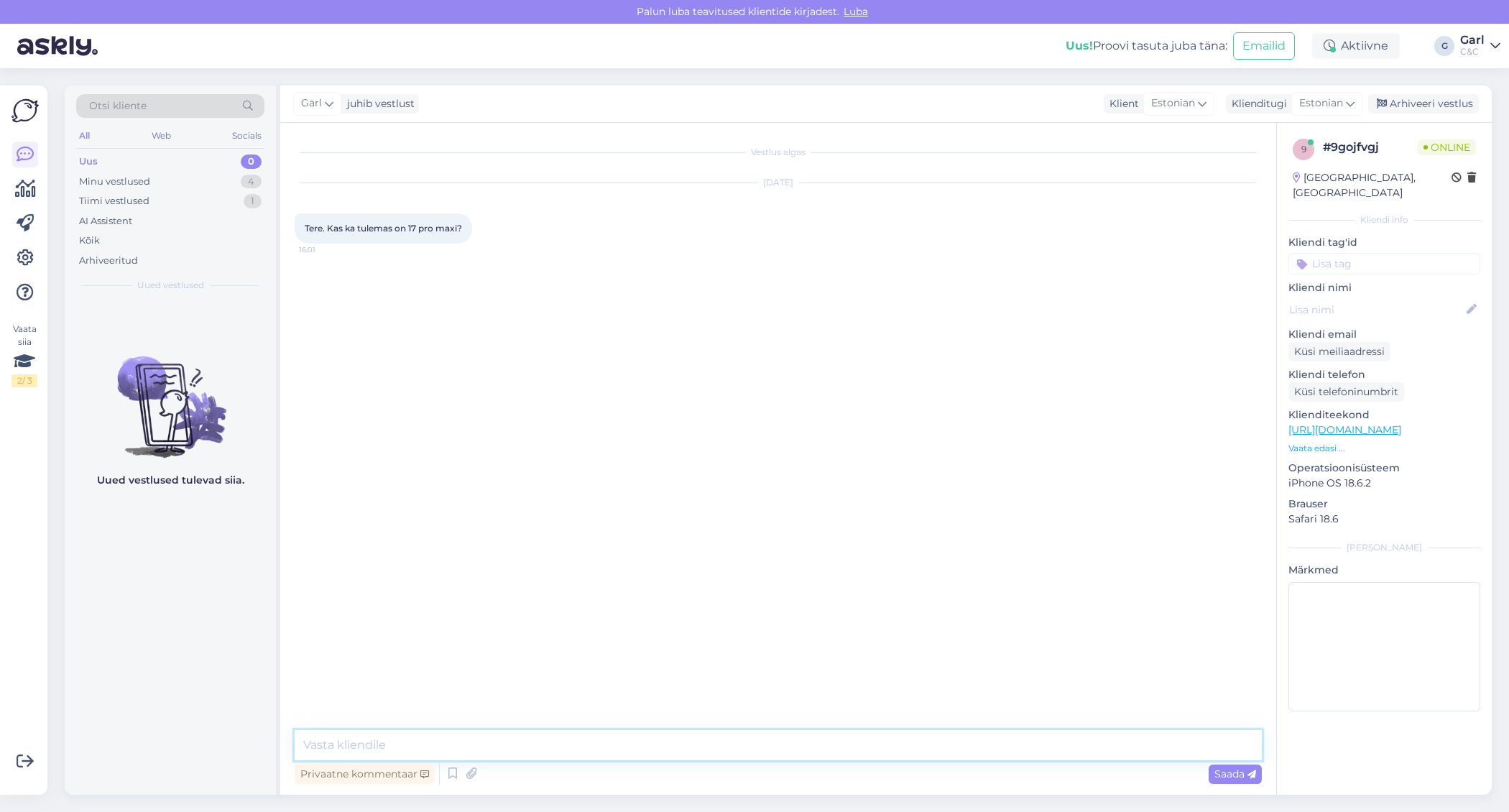
click at [775, 741] on textarea at bounding box center [778, 745] width 967 height 30
paste textarea "[URL][DOMAIN_NAME]"
type textarea "Tere! [URL][DOMAIN_NAME]"
click at [827, 624] on div "Vestlus algas [DATE] Tere. Kas ka tulemas on 17 pro maxi? 16:01 Garl Tere! [URL…" at bounding box center [784, 427] width 980 height 580
click at [211, 177] on div "Minu vestlused 4" at bounding box center [170, 182] width 188 height 20
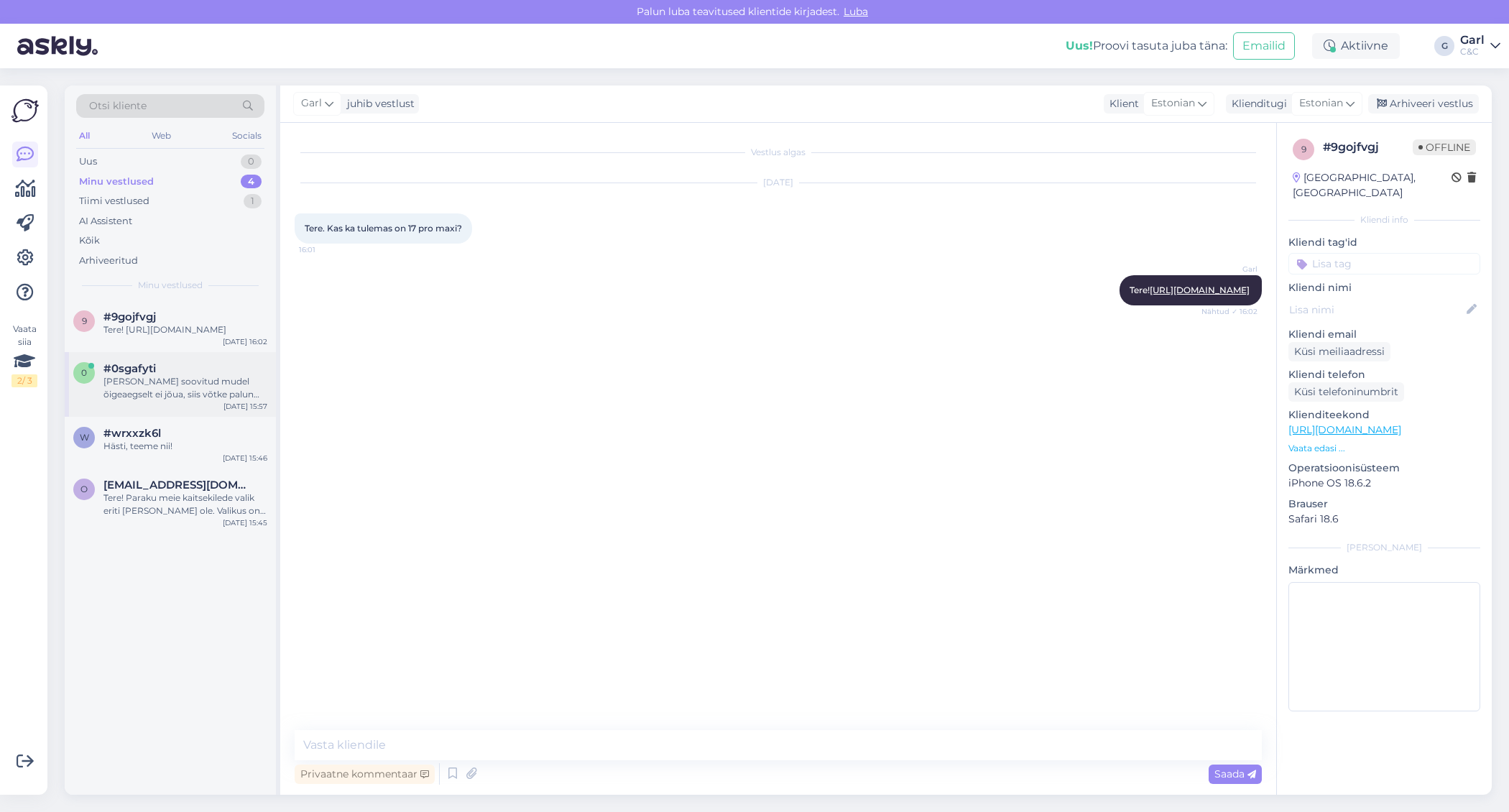
click at [233, 375] on div "#0sgafyti" at bounding box center [185, 368] width 164 height 13
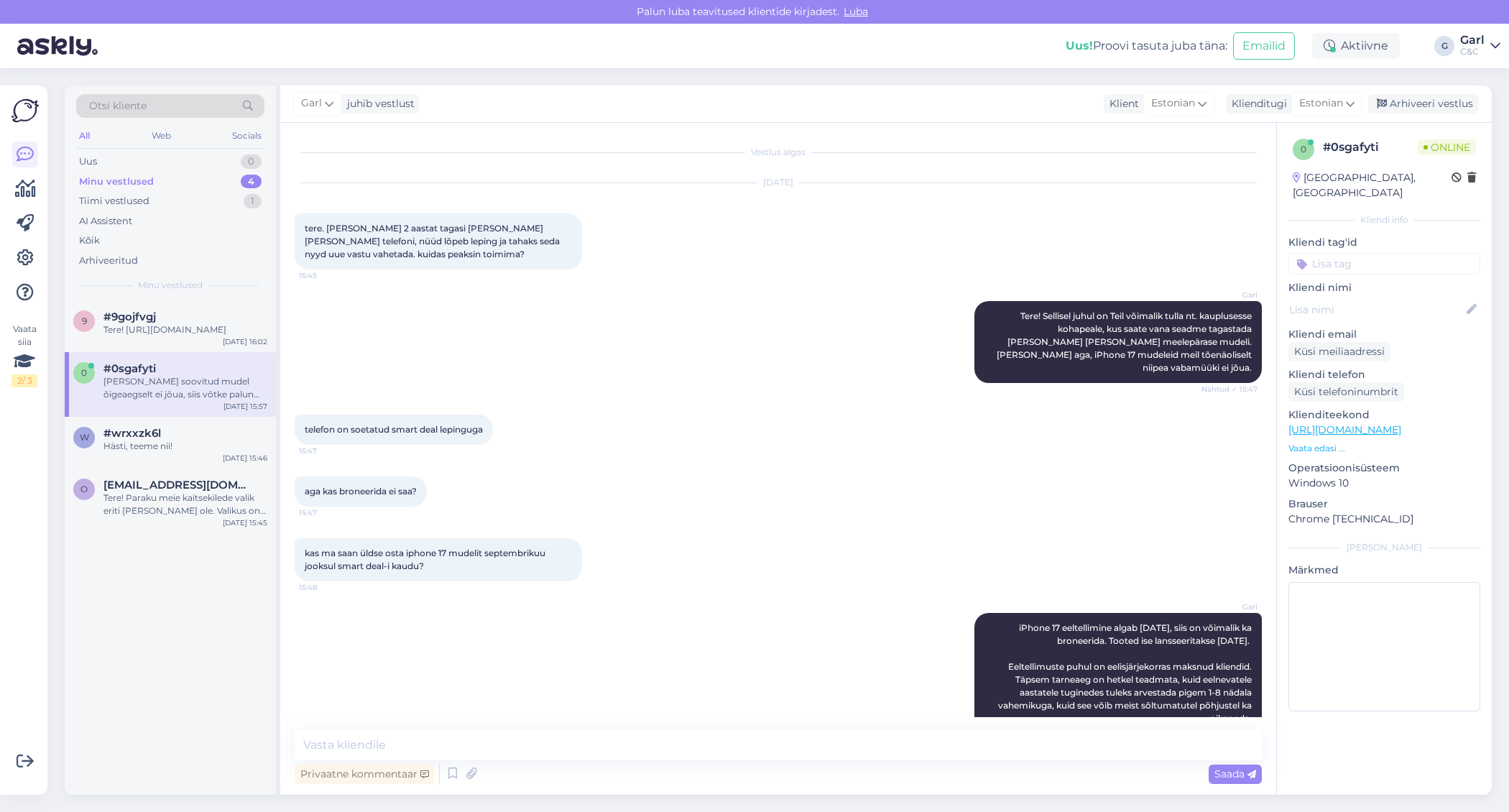
scroll to position [243, 0]
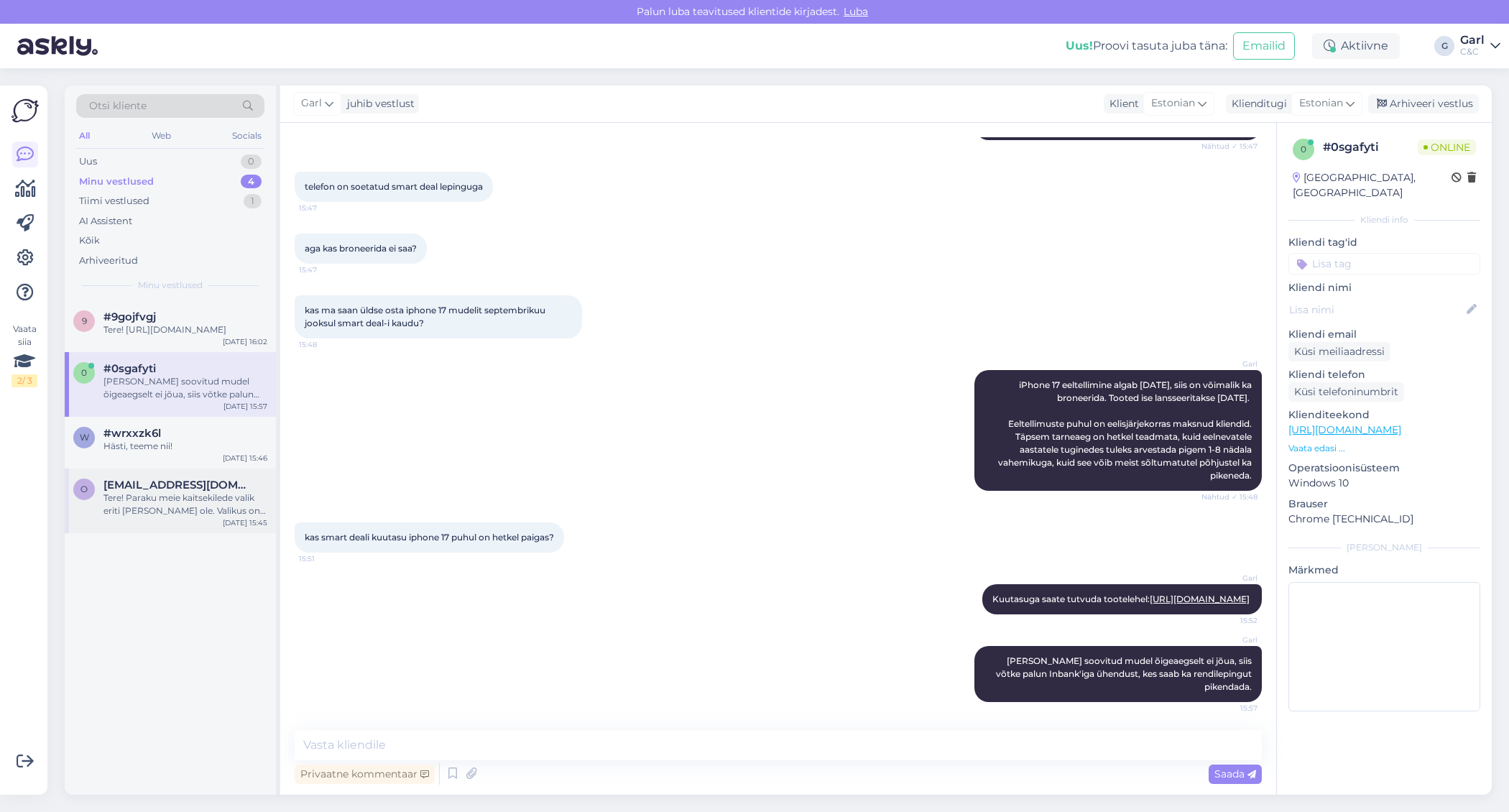
click at [207, 533] on div "o [EMAIL_ADDRESS][DOMAIN_NAME] Tere! Paraku meie kaitsekilede valik eriti [PERS…" at bounding box center [170, 501] width 212 height 64
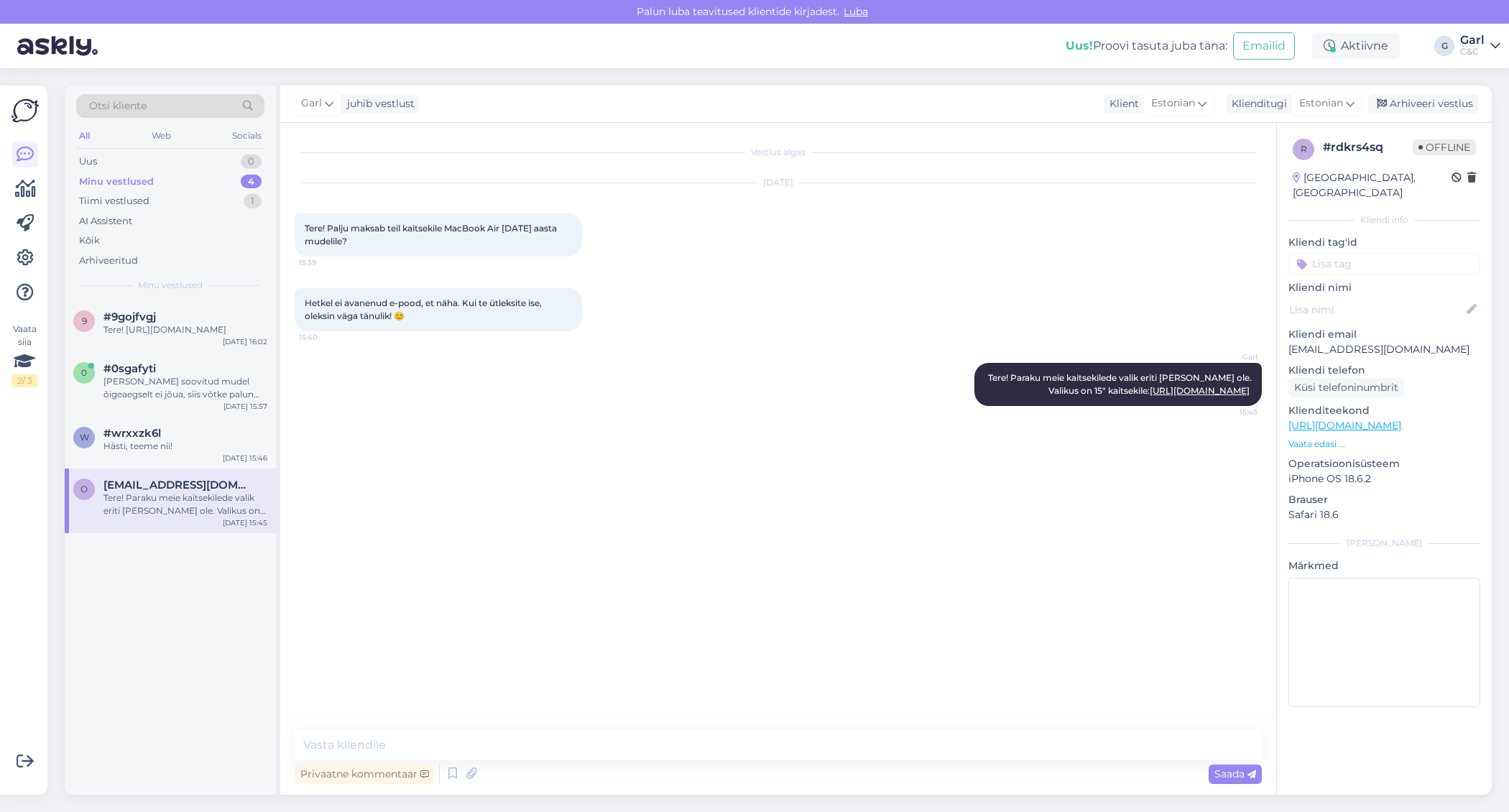
scroll to position [0, 0]
click at [200, 437] on div "w #wrxxzk6l Hästi, teeme nii! [DATE] 15:46" at bounding box center [170, 442] width 212 height 52
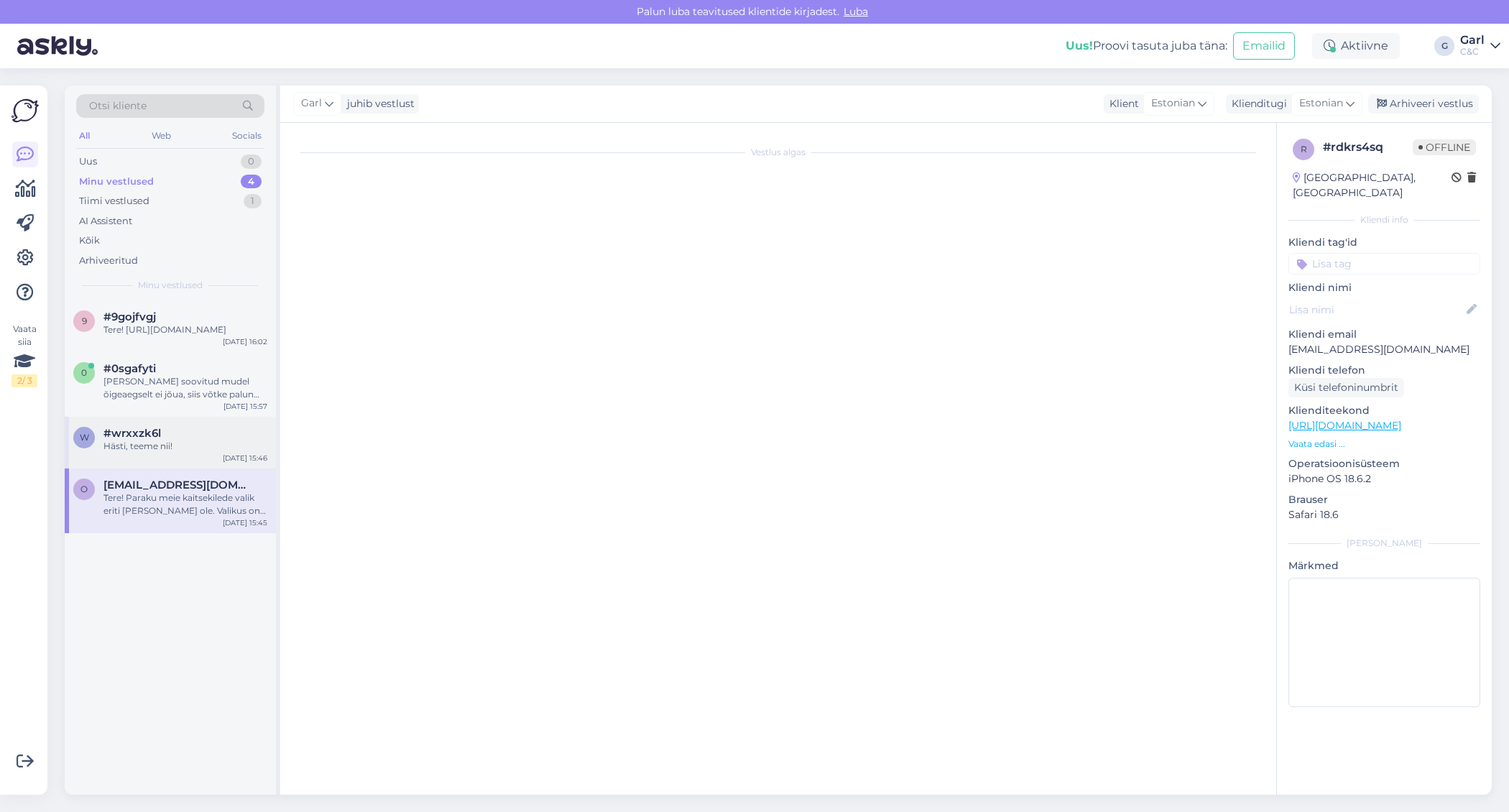
scroll to position [77, 0]
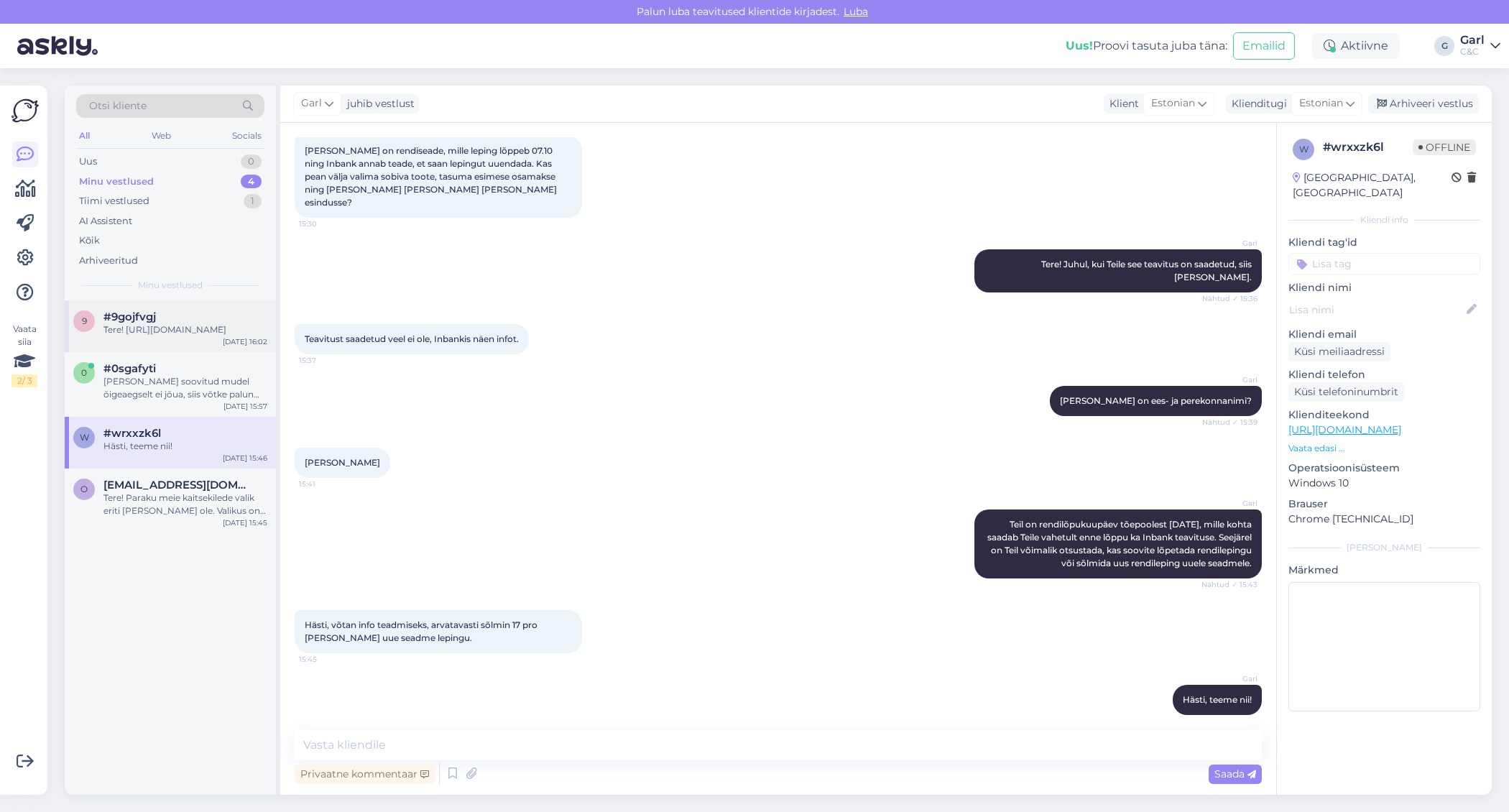
click at [175, 335] on div "Tere! [URL][DOMAIN_NAME]" at bounding box center [185, 329] width 164 height 13
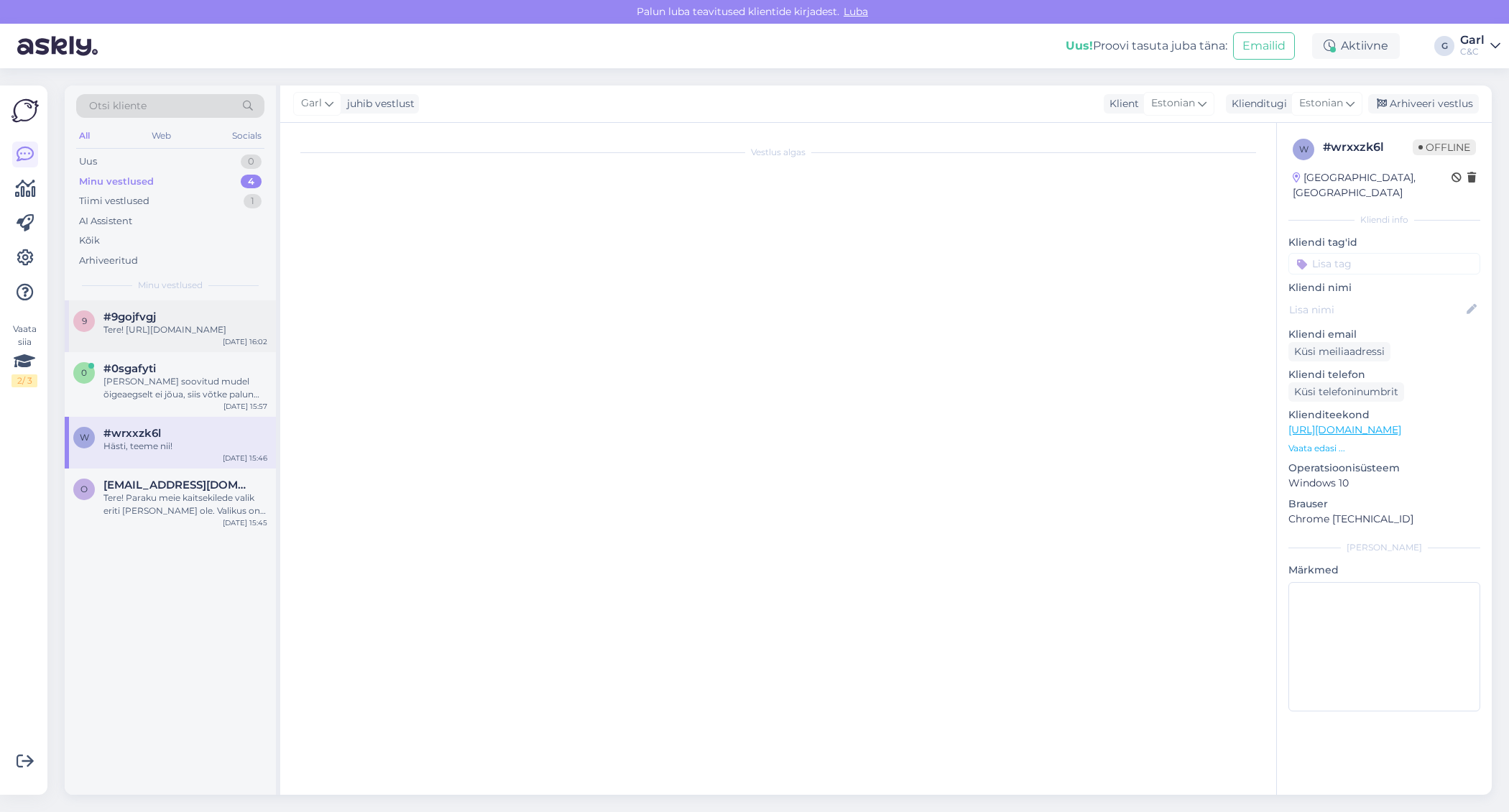
scroll to position [0, 0]
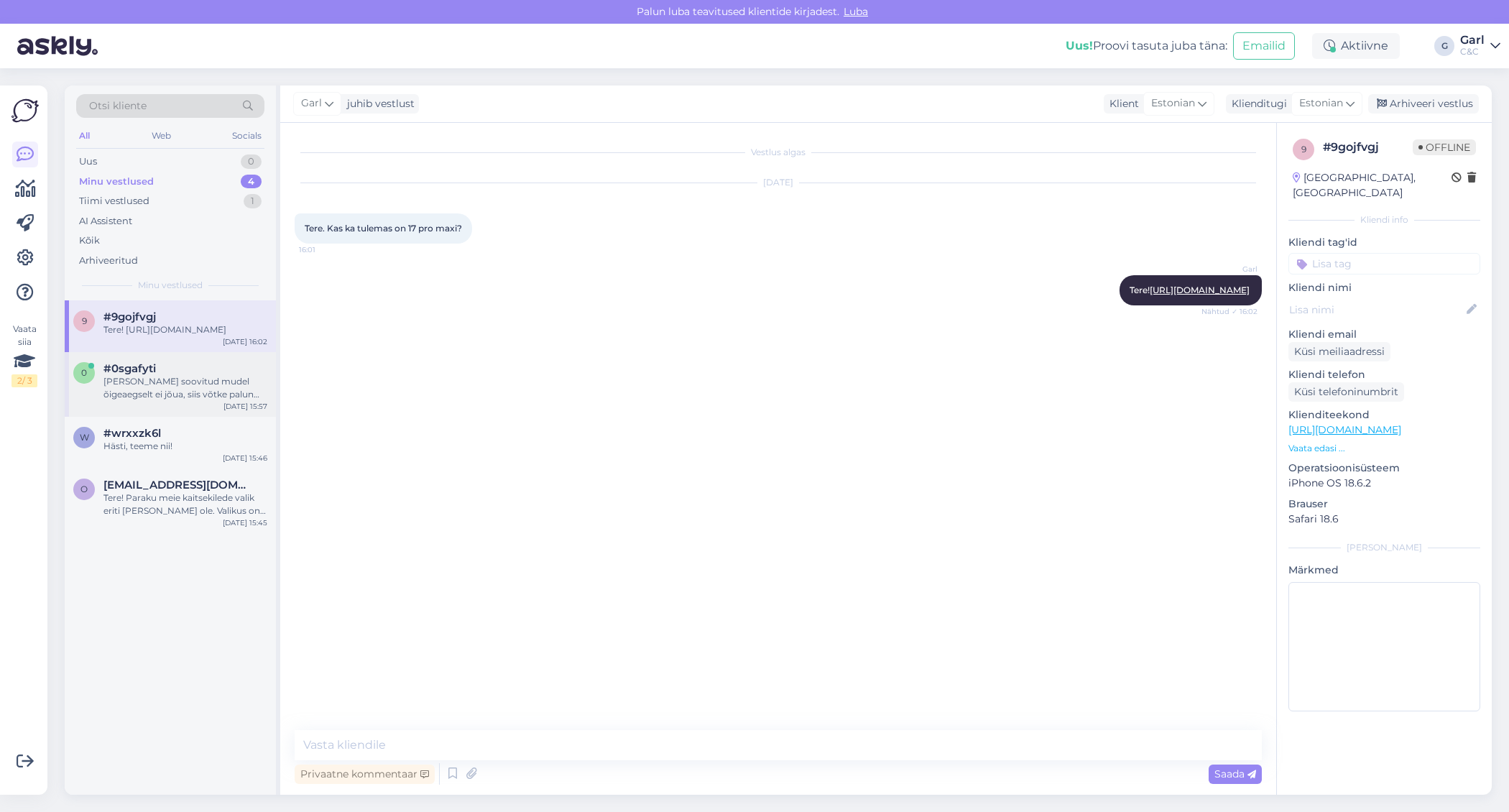
click at [166, 399] on div "[PERSON_NAME] soovitud mudel õigeaegselt ei jõua, siis võtke palun Inbank'iga ü…" at bounding box center [185, 387] width 164 height 26
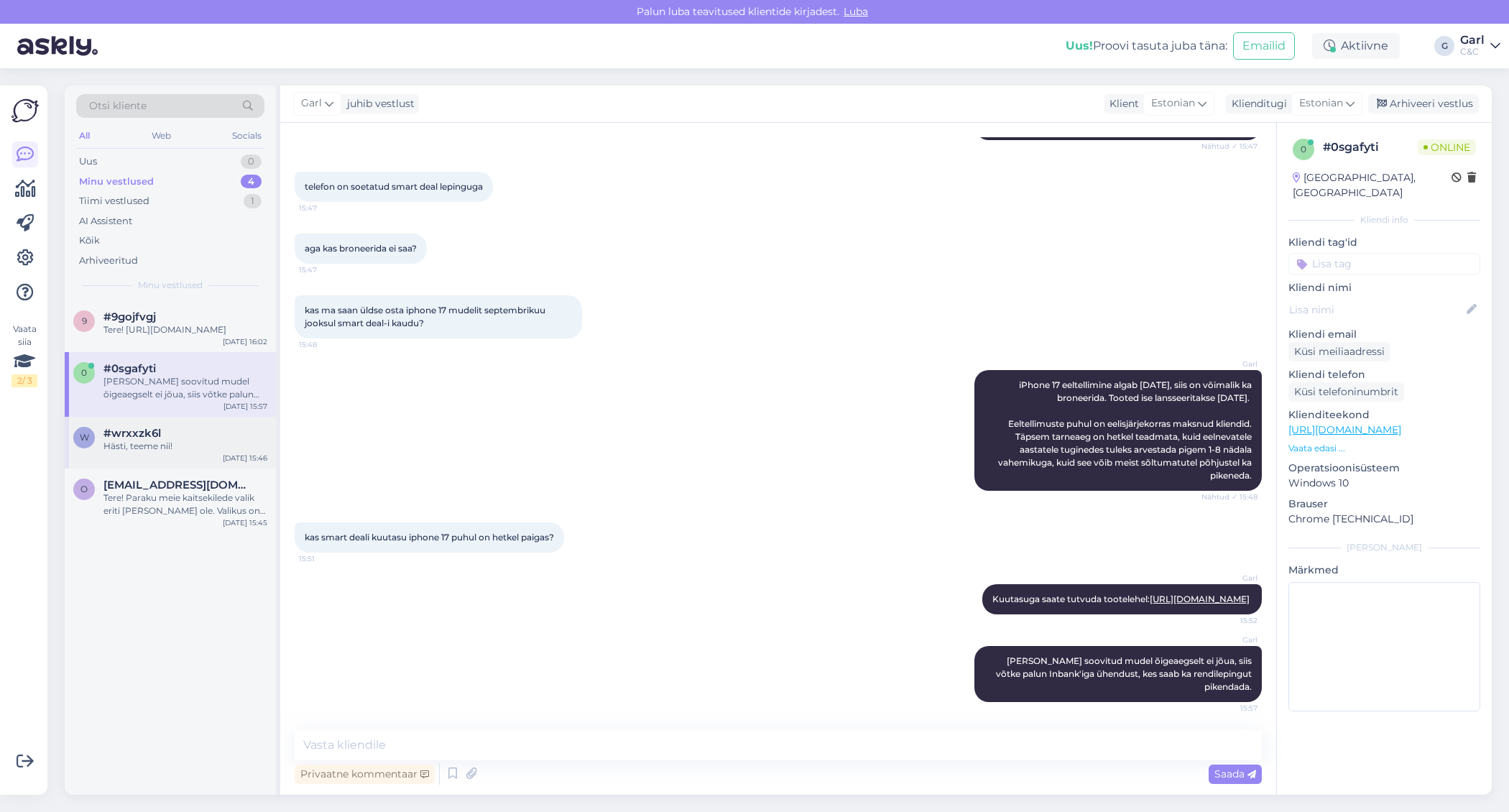
click at [184, 452] on div "Hästi, teeme nii!" at bounding box center [185, 446] width 164 height 13
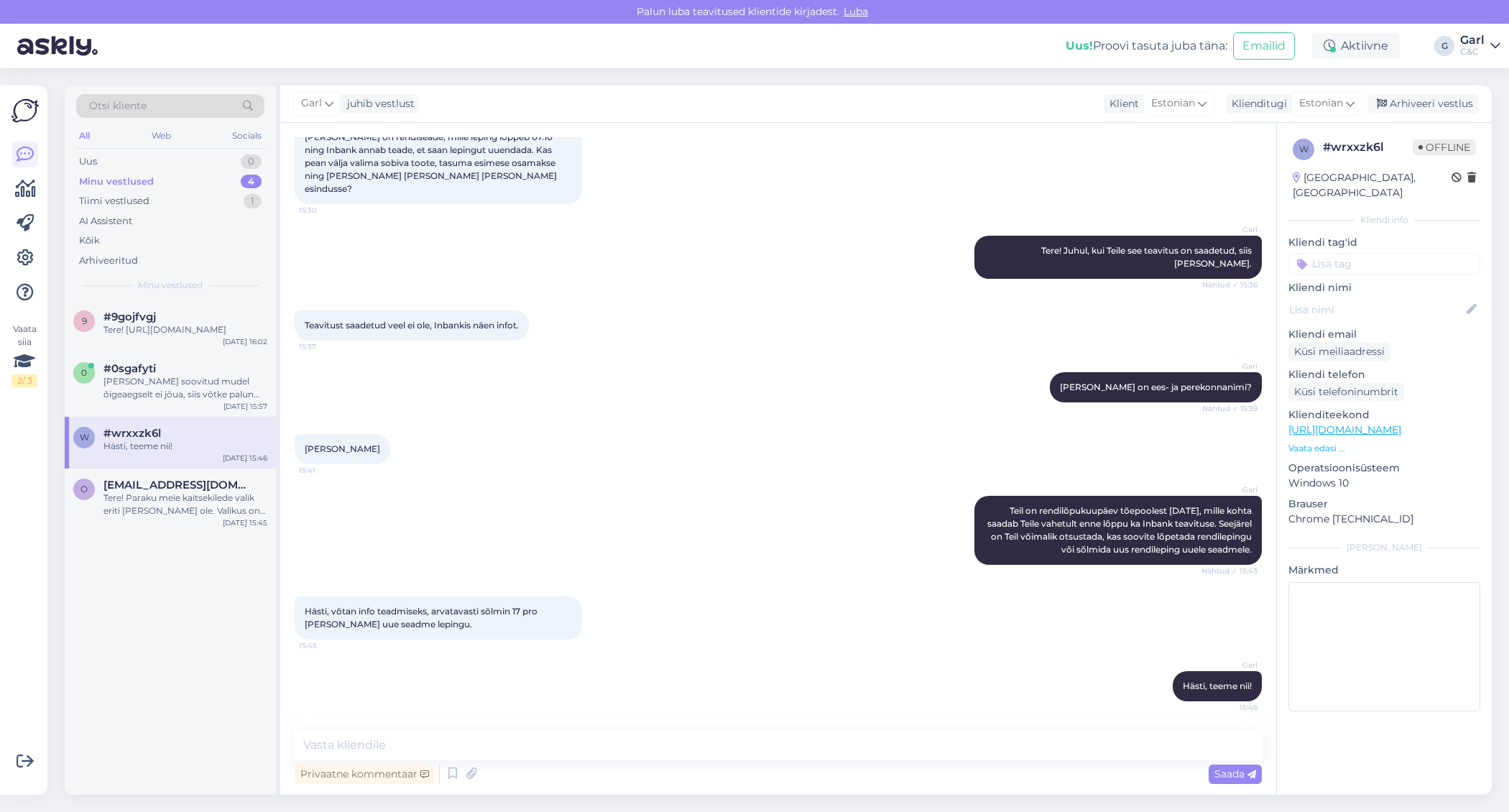
scroll to position [77, 0]
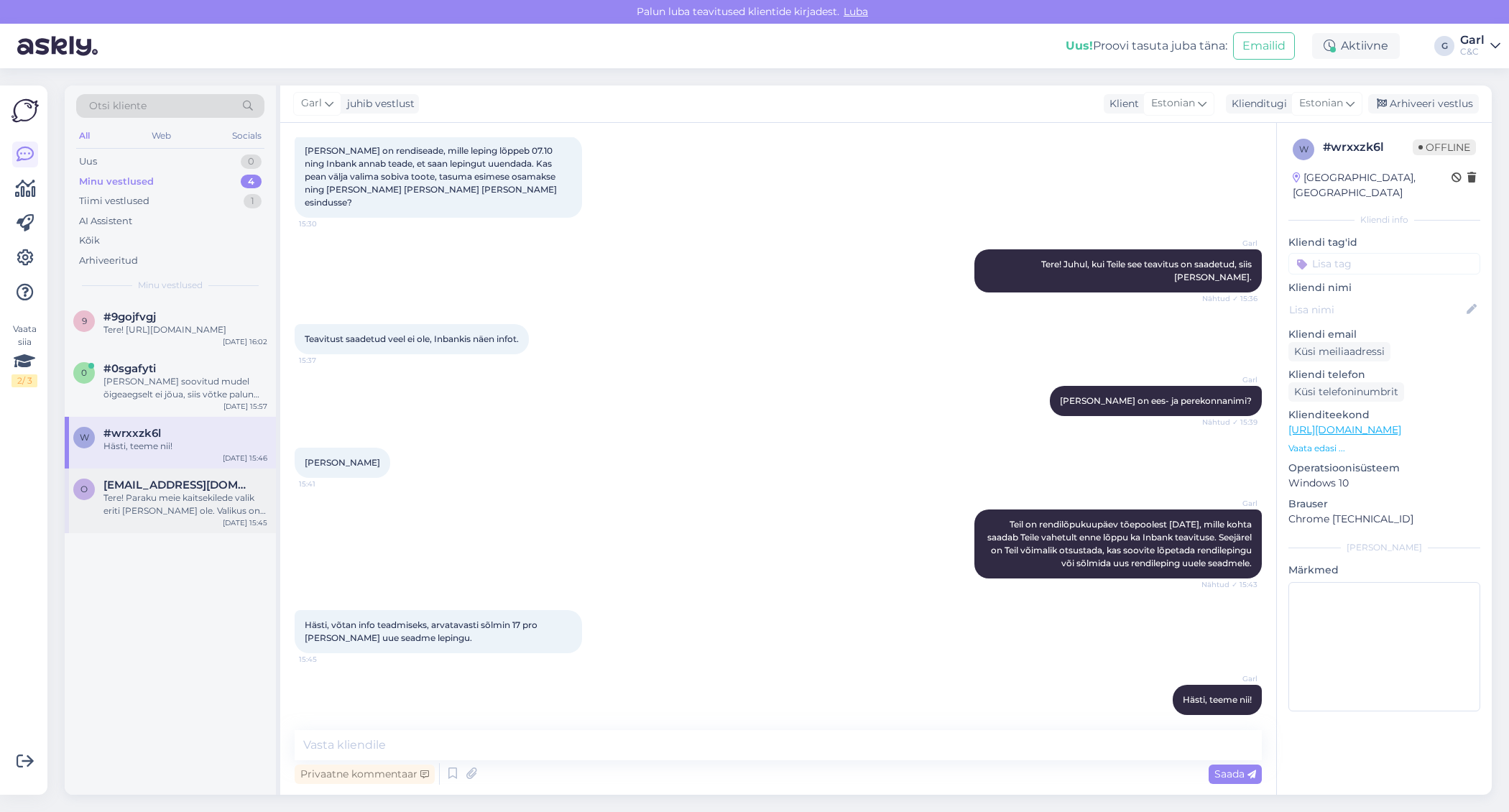
click at [191, 510] on div "Tere! Paraku meie kaitsekilede valik eriti [PERSON_NAME] ole. Valikus on 15" ka…" at bounding box center [185, 504] width 164 height 26
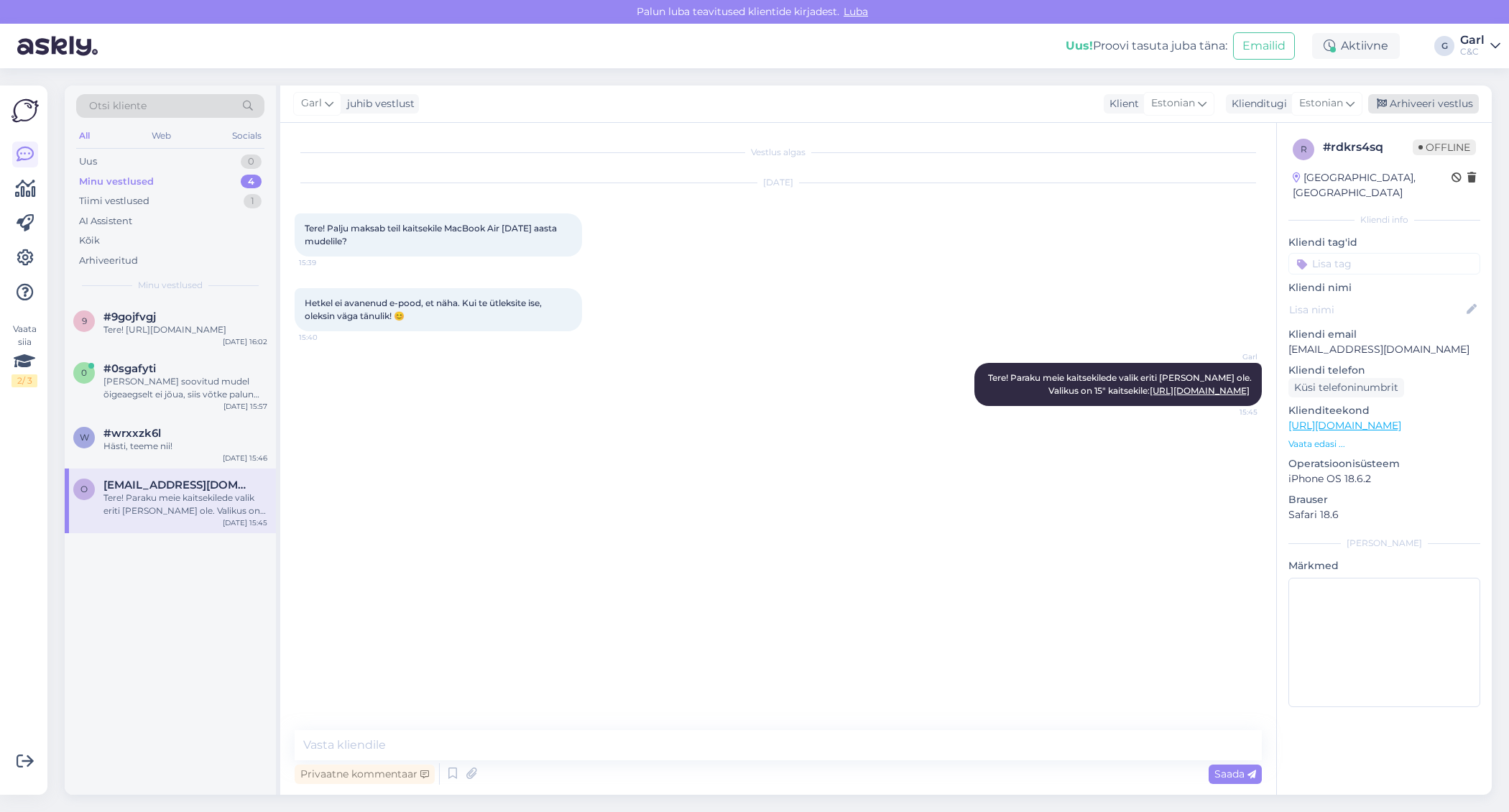
click at [1422, 97] on div "Arhiveeri vestlus" at bounding box center [1423, 103] width 111 height 19
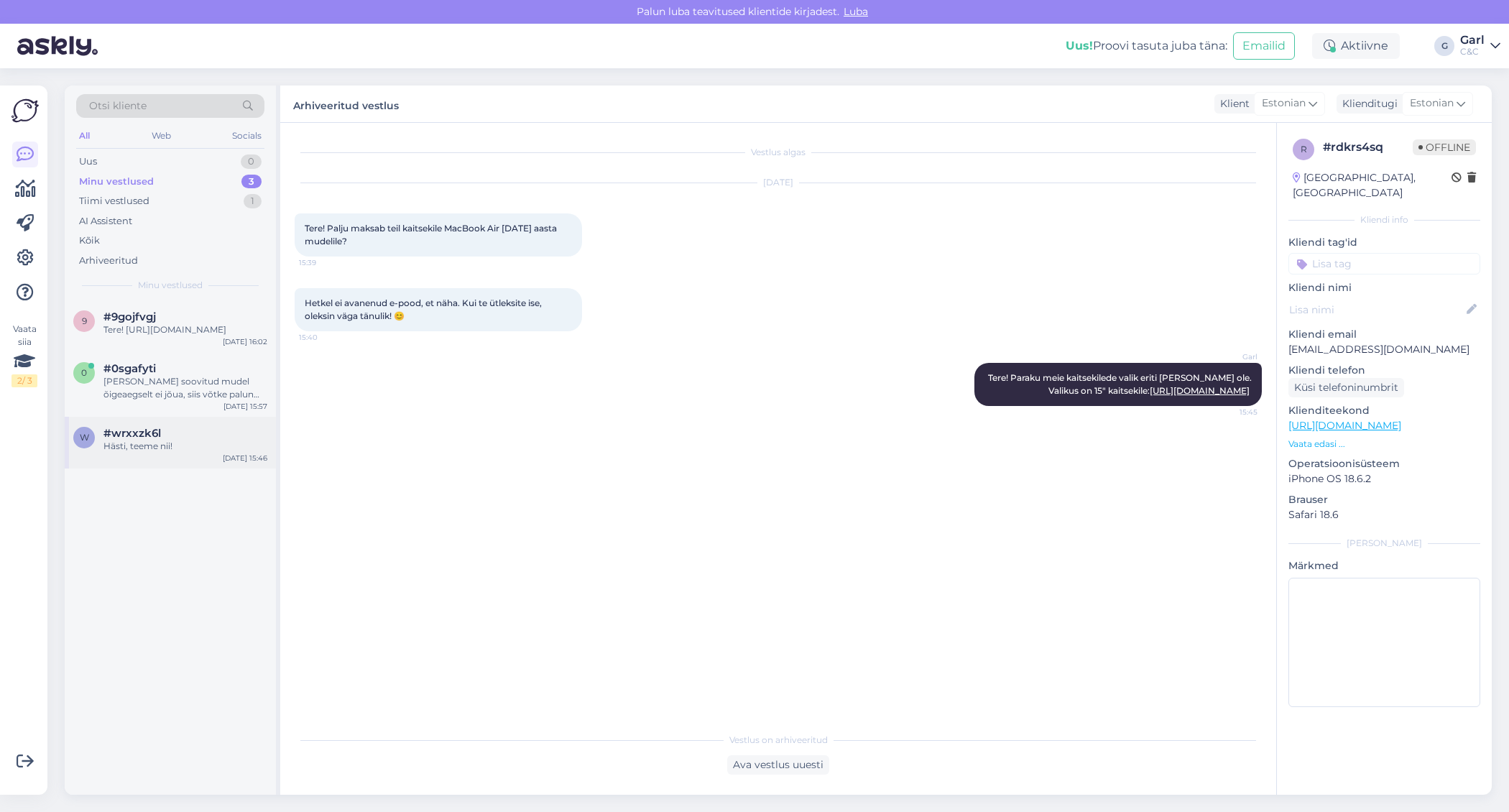
click at [155, 439] on span "#wrxxzk6l" at bounding box center [133, 433] width 57 height 13
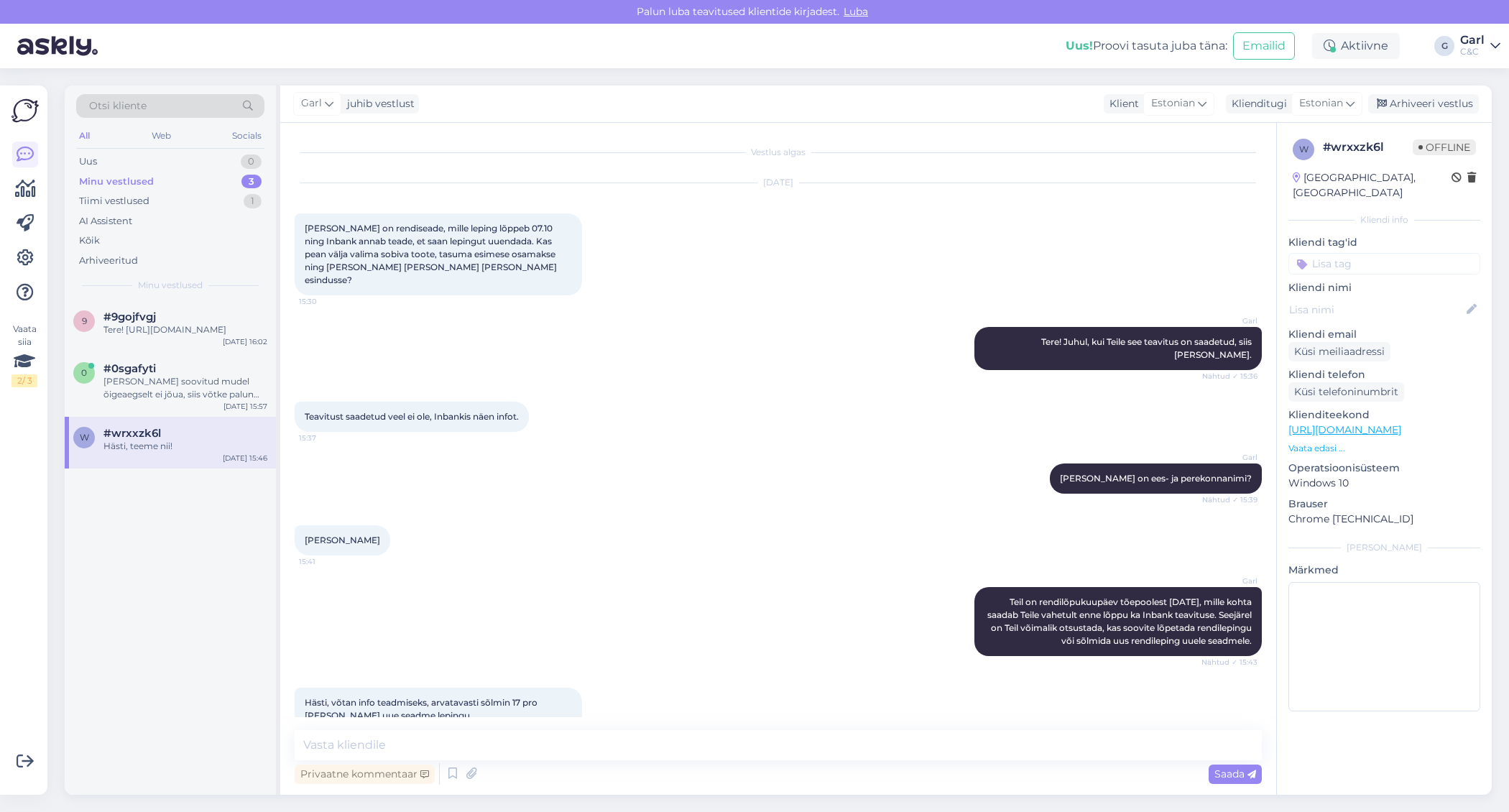
scroll to position [77, 0]
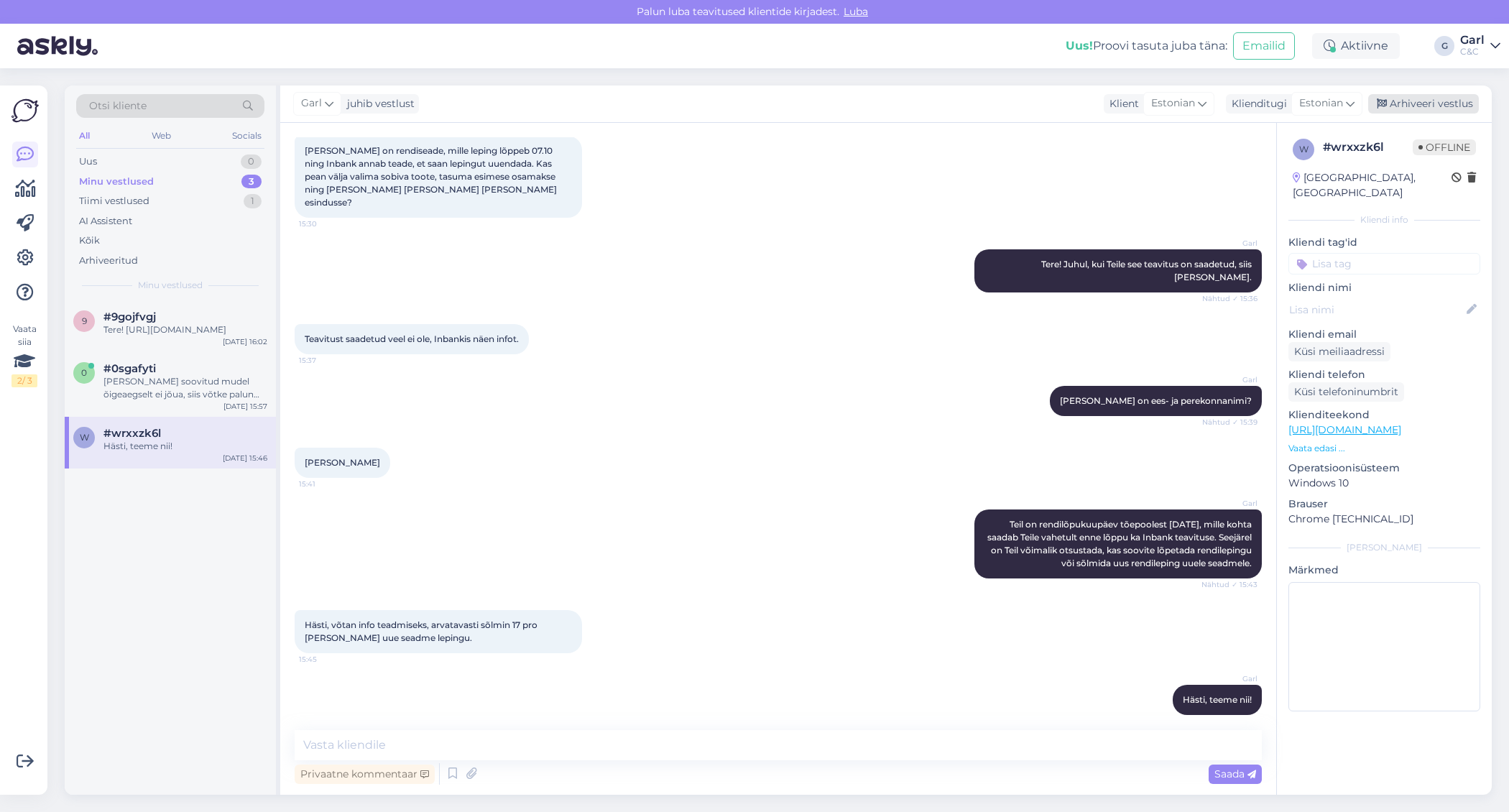
click at [1414, 106] on div "Arhiveeri vestlus" at bounding box center [1423, 103] width 111 height 19
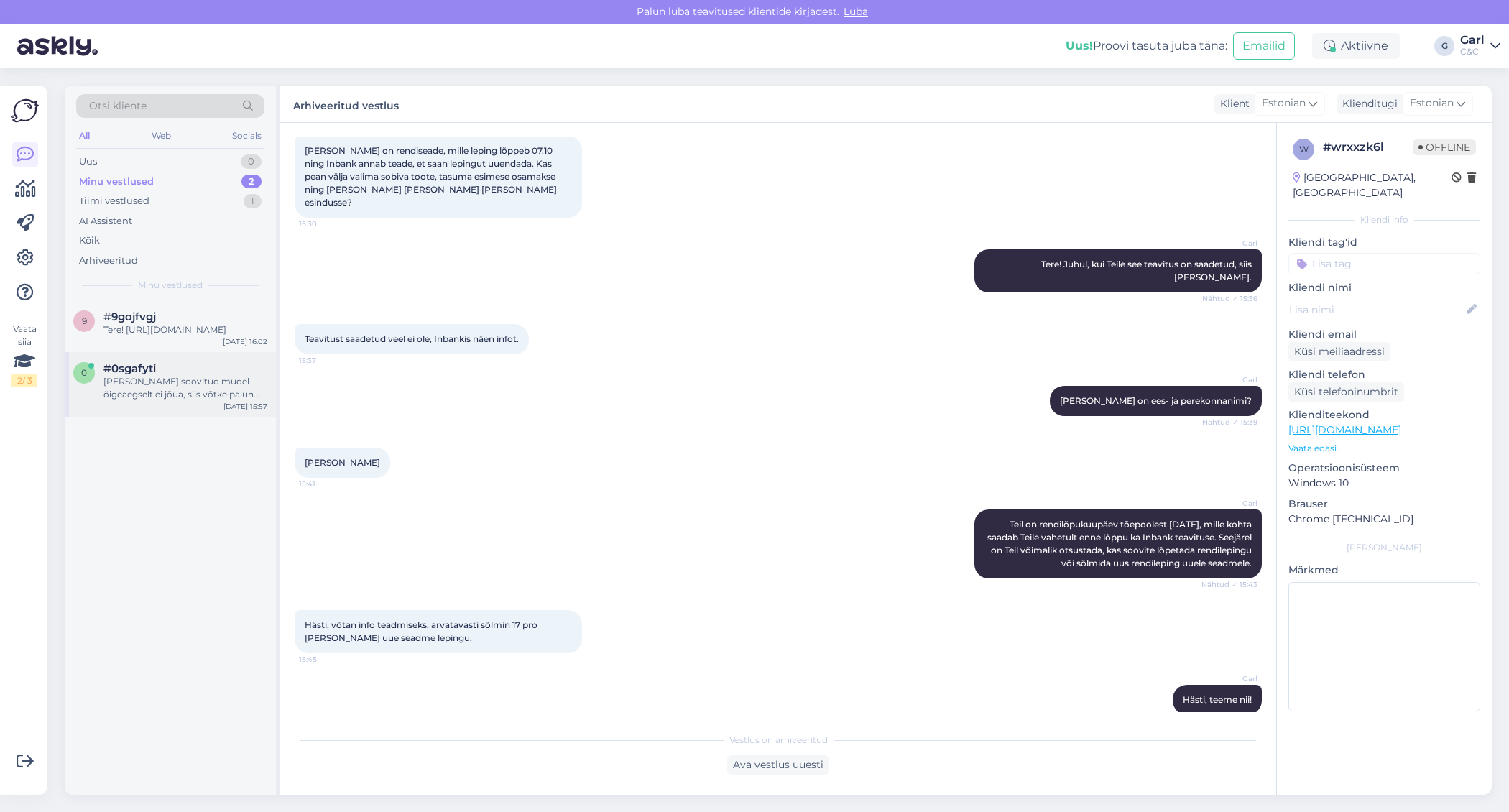
click at [200, 401] on div "[PERSON_NAME] soovitud mudel õigeaegselt ei jõua, siis võtke palun Inbank'iga ü…" at bounding box center [185, 387] width 164 height 26
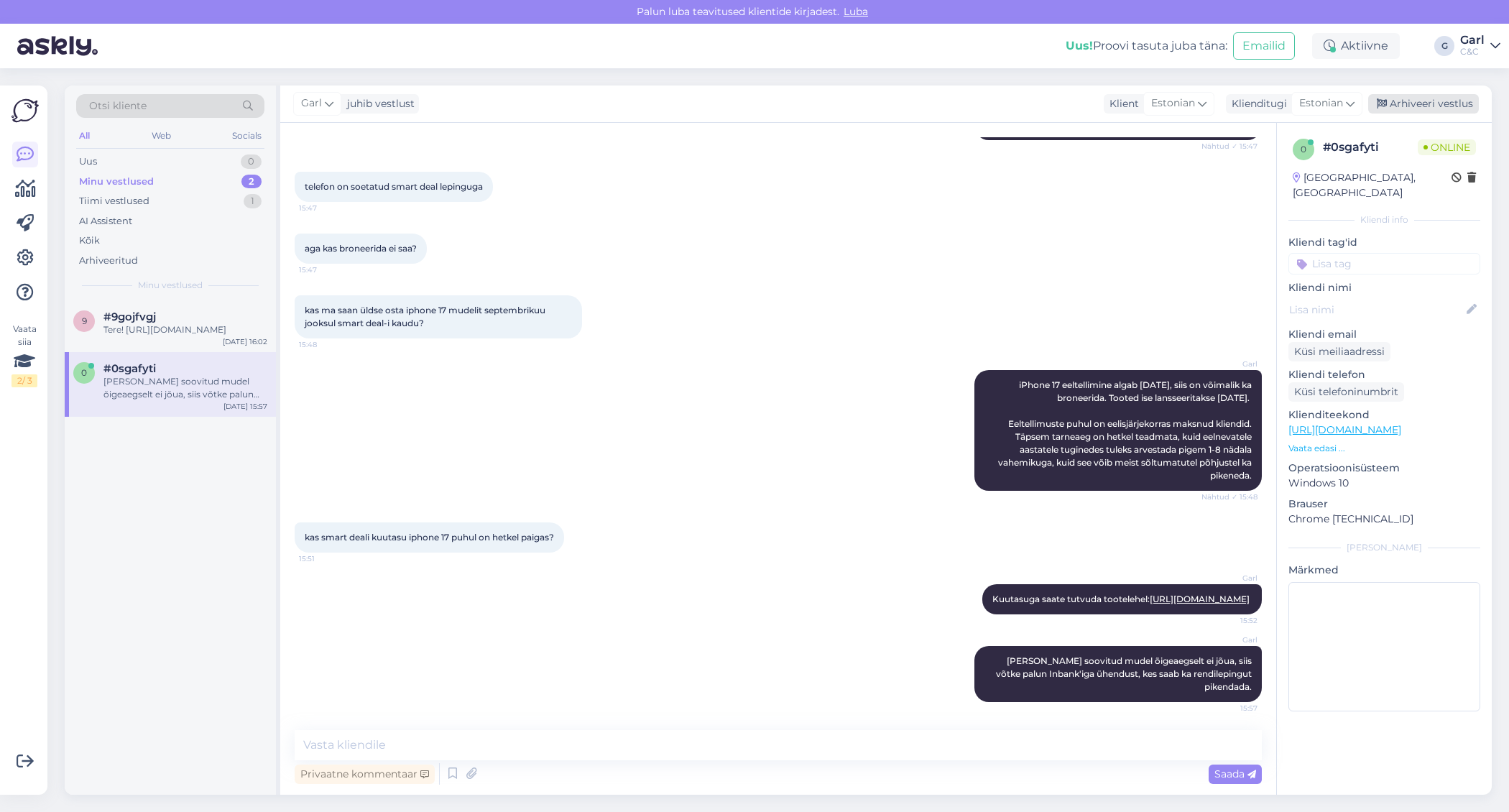
click at [1391, 95] on div "Arhiveeri vestlus" at bounding box center [1423, 103] width 111 height 19
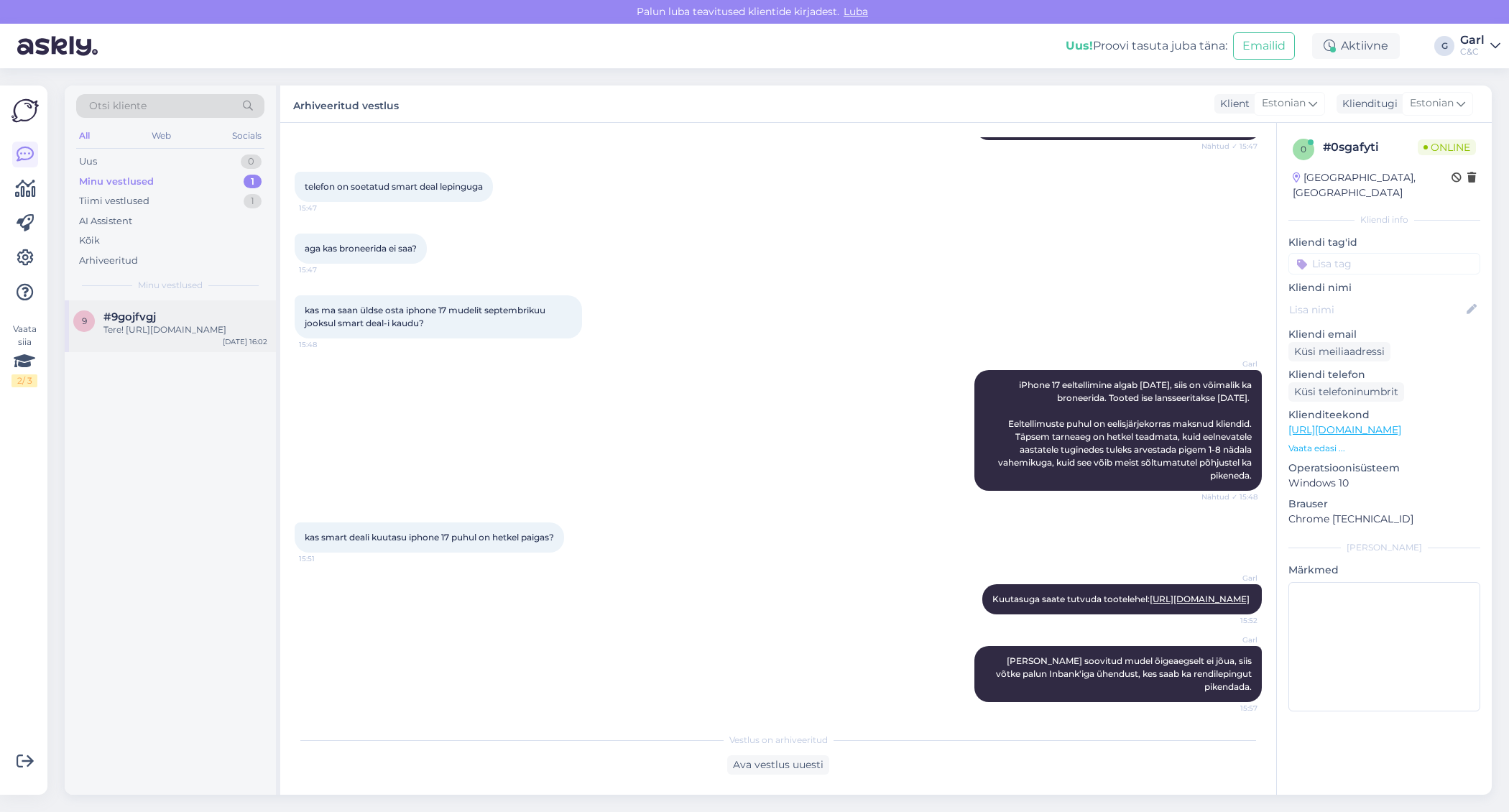
click at [166, 311] on div "#9gojfvgj" at bounding box center [185, 317] width 164 height 13
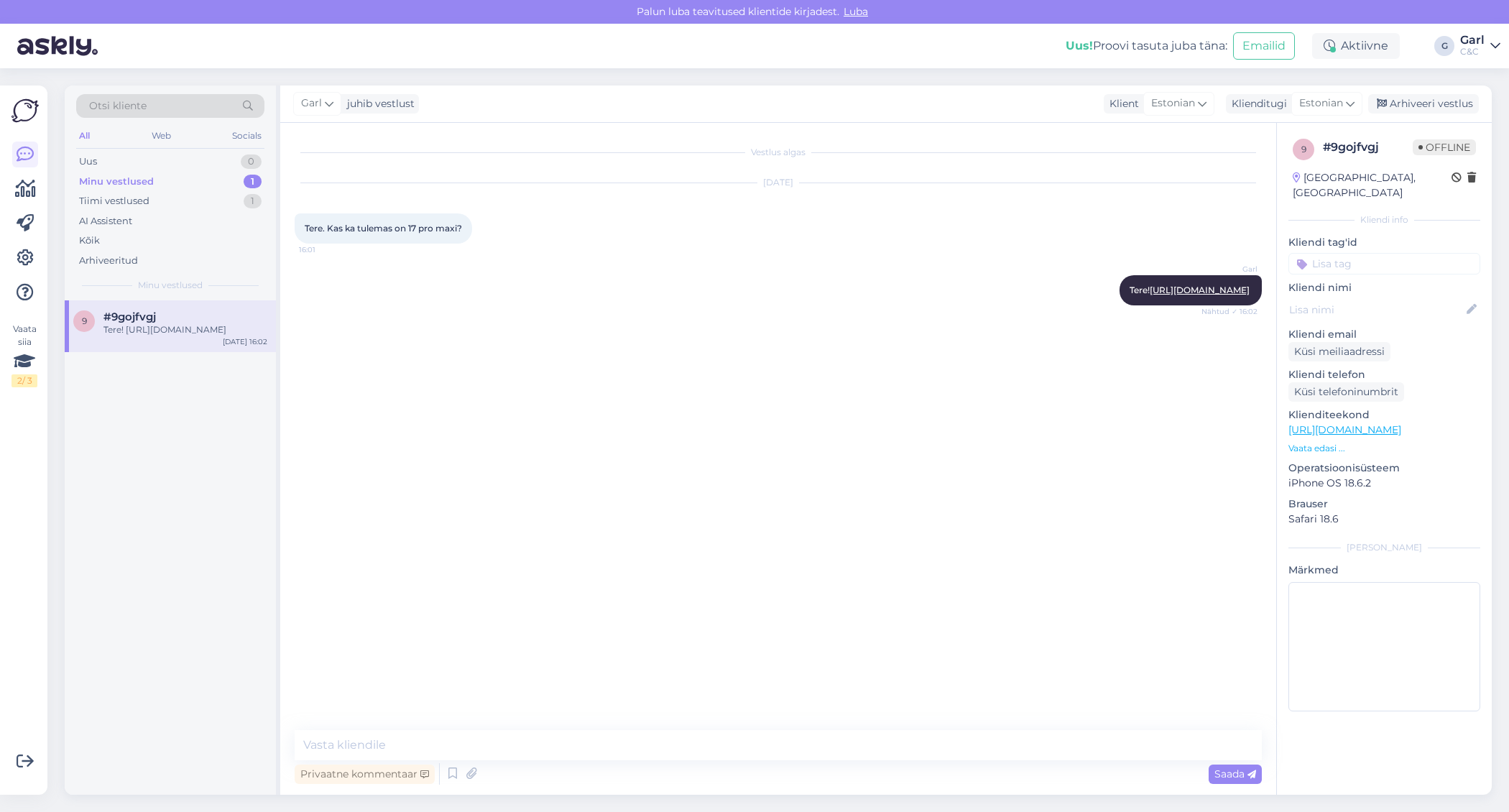
scroll to position [0, 0]
click at [1399, 108] on div "Arhiveeri vestlus" at bounding box center [1423, 103] width 111 height 19
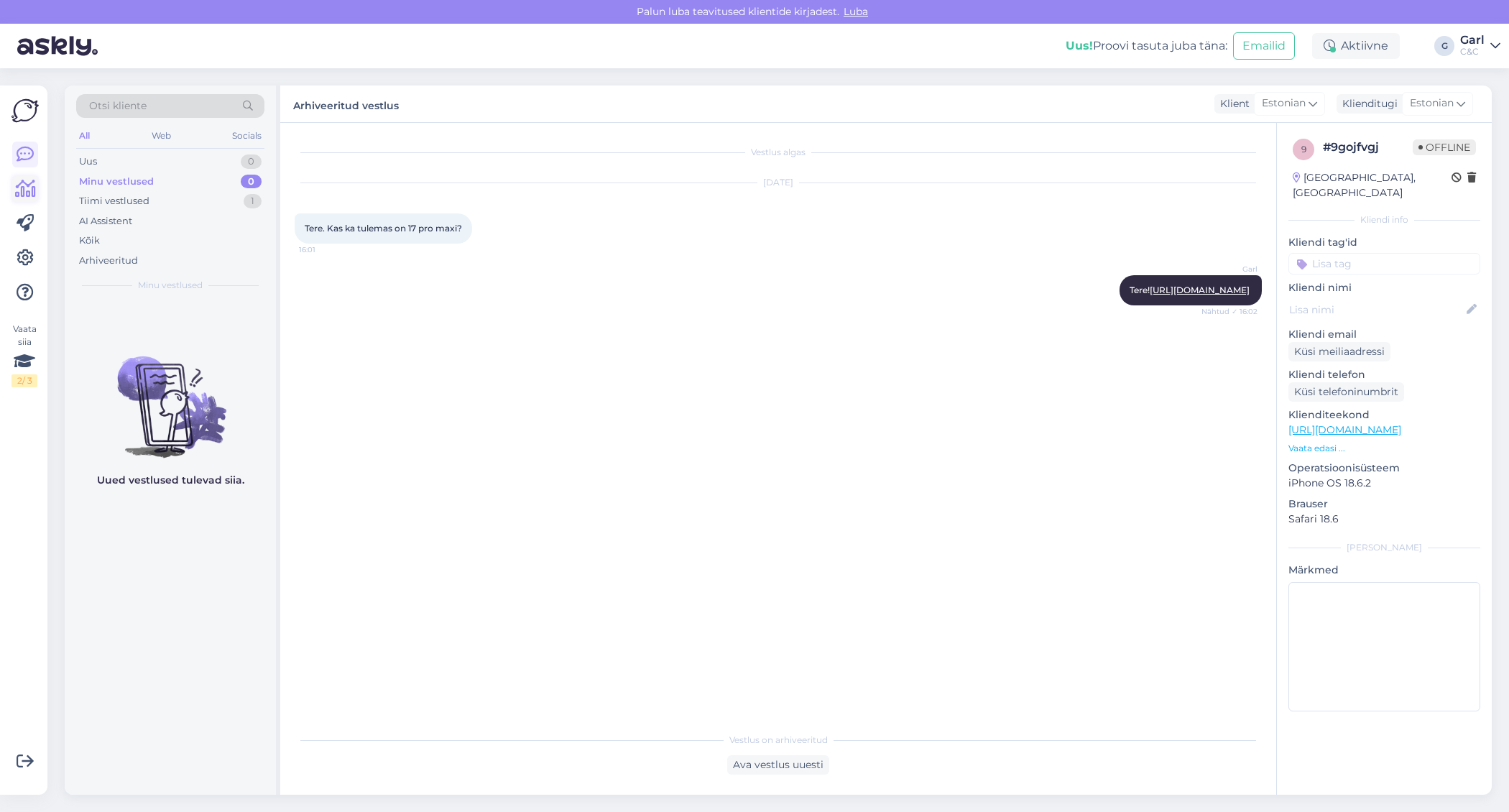
click at [20, 182] on icon at bounding box center [25, 189] width 21 height 17
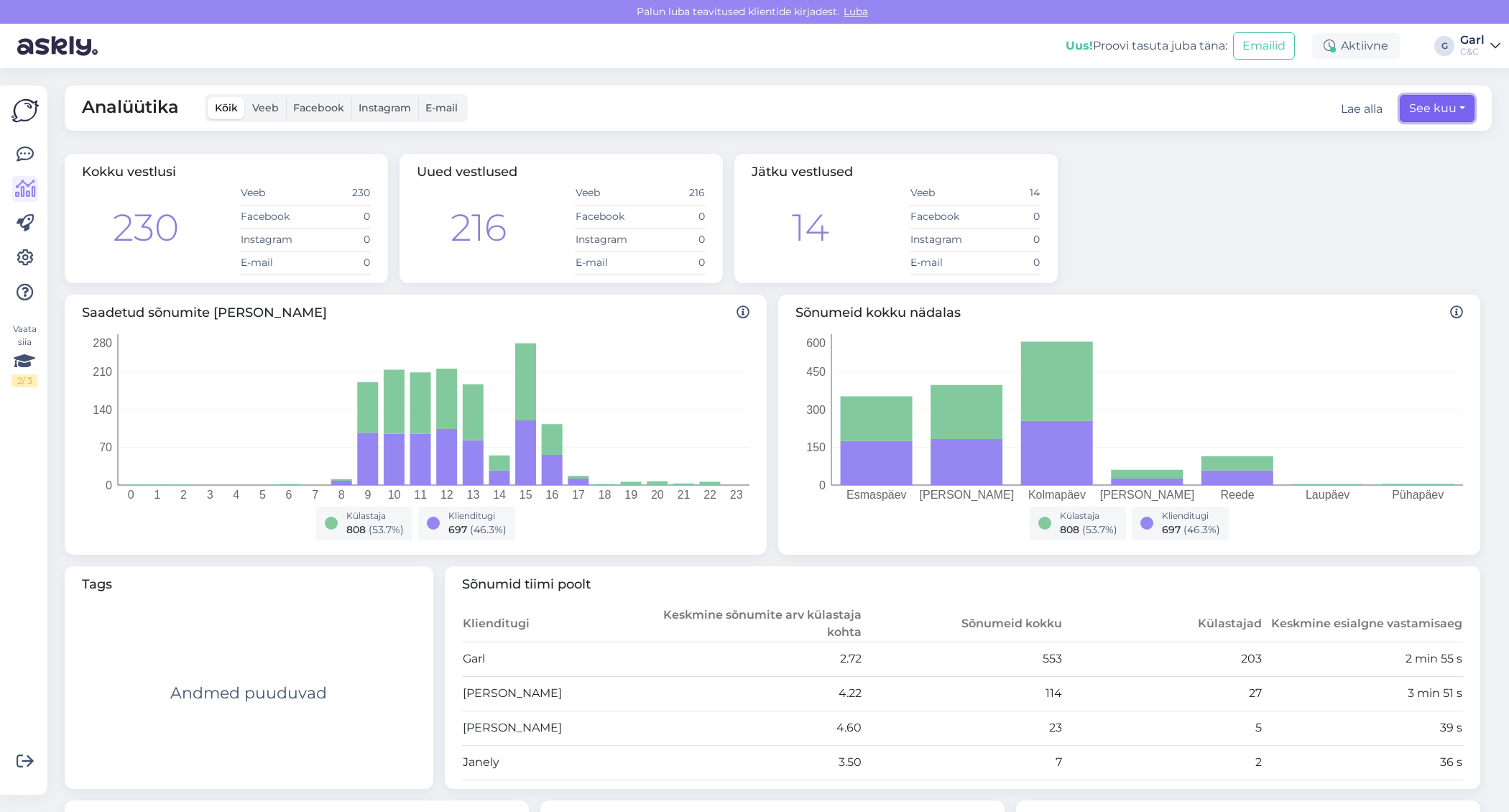
click at [1429, 114] on button "See kuu" at bounding box center [1437, 108] width 74 height 27
select select "8"
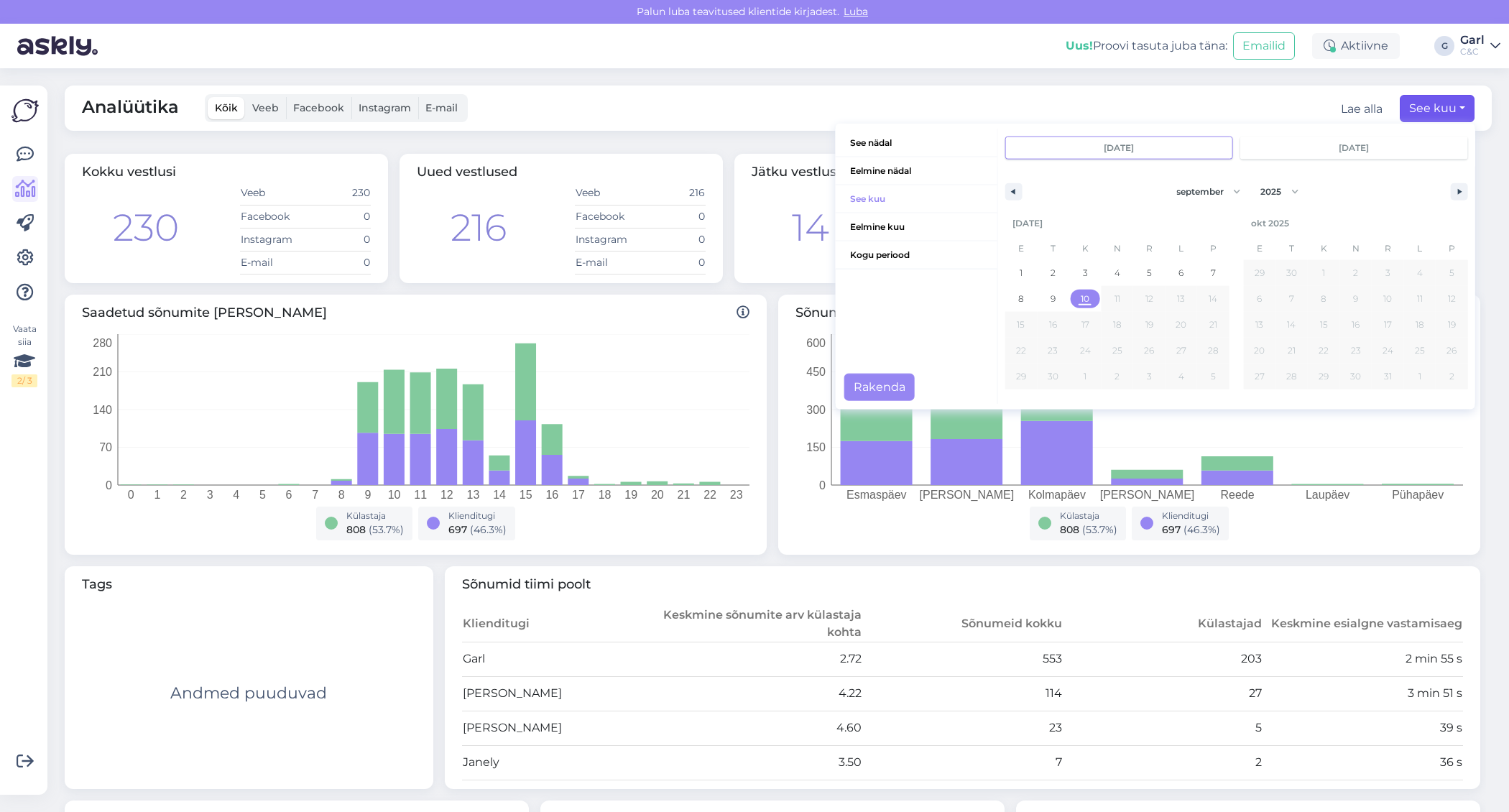
click at [1084, 298] on span "10" at bounding box center [1084, 298] width 9 height 26
type input "[DATE]"
click at [884, 393] on button "Rakenda" at bounding box center [879, 387] width 71 height 27
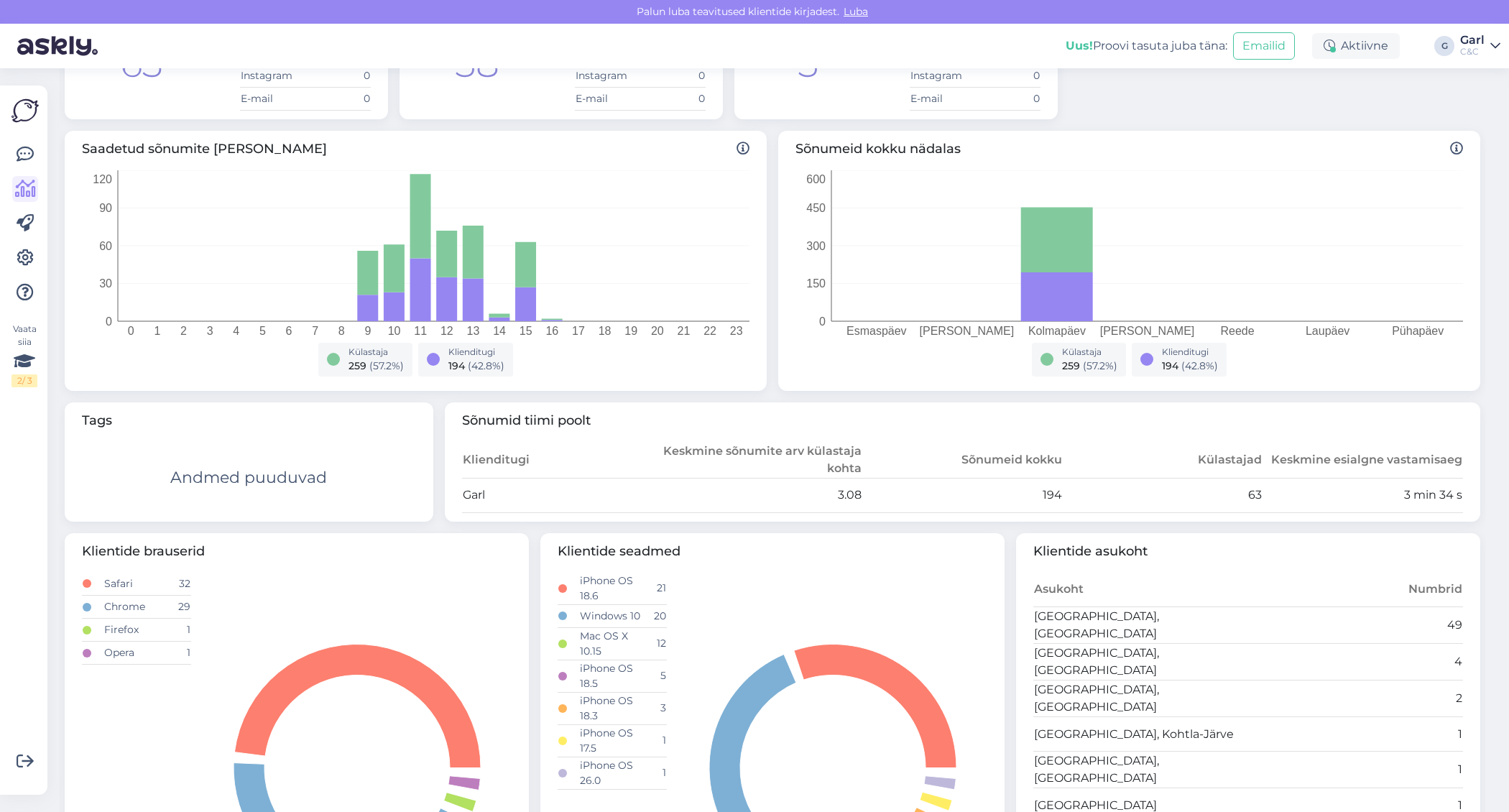
scroll to position [160, 0]
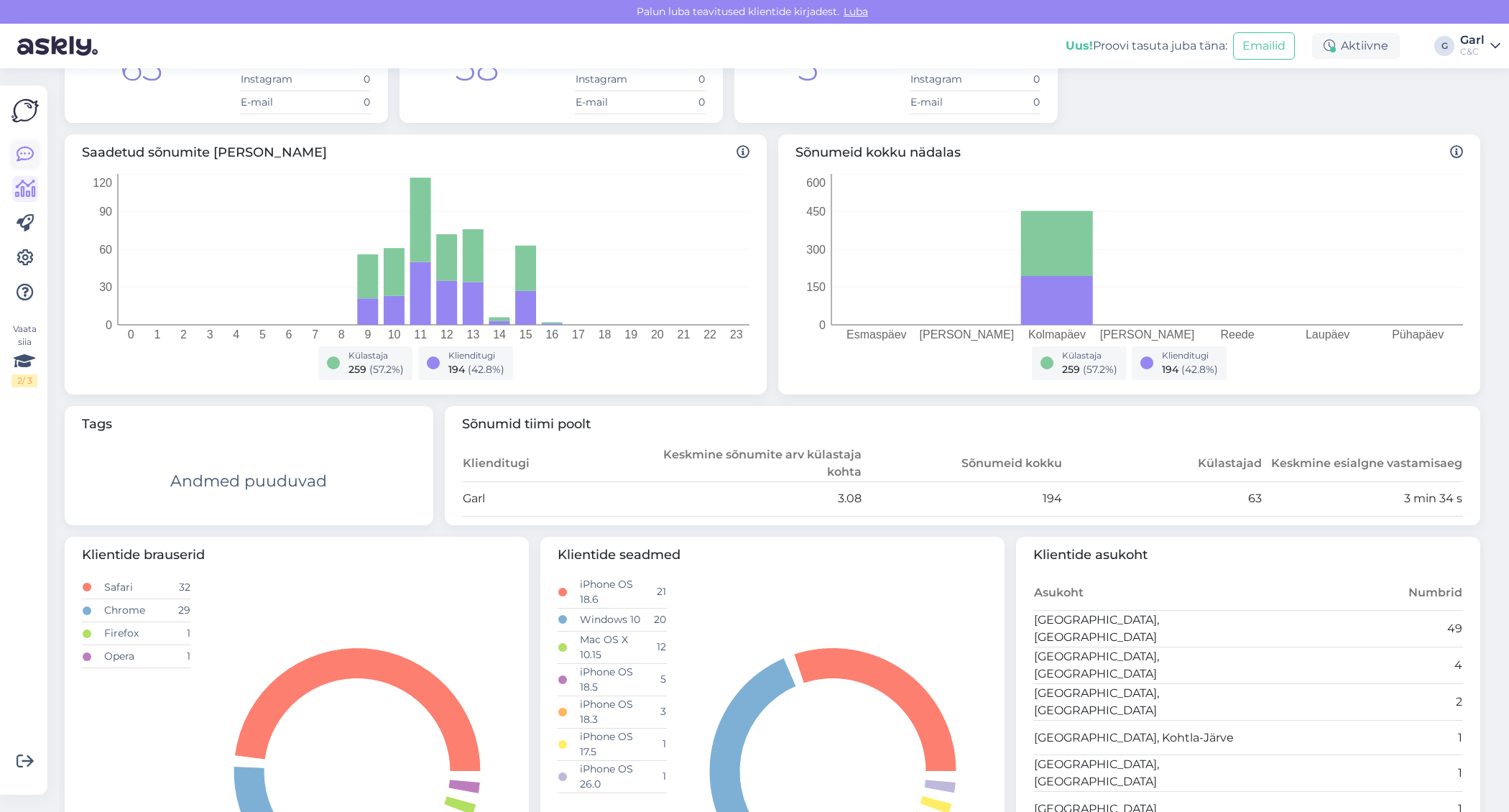
click at [31, 153] on icon at bounding box center [25, 154] width 17 height 17
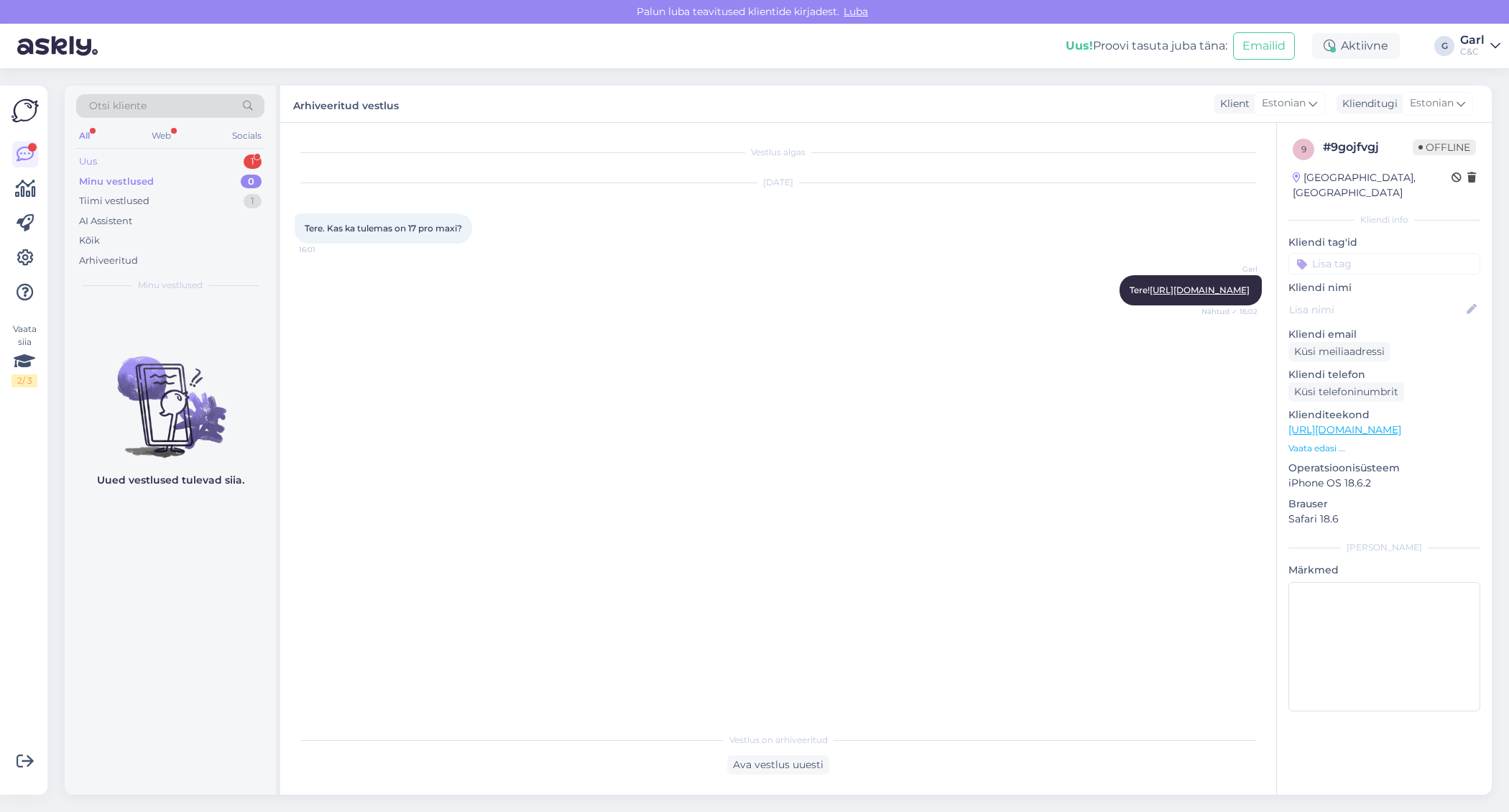
click at [196, 163] on div "Uus 1" at bounding box center [170, 162] width 188 height 20
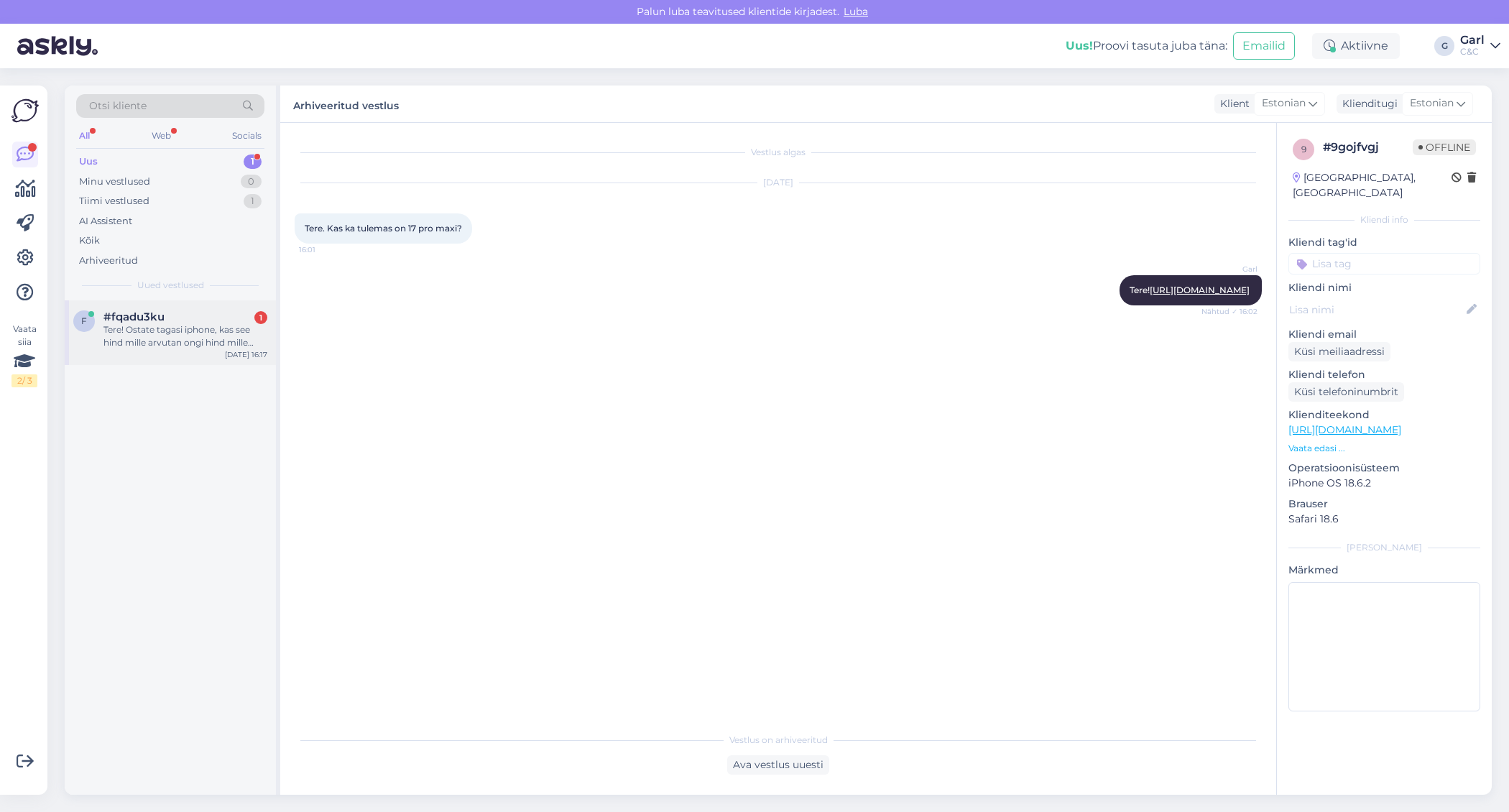
click at [241, 327] on div "Tere! Ostate tagasi iphone, kas see hind mille arvutan ongi hind mille maksate?" at bounding box center [185, 335] width 164 height 26
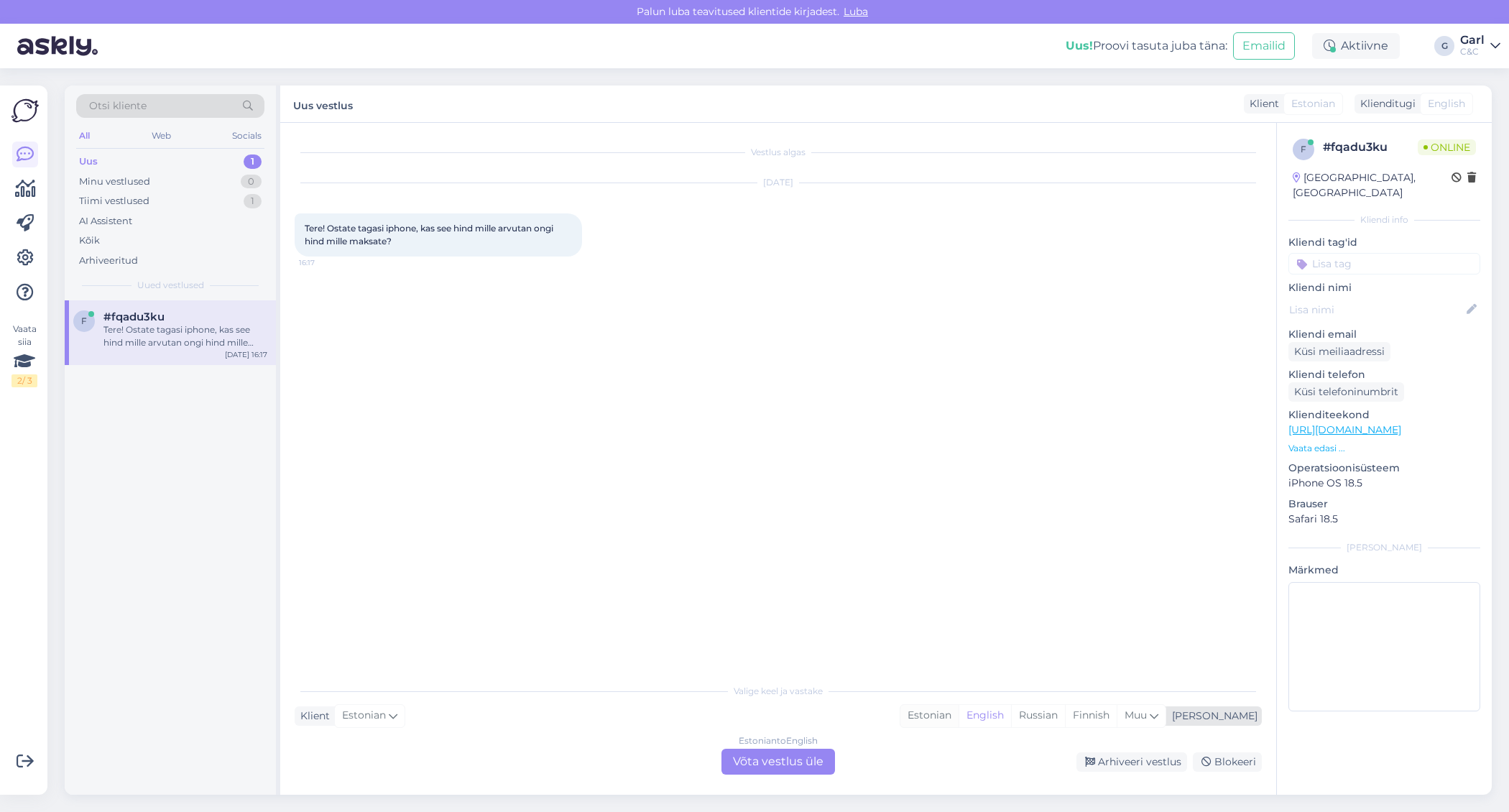
click at [959, 710] on div "Estonian" at bounding box center [929, 716] width 58 height 22
click at [785, 754] on div "Estonian to Estonian Võta vestlus üle" at bounding box center [778, 761] width 113 height 26
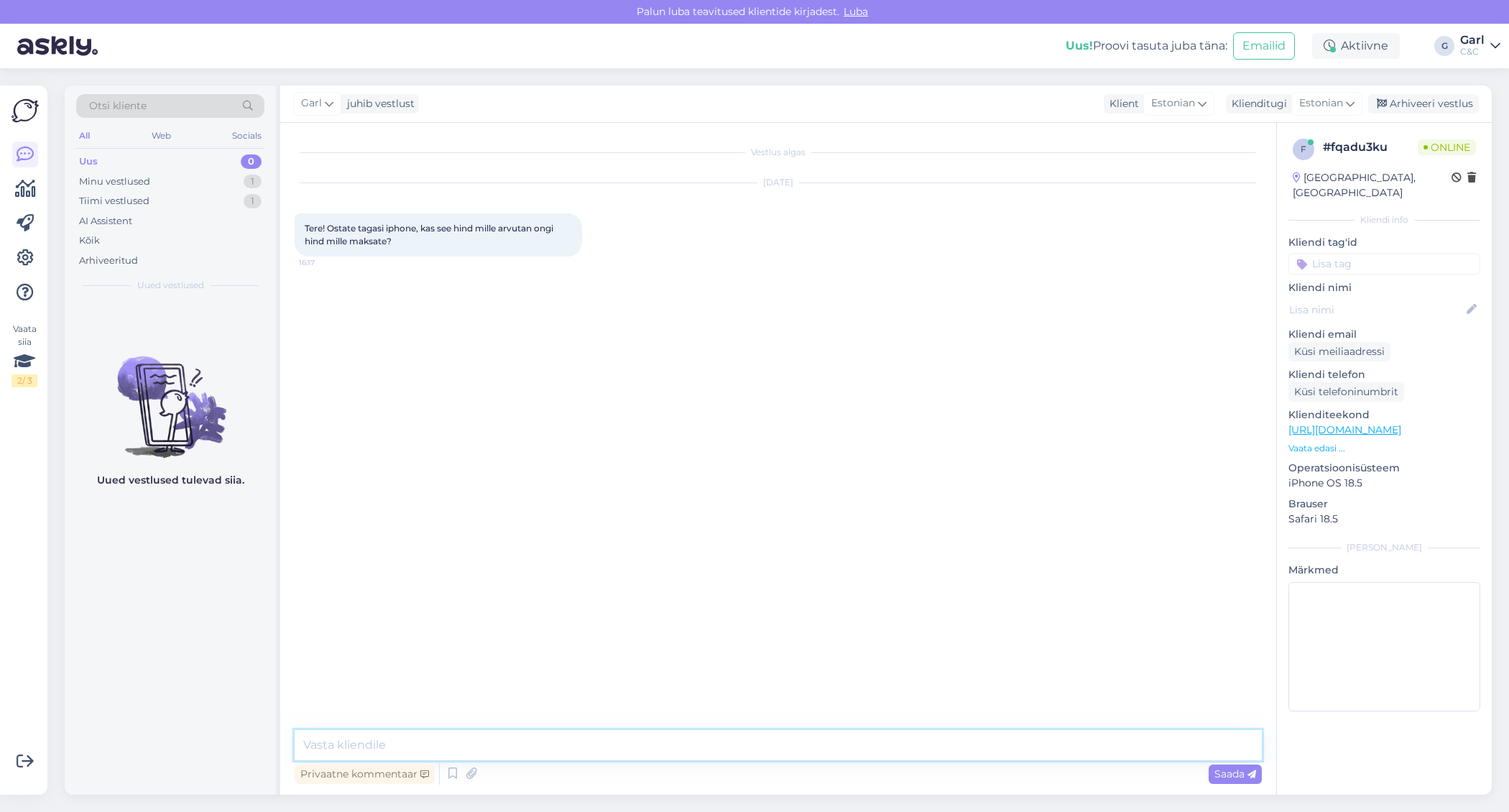
click at [785, 746] on textarea at bounding box center [778, 745] width 967 height 30
type textarea "Tere! Tagasiostu kalkulaatoris on eeldatav tagasiostu väärtus, kuid [PERSON_NAM…"
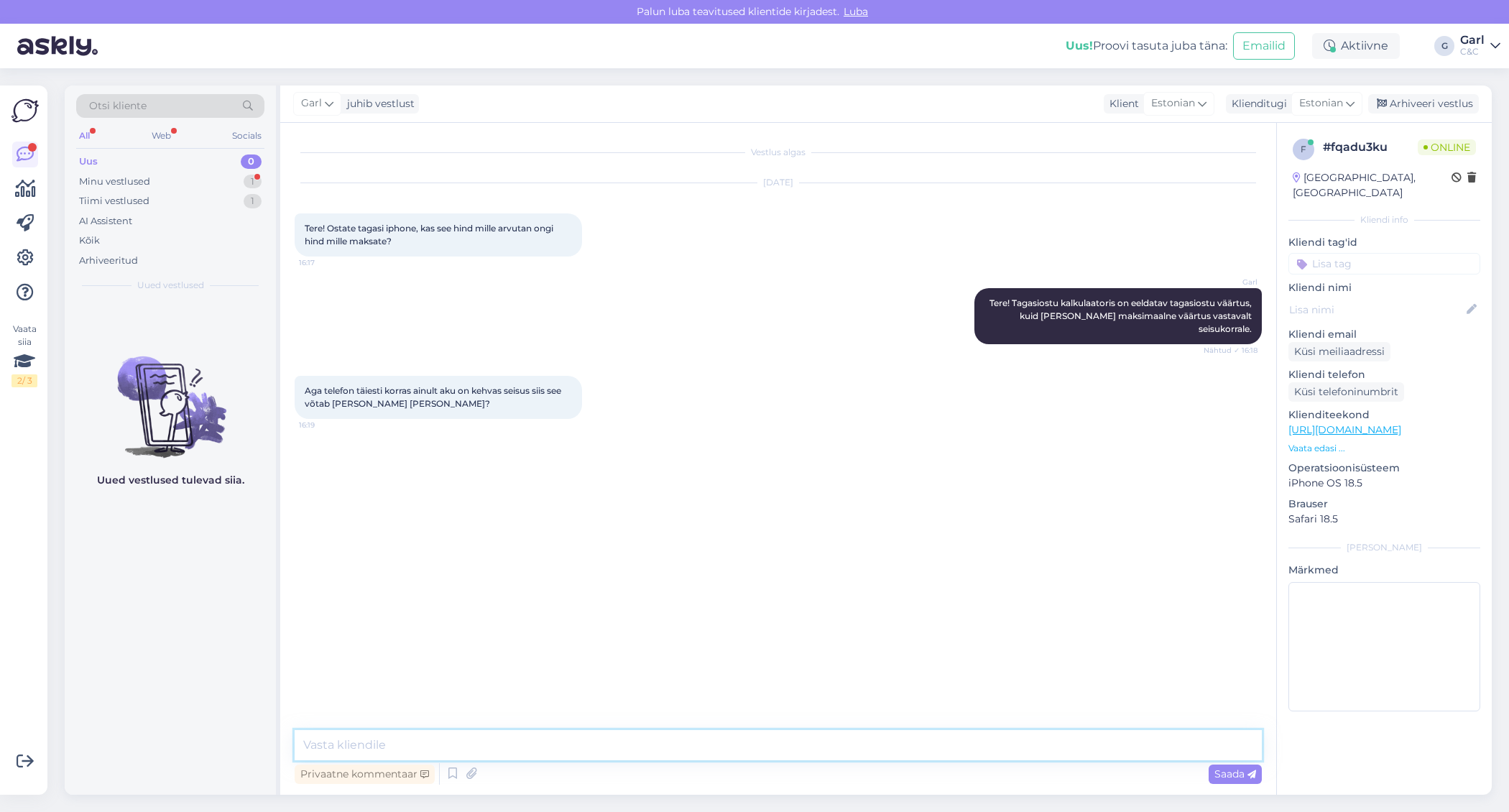
click at [596, 731] on textarea at bounding box center [778, 745] width 967 height 30
click at [565, 764] on div "Privaatne kommentaar Saada" at bounding box center [778, 773] width 967 height 27
click at [573, 732] on textarea at bounding box center [778, 745] width 967 height 30
click at [448, 746] on textarea at bounding box center [778, 745] width 967 height 30
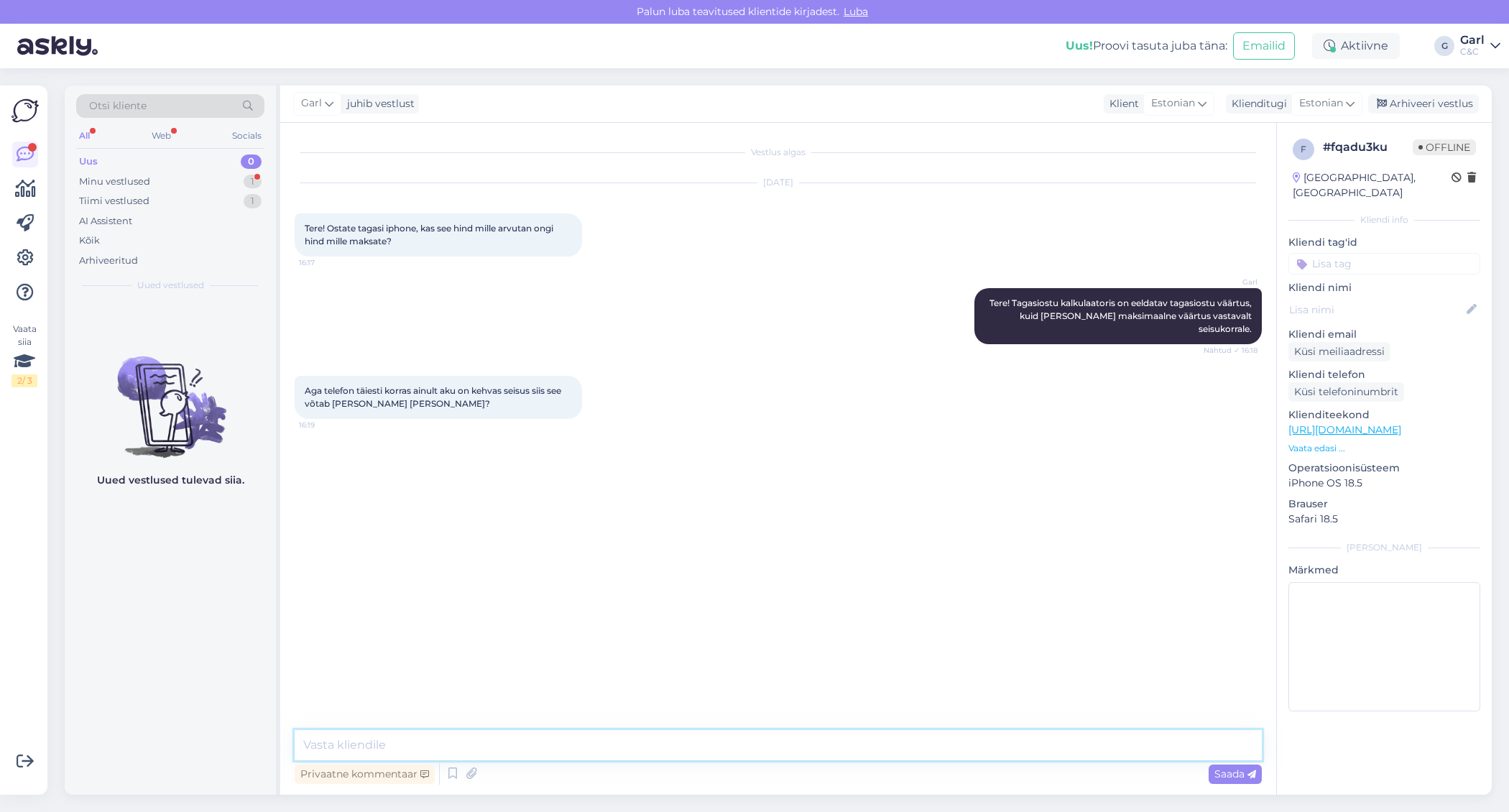
click at [448, 746] on textarea at bounding box center [778, 745] width 967 height 30
type textarea "Üldiselt aku seisund tagasiostu väärtust ei mõjuta."
click at [26, 191] on icon at bounding box center [25, 189] width 21 height 17
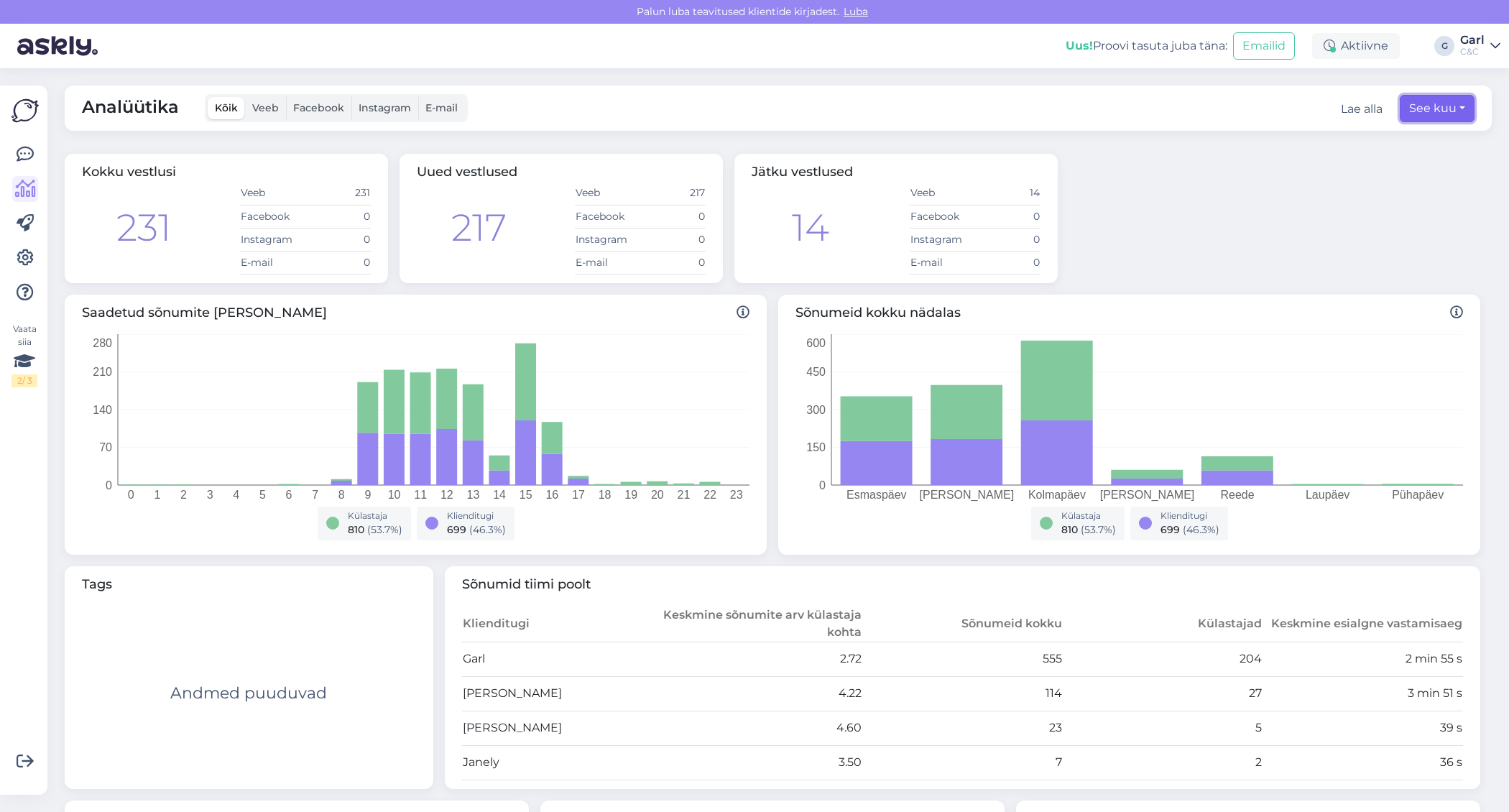
click at [1431, 112] on button "See kuu" at bounding box center [1437, 108] width 74 height 27
select select "8"
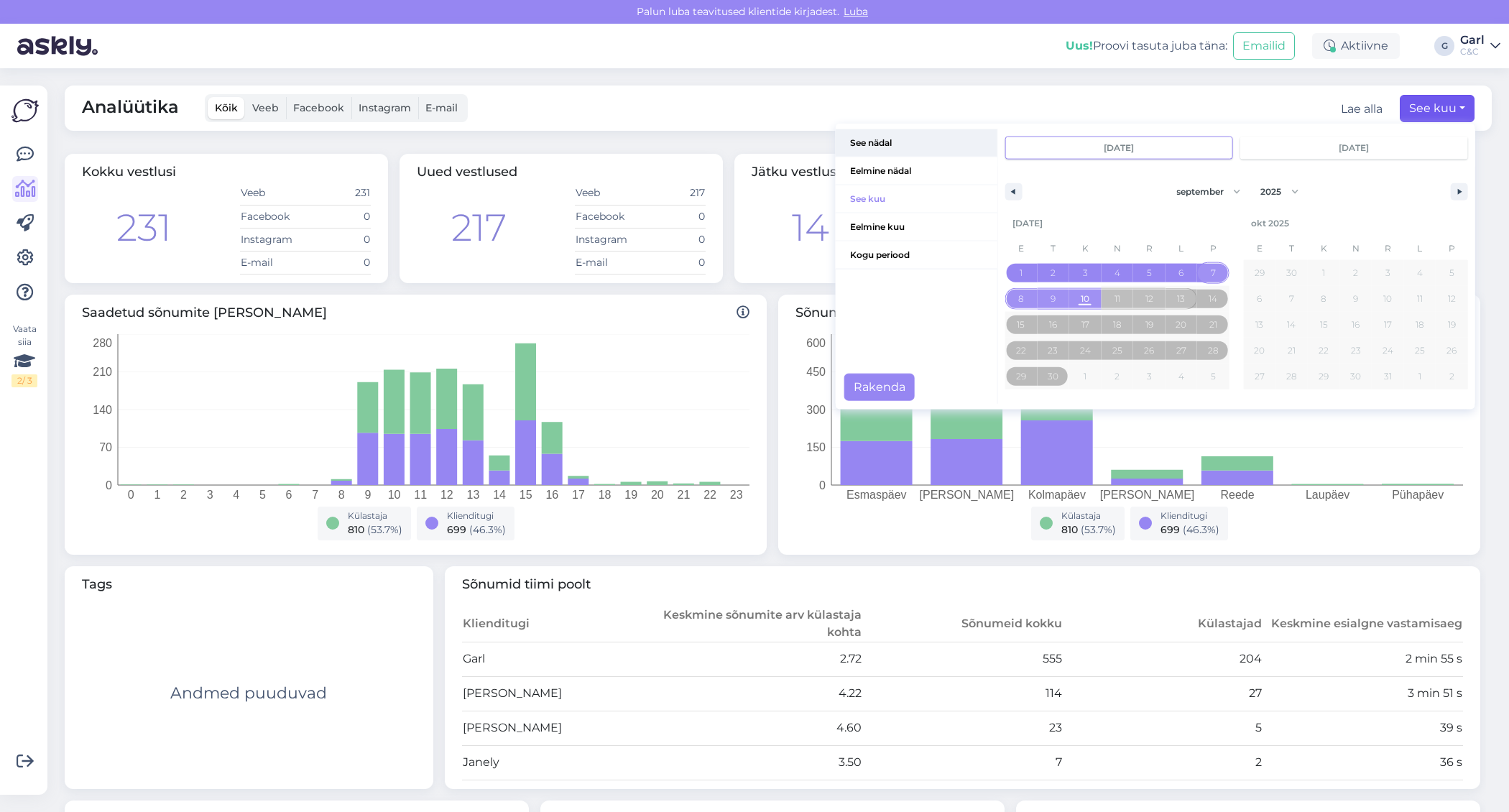
drag, startPoint x: 885, startPoint y: 173, endPoint x: 903, endPoint y: 133, distance: 43.9
click at [903, 133] on div "See nädal [PERSON_NAME] nädal See kuu [PERSON_NAME] kuu Kogu periood" at bounding box center [916, 199] width 162 height 140
click at [903, 133] on span "See nädal" at bounding box center [916, 143] width 162 height 27
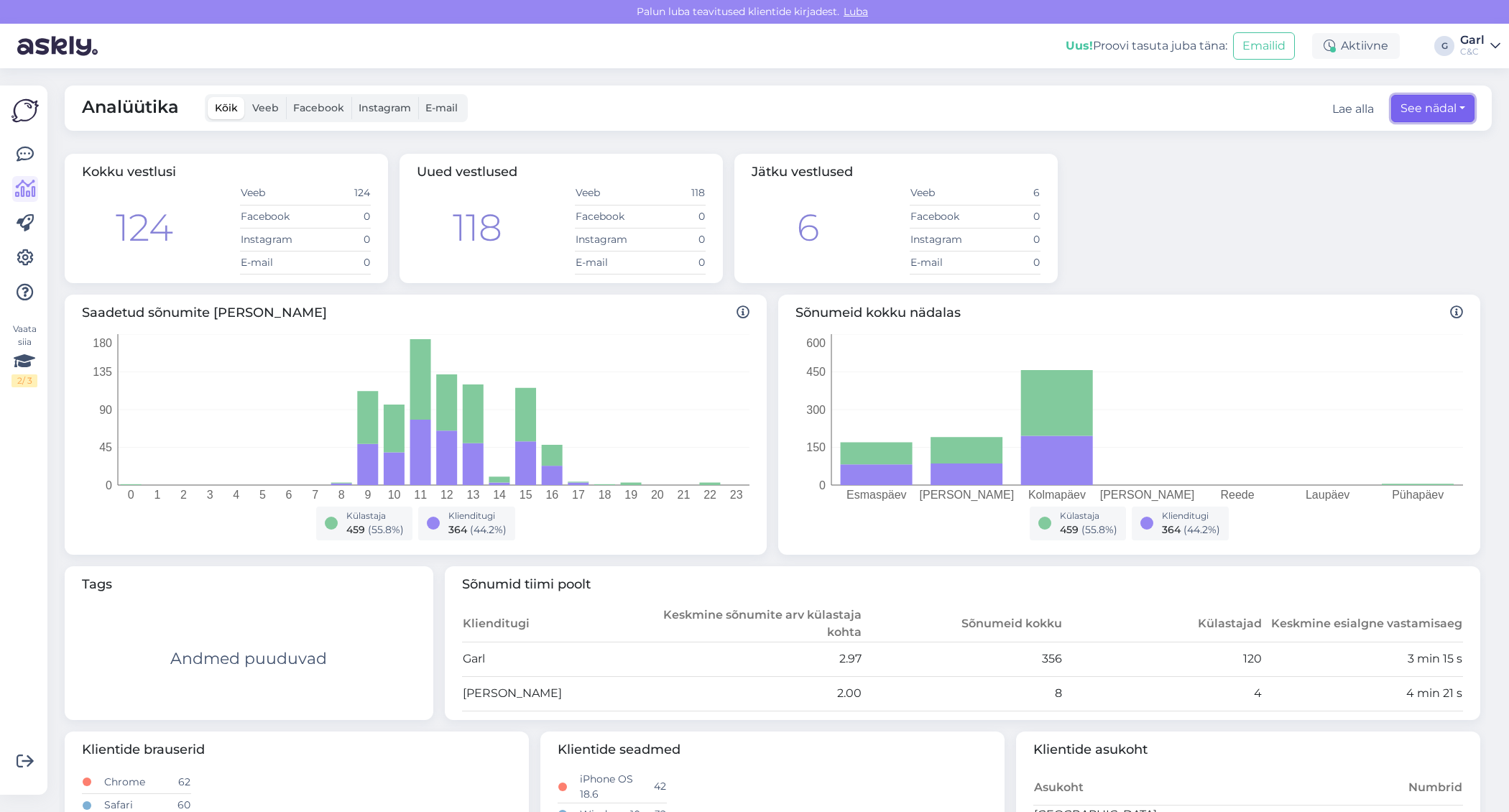
click at [1420, 104] on button "See nädal" at bounding box center [1433, 108] width 84 height 27
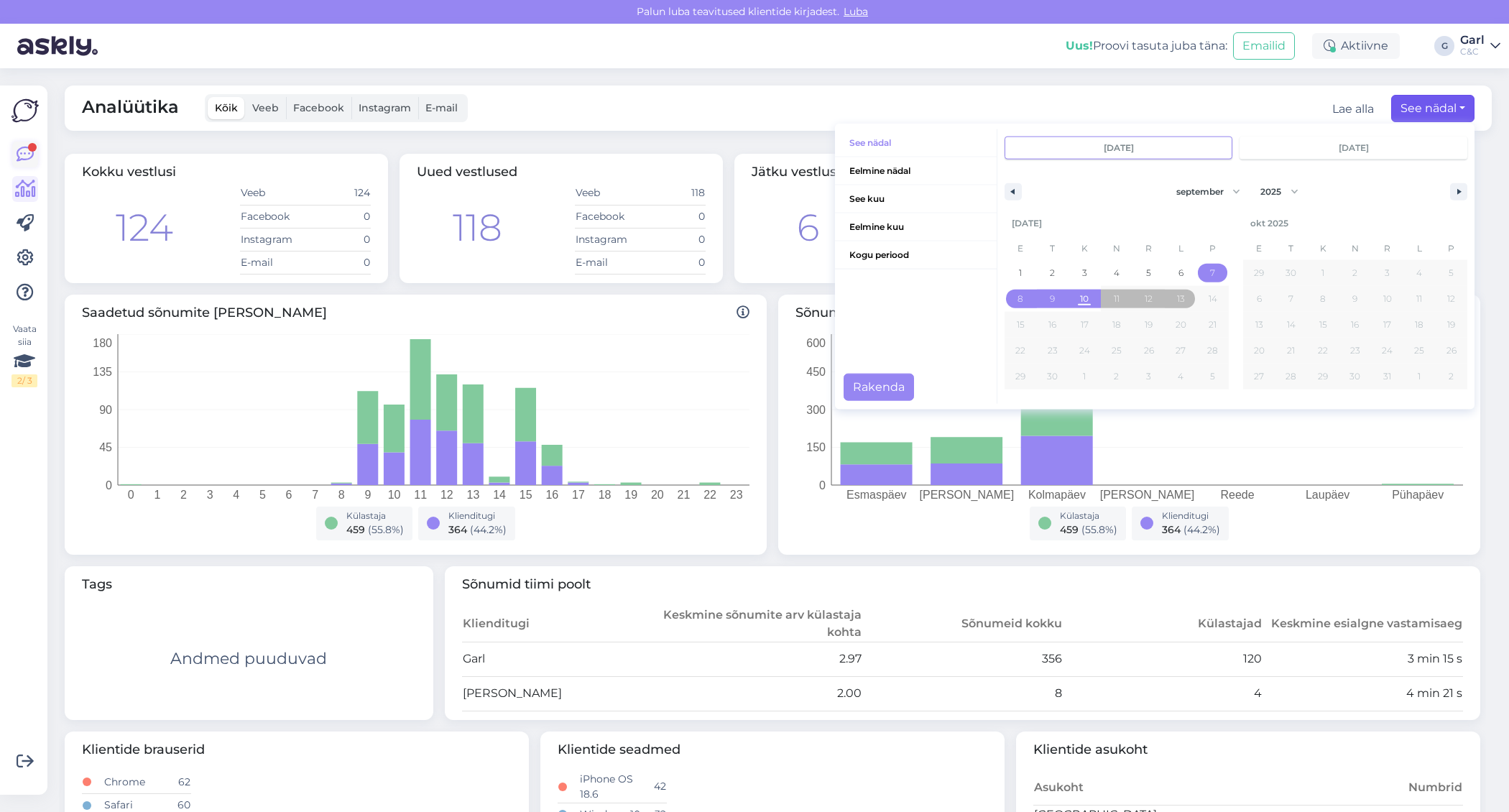
click at [21, 152] on icon at bounding box center [25, 154] width 17 height 17
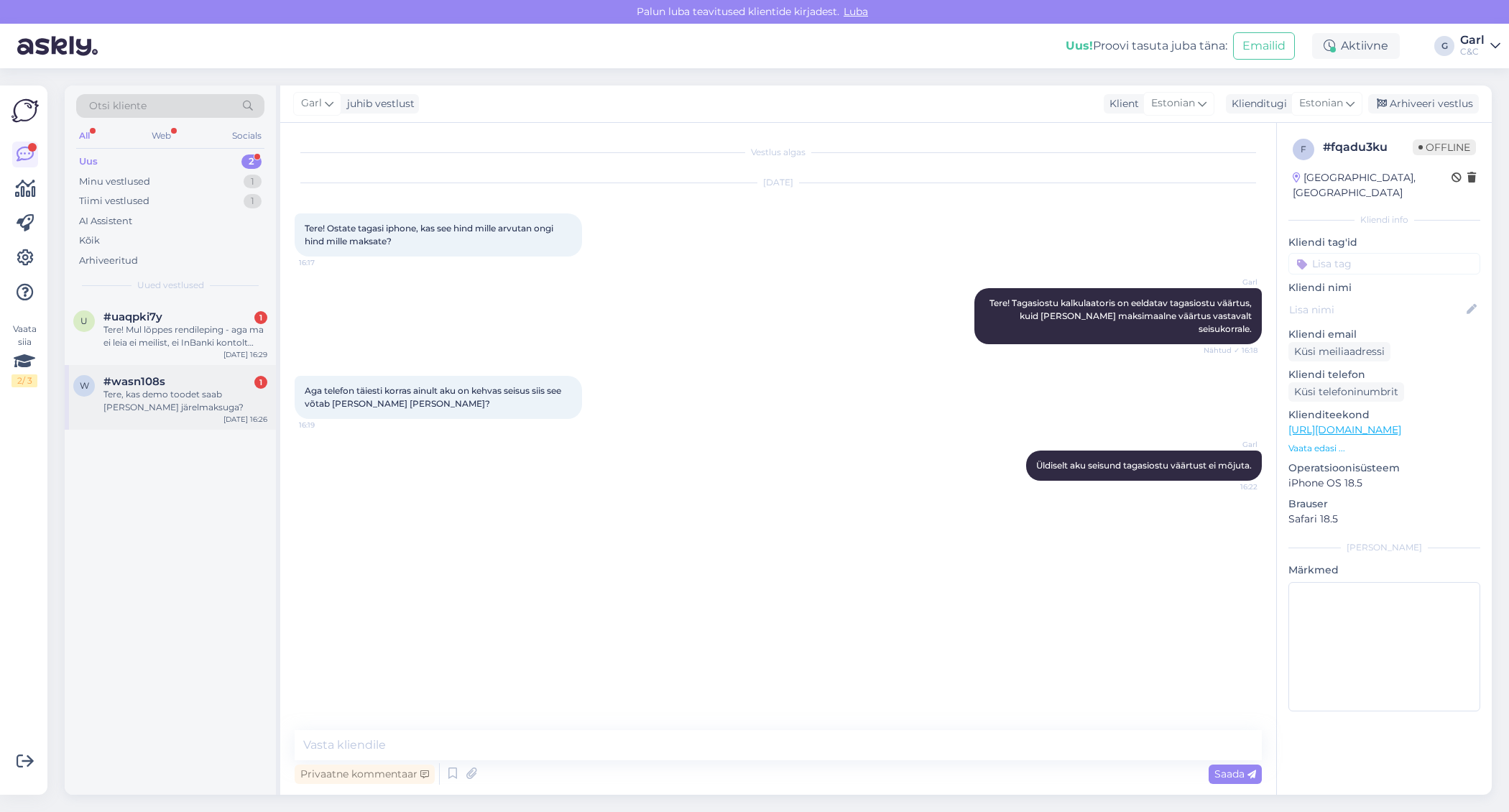
click at [212, 411] on div "Tere, kas demo toodet saab [PERSON_NAME] järelmaksuga?" at bounding box center [185, 401] width 164 height 26
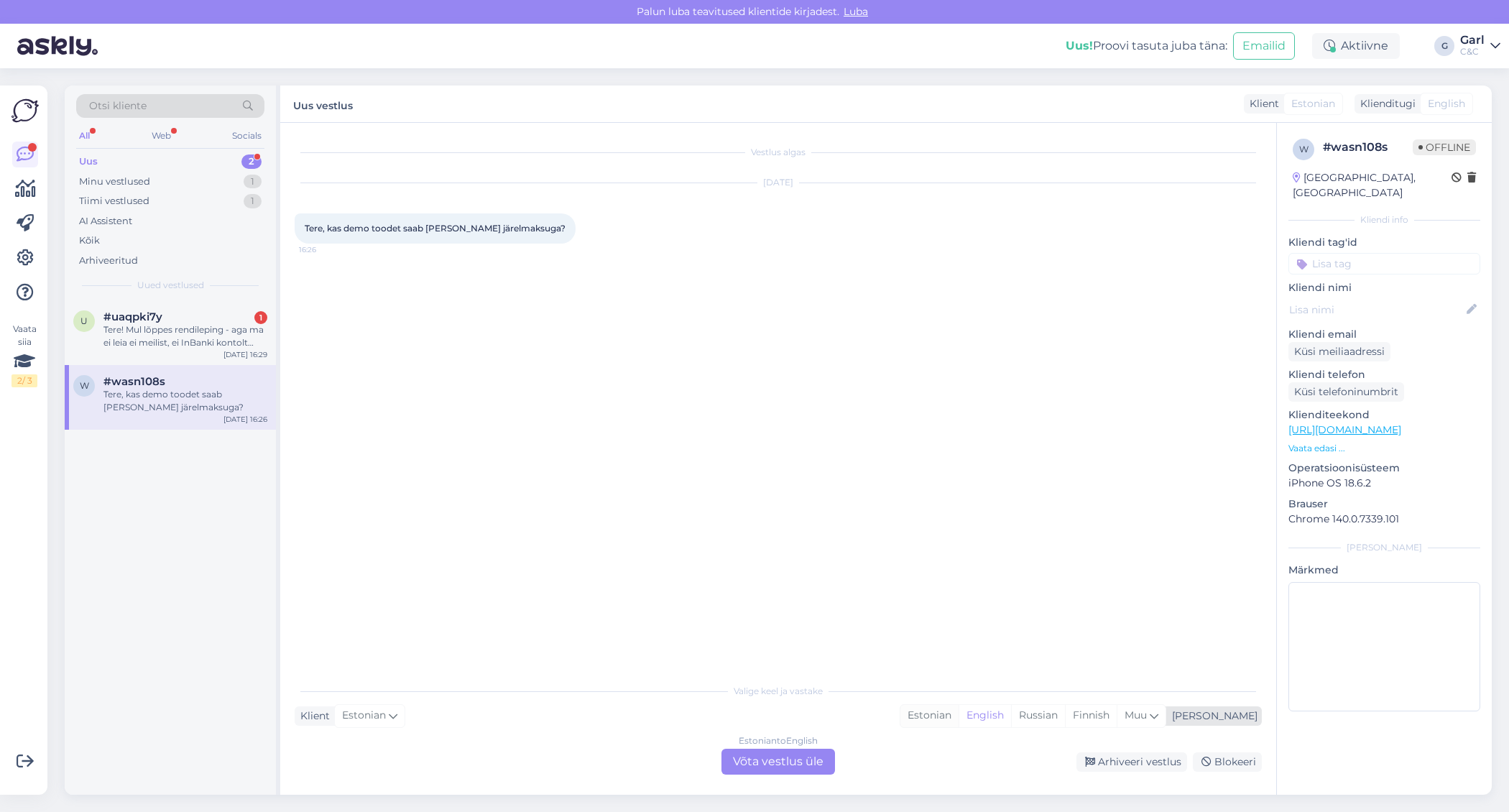
click at [959, 711] on div "Estonian" at bounding box center [929, 716] width 58 height 22
click at [784, 748] on div "Valige [PERSON_NAME] vastake Klient Estonian Mina Estonian English Russian Finn…" at bounding box center [778, 724] width 967 height 98
click at [742, 767] on div "Estonian to Estonian Võta vestlus üle" at bounding box center [778, 761] width 113 height 26
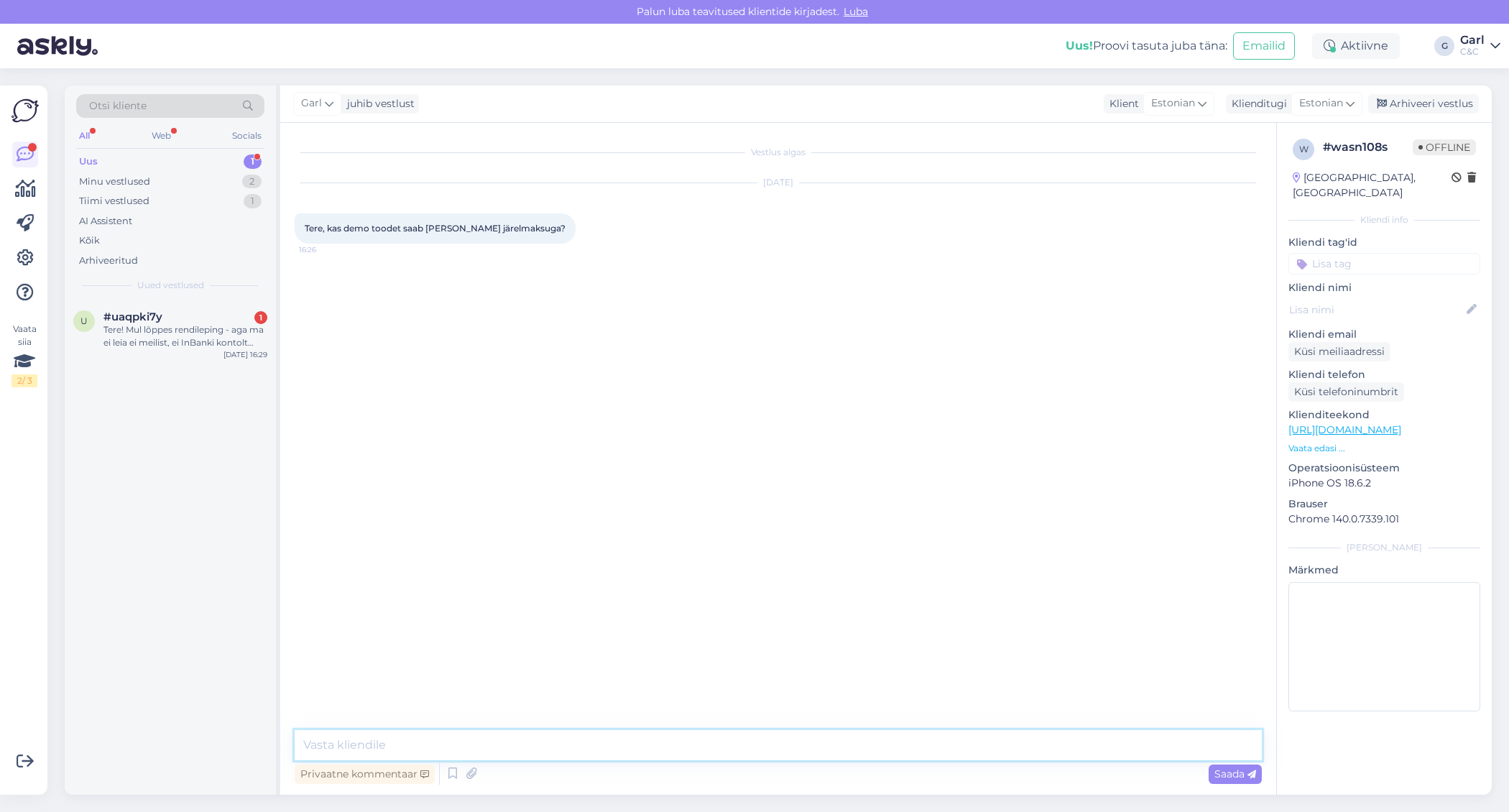
click at [739, 745] on textarea at bounding box center [778, 745] width 967 height 30
type textarea "Tere! Jah, saab ikka."
click at [241, 334] on div "Tere! Mul lõppes rendileping - aga ma ei leia ei meilist, ei InBanki kontolt mi…" at bounding box center [185, 335] width 164 height 26
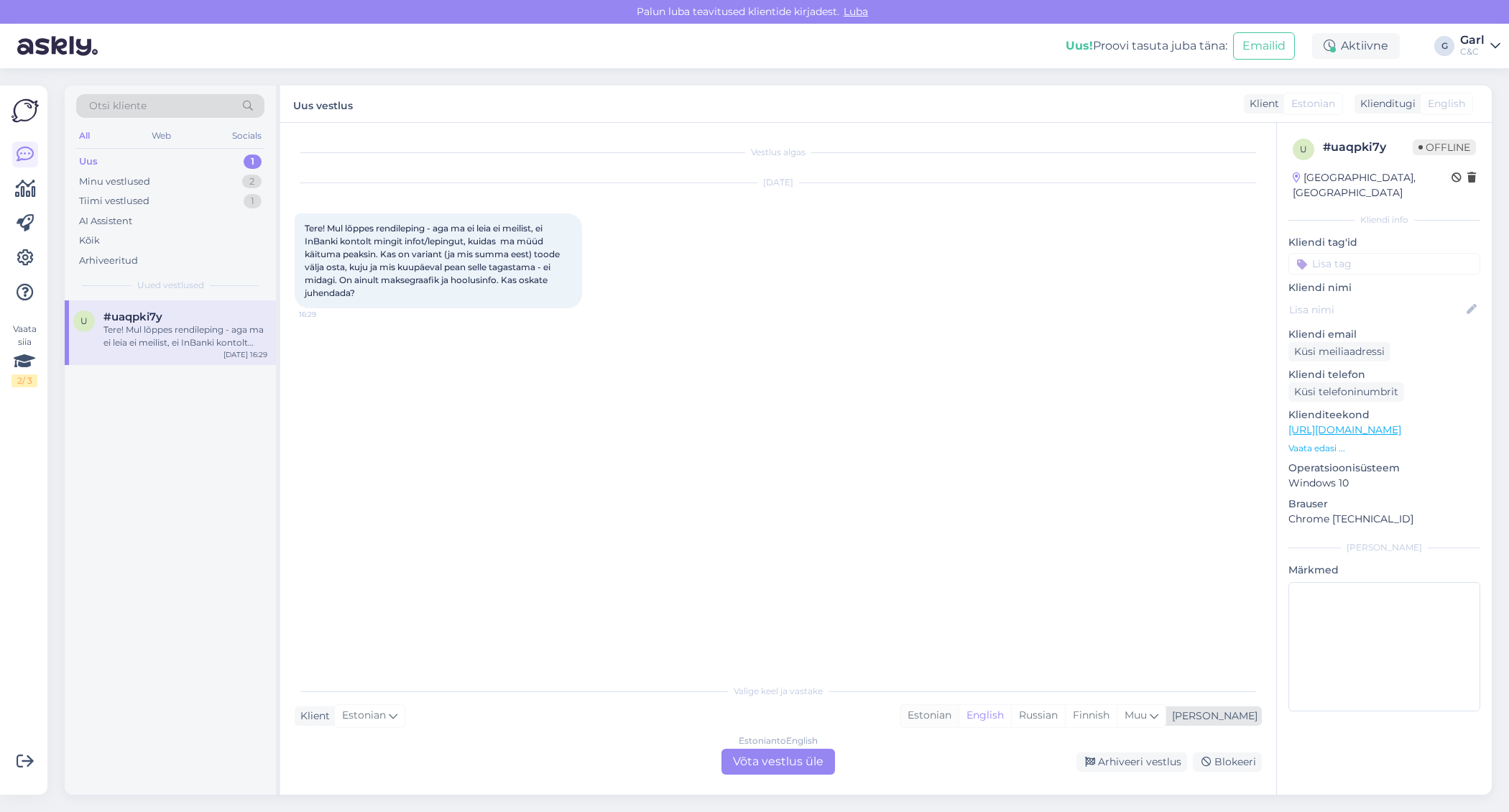
click at [959, 716] on div "Estonian" at bounding box center [929, 716] width 58 height 22
click at [770, 759] on div "Estonian to Estonian Võta vestlus üle" at bounding box center [778, 761] width 113 height 26
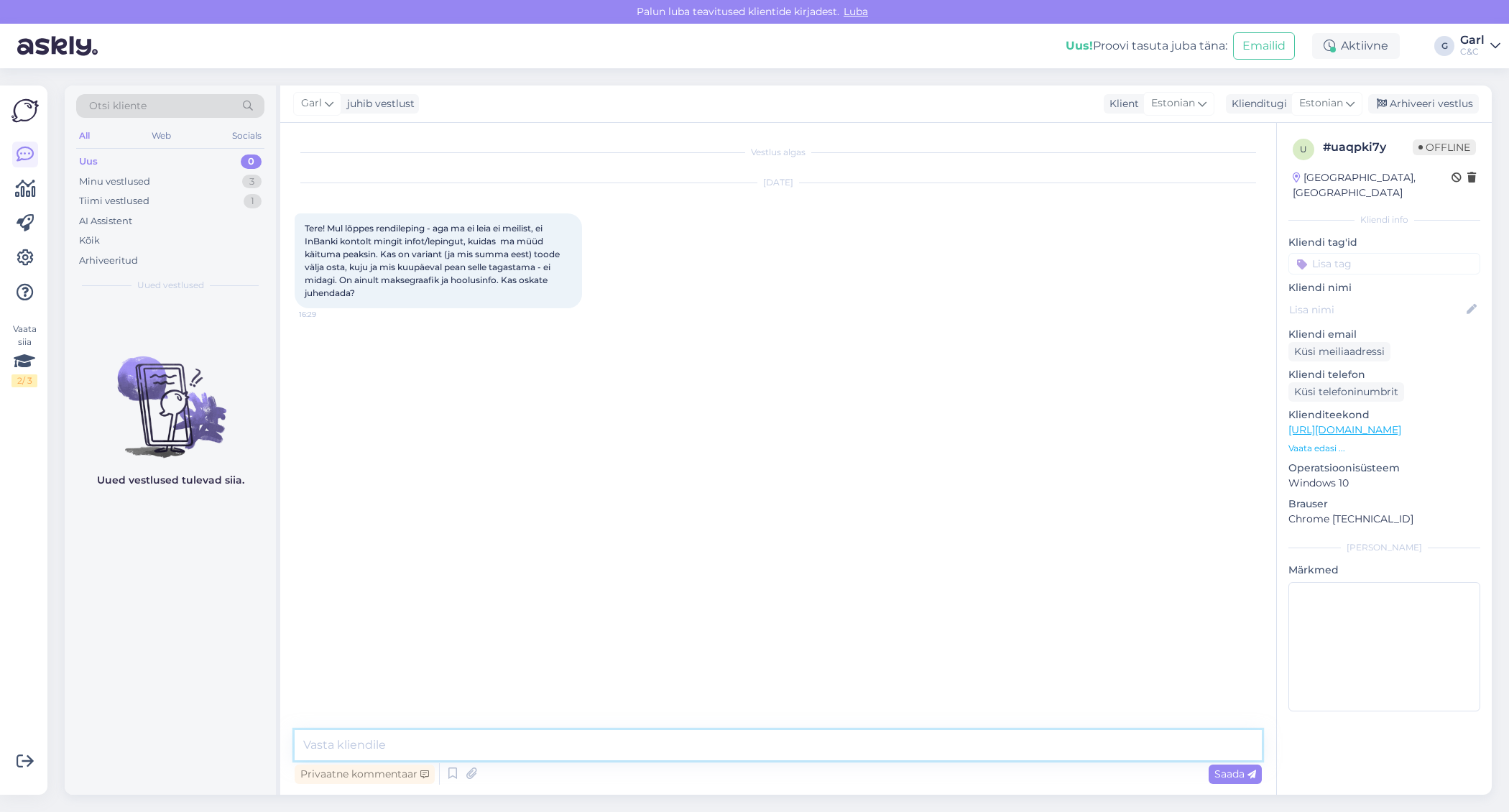
click at [767, 740] on textarea at bounding box center [778, 745] width 967 height 30
type textarea "Tere! [PERSON_NAME] on ees- ja perekonnanimi?"
click at [717, 393] on div "Vestlus algas [DATE] Tere! Mul lõppes rendileping - aga ma ei leia ei meilist, …" at bounding box center [784, 427] width 980 height 580
click at [253, 189] on div "Minu vestlused 3" at bounding box center [170, 182] width 188 height 20
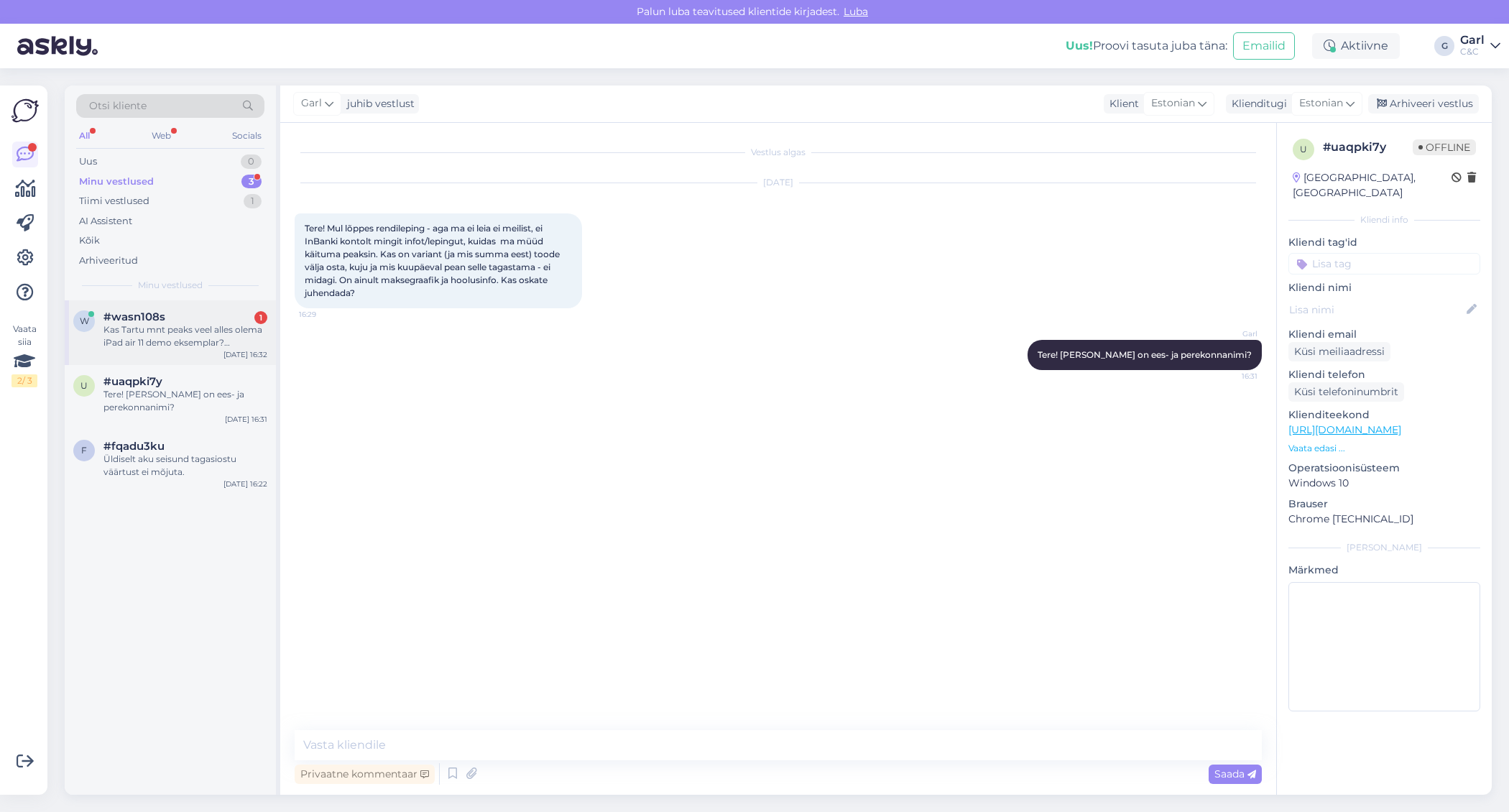
click at [215, 342] on div "Kas Tartu mnt peaks veel alles olema iPad air 11 demo eksemplar? Kodulehel on i…" at bounding box center [185, 335] width 164 height 26
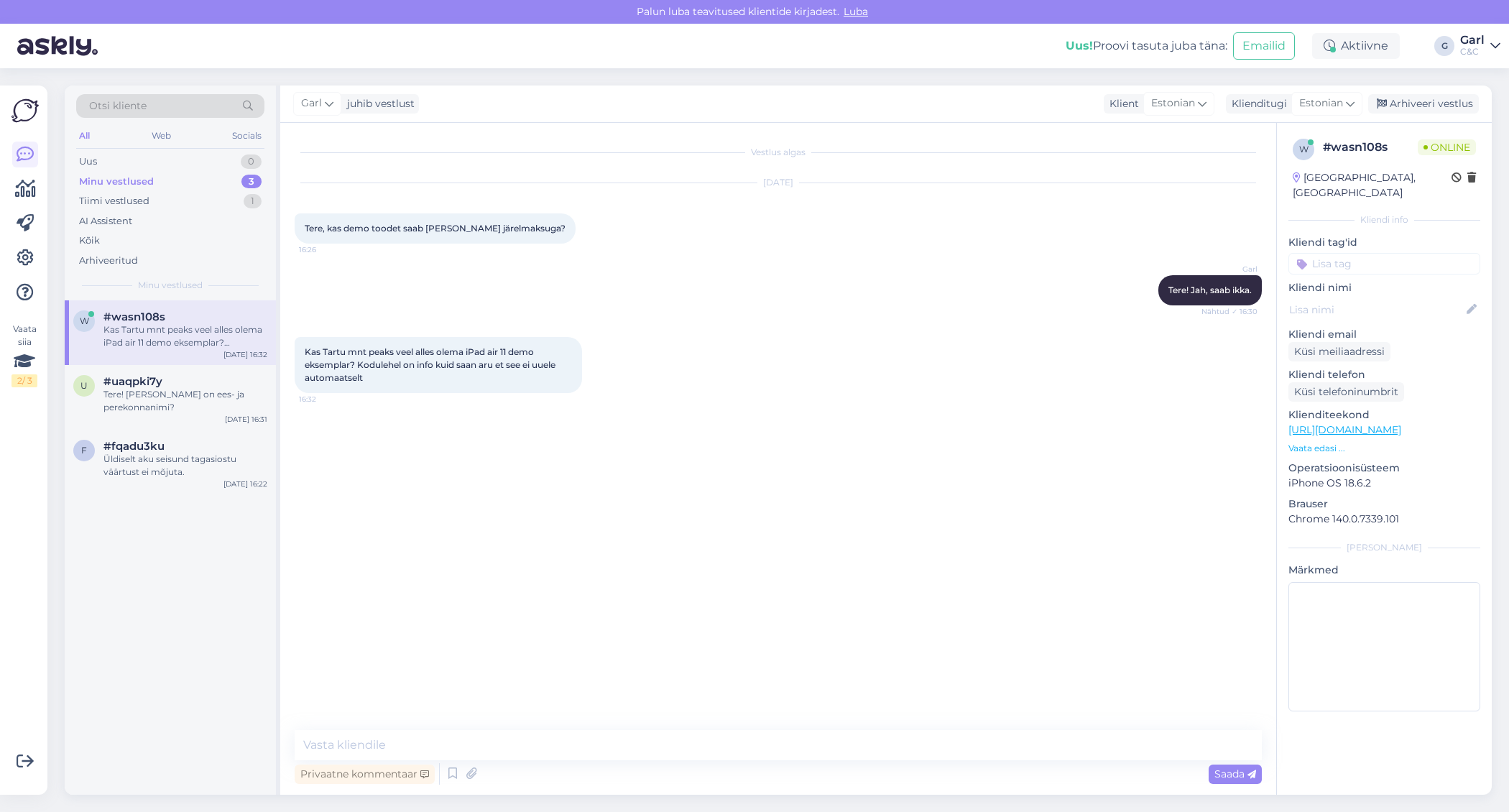
click at [660, 773] on div "Privaatne kommentaar Saada" at bounding box center [778, 773] width 967 height 27
click at [652, 755] on textarea at bounding box center [778, 745] width 967 height 30
click at [467, 744] on textarea at bounding box center [778, 745] width 967 height 30
type textarea "J"
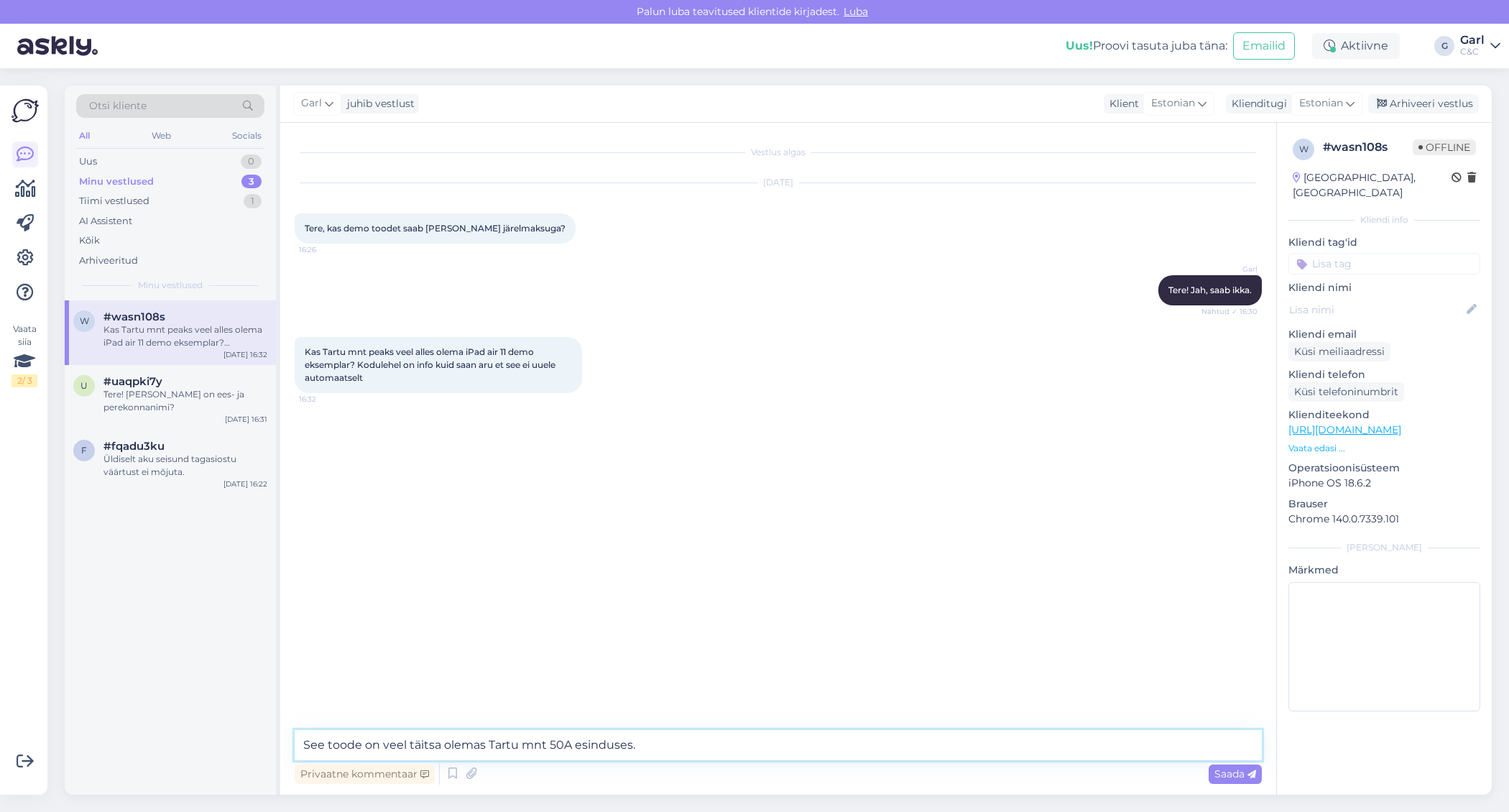
type textarea "See toode on veel täitsa olemas Tartu mnt 50A esinduses."
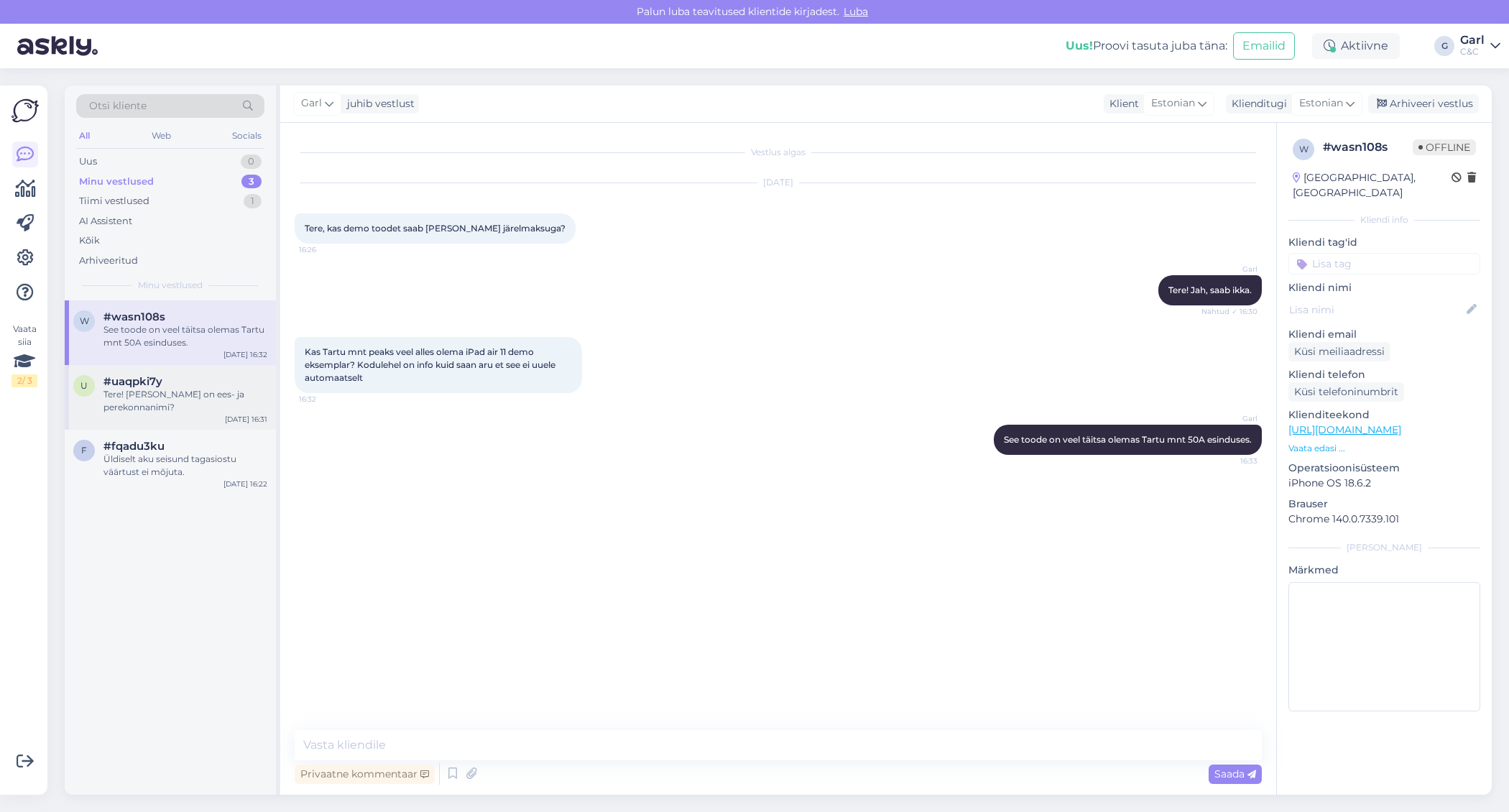
click at [205, 393] on div "Tere! [PERSON_NAME] on ees- ja perekonnanimi?" at bounding box center [185, 401] width 164 height 26
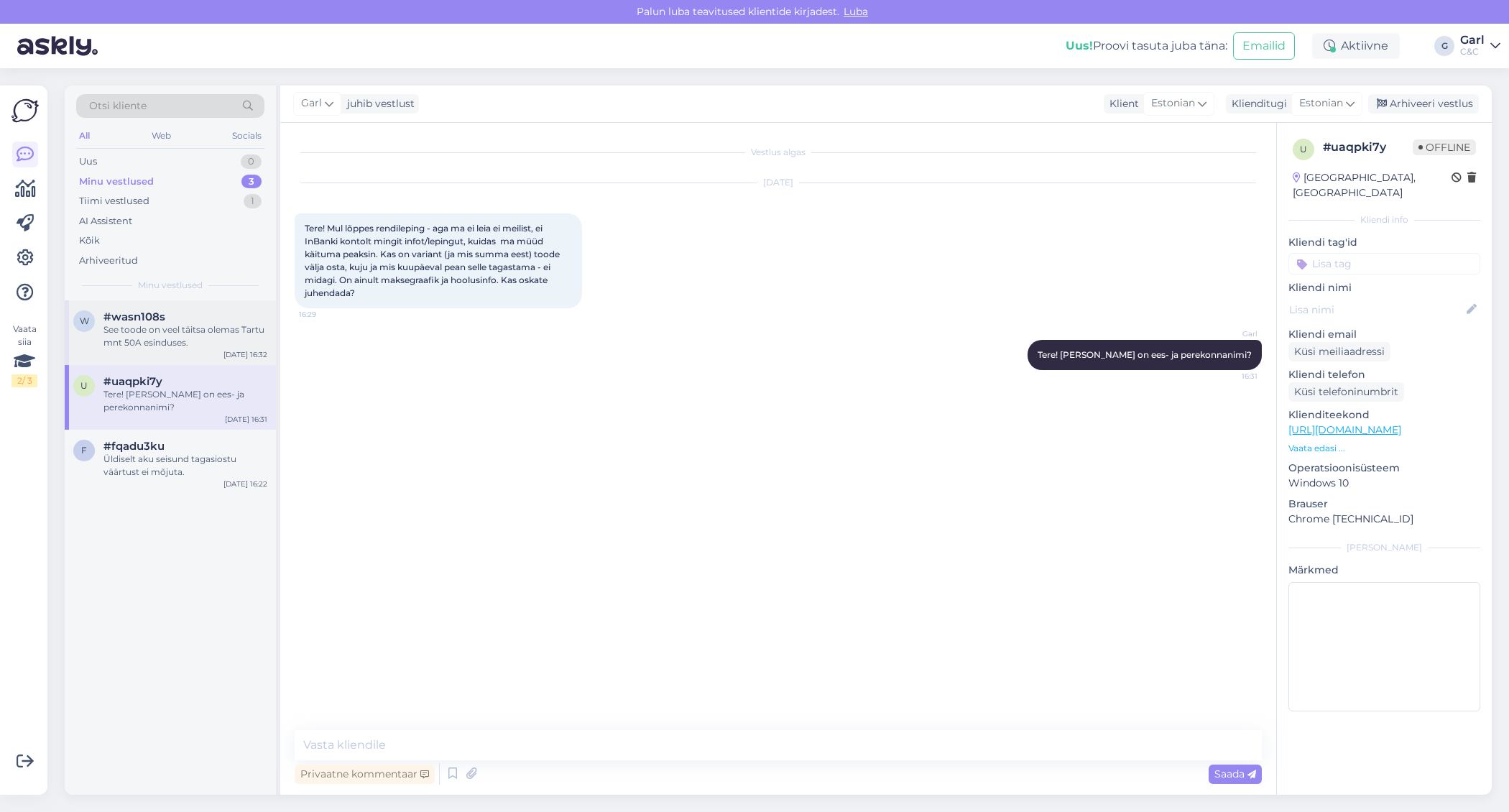
click at [165, 311] on div "#wasn108s" at bounding box center [185, 317] width 164 height 13
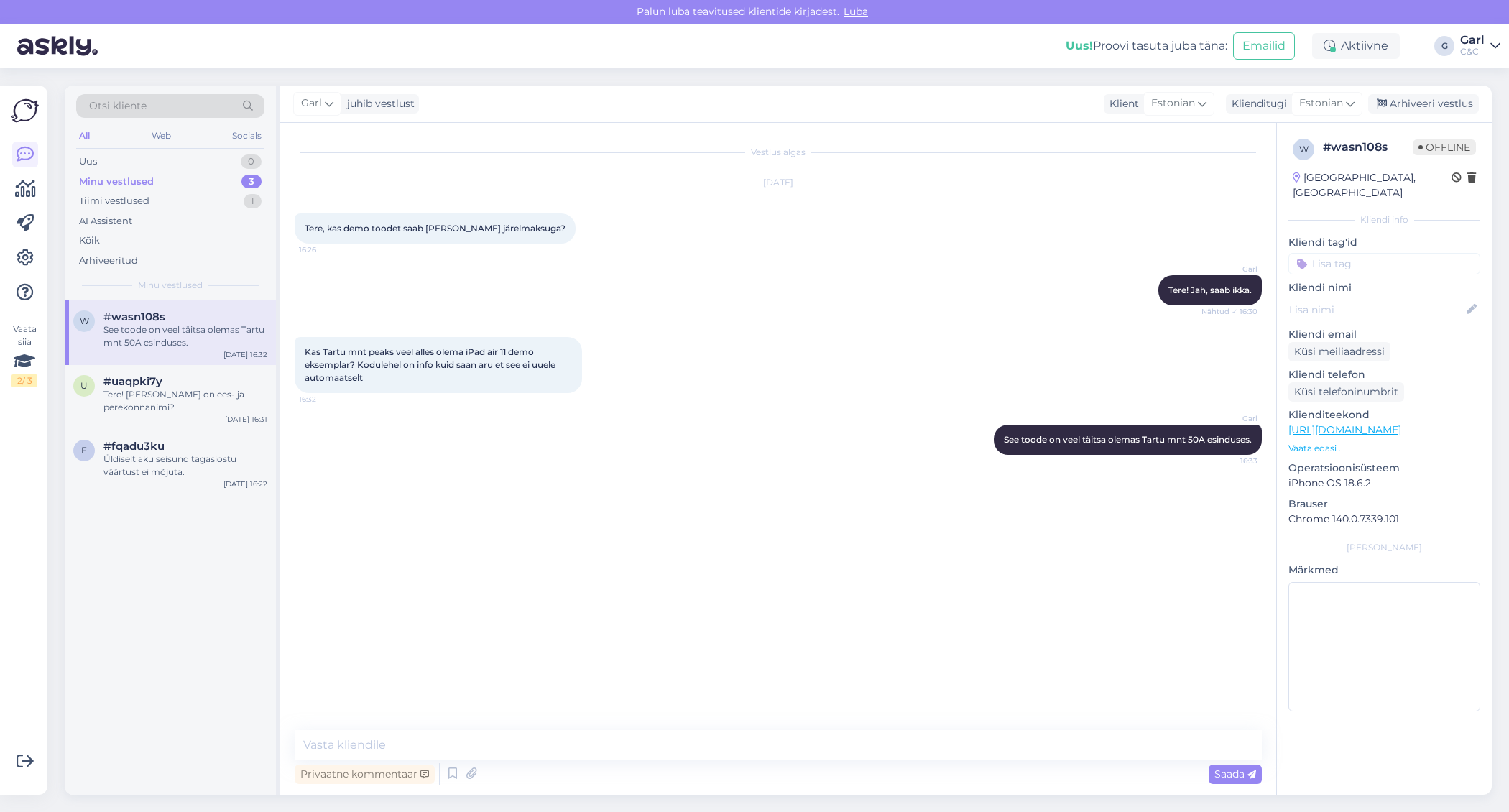
click at [248, 179] on div "3" at bounding box center [252, 181] width 20 height 15
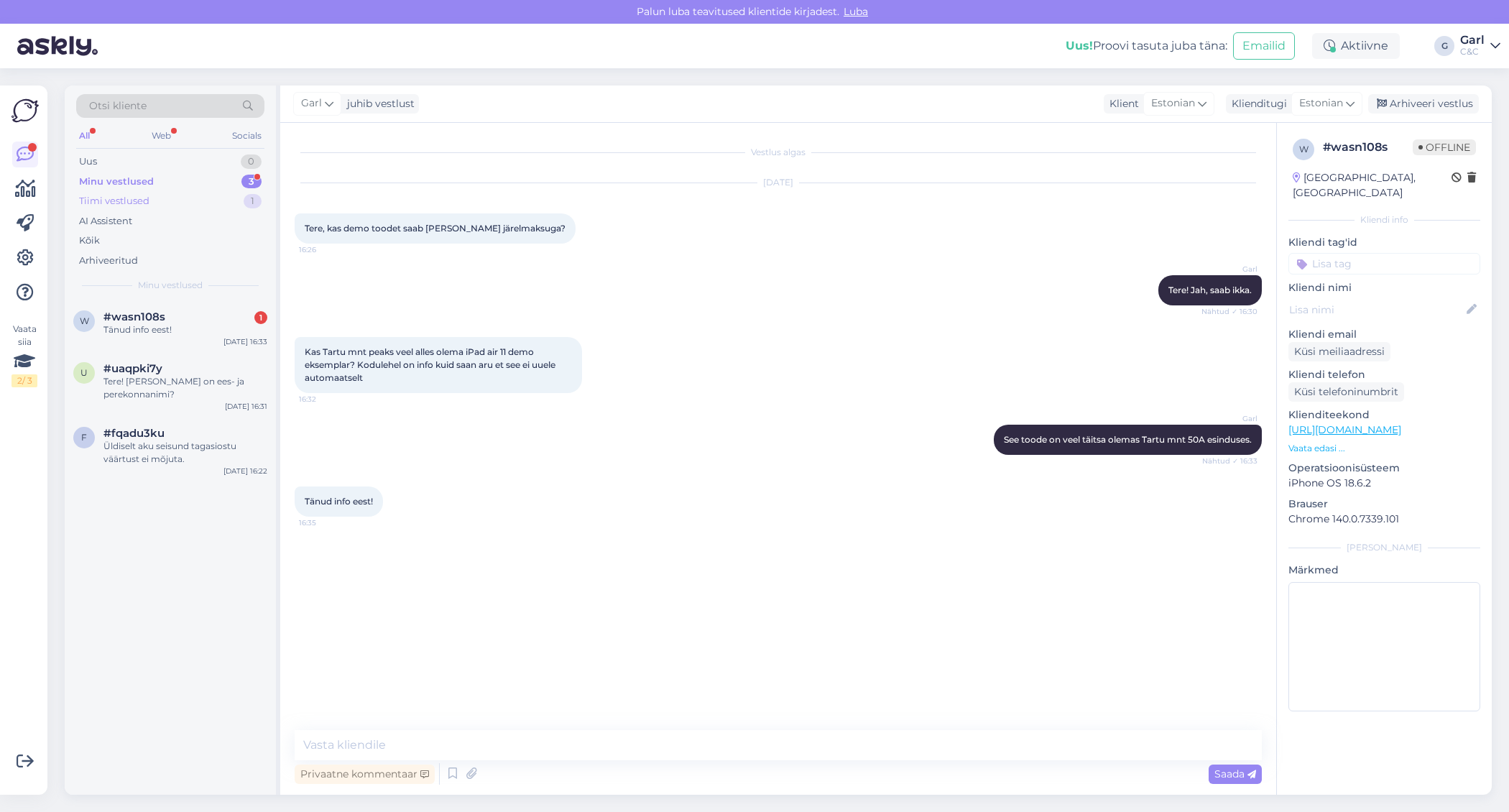
click at [154, 205] on div "Tiimi vestlused 1" at bounding box center [170, 201] width 188 height 20
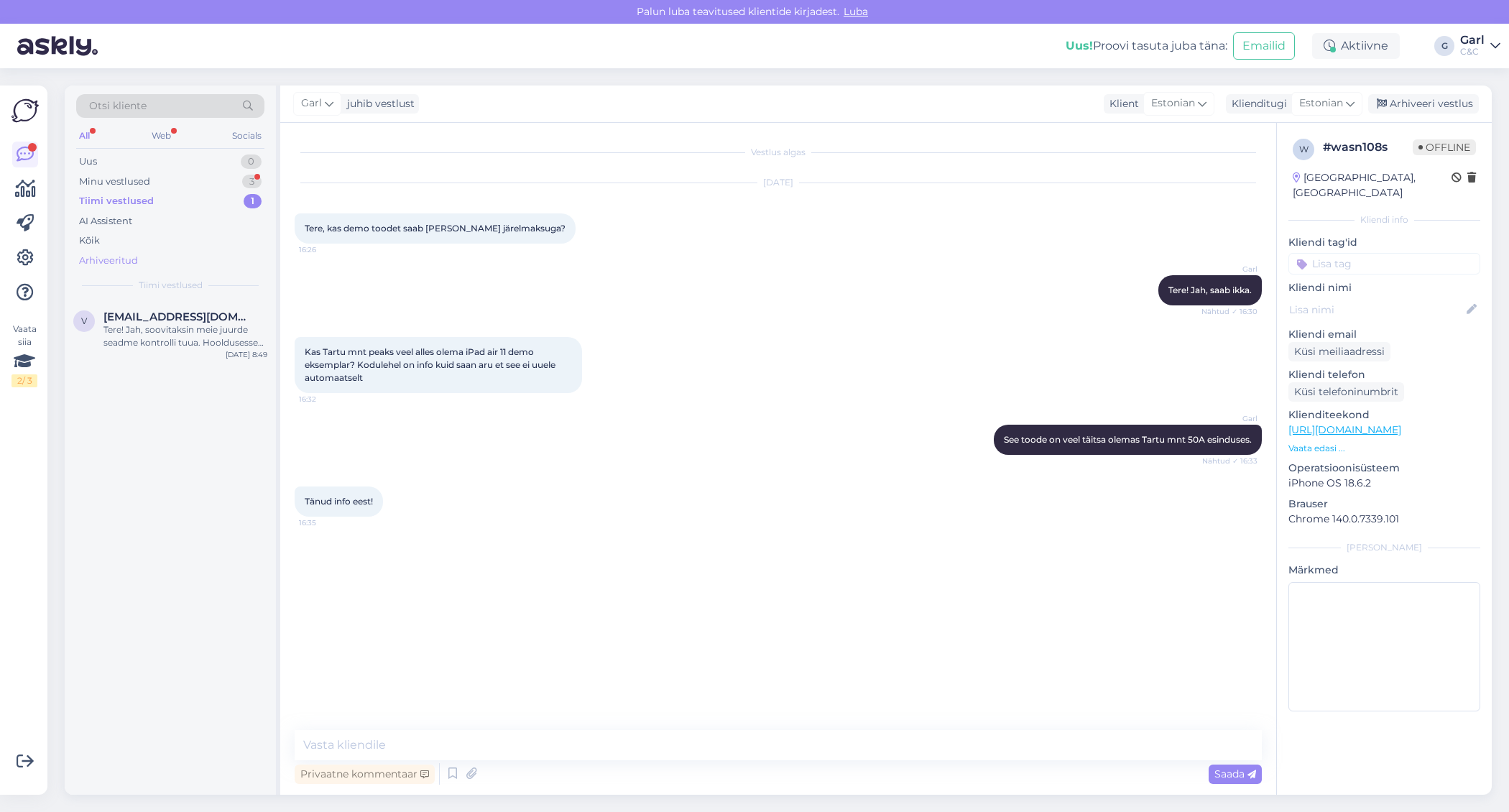
click at [129, 253] on div "Arhiveeritud" at bounding box center [109, 260] width 59 height 15
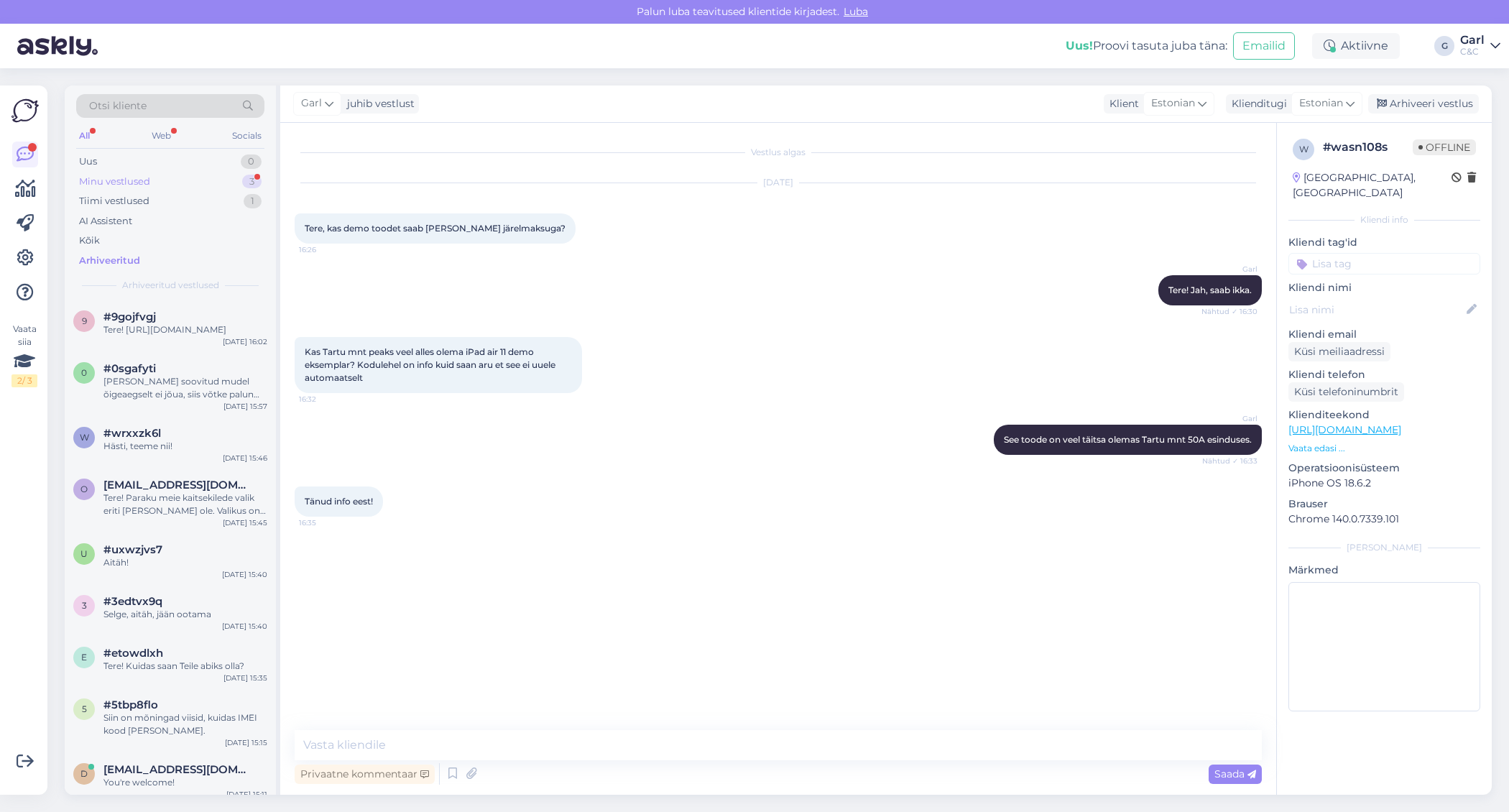
click at [238, 178] on div "Minu vestlused 3" at bounding box center [170, 182] width 188 height 20
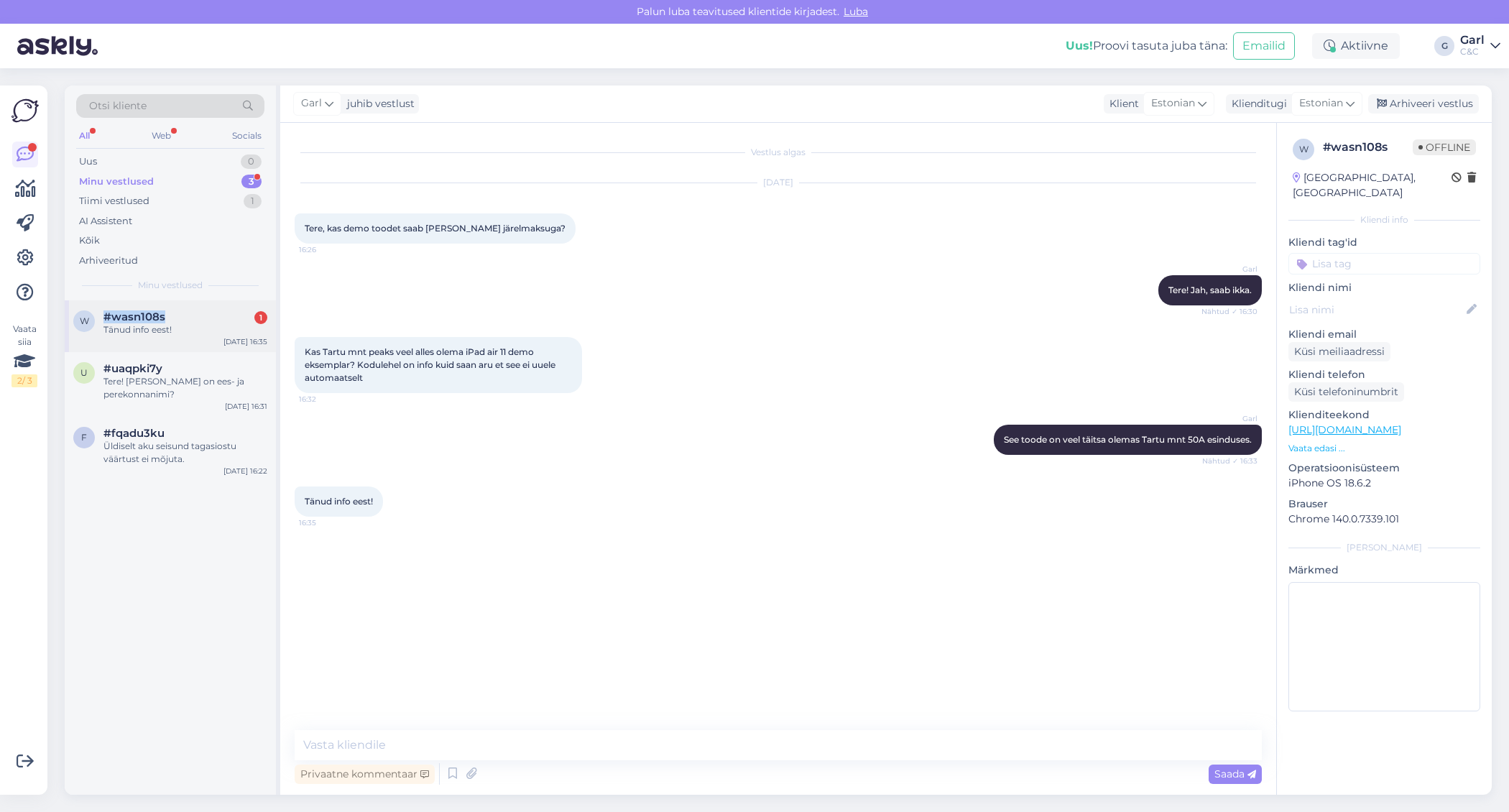
click at [170, 311] on div "#wasn108s 1" at bounding box center [185, 317] width 164 height 13
click at [611, 635] on div "Vestlus algas [DATE] Tere, kas demo toodet saab [PERSON_NAME] järelmaksuga? 16:…" at bounding box center [784, 427] width 980 height 580
click at [1421, 102] on div "Arhiveeri vestlus" at bounding box center [1423, 103] width 111 height 19
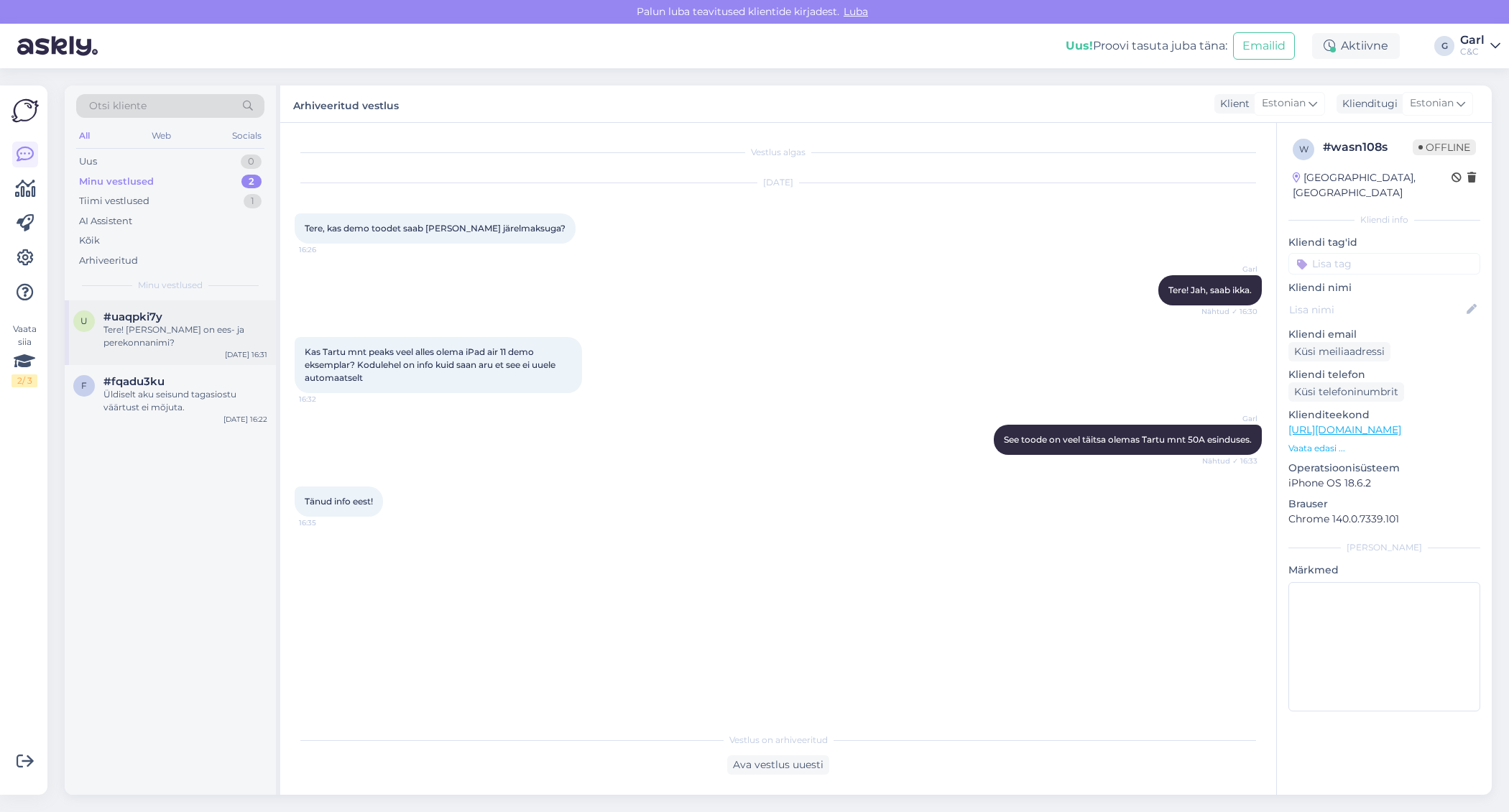
click at [197, 343] on div "Tere! [PERSON_NAME] on ees- ja perekonnanimi?" at bounding box center [185, 335] width 164 height 26
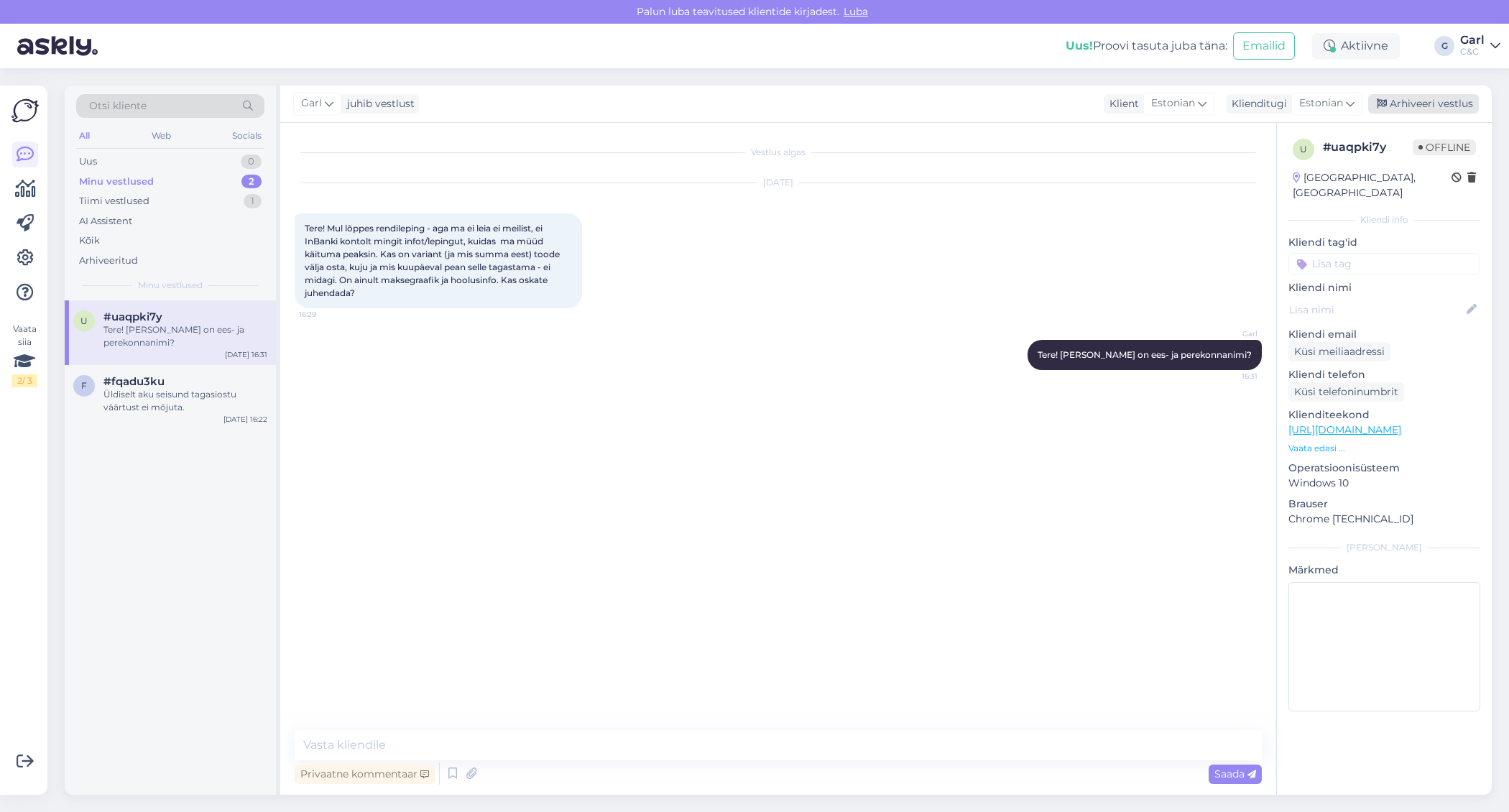
click at [1422, 107] on div "Arhiveeri vestlus" at bounding box center [1423, 103] width 111 height 19
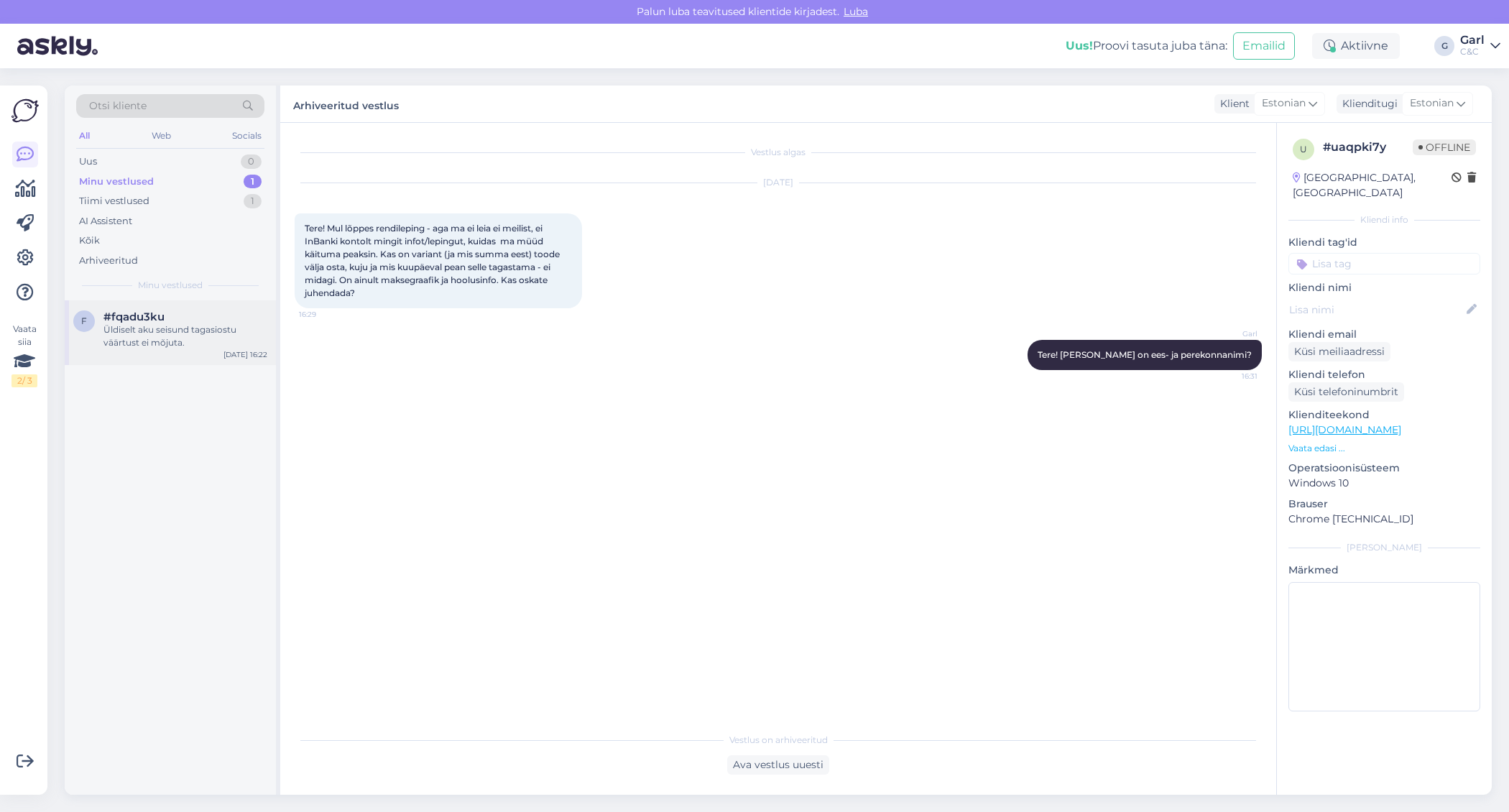
click at [109, 334] on div "Üldiselt aku seisund tagasiostu väärtust ei mõjuta." at bounding box center [185, 335] width 164 height 26
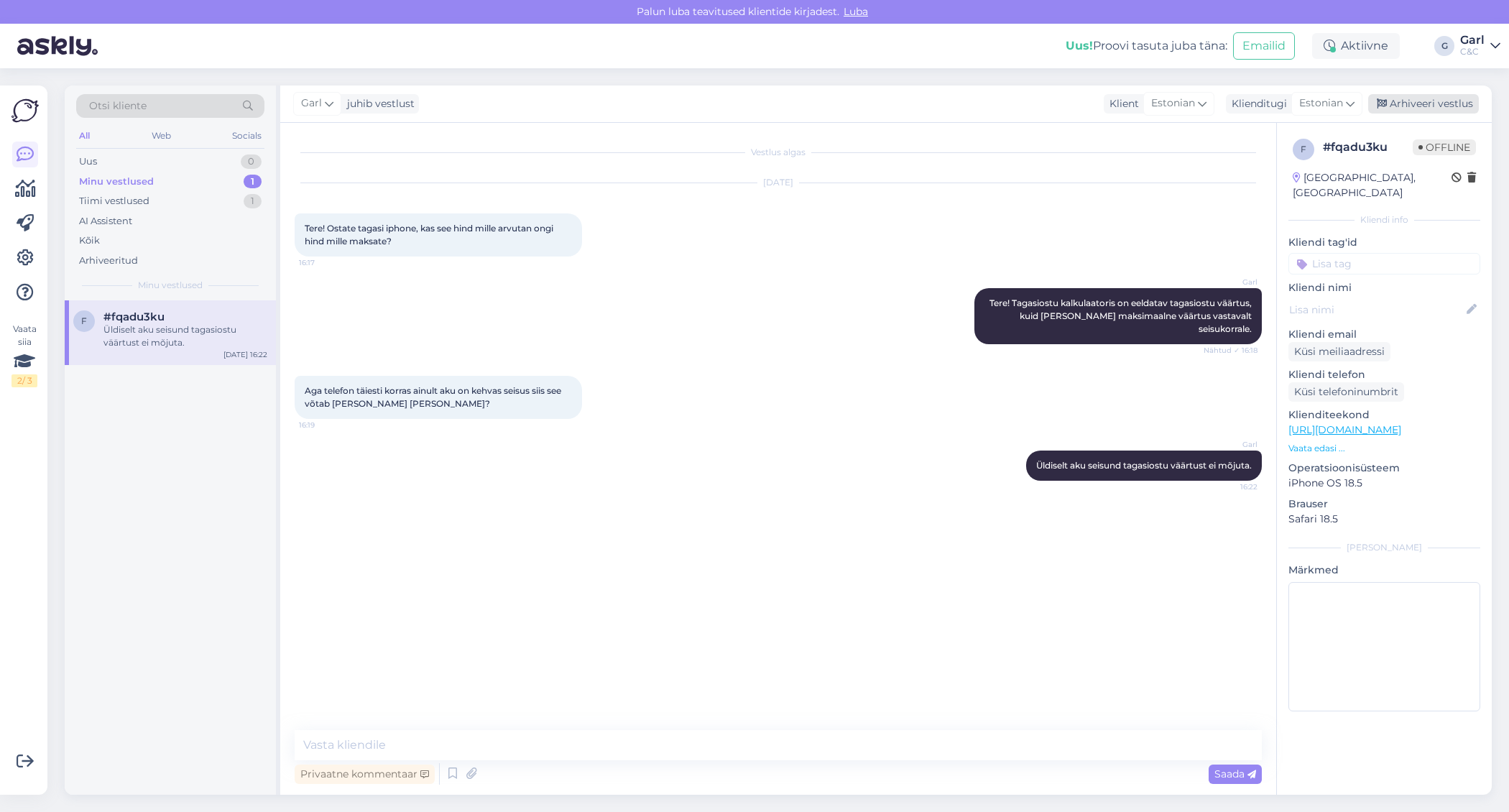
click at [1414, 97] on div "Arhiveeri vestlus" at bounding box center [1423, 103] width 111 height 19
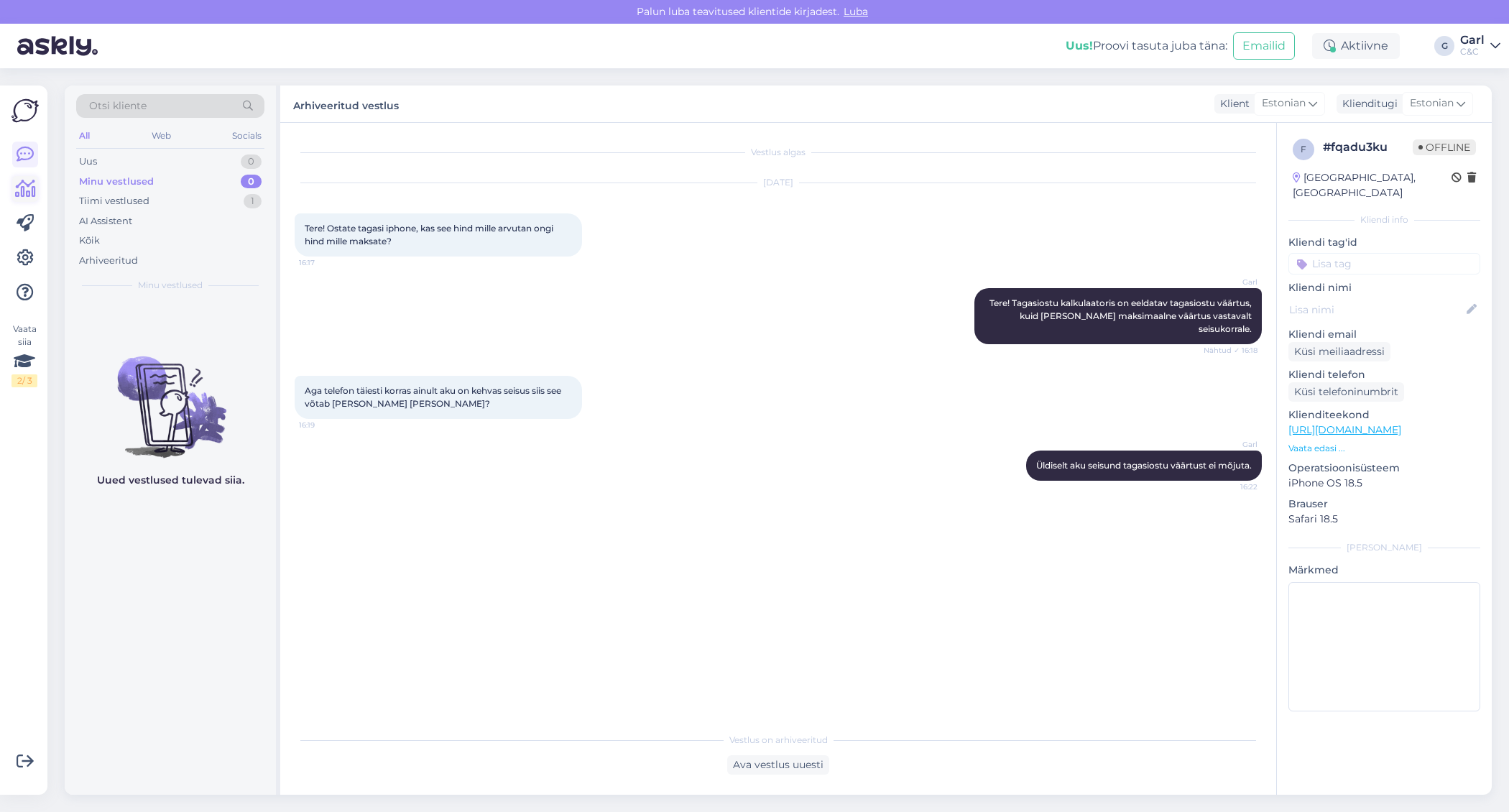
click at [14, 193] on link at bounding box center [25, 188] width 26 height 26
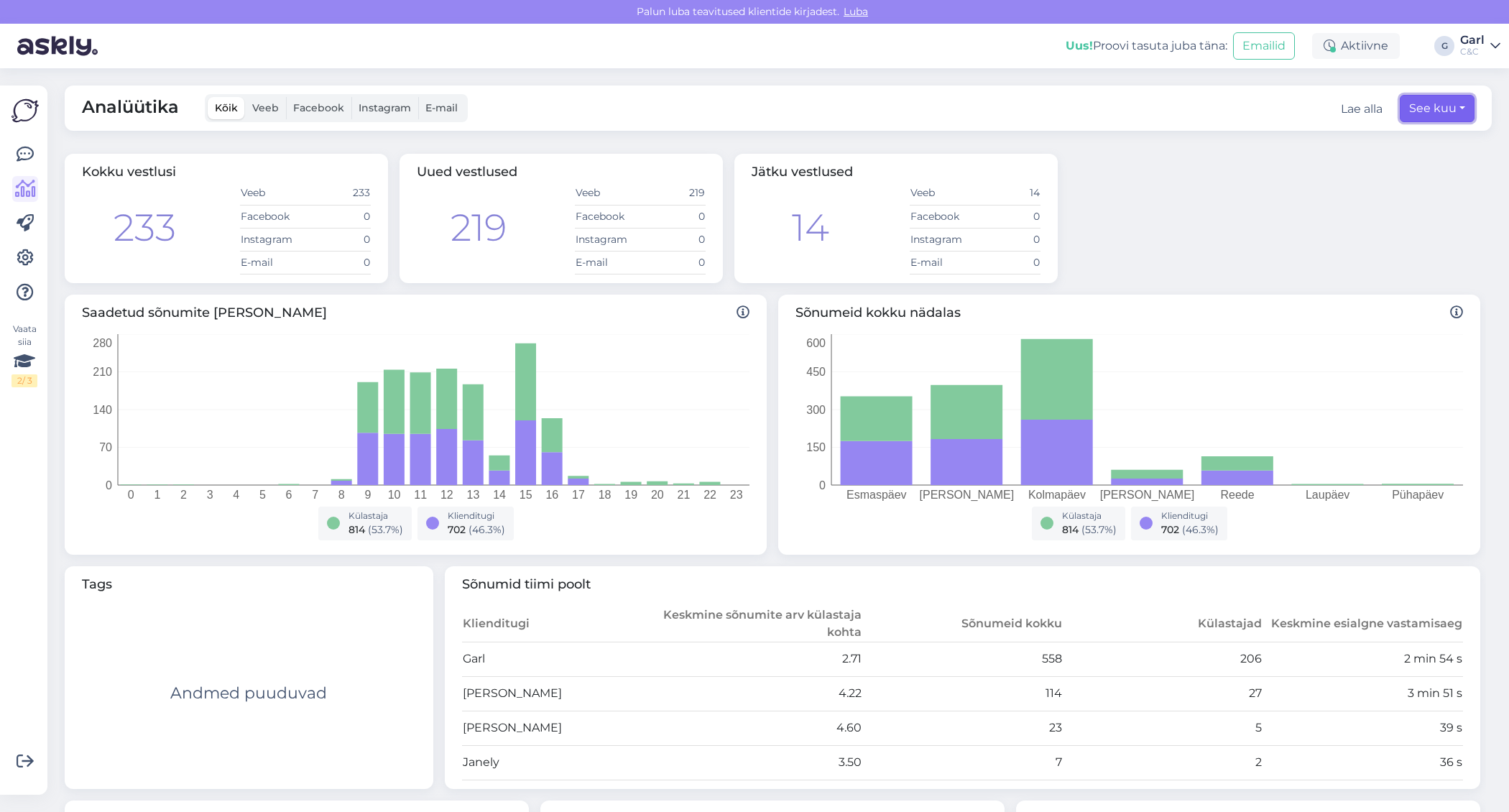
click at [1456, 113] on button "See kuu" at bounding box center [1437, 108] width 74 height 27
select select "8"
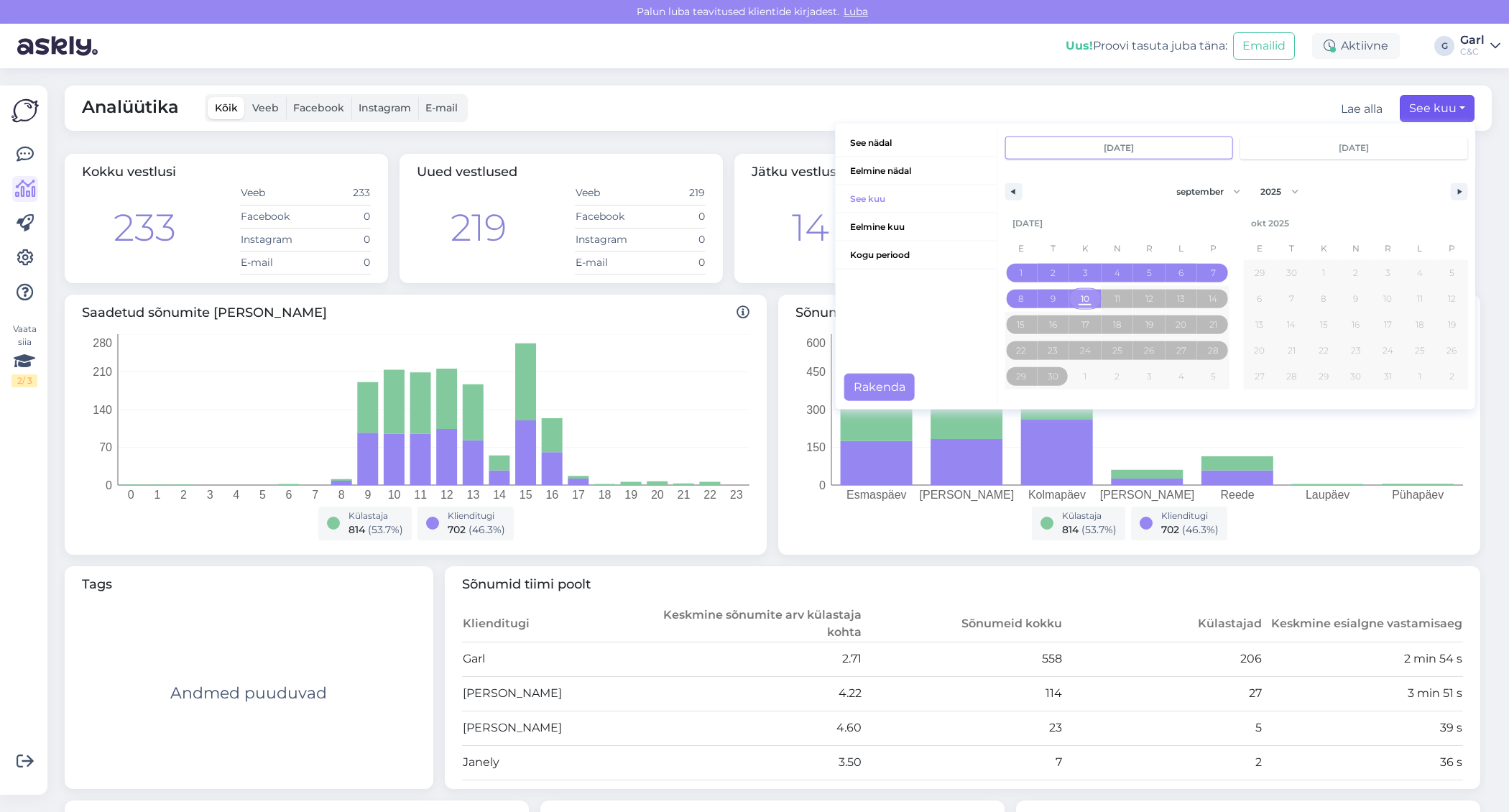
click at [1081, 297] on span "10" at bounding box center [1084, 298] width 9 height 26
type input "[DATE]"
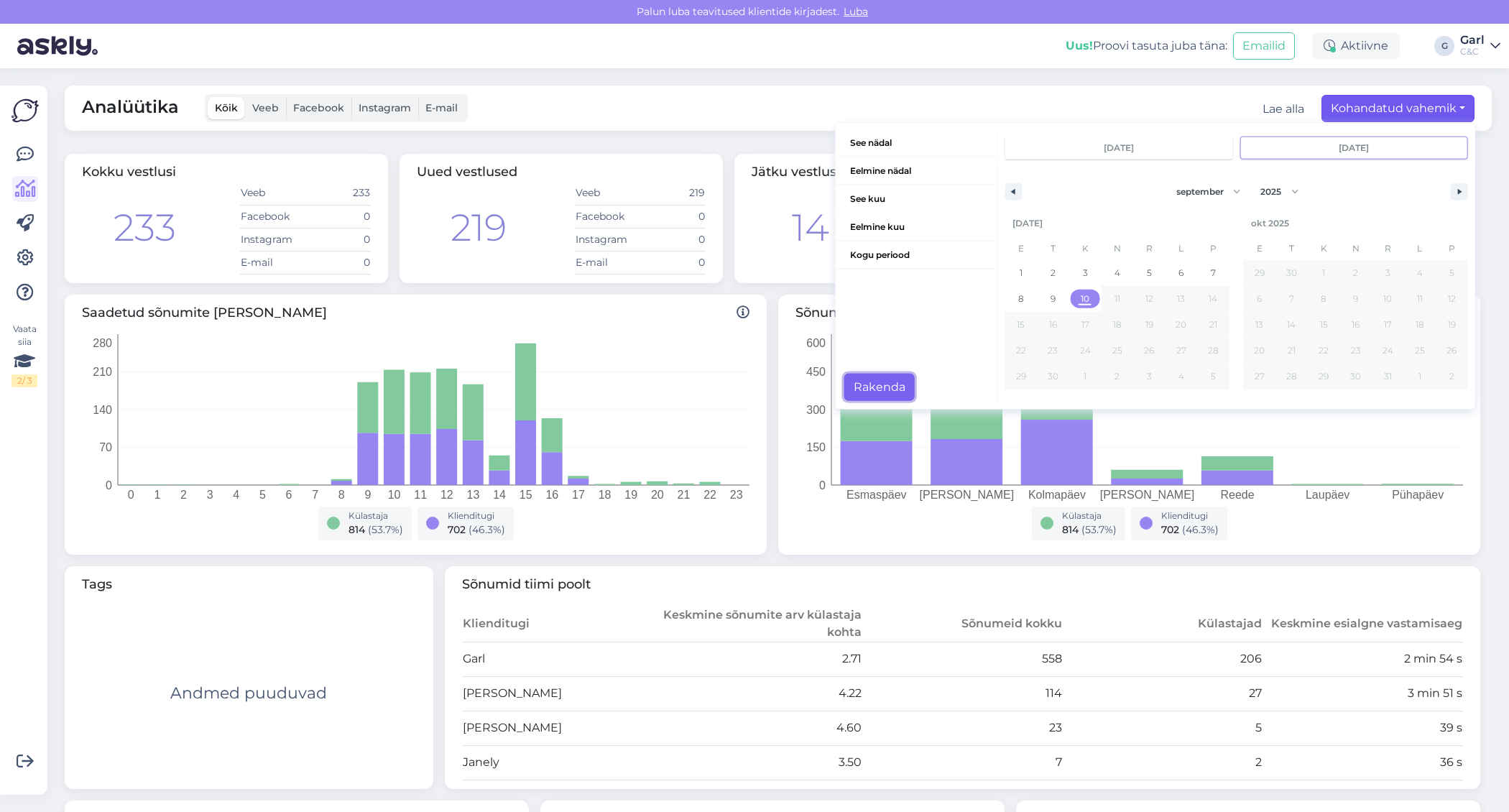
click at [886, 384] on button "Rakenda" at bounding box center [879, 387] width 71 height 27
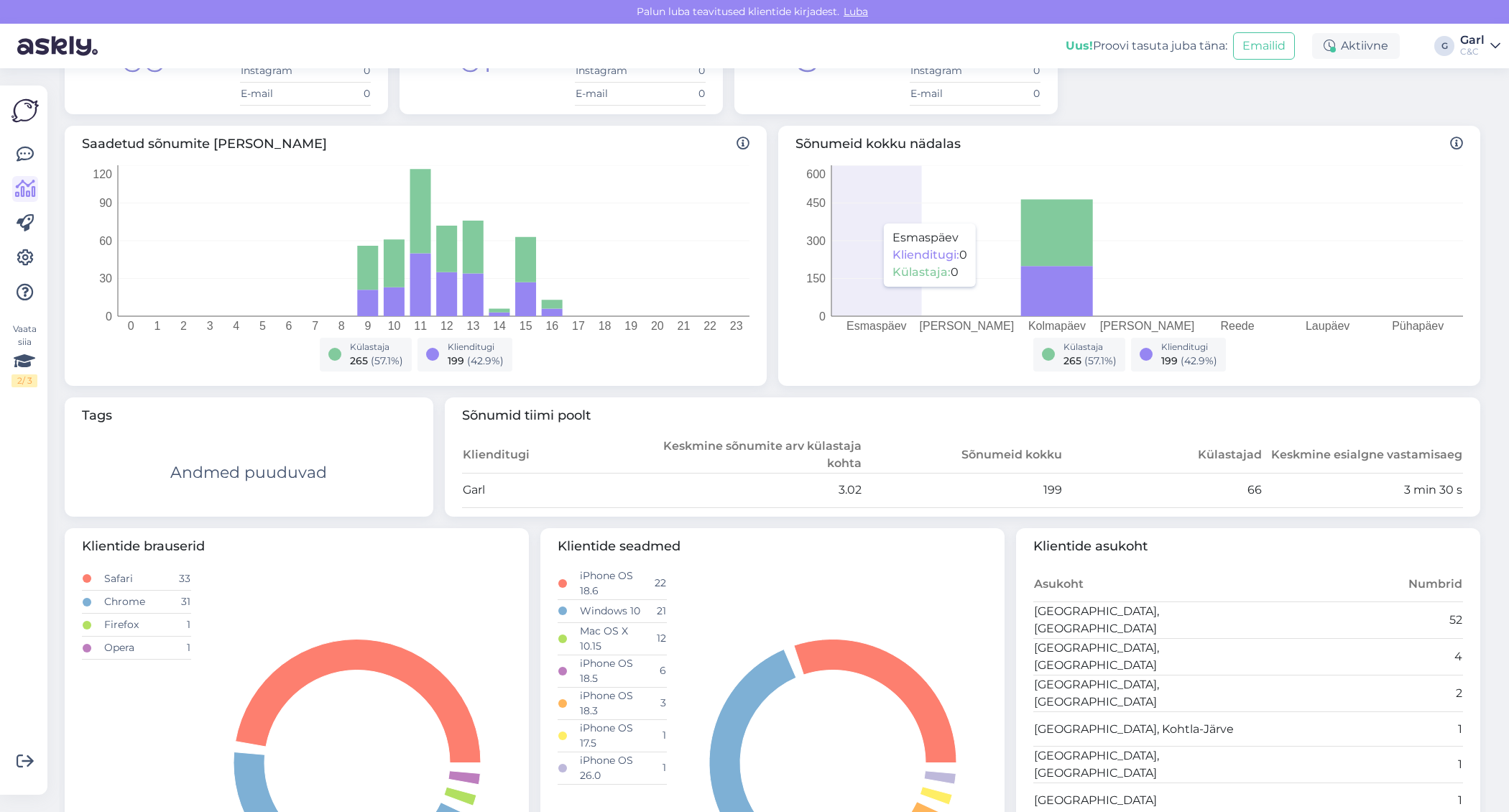
scroll to position [335, 0]
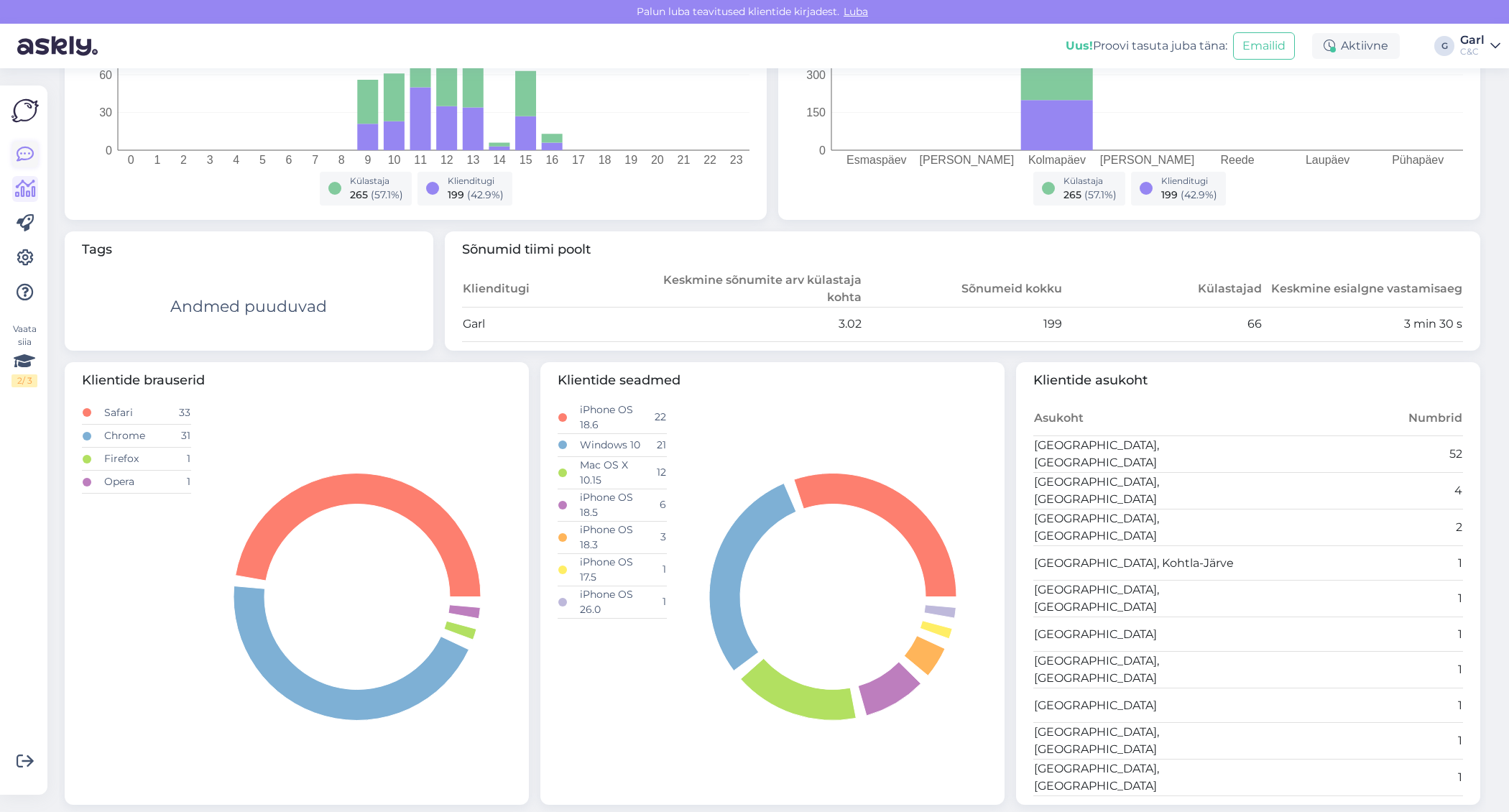
click at [19, 151] on icon at bounding box center [25, 154] width 17 height 17
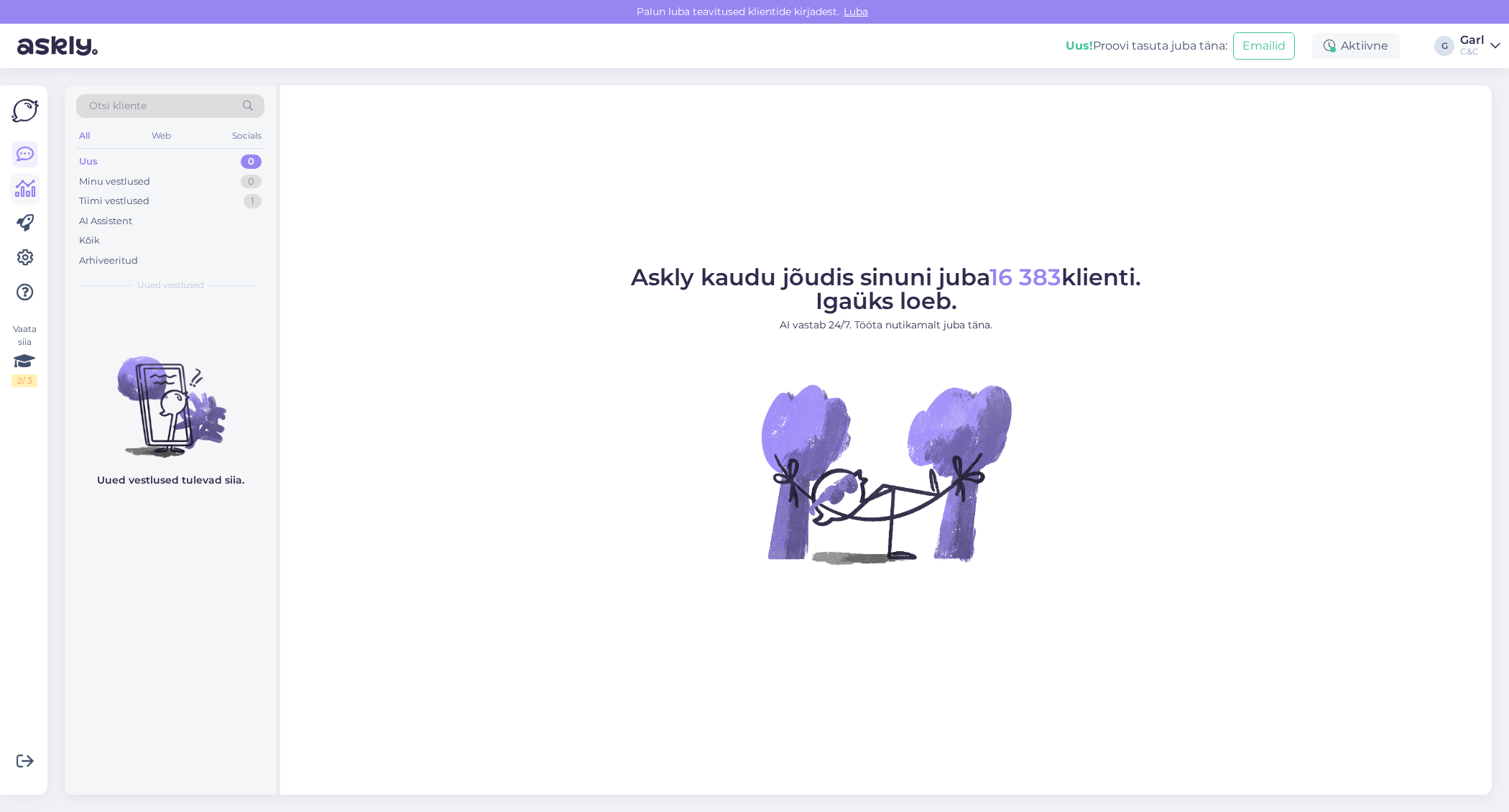
click at [14, 187] on link at bounding box center [25, 188] width 26 height 26
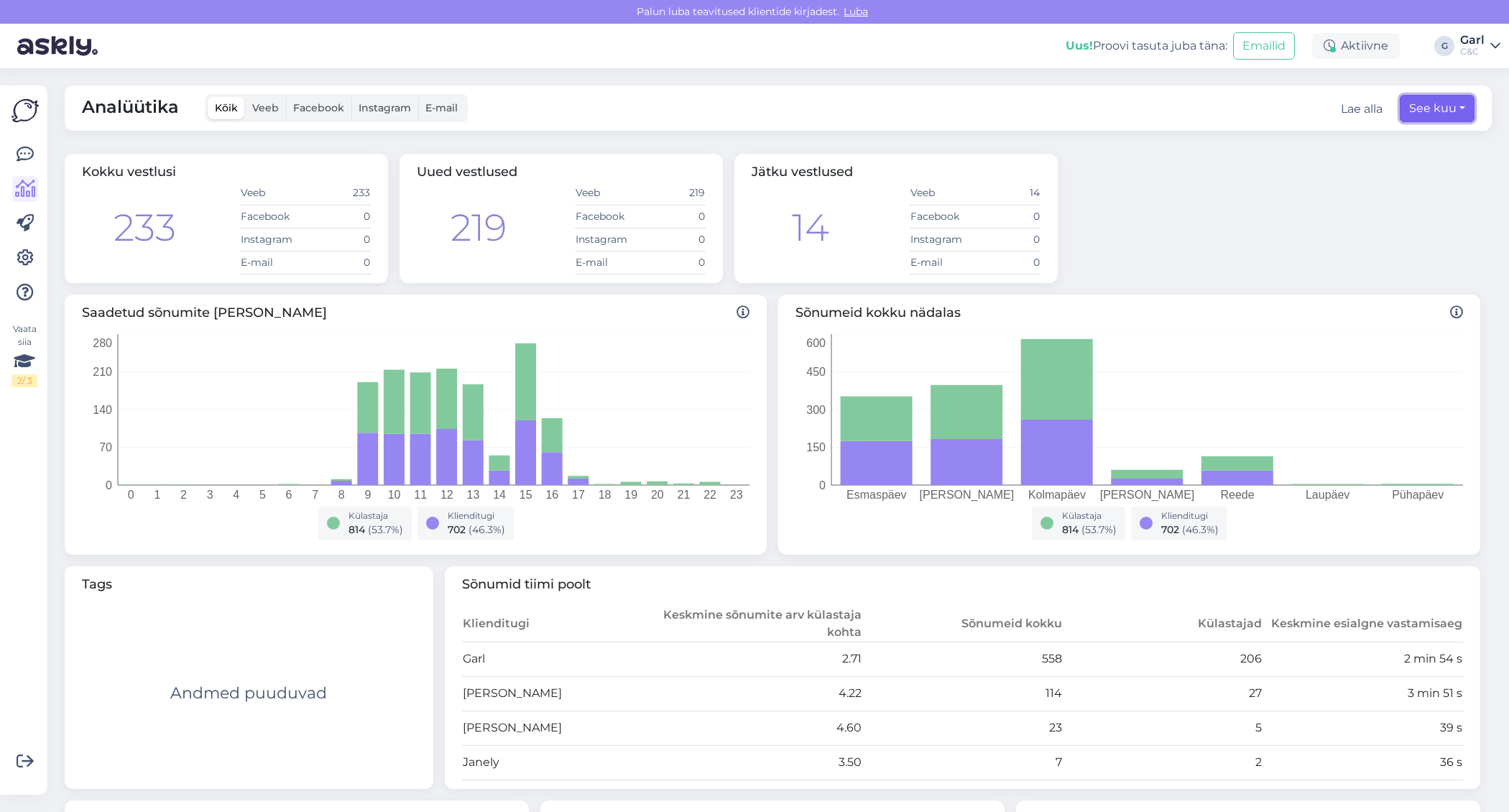
click at [1439, 104] on button "See kuu" at bounding box center [1437, 108] width 74 height 27
select select "8"
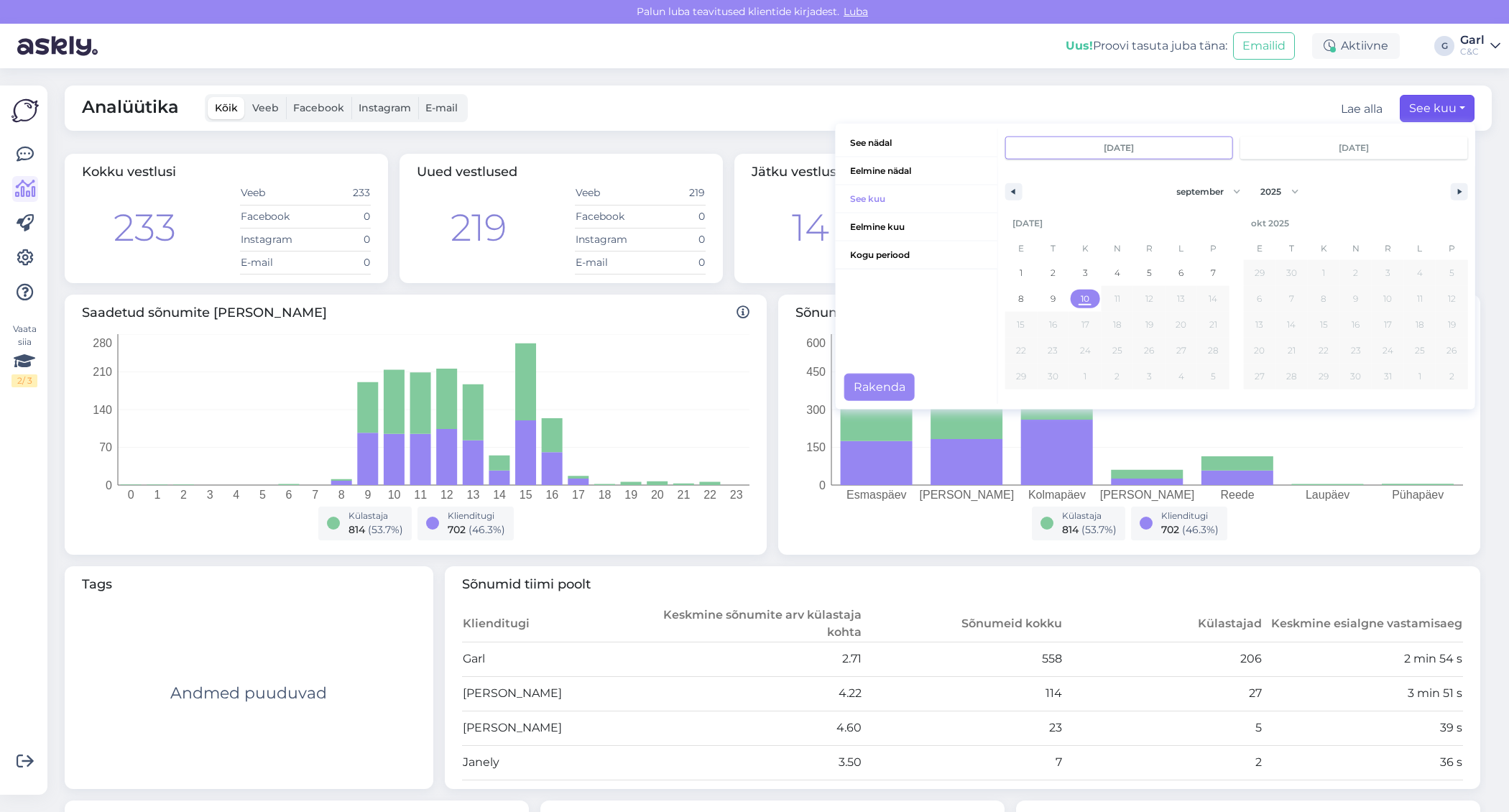
click at [1083, 300] on span "10" at bounding box center [1084, 298] width 9 height 26
type input "sept 10 2025"
click at [880, 385] on button "Rakenda" at bounding box center [879, 387] width 71 height 27
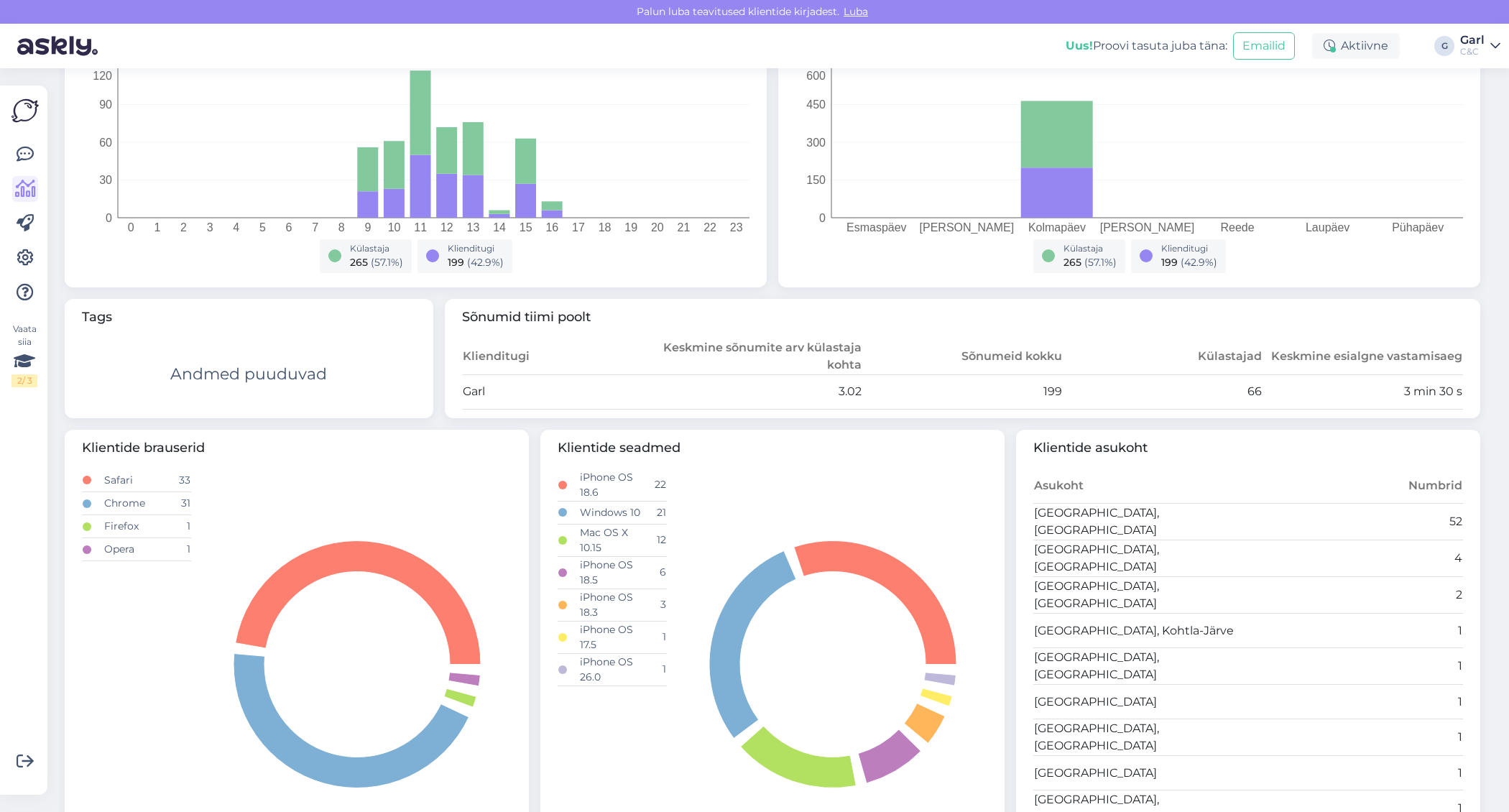
scroll to position [335, 0]
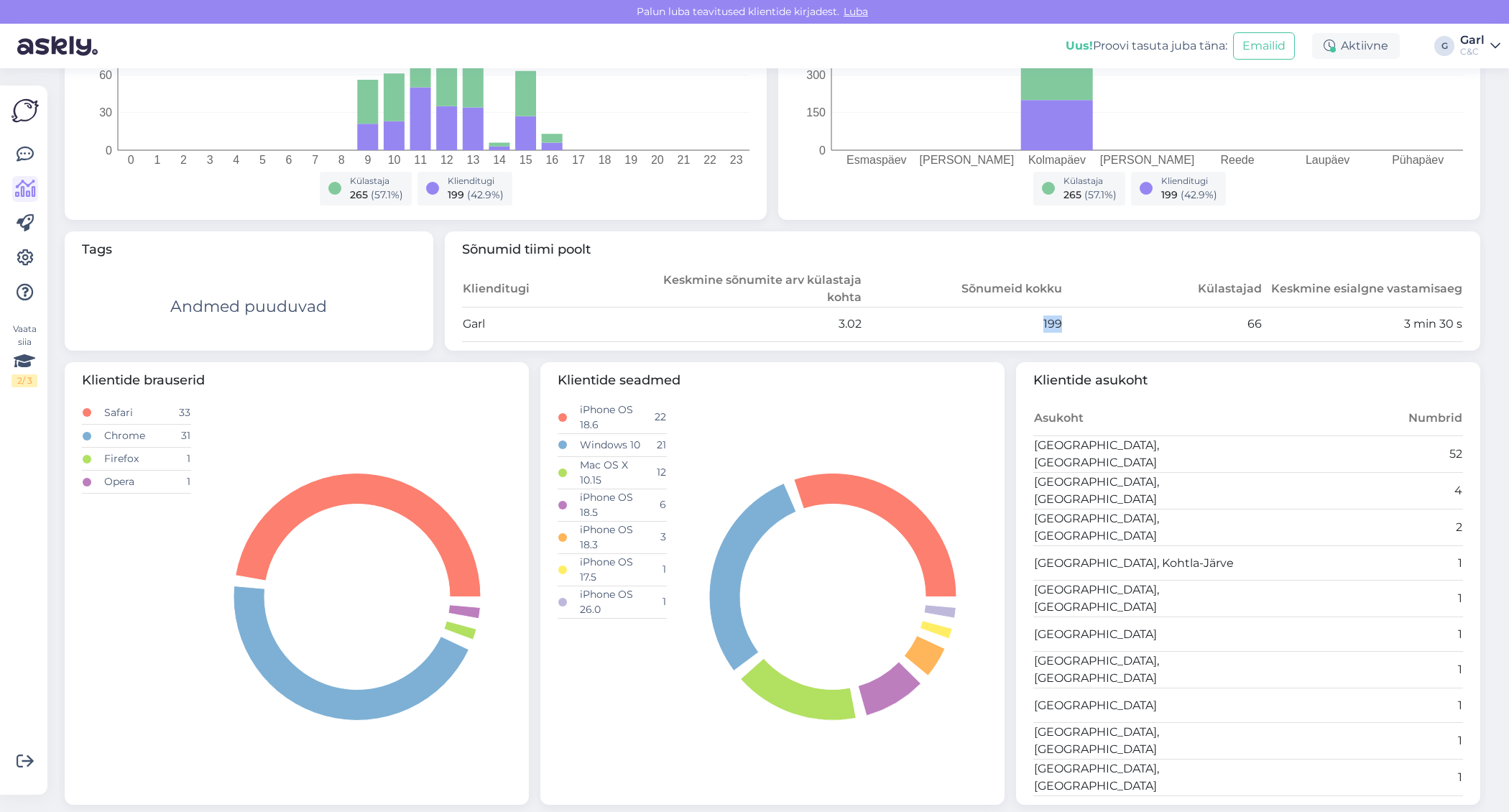
drag, startPoint x: 1087, startPoint y: 321, endPoint x: 1042, endPoint y: 318, distance: 45.1
click at [1014, 318] on tr "Garl 3.02 199 66 3 min 30 s" at bounding box center [963, 324] width 1001 height 35
click at [1129, 332] on td "66" at bounding box center [1163, 324] width 201 height 35
